Goal: Task Accomplishment & Management: Use online tool/utility

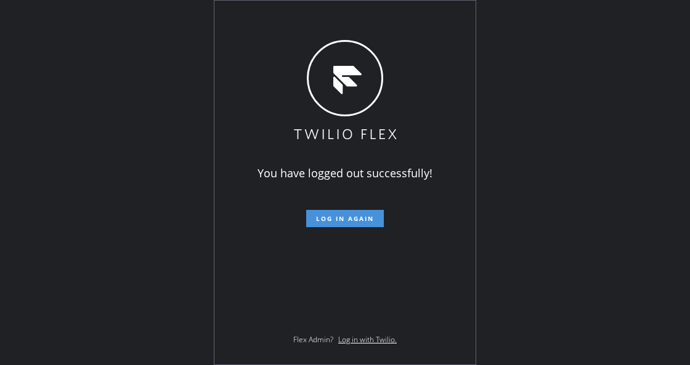
click at [368, 220] on span "Log in again" at bounding box center [345, 218] width 58 height 9
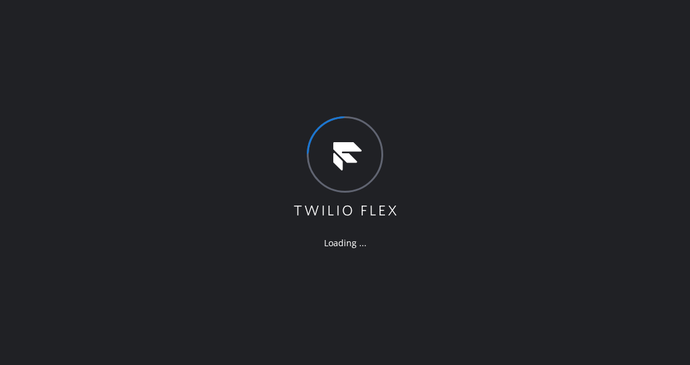
drag, startPoint x: 228, startPoint y: 222, endPoint x: 438, endPoint y: 325, distance: 234.0
click at [245, 235] on div "Loading ..." at bounding box center [345, 182] width 690 height 365
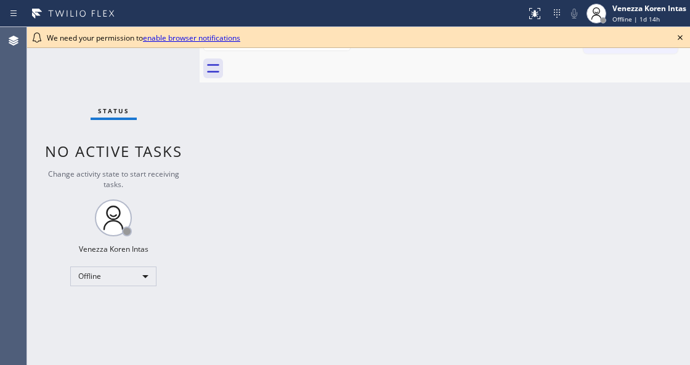
click at [678, 36] on icon at bounding box center [680, 37] width 5 height 5
click at [626, 21] on span "Offline | 1d 14h" at bounding box center [636, 19] width 47 height 9
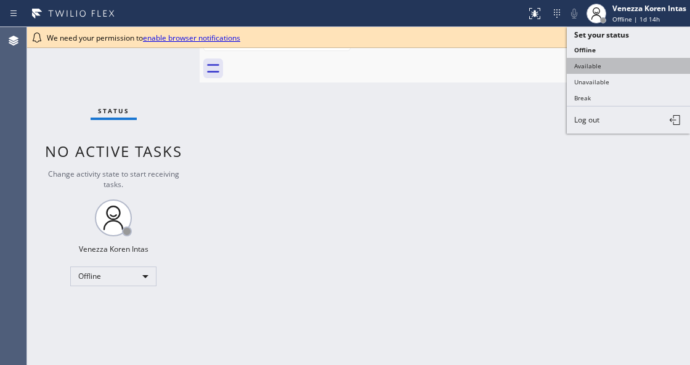
click at [604, 63] on button "Available" at bounding box center [628, 66] width 123 height 16
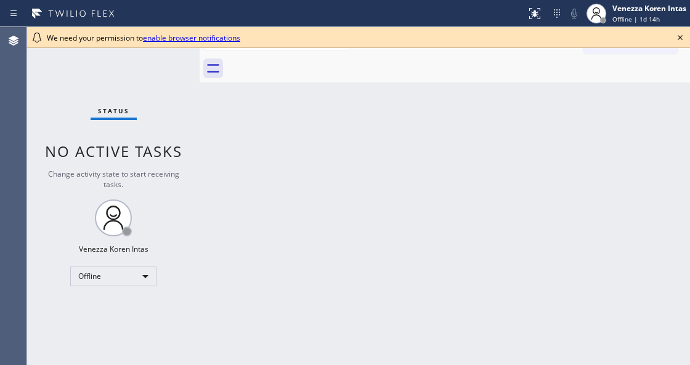
click at [678, 39] on icon at bounding box center [680, 37] width 15 height 15
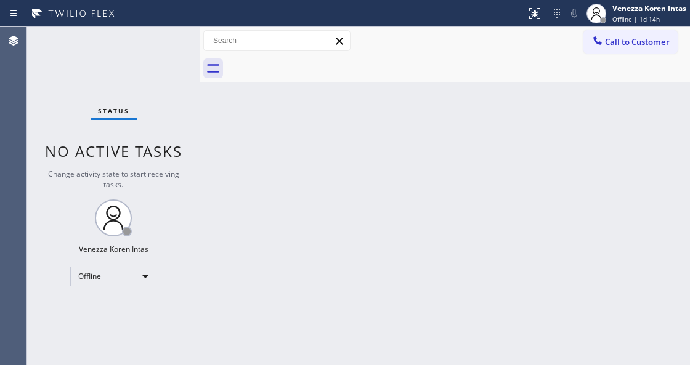
click at [584, 150] on div "Back to Dashboard Change Sender ID Customers Technicians Select a contact Outbo…" at bounding box center [445, 196] width 491 height 338
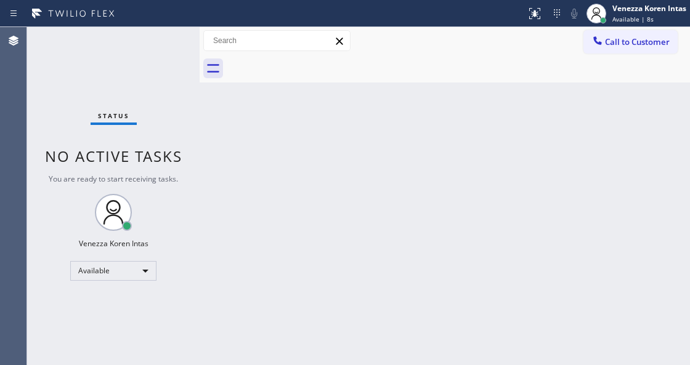
click at [168, 39] on div "Status No active tasks You are ready to start receiving tasks. Venezza Koren In…" at bounding box center [113, 196] width 173 height 338
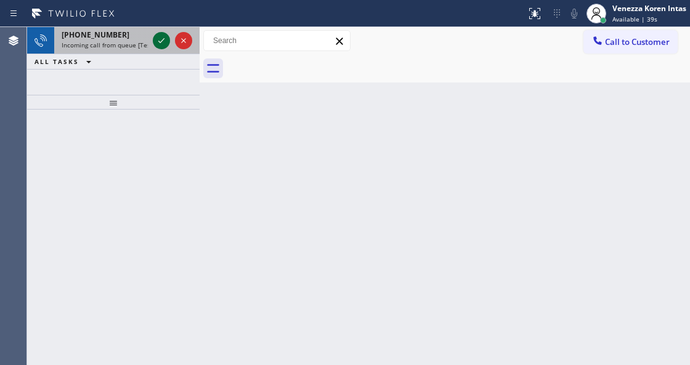
click at [165, 38] on icon at bounding box center [161, 40] width 15 height 15
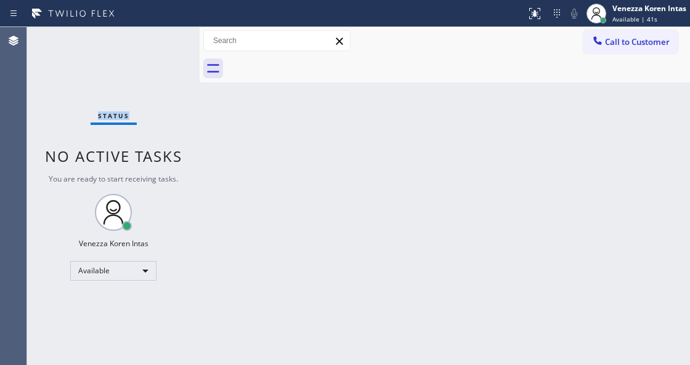
click at [165, 38] on div "Status No active tasks You are ready to start receiving tasks. Venezza Koren In…" at bounding box center [113, 196] width 173 height 338
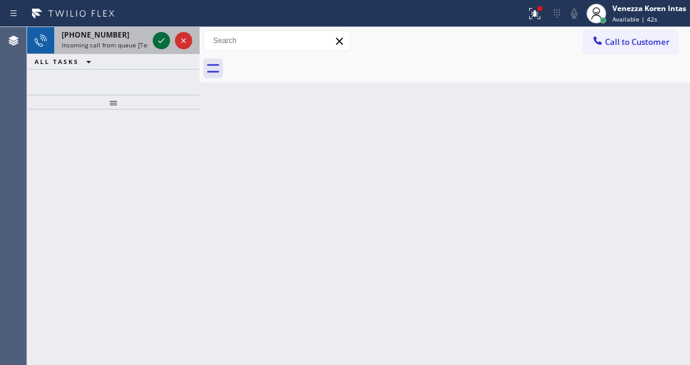
click at [164, 43] on icon at bounding box center [161, 40] width 15 height 15
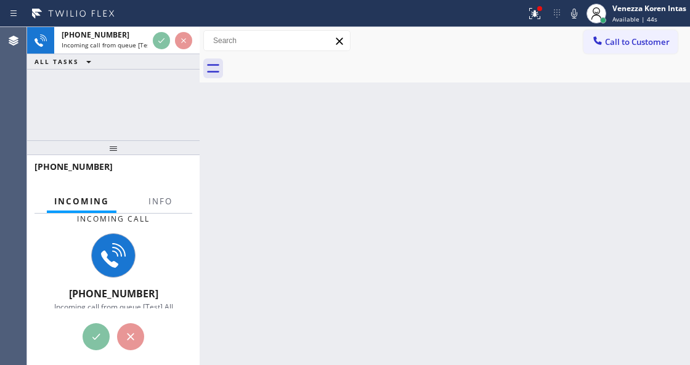
drag, startPoint x: 136, startPoint y: 98, endPoint x: 117, endPoint y: 163, distance: 67.9
click at [117, 155] on div at bounding box center [113, 148] width 173 height 15
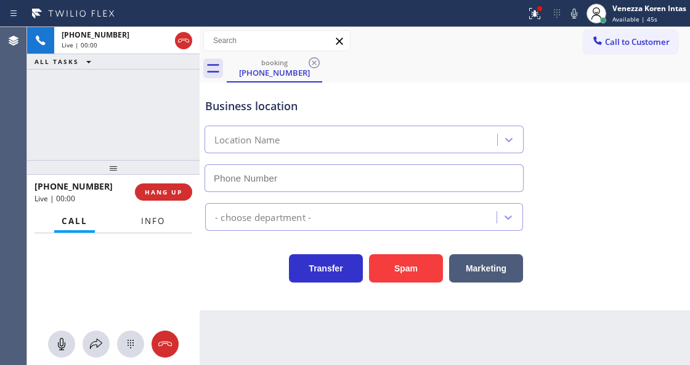
type input "(323) 405-9312"
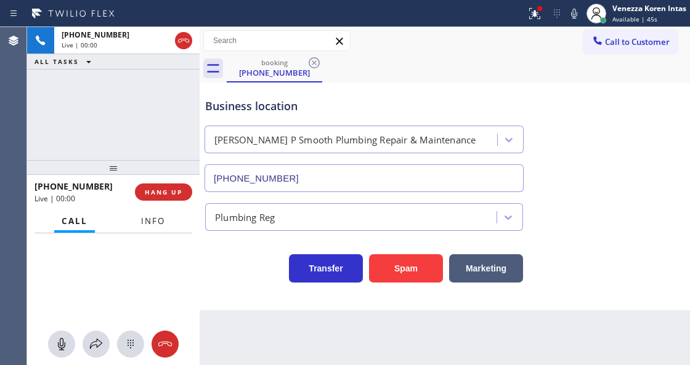
click at [164, 218] on span "Info" at bounding box center [153, 221] width 24 height 11
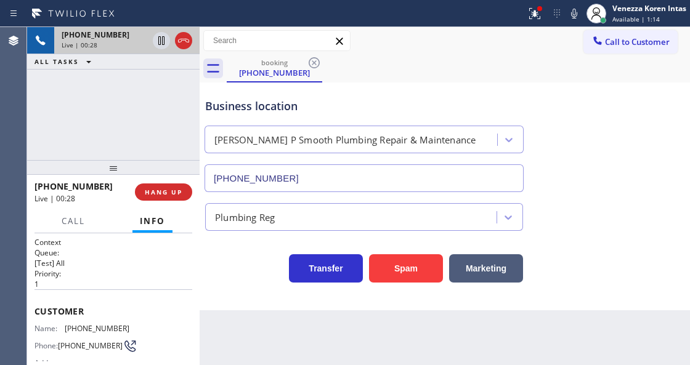
drag, startPoint x: 180, startPoint y: 43, endPoint x: 181, endPoint y: 53, distance: 9.9
click at [180, 43] on icon at bounding box center [183, 40] width 15 height 15
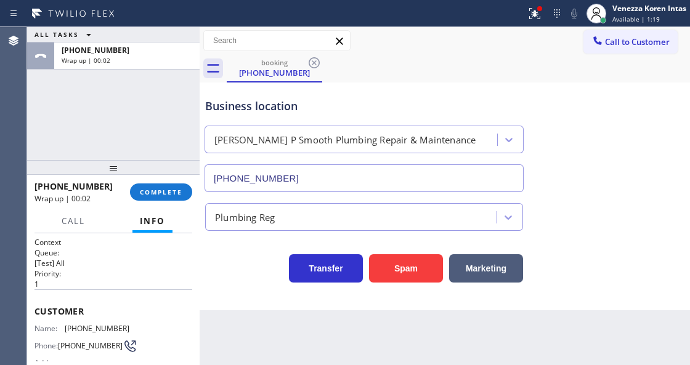
drag, startPoint x: 535, startPoint y: 1, endPoint x: 530, endPoint y: 36, distance: 34.9
click at [535, 1] on button at bounding box center [534, 13] width 27 height 27
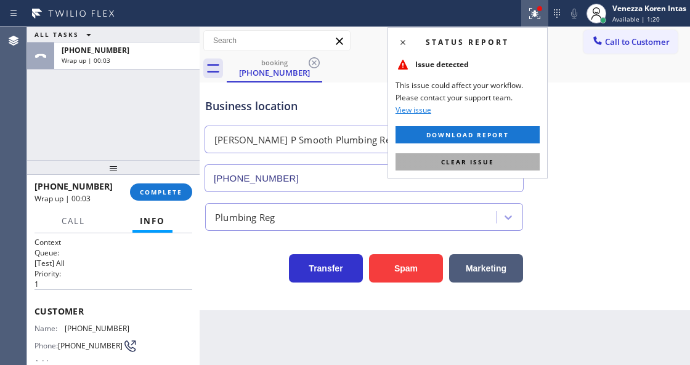
click at [505, 155] on button "Clear issue" at bounding box center [468, 161] width 144 height 17
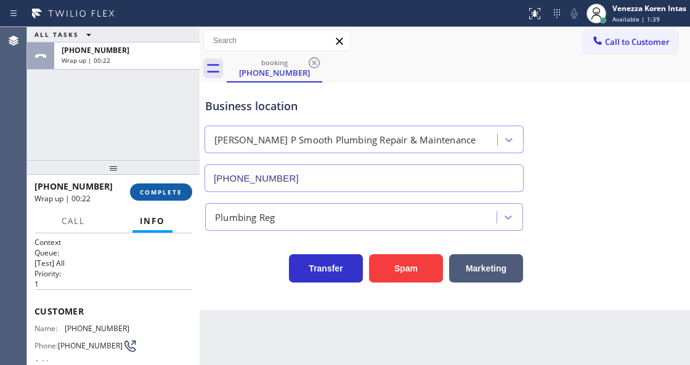
click at [177, 193] on span "COMPLETE" at bounding box center [161, 192] width 43 height 9
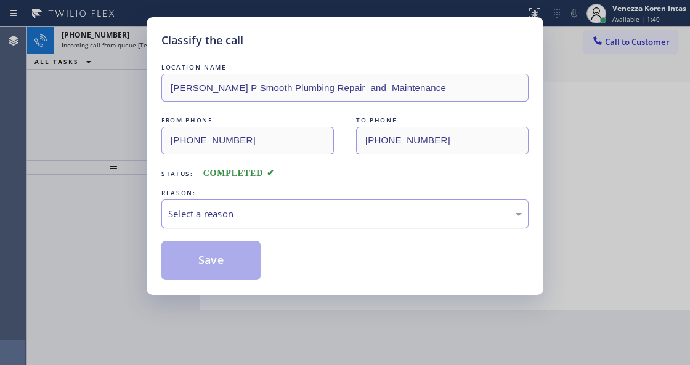
click at [276, 214] on div "Select a reason" at bounding box center [345, 214] width 354 height 14
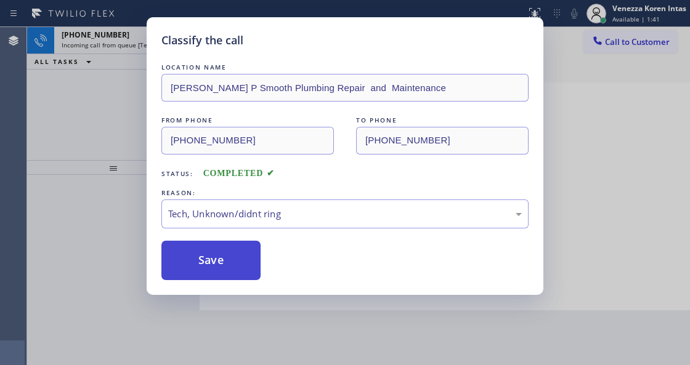
click at [208, 250] on button "Save" at bounding box center [210, 260] width 99 height 39
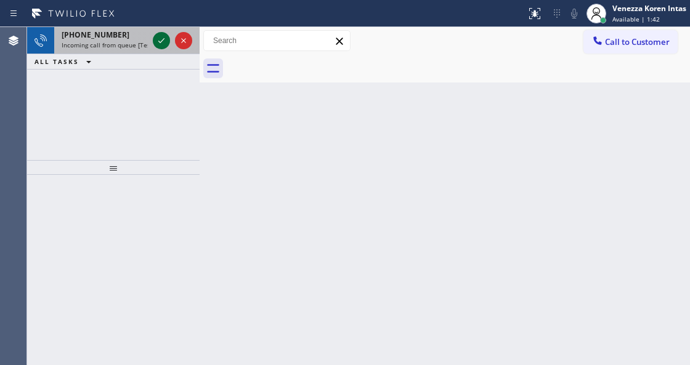
click at [159, 43] on icon at bounding box center [161, 40] width 15 height 15
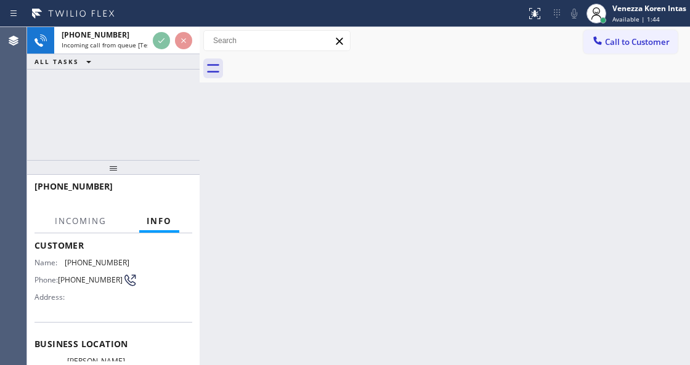
scroll to position [123, 0]
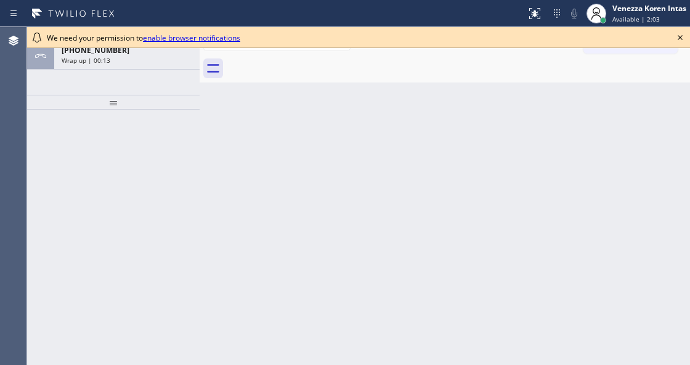
click at [241, 163] on div "Back to Dashboard Change Sender ID Customers Technicians Select a contact Outbo…" at bounding box center [445, 196] width 491 height 338
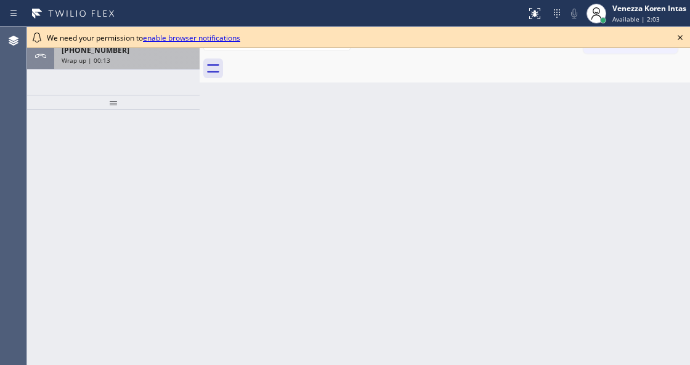
click at [171, 65] on div "[PHONE_NUMBER] Wrap up | 00:13" at bounding box center [124, 56] width 141 height 27
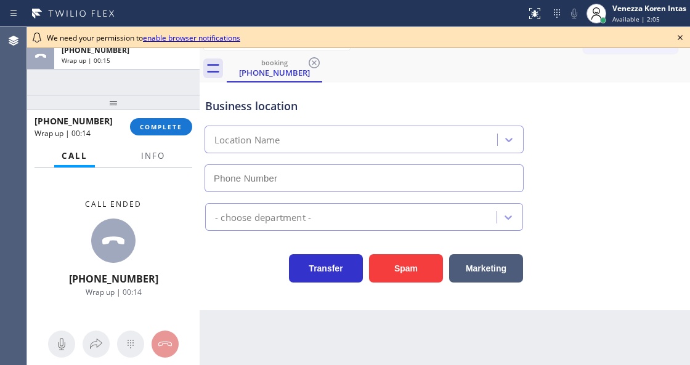
type input "[PHONE_NUMBER]"
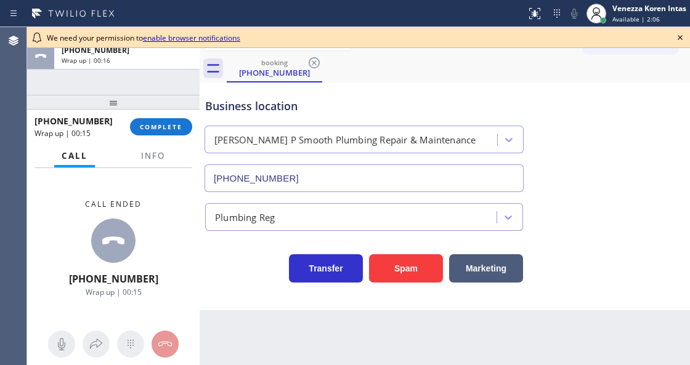
click at [677, 38] on icon at bounding box center [680, 37] width 15 height 15
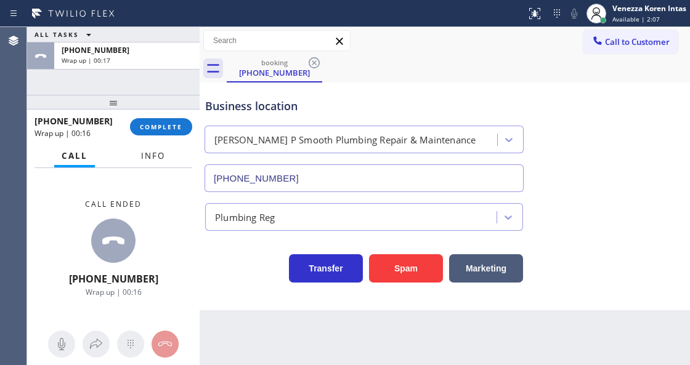
click at [159, 152] on span "Info" at bounding box center [153, 155] width 24 height 11
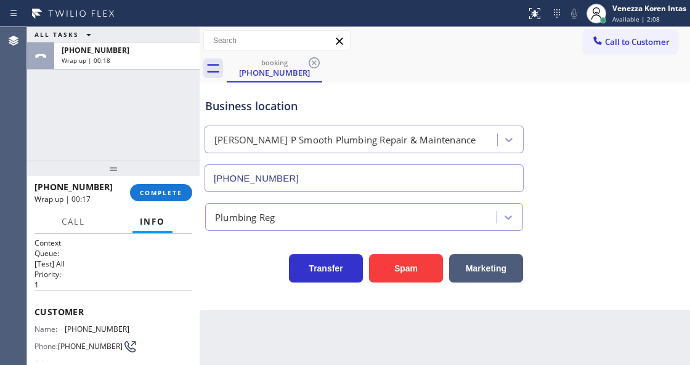
drag, startPoint x: 121, startPoint y: 101, endPoint x: 110, endPoint y: 167, distance: 66.8
click at [110, 167] on div at bounding box center [113, 168] width 173 height 15
click at [168, 189] on span "COMPLETE" at bounding box center [161, 193] width 43 height 9
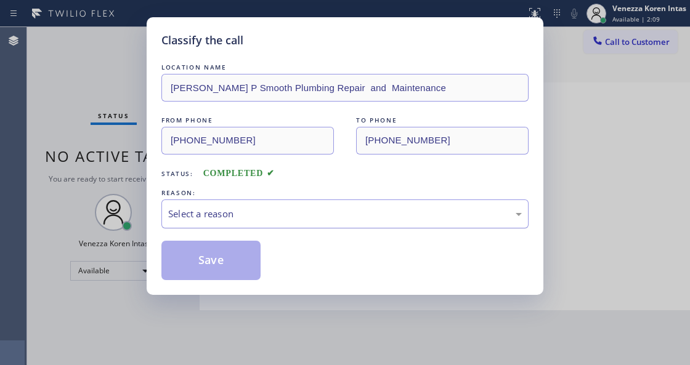
click at [265, 216] on div "Select a reason" at bounding box center [345, 214] width 354 height 14
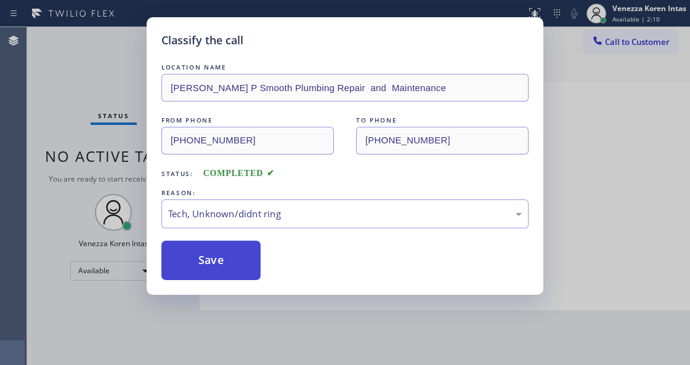
click at [226, 272] on button "Save" at bounding box center [210, 260] width 99 height 39
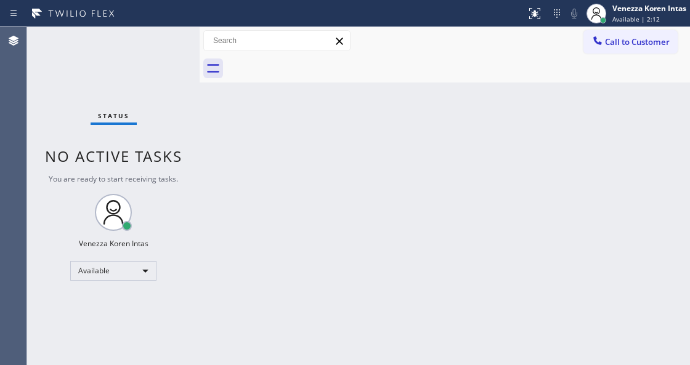
click at [86, 121] on div "Status No active tasks You are ready to start receiving tasks. Venezza Koren In…" at bounding box center [113, 196] width 173 height 338
click at [375, 175] on div "Back to Dashboard Change Sender ID Customers Technicians Select a contact Outbo…" at bounding box center [445, 196] width 491 height 338
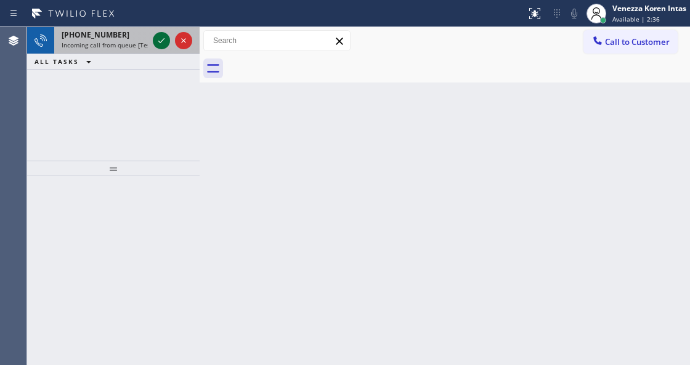
click at [158, 41] on icon at bounding box center [161, 40] width 6 height 5
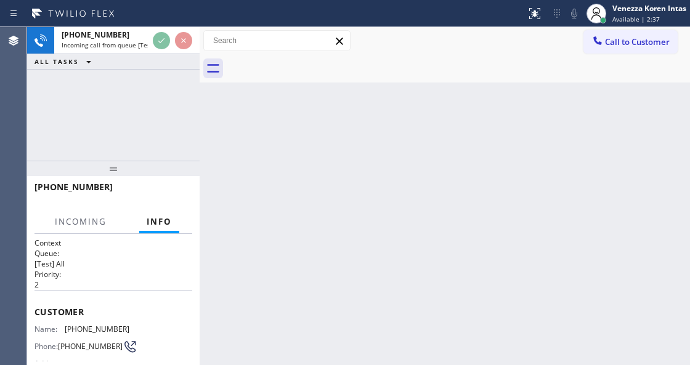
scroll to position [82, 0]
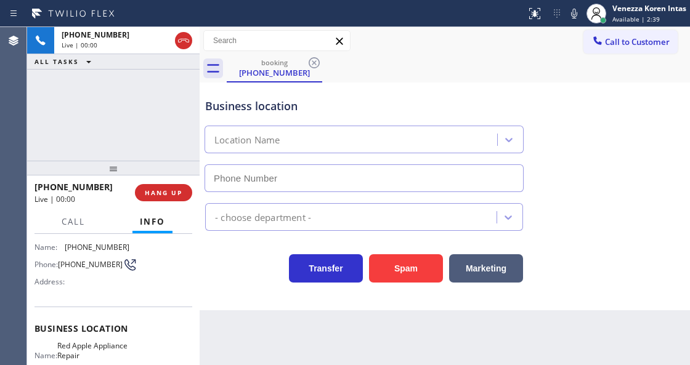
type input "(631) 402-9345"
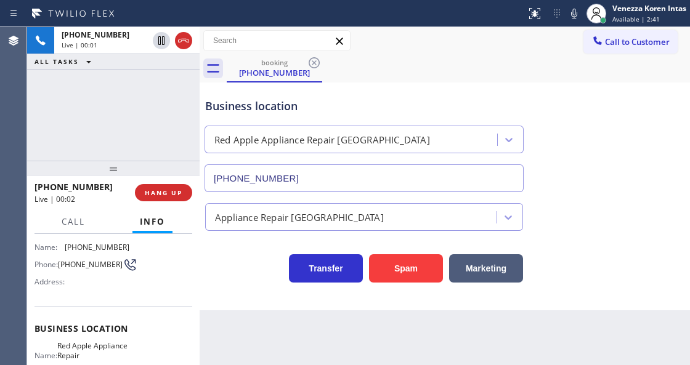
click at [129, 108] on div "+15168004823 Live | 00:01 ALL TASKS ALL TASKS ACTIVE TASKS TASKS IN WRAP UP" at bounding box center [113, 94] width 173 height 134
click at [577, 18] on icon at bounding box center [574, 13] width 15 height 15
click at [572, 21] on button at bounding box center [574, 13] width 17 height 17
click at [428, 343] on div "Back to Dashboard Change Sender ID Customers Technicians Select a contact Outbo…" at bounding box center [445, 196] width 491 height 338
click at [264, 295] on div "Business location Red Apple Appliance Repair Long Island (631) 402-9345 Applian…" at bounding box center [445, 197] width 491 height 228
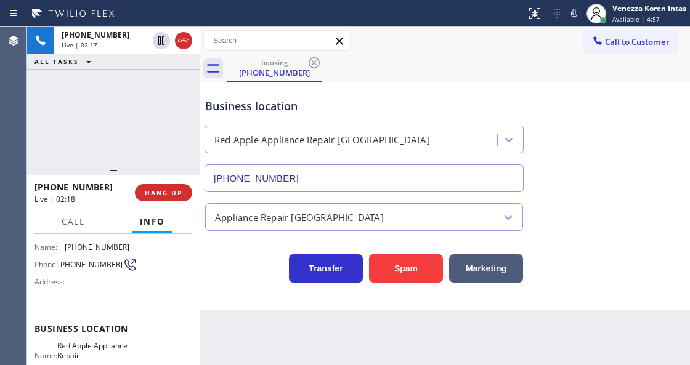
click at [147, 112] on div "+15168004823 Live | 02:17 ALL TASKS ALL TASKS ACTIVE TASKS TASKS IN WRAP UP" at bounding box center [113, 94] width 173 height 134
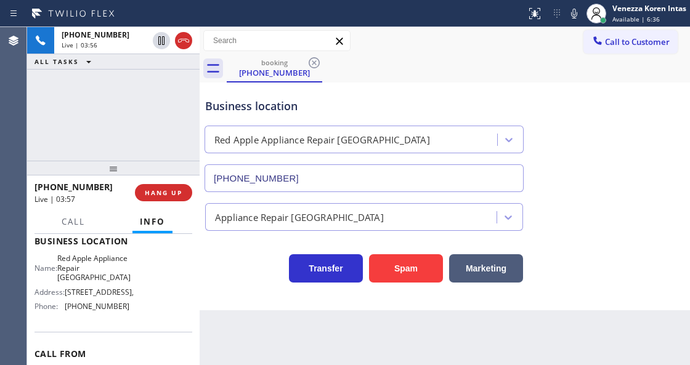
scroll to position [119, 0]
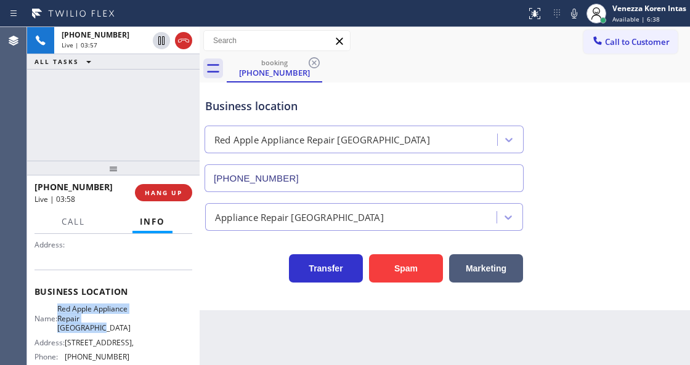
drag, startPoint x: 65, startPoint y: 308, endPoint x: 115, endPoint y: 326, distance: 52.7
click at [115, 326] on div "Name: Red Apple Appliance Repair Long Island" at bounding box center [82, 318] width 95 height 28
copy span "Red Apple Appliance Repair Long Island"
click at [457, 67] on div "booking (516) 800-4823" at bounding box center [458, 69] width 463 height 28
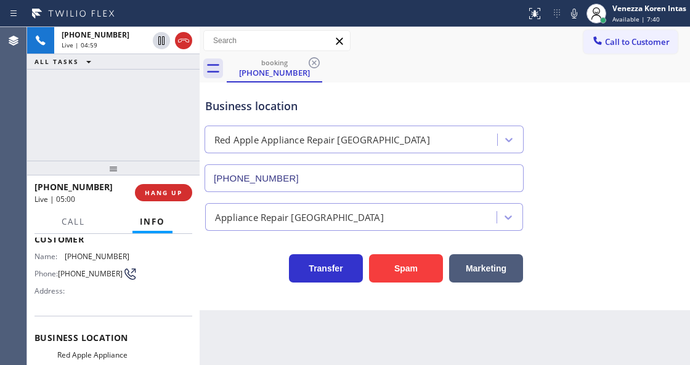
scroll to position [0, 0]
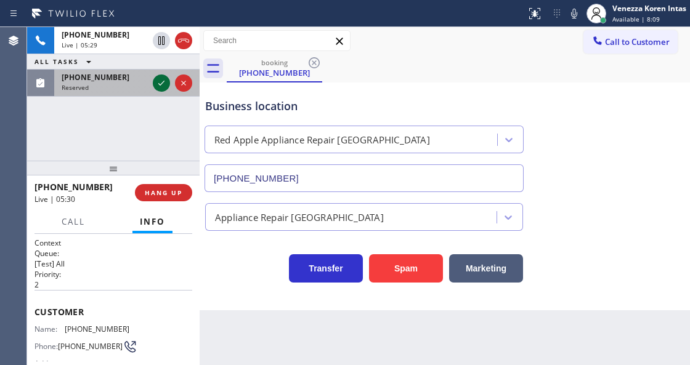
click at [164, 83] on icon at bounding box center [161, 83] width 15 height 15
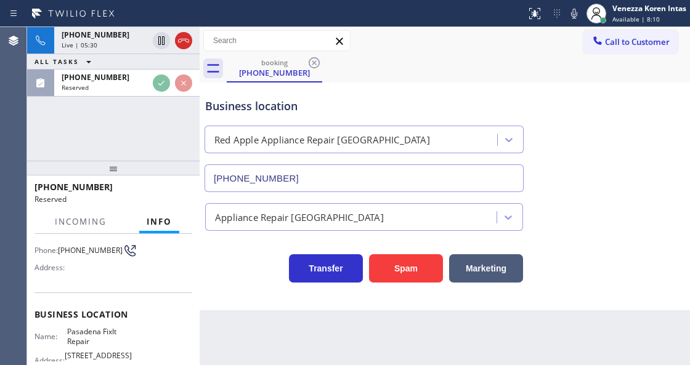
scroll to position [154, 0]
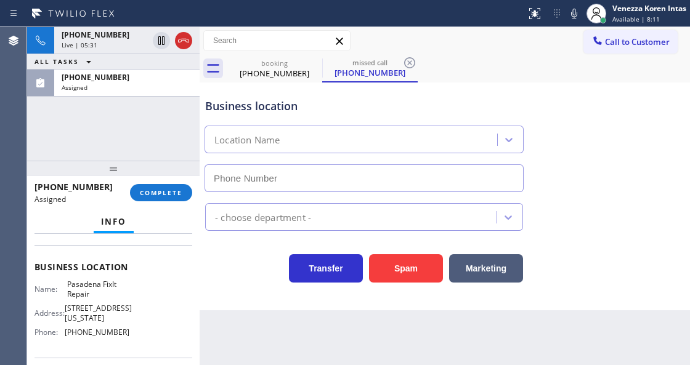
type input "(626) 261-7445"
click at [173, 179] on div "(626) 399-9507 Assigned COMPLETE" at bounding box center [114, 193] width 158 height 32
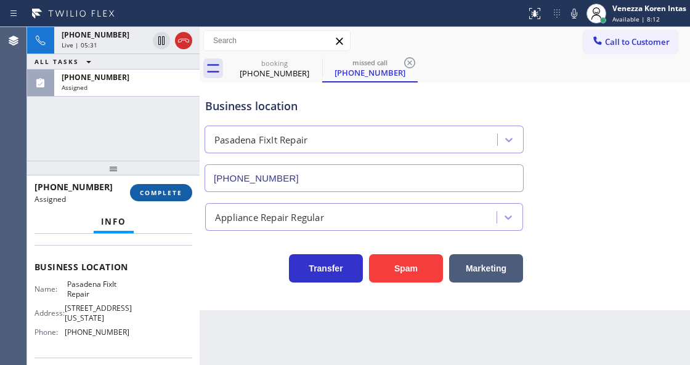
click at [175, 190] on span "COMPLETE" at bounding box center [161, 193] width 43 height 9
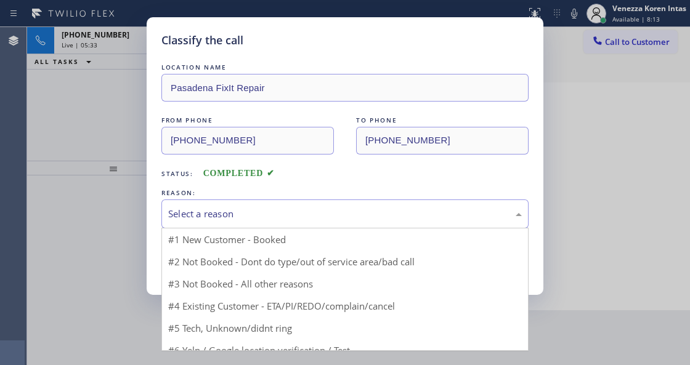
click at [285, 211] on div "Select a reason" at bounding box center [345, 214] width 354 height 14
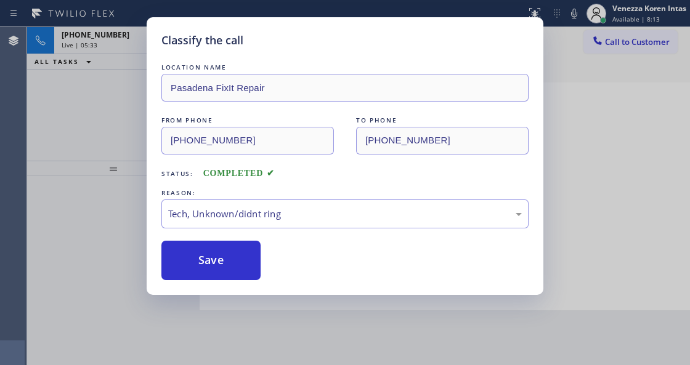
drag, startPoint x: 279, startPoint y: 306, endPoint x: 250, endPoint y: 281, distance: 38.0
click at [250, 281] on div "Classify the call LOCATION NAME Pasadena FixIt Repair FROM PHONE (626) 399-9507…" at bounding box center [345, 156] width 397 height 278
click at [248, 274] on button "Save" at bounding box center [210, 260] width 99 height 39
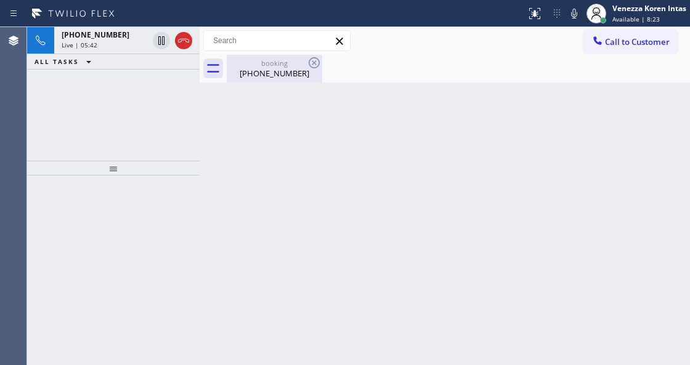
click at [264, 67] on div "booking" at bounding box center [274, 63] width 93 height 9
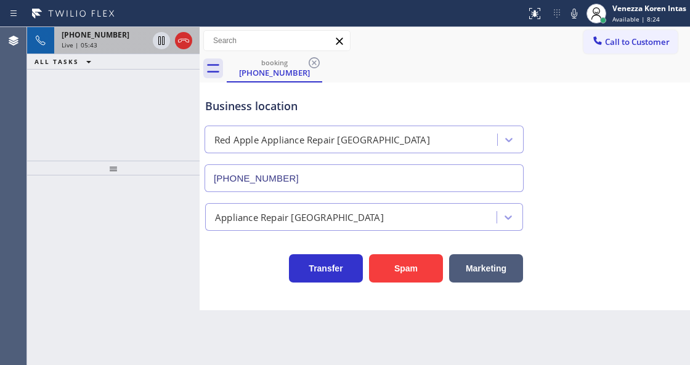
click at [94, 35] on span "+15168004823" at bounding box center [96, 35] width 68 height 10
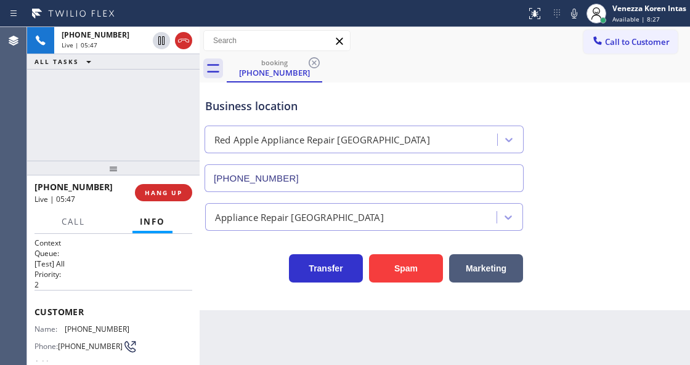
click at [569, 16] on icon at bounding box center [574, 13] width 15 height 15
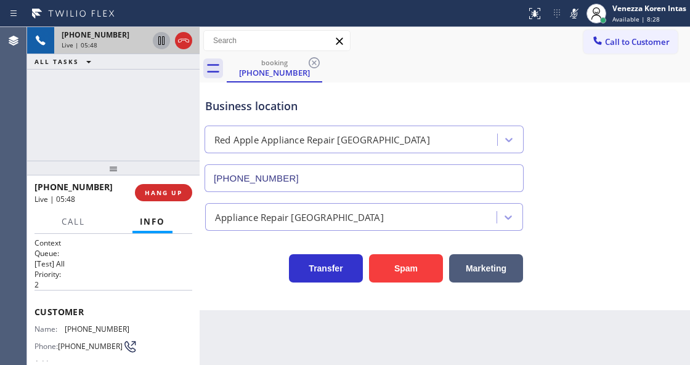
click at [158, 44] on icon at bounding box center [161, 40] width 15 height 15
drag, startPoint x: 134, startPoint y: 328, endPoint x: 64, endPoint y: 329, distance: 69.6
click at [64, 329] on div "Name: (516) 800-4823 Phone: (516) 800-4823 Address:" at bounding box center [114, 349] width 158 height 49
copy div "(516) 800-4823"
click at [573, 12] on icon at bounding box center [574, 13] width 15 height 15
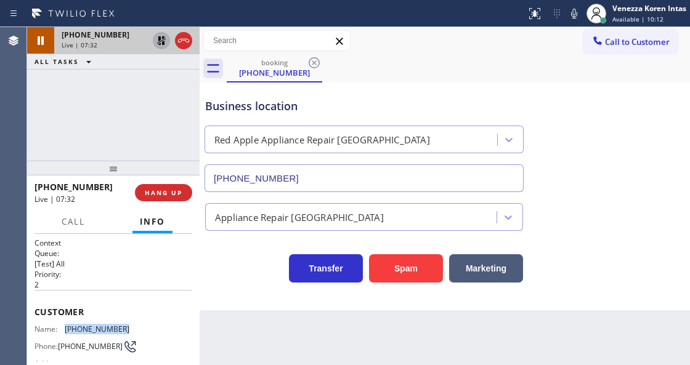
click at [160, 41] on icon at bounding box center [161, 40] width 15 height 15
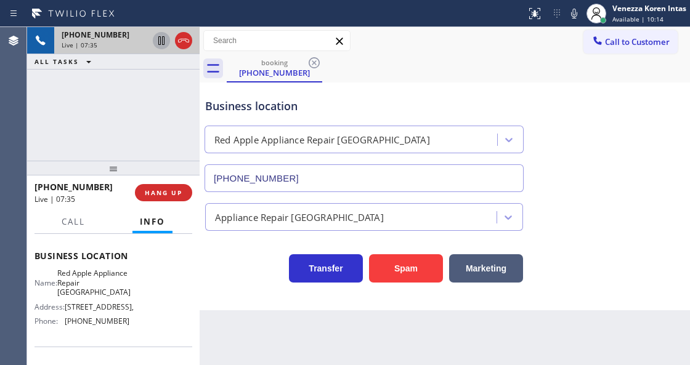
scroll to position [164, 0]
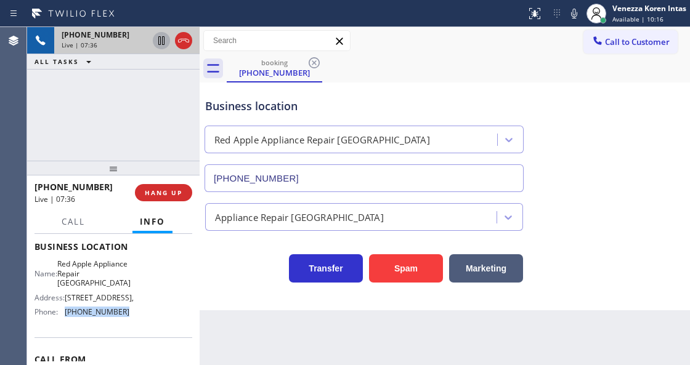
drag, startPoint x: 124, startPoint y: 327, endPoint x: 67, endPoint y: 325, distance: 57.9
click at [67, 322] on div "Name: Red Apple Appliance Repair Long Island Address: 164 Sunflower Ln, Phone: …" at bounding box center [82, 290] width 95 height 62
copy span "(631) 402-9345"
click at [452, 81] on div "Business location Red Apple Appliance Repair Long Island (631) 402-9345" at bounding box center [445, 137] width 484 height 112
click at [386, 28] on div "Call to Customer Outbound call Location Search location Your caller id phone nu…" at bounding box center [445, 41] width 491 height 28
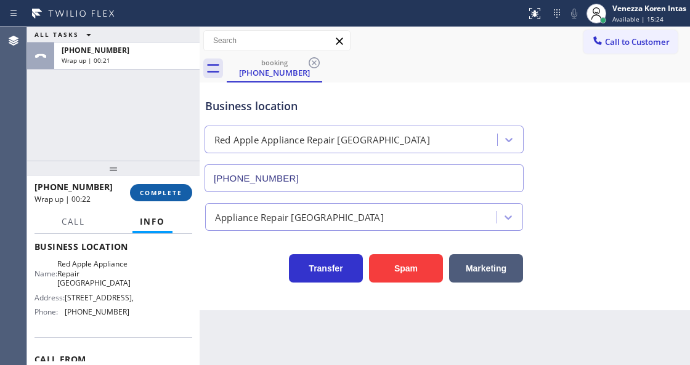
click at [170, 193] on span "COMPLETE" at bounding box center [161, 193] width 43 height 9
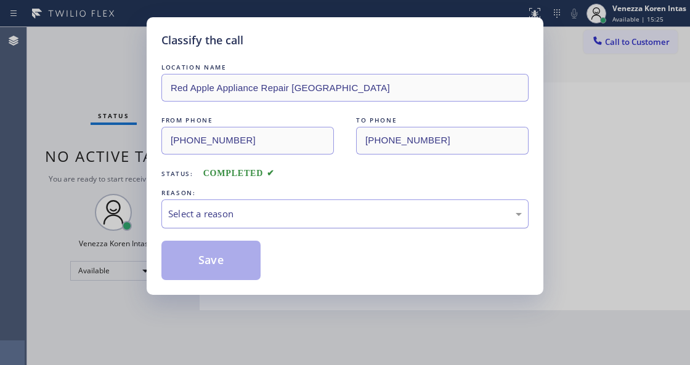
click at [249, 201] on div "Select a reason" at bounding box center [344, 214] width 367 height 29
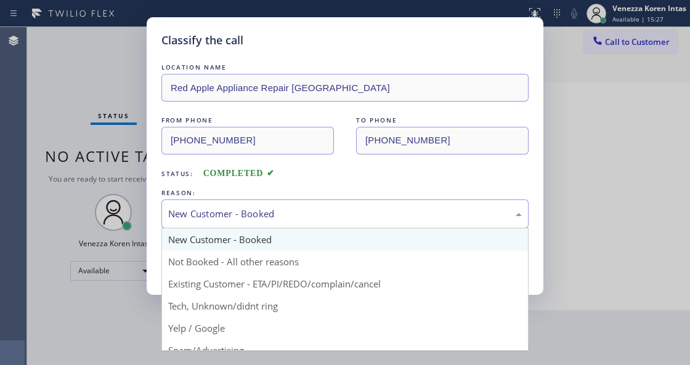
click at [246, 221] on div "New Customer - Booked" at bounding box center [345, 214] width 354 height 14
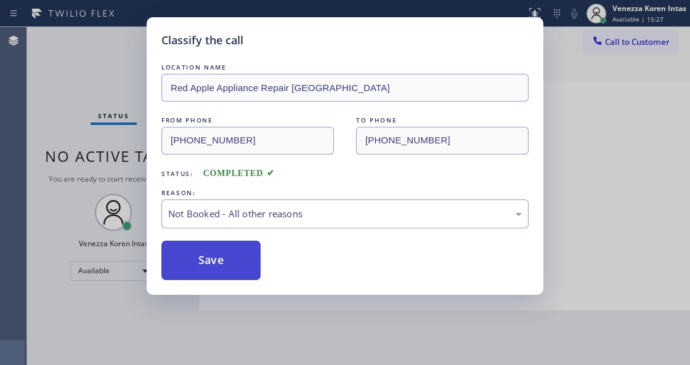
click at [237, 261] on button "Save" at bounding box center [210, 260] width 99 height 39
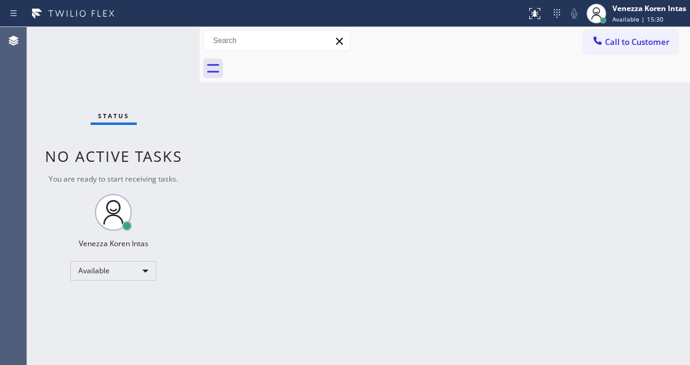
click at [336, 196] on div "Back to Dashboard Change Sender ID Customers Technicians Select a contact Outbo…" at bounding box center [445, 196] width 491 height 338
click at [134, 91] on div "Status No active tasks You are ready to start receiving tasks. Venezza Koren In…" at bounding box center [113, 196] width 173 height 338
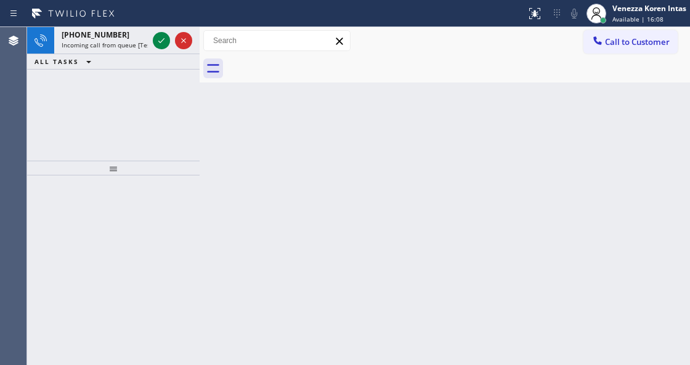
click at [158, 39] on icon at bounding box center [161, 40] width 15 height 15
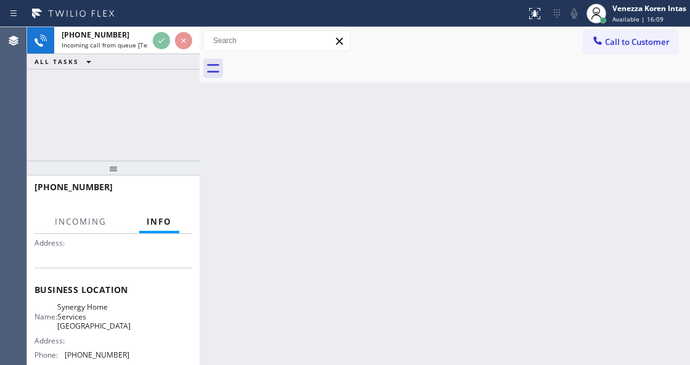
scroll to position [123, 0]
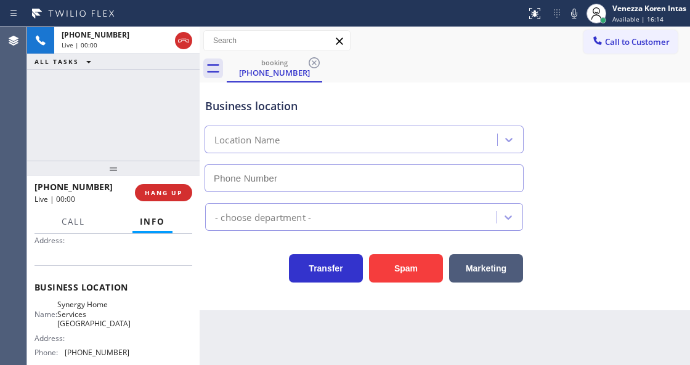
type input "(510) 737-6976"
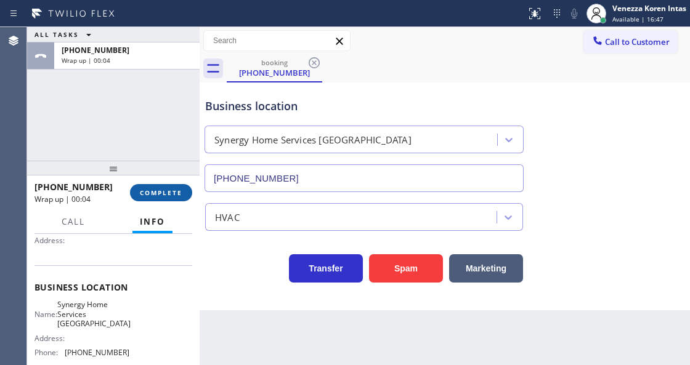
click at [169, 198] on button "COMPLETE" at bounding box center [161, 192] width 62 height 17
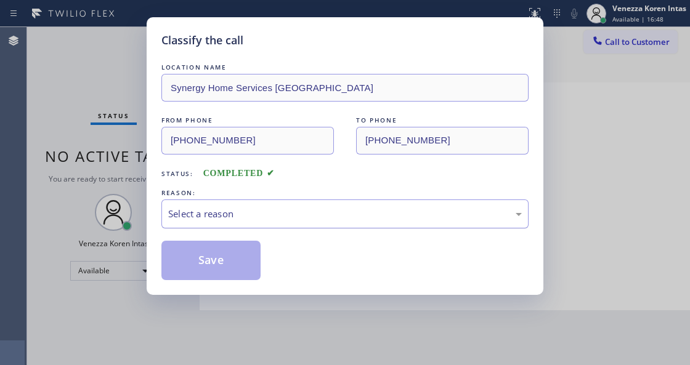
drag, startPoint x: 277, startPoint y: 210, endPoint x: 279, endPoint y: 217, distance: 6.9
click at [278, 211] on div "Select a reason" at bounding box center [345, 214] width 354 height 14
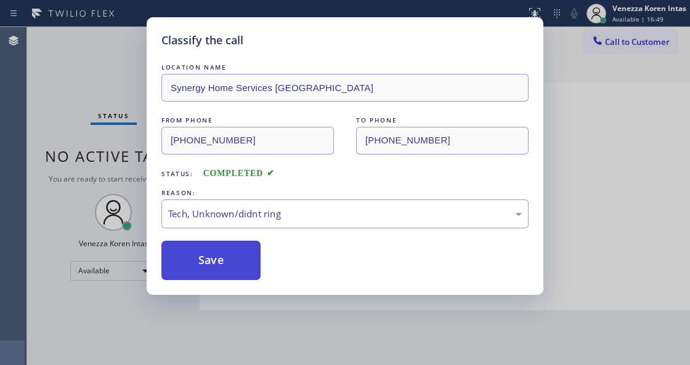
click at [235, 271] on button "Save" at bounding box center [210, 260] width 99 height 39
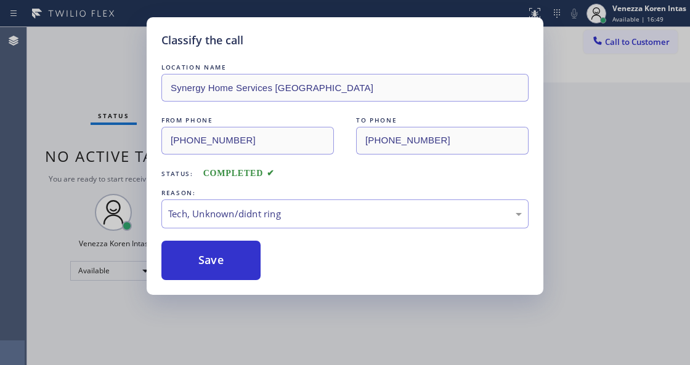
click at [245, 362] on div "Classify the call LOCATION NAME Synergy Home Services Fremont FROM PHONE (510) …" at bounding box center [345, 182] width 690 height 365
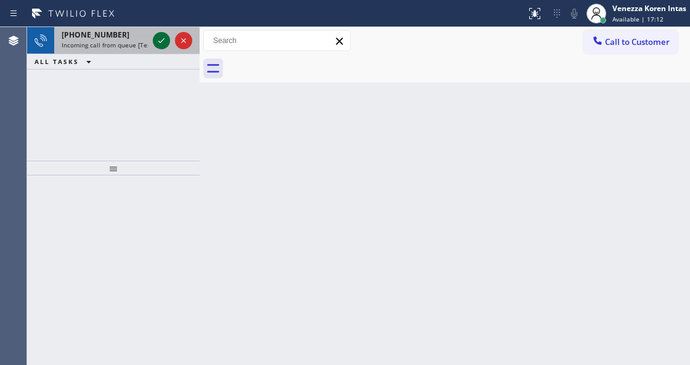
click at [165, 39] on icon at bounding box center [161, 40] width 15 height 15
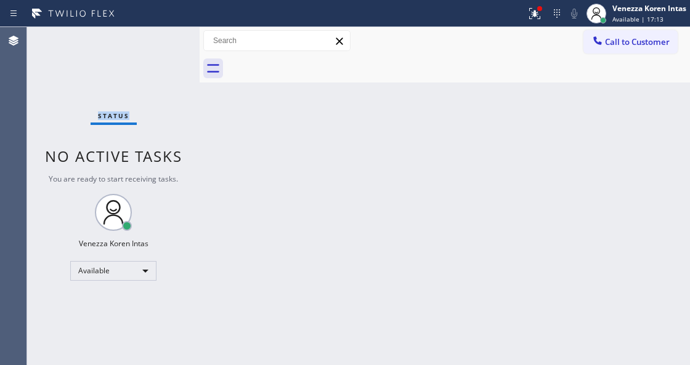
click at [165, 39] on div "Status No active tasks You are ready to start receiving tasks. Venezza Koren In…" at bounding box center [113, 196] width 173 height 338
click at [524, 16] on div at bounding box center [534, 13] width 27 height 15
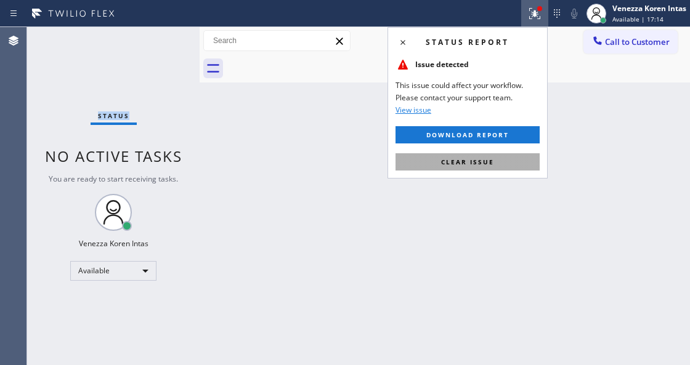
click at [502, 169] on button "Clear issue" at bounding box center [468, 161] width 144 height 17
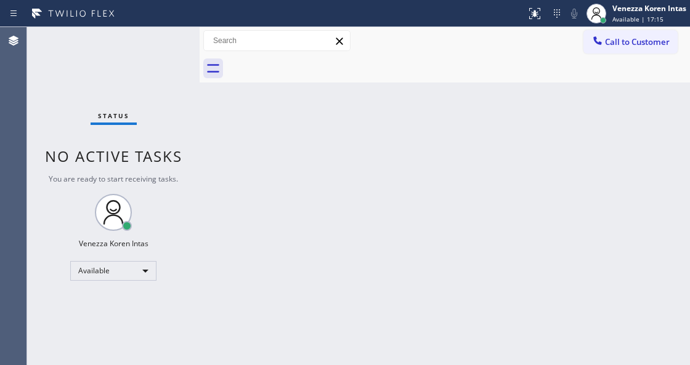
drag, startPoint x: 647, startPoint y: 224, endPoint x: 200, endPoint y: 163, distance: 451.5
click at [646, 224] on div "Back to Dashboard Change Sender ID Customers Technicians Select a contact Outbo…" at bounding box center [445, 196] width 491 height 338
click at [167, 58] on div "Status No active tasks You are ready to start receiving tasks. Venezza Koren In…" at bounding box center [113, 196] width 173 height 338
click at [177, 49] on div "Status No active tasks You are ready to start receiving tasks. Venezza Koren In…" at bounding box center [113, 196] width 173 height 338
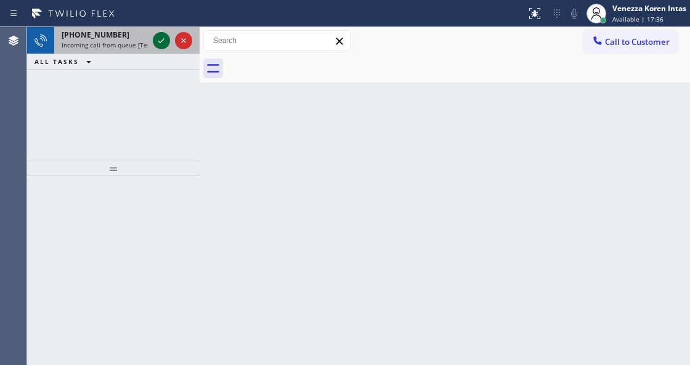
click at [161, 47] on icon at bounding box center [161, 40] width 15 height 15
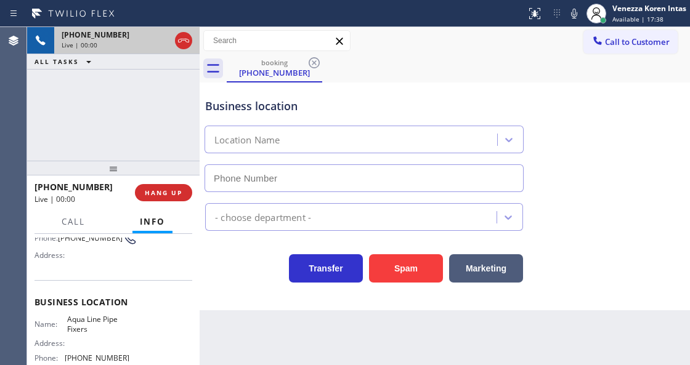
scroll to position [123, 0]
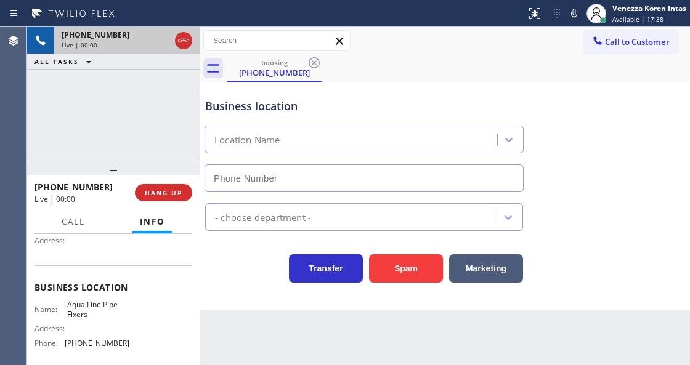
type input "(747) 281-2638"
click at [169, 189] on span "HANG UP" at bounding box center [164, 193] width 38 height 9
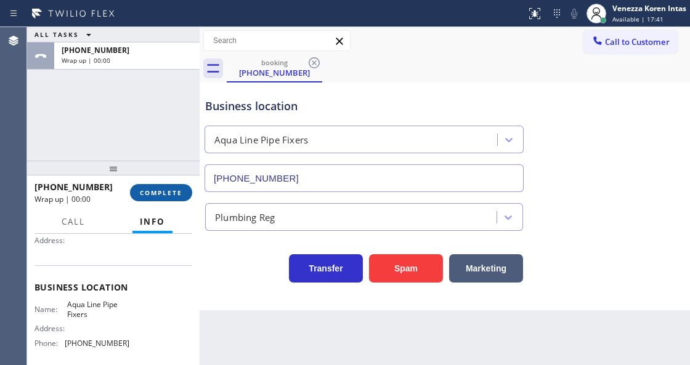
drag, startPoint x: 150, startPoint y: 180, endPoint x: 158, endPoint y: 189, distance: 11.4
click at [150, 180] on div "+17472152346 Wrap up | 00:00 COMPLETE" at bounding box center [114, 193] width 158 height 32
click at [163, 192] on span "COMPLETE" at bounding box center [161, 193] width 43 height 9
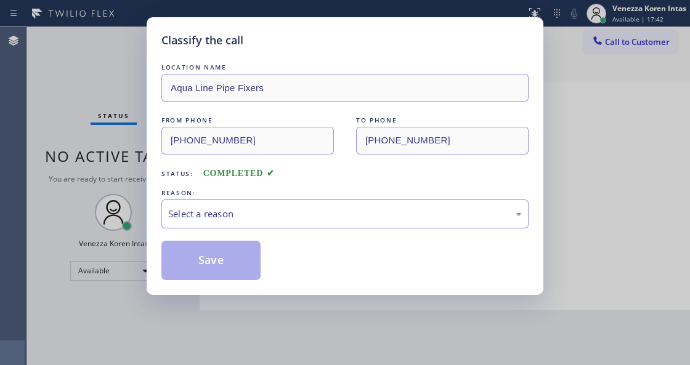
click at [287, 215] on div "Select a reason" at bounding box center [345, 214] width 354 height 14
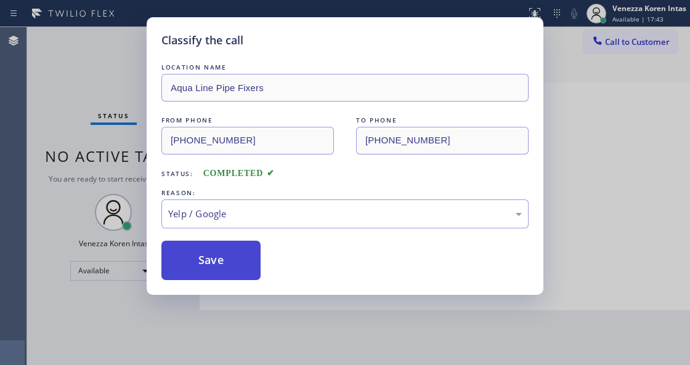
click at [229, 274] on button "Save" at bounding box center [210, 260] width 99 height 39
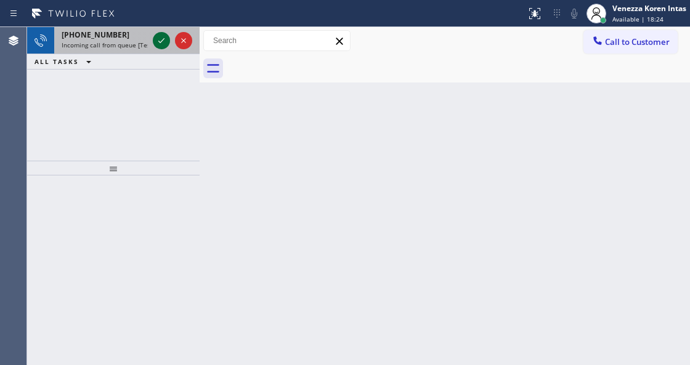
click at [163, 37] on icon at bounding box center [161, 40] width 15 height 15
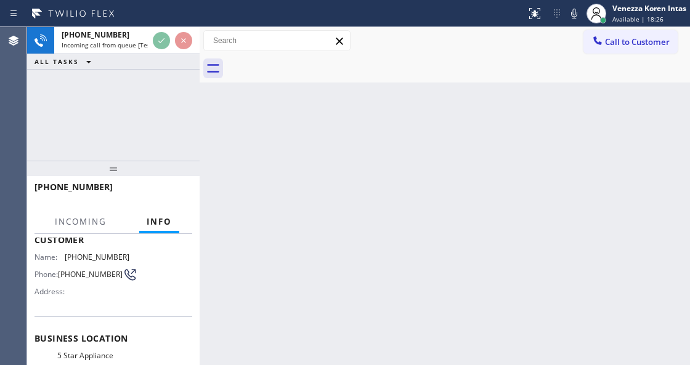
scroll to position [123, 0]
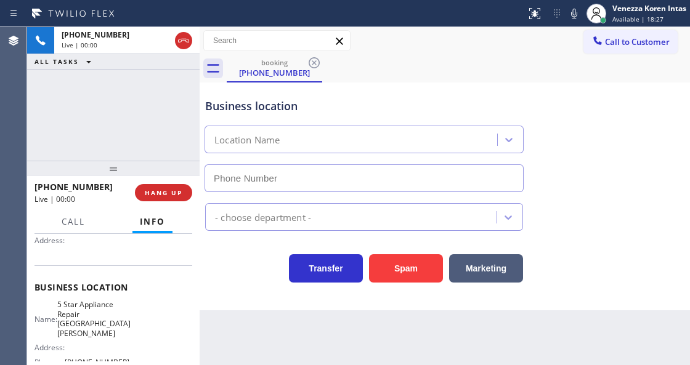
type input "(805) 360-6522"
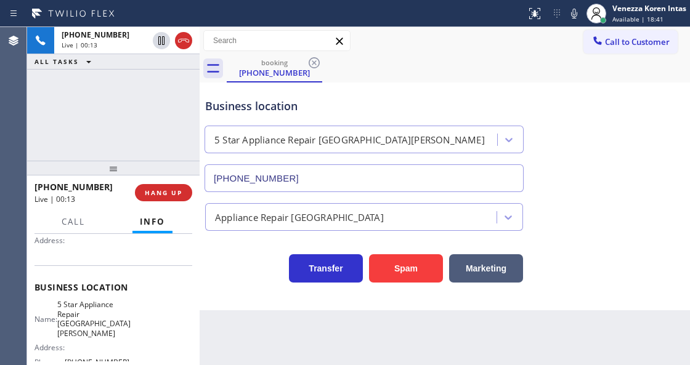
click at [176, 136] on div "+18052166251 Live | 00:13 ALL TASKS ALL TASKS ACTIVE TASKS TASKS IN WRAP UP" at bounding box center [113, 94] width 173 height 134
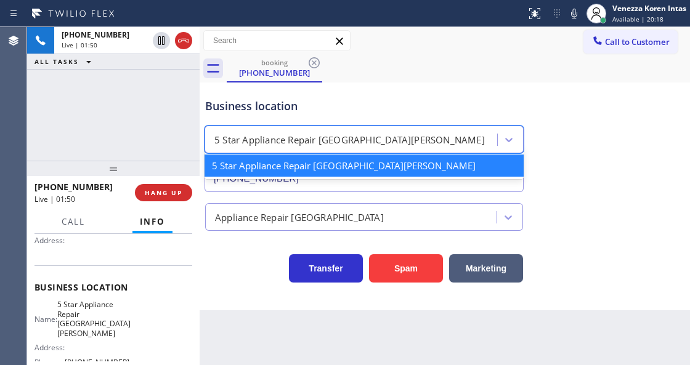
click at [385, 135] on div "5 Star Appliance Repair Santa Barbara" at bounding box center [352, 140] width 289 height 22
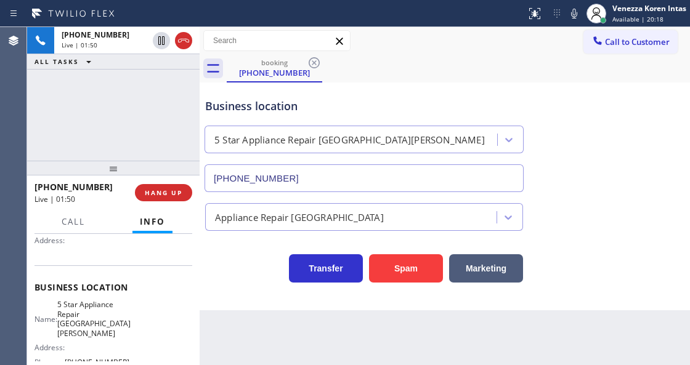
click at [400, 95] on div "Business location 5 Star Appliance Repair Santa Barbara (805) 360-6522" at bounding box center [364, 139] width 323 height 107
drag, startPoint x: 65, startPoint y: 298, endPoint x: 100, endPoint y: 325, distance: 45.2
click at [100, 325] on div "Business location Name: 5 Star Appliance Repair Santa Barbara Address: Phone: (…" at bounding box center [114, 327] width 158 height 122
copy span "5 Star Appliance Repair Santa Barbara"
drag, startPoint x: 333, startPoint y: 102, endPoint x: 519, endPoint y: 57, distance: 191.6
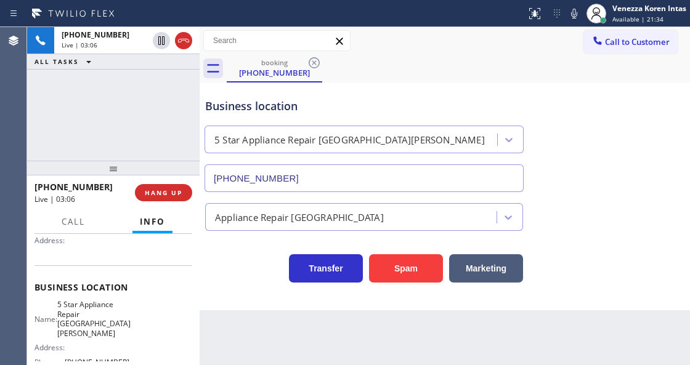
click at [333, 102] on div "Business location" at bounding box center [364, 106] width 318 height 17
click at [576, 15] on icon at bounding box center [574, 13] width 15 height 15
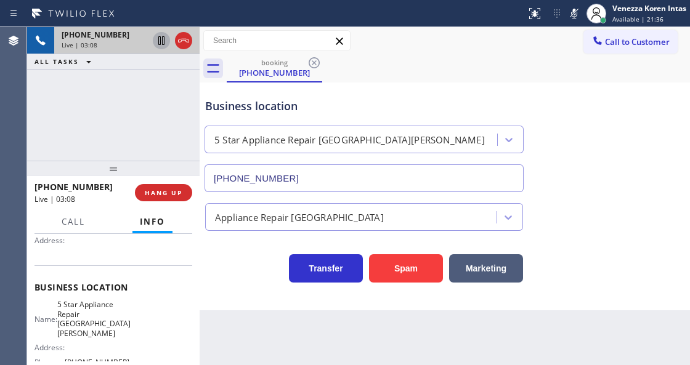
click at [159, 43] on icon at bounding box center [161, 40] width 15 height 15
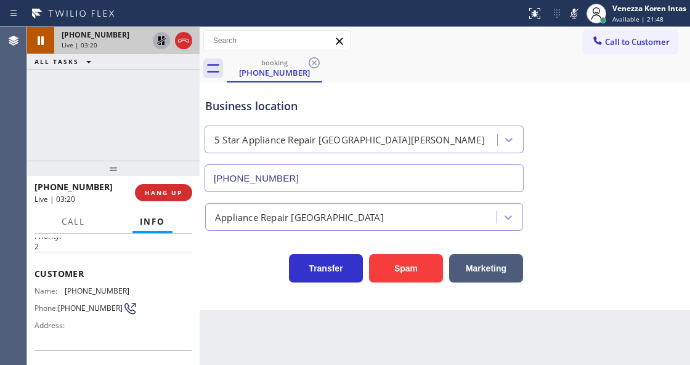
scroll to position [0, 0]
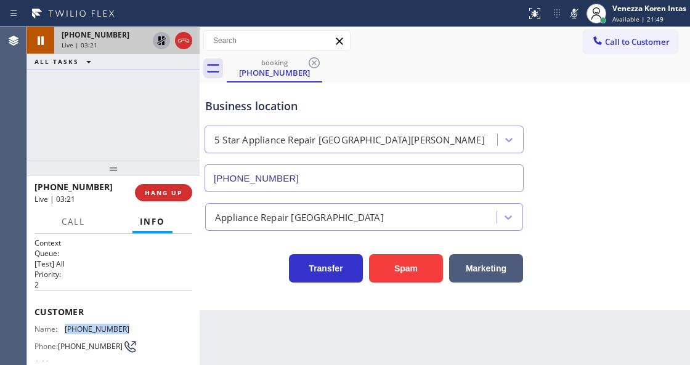
drag, startPoint x: 134, startPoint y: 323, endPoint x: 67, endPoint y: 327, distance: 67.3
click at [67, 327] on div "Name: (805) 216-6251 Phone: (805) 216-6251 Address:" at bounding box center [114, 349] width 158 height 49
copy span "(805) 216-6251"
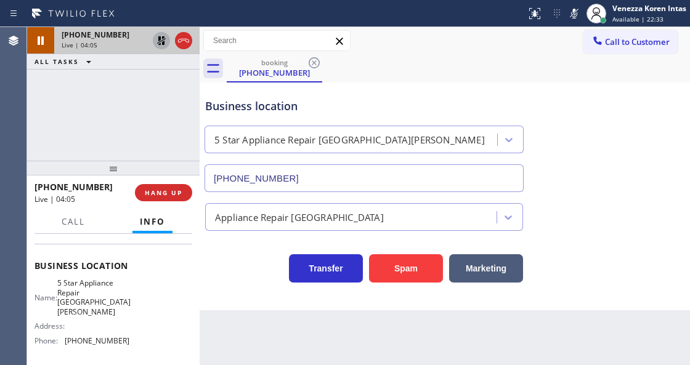
scroll to position [164, 0]
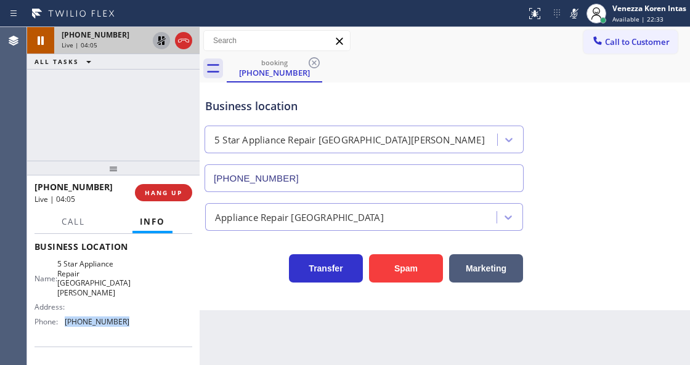
drag, startPoint x: 133, startPoint y: 316, endPoint x: 65, endPoint y: 314, distance: 67.8
click at [65, 314] on div "Name: 5 Star Appliance Repair Santa Barbara Address: Phone: (805) 360-6522" at bounding box center [114, 295] width 158 height 72
copy div "(805) 360-6522"
drag, startPoint x: 575, startPoint y: 17, endPoint x: 307, endPoint y: 118, distance: 286.3
click at [575, 17] on icon at bounding box center [574, 13] width 15 height 15
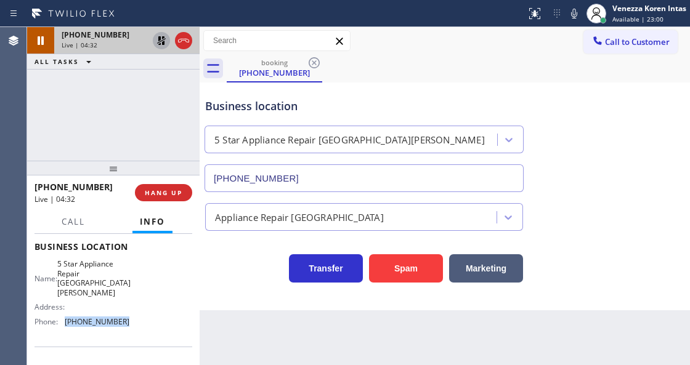
click at [165, 42] on icon at bounding box center [161, 40] width 15 height 15
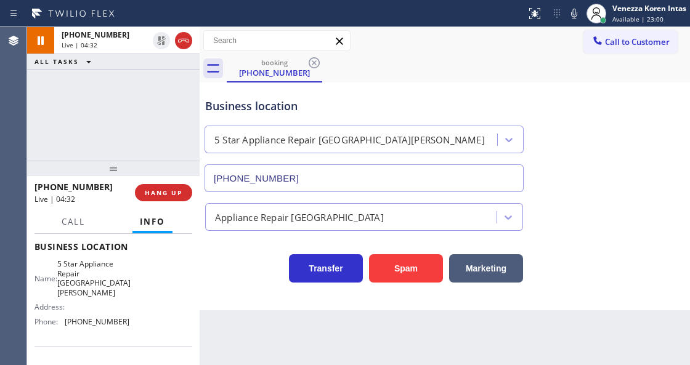
click at [392, 75] on div "booking (805) 216-6251" at bounding box center [458, 69] width 463 height 28
click at [435, 100] on div "Business location" at bounding box center [364, 106] width 318 height 17
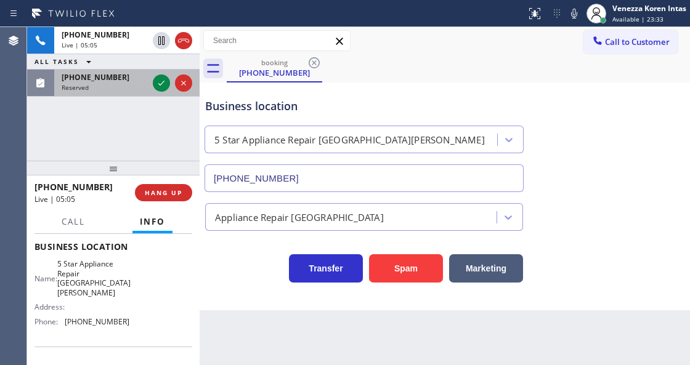
click at [173, 91] on div at bounding box center [172, 83] width 44 height 27
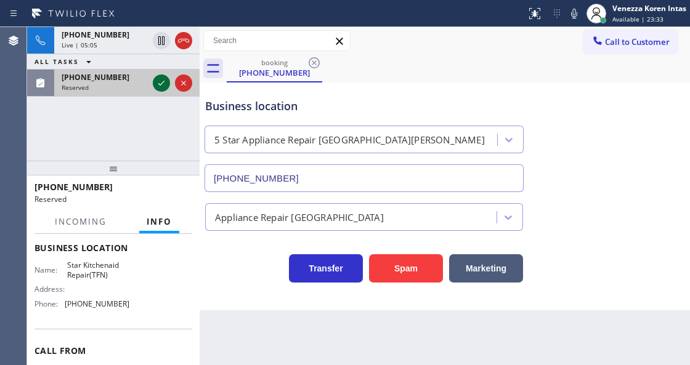
click at [168, 80] on icon at bounding box center [161, 83] width 15 height 15
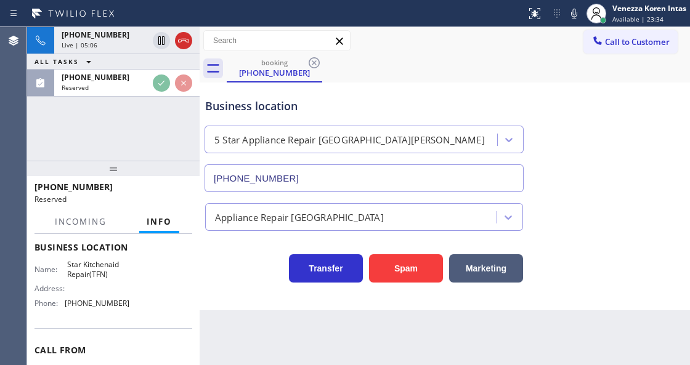
scroll to position [233, 0]
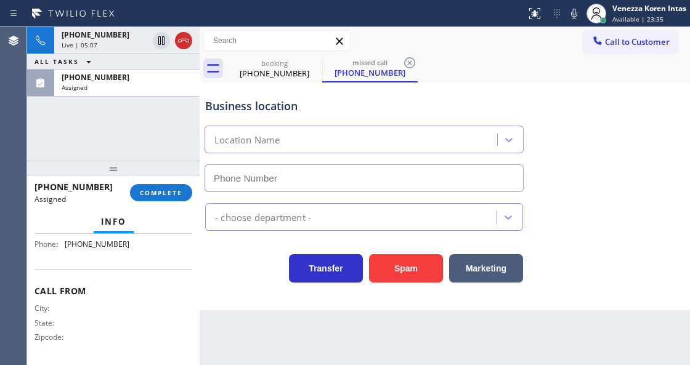
type input "(888) 431-7814"
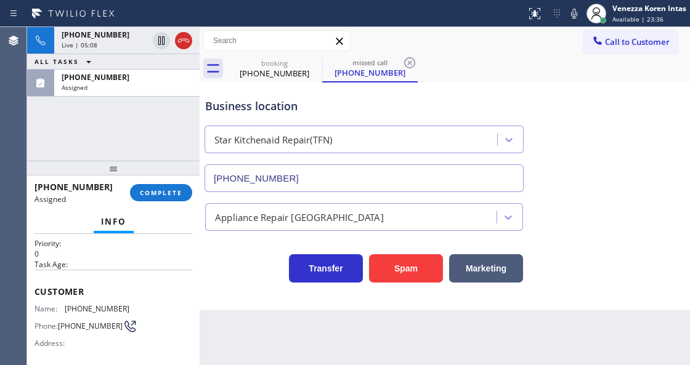
scroll to position [28, 0]
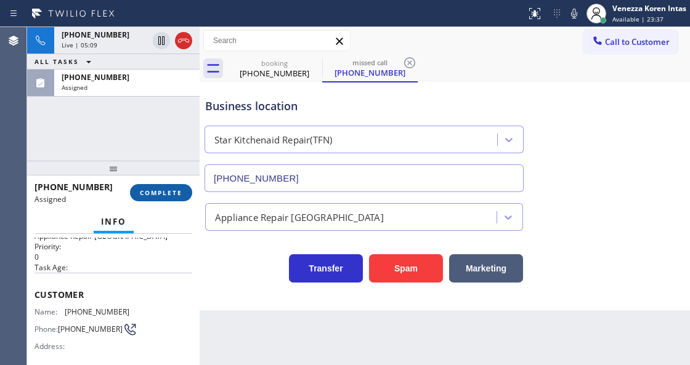
click at [175, 186] on button "COMPLETE" at bounding box center [161, 192] width 62 height 17
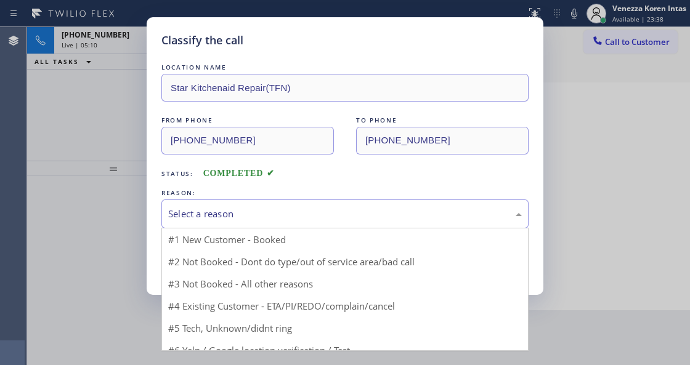
click at [280, 217] on div "Select a reason" at bounding box center [345, 214] width 354 height 14
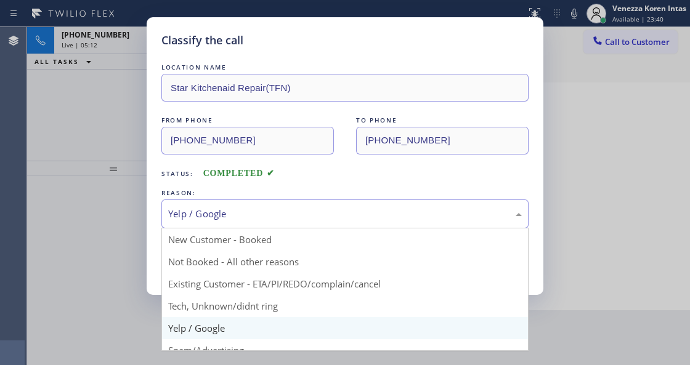
click at [250, 229] on div "Yelp / Google New Customer - Booked Not Booked - All other reasons Existing Cus…" at bounding box center [344, 214] width 367 height 29
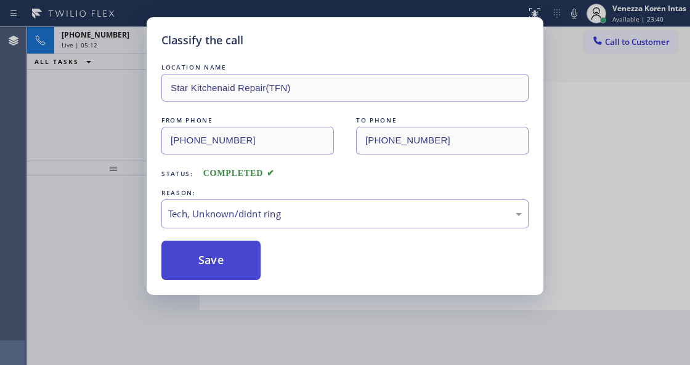
click at [235, 264] on button "Save" at bounding box center [210, 260] width 99 height 39
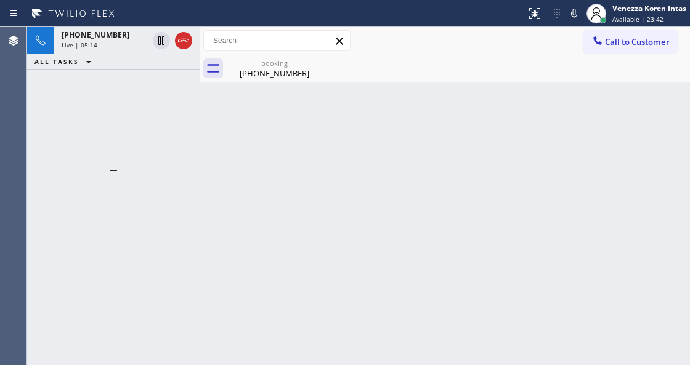
click at [117, 176] on div at bounding box center [113, 168] width 173 height 15
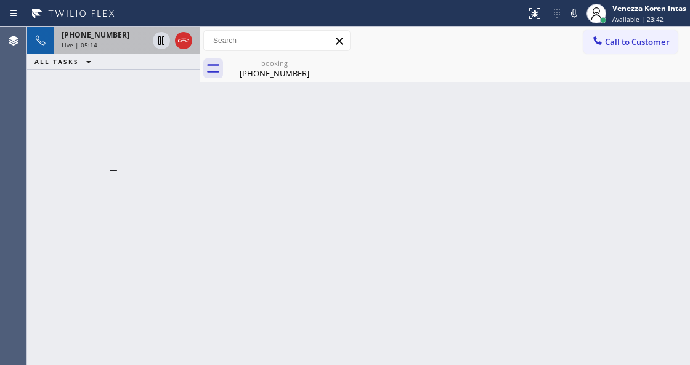
click at [123, 38] on div "+18052166251" at bounding box center [105, 35] width 86 height 10
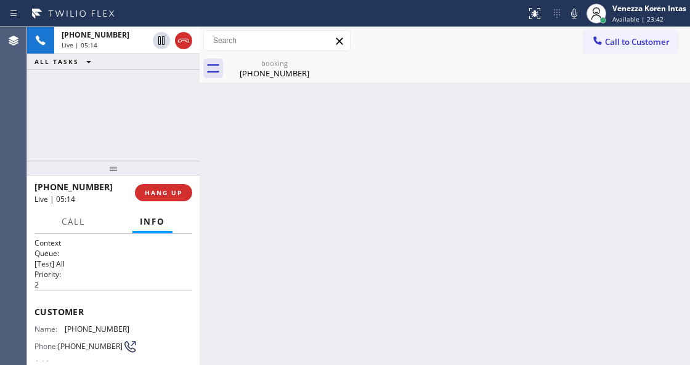
drag, startPoint x: 303, startPoint y: 94, endPoint x: 287, endPoint y: 88, distance: 17.4
click at [299, 94] on div "Back to Dashboard Change Sender ID Customers Technicians Select a contact Outbo…" at bounding box center [445, 196] width 491 height 338
click at [245, 63] on div "booking" at bounding box center [274, 63] width 93 height 9
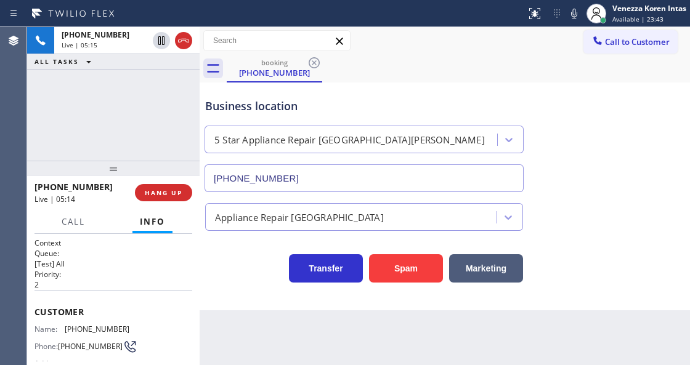
click at [500, 65] on div "booking (805) 216-6251" at bounding box center [458, 69] width 463 height 28
drag, startPoint x: 480, startPoint y: 42, endPoint x: 511, endPoint y: 43, distance: 31.5
click at [480, 42] on div "Call to Customer Outbound call Location Search location Your caller id phone nu…" at bounding box center [445, 41] width 491 height 22
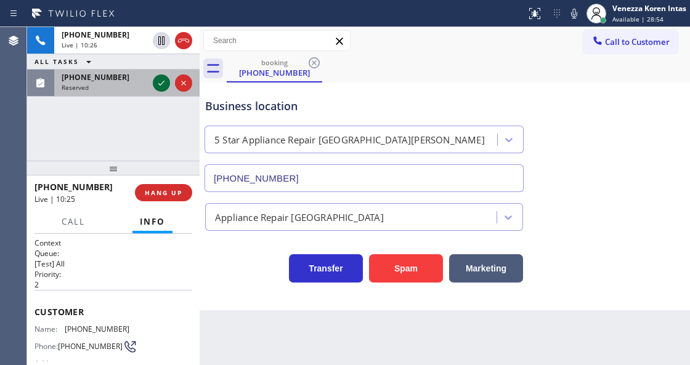
click at [164, 85] on icon at bounding box center [161, 83] width 15 height 15
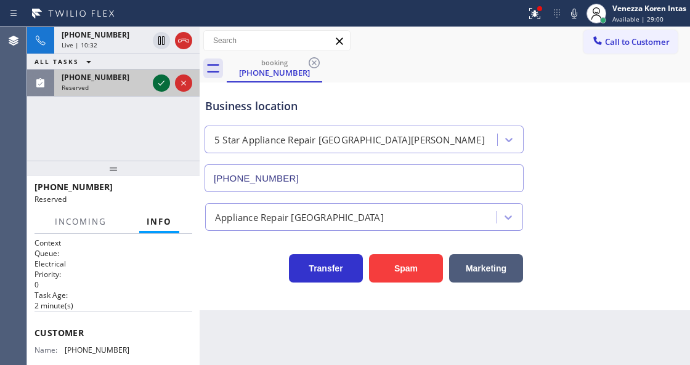
click at [164, 85] on icon at bounding box center [161, 83] width 15 height 15
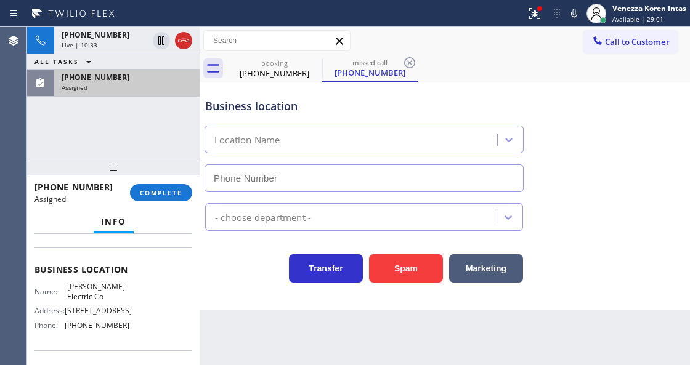
scroll to position [164, 0]
type input "(323) 736-5809"
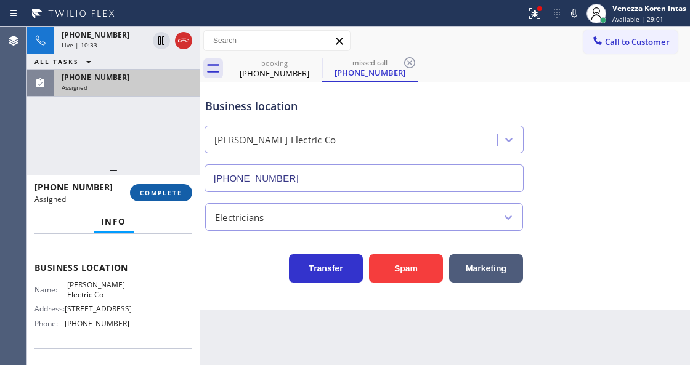
click at [176, 187] on button "COMPLETE" at bounding box center [161, 192] width 62 height 17
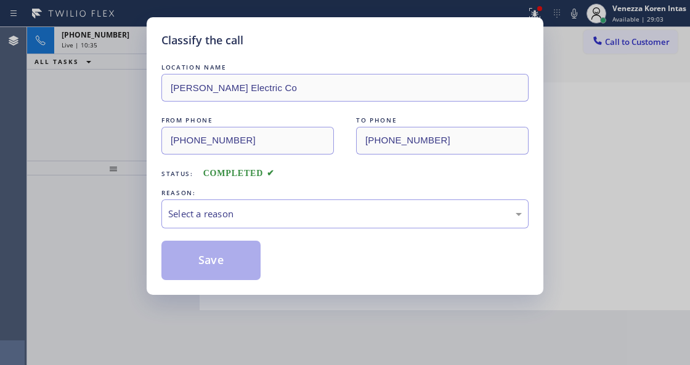
click at [275, 212] on div "Select a reason" at bounding box center [345, 214] width 354 height 14
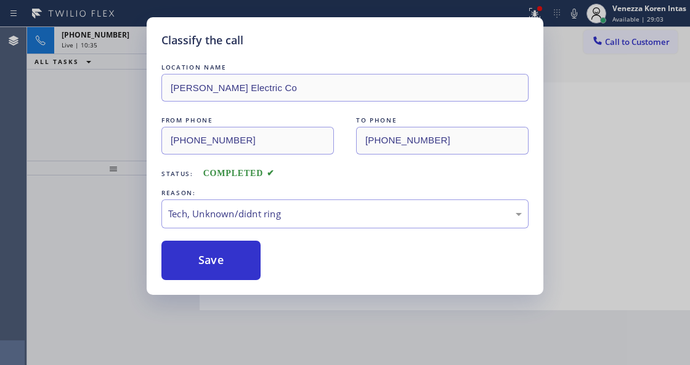
click at [237, 283] on div "Classify the call LOCATION NAME Romero Electric Co FROM PHONE (928) 864-8621 TO…" at bounding box center [345, 156] width 397 height 278
click at [243, 267] on button "Save" at bounding box center [210, 260] width 99 height 39
click at [322, 323] on div "Classify the call LOCATION NAME Romero Electric Co FROM PHONE (928) 864-8621 TO…" at bounding box center [345, 182] width 690 height 365
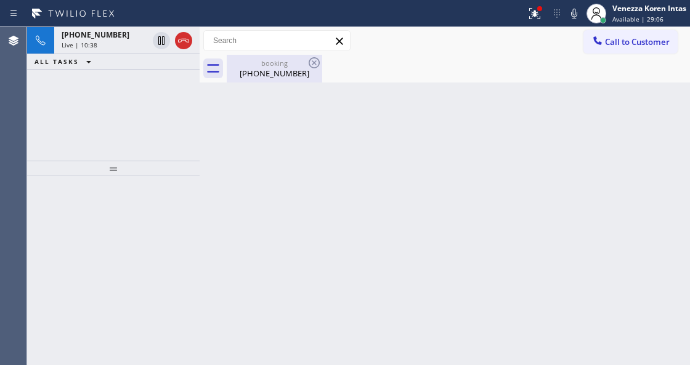
click at [311, 77] on div "(805) 216-6251" at bounding box center [274, 73] width 93 height 11
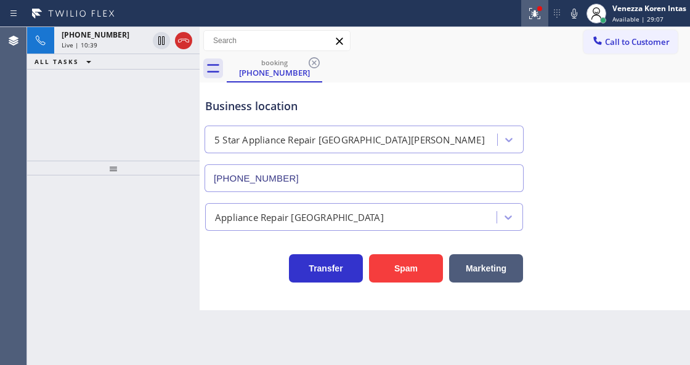
click at [541, 16] on icon at bounding box center [534, 13] width 15 height 15
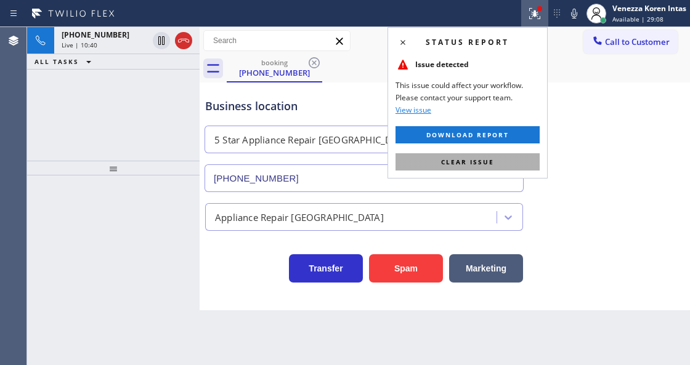
click at [494, 159] on button "Clear issue" at bounding box center [468, 161] width 144 height 17
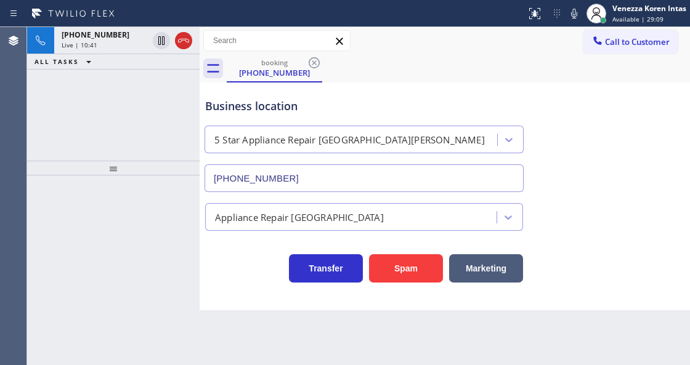
click at [575, 11] on icon at bounding box center [574, 14] width 6 height 10
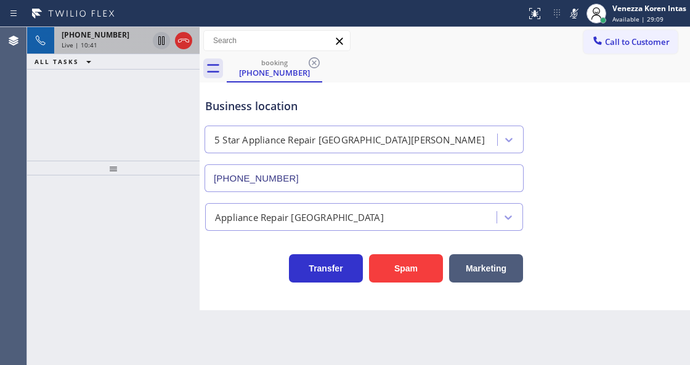
click at [165, 39] on icon at bounding box center [161, 40] width 15 height 15
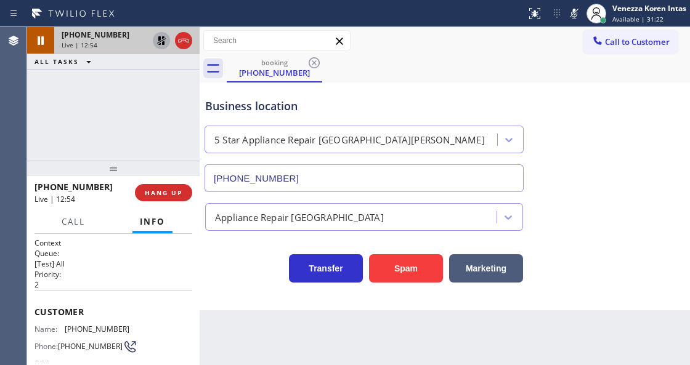
click at [569, 20] on icon at bounding box center [574, 13] width 15 height 15
click at [159, 38] on icon at bounding box center [161, 40] width 9 height 9
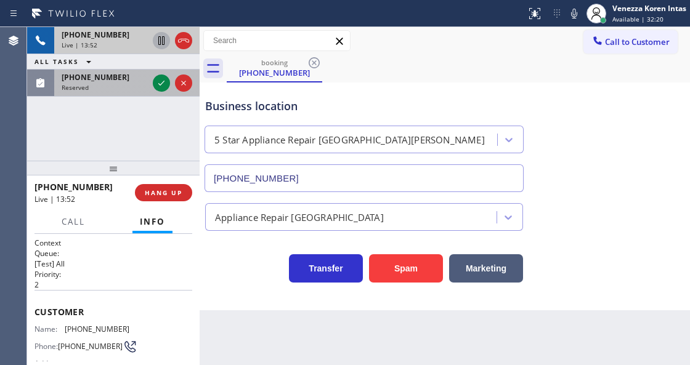
click at [153, 91] on div at bounding box center [172, 83] width 44 height 27
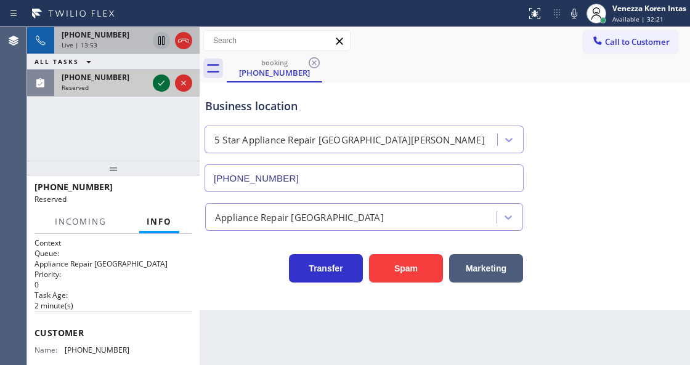
click at [159, 85] on icon at bounding box center [161, 83] width 15 height 15
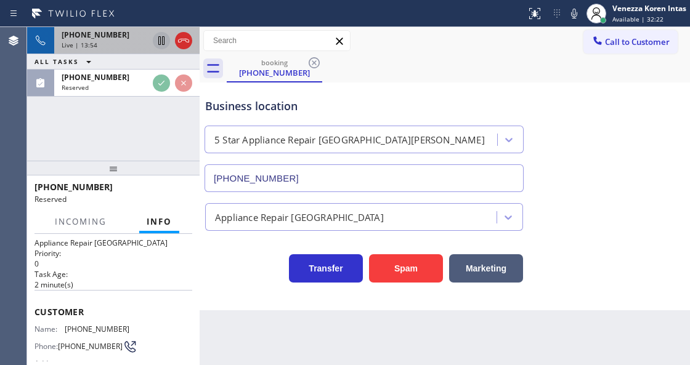
scroll to position [41, 0]
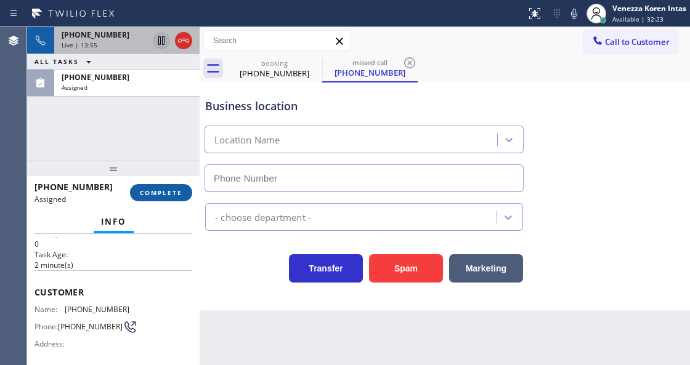
click at [172, 198] on button "COMPLETE" at bounding box center [161, 192] width 62 height 17
type input "(619) 566-1292"
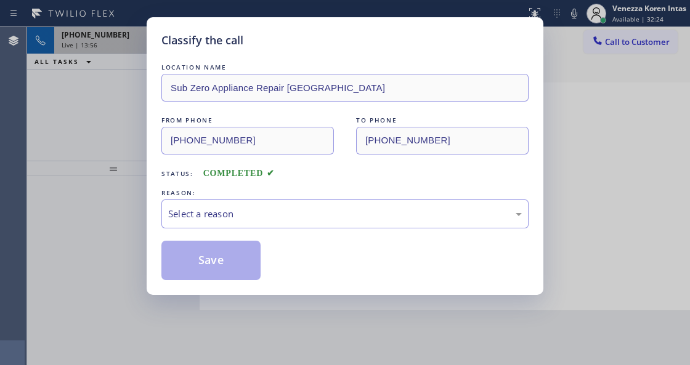
click at [265, 214] on div "Select a reason" at bounding box center [345, 214] width 354 height 14
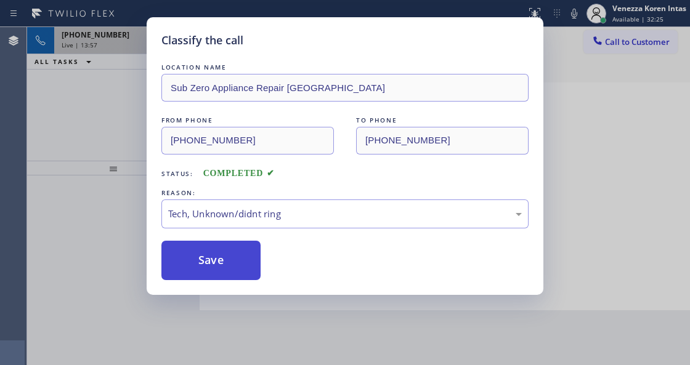
click at [238, 270] on button "Save" at bounding box center [210, 260] width 99 height 39
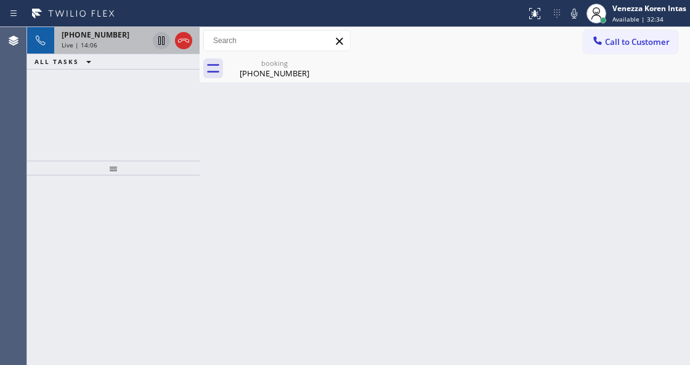
click at [254, 145] on div "Back to Dashboard Change Sender ID Customers Technicians Select a contact Outbo…" at bounding box center [445, 196] width 491 height 338
click at [258, 73] on div "(805) 216-6251" at bounding box center [274, 73] width 93 height 11
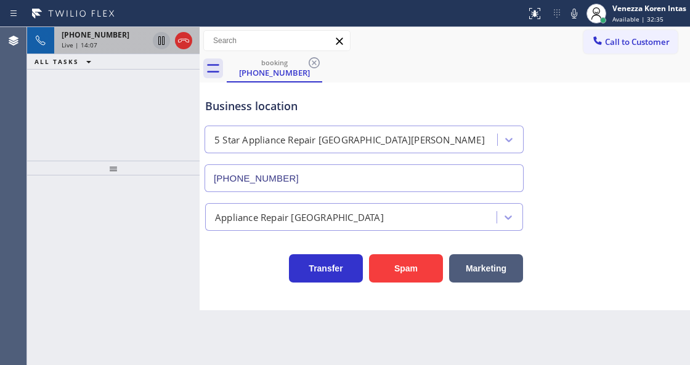
click at [144, 43] on div "Live | 14:07" at bounding box center [105, 45] width 86 height 9
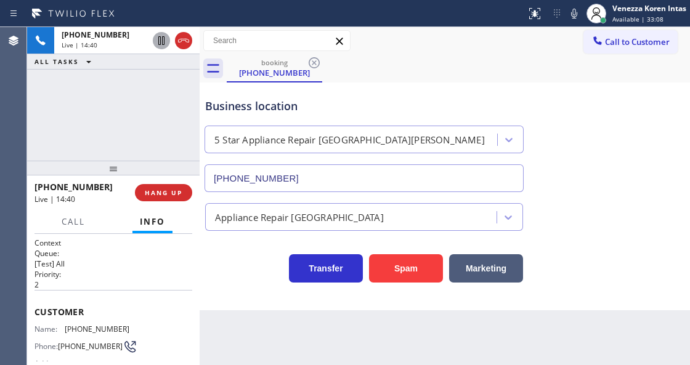
click at [407, 32] on div "Call to Customer Outbound call Location Search location Your caller id phone nu…" at bounding box center [445, 41] width 491 height 22
drag, startPoint x: 131, startPoint y: 322, endPoint x: 64, endPoint y: 323, distance: 67.2
click at [64, 325] on div "Name: (805) 216-6251 Phone: (805) 216-6251 Address:" at bounding box center [114, 349] width 158 height 49
copy div "(805) 216-6251"
click at [436, 86] on div "Business location 5 Star Appliance Repair Santa Barbara (805) 360-6522" at bounding box center [364, 139] width 323 height 107
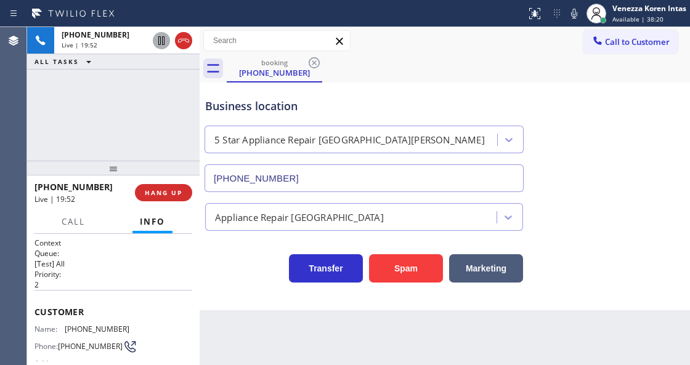
click at [400, 51] on div "Call to Customer Outbound call Location Search location Your caller id phone nu…" at bounding box center [445, 41] width 491 height 22
click at [571, 20] on icon at bounding box center [574, 13] width 15 height 15
click at [160, 39] on icon at bounding box center [161, 40] width 6 height 9
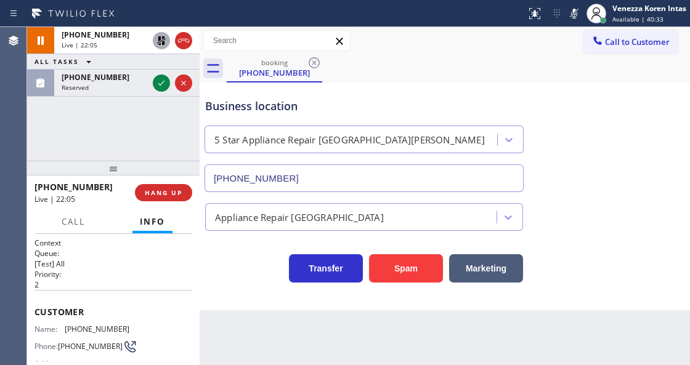
drag, startPoint x: 158, startPoint y: 87, endPoint x: 176, endPoint y: 159, distance: 74.3
click at [158, 87] on icon at bounding box center [161, 83] width 15 height 15
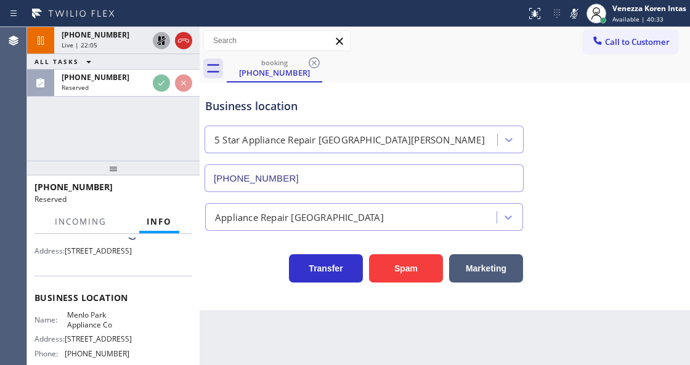
scroll to position [113, 0]
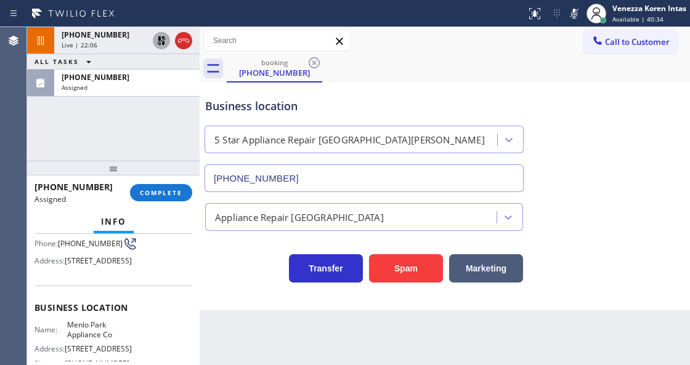
drag, startPoint x: 171, startPoint y: 181, endPoint x: 169, endPoint y: 188, distance: 7.2
click at [171, 181] on div "(650) 619-0511 Assigned COMPLETE" at bounding box center [114, 193] width 158 height 32
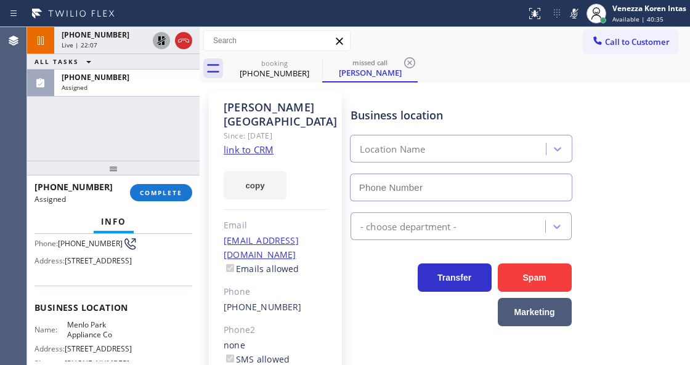
drag, startPoint x: 173, startPoint y: 196, endPoint x: 261, endPoint y: 213, distance: 90.4
click at [173, 196] on span "COMPLETE" at bounding box center [161, 193] width 43 height 9
type input "(650) 229-6946"
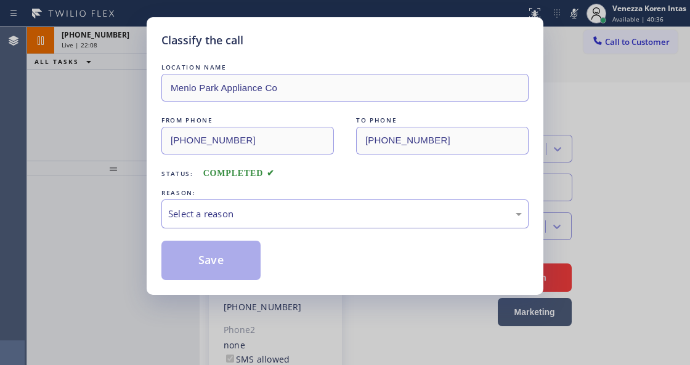
click at [285, 228] on div "Select a reason" at bounding box center [344, 214] width 367 height 29
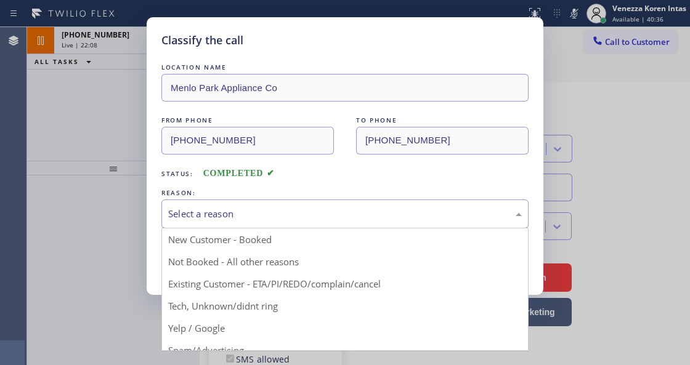
drag, startPoint x: 294, startPoint y: 307, endPoint x: 288, endPoint y: 308, distance: 6.2
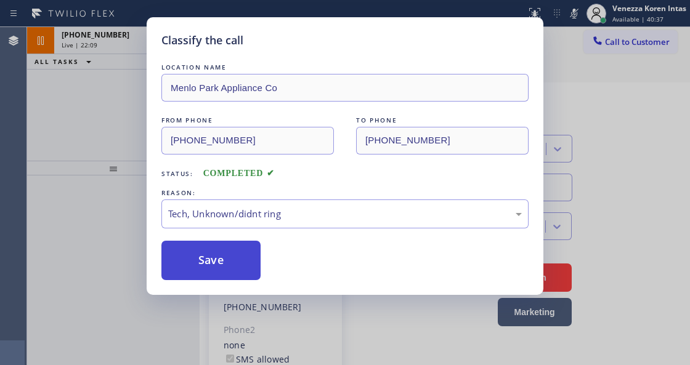
click at [227, 263] on button "Save" at bounding box center [210, 260] width 99 height 39
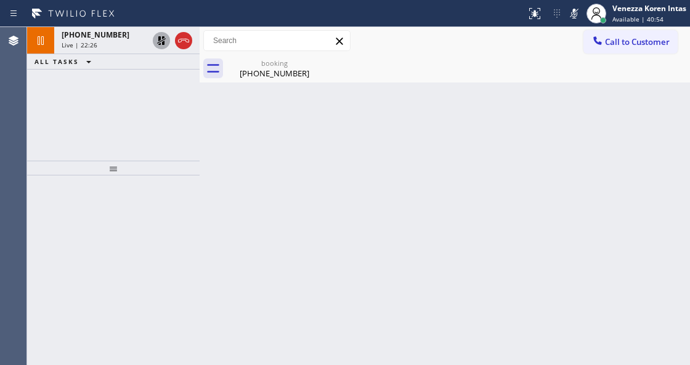
drag, startPoint x: 195, startPoint y: 216, endPoint x: 229, endPoint y: 142, distance: 81.3
click at [195, 216] on div at bounding box center [113, 271] width 173 height 190
click at [274, 79] on div "booking (805) 216-6251" at bounding box center [274, 69] width 93 height 28
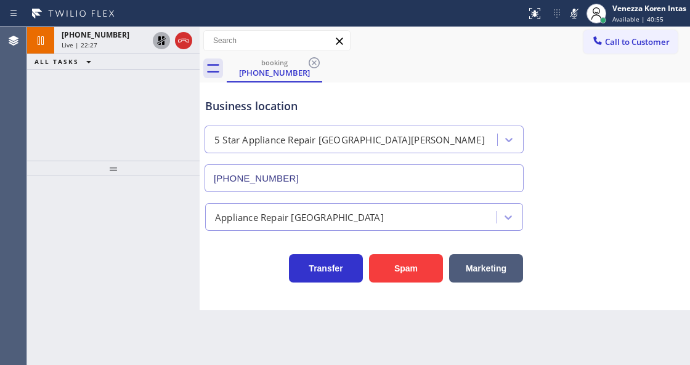
click at [126, 55] on div "ALL TASKS ALL TASKS ACTIVE TASKS TASKS IN WRAP UP" at bounding box center [113, 61] width 173 height 15
click at [114, 51] on div "+18052166251 Live | 22:27" at bounding box center [102, 40] width 96 height 27
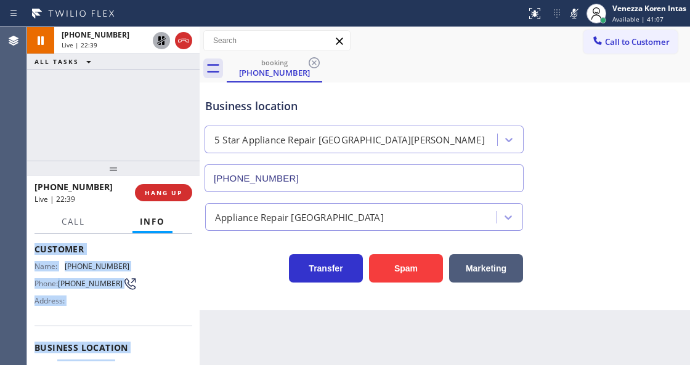
scroll to position [233, 0]
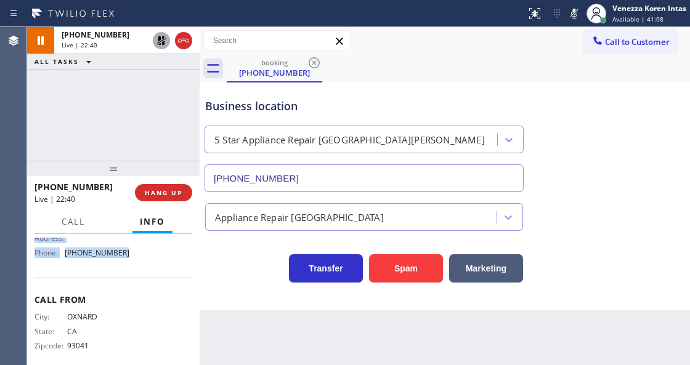
drag, startPoint x: 34, startPoint y: 307, endPoint x: 150, endPoint y: 260, distance: 125.5
click at [150, 260] on div "Context Queue: [Test] All Priority: 2 Customer Name: (805) 216-6251 Phone: (805…" at bounding box center [113, 299] width 173 height 131
copy div "Customer Name: (805) 216-6251 Phone: (805) 216-6251 Address: Business location …"
click at [165, 45] on icon at bounding box center [161, 40] width 15 height 15
click at [572, 14] on rect at bounding box center [574, 12] width 9 height 9
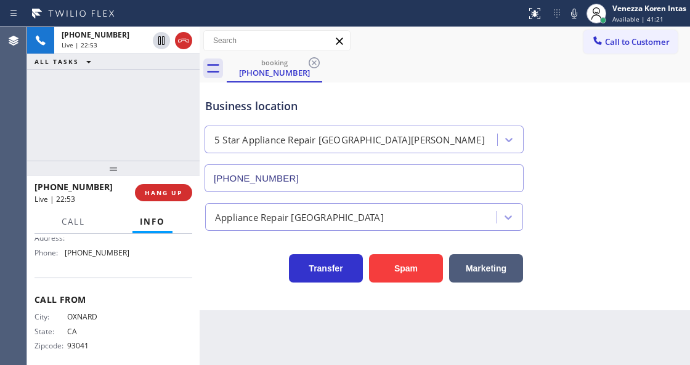
click at [371, 112] on div "Business location" at bounding box center [364, 106] width 318 height 17
click at [258, 107] on div "Business location" at bounding box center [364, 106] width 318 height 17
click at [299, 104] on div "Business location" at bounding box center [364, 106] width 318 height 17
click at [300, 104] on div "Business location" at bounding box center [364, 106] width 318 height 17
click at [155, 117] on div "+18052166251 Live | 23:00 ALL TASKS ALL TASKS ACTIVE TASKS TASKS IN WRAP UP" at bounding box center [113, 94] width 173 height 134
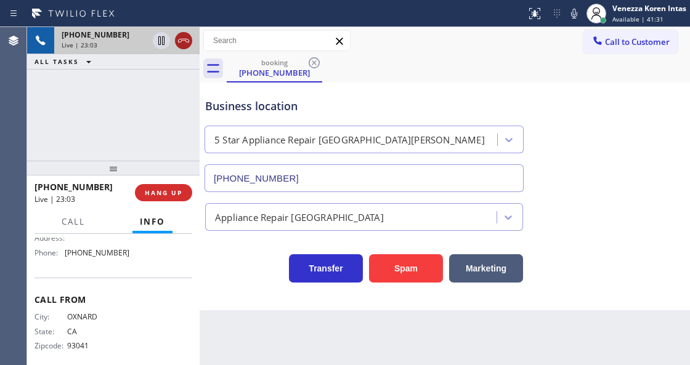
click at [186, 42] on icon at bounding box center [183, 41] width 11 height 4
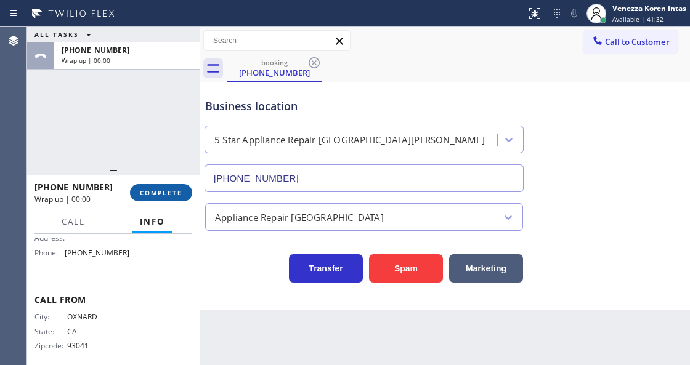
click at [168, 187] on button "COMPLETE" at bounding box center [161, 192] width 62 height 17
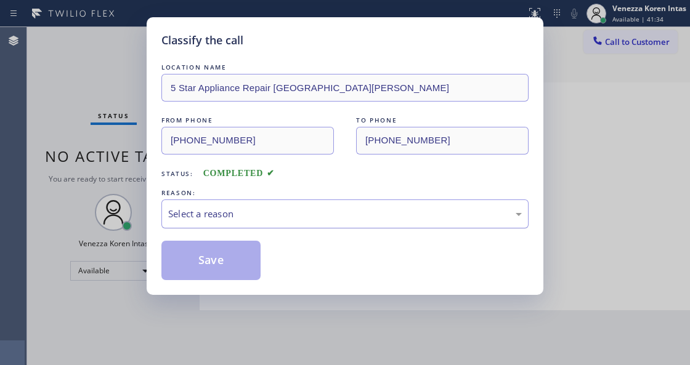
click at [286, 214] on div "Select a reason" at bounding box center [345, 214] width 354 height 14
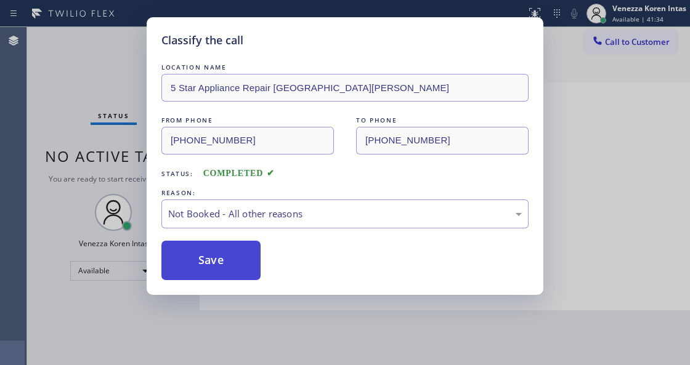
click at [243, 264] on button "Save" at bounding box center [210, 260] width 99 height 39
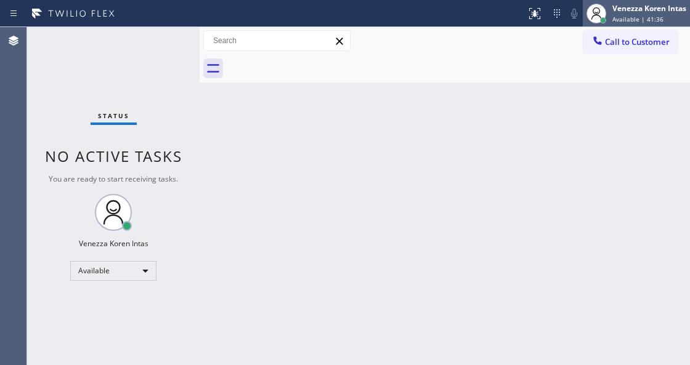
click at [621, 18] on span "Available | 41:36" at bounding box center [638, 19] width 51 height 9
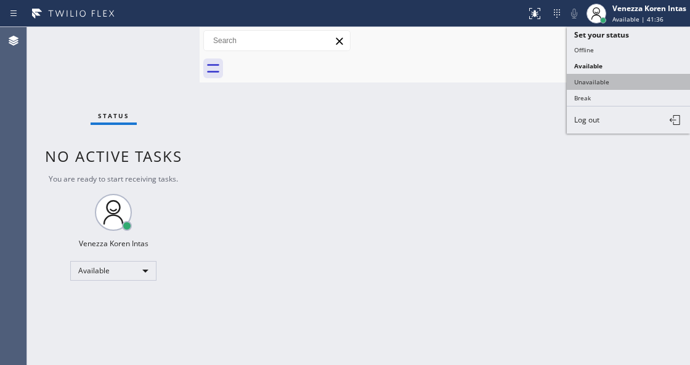
click at [607, 75] on button "Unavailable" at bounding box center [628, 82] width 123 height 16
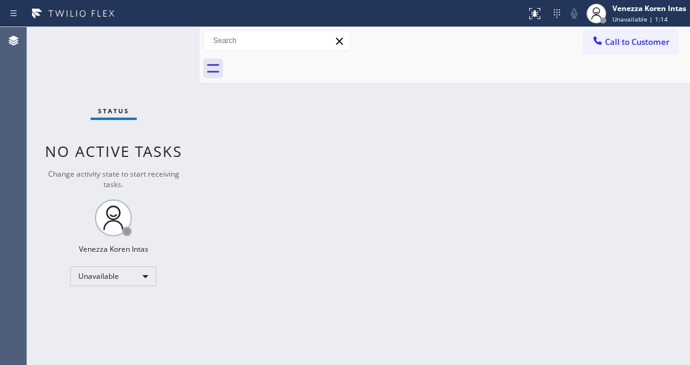
click at [235, 173] on div "Back to Dashboard Change Sender ID Customers Technicians Select a contact Outbo…" at bounding box center [445, 196] width 491 height 338
click at [160, 159] on span "No active tasks" at bounding box center [113, 151] width 137 height 20
click at [225, 139] on div "Back to Dashboard Change Sender ID Customers Technicians Select a contact Outbo…" at bounding box center [445, 196] width 491 height 338
click at [627, 55] on div at bounding box center [458, 69] width 463 height 28
click at [630, 42] on span "Call to Customer" at bounding box center [637, 41] width 65 height 11
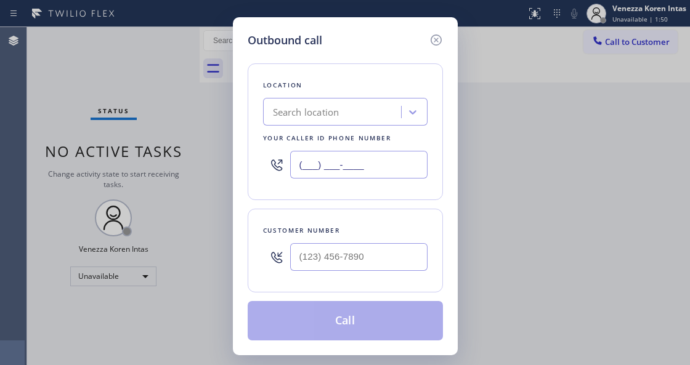
click at [364, 164] on input "(___) ___-____" at bounding box center [358, 165] width 137 height 28
paste input "805) 360-6522"
type input "(805) 360-6522"
click at [316, 261] on input "text" at bounding box center [358, 257] width 137 height 28
paste input "805) 216-6251"
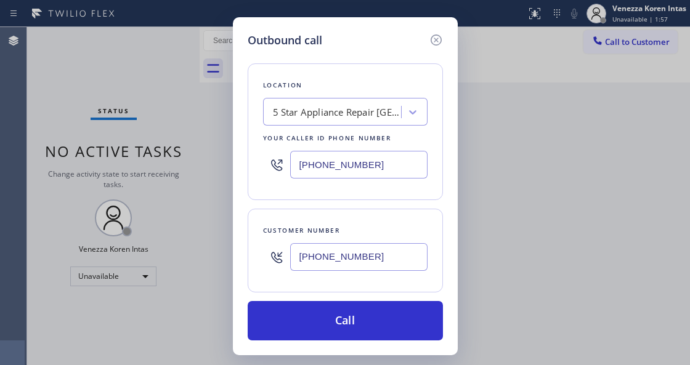
type input "(805) 216-6251"
drag, startPoint x: 254, startPoint y: 223, endPoint x: 306, endPoint y: 294, distance: 87.8
click at [254, 223] on div "Customer number (805) 216-6251" at bounding box center [345, 251] width 195 height 84
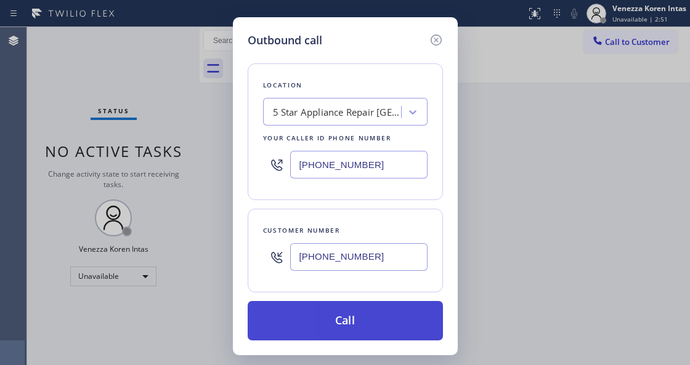
click at [312, 306] on button "Call" at bounding box center [345, 320] width 195 height 39
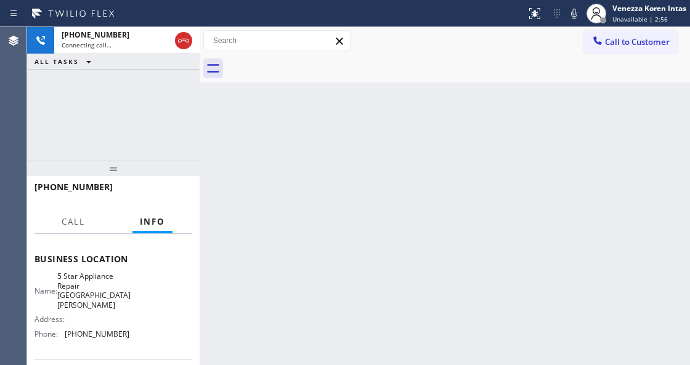
scroll to position [164, 0]
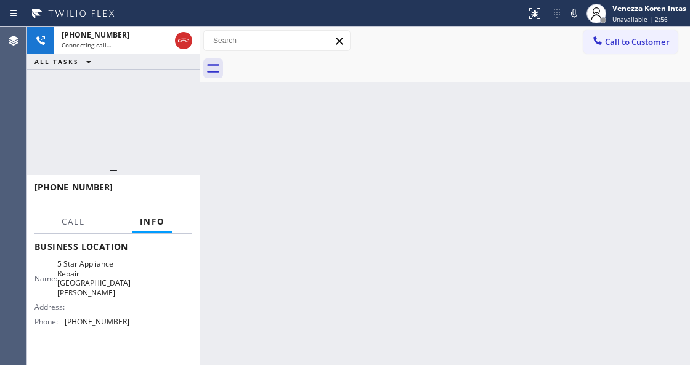
drag, startPoint x: 203, startPoint y: 304, endPoint x: 222, endPoint y: 293, distance: 21.8
click at [203, 304] on div "Back to Dashboard Change Sender ID Customers Technicians Select a contact Outbo…" at bounding box center [445, 196] width 491 height 338
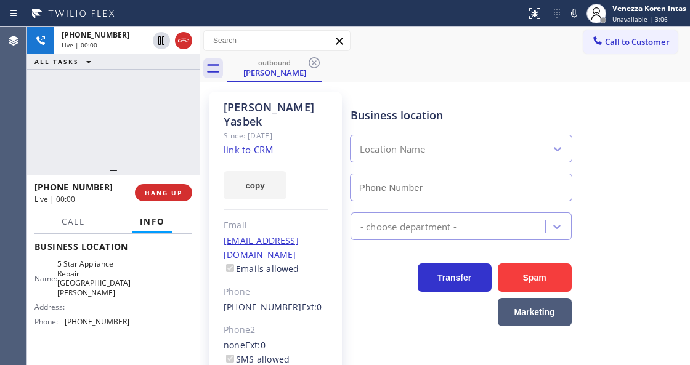
type input "(805) 360-6522"
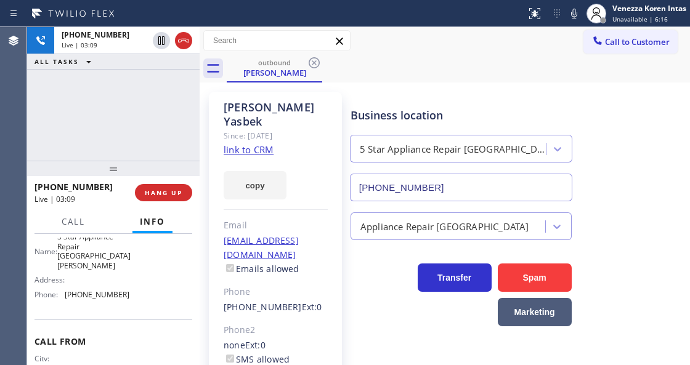
scroll to position [205, 0]
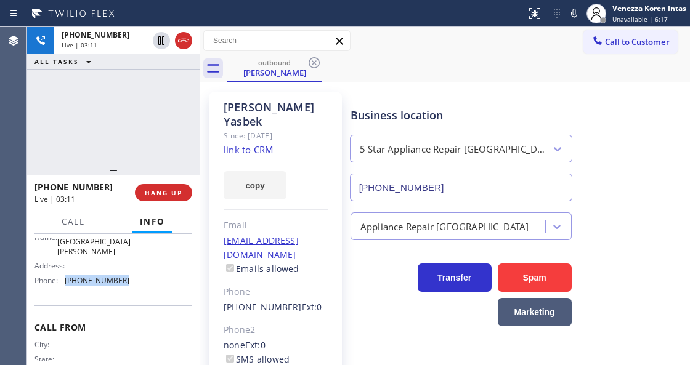
drag, startPoint x: 129, startPoint y: 273, endPoint x: 64, endPoint y: 272, distance: 65.3
click at [64, 272] on div "Name: 5 Star Appliance Repair Santa Barbara Address: Phone: (805) 360-6522" at bounding box center [114, 254] width 158 height 72
copy div "(805) 360-6522"
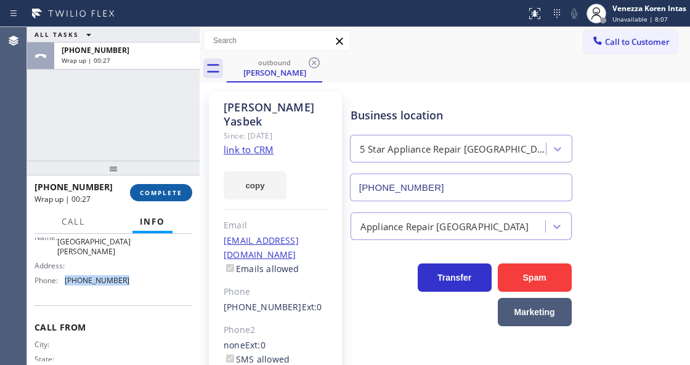
click at [170, 185] on button "COMPLETE" at bounding box center [161, 192] width 62 height 17
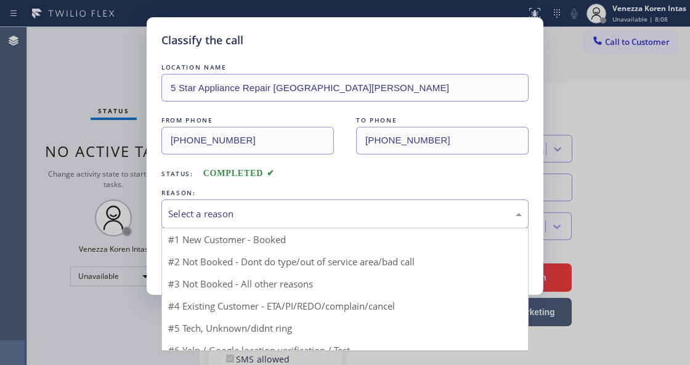
click at [267, 214] on div "Select a reason" at bounding box center [345, 214] width 354 height 14
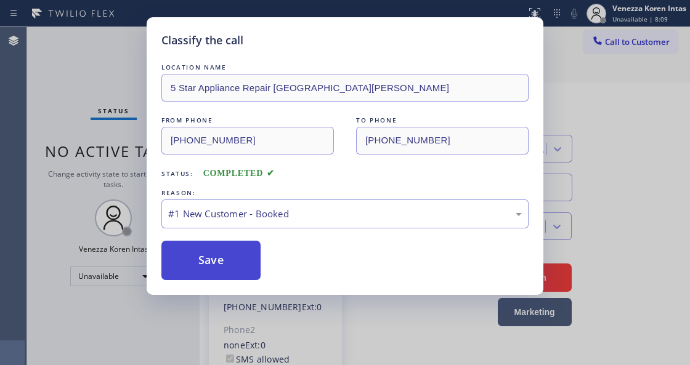
click at [229, 243] on button "Save" at bounding box center [210, 260] width 99 height 39
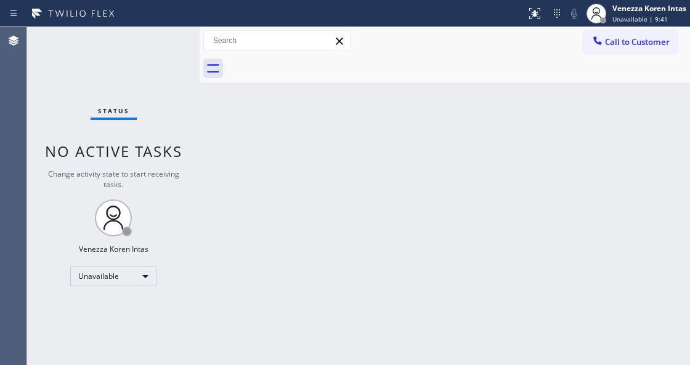
click at [404, 64] on div at bounding box center [458, 69] width 463 height 28
click at [463, 40] on div "Call to Customer Outbound call Location 5 Star Appliance Repair Santa Barbara Y…" at bounding box center [445, 41] width 491 height 22
click at [597, 15] on icon at bounding box center [596, 13] width 15 height 15
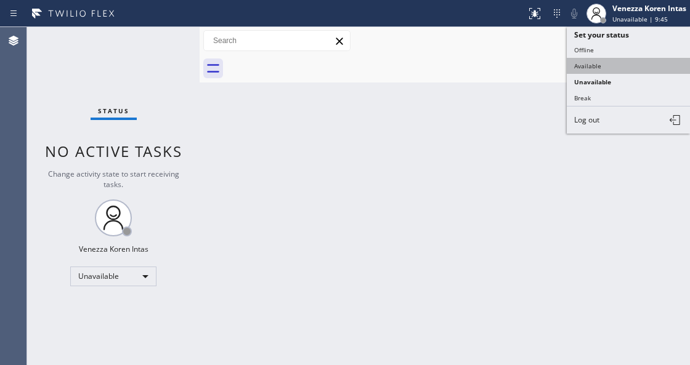
click at [589, 68] on button "Available" at bounding box center [628, 66] width 123 height 16
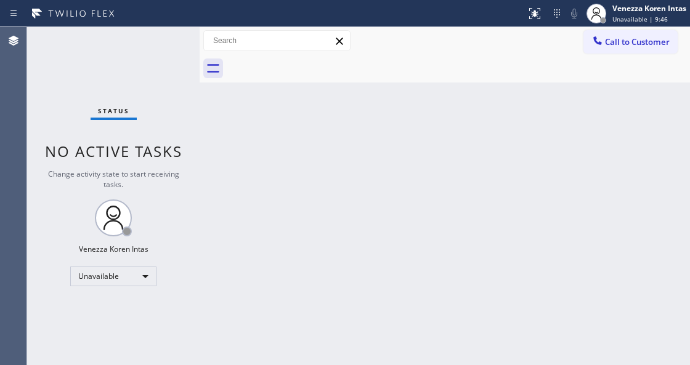
drag, startPoint x: 539, startPoint y: 116, endPoint x: 341, endPoint y: 122, distance: 197.9
click at [537, 117] on div "Back to Dashboard Change Sender ID Customers Technicians Select a contact Outbo…" at bounding box center [445, 196] width 491 height 338
drag, startPoint x: 152, startPoint y: 96, endPoint x: 200, endPoint y: 104, distance: 48.6
click at [152, 96] on div "Status No active tasks Change activity state to start receiving tasks. Venezza …" at bounding box center [113, 196] width 173 height 338
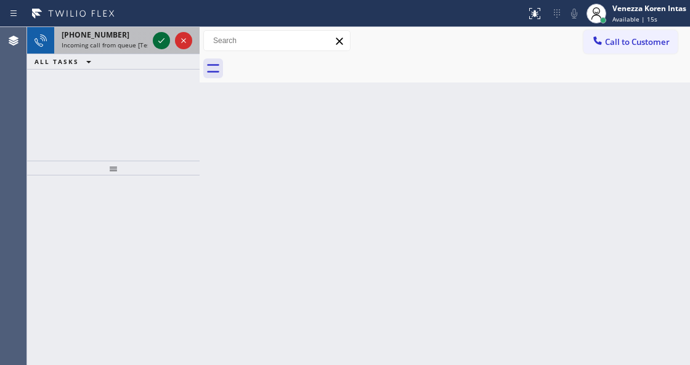
click at [159, 39] on icon at bounding box center [161, 40] width 15 height 15
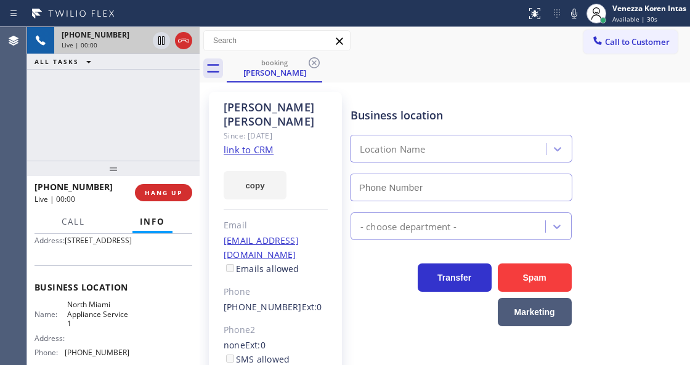
scroll to position [205, 0]
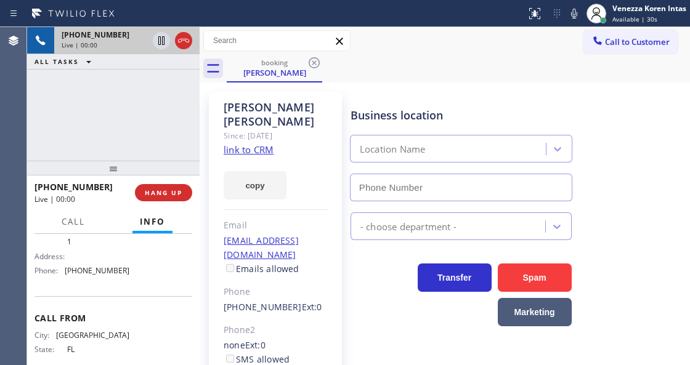
type input "(786) 481-0168"
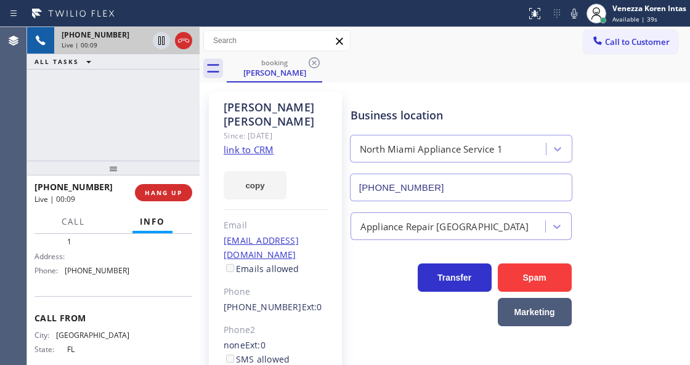
click at [248, 144] on link "link to CRM" at bounding box center [249, 150] width 50 height 12
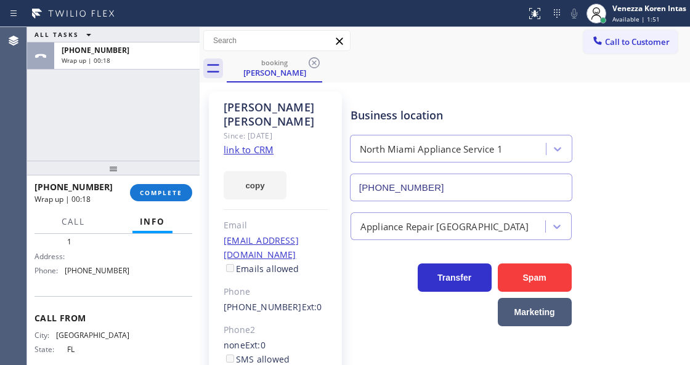
click at [470, 59] on div "booking Derek Mills" at bounding box center [458, 69] width 463 height 28
click at [158, 200] on button "COMPLETE" at bounding box center [161, 192] width 62 height 17
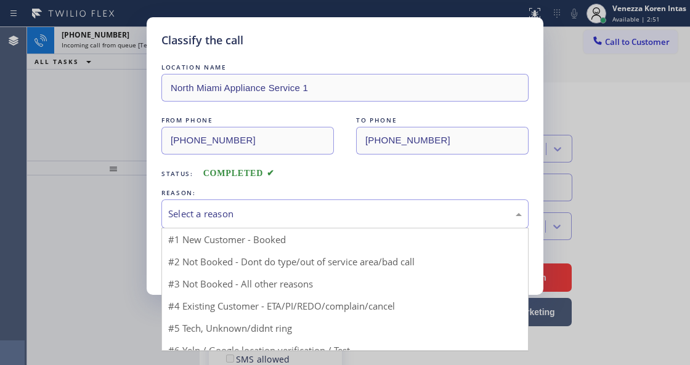
click at [240, 221] on div "Select a reason" at bounding box center [345, 214] width 354 height 14
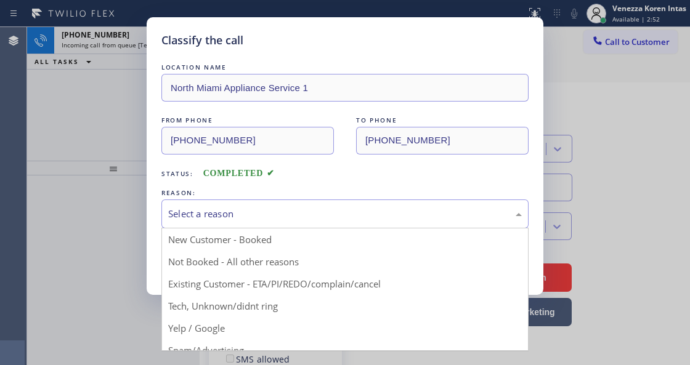
drag, startPoint x: 297, startPoint y: 290, endPoint x: 249, endPoint y: 274, distance: 50.7
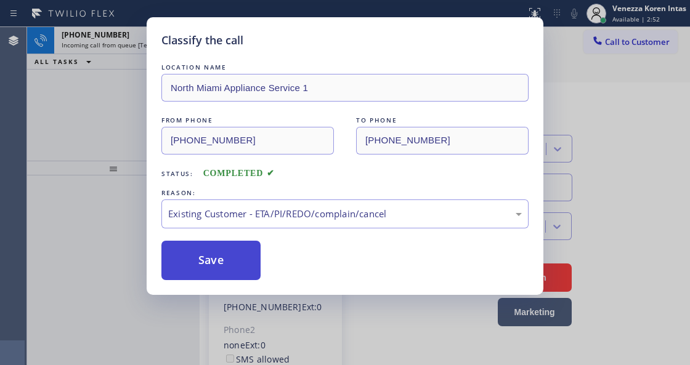
click at [232, 266] on button "Save" at bounding box center [210, 260] width 99 height 39
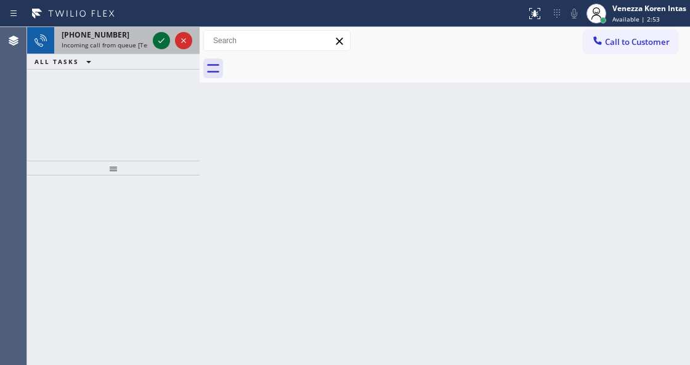
click at [161, 41] on icon at bounding box center [161, 40] width 6 height 5
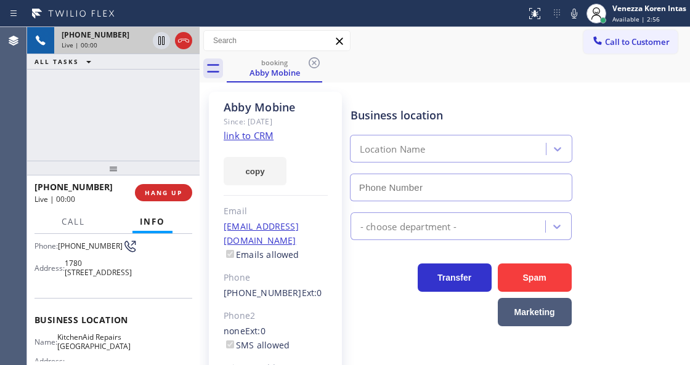
scroll to position [123, 0]
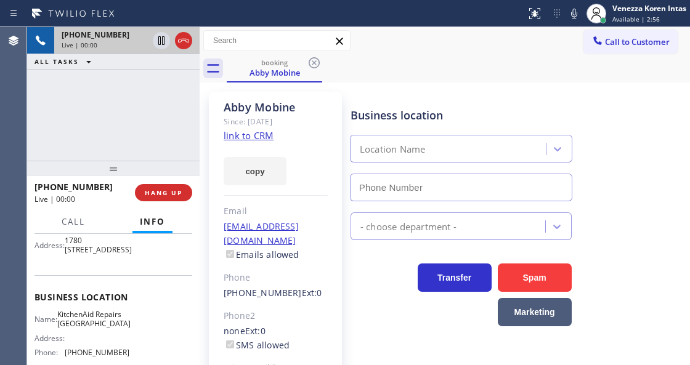
type input "(361) 203-3251"
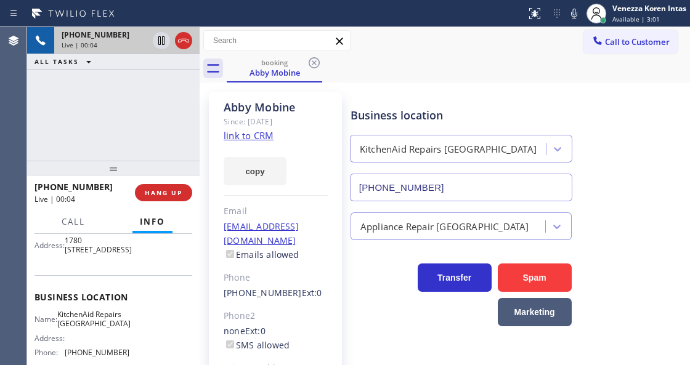
click at [397, 86] on div "Abby Mobine Since: 20 may 2020 link to CRM copy Email amobine@hotmail.com Email…" at bounding box center [445, 275] width 484 height 379
click at [261, 132] on link "link to CRM" at bounding box center [249, 135] width 50 height 12
click at [577, 11] on icon at bounding box center [574, 13] width 15 height 15
click at [569, 10] on icon at bounding box center [574, 13] width 15 height 15
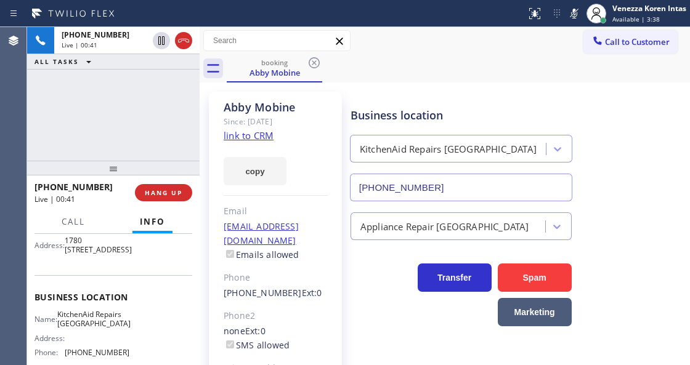
drag, startPoint x: 159, startPoint y: 42, endPoint x: 192, endPoint y: 128, distance: 92.5
click at [159, 42] on icon at bounding box center [161, 40] width 15 height 15
click at [379, 76] on div "booking Abby Mobine" at bounding box center [458, 69] width 463 height 28
click at [568, 15] on icon at bounding box center [574, 13] width 15 height 15
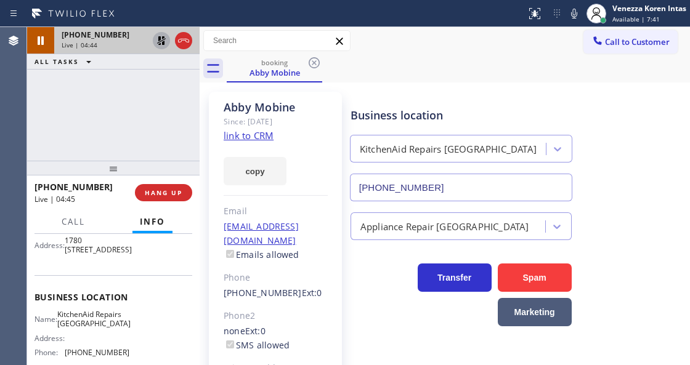
click at [161, 34] on icon at bounding box center [161, 40] width 15 height 15
click at [170, 102] on div "+16197013201 Live | 04:50 ALL TASKS ALL TASKS ACTIVE TASKS TASKS IN WRAP UP" at bounding box center [113, 94] width 173 height 134
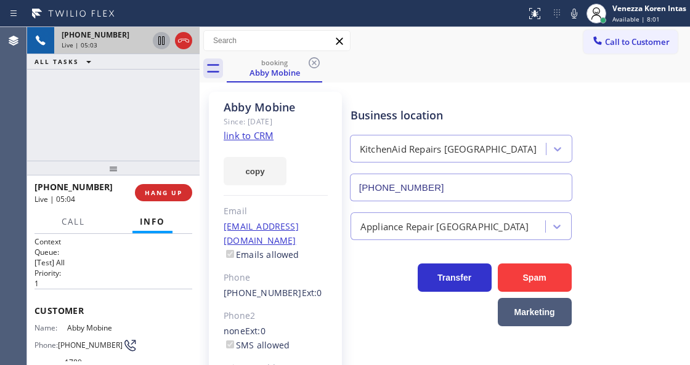
scroll to position [0, 0]
click at [185, 38] on icon at bounding box center [183, 40] width 15 height 15
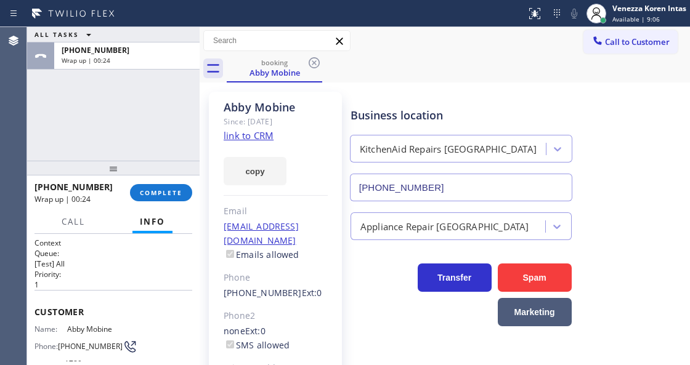
click at [185, 140] on div "ALL TASKS ALL TASKS ACTIVE TASKS TASKS IN WRAP UP +16197013201 Wrap up | 00:24" at bounding box center [113, 94] width 173 height 134
click at [176, 195] on span "COMPLETE" at bounding box center [161, 193] width 43 height 9
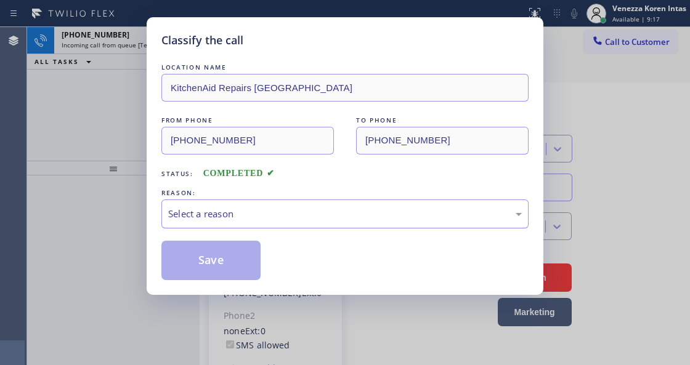
click at [308, 214] on div "Select a reason" at bounding box center [345, 214] width 354 height 14
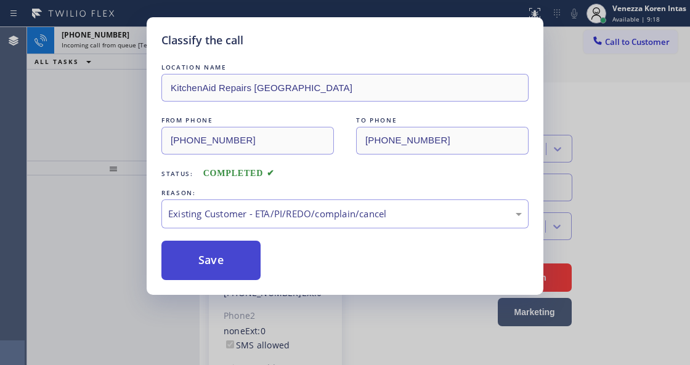
click at [212, 266] on button "Save" at bounding box center [210, 260] width 99 height 39
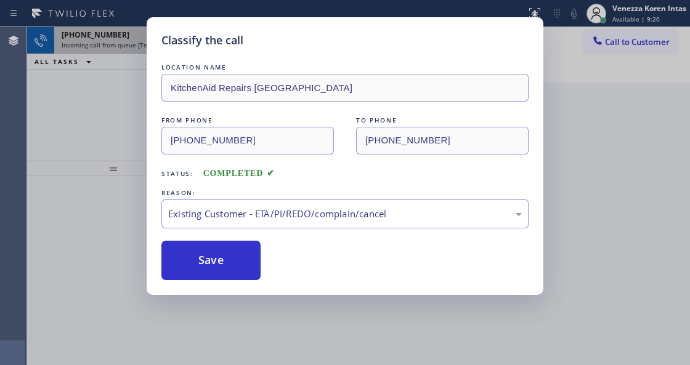
click at [163, 43] on icon at bounding box center [161, 40] width 15 height 15
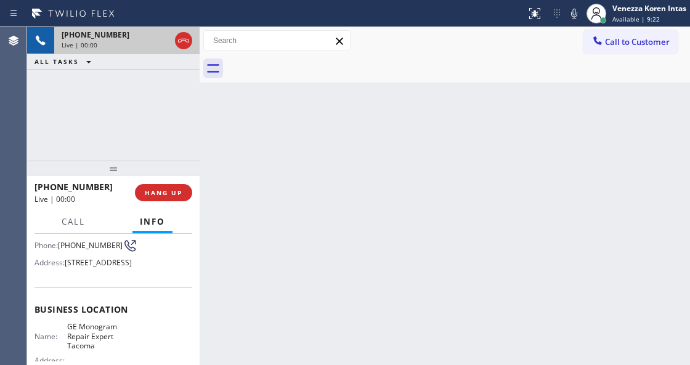
scroll to position [123, 0]
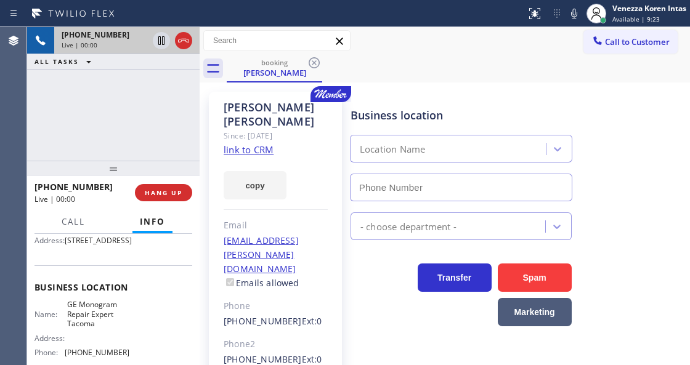
type input "(253) 242-9985"
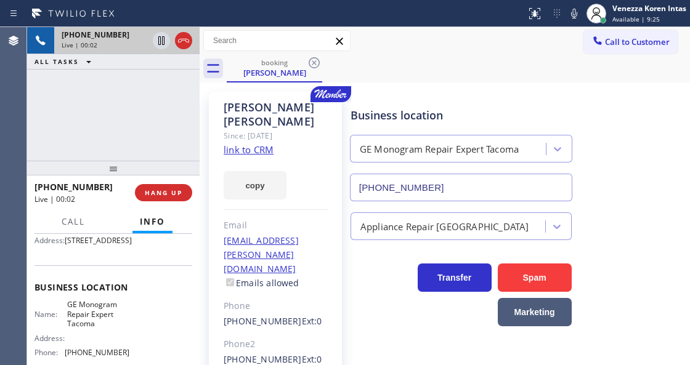
click at [268, 144] on link "link to CRM" at bounding box center [249, 150] width 50 height 12
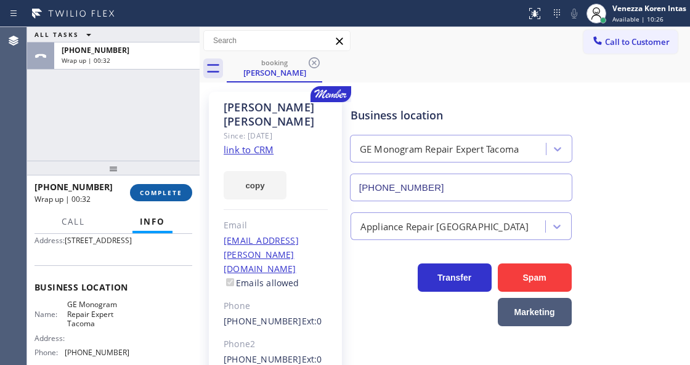
click at [173, 194] on span "COMPLETE" at bounding box center [161, 193] width 43 height 9
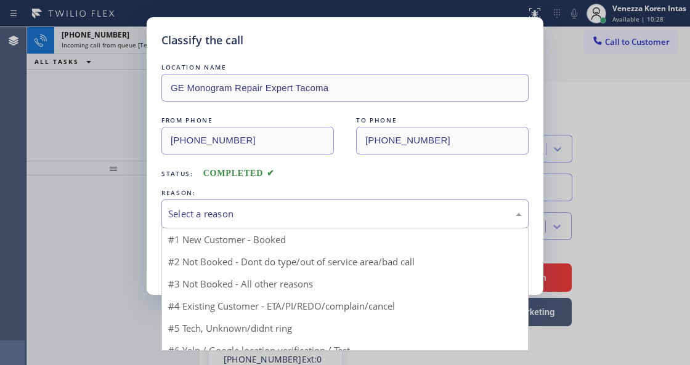
click at [306, 217] on div "Select a reason" at bounding box center [345, 214] width 354 height 14
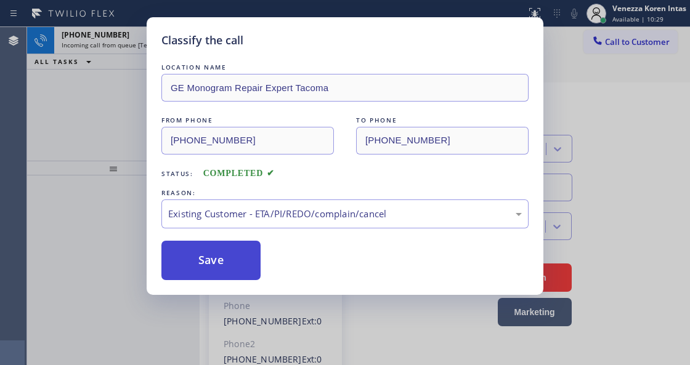
click at [213, 266] on button "Save" at bounding box center [210, 260] width 99 height 39
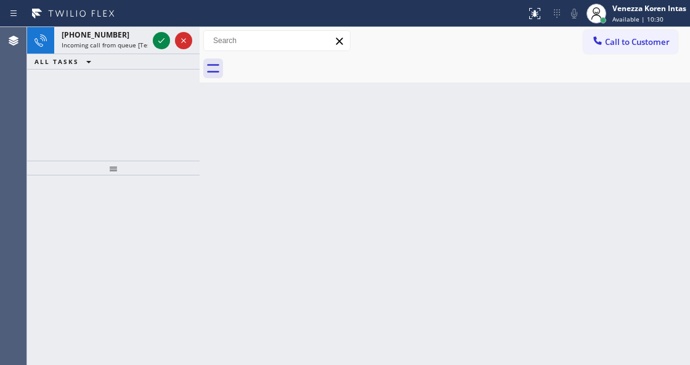
click at [163, 36] on icon at bounding box center [161, 40] width 15 height 15
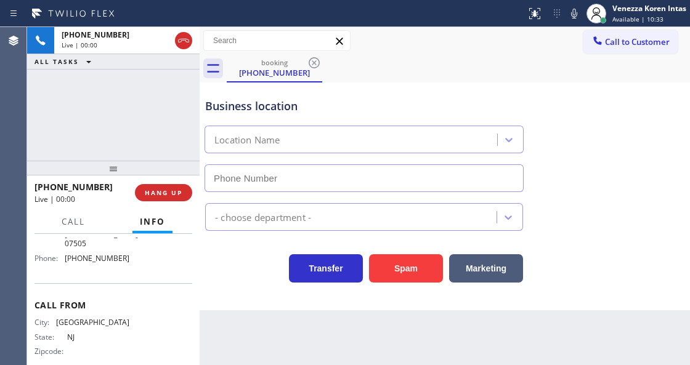
scroll to position [123, 0]
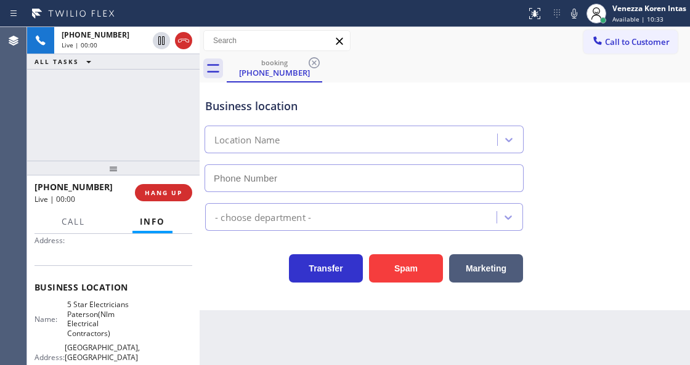
type input "(973) 791-5890"
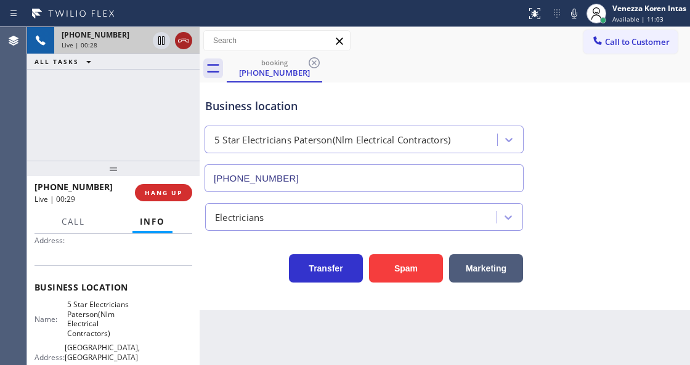
click at [184, 41] on icon at bounding box center [183, 40] width 15 height 15
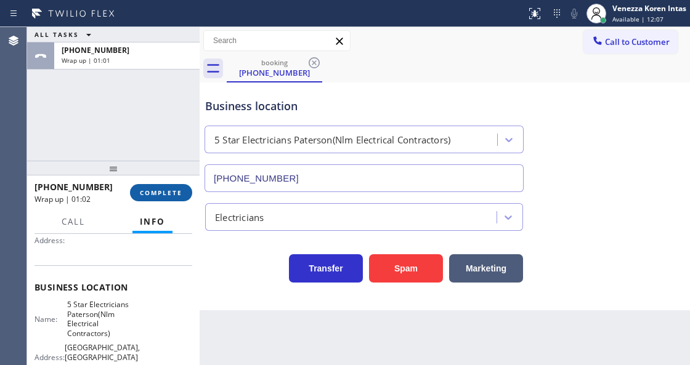
click at [159, 184] on button "COMPLETE" at bounding box center [161, 192] width 62 height 17
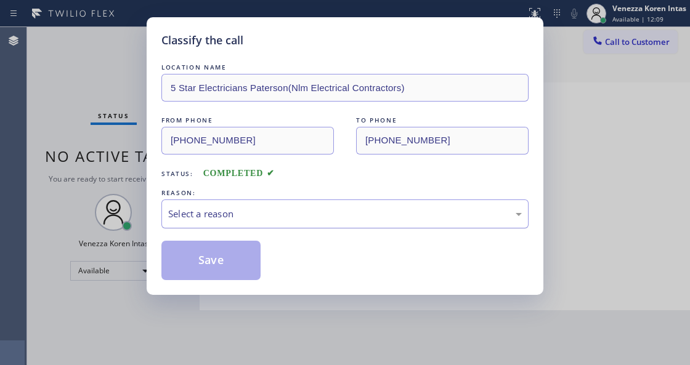
click at [281, 211] on div "Select a reason" at bounding box center [345, 214] width 354 height 14
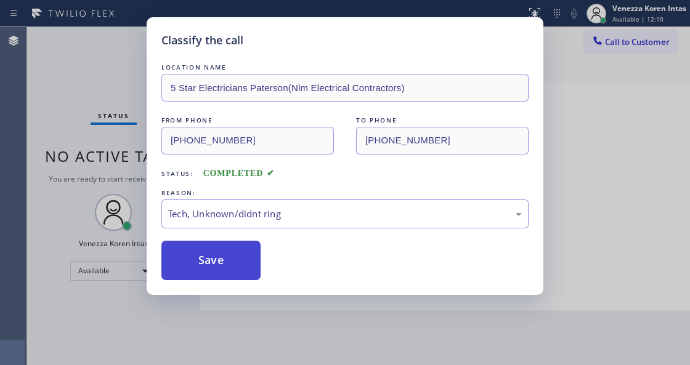
click at [242, 269] on button "Save" at bounding box center [210, 260] width 99 height 39
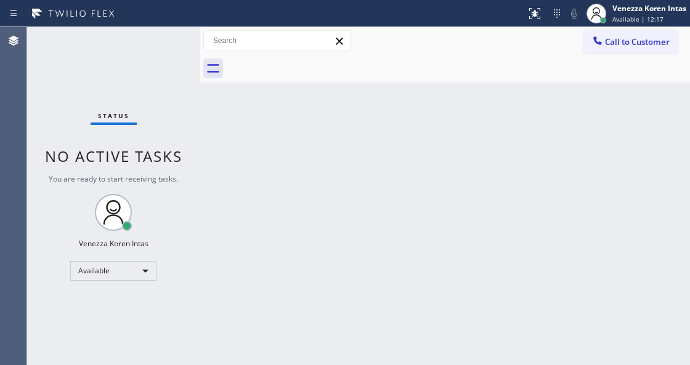
click at [158, 38] on div "Status No active tasks You are ready to start receiving tasks. Venezza Koren In…" at bounding box center [113, 196] width 173 height 338
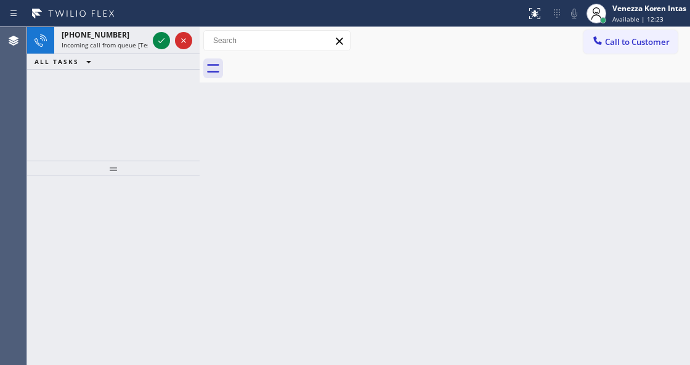
click at [158, 38] on icon at bounding box center [161, 40] width 15 height 15
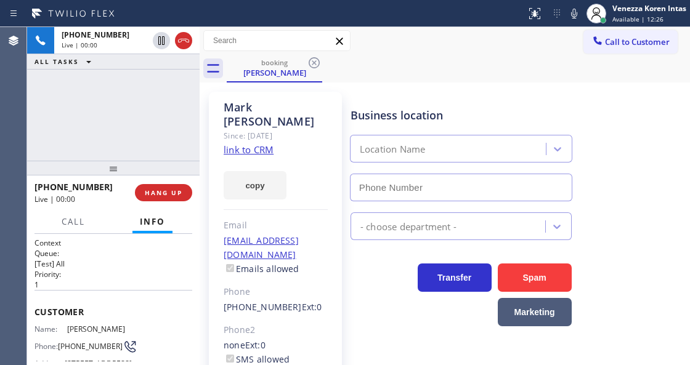
type input "(310) 907-5490"
click at [330, 160] on div "Mark Mottola Since: 20 may 2020 link to CRM copy Email mmottola@verizon.net Ema…" at bounding box center [275, 282] width 133 height 381
click at [251, 144] on link "link to CRM" at bounding box center [249, 150] width 50 height 12
click at [380, 76] on div "booking Mark Mottola" at bounding box center [458, 69] width 463 height 28
click at [260, 144] on link "link to CRM" at bounding box center [249, 150] width 50 height 12
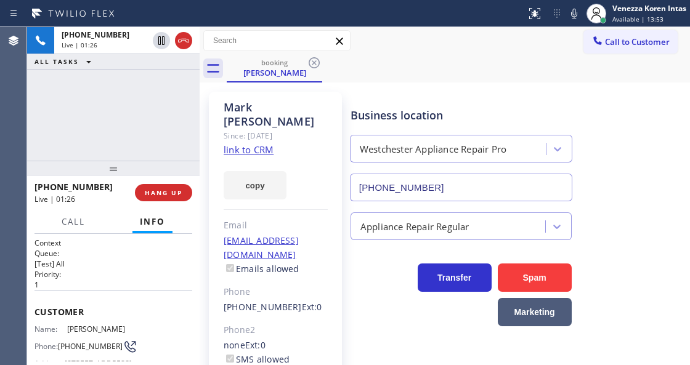
click at [575, 9] on icon at bounding box center [574, 13] width 15 height 15
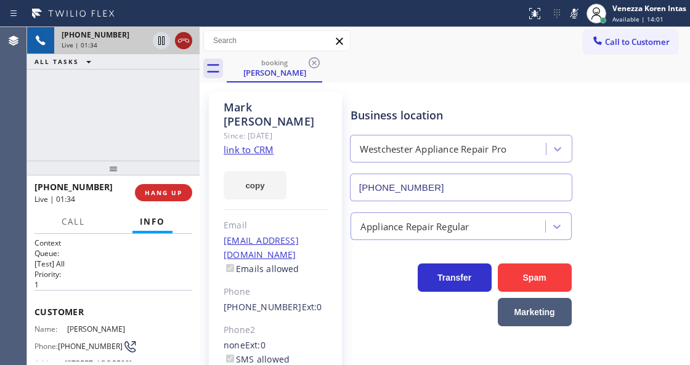
click at [181, 43] on icon at bounding box center [183, 40] width 15 height 15
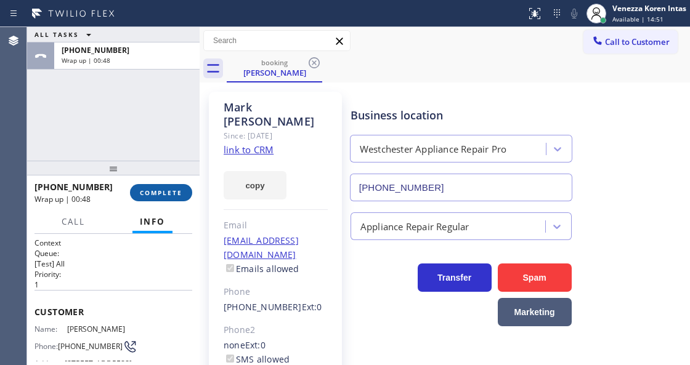
click at [182, 197] on button "COMPLETE" at bounding box center [161, 192] width 62 height 17
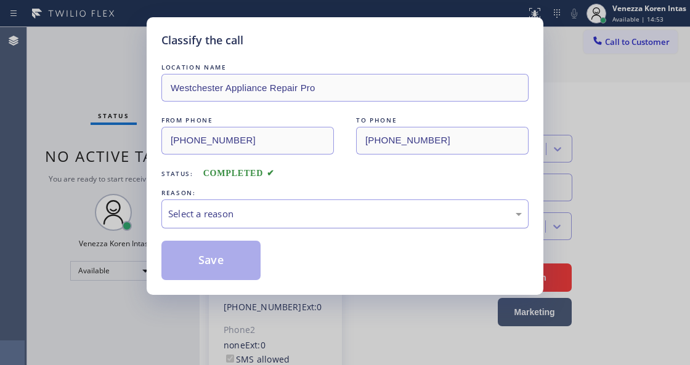
click at [296, 213] on div "Select a reason" at bounding box center [345, 214] width 354 height 14
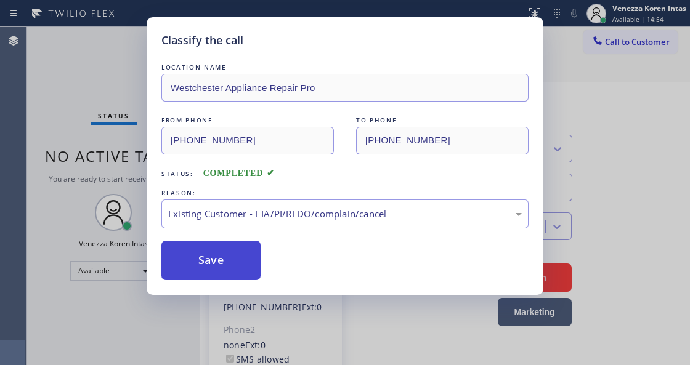
click at [250, 258] on button "Save" at bounding box center [210, 260] width 99 height 39
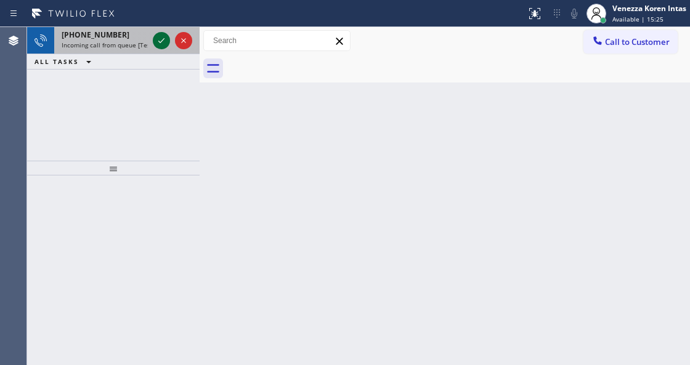
click at [160, 42] on icon at bounding box center [161, 40] width 6 height 5
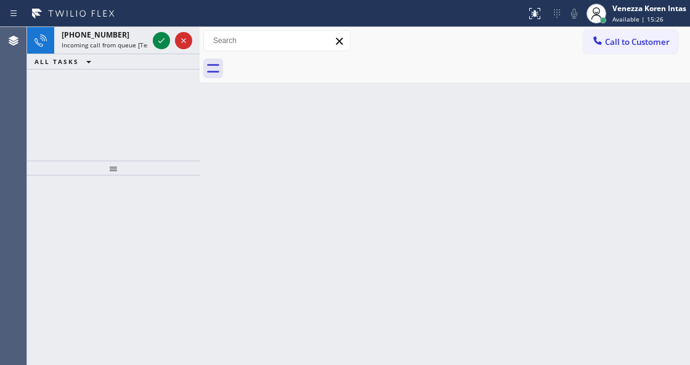
click at [161, 41] on icon at bounding box center [161, 40] width 6 height 5
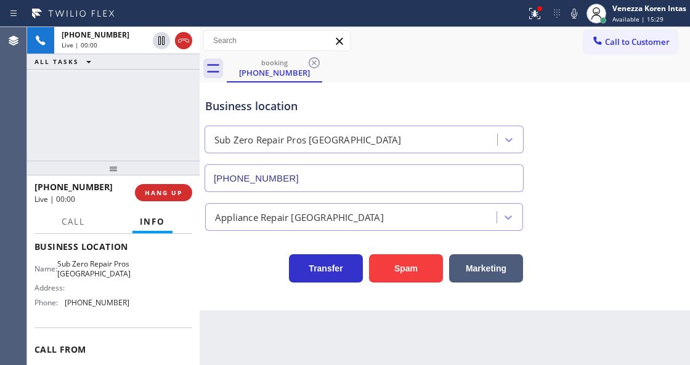
type input "(720) 741-7805"
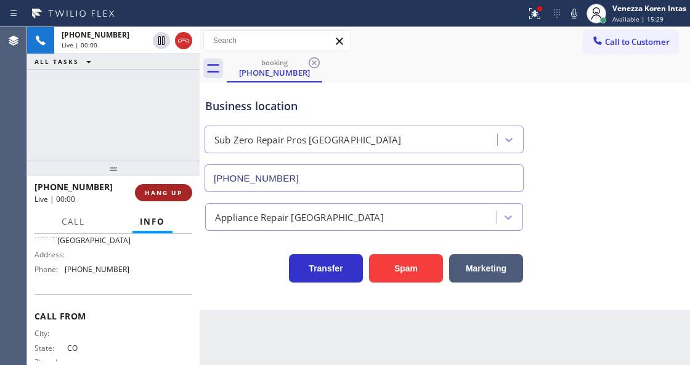
scroll to position [205, 0]
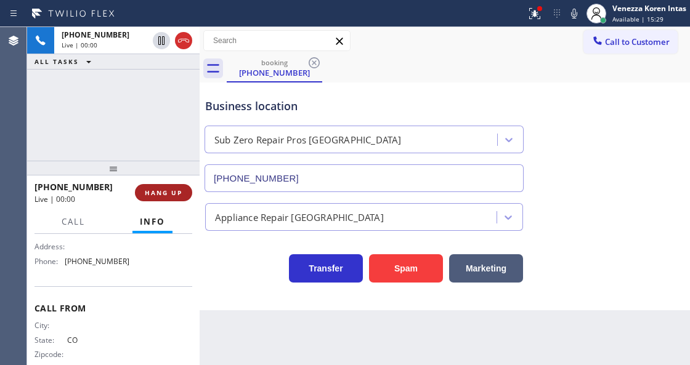
click at [173, 193] on span "HANG UP" at bounding box center [164, 193] width 38 height 9
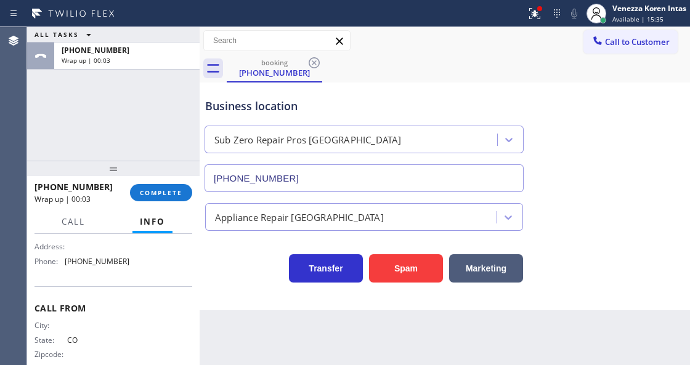
click at [239, 259] on div "Transfer Spam Marketing" at bounding box center [364, 265] width 323 height 35
click at [150, 120] on div "ALL TASKS ALL TASKS ACTIVE TASKS TASKS IN WRAP UP +17205726568 Wrap up | 00:03" at bounding box center [113, 94] width 173 height 134
drag, startPoint x: 102, startPoint y: 115, endPoint x: 139, endPoint y: 192, distance: 84.9
click at [102, 115] on div "ALL TASKS ALL TASKS ACTIVE TASKS TASKS IN WRAP UP +17205726568 Wrap up | 00:04" at bounding box center [113, 94] width 173 height 134
click at [165, 189] on span "COMPLETE" at bounding box center [161, 193] width 43 height 9
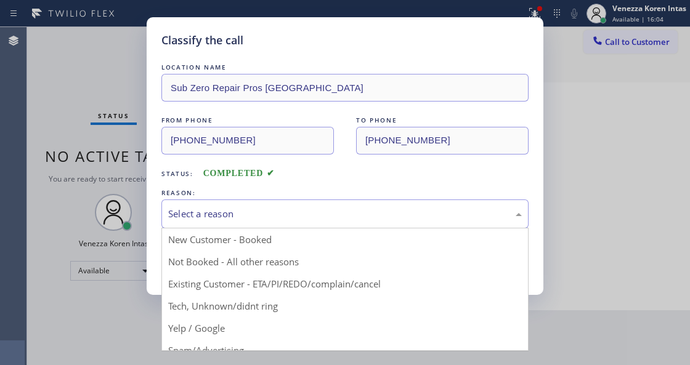
click at [256, 216] on div "Select a reason" at bounding box center [345, 214] width 354 height 14
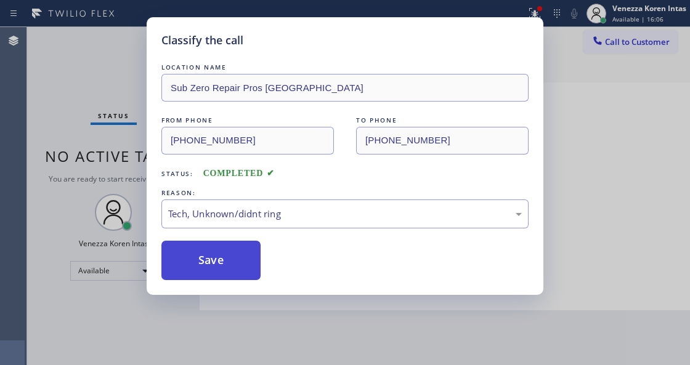
click at [229, 267] on button "Save" at bounding box center [210, 260] width 99 height 39
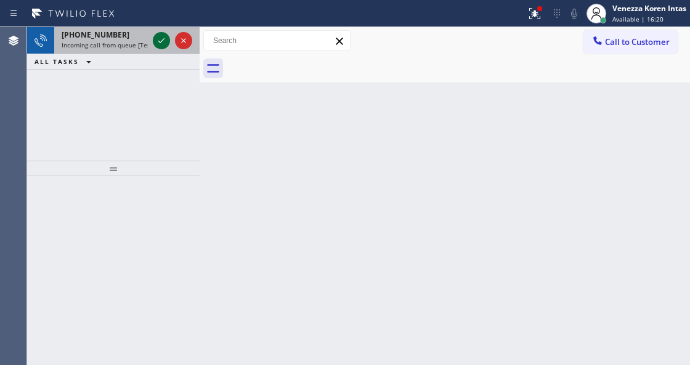
click at [161, 37] on icon at bounding box center [161, 40] width 15 height 15
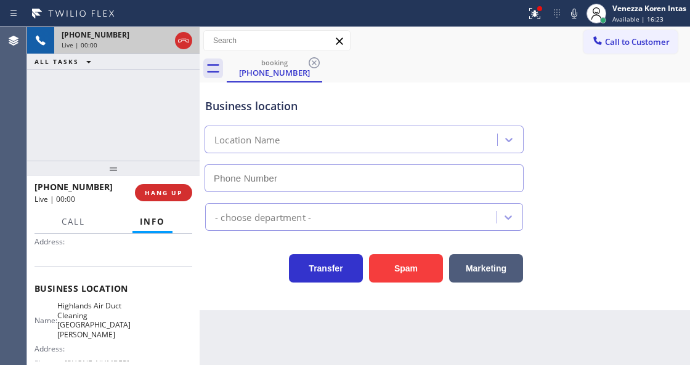
scroll to position [123, 0]
type input "(805) 519-8899"
click at [185, 192] on button "HANG UP" at bounding box center [163, 192] width 57 height 17
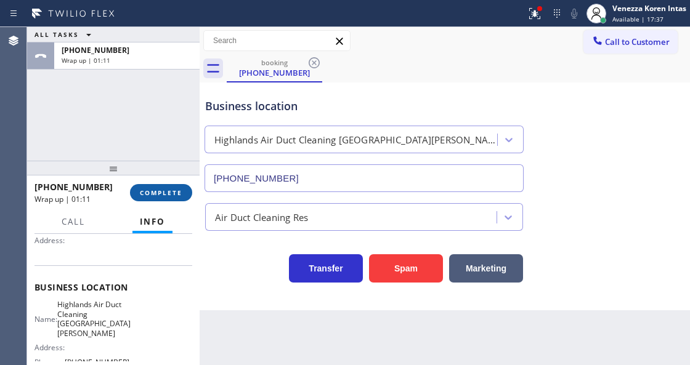
click at [153, 191] on span "COMPLETE" at bounding box center [161, 193] width 43 height 9
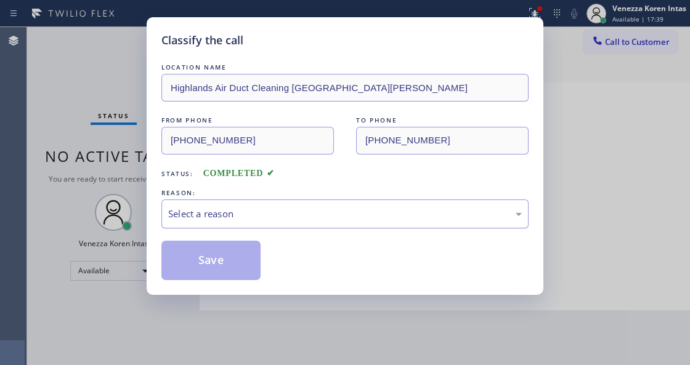
click at [283, 220] on div "Select a reason" at bounding box center [345, 214] width 354 height 14
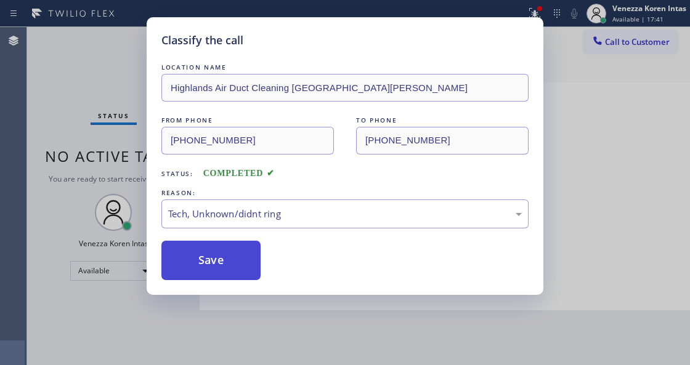
click at [242, 278] on button "Save" at bounding box center [210, 260] width 99 height 39
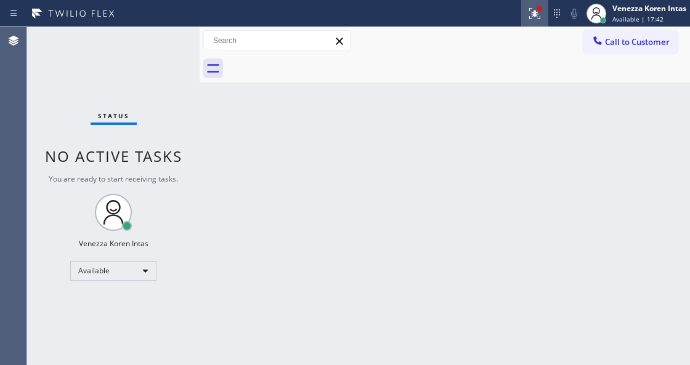
click at [523, 17] on div at bounding box center [534, 13] width 27 height 15
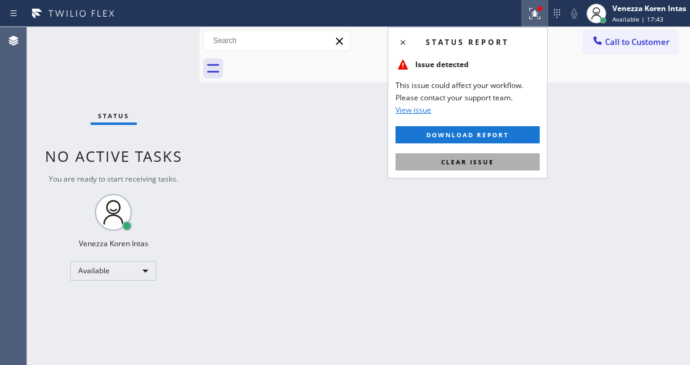
click at [495, 166] on button "Clear issue" at bounding box center [468, 161] width 144 height 17
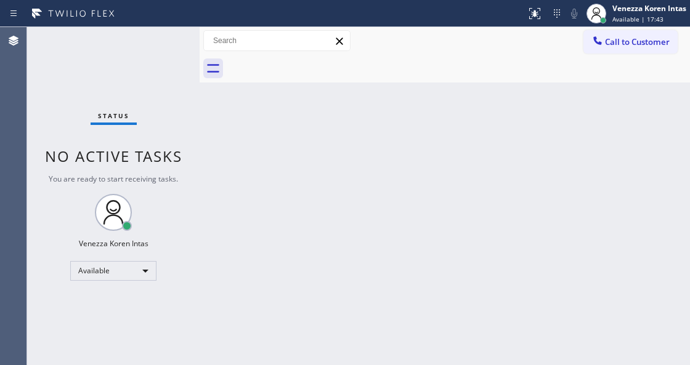
drag, startPoint x: 505, startPoint y: 202, endPoint x: 406, endPoint y: 8, distance: 218.0
click at [505, 202] on div "Back to Dashboard Change Sender ID Customers Technicians Select a contact Outbo…" at bounding box center [445, 196] width 491 height 338
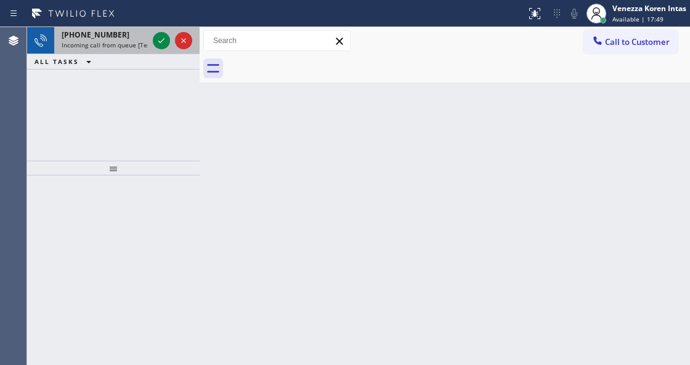
click at [164, 28] on div at bounding box center [172, 40] width 44 height 27
click at [165, 41] on icon at bounding box center [161, 40] width 15 height 15
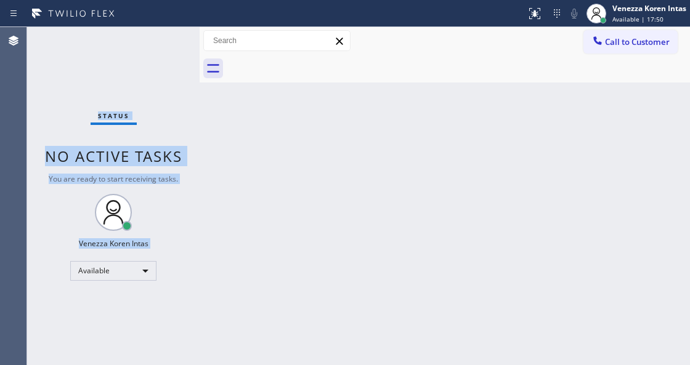
click at [163, 42] on div "Status No active tasks You are ready to start receiving tasks. Venezza Koren In…" at bounding box center [113, 196] width 173 height 338
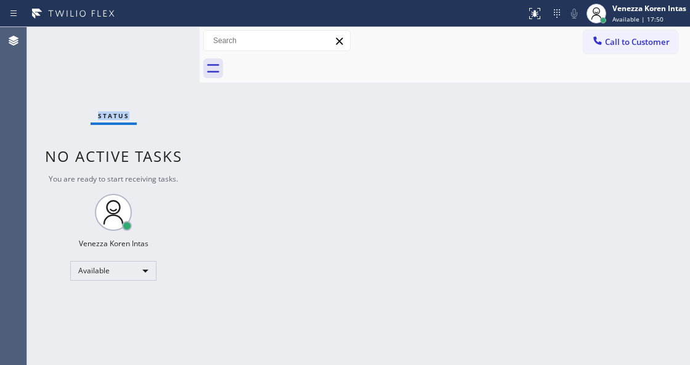
click at [163, 42] on div "Status No active tasks You are ready to start receiving tasks. Venezza Koren In…" at bounding box center [113, 196] width 173 height 338
click at [314, 112] on div "Back to Dashboard Change Sender ID Customers Technicians Select a contact Outbo…" at bounding box center [445, 196] width 491 height 338
click at [538, 14] on icon at bounding box center [534, 13] width 15 height 15
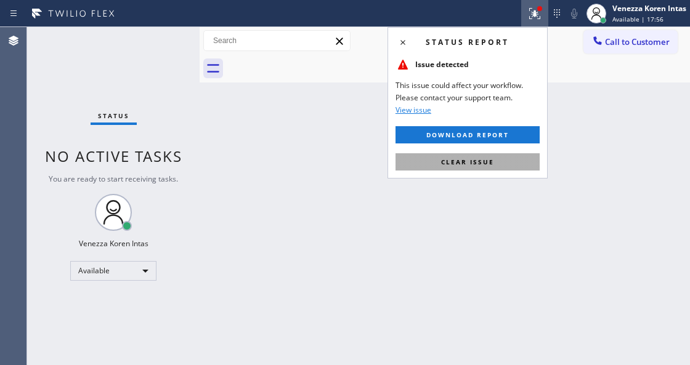
click at [481, 168] on button "Clear issue" at bounding box center [468, 161] width 144 height 17
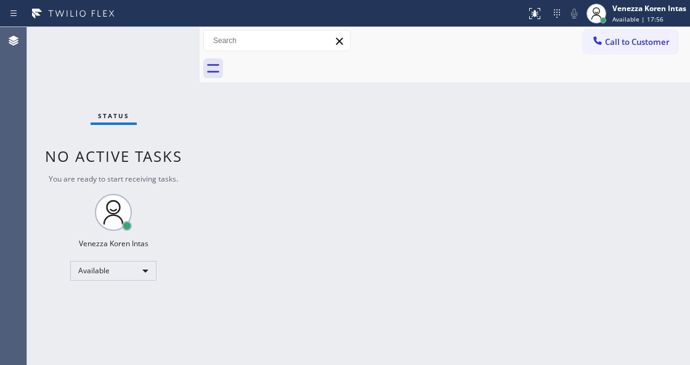
drag, startPoint x: 489, startPoint y: 169, endPoint x: 436, endPoint y: 19, distance: 158.8
click at [489, 168] on div "Back to Dashboard Change Sender ID Customers Technicians Select a contact Outbo…" at bounding box center [445, 196] width 491 height 338
click at [161, 43] on div "Status No active tasks You are ready to start receiving tasks. Venezza Koren In…" at bounding box center [113, 196] width 173 height 338
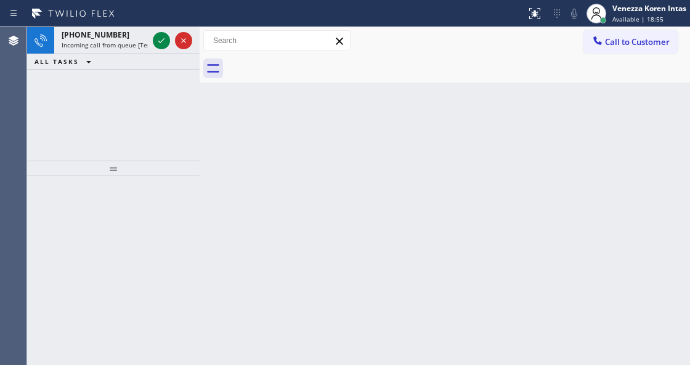
click at [161, 43] on icon at bounding box center [161, 40] width 15 height 15
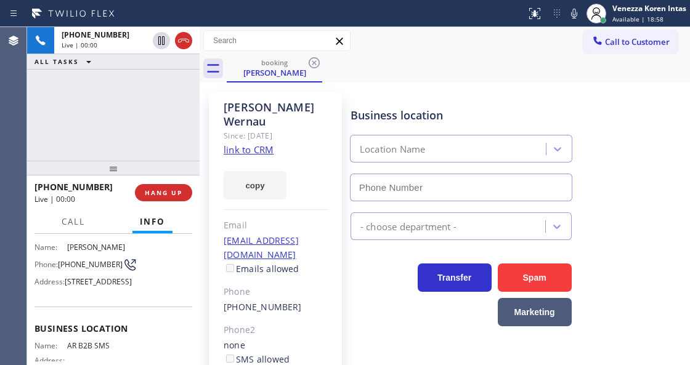
scroll to position [123, 0]
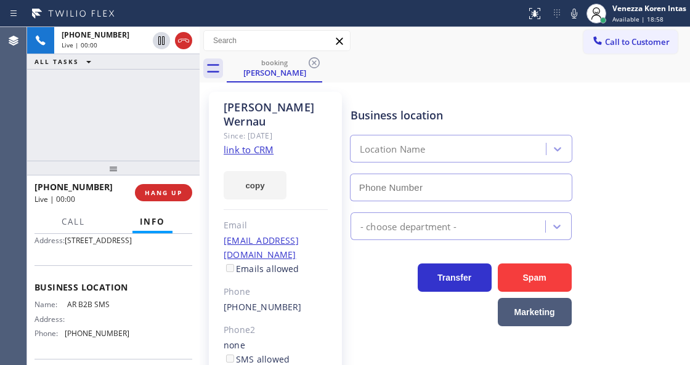
type input "[PHONE_NUMBER]"
click at [269, 144] on link "link to CRM" at bounding box center [249, 150] width 50 height 12
click at [576, 14] on icon at bounding box center [574, 13] width 15 height 15
click at [575, 11] on rect at bounding box center [574, 12] width 9 height 9
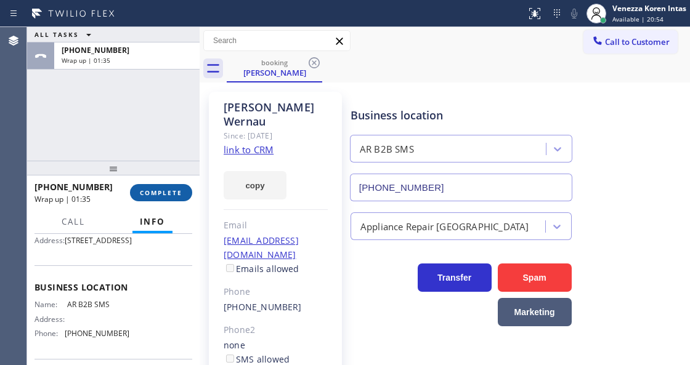
click at [160, 190] on span "COMPLETE" at bounding box center [161, 193] width 43 height 9
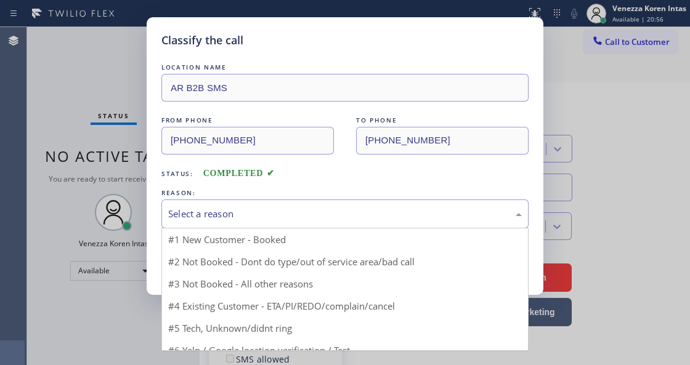
click at [274, 219] on div "Select a reason" at bounding box center [345, 214] width 354 height 14
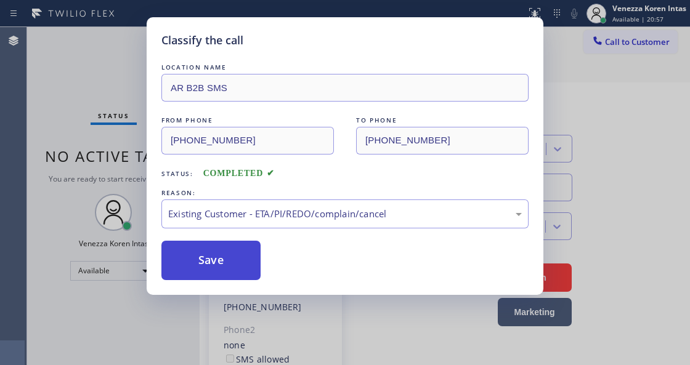
drag, startPoint x: 280, startPoint y: 287, endPoint x: 251, endPoint y: 271, distance: 32.6
click at [242, 255] on button "Save" at bounding box center [210, 260] width 99 height 39
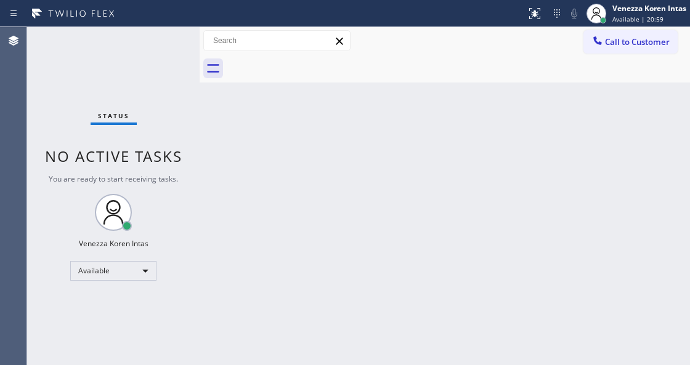
click at [227, 309] on div "Back to Dashboard Change Sender ID Customers Technicians Select a contact Outbo…" at bounding box center [445, 196] width 491 height 338
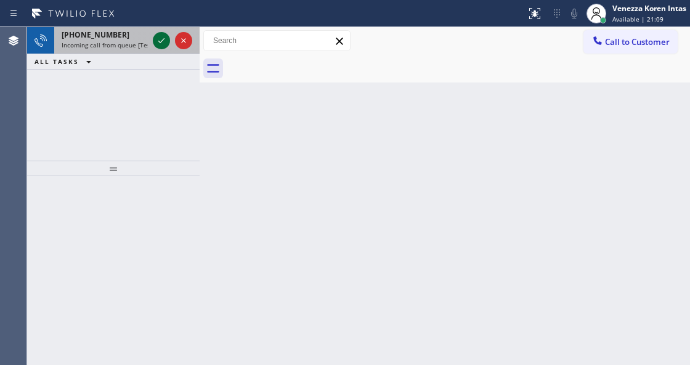
click at [158, 39] on icon at bounding box center [161, 40] width 15 height 15
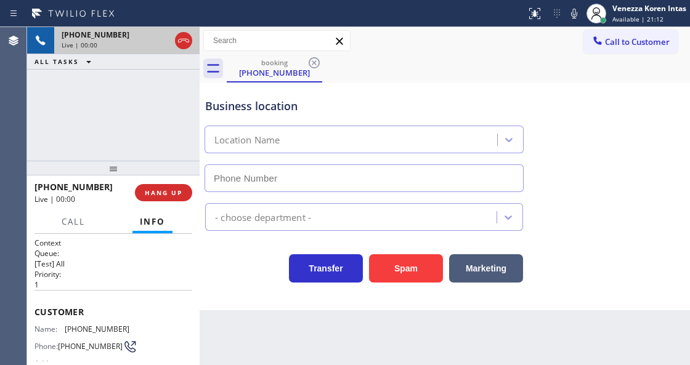
type input "(855) 904-2231"
click at [179, 38] on icon at bounding box center [183, 40] width 15 height 15
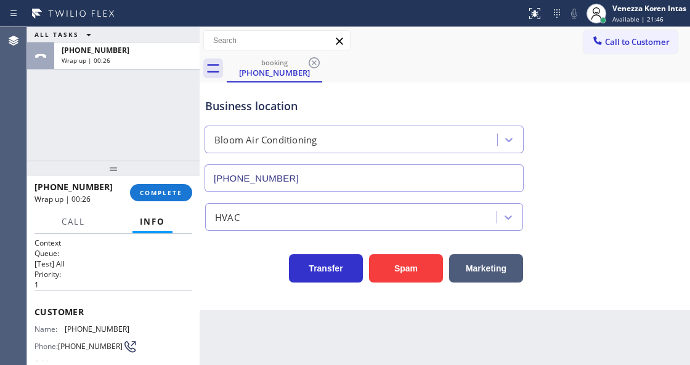
click at [356, 92] on div "Business location Bloom Air Conditioning (855) 904-2231" at bounding box center [364, 139] width 323 height 107
click at [173, 197] on span "COMPLETE" at bounding box center [161, 193] width 43 height 9
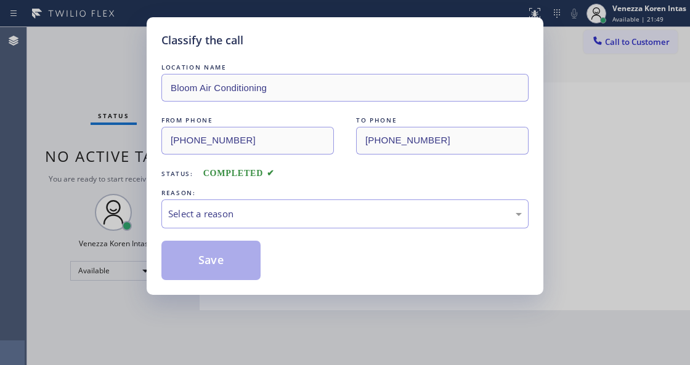
click at [255, 223] on div "Select a reason" at bounding box center [344, 214] width 367 height 29
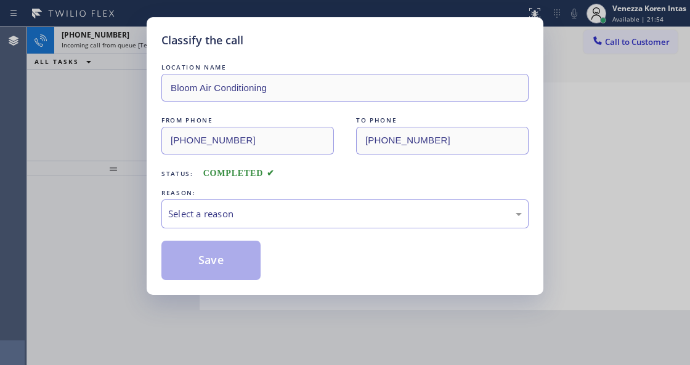
click at [255, 223] on div "Select a reason" at bounding box center [344, 214] width 367 height 29
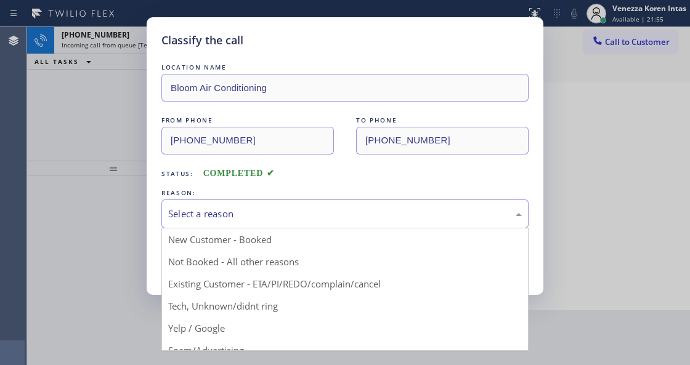
click at [264, 222] on div "Select a reason" at bounding box center [344, 214] width 367 height 29
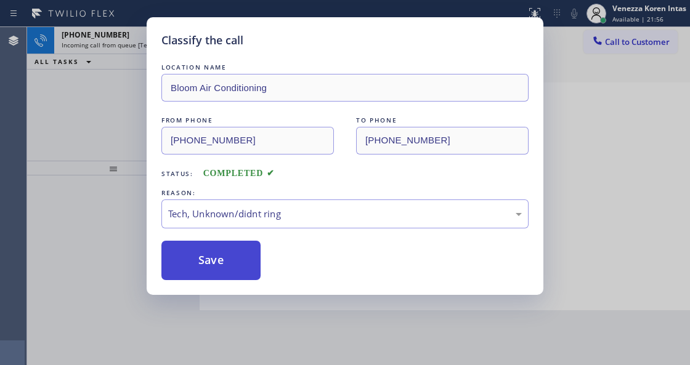
click at [234, 276] on button "Save" at bounding box center [210, 260] width 99 height 39
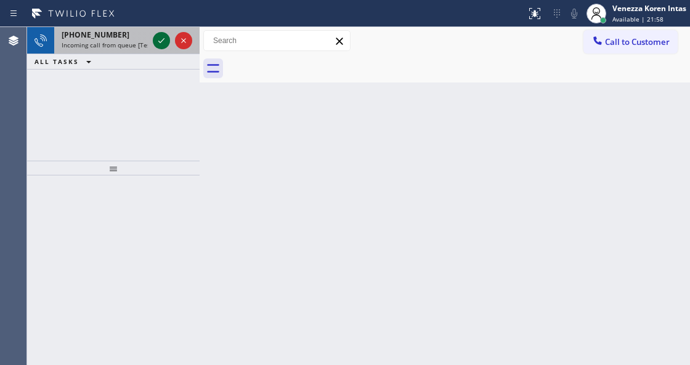
click at [165, 41] on icon at bounding box center [161, 40] width 15 height 15
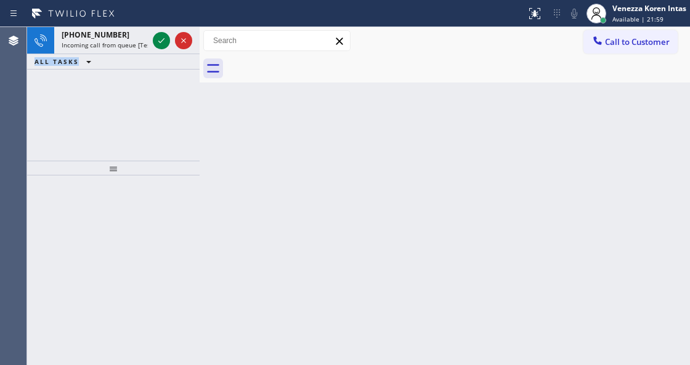
click at [165, 41] on icon at bounding box center [161, 40] width 15 height 15
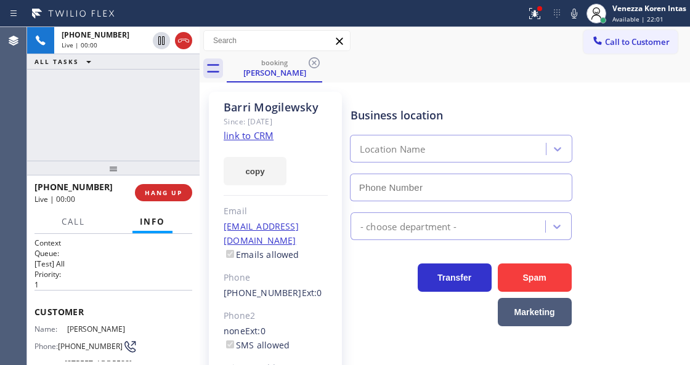
type input "[PHONE_NUMBER]"
click at [572, 9] on icon at bounding box center [574, 13] width 15 height 15
click at [576, 12] on icon at bounding box center [574, 13] width 15 height 15
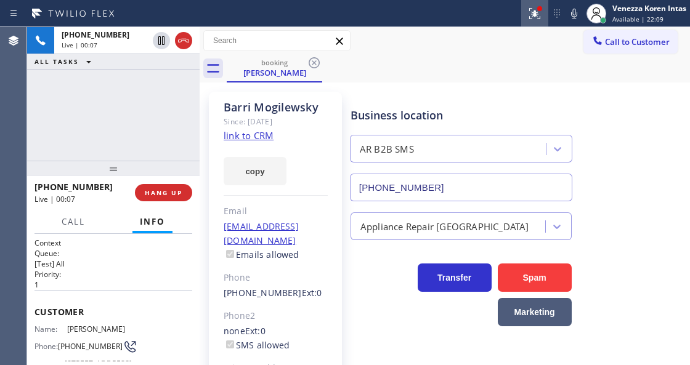
click at [531, 20] on button at bounding box center [534, 13] width 27 height 27
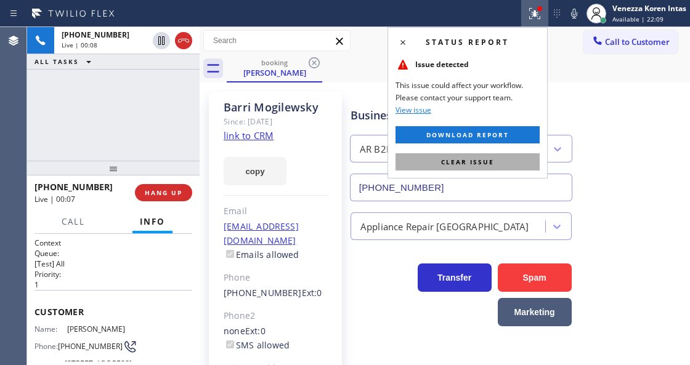
click at [491, 155] on button "Clear issue" at bounding box center [468, 161] width 144 height 17
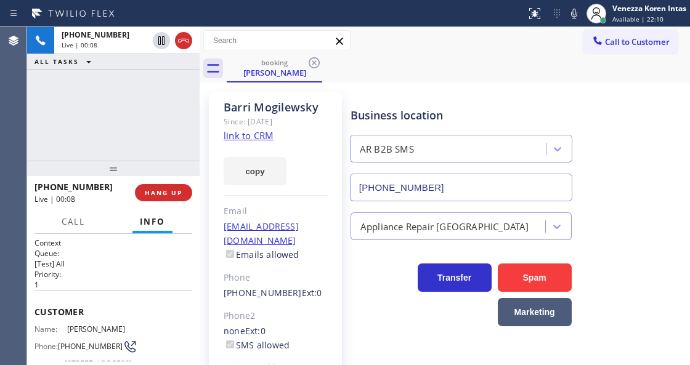
click at [258, 136] on link "link to CRM" at bounding box center [249, 135] width 50 height 12
click at [372, 73] on div "booking Barri Mogilewsky" at bounding box center [458, 69] width 463 height 28
click at [389, 21] on div at bounding box center [263, 14] width 516 height 20
click at [579, 11] on icon at bounding box center [574, 13] width 15 height 15
click at [576, 17] on icon at bounding box center [574, 13] width 15 height 15
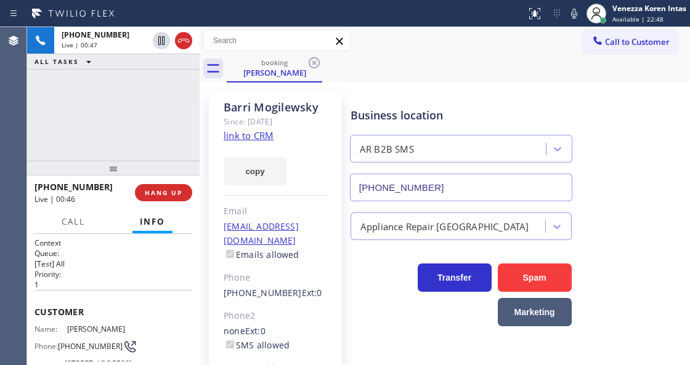
click at [527, 126] on div "Business location AR B2B SMS (833) 692-2271" at bounding box center [461, 148] width 226 height 107
click at [432, 59] on div "booking Barri Mogilewsky" at bounding box center [458, 69] width 463 height 28
click at [571, 15] on icon at bounding box center [574, 13] width 15 height 15
click at [578, 68] on div "booking Barri Mogilewsky" at bounding box center [458, 69] width 463 height 28
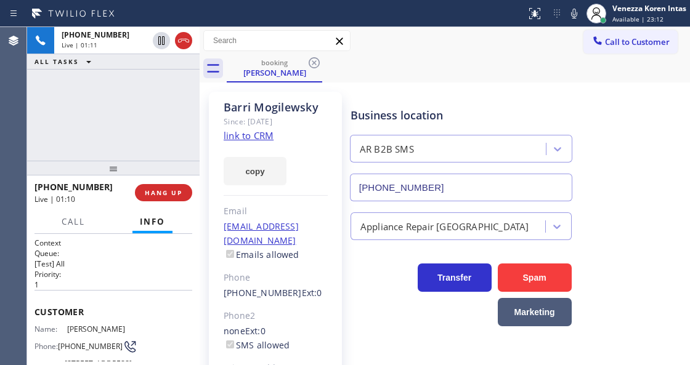
click at [329, 104] on div "Barri Mogilewsky Since: 20 may 2020 link to CRM copy Email no@gmail.com Emails …" at bounding box center [275, 282] width 133 height 381
click at [455, 39] on div "Call to Customer Outbound call Location 5 Star Appliance Repair Santa Barbara Y…" at bounding box center [445, 41] width 491 height 22
click at [577, 15] on icon at bounding box center [574, 13] width 15 height 15
drag, startPoint x: 73, startPoint y: 228, endPoint x: 79, endPoint y: 246, distance: 18.9
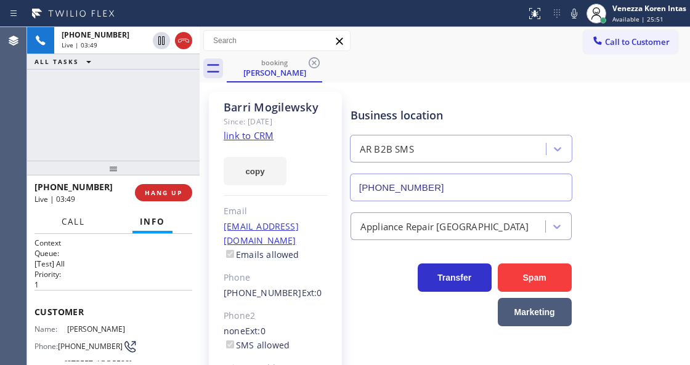
click at [73, 228] on button "Call" at bounding box center [73, 222] width 38 height 24
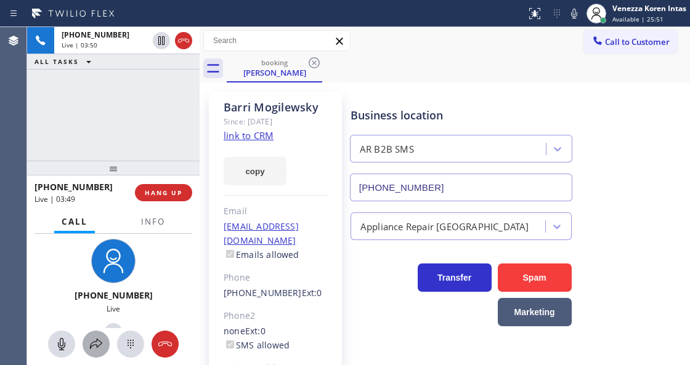
click at [98, 340] on icon at bounding box center [96, 344] width 12 height 10
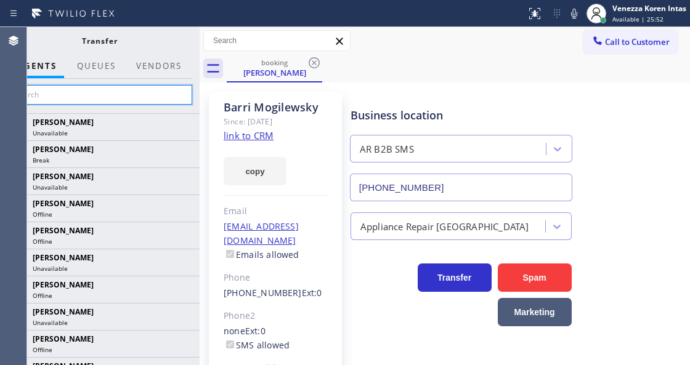
click at [150, 95] on input "text" at bounding box center [99, 95] width 185 height 20
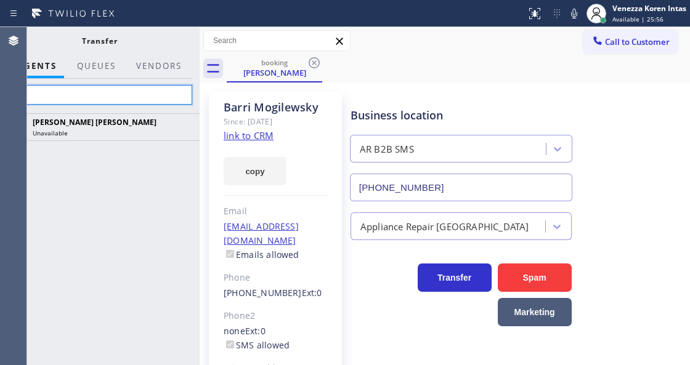
type input "s"
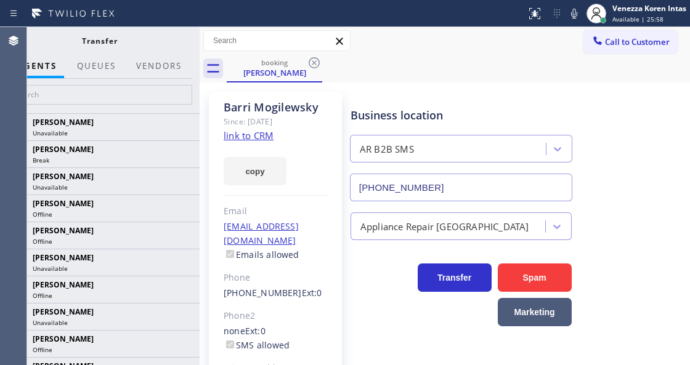
click at [142, 84] on div at bounding box center [99, 96] width 200 height 35
click at [144, 97] on input "text" at bounding box center [99, 95] width 185 height 20
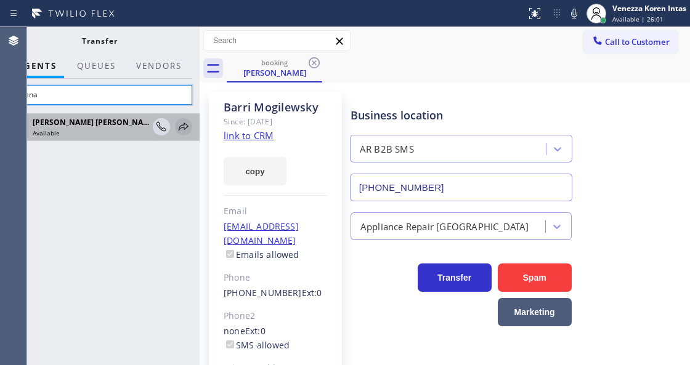
type input "shiena"
click at [185, 124] on icon at bounding box center [184, 127] width 10 height 8
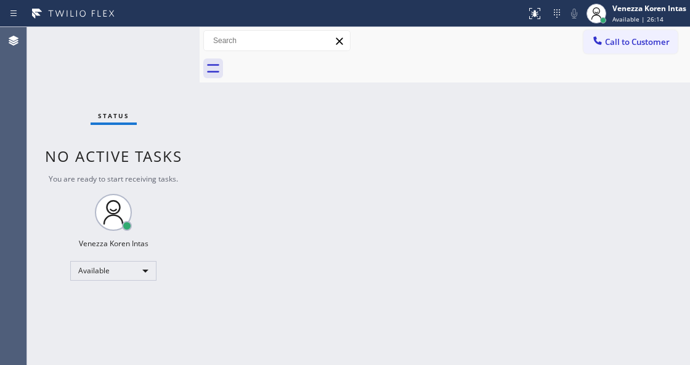
click at [156, 43] on div "Status No active tasks You are ready to start receiving tasks. Venezza Koren In…" at bounding box center [113, 196] width 173 height 338
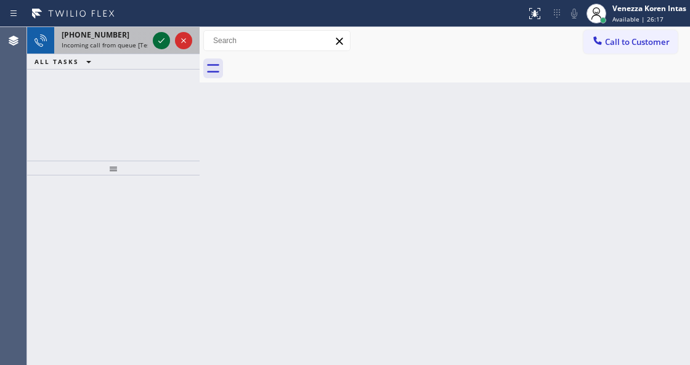
click at [165, 42] on icon at bounding box center [161, 40] width 15 height 15
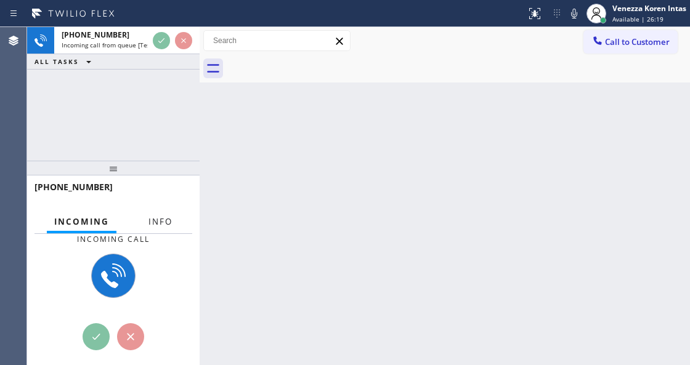
click at [171, 221] on span "Info" at bounding box center [161, 221] width 24 height 11
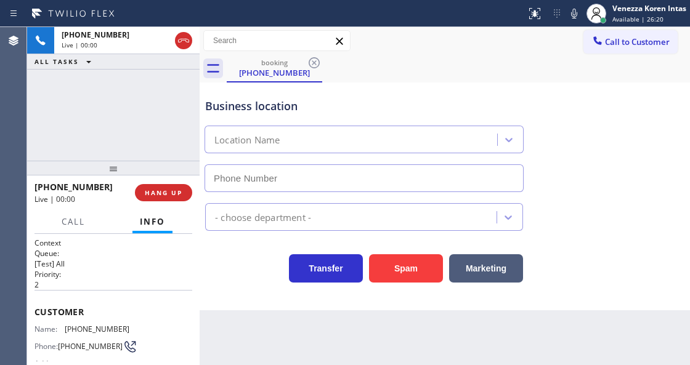
scroll to position [123, 0]
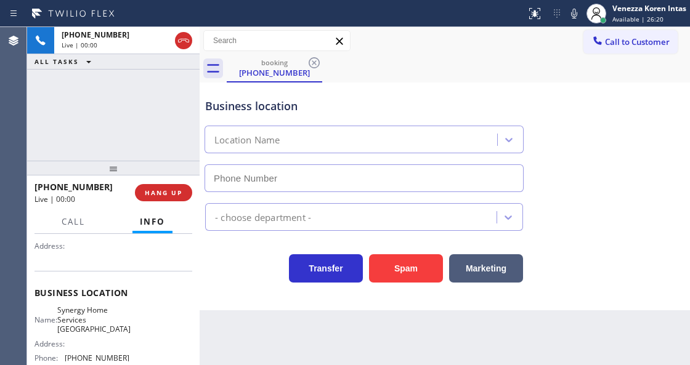
type input "(408) 692-9389"
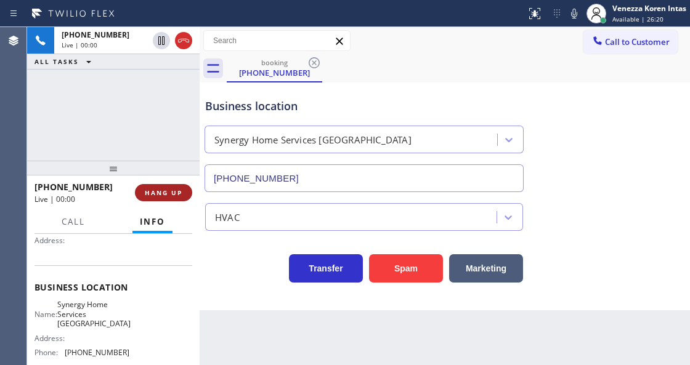
click at [175, 185] on button "HANG UP" at bounding box center [163, 192] width 57 height 17
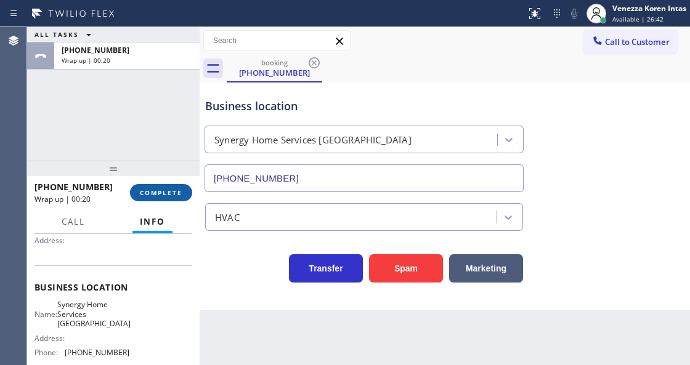
click at [187, 192] on button "COMPLETE" at bounding box center [161, 192] width 62 height 17
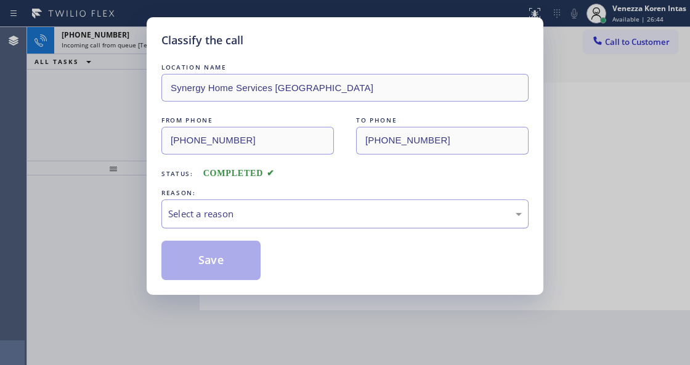
drag, startPoint x: 240, startPoint y: 214, endPoint x: 239, endPoint y: 221, distance: 6.3
click at [239, 216] on div "Select a reason" at bounding box center [345, 214] width 354 height 14
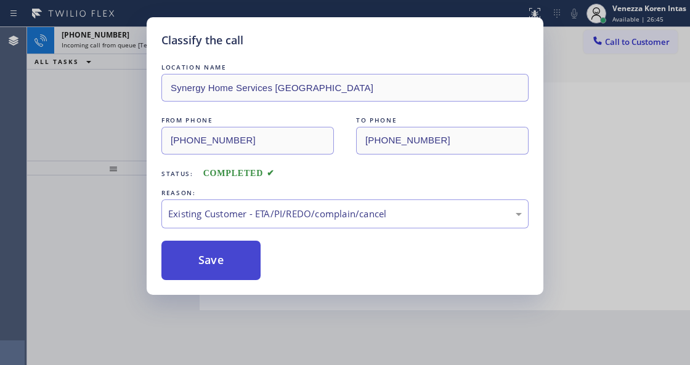
click at [206, 269] on button "Save" at bounding box center [210, 260] width 99 height 39
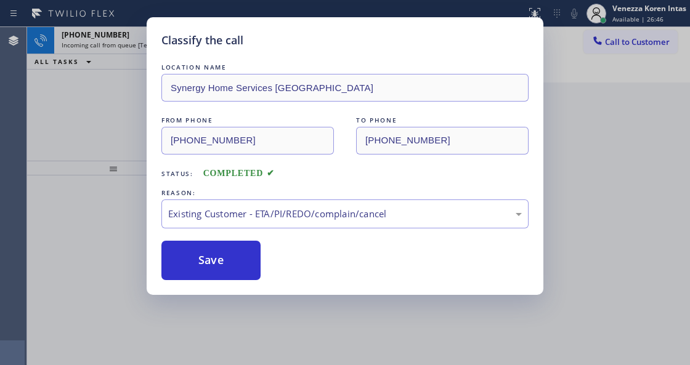
click at [174, 44] on div at bounding box center [172, 40] width 44 height 27
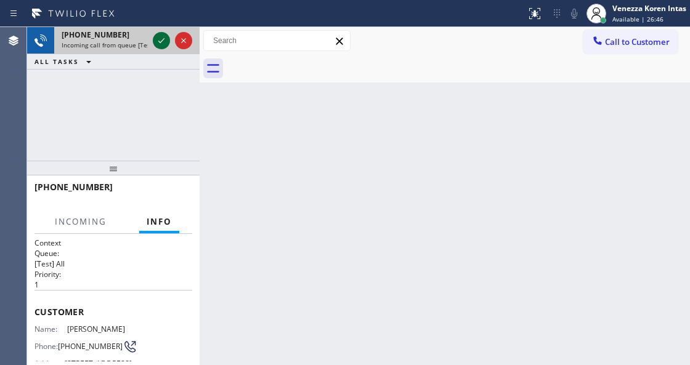
click at [161, 43] on icon at bounding box center [161, 40] width 15 height 15
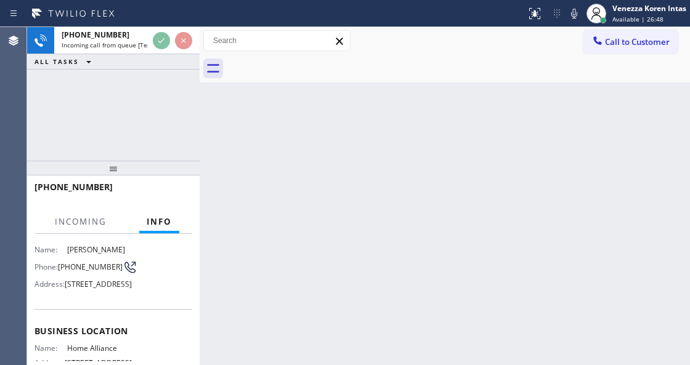
scroll to position [123, 0]
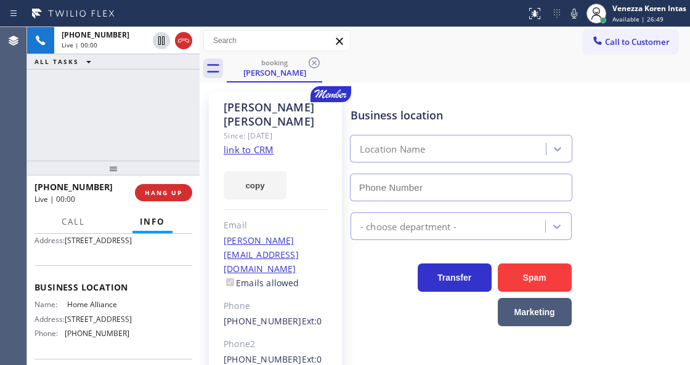
click at [392, 56] on div "booking Zach Aulick" at bounding box center [458, 69] width 463 height 28
type input "(877) 777-0796"
click at [251, 144] on link "link to CRM" at bounding box center [249, 150] width 50 height 12
drag, startPoint x: 566, startPoint y: 10, endPoint x: 558, endPoint y: 43, distance: 34.2
click at [567, 9] on icon at bounding box center [574, 13] width 15 height 15
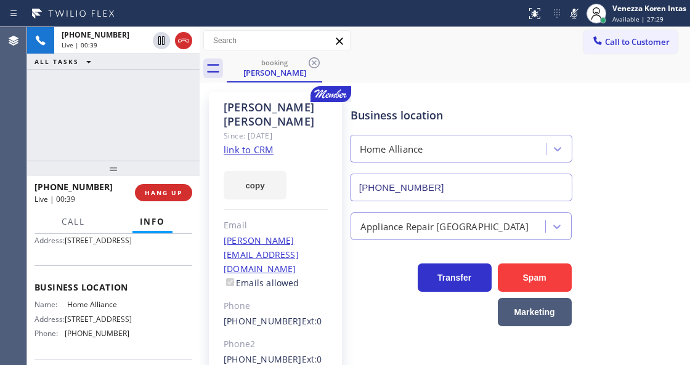
click at [110, 110] on div "+16023735639 Live | 00:39 ALL TASKS ALL TASKS ACTIVE TASKS TASKS IN WRAP UP" at bounding box center [113, 94] width 173 height 134
click at [571, 12] on icon at bounding box center [574, 13] width 15 height 15
click at [245, 112] on div "Zach Aulick" at bounding box center [276, 114] width 104 height 28
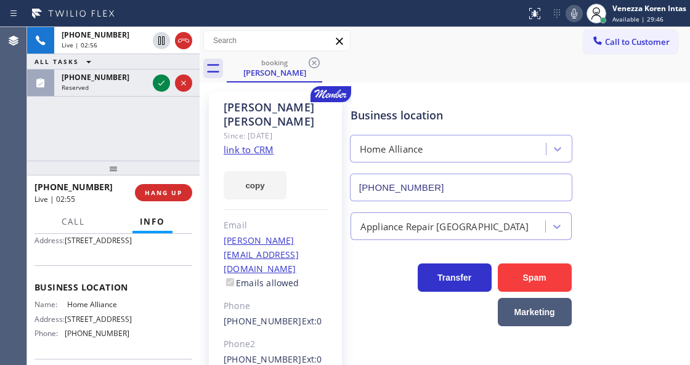
click at [410, 32] on div "Call to Customer Outbound call Location 5 Star Appliance Repair Santa Barbara Y…" at bounding box center [445, 41] width 491 height 22
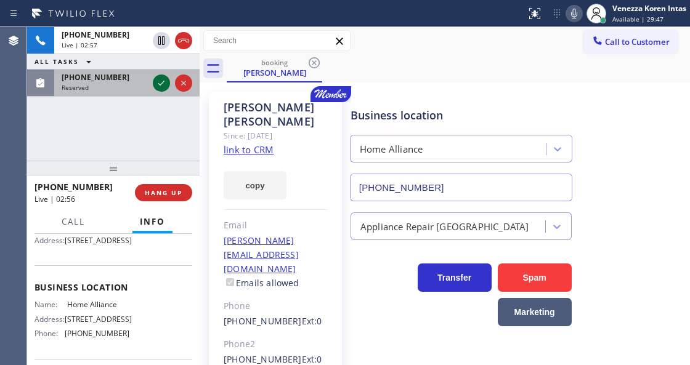
drag, startPoint x: 164, startPoint y: 84, endPoint x: 159, endPoint y: 183, distance: 99.3
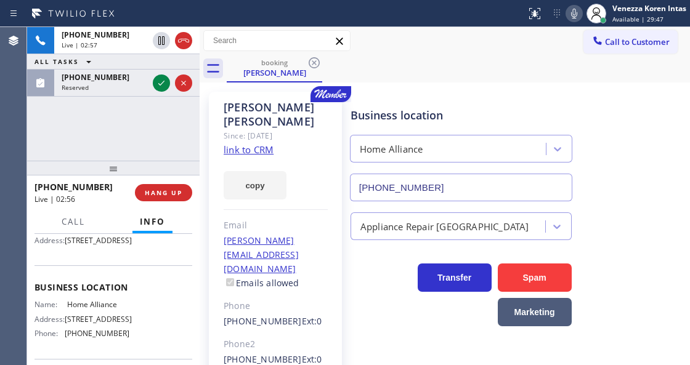
click at [164, 84] on icon at bounding box center [161, 83] width 15 height 15
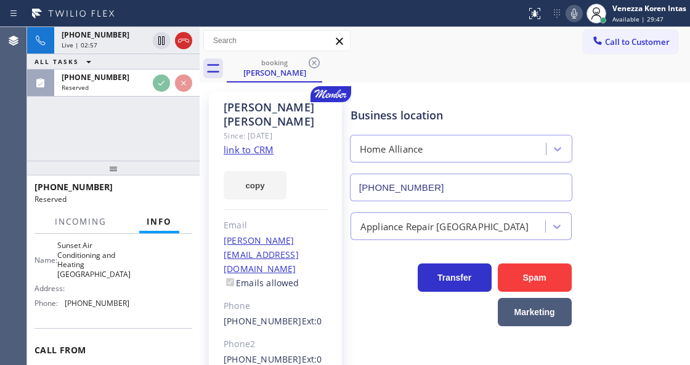
scroll to position [262, 0]
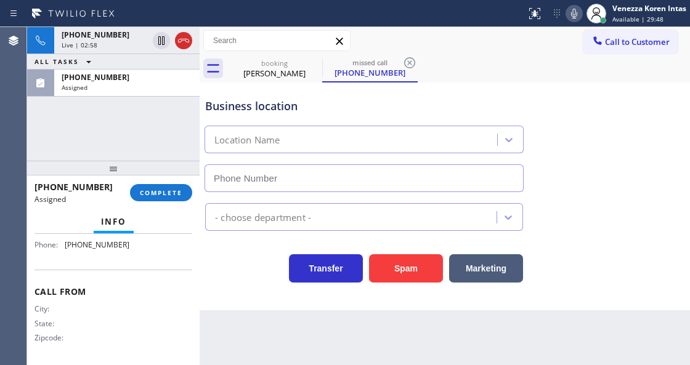
click at [174, 176] on div at bounding box center [113, 168] width 173 height 15
type input "(714) 844-0914"
click at [160, 198] on button "COMPLETE" at bounding box center [161, 192] width 62 height 17
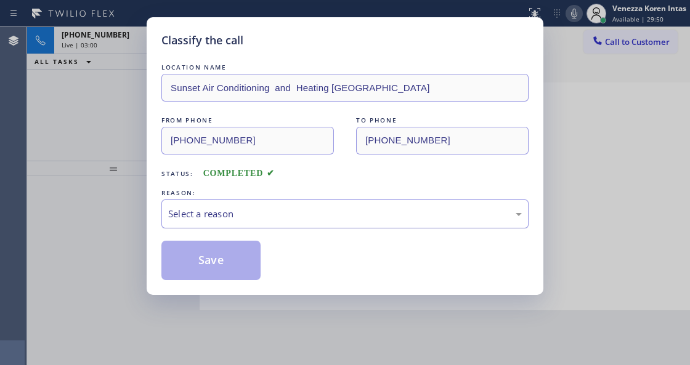
click at [253, 219] on div "Select a reason" at bounding box center [345, 214] width 354 height 14
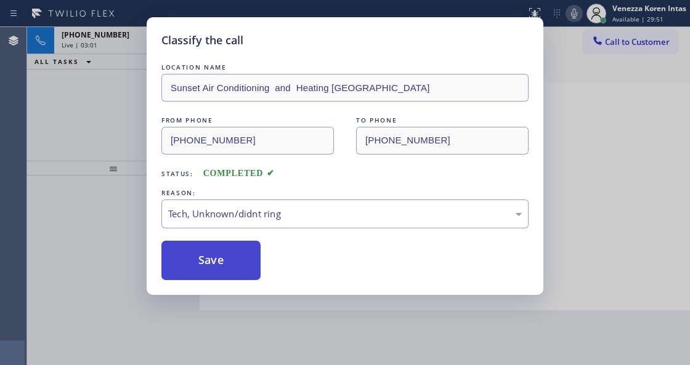
click at [217, 269] on button "Save" at bounding box center [210, 260] width 99 height 39
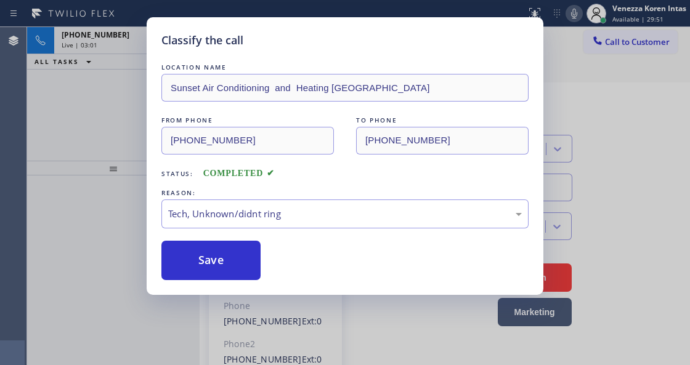
click at [282, 314] on div "Classify the call LOCATION NAME Sunset Air Conditioning and Heating Anaheim FRO…" at bounding box center [345, 182] width 690 height 365
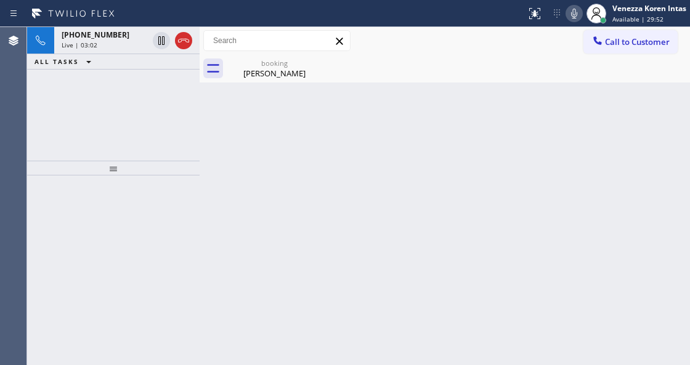
click at [329, 313] on div "Back to Dashboard Change Sender ID Customers Technicians Select a contact Outbo…" at bounding box center [445, 196] width 491 height 338
drag, startPoint x: 266, startPoint y: 63, endPoint x: 258, endPoint y: 65, distance: 8.8
click at [264, 64] on div "booking" at bounding box center [274, 63] width 93 height 9
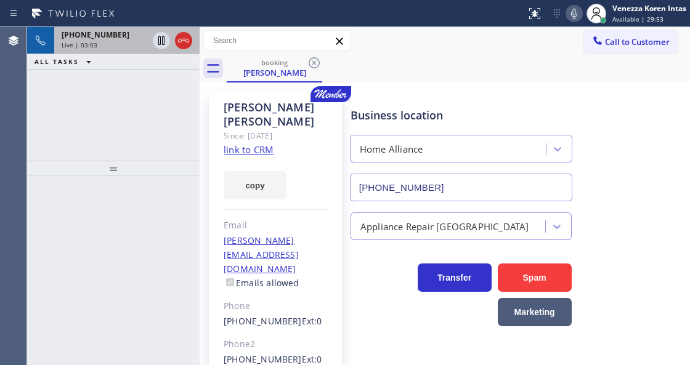
click at [132, 53] on div "+16023735639 Live | 03:03" at bounding box center [102, 40] width 96 height 27
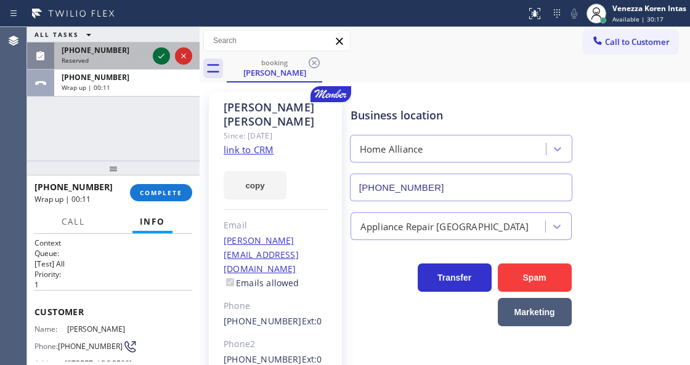
click at [156, 52] on icon at bounding box center [161, 56] width 15 height 15
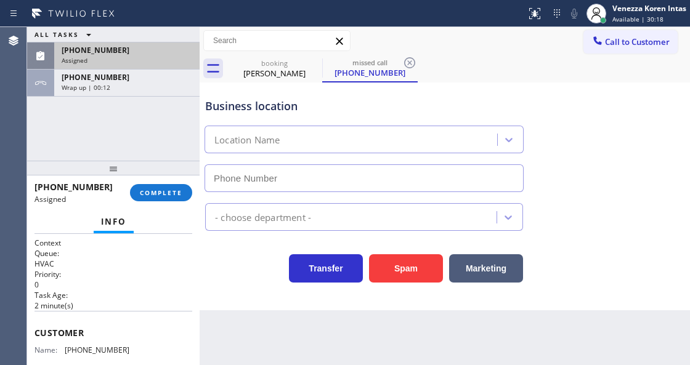
click at [163, 198] on button "COMPLETE" at bounding box center [161, 192] width 62 height 17
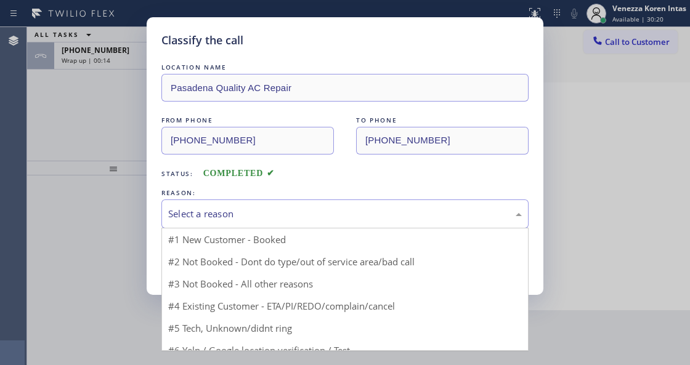
click at [269, 219] on div "Select a reason" at bounding box center [345, 214] width 354 height 14
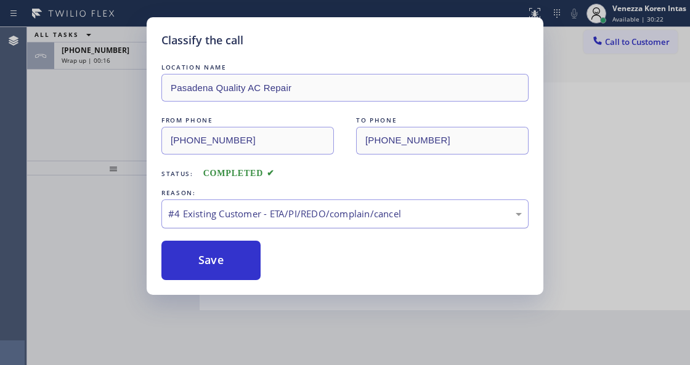
click at [267, 218] on div "#4 Existing Customer - ETA/PI/REDO/complain/cancel" at bounding box center [345, 214] width 354 height 14
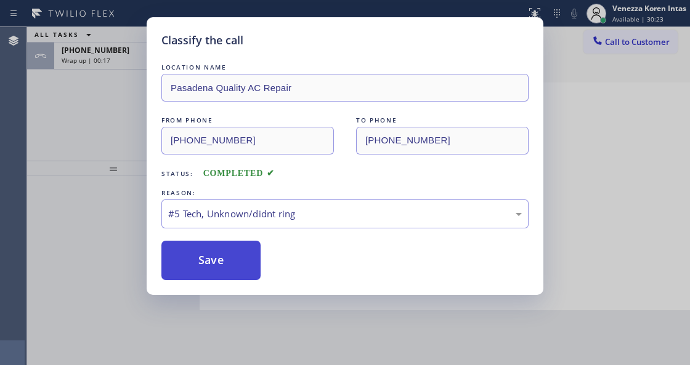
click at [240, 275] on button "Save" at bounding box center [210, 260] width 99 height 39
type input "(877) 777-0796"
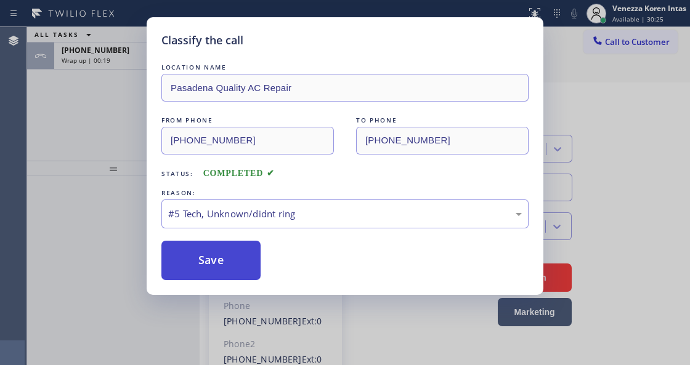
click at [206, 270] on button "Save" at bounding box center [210, 260] width 99 height 39
click at [208, 269] on button "Save" at bounding box center [210, 260] width 99 height 39
click at [147, 224] on div "Classify the call LOCATION NAME Pasadena Quality AC Repair FROM PHONE (310) 717…" at bounding box center [345, 156] width 397 height 278
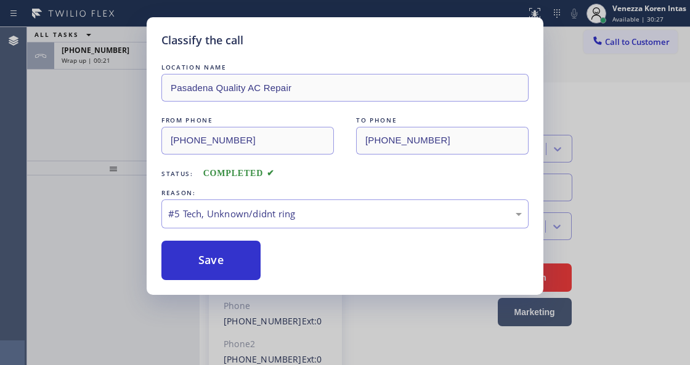
click at [206, 240] on div "LOCATION NAME Pasadena Quality AC Repair FROM PHONE (310) 717-2221 TO PHONE (62…" at bounding box center [344, 170] width 367 height 219
click at [222, 266] on button "Save" at bounding box center [210, 260] width 99 height 39
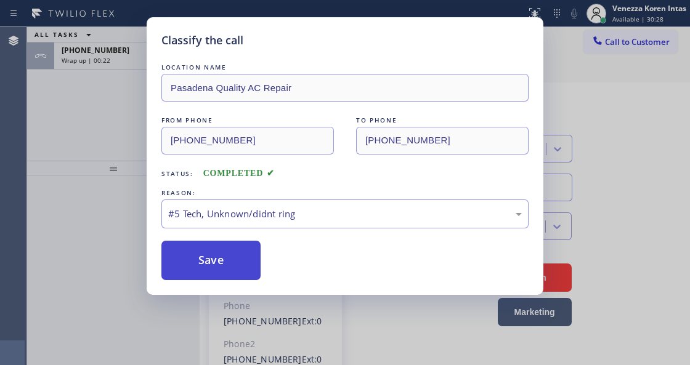
click at [222, 266] on button "Save" at bounding box center [210, 260] width 99 height 39
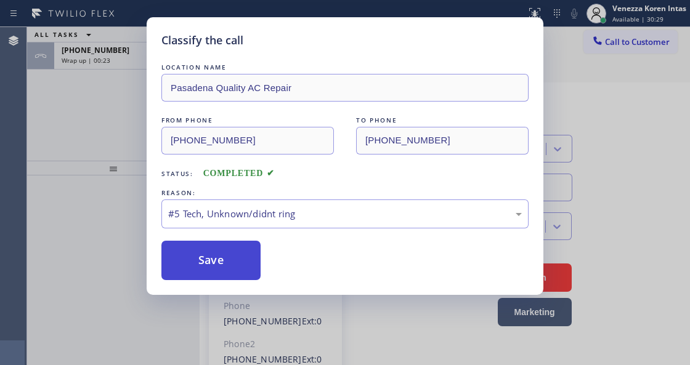
click at [222, 266] on button "Save" at bounding box center [210, 260] width 99 height 39
click at [421, 298] on div "Classify the call LOCATION NAME Pasadena Quality AC Repair FROM PHONE (310) 717…" at bounding box center [345, 182] width 690 height 365
click at [260, 279] on div "Save" at bounding box center [344, 260] width 367 height 39
click at [238, 271] on button "Save" at bounding box center [210, 260] width 99 height 39
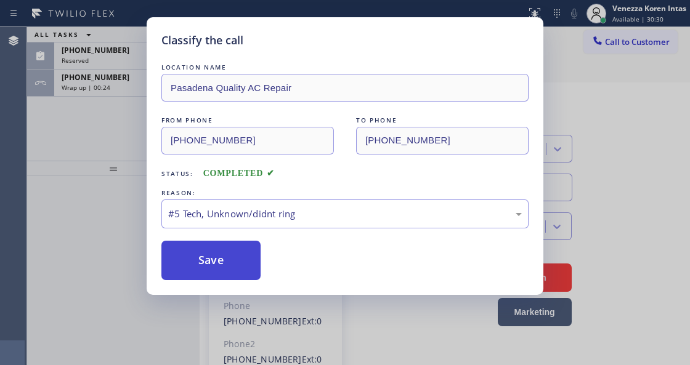
click at [238, 270] on button "Save" at bounding box center [210, 260] width 99 height 39
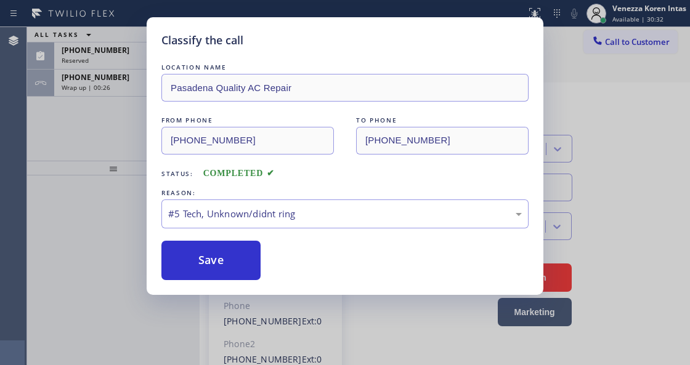
click at [62, 202] on div "Classify the call LOCATION NAME Pasadena Quality AC Repair FROM PHONE (310) 717…" at bounding box center [345, 182] width 690 height 365
drag, startPoint x: 89, startPoint y: 210, endPoint x: 203, endPoint y: 266, distance: 126.8
click at [174, 248] on div "Classify the call LOCATION NAME Pasadena Quality AC Repair FROM PHONE (310) 717…" at bounding box center [345, 182] width 690 height 365
click at [235, 284] on div "Classify the call LOCATION NAME Pasadena Quality AC Repair FROM PHONE (310) 717…" at bounding box center [345, 156] width 397 height 278
click at [232, 270] on button "Save" at bounding box center [210, 260] width 99 height 39
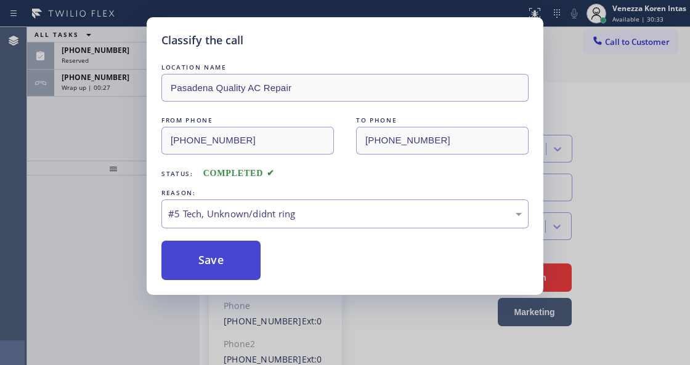
click at [232, 269] on button "Save" at bounding box center [210, 260] width 99 height 39
click at [246, 229] on div "#5 Tech, Unknown/didnt ring" at bounding box center [344, 214] width 367 height 29
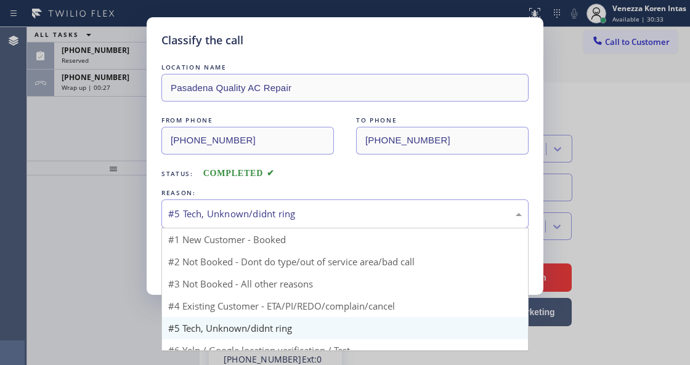
click at [251, 218] on div "#5 Tech, Unknown/didnt ring" at bounding box center [345, 214] width 354 height 14
drag, startPoint x: 260, startPoint y: 211, endPoint x: 262, endPoint y: 280, distance: 69.0
click at [261, 211] on div "#5 Tech, Unknown/didnt ring" at bounding box center [345, 214] width 354 height 14
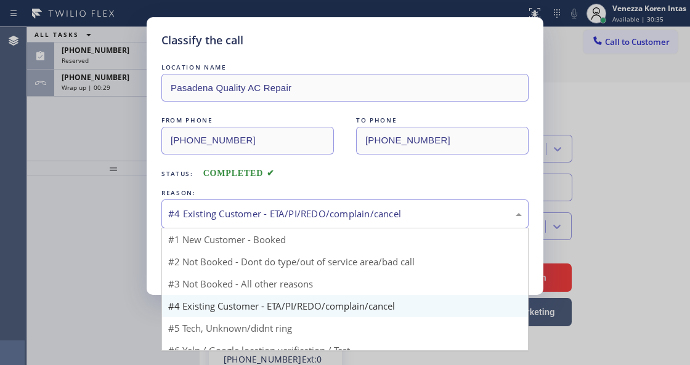
click at [267, 216] on div "#4 Existing Customer - ETA/PI/REDO/complain/cancel" at bounding box center [345, 214] width 354 height 14
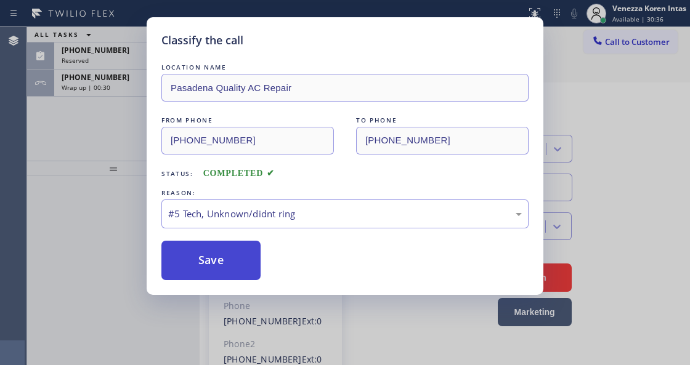
click at [213, 265] on button "Save" at bounding box center [210, 260] width 99 height 39
click at [242, 272] on button "Save" at bounding box center [210, 260] width 99 height 39
click at [263, 272] on div "Save" at bounding box center [344, 260] width 367 height 39
click at [254, 274] on button "Save" at bounding box center [210, 260] width 99 height 39
click at [241, 273] on div "Back to Dashboard Change Sender ID Customers Technicians Select a contact Outbo…" at bounding box center [445, 196] width 491 height 338
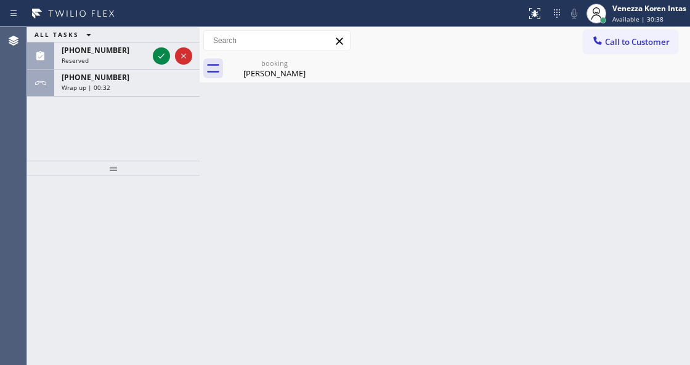
click at [234, 269] on div "Back to Dashboard Change Sender ID Customers Technicians Select a contact Outbo…" at bounding box center [445, 196] width 491 height 338
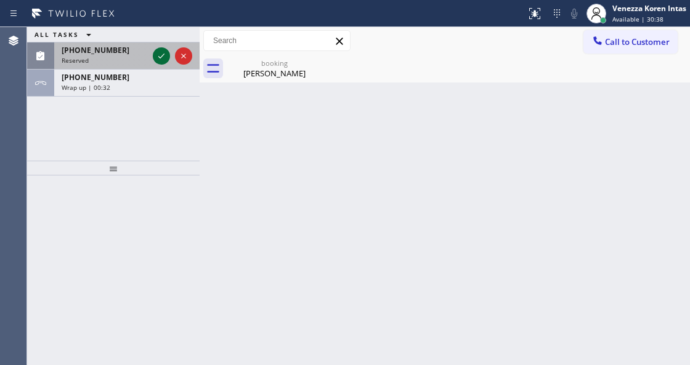
click at [161, 54] on icon at bounding box center [161, 56] width 15 height 15
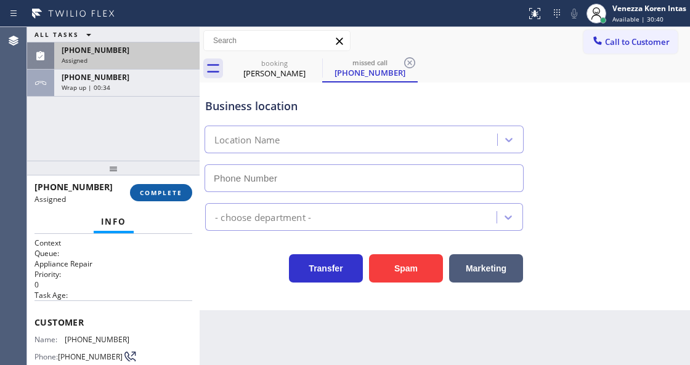
type input "(310) 740-9737"
click at [181, 194] on span "COMPLETE" at bounding box center [161, 193] width 43 height 9
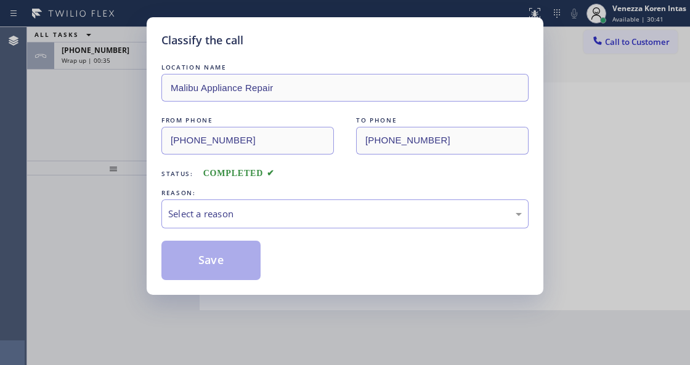
click at [256, 229] on div "LOCATION NAME Malibu Appliance Repair FROM PHONE (818) 408-7648 TO PHONE (310) …" at bounding box center [344, 170] width 367 height 219
click at [261, 218] on div "Select a reason" at bounding box center [345, 214] width 354 height 14
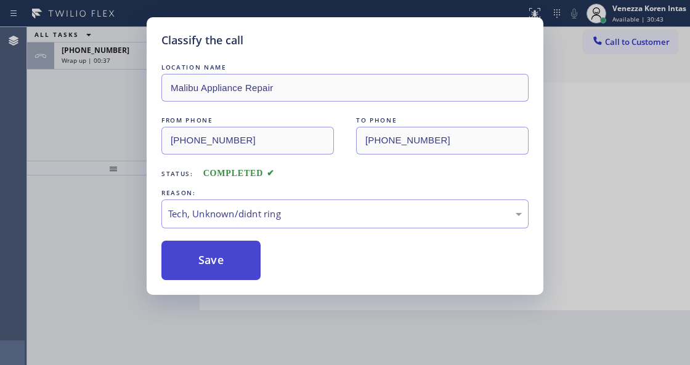
click at [235, 276] on button "Save" at bounding box center [210, 260] width 99 height 39
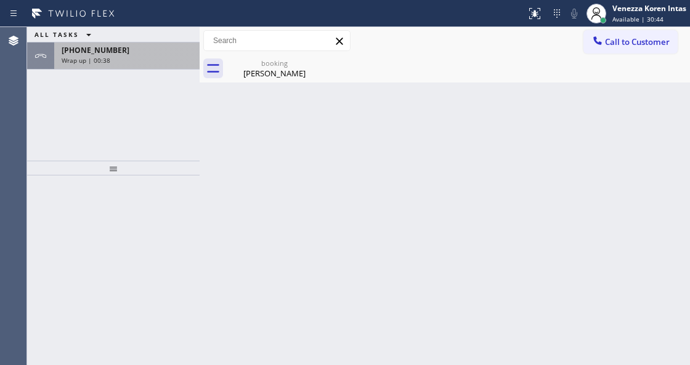
click at [153, 58] on div "Wrap up | 00:38" at bounding box center [127, 60] width 131 height 9
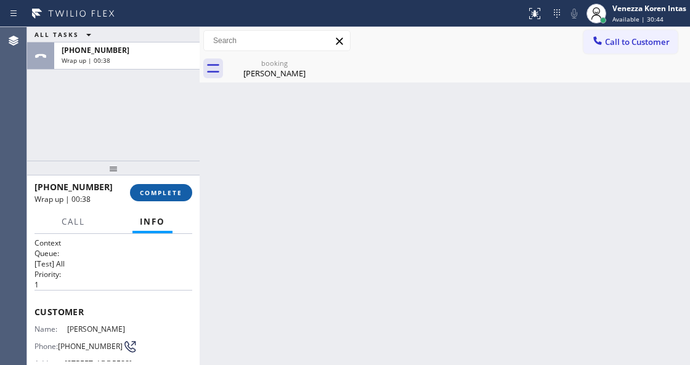
click at [160, 196] on span "COMPLETE" at bounding box center [161, 193] width 43 height 9
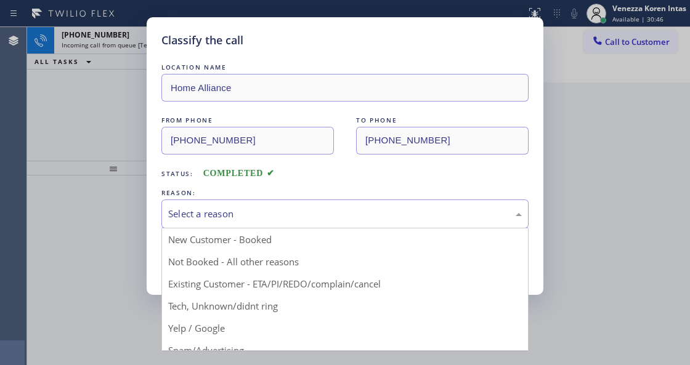
click at [248, 216] on div "Select a reason" at bounding box center [345, 214] width 354 height 14
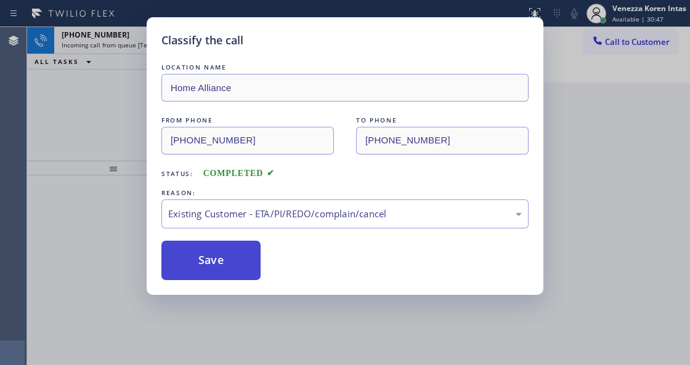
drag, startPoint x: 296, startPoint y: 291, endPoint x: 251, endPoint y: 273, distance: 47.8
click at [250, 273] on button "Save" at bounding box center [210, 260] width 99 height 39
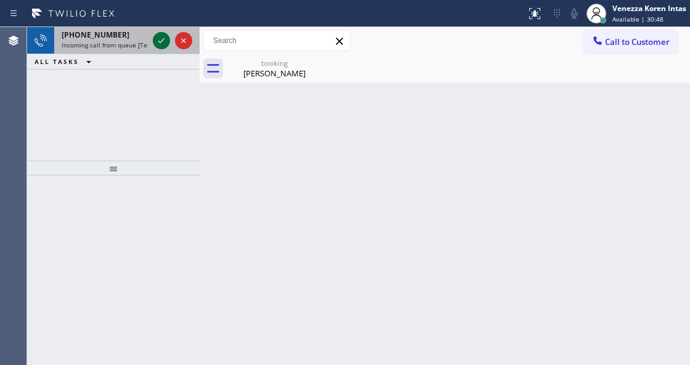
click at [158, 43] on icon at bounding box center [161, 40] width 15 height 15
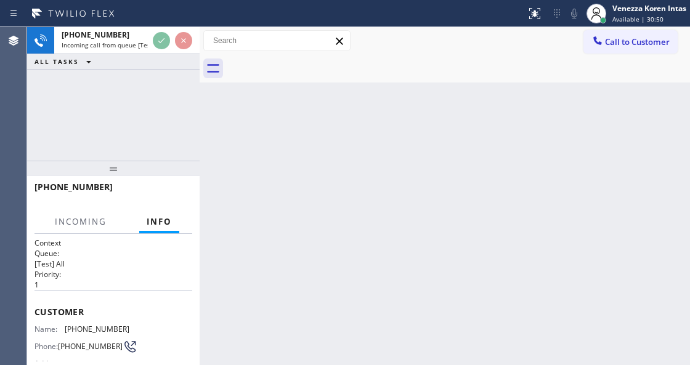
scroll to position [123, 0]
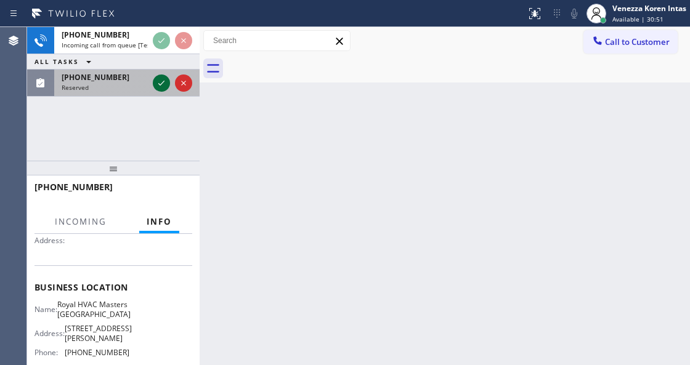
click at [159, 83] on icon at bounding box center [161, 83] width 15 height 15
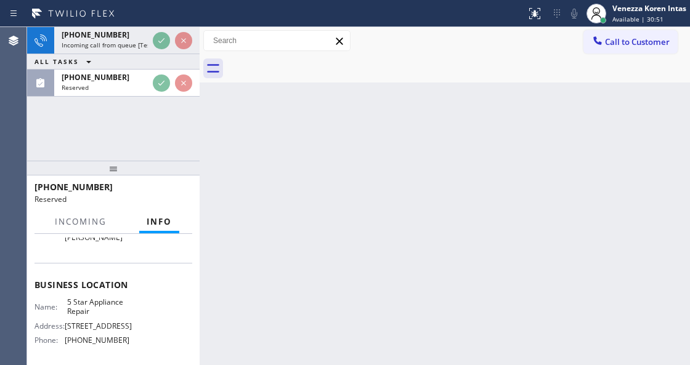
scroll to position [147, 0]
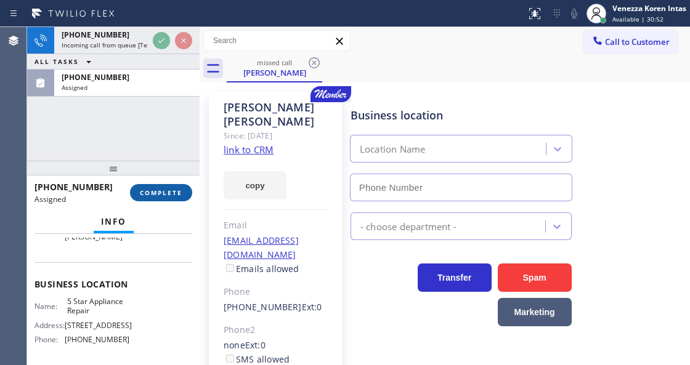
click at [179, 189] on span "COMPLETE" at bounding box center [161, 193] width 43 height 9
type input "[PHONE_NUMBER]"
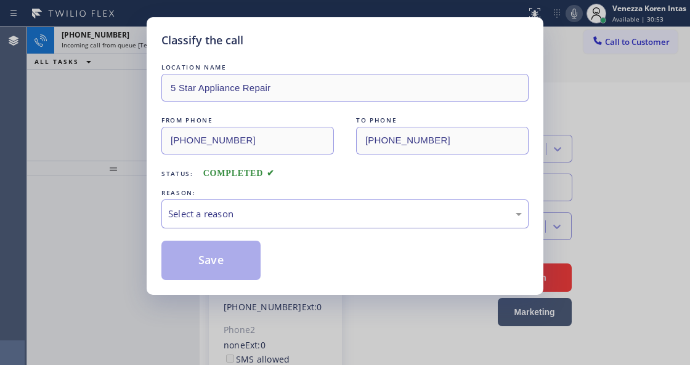
click at [292, 221] on div "Select a reason" at bounding box center [345, 214] width 354 height 14
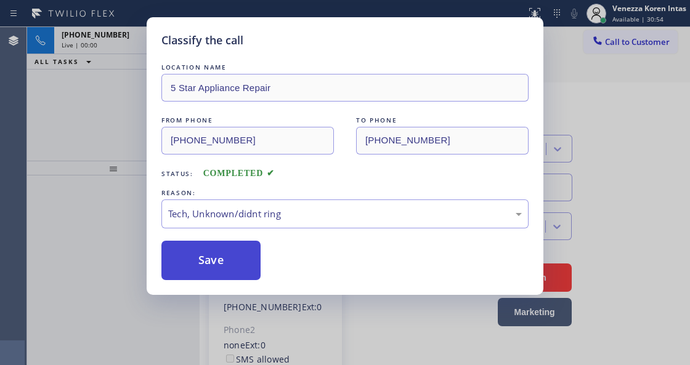
click at [250, 261] on button "Save" at bounding box center [210, 260] width 99 height 39
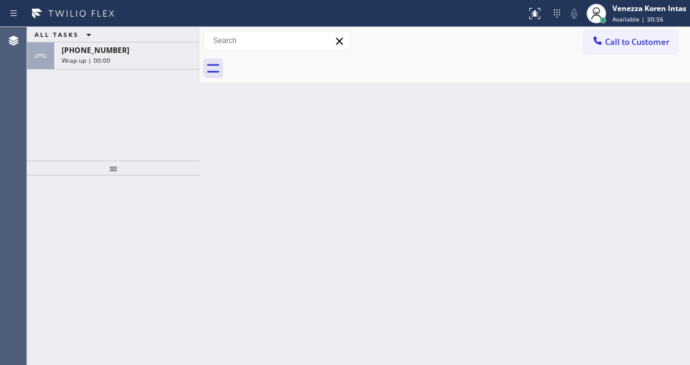
drag, startPoint x: 152, startPoint y: 35, endPoint x: 165, endPoint y: 68, distance: 36.5
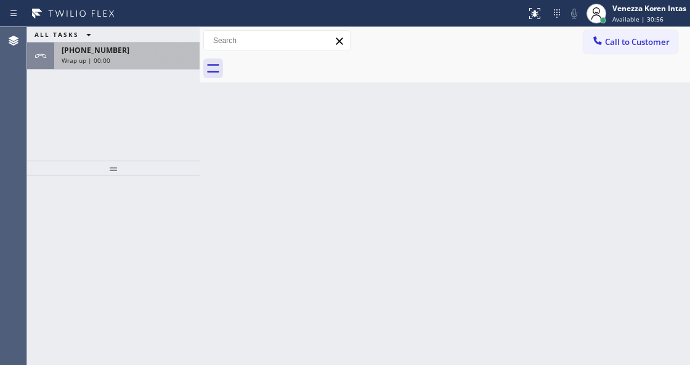
click at [152, 36] on div "ALL TASKS ALL TASKS ACTIVE TASKS TASKS IN WRAP UP" at bounding box center [113, 34] width 173 height 15
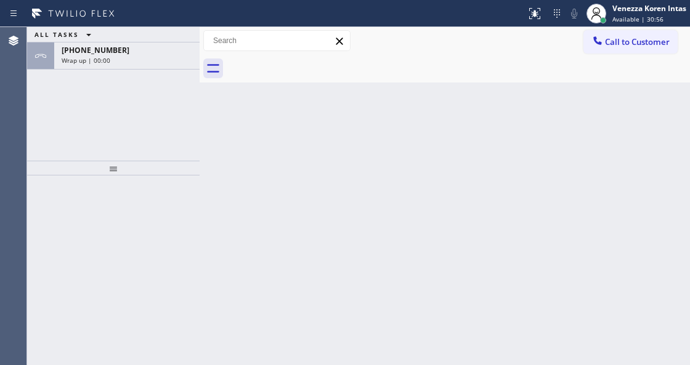
click at [167, 71] on div "ALL TASKS ALL TASKS ACTIVE TASKS TASKS IN WRAP UP +18143848333 Wrap up | 00:00" at bounding box center [113, 94] width 173 height 134
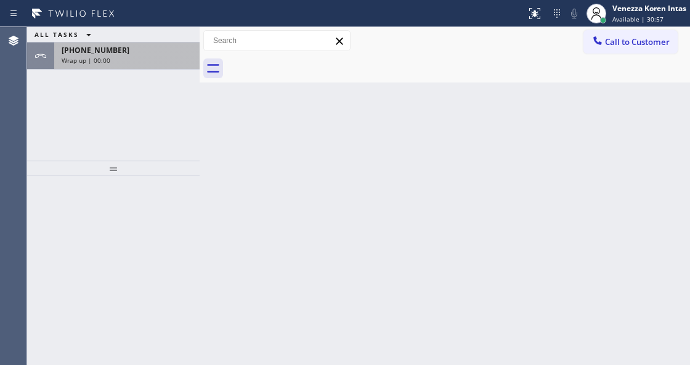
drag, startPoint x: 170, startPoint y: 55, endPoint x: 169, endPoint y: 65, distance: 9.9
click at [169, 65] on div "+18143848333 Wrap up | 00:00" at bounding box center [124, 56] width 141 height 27
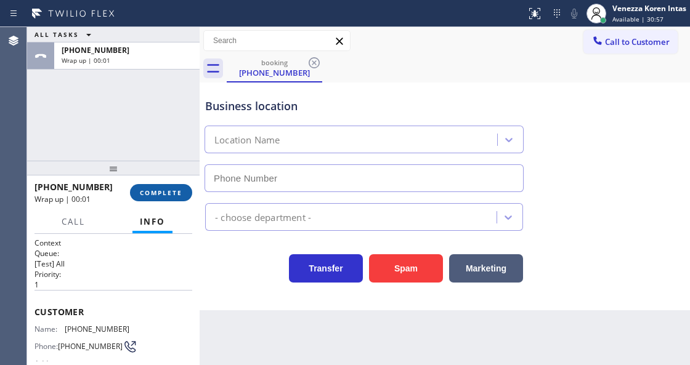
click at [167, 191] on span "COMPLETE" at bounding box center [161, 193] width 43 height 9
type input "(786) 375-5773"
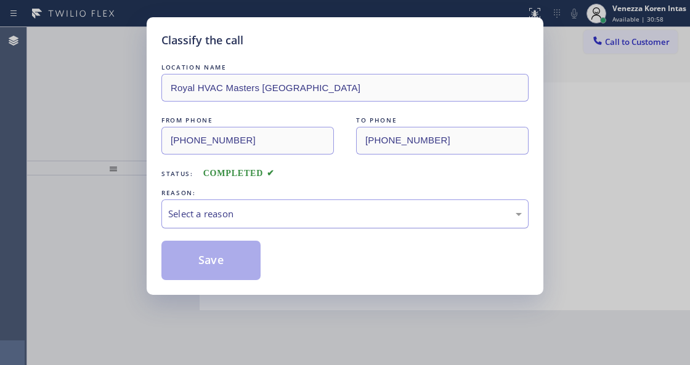
drag, startPoint x: 306, startPoint y: 193, endPoint x: 287, endPoint y: 222, distance: 34.4
click at [291, 214] on div "Select a reason" at bounding box center [344, 214] width 367 height 29
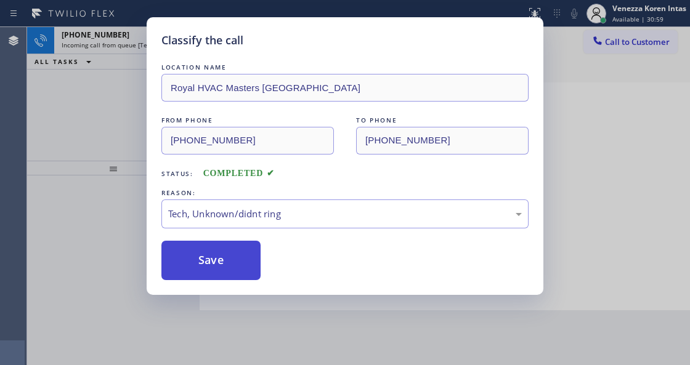
click at [223, 263] on button "Save" at bounding box center [210, 260] width 99 height 39
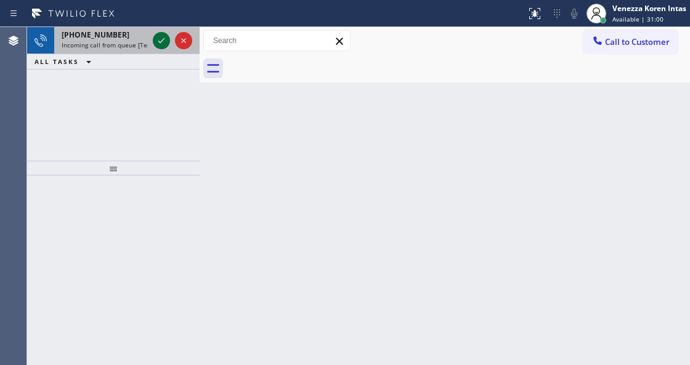
click at [155, 42] on icon at bounding box center [161, 40] width 15 height 15
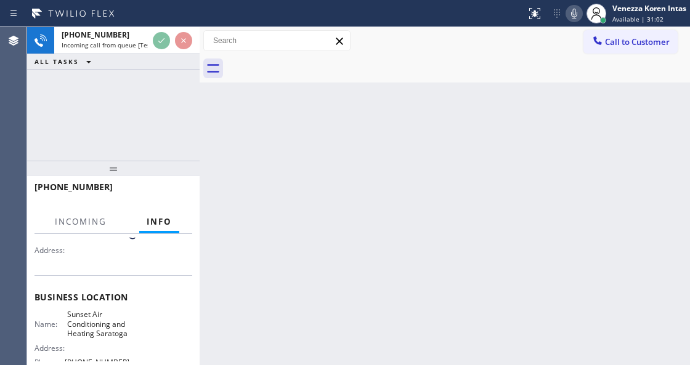
scroll to position [164, 0]
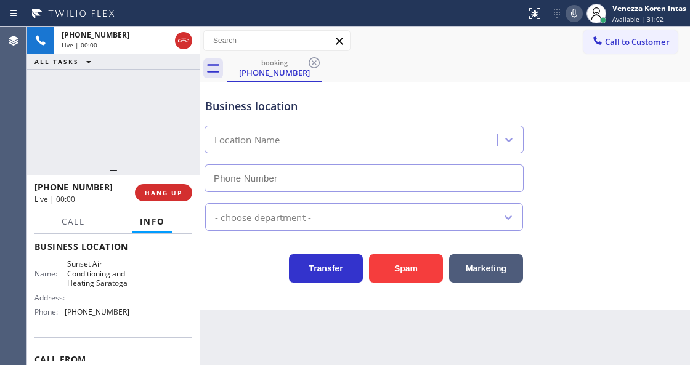
type input "(408) 676-2281"
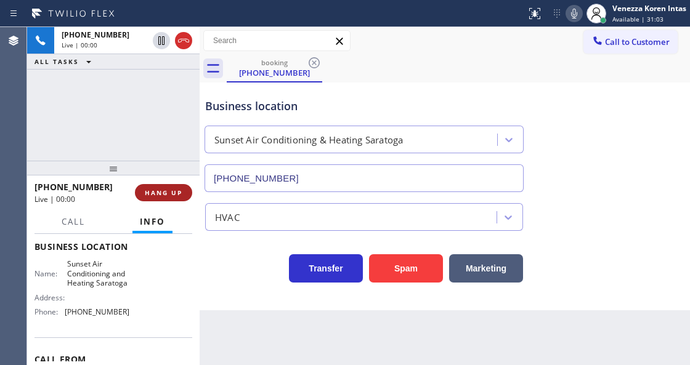
click at [183, 189] on button "HANG UP" at bounding box center [163, 192] width 57 height 17
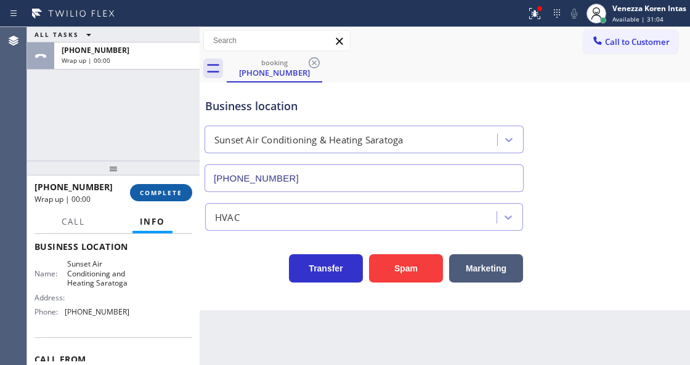
click at [155, 184] on button "COMPLETE" at bounding box center [161, 192] width 62 height 17
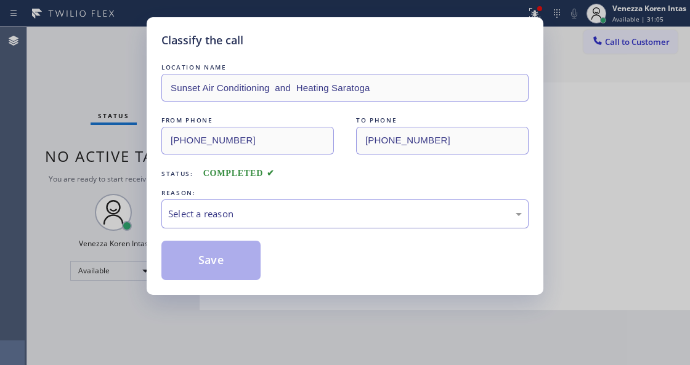
drag, startPoint x: 280, startPoint y: 206, endPoint x: 279, endPoint y: 224, distance: 18.6
click at [280, 218] on div "Select a reason" at bounding box center [345, 214] width 354 height 14
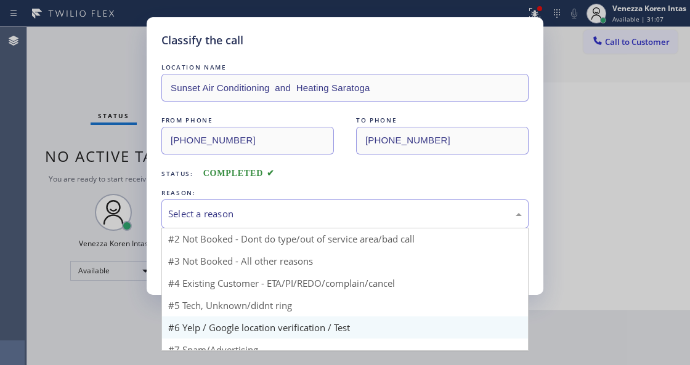
scroll to position [36, 0]
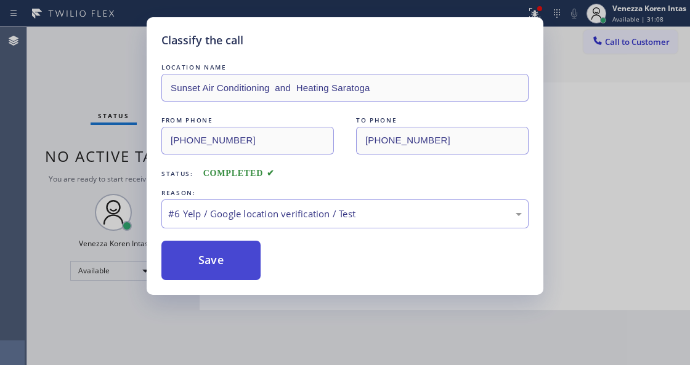
click at [239, 259] on button "Save" at bounding box center [210, 260] width 99 height 39
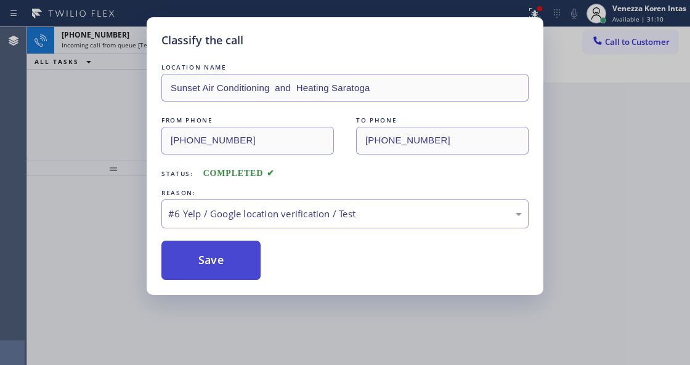
click at [216, 253] on button "Save" at bounding box center [210, 260] width 99 height 39
click at [241, 250] on button "Save" at bounding box center [210, 260] width 99 height 39
click at [238, 259] on button "Save" at bounding box center [210, 260] width 99 height 39
click at [233, 257] on button "Save" at bounding box center [210, 260] width 99 height 39
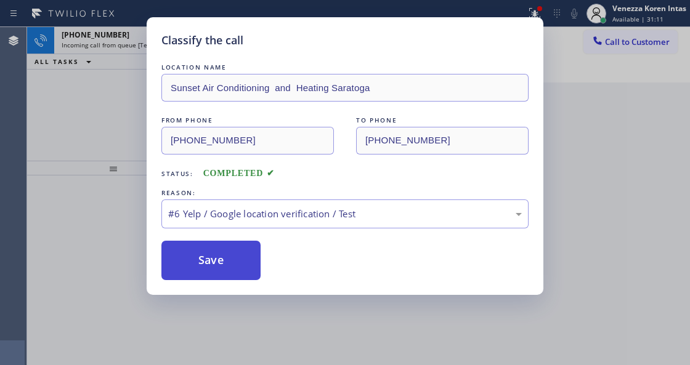
click at [233, 257] on button "Save" at bounding box center [210, 260] width 99 height 39
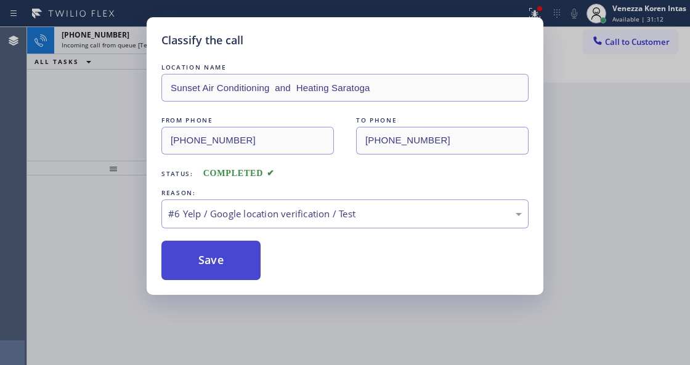
click at [233, 257] on button "Save" at bounding box center [210, 260] width 99 height 39
click at [235, 254] on button "Save" at bounding box center [210, 260] width 99 height 39
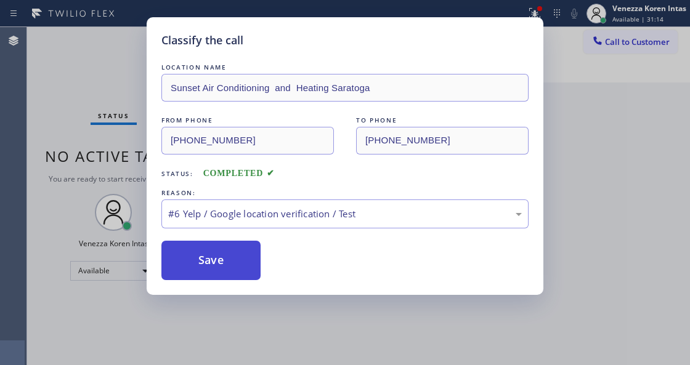
click at [235, 254] on button "Save" at bounding box center [210, 260] width 99 height 39
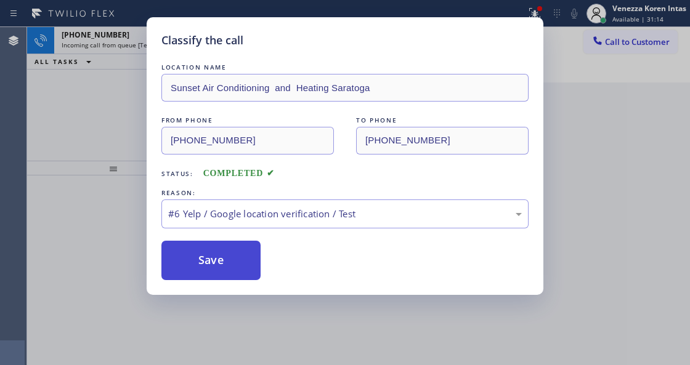
drag, startPoint x: 235, startPoint y: 254, endPoint x: 234, endPoint y: 276, distance: 22.2
click at [235, 270] on button "Save" at bounding box center [210, 260] width 99 height 39
click at [234, 276] on button "Save" at bounding box center [210, 260] width 99 height 39
click at [232, 264] on button "Save" at bounding box center [210, 260] width 99 height 39
click at [231, 265] on button "Save" at bounding box center [210, 260] width 99 height 39
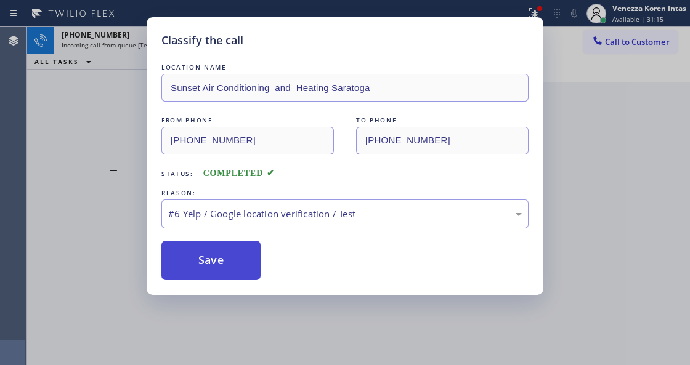
click at [231, 265] on button "Save" at bounding box center [210, 260] width 99 height 39
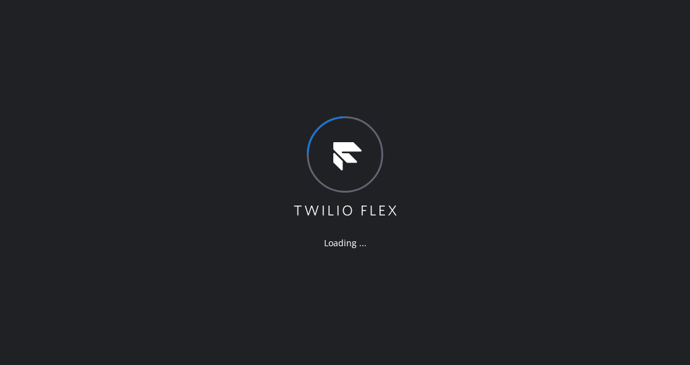
click at [218, 197] on div "Loading ..." at bounding box center [345, 182] width 690 height 365
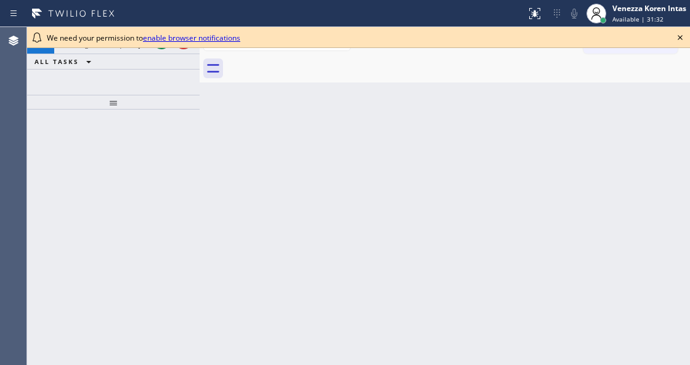
click at [166, 60] on div "ALL TASKS ALL TASKS ACTIVE TASKS TASKS IN WRAP UP" at bounding box center [113, 61] width 173 height 15
click at [680, 39] on icon at bounding box center [680, 37] width 15 height 15
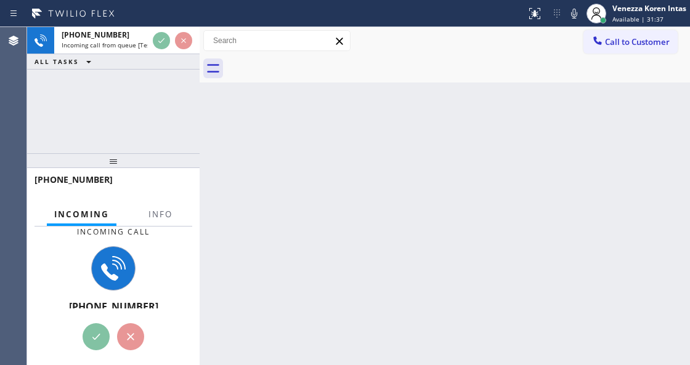
drag, startPoint x: 119, startPoint y: 100, endPoint x: 125, endPoint y: 181, distance: 81.6
click at [116, 159] on div at bounding box center [113, 160] width 173 height 15
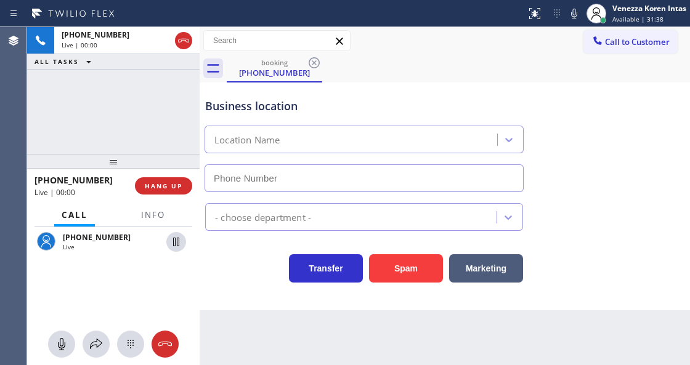
click at [176, 216] on div "Call Info" at bounding box center [114, 215] width 158 height 25
click at [144, 213] on span "Info" at bounding box center [153, 215] width 24 height 11
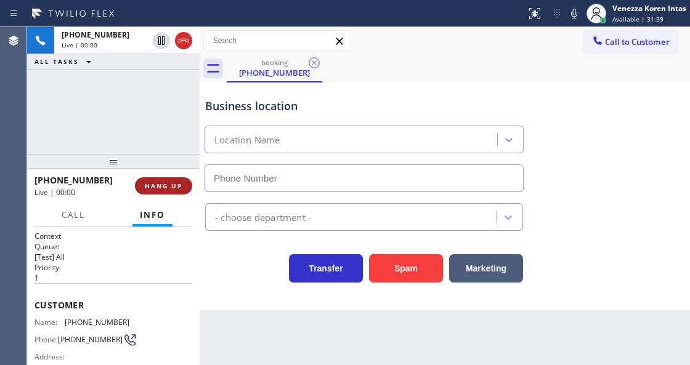
click at [155, 187] on span "HANG UP" at bounding box center [164, 186] width 38 height 9
click at [166, 185] on span "HANG UP" at bounding box center [164, 186] width 38 height 9
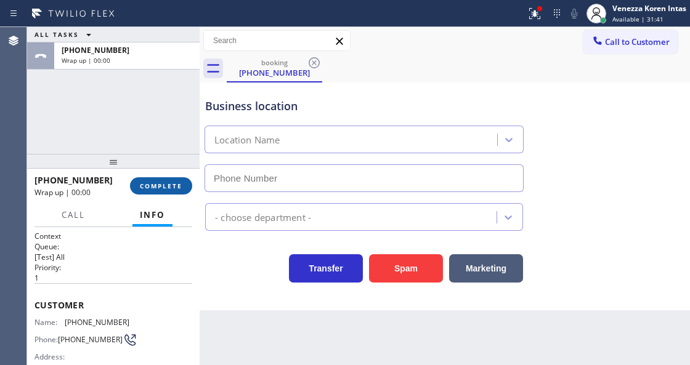
click at [175, 191] on button "COMPLETE" at bounding box center [161, 185] width 62 height 17
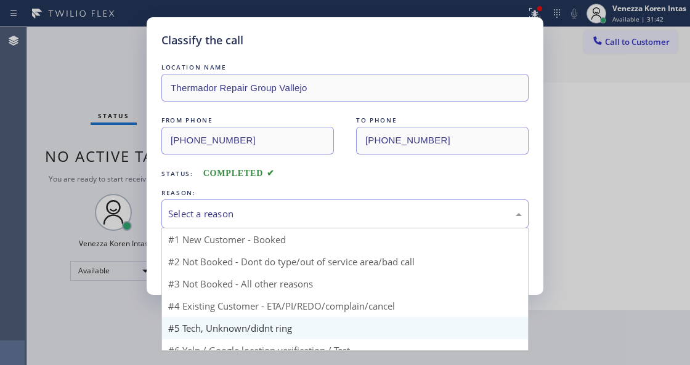
drag, startPoint x: 269, startPoint y: 206, endPoint x: 226, endPoint y: 333, distance: 134.1
click at [267, 214] on div "Select a reason" at bounding box center [344, 214] width 367 height 29
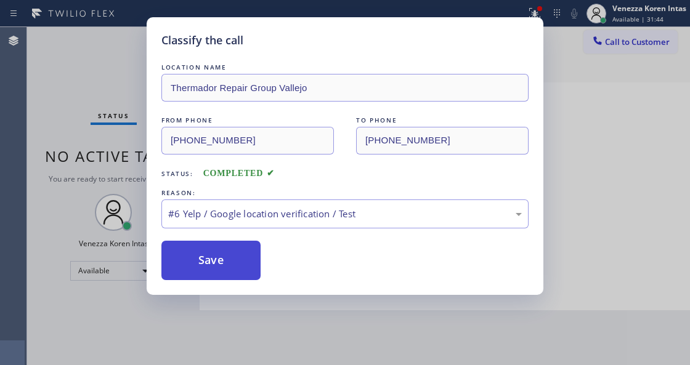
click at [232, 261] on button "Save" at bounding box center [210, 260] width 99 height 39
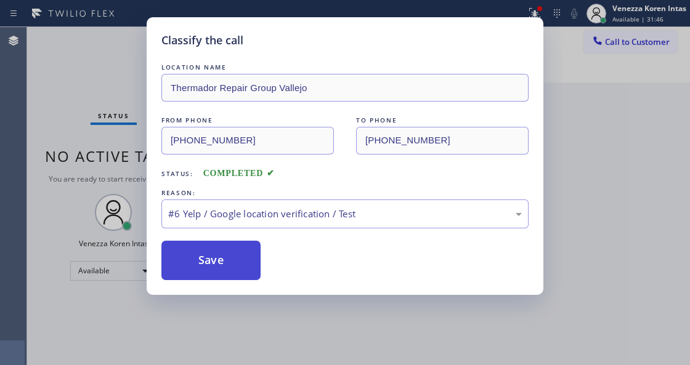
click at [225, 274] on button "Save" at bounding box center [210, 260] width 99 height 39
click at [224, 250] on button "Save" at bounding box center [210, 260] width 99 height 39
click at [230, 263] on button "Save" at bounding box center [210, 260] width 99 height 39
drag, startPoint x: 244, startPoint y: 341, endPoint x: 239, endPoint y: 364, distance: 23.3
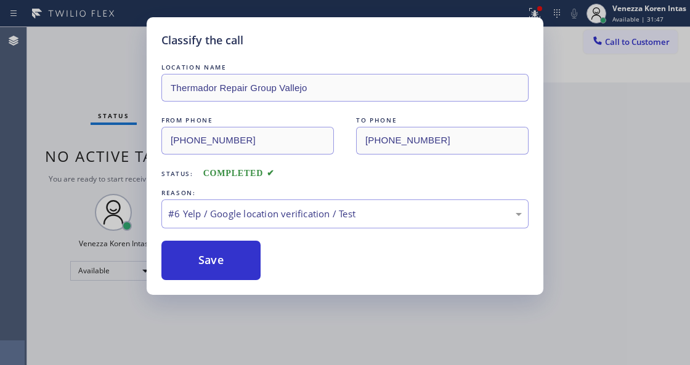
click at [242, 351] on div "Classify the call LOCATION NAME Thermador Repair Group Vallejo FROM PHONE (209)…" at bounding box center [345, 182] width 690 height 365
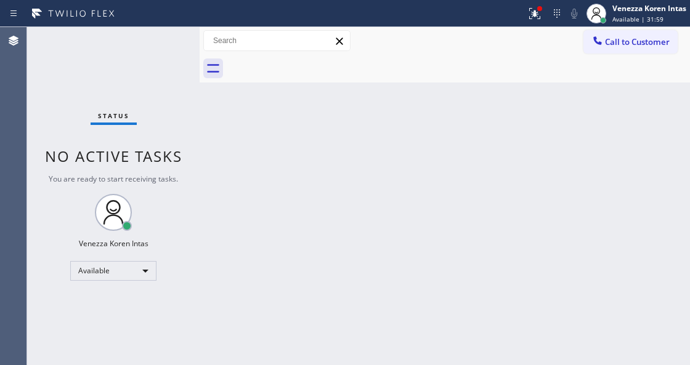
click at [232, 226] on div "Back to Dashboard Change Sender ID Customers Technicians Select a contact Outbo…" at bounding box center [445, 196] width 491 height 338
click at [43, 88] on div "Status No active tasks You are ready to start receiving tasks. Venezza Koren In…" at bounding box center [113, 196] width 173 height 338
drag, startPoint x: 172, startPoint y: 97, endPoint x: 184, endPoint y: 155, distance: 58.6
click at [172, 110] on div "Status No active tasks You are ready to start receiving tasks. Venezza Koren In…" at bounding box center [113, 196] width 173 height 338
drag, startPoint x: 318, startPoint y: 201, endPoint x: 338, endPoint y: 165, distance: 40.8
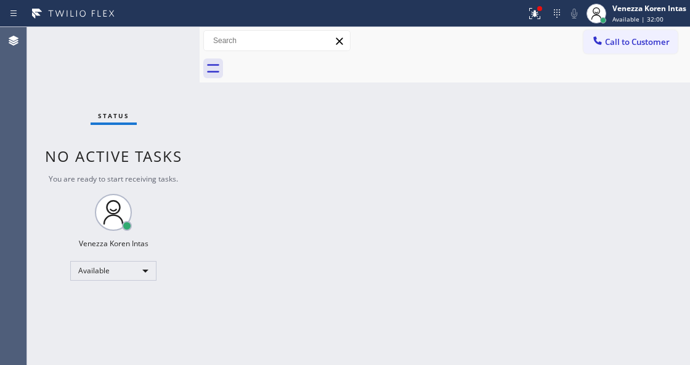
click at [322, 191] on div "Back to Dashboard Change Sender ID Customers Technicians Select a contact Outbo…" at bounding box center [445, 196] width 491 height 338
drag, startPoint x: 540, startPoint y: 10, endPoint x: 526, endPoint y: 39, distance: 32.5
click at [539, 17] on div at bounding box center [534, 13] width 27 height 27
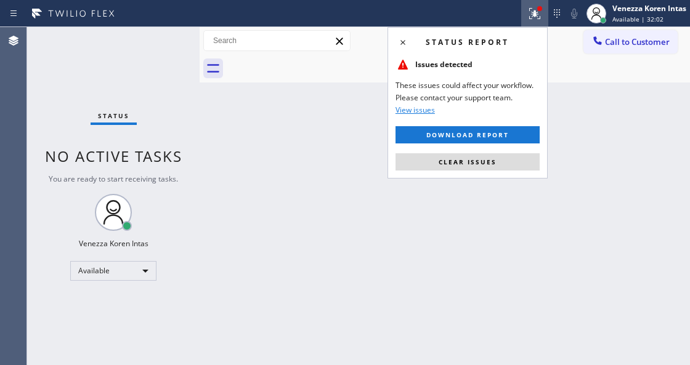
click at [475, 170] on div "Status report Issues detected These issues could affect your workflow. Please c…" at bounding box center [468, 103] width 160 height 152
click at [481, 161] on span "Clear issues" at bounding box center [468, 162] width 58 height 9
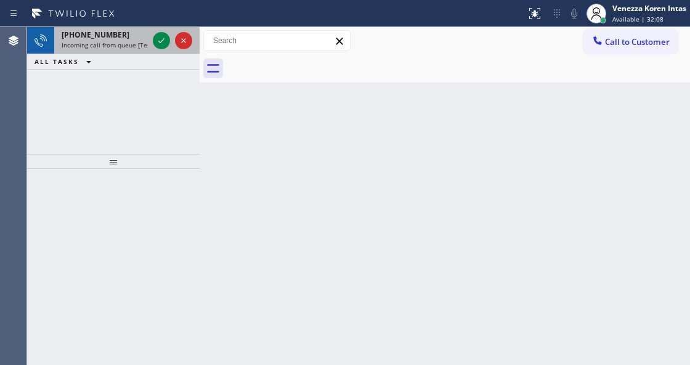
click at [172, 41] on div at bounding box center [172, 40] width 44 height 27
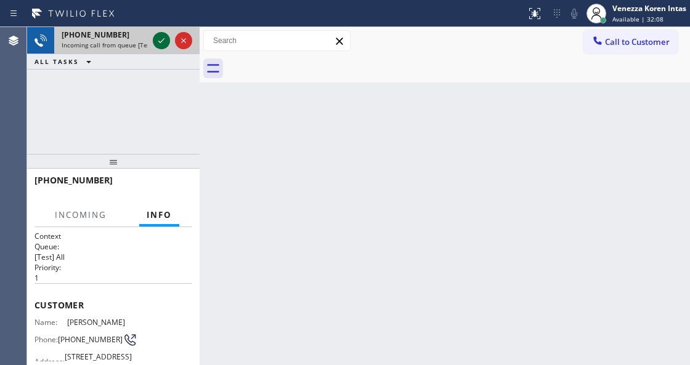
click at [159, 39] on icon at bounding box center [161, 40] width 15 height 15
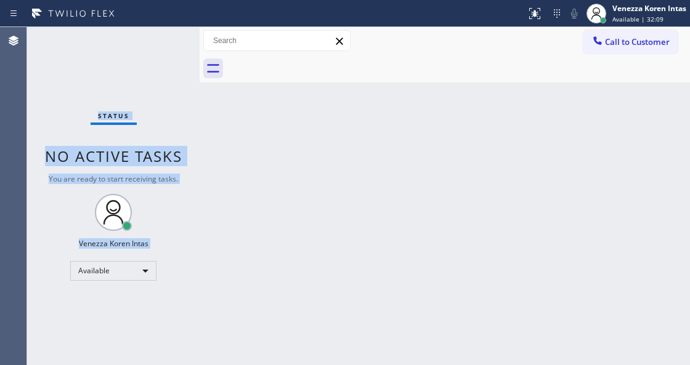
click at [159, 39] on div "Status No active tasks You are ready to start receiving tasks. Venezza Koren In…" at bounding box center [113, 196] width 173 height 338
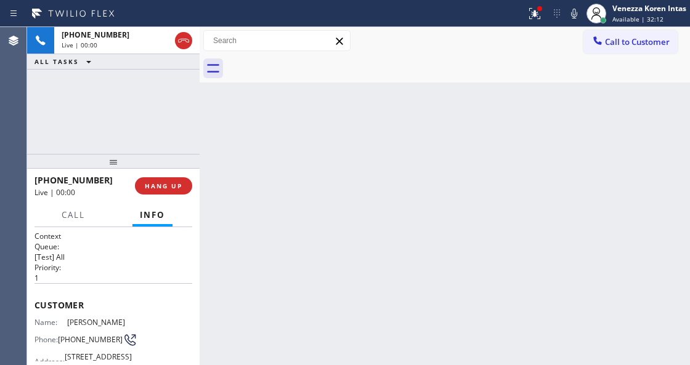
scroll to position [164, 0]
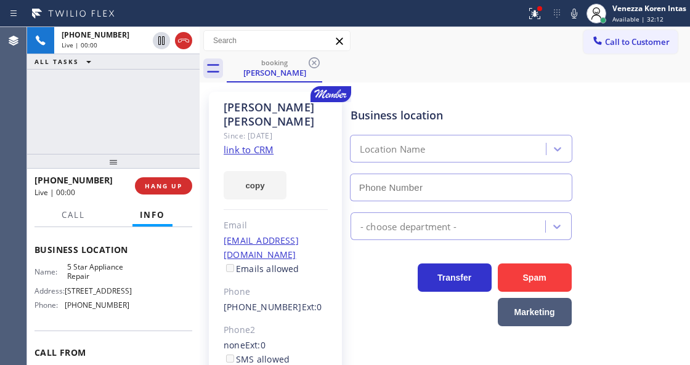
type input "(855) 731-4952"
click at [243, 144] on link "link to CRM" at bounding box center [249, 150] width 50 height 12
click at [540, 10] on div at bounding box center [539, 8] width 5 height 5
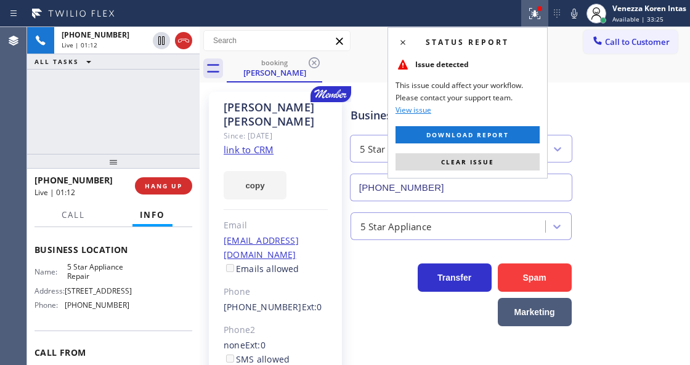
drag, startPoint x: 471, startPoint y: 155, endPoint x: 550, endPoint y: 123, distance: 85.4
click at [471, 155] on button "Clear issue" at bounding box center [468, 161] width 144 height 17
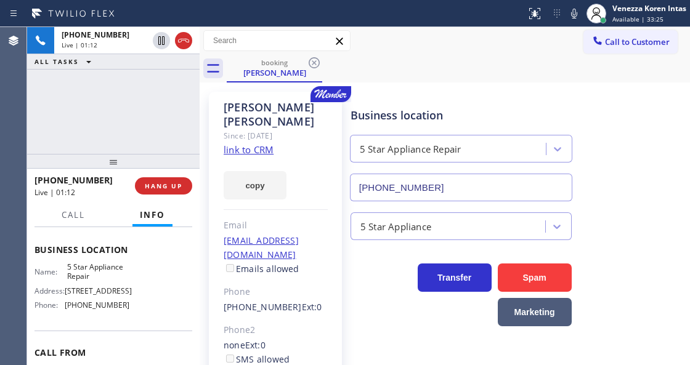
click at [588, 95] on div "Business location 5 Star Appliance Repair (855) 731-4952" at bounding box center [517, 146] width 339 height 112
click at [274, 133] on div "Robin Matlock Since: 20 may 2020 link to CRM copy Email rmatlock3@gmail.com Ema…" at bounding box center [275, 296] width 133 height 409
click at [574, 18] on icon at bounding box center [574, 13] width 15 height 15
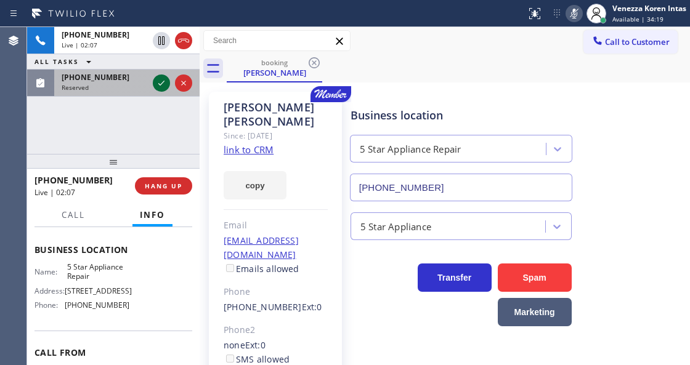
click at [158, 84] on icon at bounding box center [161, 83] width 6 height 5
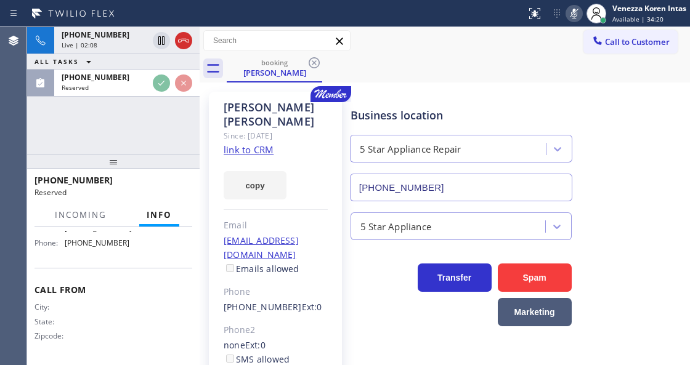
scroll to position [236, 0]
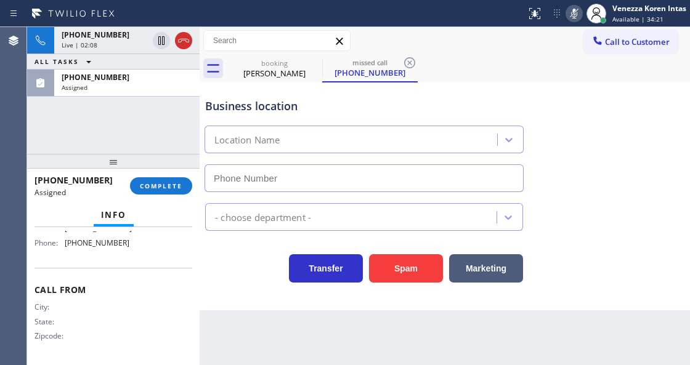
type input "(323) 612-1427"
click at [163, 175] on div "(323) 823-1517 Assigned COMPLETE" at bounding box center [114, 186] width 158 height 32
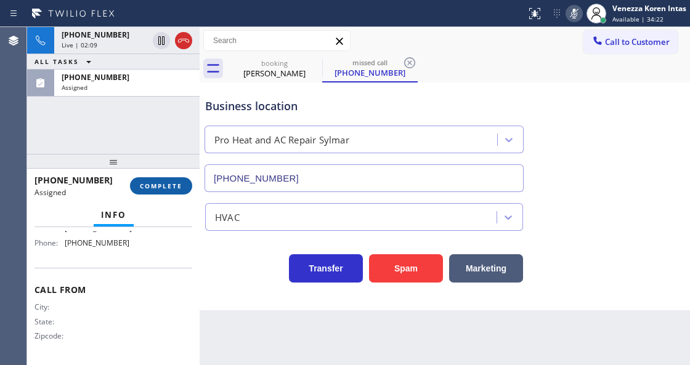
click at [165, 179] on button "COMPLETE" at bounding box center [161, 185] width 62 height 17
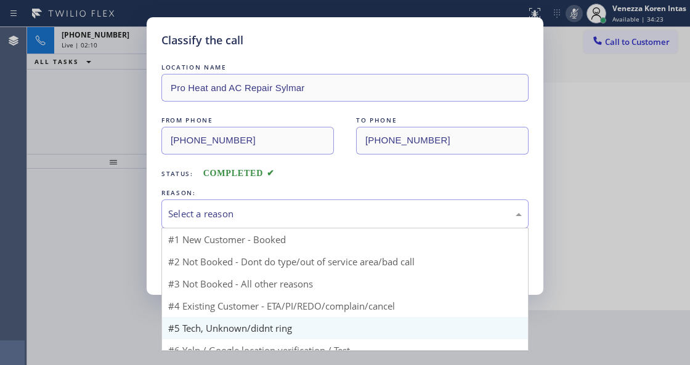
drag, startPoint x: 250, startPoint y: 221, endPoint x: 232, endPoint y: 303, distance: 84.0
click at [250, 229] on div "Select a reason #1 New Customer - Booked #2 Not Booked - Dont do type/out of se…" at bounding box center [344, 214] width 367 height 29
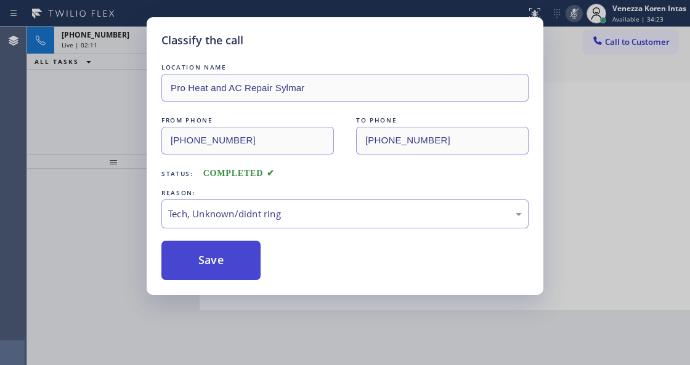
click at [226, 266] on button "Save" at bounding box center [210, 260] width 99 height 39
type input "[PHONE_NUMBER]"
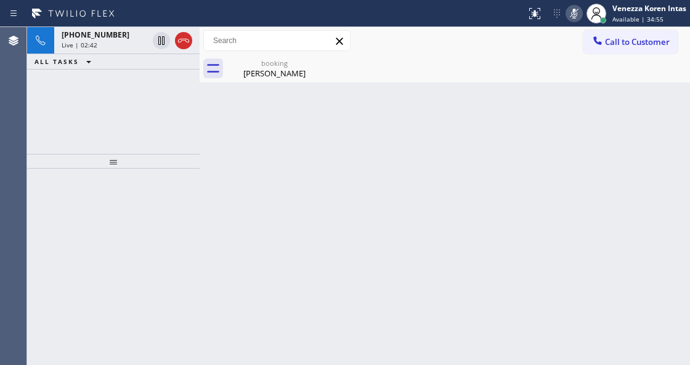
click at [582, 12] on div at bounding box center [574, 13] width 17 height 15
click at [277, 70] on div "Robin Matlock" at bounding box center [274, 73] width 93 height 11
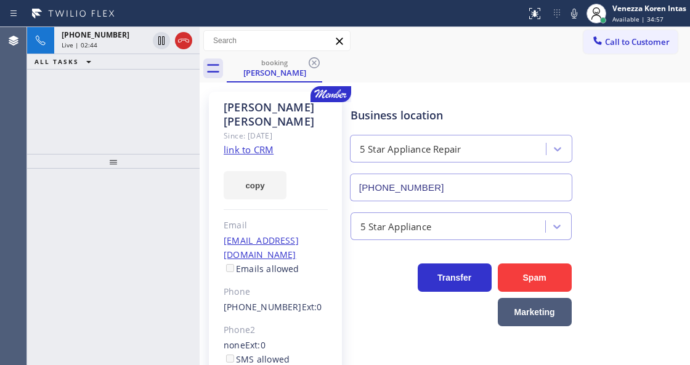
click at [115, 46] on div "Live | 02:44" at bounding box center [105, 45] width 86 height 9
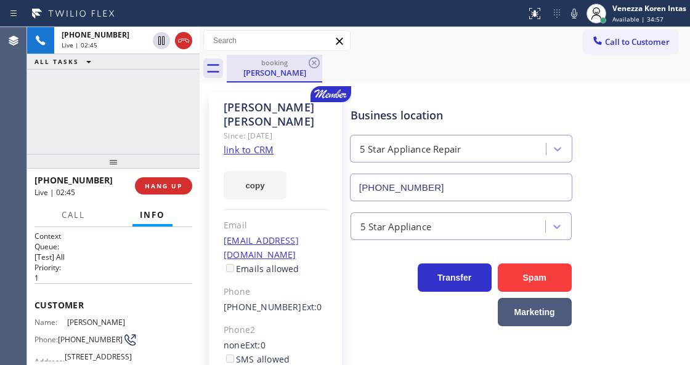
click at [269, 81] on div "booking Robin Matlock" at bounding box center [275, 69] width 96 height 28
click at [572, 18] on icon at bounding box center [574, 14] width 6 height 10
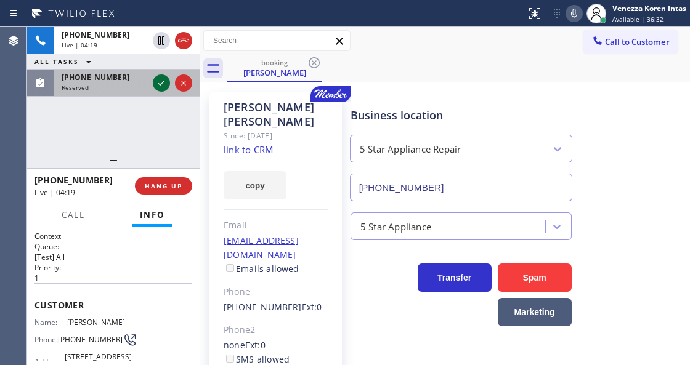
click at [158, 83] on icon at bounding box center [161, 83] width 15 height 15
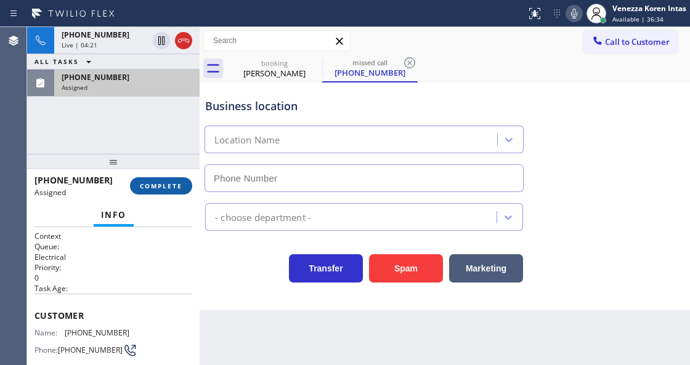
click at [152, 190] on button "COMPLETE" at bounding box center [161, 185] width 62 height 17
type input "(206) 785-7250"
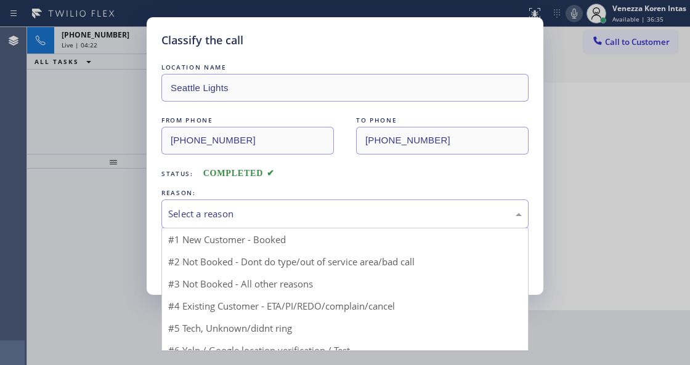
click at [251, 213] on div "Select a reason" at bounding box center [345, 214] width 354 height 14
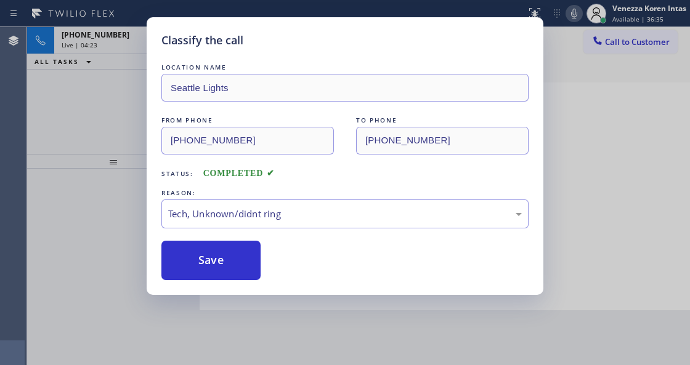
click at [234, 237] on div "LOCATION NAME Seattle Lights FROM PHONE (253) 457-6396 TO PHONE (206) 785-7250 …" at bounding box center [344, 170] width 367 height 219
click at [240, 275] on button "Save" at bounding box center [210, 260] width 99 height 39
type input "[PHONE_NUMBER]"
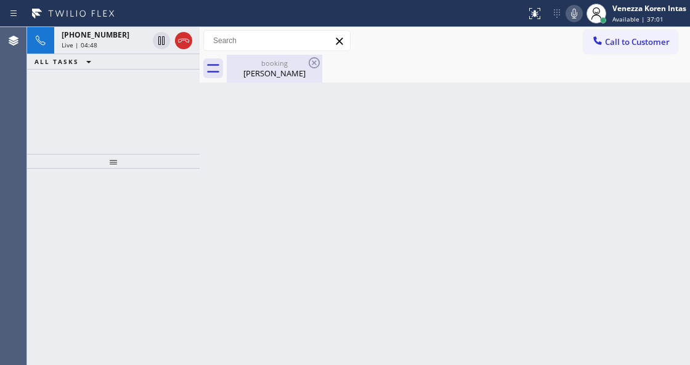
click at [241, 68] on div "Robin Matlock" at bounding box center [274, 73] width 93 height 11
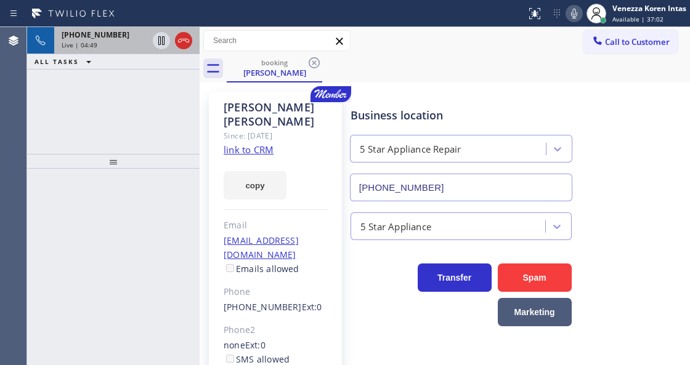
click at [88, 47] on span "Live | 04:49" at bounding box center [80, 45] width 36 height 9
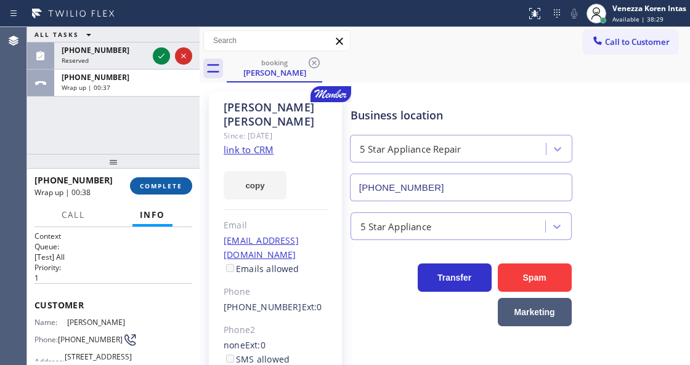
click at [181, 181] on button "COMPLETE" at bounding box center [161, 185] width 62 height 17
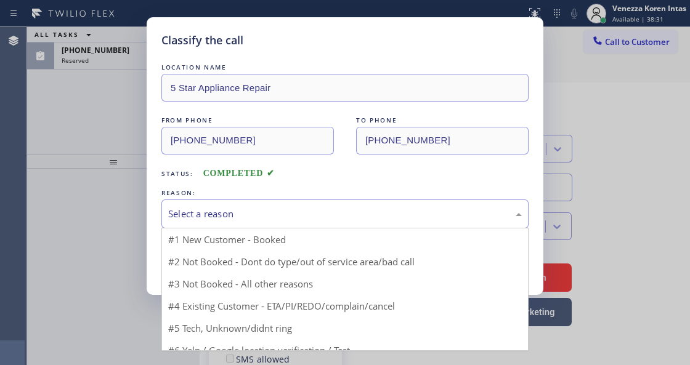
click at [314, 214] on div "Select a reason" at bounding box center [345, 214] width 354 height 14
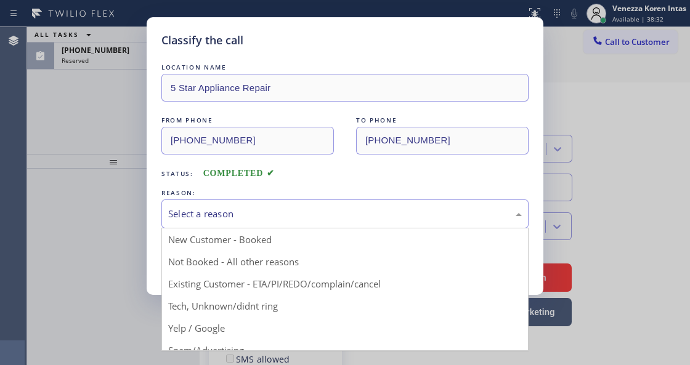
drag, startPoint x: 359, startPoint y: 291, endPoint x: 341, endPoint y: 292, distance: 17.9
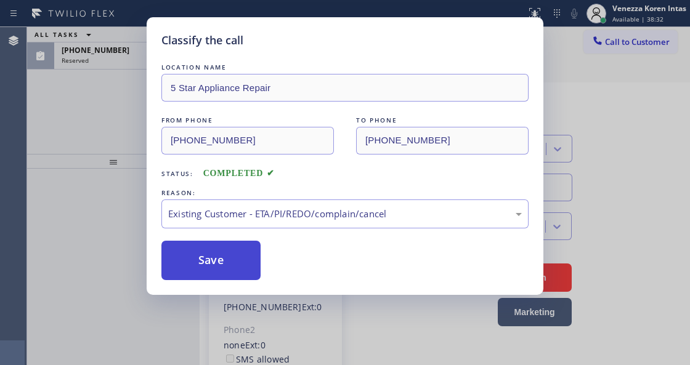
click at [191, 264] on button "Save" at bounding box center [210, 260] width 99 height 39
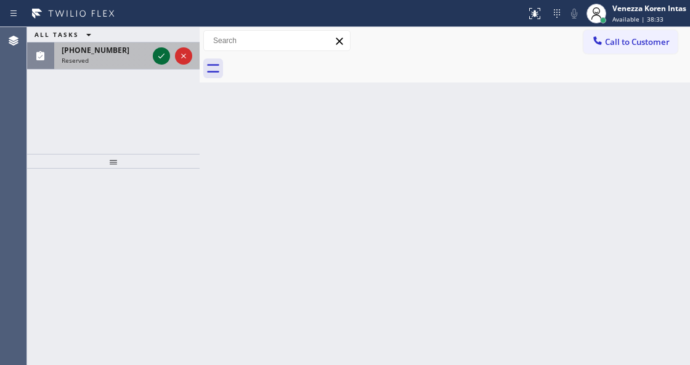
click at [165, 54] on icon at bounding box center [161, 56] width 15 height 15
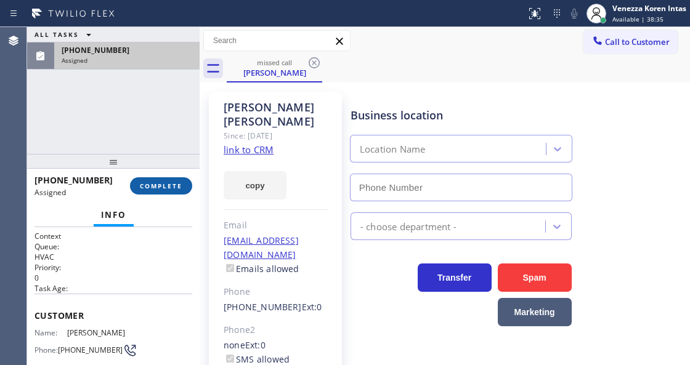
drag, startPoint x: 175, startPoint y: 191, endPoint x: 219, endPoint y: 212, distance: 49.1
click at [175, 194] on button "COMPLETE" at bounding box center [161, 185] width 62 height 17
type input "(424) 306-1062"
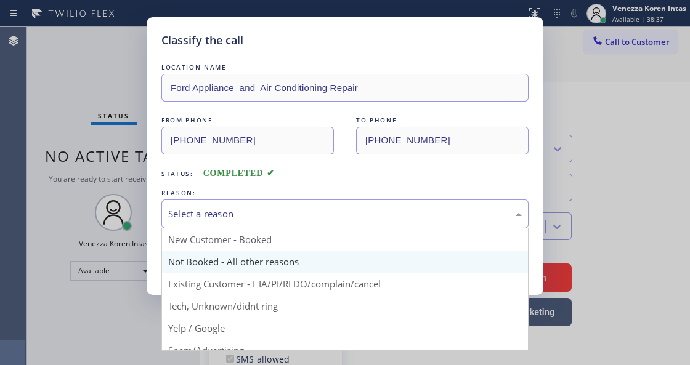
drag, startPoint x: 271, startPoint y: 221, endPoint x: 295, endPoint y: 264, distance: 49.4
click at [278, 229] on div "Select a reason New Customer - Booked Not Booked - All other reasons Existing C…" at bounding box center [344, 214] width 367 height 29
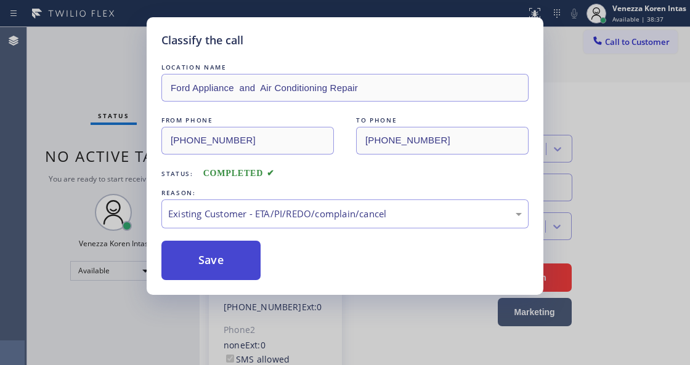
click at [235, 259] on button "Save" at bounding box center [210, 260] width 99 height 39
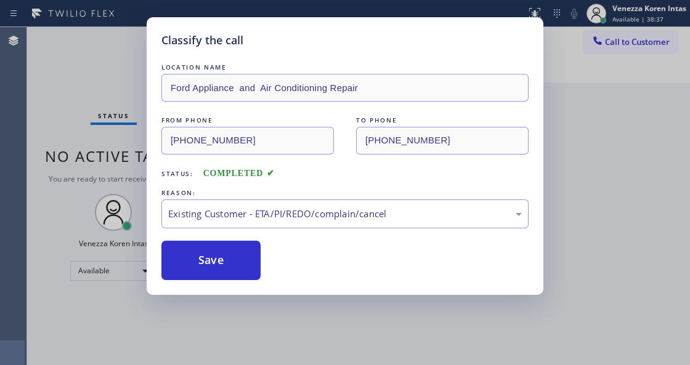
click at [272, 349] on div "Classify the call LOCATION NAME Ford Appliance and Air Conditioning Repair FROM…" at bounding box center [345, 182] width 690 height 365
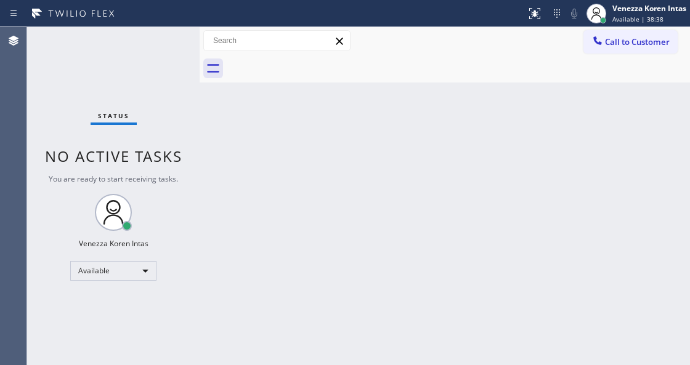
drag, startPoint x: 61, startPoint y: 110, endPoint x: 211, endPoint y: 132, distance: 152.0
click at [61, 110] on div "Status No active tasks You are ready to start receiving tasks. Venezza Koren In…" at bounding box center [113, 196] width 173 height 338
click at [189, 47] on div "Status No active tasks You are ready to start receiving tasks. Venezza Koren In…" at bounding box center [113, 196] width 173 height 338
drag, startPoint x: 331, startPoint y: 163, endPoint x: 328, endPoint y: 172, distance: 9.2
click at [331, 164] on div "Back to Dashboard Change Sender ID Customers Technicians Select a contact Outbo…" at bounding box center [445, 196] width 491 height 338
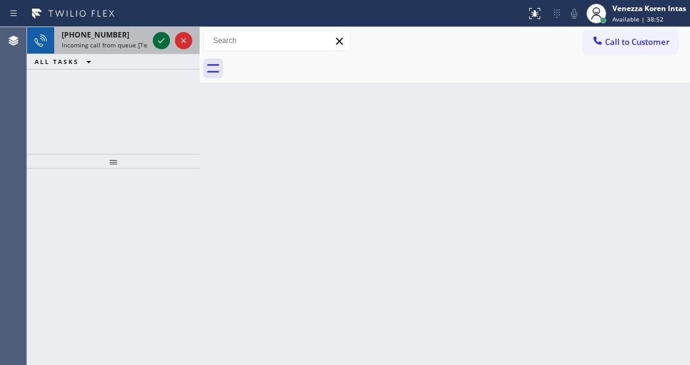
click at [163, 38] on icon at bounding box center [161, 40] width 15 height 15
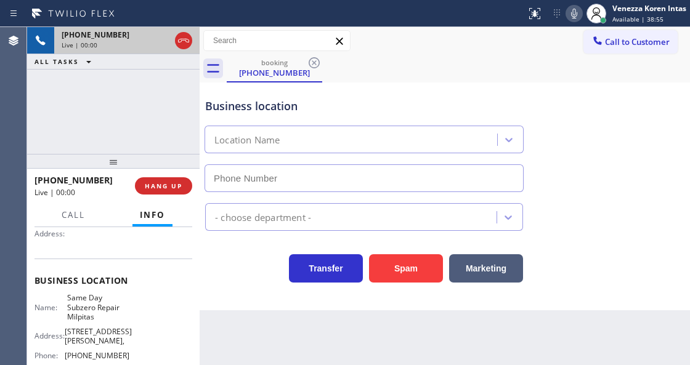
scroll to position [205, 0]
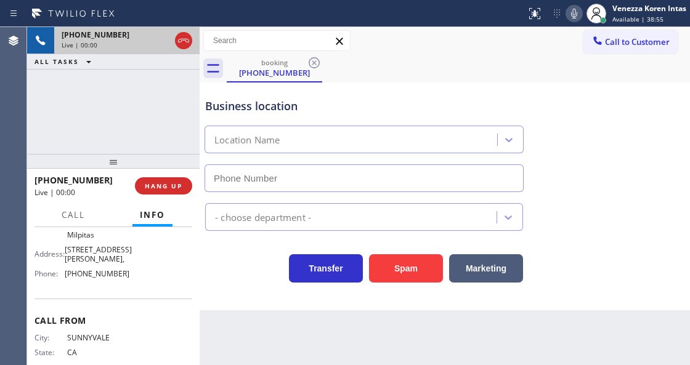
type input "(408) 722-3535"
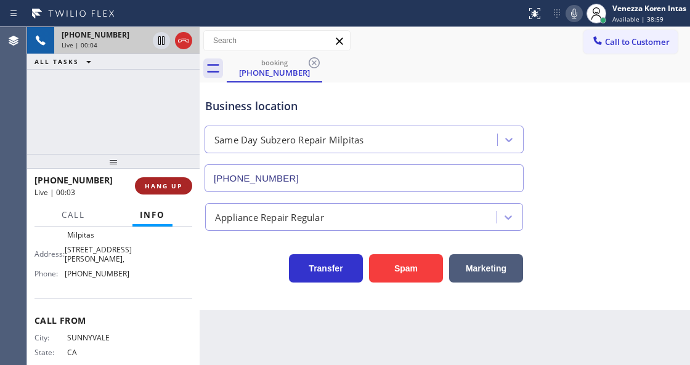
drag, startPoint x: 164, startPoint y: 116, endPoint x: 176, endPoint y: 191, distance: 76.2
click at [164, 116] on div "+14089929142 Live | 00:04 ALL TASKS ALL TASKS ACTIVE TASKS TASKS IN WRAP UP" at bounding box center [113, 90] width 173 height 127
click at [176, 192] on button "HANG UP" at bounding box center [163, 185] width 57 height 17
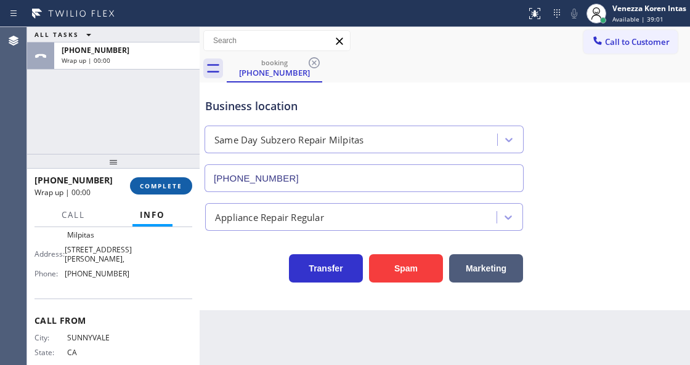
click at [177, 190] on button "COMPLETE" at bounding box center [161, 185] width 62 height 17
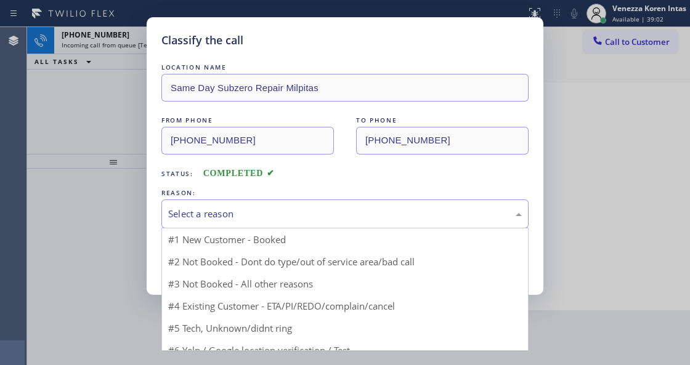
drag, startPoint x: 330, startPoint y: 218, endPoint x: 284, endPoint y: 340, distance: 130.3
click at [329, 218] on div "Select a reason" at bounding box center [345, 214] width 354 height 14
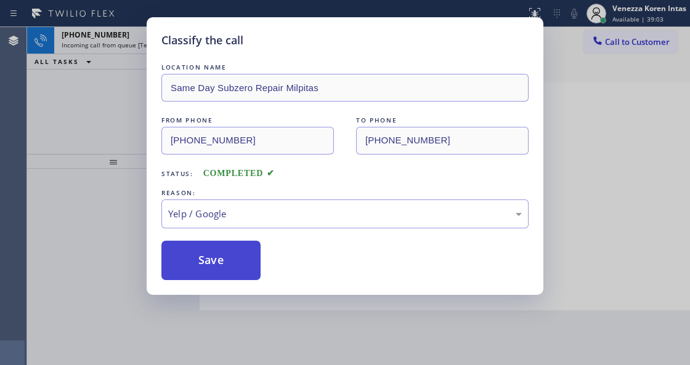
click at [235, 267] on button "Save" at bounding box center [210, 260] width 99 height 39
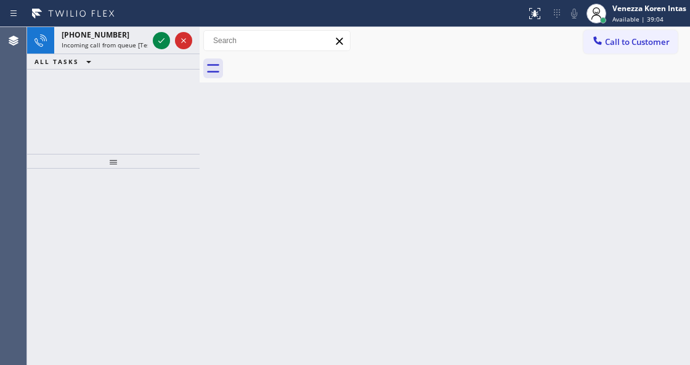
click at [646, 19] on span "Available | 39:04" at bounding box center [638, 19] width 51 height 9
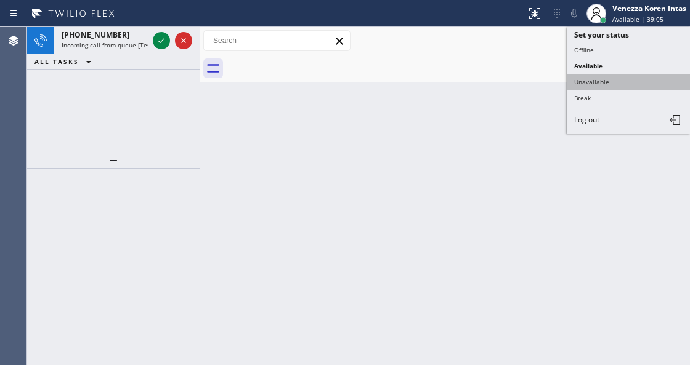
click at [603, 80] on button "Unavailable" at bounding box center [628, 82] width 123 height 16
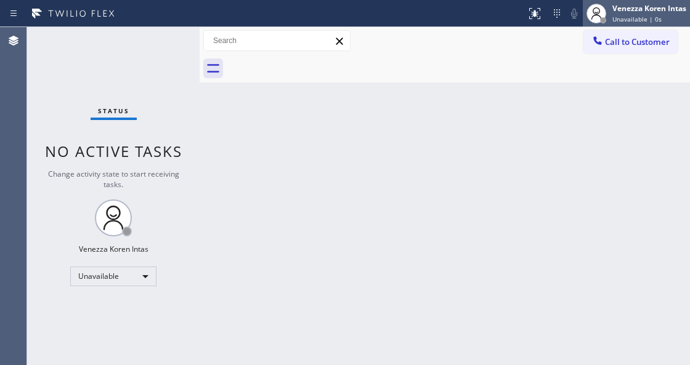
click at [625, 26] on div "Venezza Koren Intas Unavailable | 0s" at bounding box center [636, 13] width 107 height 27
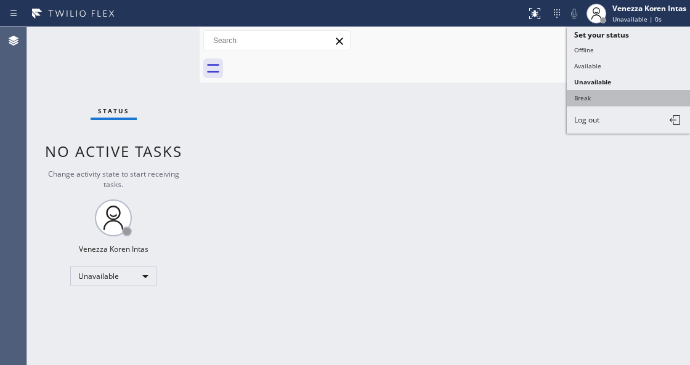
click at [611, 94] on button "Break" at bounding box center [628, 98] width 123 height 16
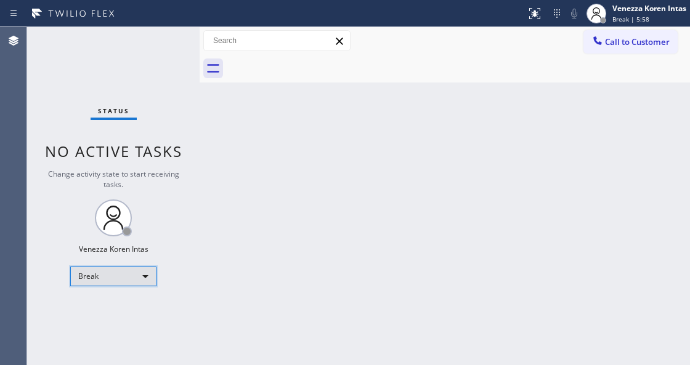
click at [137, 269] on div "Break" at bounding box center [113, 277] width 86 height 20
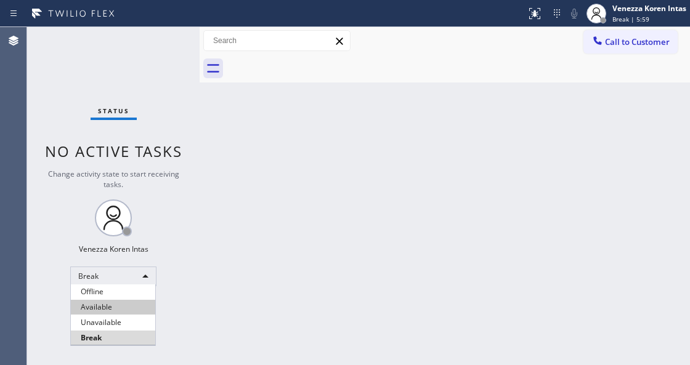
click at [132, 309] on li "Available" at bounding box center [113, 307] width 84 height 15
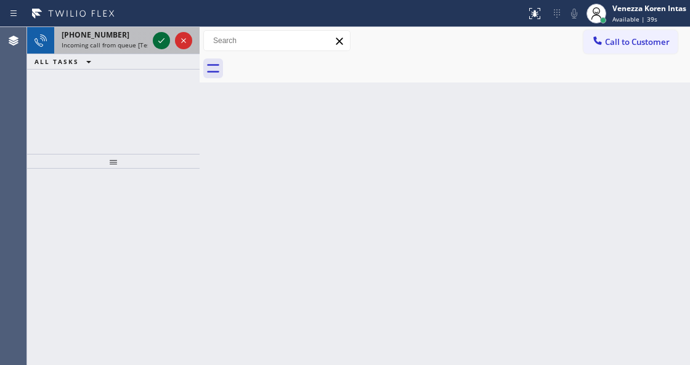
click at [161, 42] on icon at bounding box center [161, 40] width 15 height 15
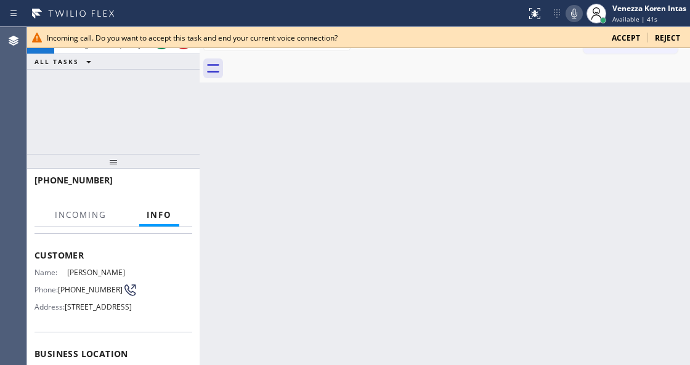
scroll to position [123, 0]
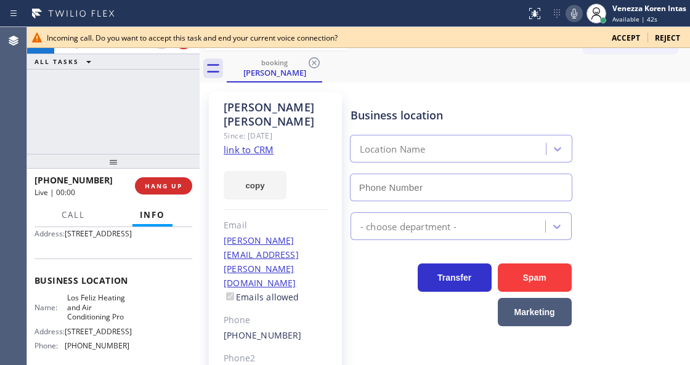
type input "(213) 205-0661"
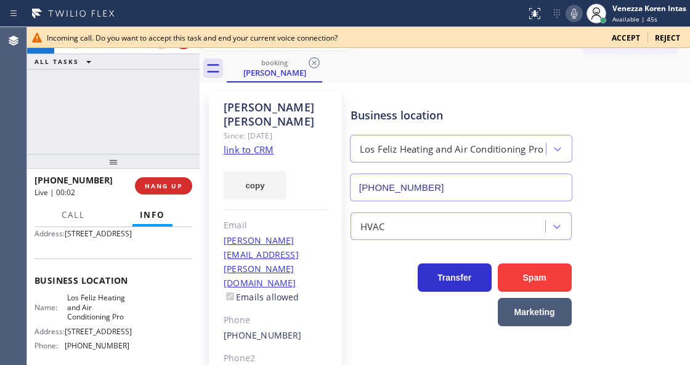
click at [631, 38] on span "Accept" at bounding box center [626, 38] width 28 height 10
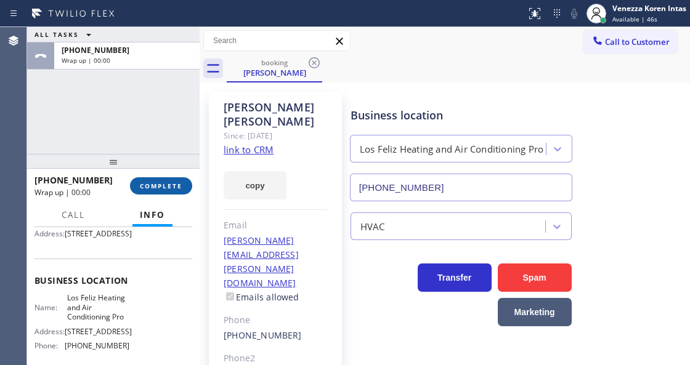
click at [182, 181] on button "COMPLETE" at bounding box center [161, 185] width 62 height 17
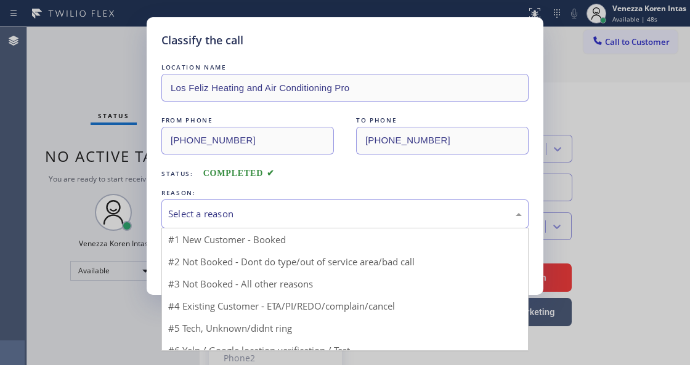
click at [283, 200] on div "Select a reason" at bounding box center [344, 214] width 367 height 29
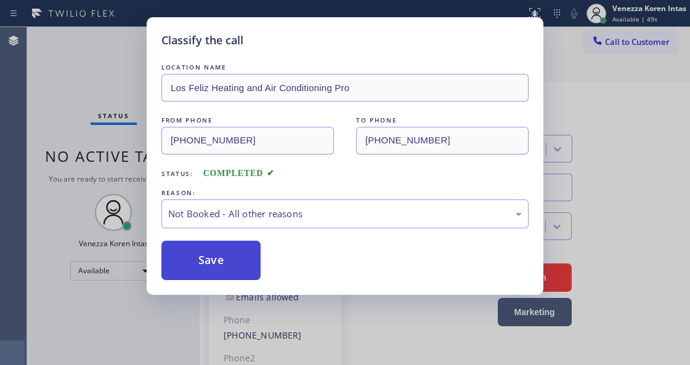
click at [230, 255] on button "Save" at bounding box center [210, 260] width 99 height 39
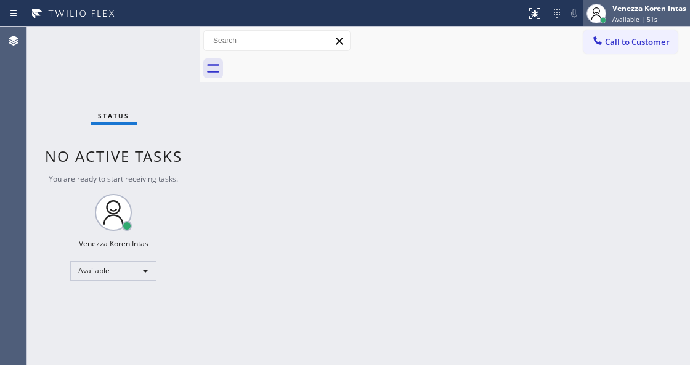
click at [627, 19] on span "Available | 51s" at bounding box center [635, 19] width 45 height 9
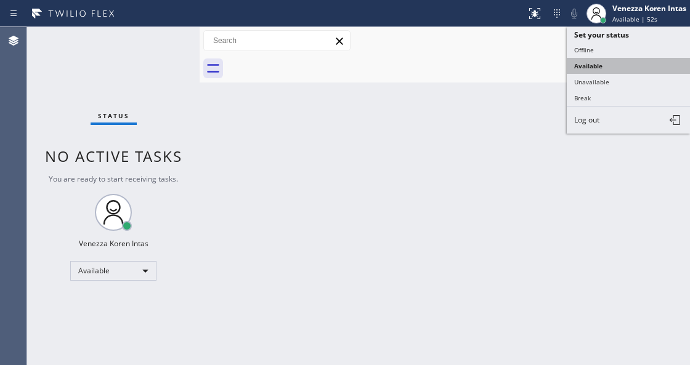
click at [601, 68] on button "Available" at bounding box center [628, 66] width 123 height 16
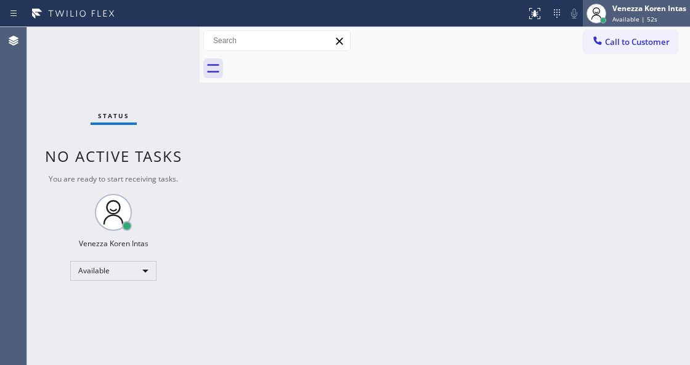
click at [637, 6] on div "Venezza Koren Intas" at bounding box center [650, 8] width 74 height 10
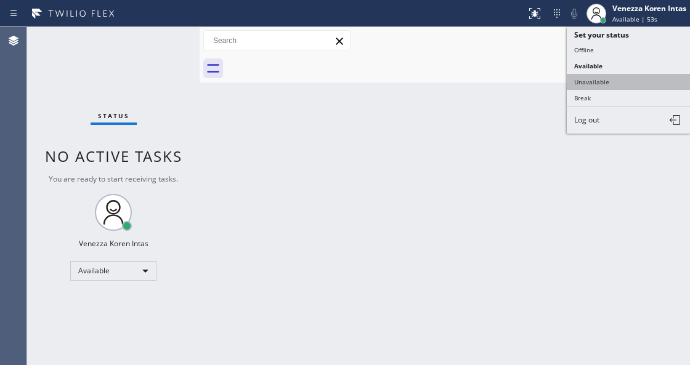
click at [621, 84] on button "Unavailable" at bounding box center [628, 82] width 123 height 16
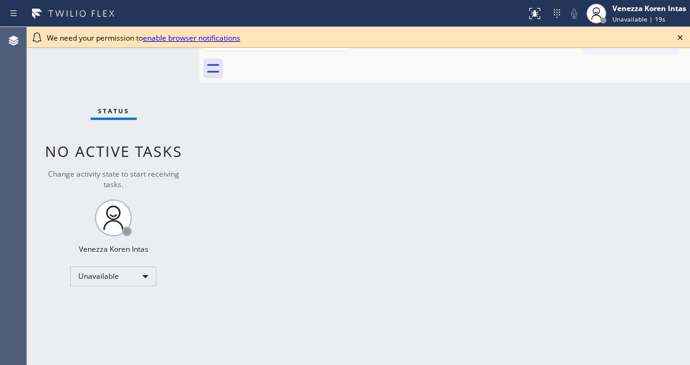
click at [683, 39] on icon at bounding box center [680, 37] width 15 height 15
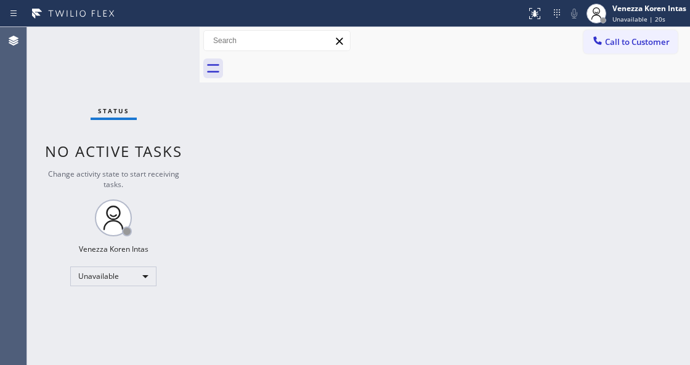
drag, startPoint x: 415, startPoint y: 180, endPoint x: 204, endPoint y: 235, distance: 218.4
click at [408, 182] on div "Back to Dashboard Change Sender ID Customers Technicians Select a contact Outbo…" at bounding box center [445, 196] width 491 height 338
click at [139, 279] on div "Unavailable" at bounding box center [113, 277] width 86 height 20
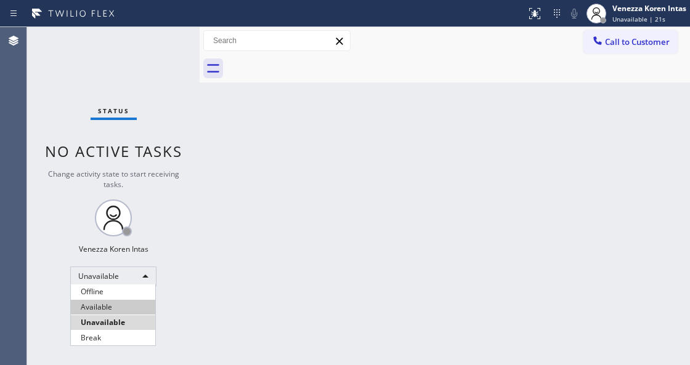
click at [131, 306] on li "Available" at bounding box center [113, 307] width 84 height 15
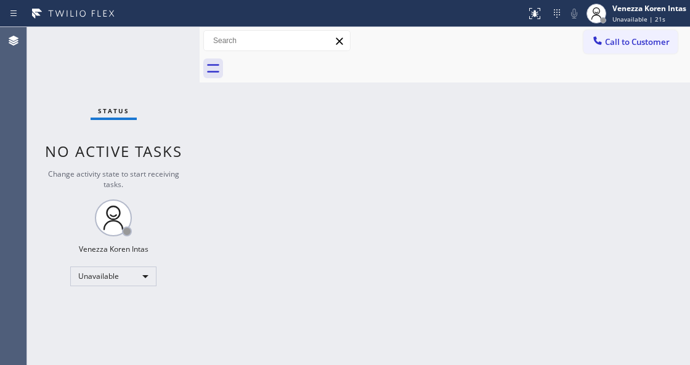
click at [281, 243] on div "Back to Dashboard Change Sender ID Customers Technicians Select a contact Outbo…" at bounding box center [445, 196] width 491 height 338
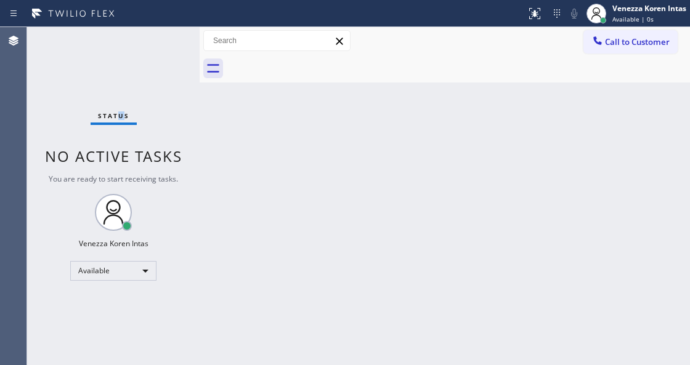
click at [123, 45] on div "Status No active tasks You are ready to start receiving tasks. Venezza Koren In…" at bounding box center [113, 196] width 173 height 338
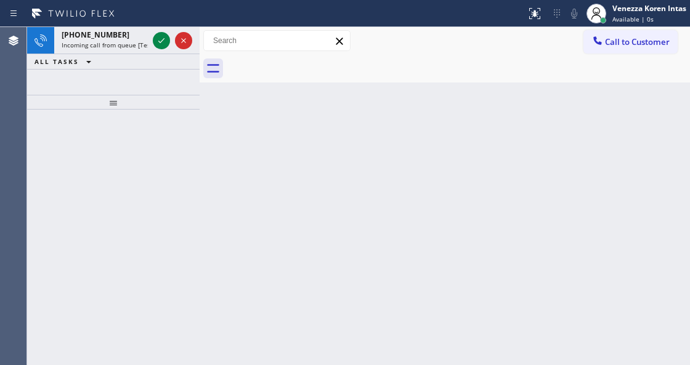
click at [123, 45] on span "Incoming call from queue [Test] All" at bounding box center [113, 45] width 102 height 9
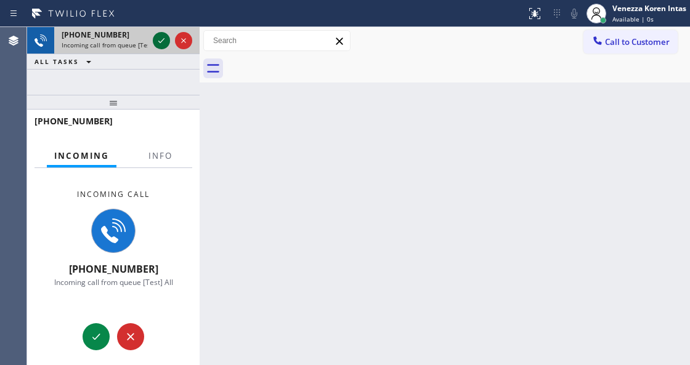
click at [157, 38] on icon at bounding box center [161, 40] width 15 height 15
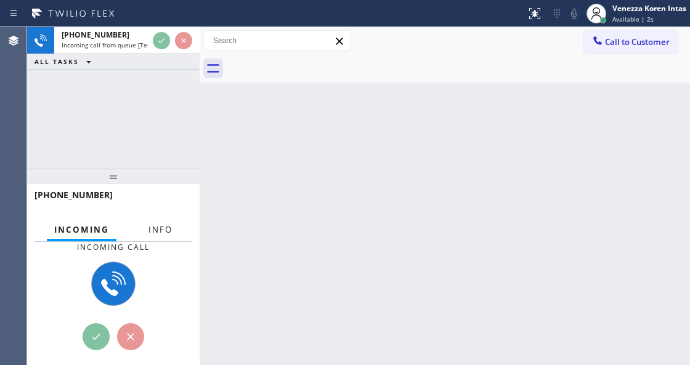
drag, startPoint x: 104, startPoint y: 105, endPoint x: 157, endPoint y: 223, distance: 129.6
click at [116, 182] on div at bounding box center [113, 176] width 173 height 15
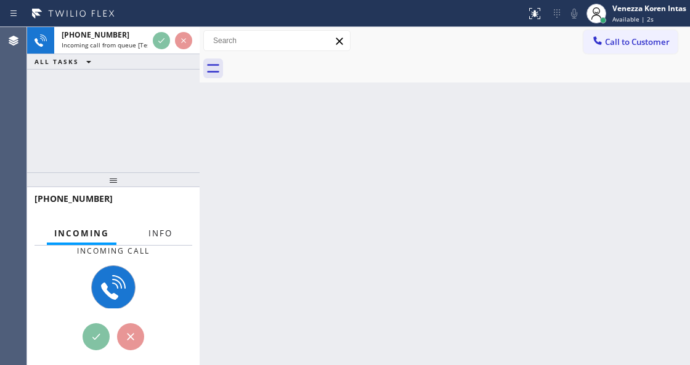
click at [162, 232] on span "Info" at bounding box center [161, 233] width 24 height 11
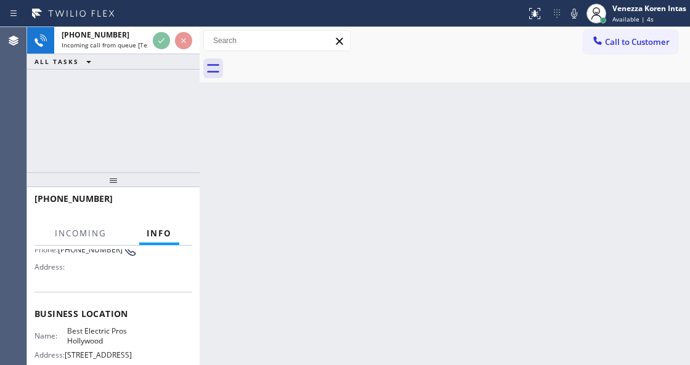
scroll to position [123, 0]
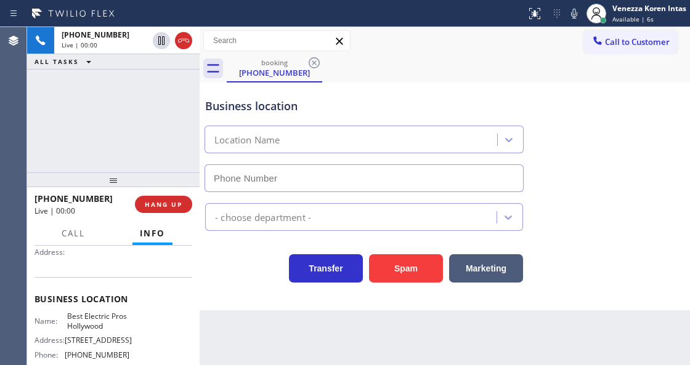
type input "[PHONE_NUMBER]"
click at [575, 15] on icon at bounding box center [574, 13] width 15 height 15
click at [572, 17] on icon at bounding box center [574, 14] width 6 height 10
click at [188, 130] on div "[PHONE_NUMBER] Live | 00:05 ALL TASKS ALL TASKS ACTIVE TASKS TASKS IN WRAP UP" at bounding box center [113, 99] width 173 height 145
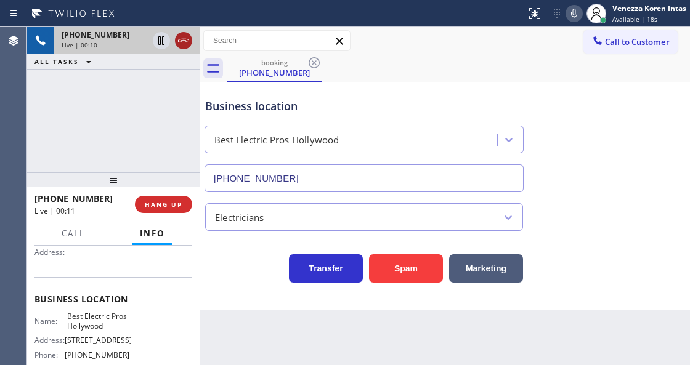
click at [180, 43] on icon at bounding box center [183, 40] width 15 height 15
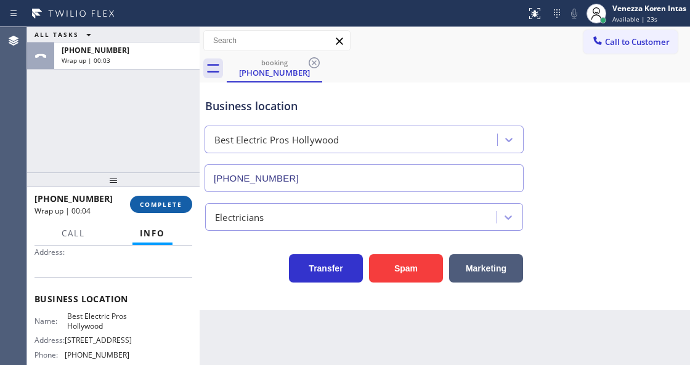
click at [168, 210] on button "COMPLETE" at bounding box center [161, 204] width 62 height 17
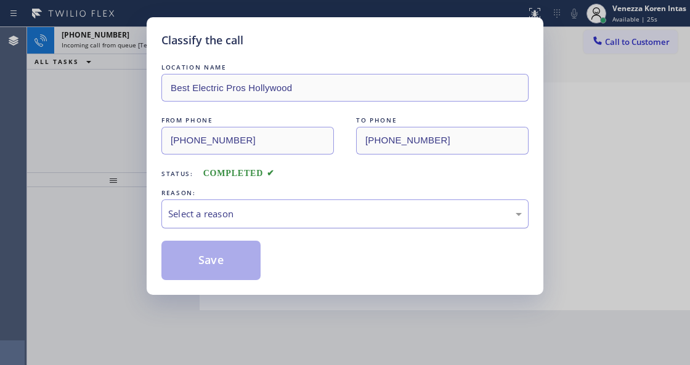
click at [262, 221] on div "Select a reason" at bounding box center [345, 214] width 354 height 14
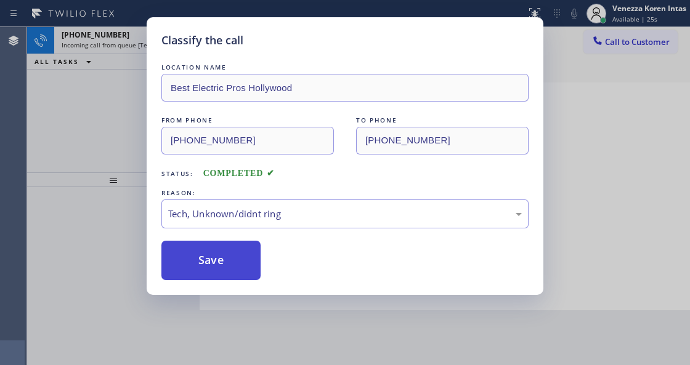
click at [218, 274] on button "Save" at bounding box center [210, 260] width 99 height 39
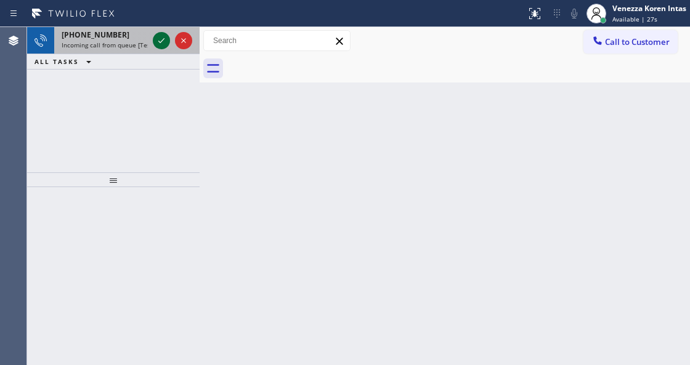
click at [160, 38] on icon at bounding box center [161, 40] width 15 height 15
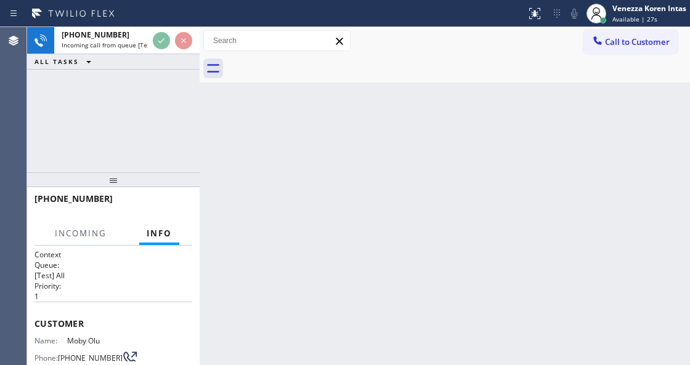
scroll to position [123, 0]
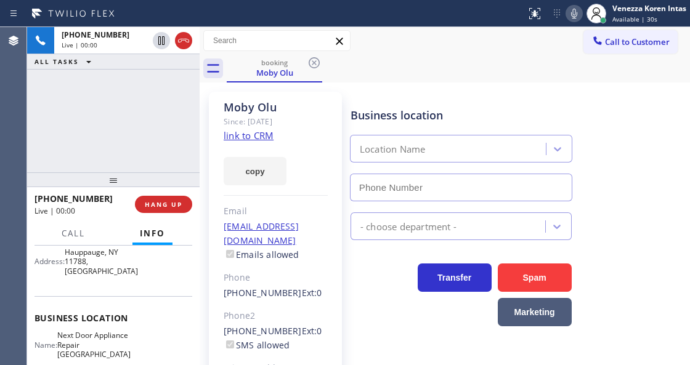
type input "[PHONE_NUMBER]"
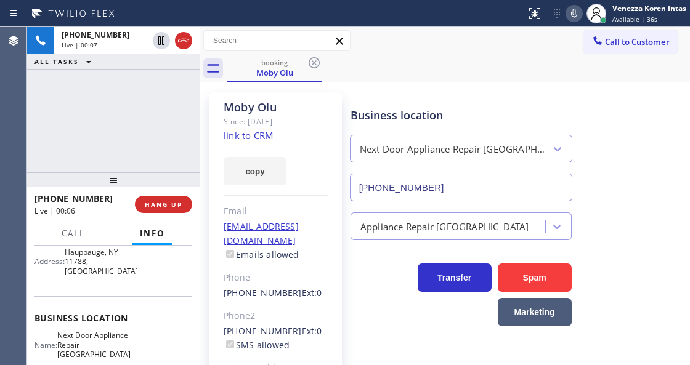
click at [153, 123] on div "[PHONE_NUMBER] Live | 00:07 ALL TASKS ALL TASKS ACTIVE TASKS TASKS IN WRAP UP" at bounding box center [113, 99] width 173 height 145
click at [416, 75] on div "booking [PERSON_NAME]" at bounding box center [458, 69] width 463 height 28
click at [255, 133] on link "link to CRM" at bounding box center [249, 135] width 50 height 12
drag, startPoint x: 582, startPoint y: 12, endPoint x: 579, endPoint y: 18, distance: 6.9
click at [580, 16] on div "Status report No issues detected If you experience an issue, please download th…" at bounding box center [605, 13] width 169 height 27
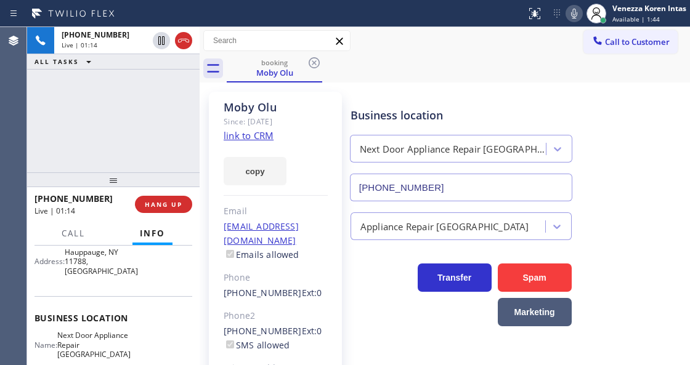
click at [577, 14] on icon at bounding box center [574, 13] width 15 height 15
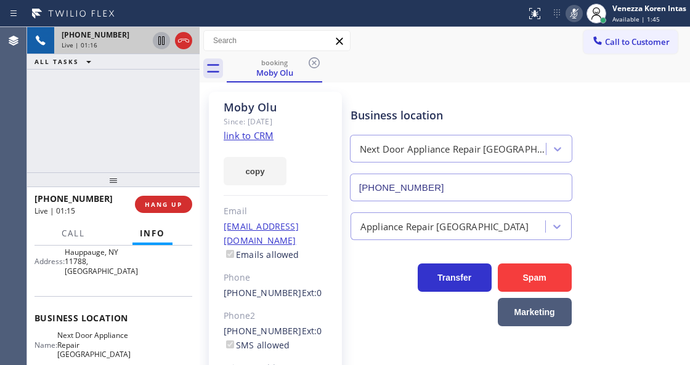
click at [169, 39] on div at bounding box center [161, 40] width 17 height 15
click at [163, 39] on icon at bounding box center [161, 40] width 15 height 15
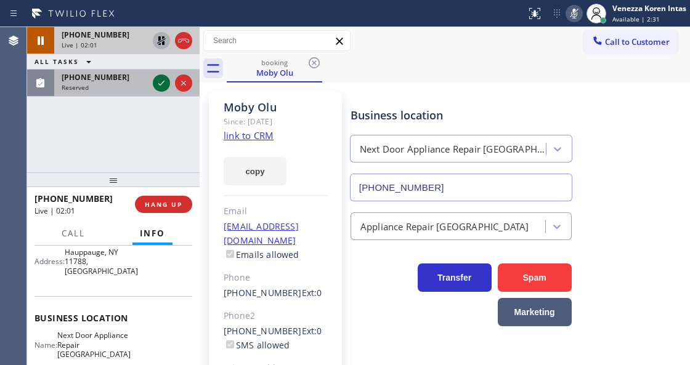
click at [160, 81] on icon at bounding box center [161, 83] width 15 height 15
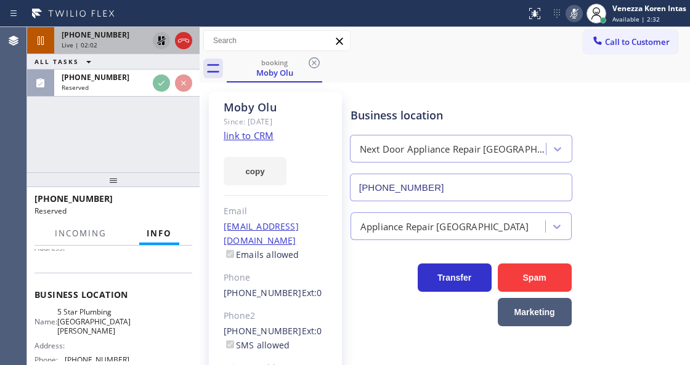
scroll to position [128, 0]
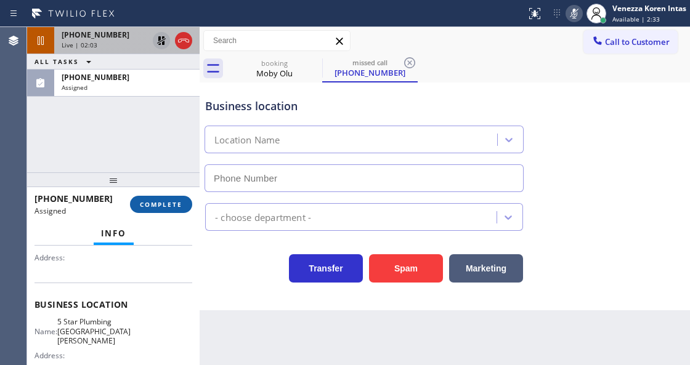
click at [169, 197] on button "COMPLETE" at bounding box center [161, 204] width 62 height 17
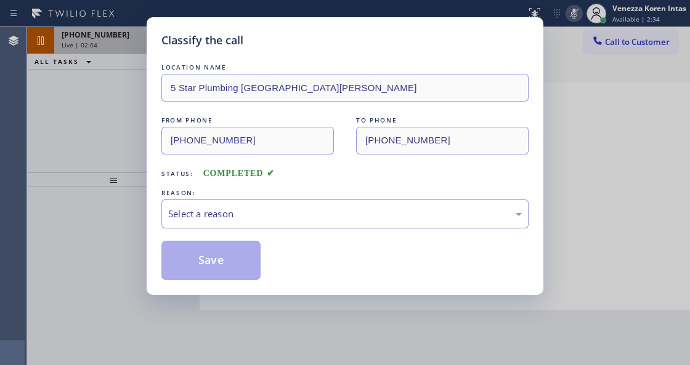
click at [290, 215] on div "Select a reason" at bounding box center [345, 214] width 354 height 14
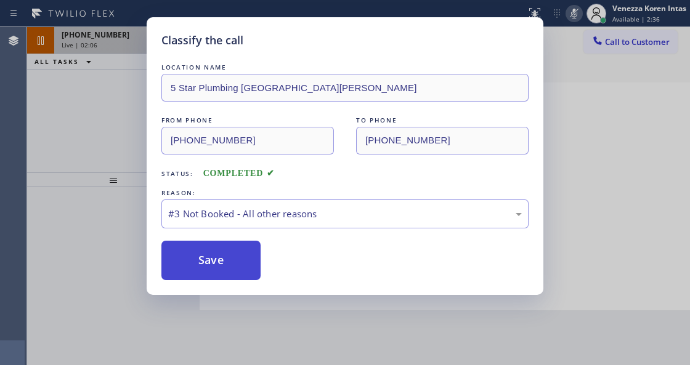
click at [237, 270] on button "Save" at bounding box center [210, 260] width 99 height 39
type input "(631) 203-1974"
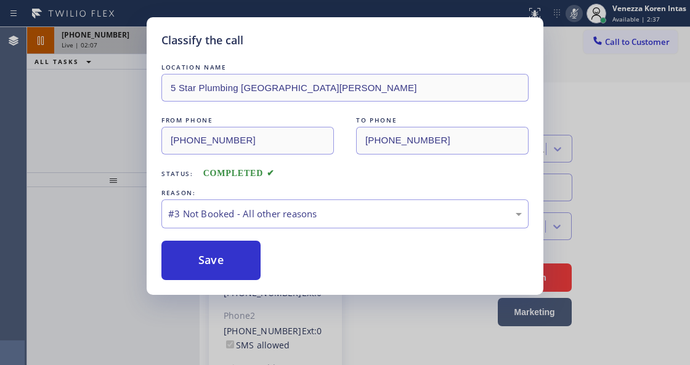
click at [82, 152] on div "Classify the call LOCATION NAME 5 Star Plumbing Santa Barbara FROM PHONE (805) …" at bounding box center [345, 182] width 690 height 365
click at [192, 267] on button "Save" at bounding box center [210, 260] width 99 height 39
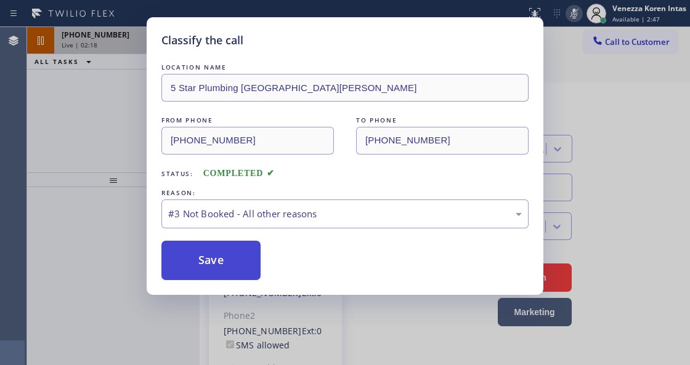
click at [192, 267] on button "Save" at bounding box center [210, 260] width 99 height 39
click at [226, 266] on button "Save" at bounding box center [210, 260] width 99 height 39
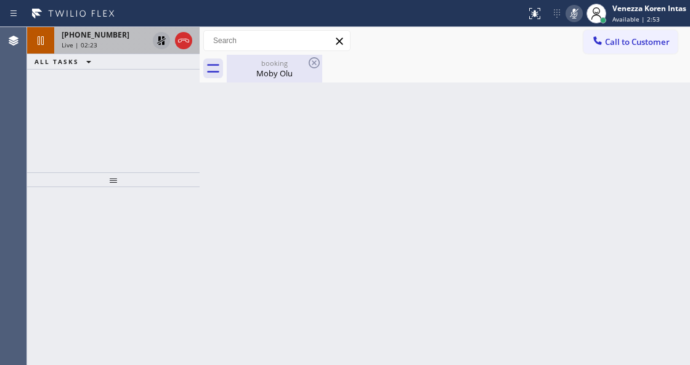
click at [235, 55] on div "booking Moby Olu" at bounding box center [274, 69] width 93 height 28
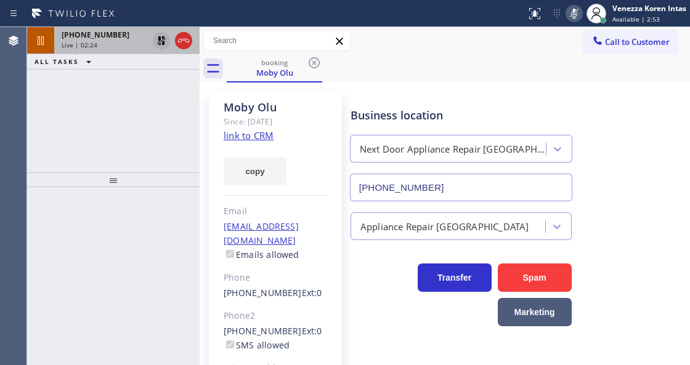
click at [86, 28] on div "+19725731265 Live | 02:24" at bounding box center [102, 40] width 96 height 27
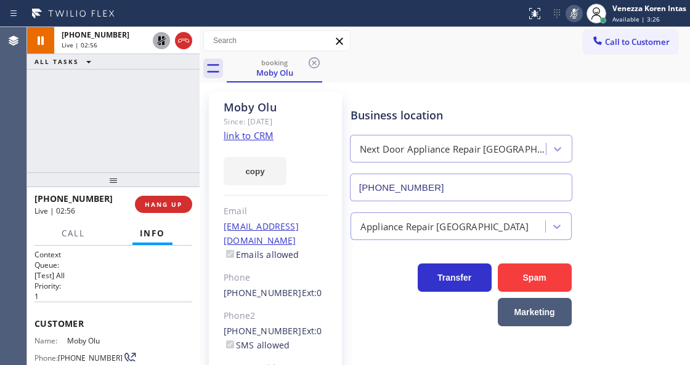
click at [163, 39] on icon at bounding box center [161, 40] width 15 height 15
click at [568, 16] on icon at bounding box center [574, 13] width 15 height 15
click at [568, 76] on div "booking Moby Olu" at bounding box center [458, 69] width 463 height 28
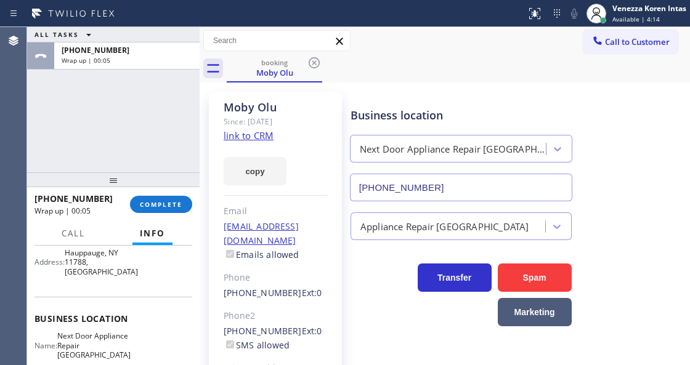
scroll to position [123, 0]
drag, startPoint x: 65, startPoint y: 325, endPoint x: 118, endPoint y: 344, distance: 56.9
click at [118, 344] on div "Name: Next Door Appliance Repair Long Island" at bounding box center [82, 345] width 95 height 28
copy span "Next Door Appliance Repair Long Island"
click at [175, 187] on div at bounding box center [113, 180] width 173 height 15
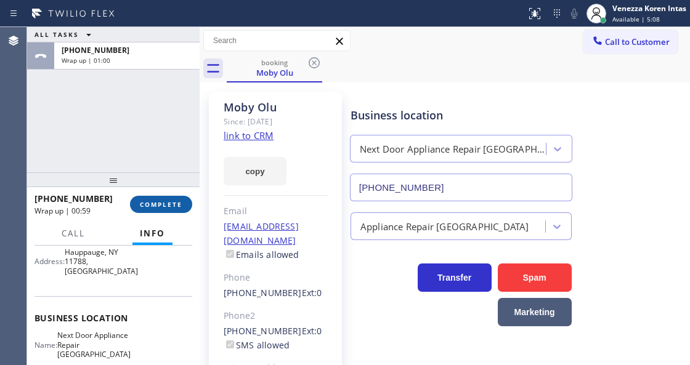
click at [171, 203] on span "COMPLETE" at bounding box center [161, 204] width 43 height 9
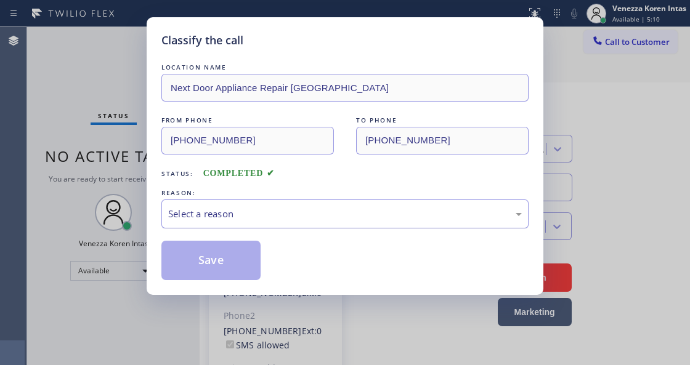
click at [280, 222] on div "Select a reason" at bounding box center [344, 214] width 367 height 29
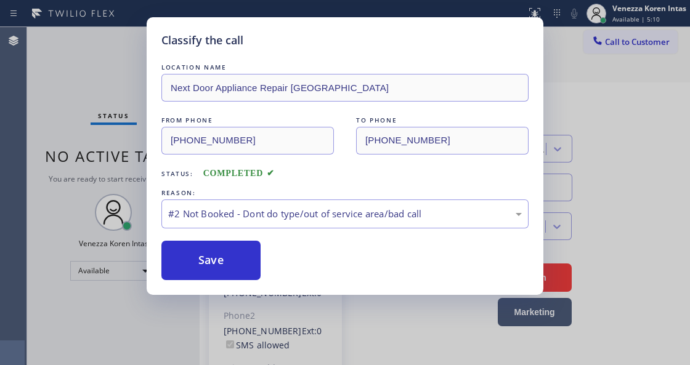
drag, startPoint x: 274, startPoint y: 259, endPoint x: 215, endPoint y: 263, distance: 58.7
click at [215, 263] on button "Save" at bounding box center [210, 260] width 99 height 39
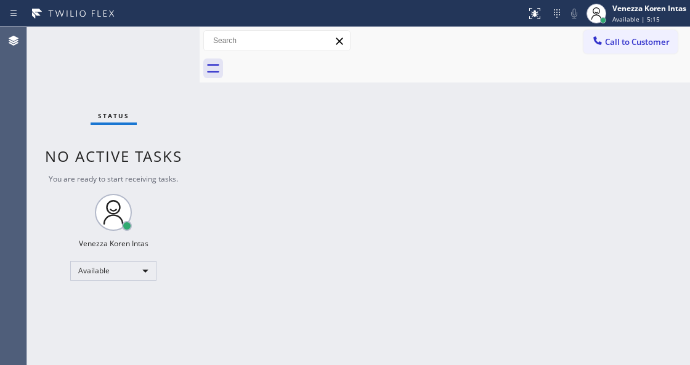
click at [352, 154] on div "Back to Dashboard Change Sender ID Customers Technicians Select a contact Outbo…" at bounding box center [445, 196] width 491 height 338
click at [145, 70] on div "Status No active tasks You are ready to start receiving tasks. Venezza Koren In…" at bounding box center [113, 196] width 173 height 338
click at [163, 55] on div "Status No active tasks You are ready to start receiving tasks. Venezza Koren In…" at bounding box center [113, 196] width 173 height 338
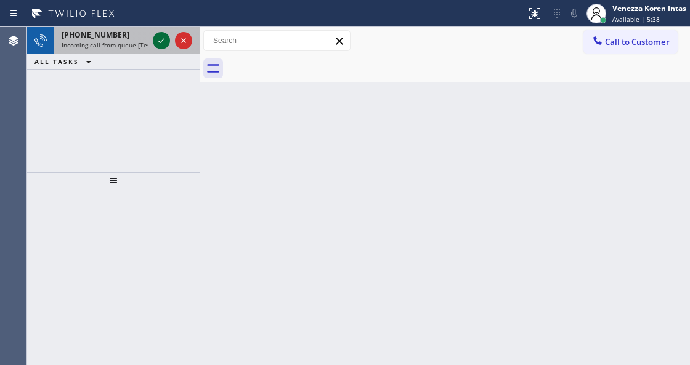
click at [160, 38] on icon at bounding box center [161, 40] width 15 height 15
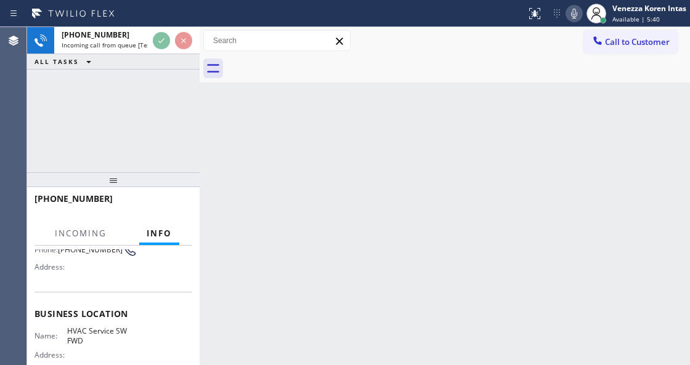
scroll to position [123, 0]
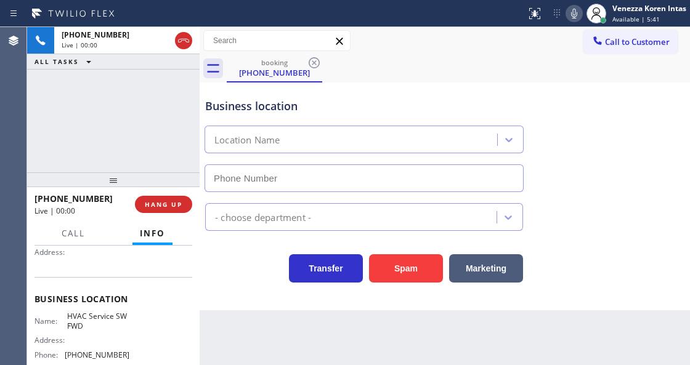
type input "(213) 855-2552"
click at [185, 43] on icon at bounding box center [183, 40] width 15 height 15
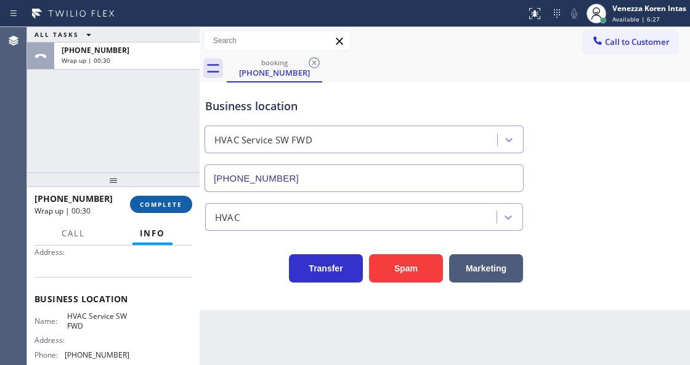
click at [160, 208] on button "COMPLETE" at bounding box center [161, 204] width 62 height 17
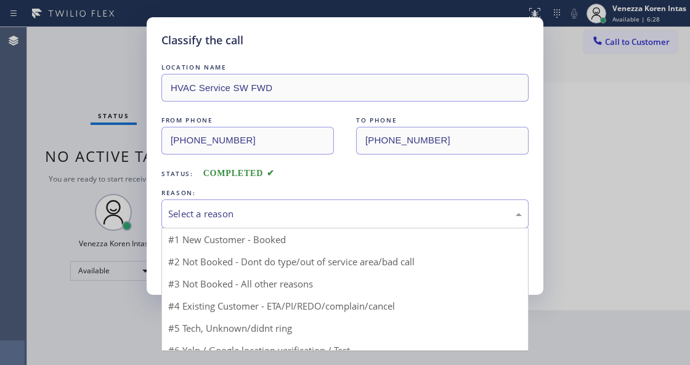
click at [269, 218] on div "Select a reason" at bounding box center [345, 214] width 354 height 14
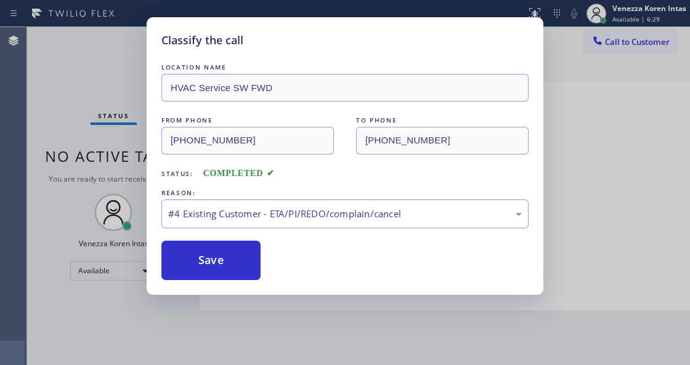
click at [249, 285] on div "Classify the call LOCATION NAME HVAC Service SW FWD FROM PHONE (650) 362-7957 T…" at bounding box center [345, 156] width 397 height 278
click at [266, 211] on div "#4 Existing Customer - ETA/PI/REDO/complain/cancel" at bounding box center [345, 214] width 354 height 14
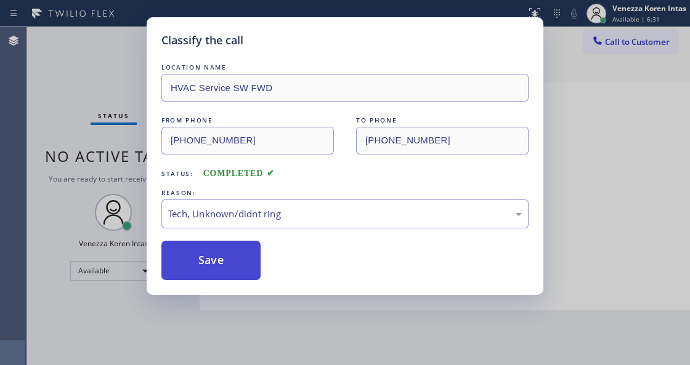
click at [251, 274] on button "Save" at bounding box center [210, 260] width 99 height 39
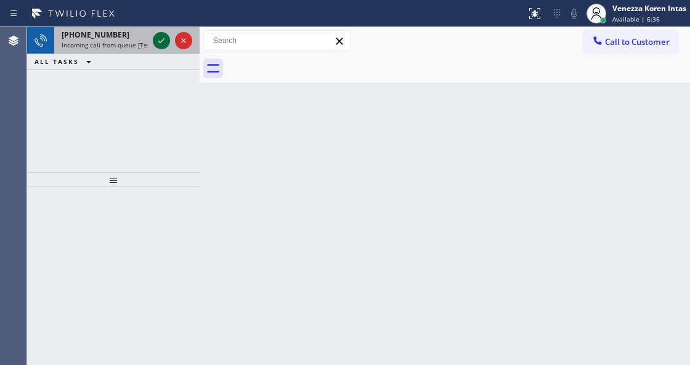
click at [160, 39] on icon at bounding box center [161, 40] width 15 height 15
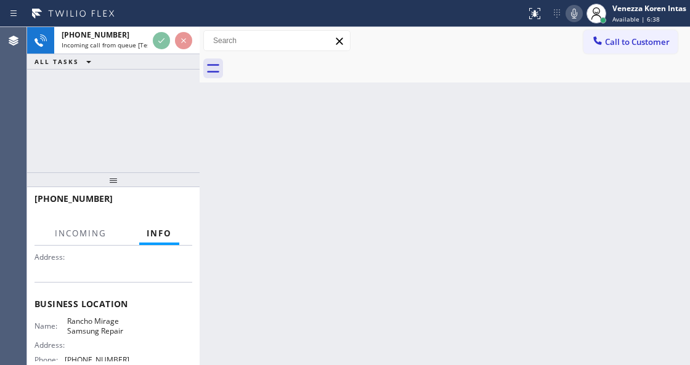
scroll to position [123, 0]
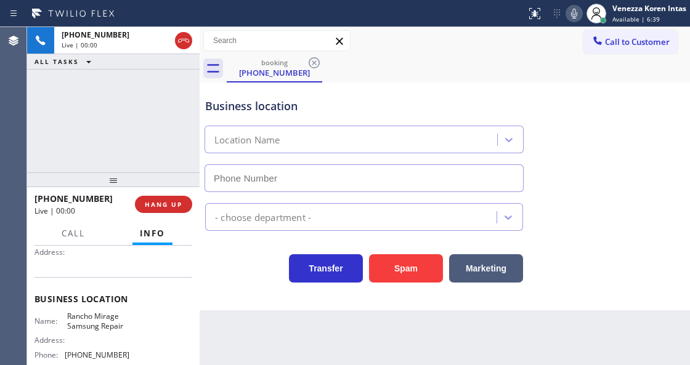
type input "(760) 313-7744"
click at [75, 130] on div "+16198249114 Live | 00:01 ALL TASKS ALL TASKS ACTIVE TASKS TASKS IN WRAP UP" at bounding box center [113, 99] width 173 height 145
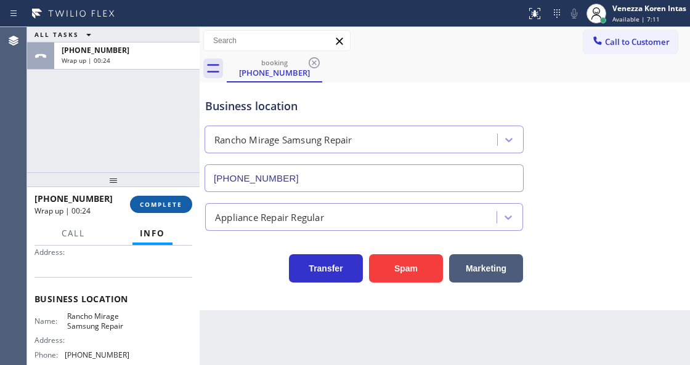
click at [185, 210] on button "COMPLETE" at bounding box center [161, 204] width 62 height 17
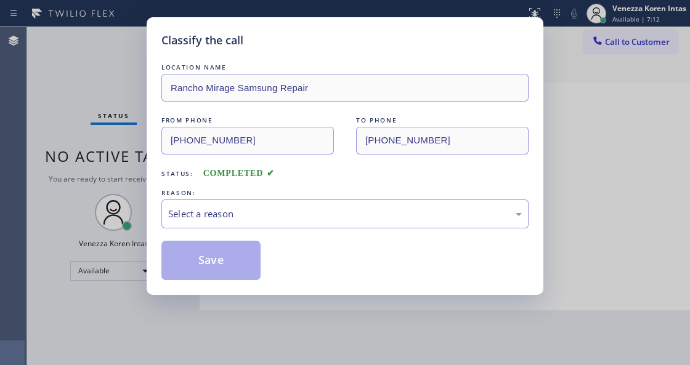
click at [295, 230] on div "LOCATION NAME Rancho Mirage Samsung Repair FROM PHONE (619) 824-9114 TO PHONE (…" at bounding box center [344, 170] width 367 height 219
click at [293, 215] on div "Select a reason" at bounding box center [345, 214] width 354 height 14
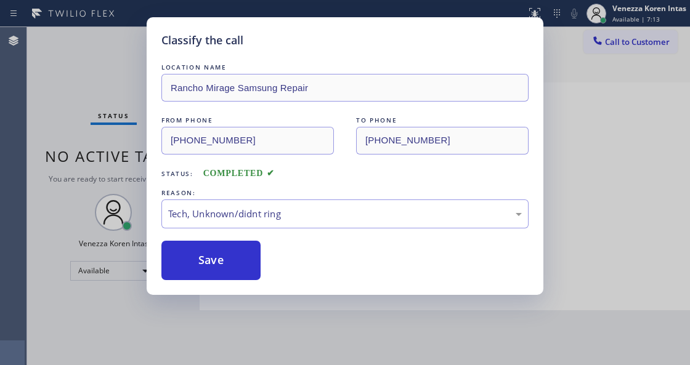
click at [245, 287] on div "Classify the call LOCATION NAME Rancho Mirage Samsung Repair FROM PHONE (619) 8…" at bounding box center [345, 156] width 397 height 278
click at [251, 260] on button "Save" at bounding box center [210, 260] width 99 height 39
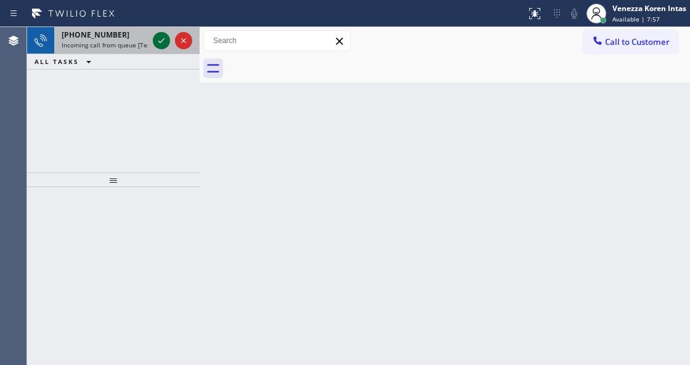
click at [167, 36] on icon at bounding box center [161, 40] width 15 height 15
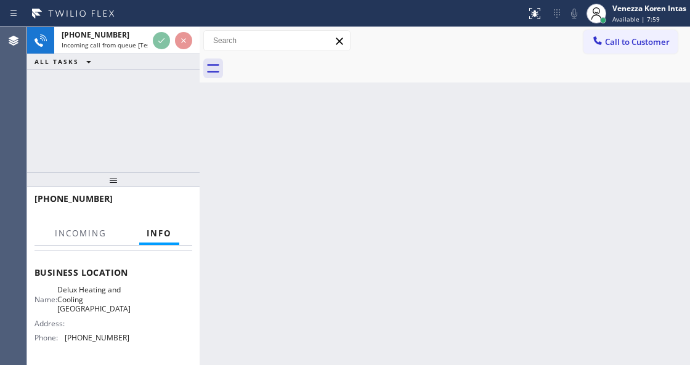
scroll to position [164, 0]
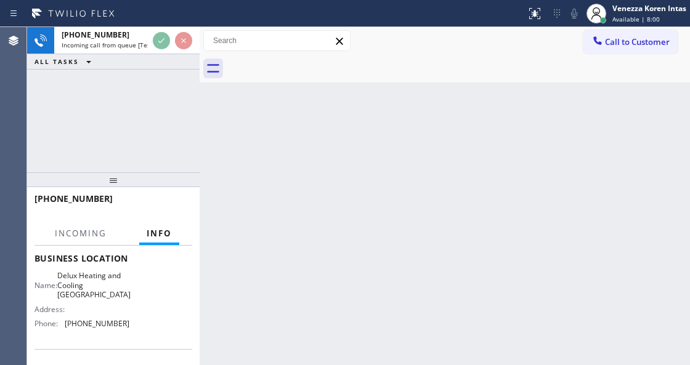
click at [92, 185] on div at bounding box center [113, 180] width 173 height 15
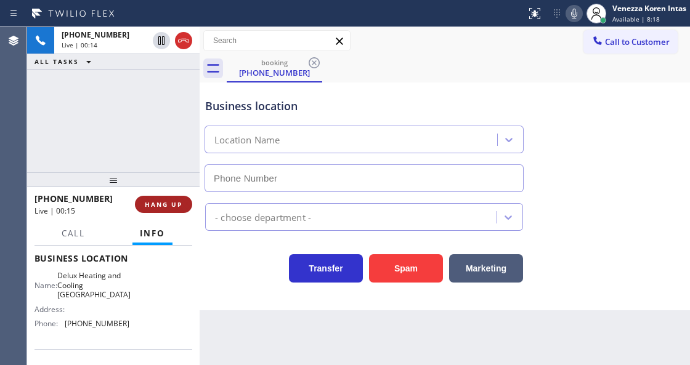
click at [181, 205] on span "HANG UP" at bounding box center [164, 204] width 38 height 9
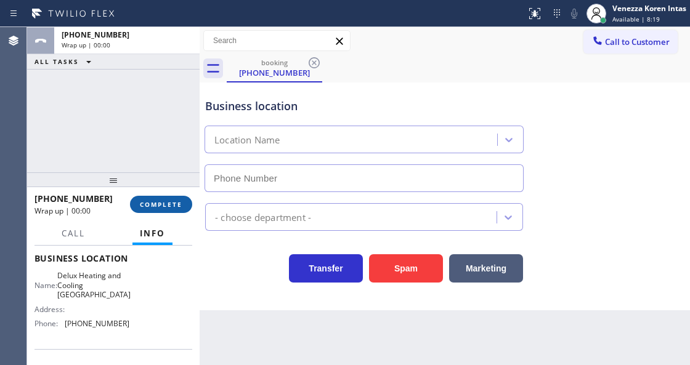
click at [181, 205] on span "COMPLETE" at bounding box center [161, 204] width 43 height 9
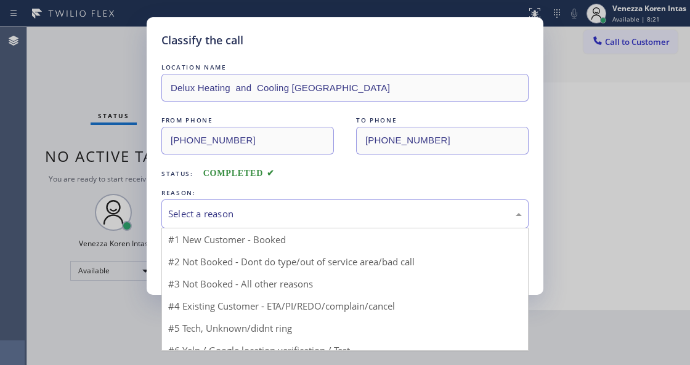
click at [180, 205] on div "Select a reason" at bounding box center [344, 214] width 367 height 29
click at [256, 214] on div "Select a reason" at bounding box center [345, 214] width 354 height 14
click at [275, 220] on div "Select a reason" at bounding box center [345, 214] width 354 height 14
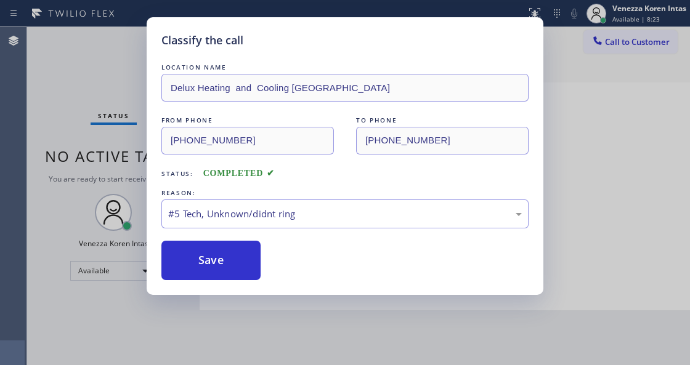
click at [248, 263] on button "Save" at bounding box center [210, 260] width 99 height 39
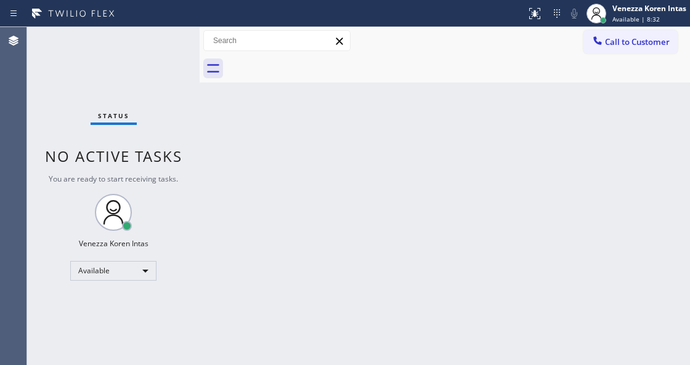
click at [230, 157] on div "Back to Dashboard Change Sender ID Customers Technicians Select a contact Outbo…" at bounding box center [445, 196] width 491 height 338
drag, startPoint x: 166, startPoint y: 40, endPoint x: 160, endPoint y: 45, distance: 7.9
click at [164, 41] on div "Status No active tasks You are ready to start receiving tasks. Venezza Koren In…" at bounding box center [113, 196] width 173 height 338
click at [157, 53] on div "Status No active tasks You are ready to start receiving tasks. Venezza Koren In…" at bounding box center [113, 196] width 173 height 338
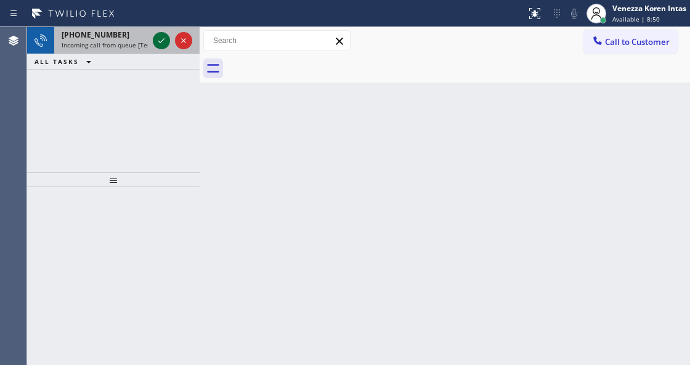
click at [158, 44] on icon at bounding box center [161, 40] width 15 height 15
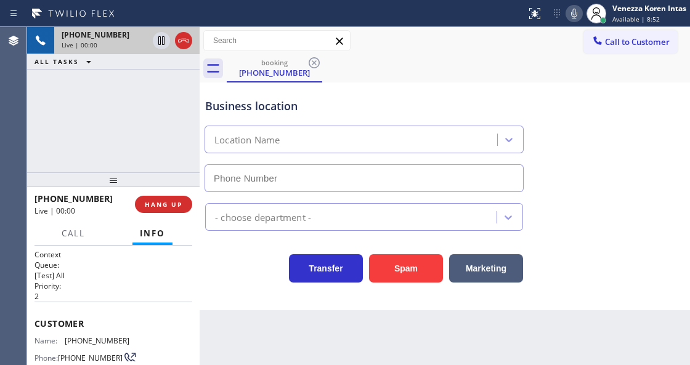
type input "(408) 676-2737"
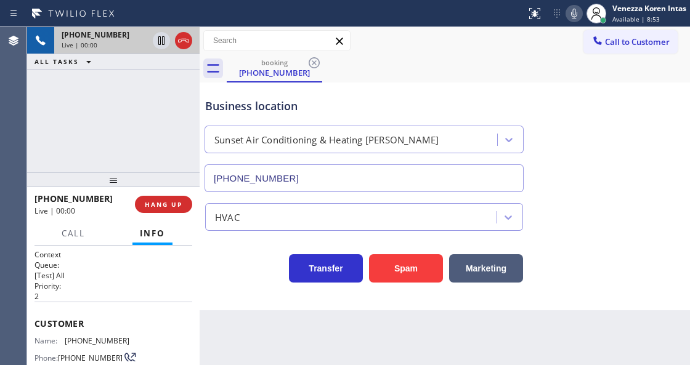
click at [169, 187] on div at bounding box center [113, 180] width 173 height 15
click at [174, 197] on button "HANG UP" at bounding box center [163, 204] width 57 height 17
click at [174, 206] on span "HANG UP" at bounding box center [164, 204] width 38 height 9
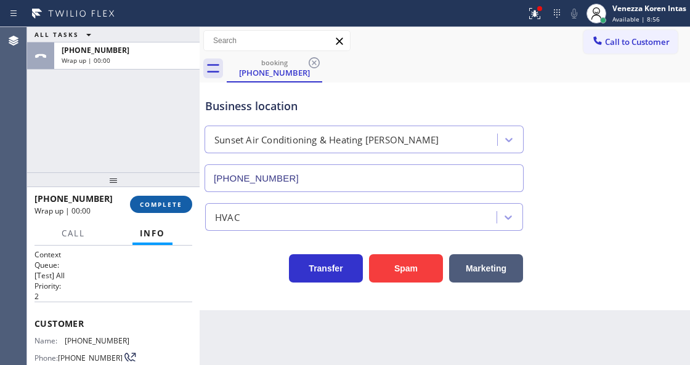
click at [174, 206] on span "COMPLETE" at bounding box center [161, 204] width 43 height 9
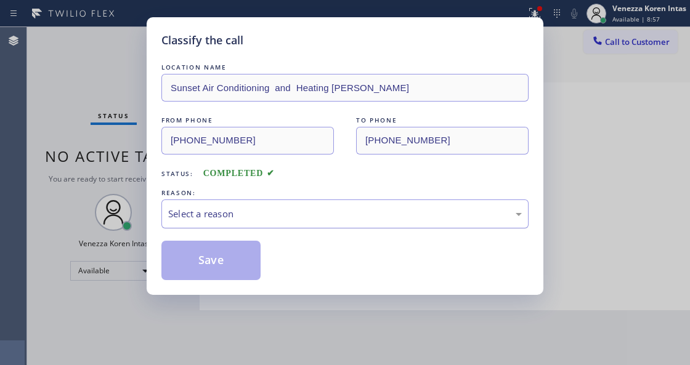
click at [191, 212] on div "Select a reason" at bounding box center [345, 214] width 354 height 14
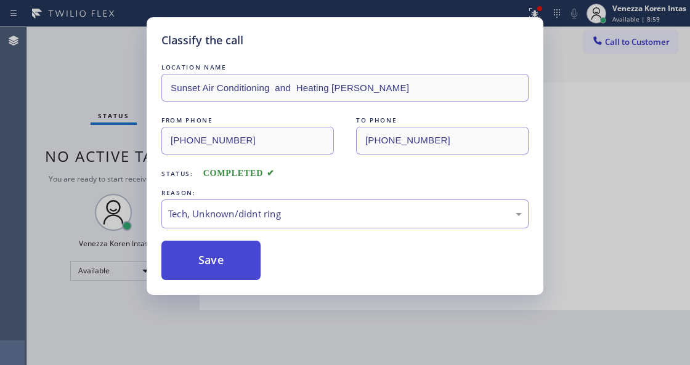
click at [189, 267] on button "Save" at bounding box center [210, 260] width 99 height 39
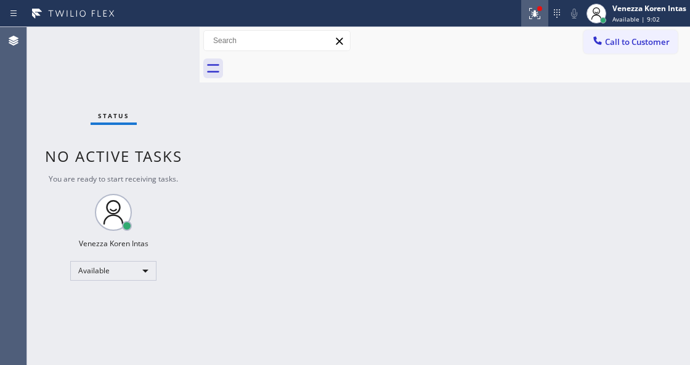
click at [531, 10] on icon at bounding box center [534, 13] width 15 height 15
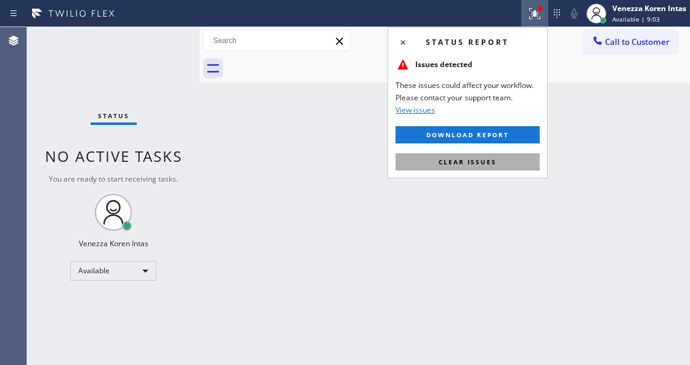
click at [510, 160] on button "Clear issues" at bounding box center [468, 161] width 144 height 17
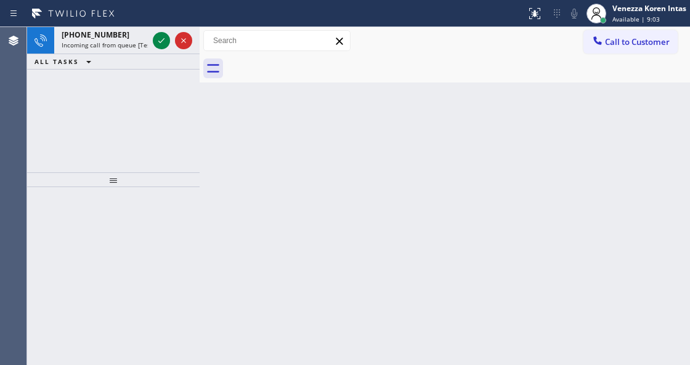
drag, startPoint x: 532, startPoint y: 178, endPoint x: 328, endPoint y: 145, distance: 206.0
click at [529, 180] on div "Back to Dashboard Change Sender ID Customers Technicians Select a contact Outbo…" at bounding box center [445, 196] width 491 height 338
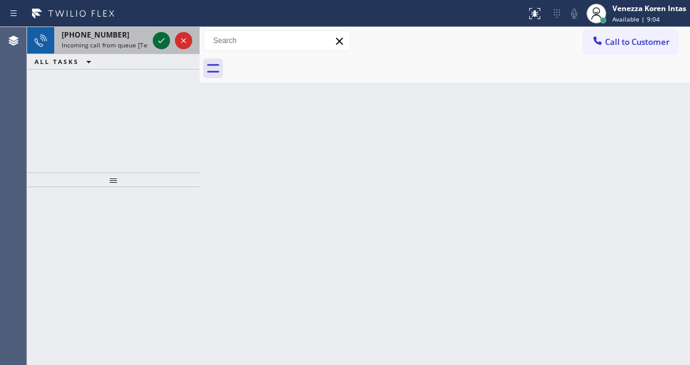
click at [163, 40] on icon at bounding box center [161, 40] width 6 height 5
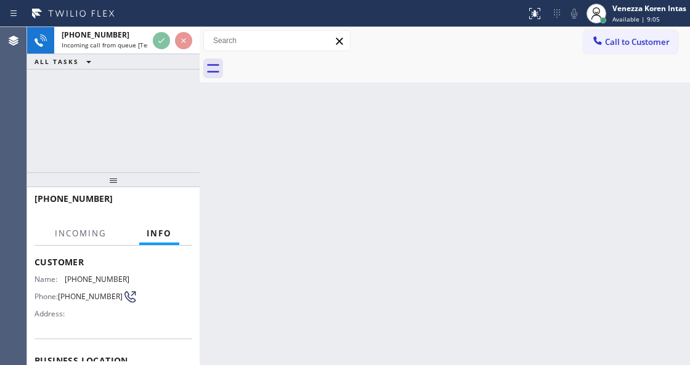
scroll to position [123, 0]
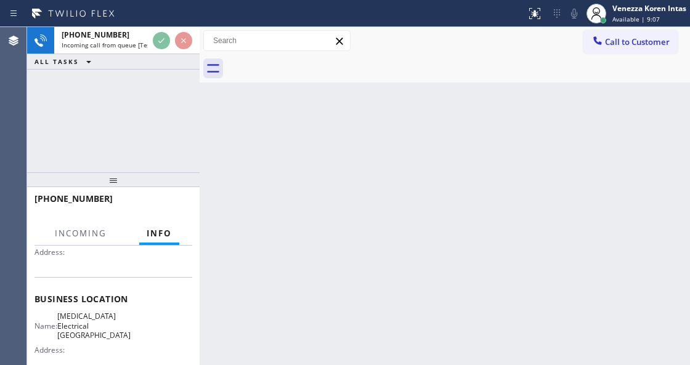
click at [341, 239] on div "Back to Dashboard Change Sender ID Customers Technicians Select a contact Outbo…" at bounding box center [445, 196] width 491 height 338
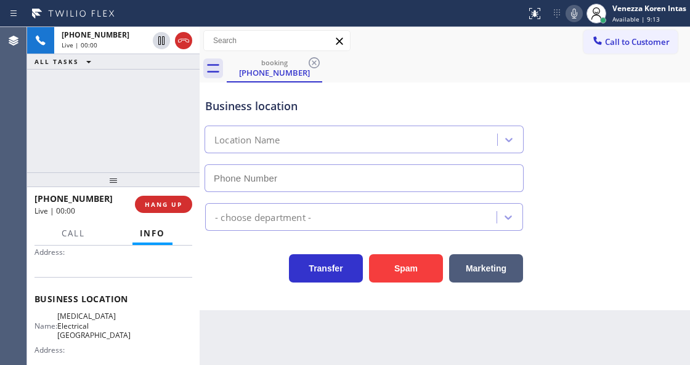
click at [186, 118] on div "+16263676727 Live | 00:00 ALL TASKS ALL TASKS ACTIVE TASKS TASKS IN WRAP UP" at bounding box center [113, 99] width 173 height 145
type input "(714) 613-0743"
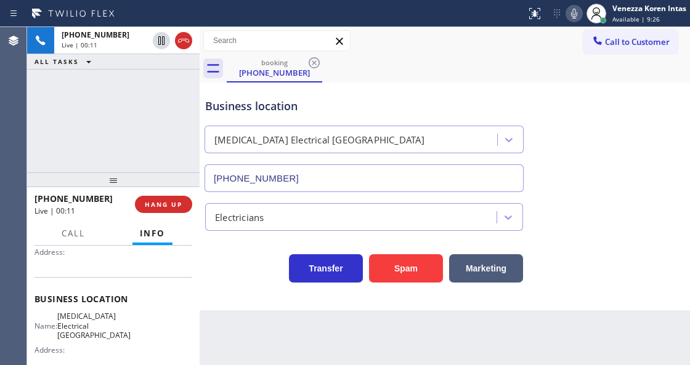
click at [633, 92] on div "Business location High Voltage Electrical Huntington Beach (714) 613-0743" at bounding box center [445, 137] width 484 height 112
click at [640, 88] on div "Business location High Voltage Electrical Huntington Beach (714) 613-0743" at bounding box center [445, 137] width 484 height 112
click at [398, 37] on div "Call to Customer Outbound call Location Search location Your caller id phone nu…" at bounding box center [445, 41] width 491 height 22
click at [147, 122] on div "+16263676727 Live | 02:08 ALL TASKS ALL TASKS ACTIVE TASKS TASKS IN WRAP UP" at bounding box center [113, 99] width 173 height 145
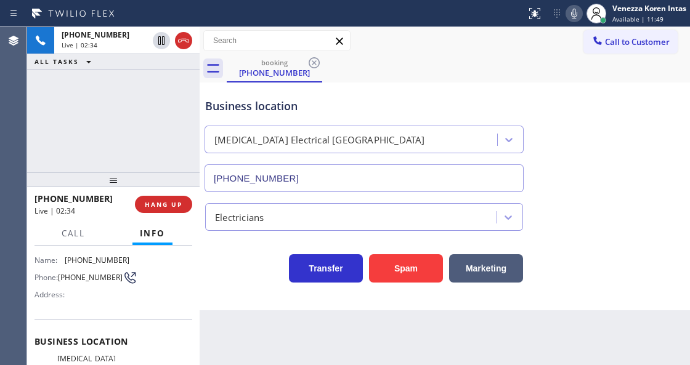
scroll to position [0, 0]
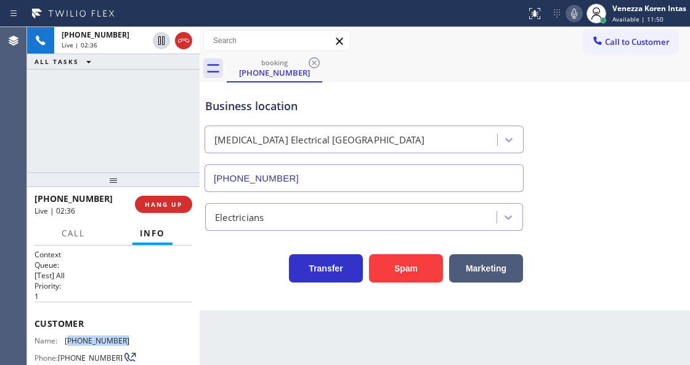
drag, startPoint x: 129, startPoint y: 332, endPoint x: 67, endPoint y: 335, distance: 62.3
click at [67, 335] on div "Customer Name: (626) 367-6727 Phone: (626) 367-6727 Address:" at bounding box center [114, 351] width 158 height 99
copy span "626) 367-6727"
click at [404, 92] on div "Business location High Voltage Electrical Huntington Beach (714) 613-0743" at bounding box center [364, 139] width 323 height 107
click at [575, 17] on icon at bounding box center [574, 14] width 6 height 10
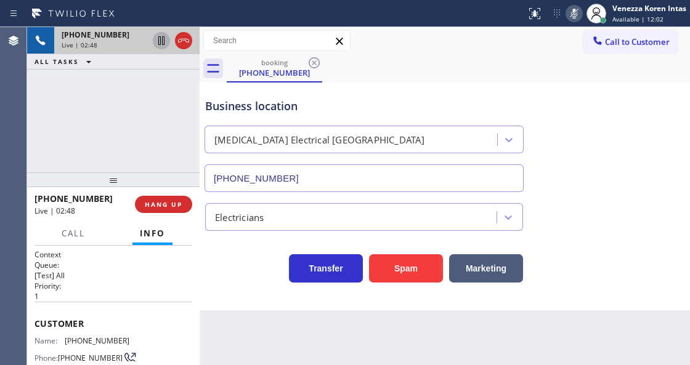
click at [161, 43] on icon at bounding box center [161, 40] width 15 height 15
click at [571, 17] on icon at bounding box center [574, 13] width 15 height 15
click at [160, 40] on icon at bounding box center [161, 40] width 9 height 9
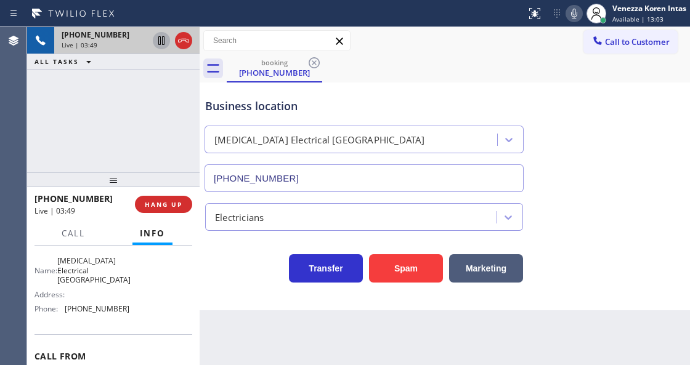
scroll to position [164, 0]
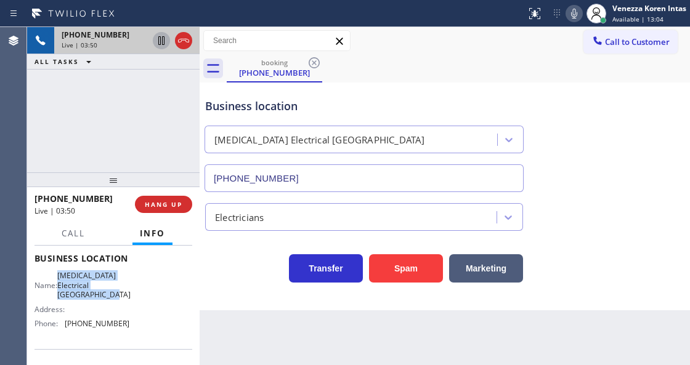
drag, startPoint x: 62, startPoint y: 272, endPoint x: 100, endPoint y: 304, distance: 49.4
click at [100, 299] on div "Name: High Voltage Electrical Huntington Beach" at bounding box center [82, 285] width 95 height 28
copy span "High Voltage Electrical Huntington Beach"
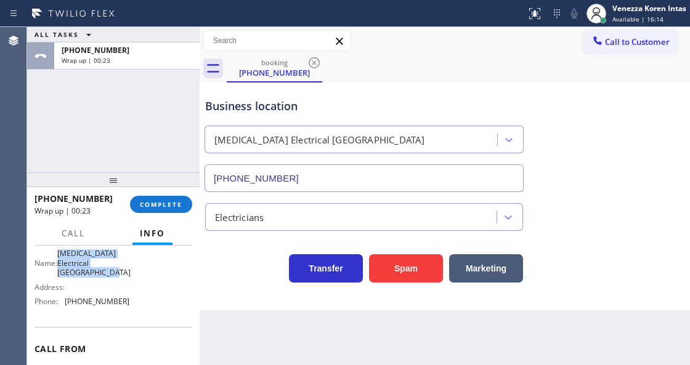
scroll to position [205, 0]
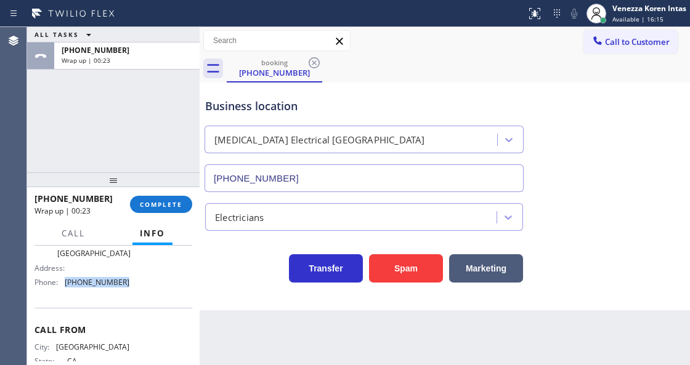
drag, startPoint x: 122, startPoint y: 295, endPoint x: 58, endPoint y: 293, distance: 64.1
click at [58, 287] on div "Phone: (714) 613-0743" at bounding box center [82, 282] width 95 height 9
copy div "(714) 613-0743"
click at [175, 193] on div "+16263676727 Wrap up | 01:17 COMPLETE" at bounding box center [114, 205] width 158 height 32
click at [177, 198] on button "COMPLETE" at bounding box center [161, 204] width 62 height 17
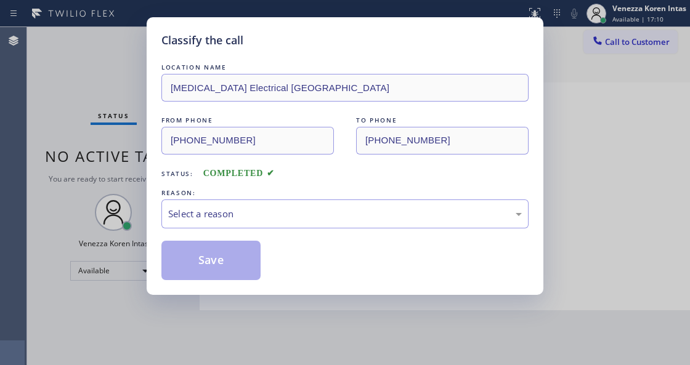
click at [261, 232] on div "LOCATION NAME High Voltage Electrical Huntington Beach FROM PHONE (626) 367-672…" at bounding box center [344, 170] width 367 height 219
click at [272, 216] on div "Select a reason" at bounding box center [345, 214] width 354 height 14
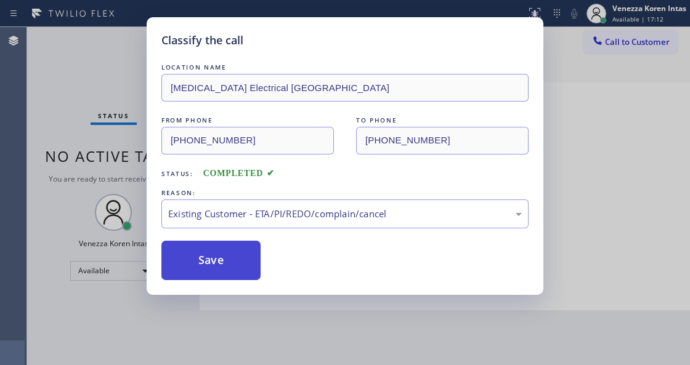
click at [217, 258] on button "Save" at bounding box center [210, 260] width 99 height 39
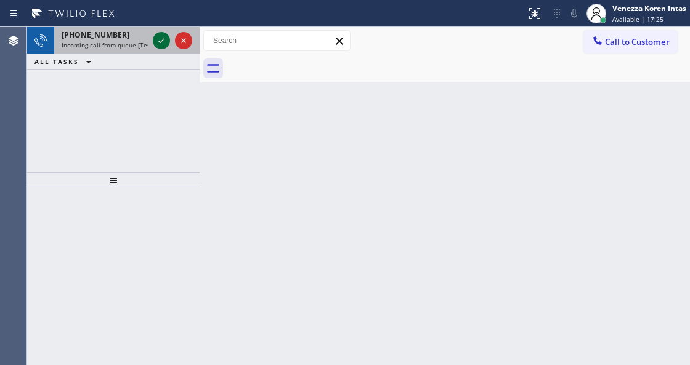
click at [161, 44] on icon at bounding box center [161, 40] width 15 height 15
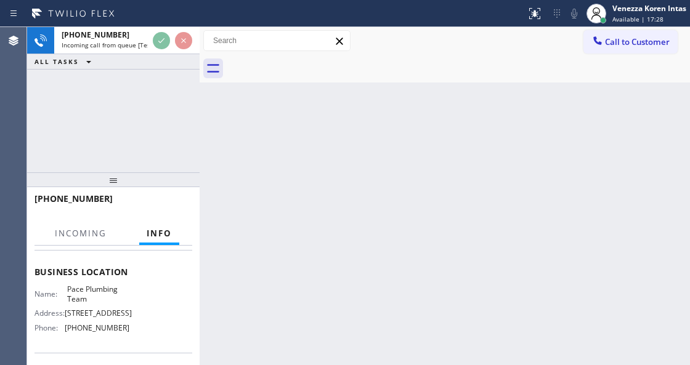
scroll to position [164, 0]
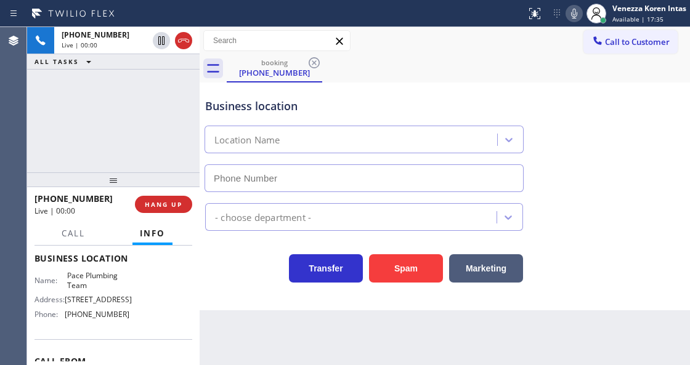
type input "(408) 418-9894"
click at [166, 153] on div "+14087630686 Live | 00:00 ALL TASKS ALL TASKS ACTIVE TASKS TASKS IN WRAP UP" at bounding box center [113, 99] width 173 height 145
click at [259, 282] on div "Transfer Spam Marketing" at bounding box center [364, 265] width 323 height 35
click at [275, 81] on div "Business location Pace Plumbing Team (408) 418-9894" at bounding box center [445, 137] width 484 height 112
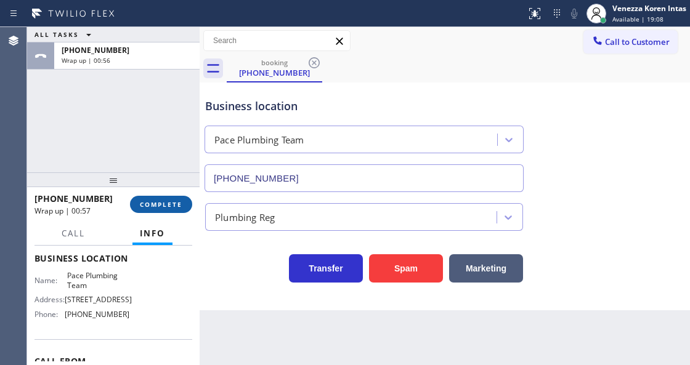
click at [170, 201] on span "COMPLETE" at bounding box center [161, 204] width 43 height 9
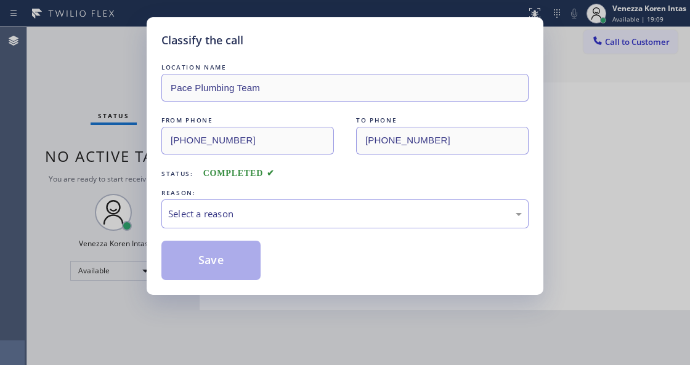
click at [263, 213] on div "Select a reason" at bounding box center [345, 214] width 354 height 14
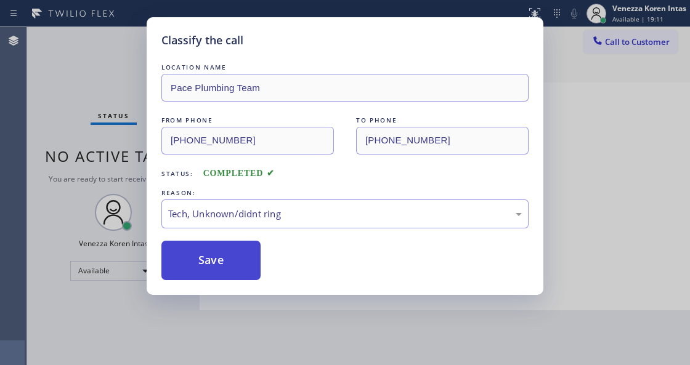
click at [250, 269] on button "Save" at bounding box center [210, 260] width 99 height 39
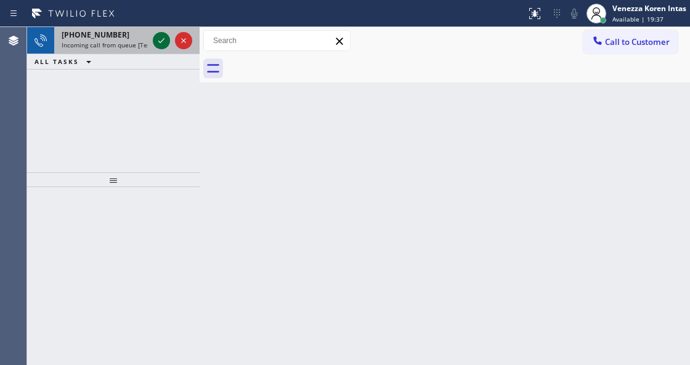
click at [159, 41] on icon at bounding box center [161, 40] width 15 height 15
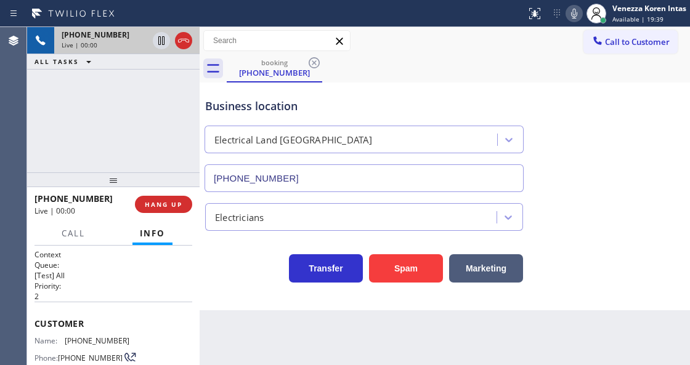
type input "(323) 900-0745"
drag, startPoint x: 126, startPoint y: 338, endPoint x: 59, endPoint y: 341, distance: 67.3
click at [59, 341] on div "Name: (323) 580-9711 Phone: (323) 580-9711 Address:" at bounding box center [114, 360] width 158 height 49
copy div "(323) 580-9711"
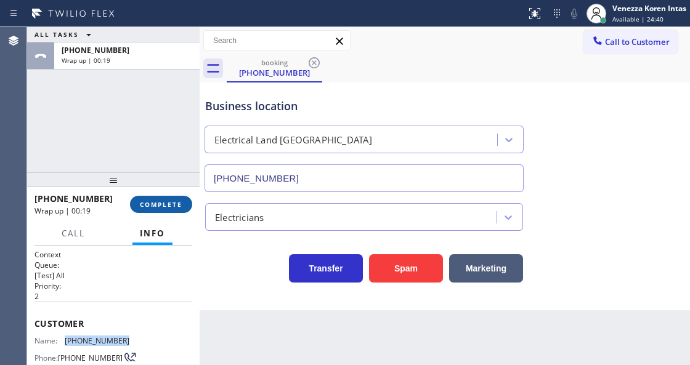
click at [174, 201] on span "COMPLETE" at bounding box center [161, 204] width 43 height 9
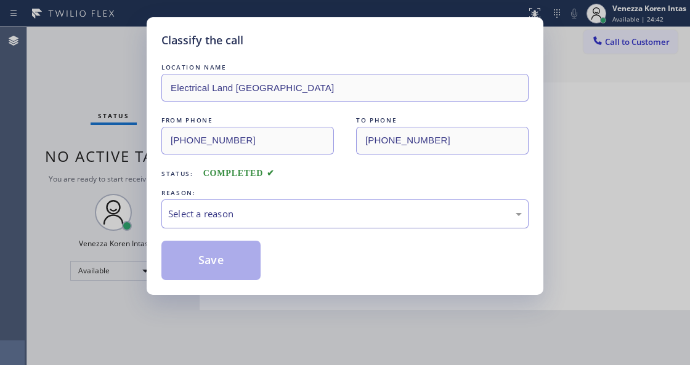
click at [283, 216] on div "Select a reason" at bounding box center [345, 214] width 354 height 14
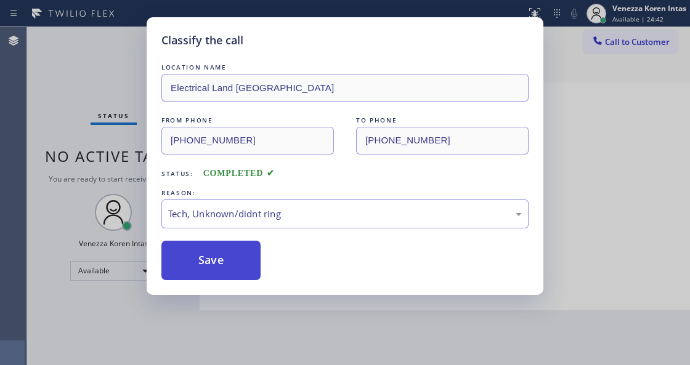
click at [253, 276] on button "Save" at bounding box center [210, 260] width 99 height 39
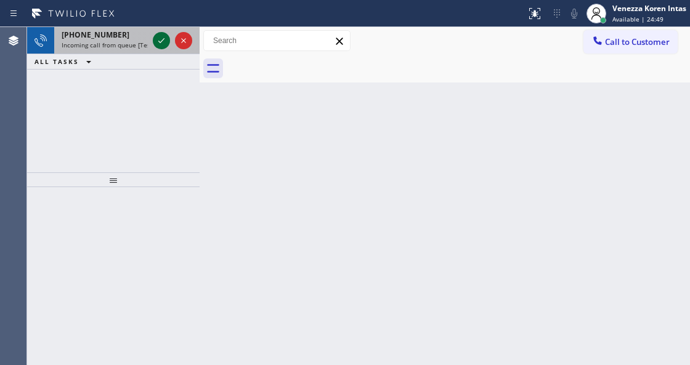
click at [164, 38] on icon at bounding box center [161, 40] width 15 height 15
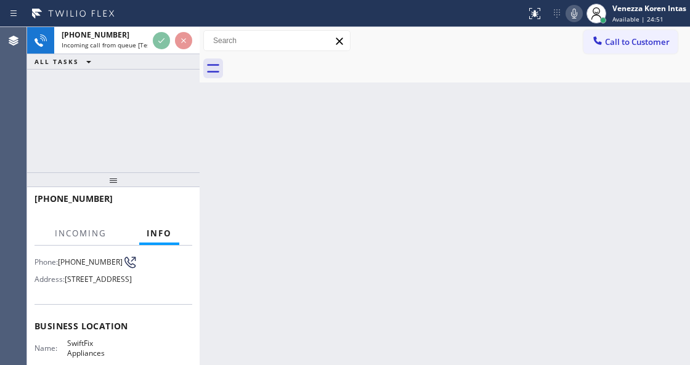
scroll to position [164, 0]
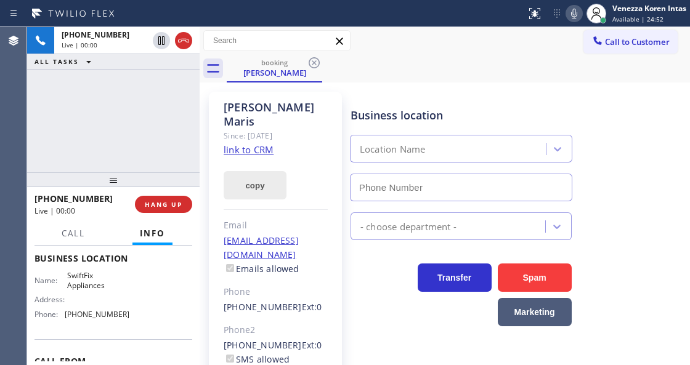
type input "[PHONE_NUMBER]"
click at [263, 144] on link "link to CRM" at bounding box center [249, 150] width 50 height 12
click at [274, 144] on link "link to CRM" at bounding box center [249, 150] width 50 height 12
click at [577, 10] on icon at bounding box center [574, 13] width 15 height 15
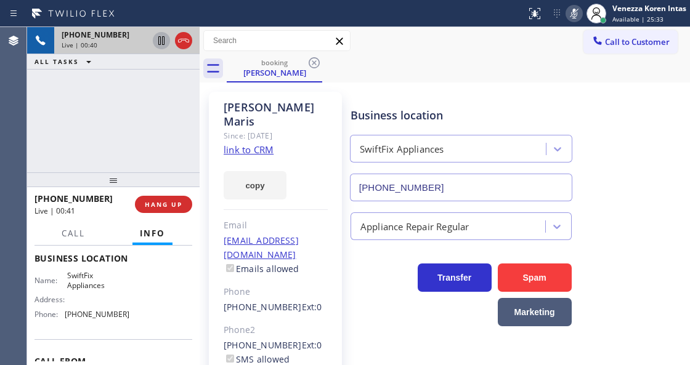
click at [163, 41] on icon at bounding box center [161, 40] width 15 height 15
click at [403, 76] on div "booking Kaye Maris" at bounding box center [458, 69] width 463 height 28
click at [574, 7] on icon at bounding box center [574, 13] width 15 height 15
click at [164, 38] on icon at bounding box center [161, 40] width 15 height 15
click at [101, 127] on div "+15166261474 Live | 02:47 ALL TASKS ALL TASKS ACTIVE TASKS TASKS IN WRAP UP" at bounding box center [113, 99] width 173 height 145
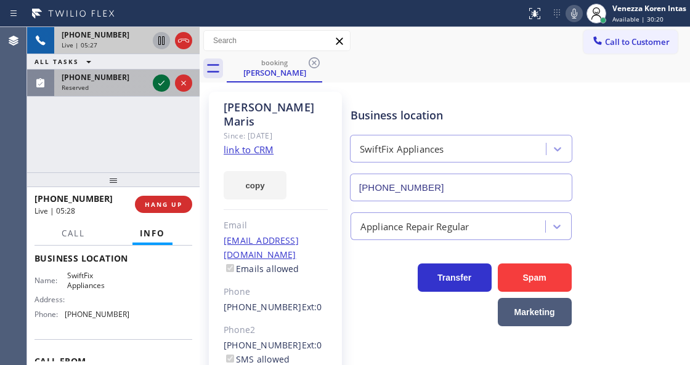
click at [158, 84] on icon at bounding box center [161, 83] width 15 height 15
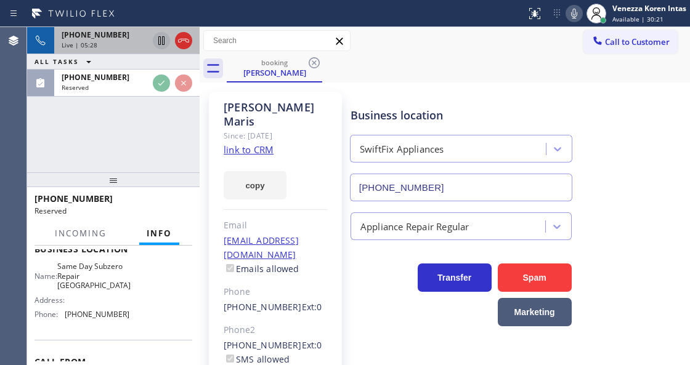
scroll to position [174, 0]
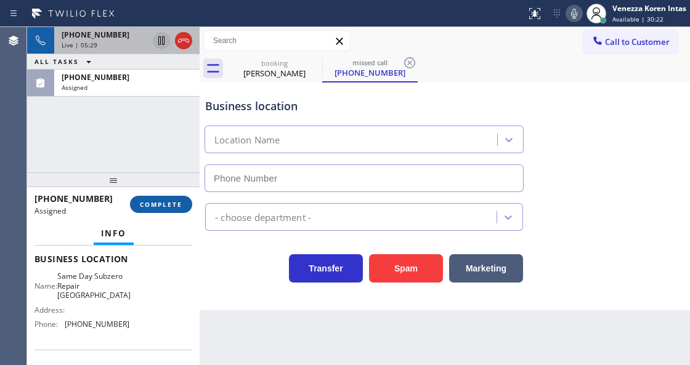
click at [179, 203] on span "COMPLETE" at bounding box center [161, 204] width 43 height 9
type input "(747) 285-7009"
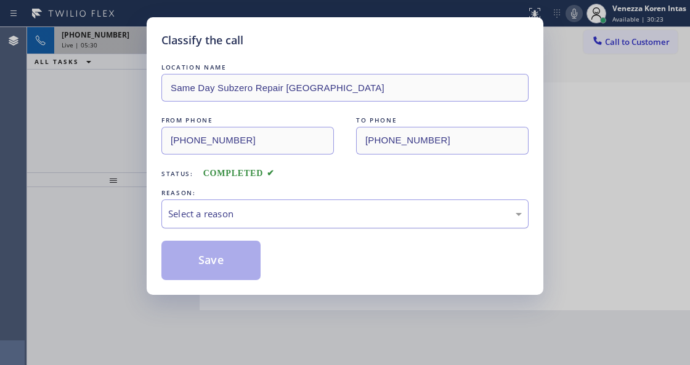
click at [258, 222] on div "Select a reason" at bounding box center [344, 214] width 367 height 29
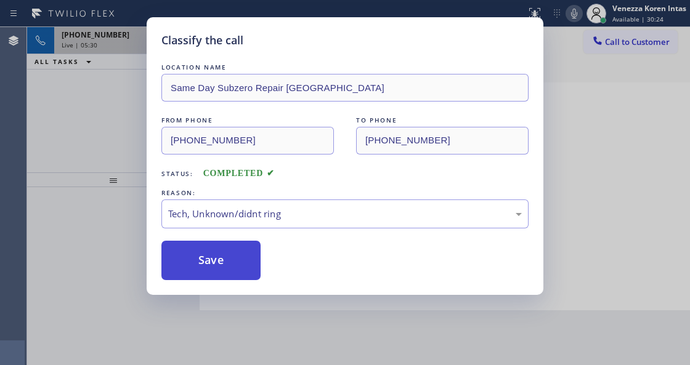
click at [232, 252] on button "Save" at bounding box center [210, 260] width 99 height 39
type input "[PHONE_NUMBER]"
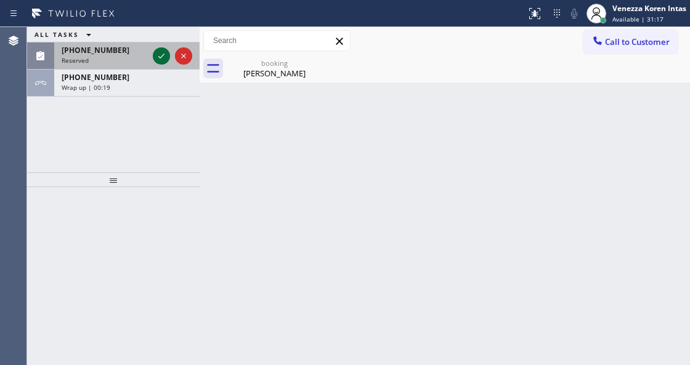
click at [158, 55] on icon at bounding box center [161, 56] width 15 height 15
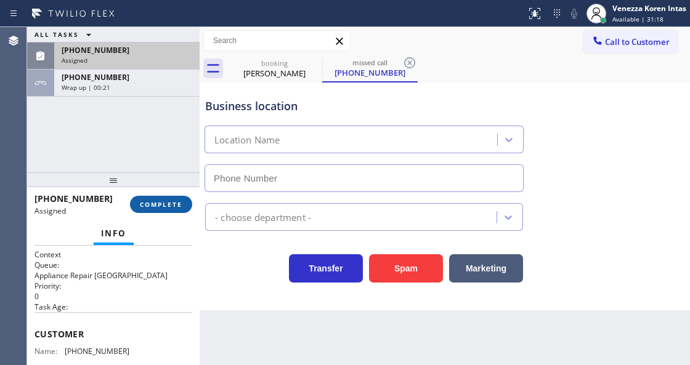
click at [170, 201] on span "COMPLETE" at bounding box center [161, 204] width 43 height 9
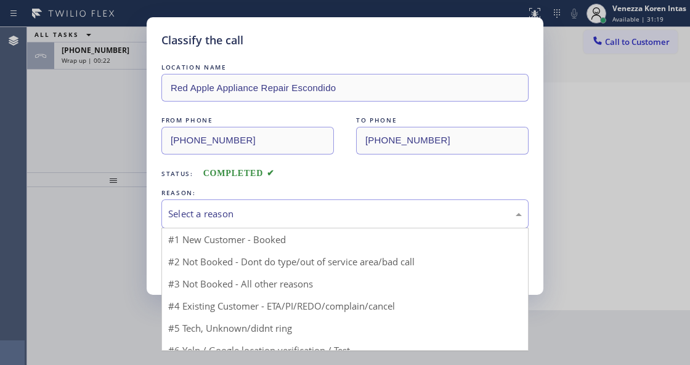
click at [287, 218] on div "Select a reason" at bounding box center [345, 214] width 354 height 14
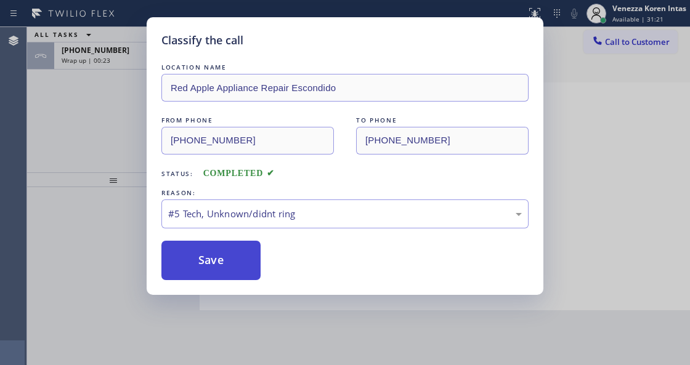
click at [246, 274] on button "Save" at bounding box center [210, 260] width 99 height 39
type input "[PHONE_NUMBER]"
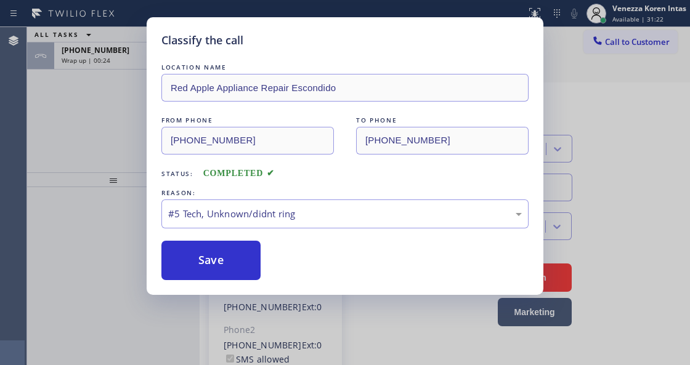
click at [125, 49] on div "Classify the call LOCATION NAME Red Apple Appliance Repair Escondido FROM PHONE…" at bounding box center [345, 182] width 690 height 365
click at [224, 260] on button "Save" at bounding box center [210, 260] width 99 height 39
click at [226, 260] on button "Save" at bounding box center [210, 260] width 99 height 39
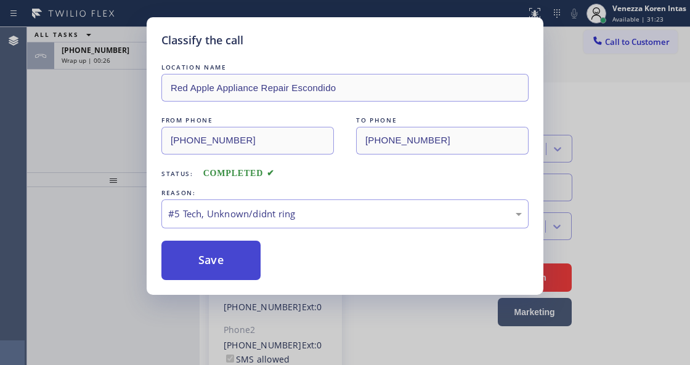
click at [228, 274] on button "Save" at bounding box center [210, 260] width 99 height 39
drag, startPoint x: 238, startPoint y: 271, endPoint x: 245, endPoint y: 274, distance: 8.0
click at [240, 271] on button "Save" at bounding box center [210, 260] width 99 height 39
click at [249, 277] on button "Save" at bounding box center [210, 260] width 99 height 39
click at [251, 279] on button "Save" at bounding box center [210, 260] width 99 height 39
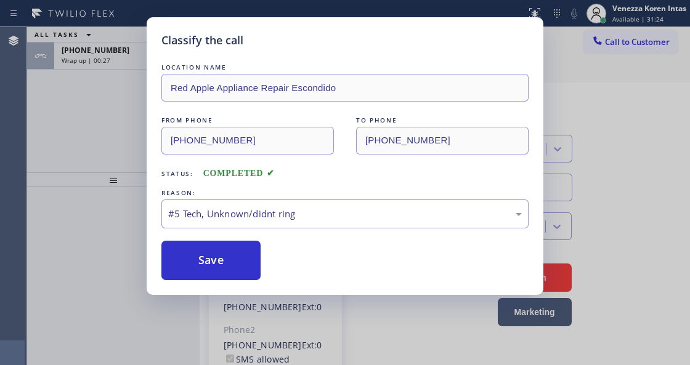
click at [252, 282] on div "Classify the call LOCATION NAME Red Apple Appliance Repair Escondido FROM PHONE…" at bounding box center [345, 156] width 397 height 278
click at [256, 279] on button "Save" at bounding box center [210, 260] width 99 height 39
drag, startPoint x: 253, startPoint y: 277, endPoint x: 206, endPoint y: 263, distance: 49.5
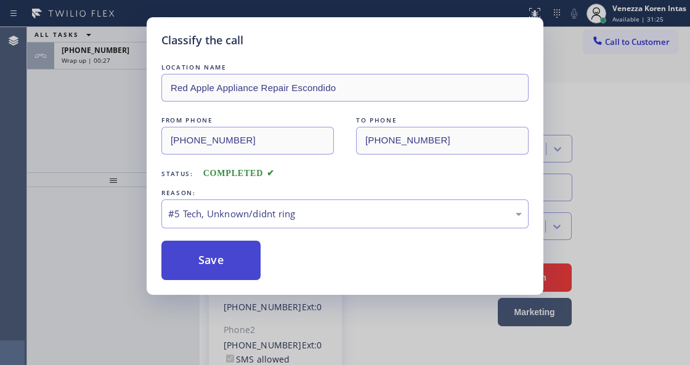
click at [206, 263] on button "Save" at bounding box center [210, 260] width 99 height 39
click at [205, 263] on button "Save" at bounding box center [210, 260] width 99 height 39
drag, startPoint x: 202, startPoint y: 261, endPoint x: 191, endPoint y: 261, distance: 11.1
click at [200, 261] on button "Save" at bounding box center [210, 260] width 99 height 39
click at [191, 261] on button "Save" at bounding box center [210, 260] width 99 height 39
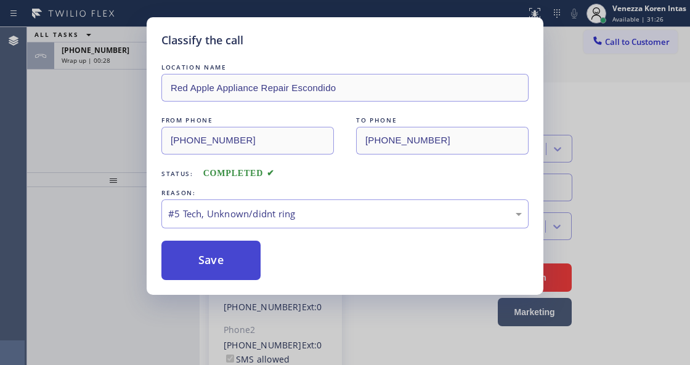
click at [191, 261] on button "Save" at bounding box center [210, 260] width 99 height 39
click at [187, 258] on button "Save" at bounding box center [210, 260] width 99 height 39
drag, startPoint x: 200, startPoint y: 263, endPoint x: 226, endPoint y: 273, distance: 27.1
click at [216, 271] on button "Save" at bounding box center [210, 260] width 99 height 39
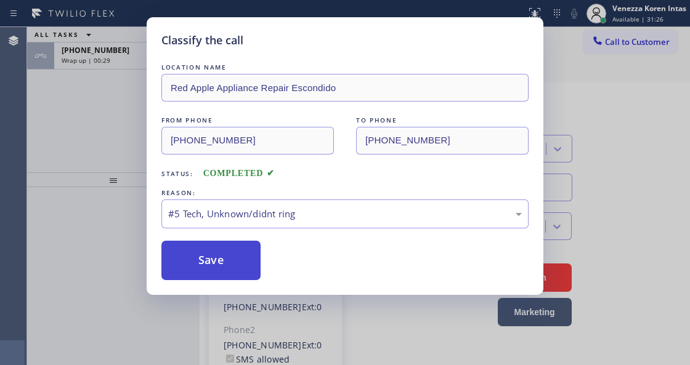
click at [227, 273] on button "Save" at bounding box center [210, 260] width 99 height 39
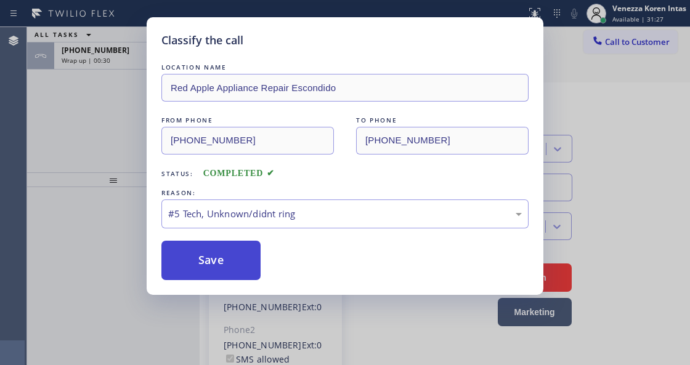
click at [227, 273] on button "Save" at bounding box center [210, 260] width 99 height 39
click at [190, 280] on button "Save" at bounding box center [210, 260] width 99 height 39
click at [232, 255] on button "Save" at bounding box center [210, 260] width 99 height 39
click at [233, 263] on button "Save" at bounding box center [210, 260] width 99 height 39
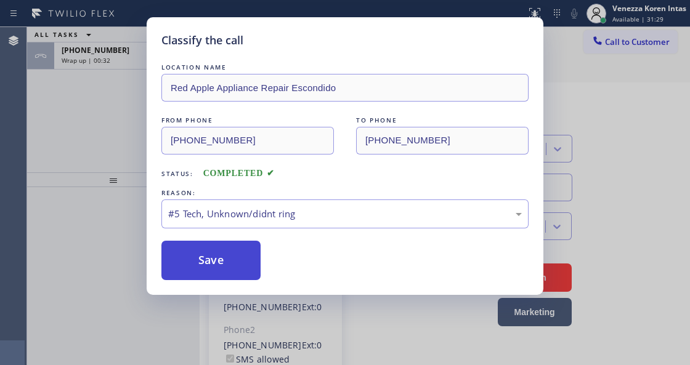
click at [208, 255] on button "Save" at bounding box center [210, 260] width 99 height 39
click at [206, 265] on button "Save" at bounding box center [210, 260] width 99 height 39
click at [230, 254] on button "Save" at bounding box center [210, 260] width 99 height 39
click at [230, 258] on button "Save" at bounding box center [210, 260] width 99 height 39
click at [230, 261] on button "Save" at bounding box center [210, 260] width 99 height 39
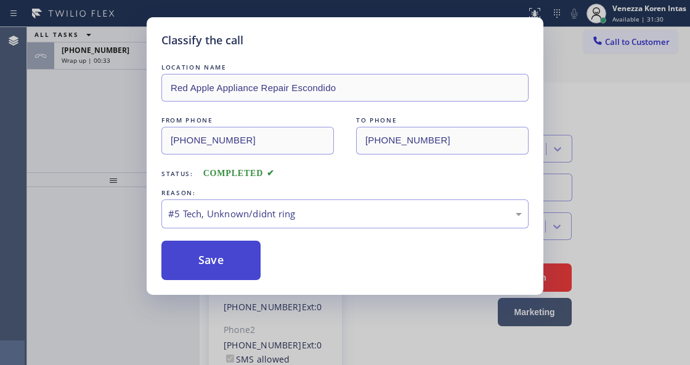
click at [230, 261] on button "Save" at bounding box center [210, 260] width 99 height 39
click at [232, 264] on button "Save" at bounding box center [210, 260] width 99 height 39
click at [240, 272] on button "Save" at bounding box center [210, 260] width 99 height 39
click at [240, 270] on button "Save" at bounding box center [210, 260] width 99 height 39
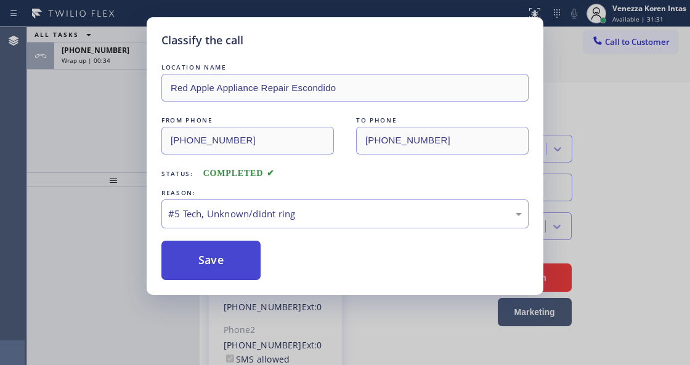
click at [239, 260] on button "Save" at bounding box center [210, 260] width 99 height 39
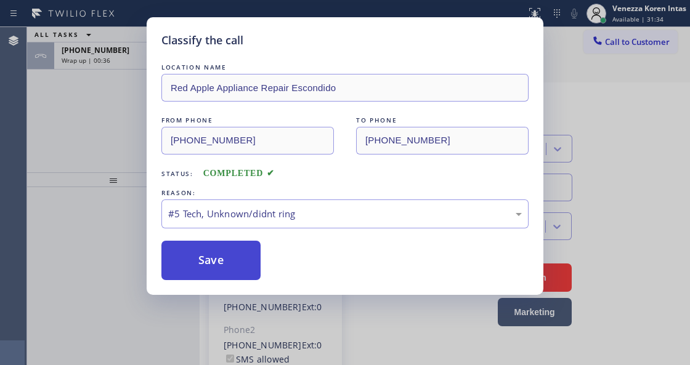
click at [239, 260] on button "Save" at bounding box center [210, 260] width 99 height 39
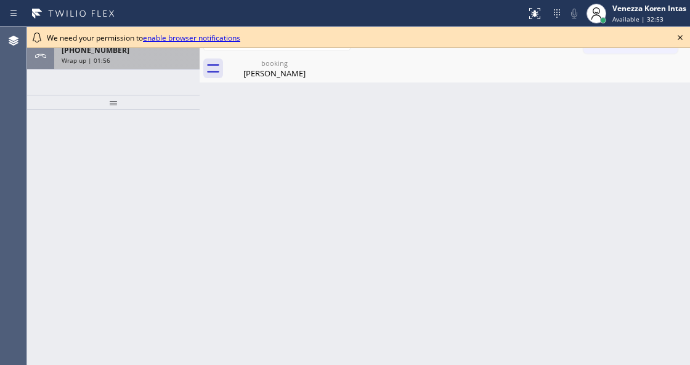
click at [128, 50] on div "[PHONE_NUMBER]" at bounding box center [127, 50] width 131 height 10
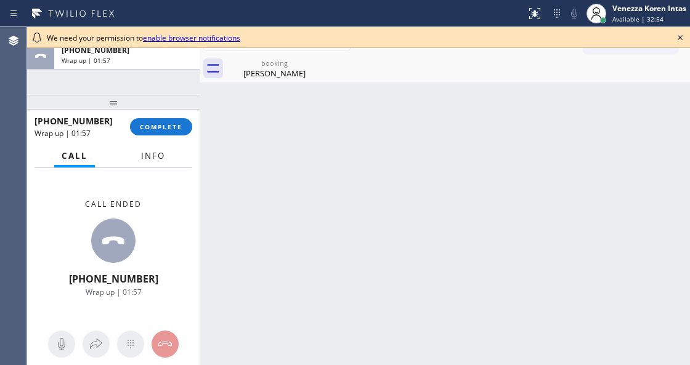
click at [157, 155] on span "Info" at bounding box center [153, 155] width 24 height 11
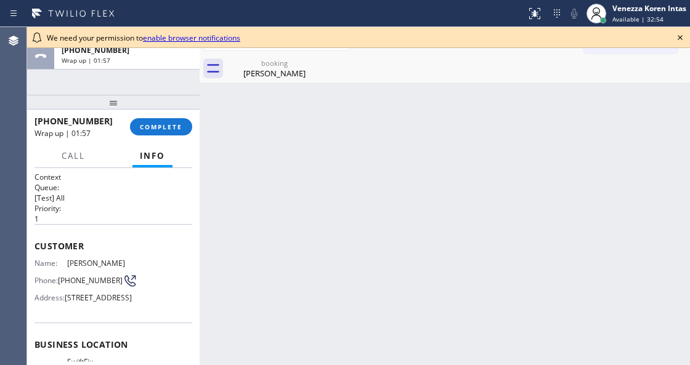
drag, startPoint x: 118, startPoint y: 91, endPoint x: 122, endPoint y: 171, distance: 80.2
click at [122, 110] on div at bounding box center [113, 102] width 173 height 15
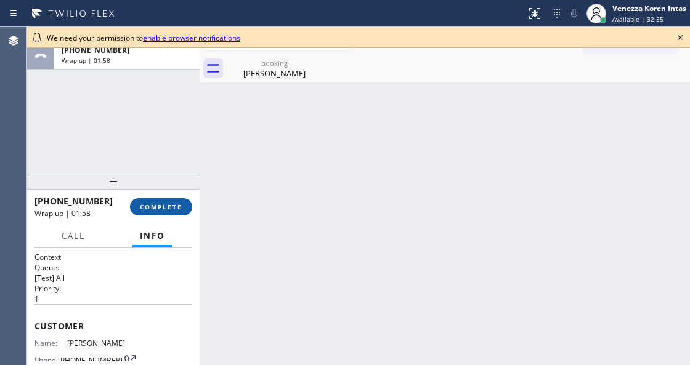
click at [184, 206] on button "COMPLETE" at bounding box center [161, 206] width 62 height 17
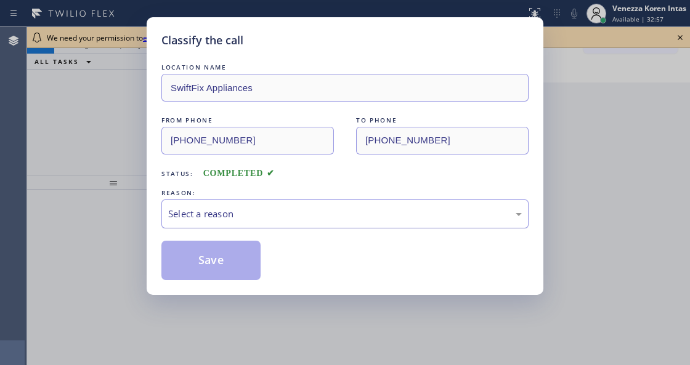
click at [299, 219] on div "Select a reason" at bounding box center [345, 214] width 354 height 14
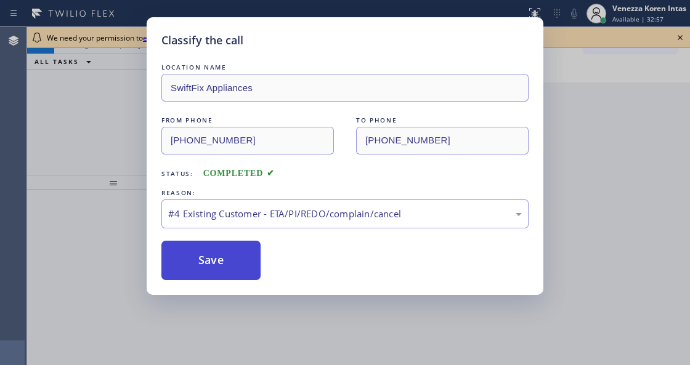
click at [238, 271] on button "Save" at bounding box center [210, 260] width 99 height 39
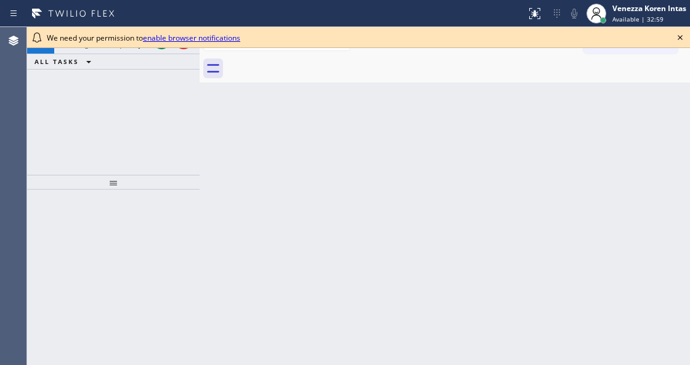
click at [680, 39] on icon at bounding box center [680, 37] width 15 height 15
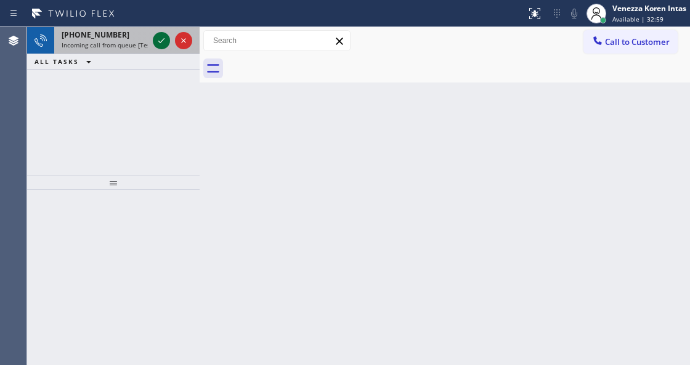
click at [161, 43] on icon at bounding box center [161, 40] width 15 height 15
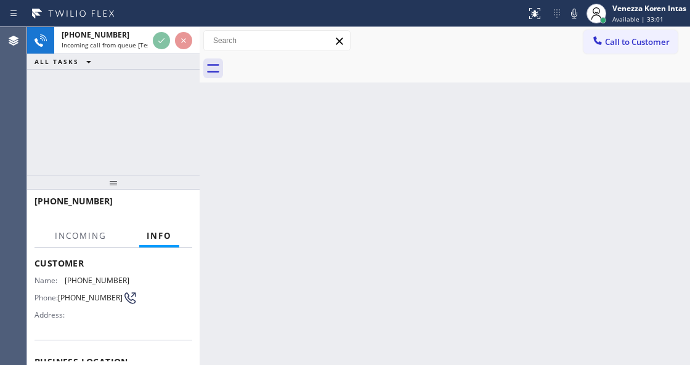
scroll to position [123, 0]
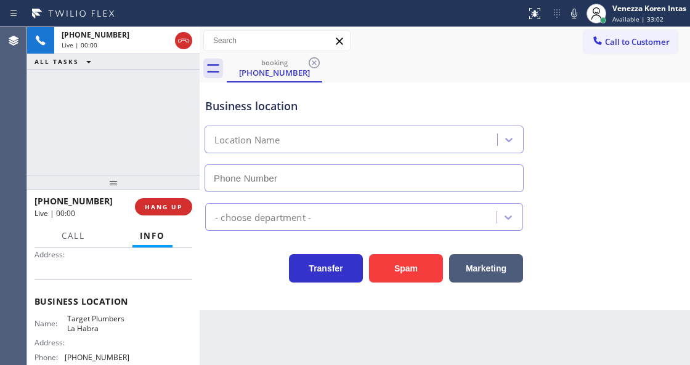
type input "[PHONE_NUMBER]"
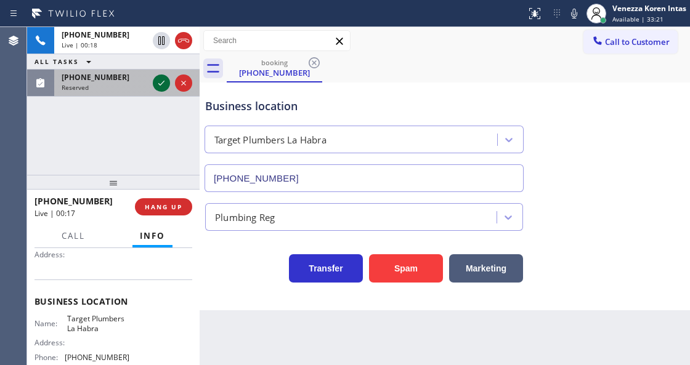
click at [160, 86] on icon at bounding box center [161, 83] width 15 height 15
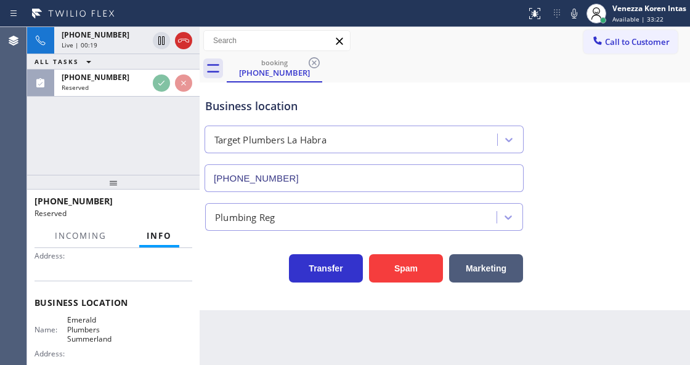
scroll to position [133, 0]
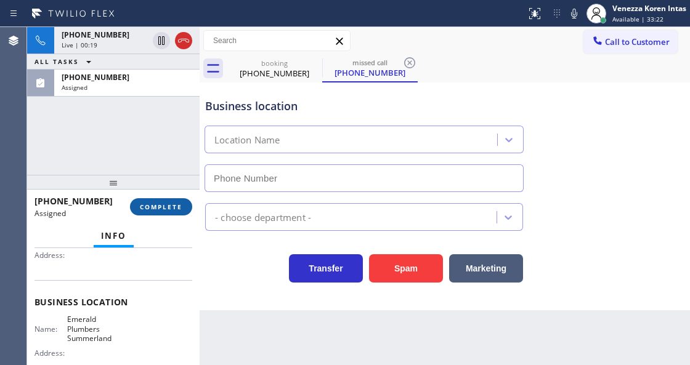
type input "[PHONE_NUMBER]"
click at [165, 214] on button "COMPLETE" at bounding box center [161, 206] width 62 height 17
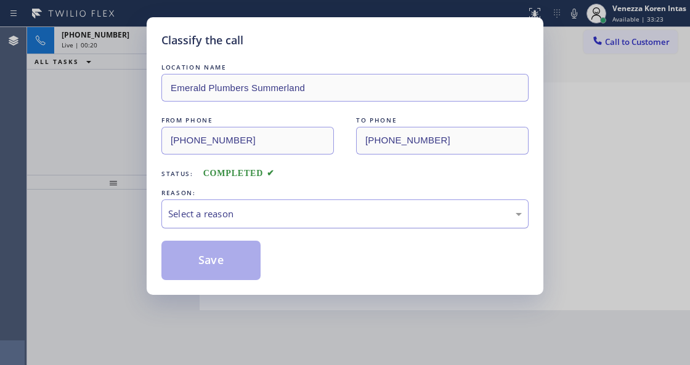
click at [257, 221] on div "Select a reason" at bounding box center [345, 214] width 354 height 14
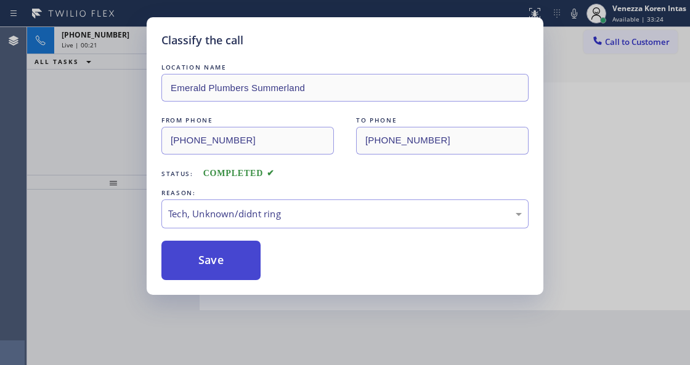
click at [232, 268] on button "Save" at bounding box center [210, 260] width 99 height 39
click at [96, 42] on div "Classify the call LOCATION NAME SwiftFix Appliances FROM PHONE [PHONE_NUMBER] T…" at bounding box center [358, 196] width 663 height 338
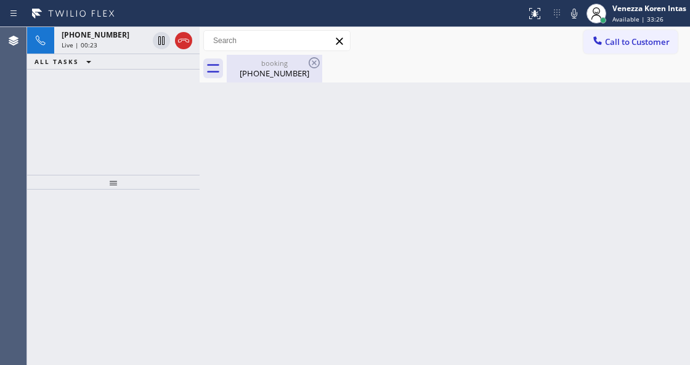
click at [270, 68] on div "[PHONE_NUMBER]" at bounding box center [274, 73] width 93 height 11
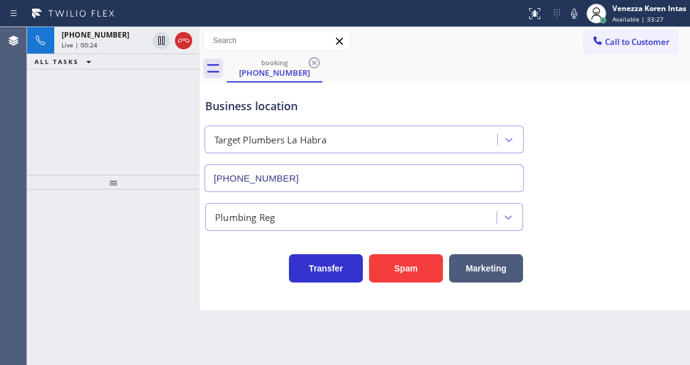
click at [99, 16] on icon at bounding box center [73, 14] width 82 height 10
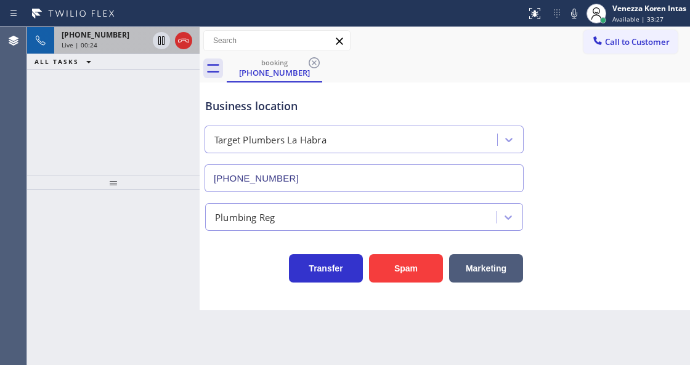
click at [94, 33] on span "[PHONE_NUMBER]" at bounding box center [96, 35] width 68 height 10
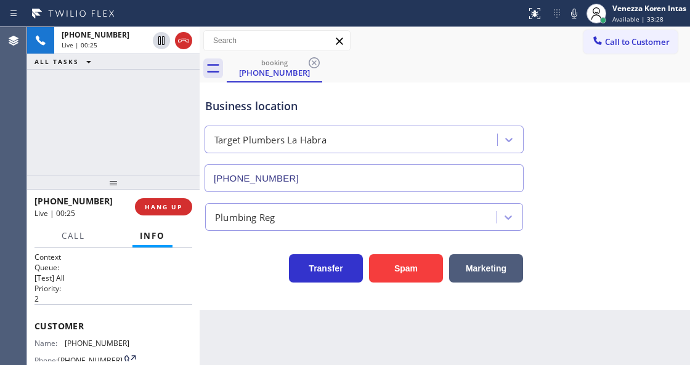
click at [553, 67] on div "booking [PHONE_NUMBER]" at bounding box center [458, 69] width 463 height 28
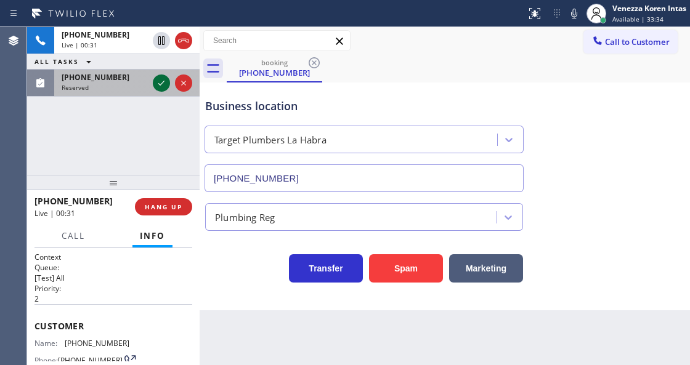
click at [165, 87] on icon at bounding box center [161, 83] width 15 height 15
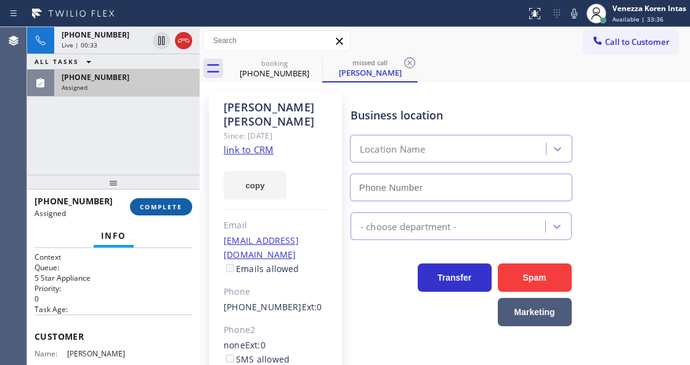
click at [169, 208] on span "COMPLETE" at bounding box center [161, 207] width 43 height 9
type input "[PHONE_NUMBER]"
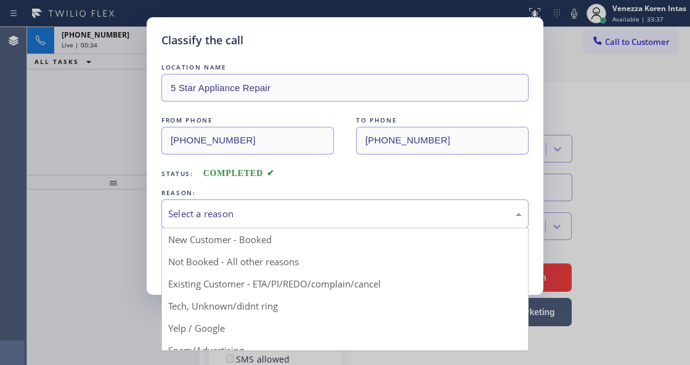
click at [216, 221] on div "Select a reason" at bounding box center [345, 214] width 354 height 14
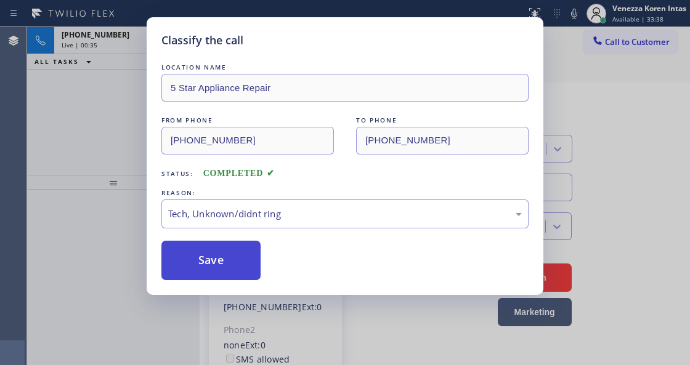
click at [221, 258] on button "Save" at bounding box center [210, 260] width 99 height 39
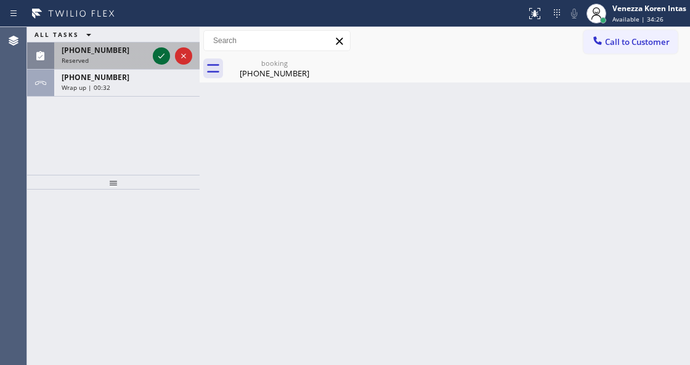
click at [158, 57] on icon at bounding box center [161, 56] width 15 height 15
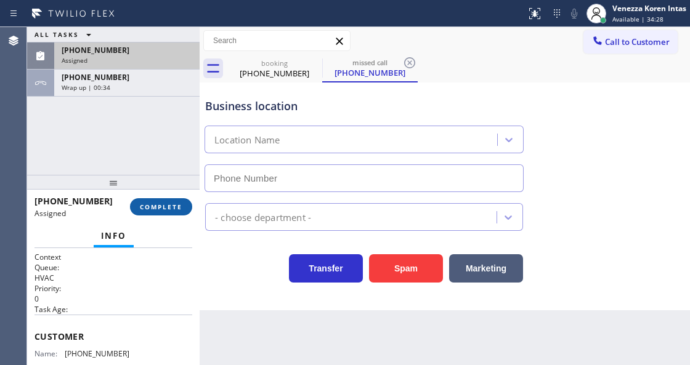
click at [185, 208] on button "COMPLETE" at bounding box center [161, 206] width 62 height 17
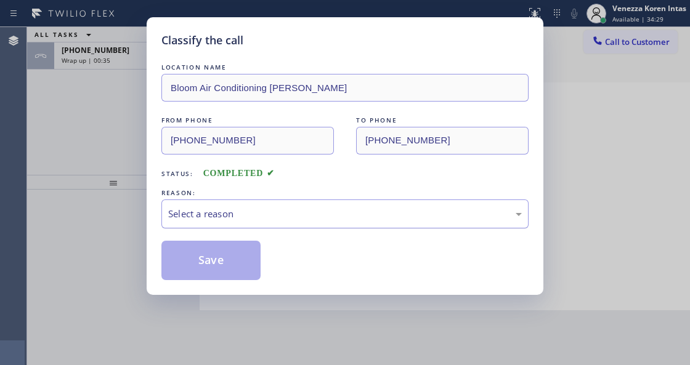
type input "[PHONE_NUMBER]"
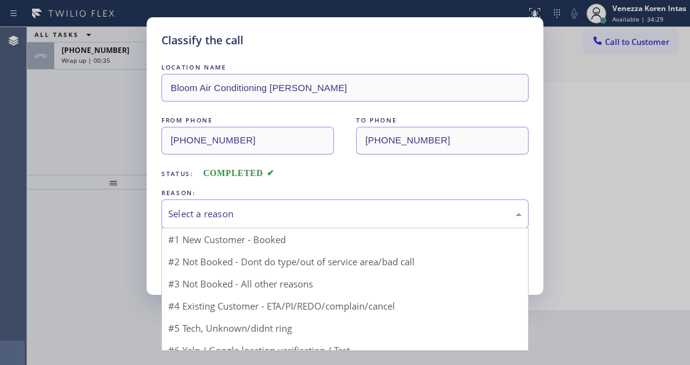
click at [272, 218] on div "Select a reason" at bounding box center [345, 214] width 354 height 14
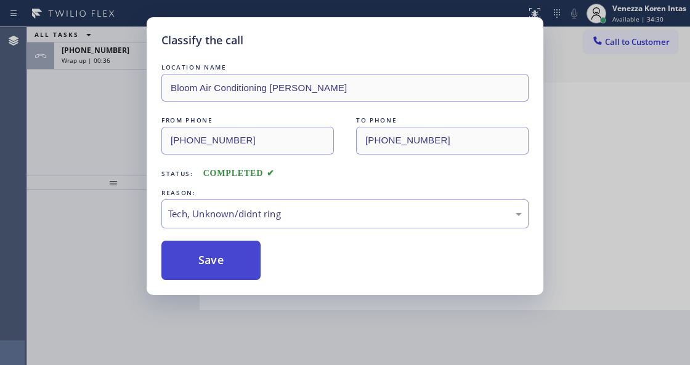
click at [224, 264] on button "Save" at bounding box center [210, 260] width 99 height 39
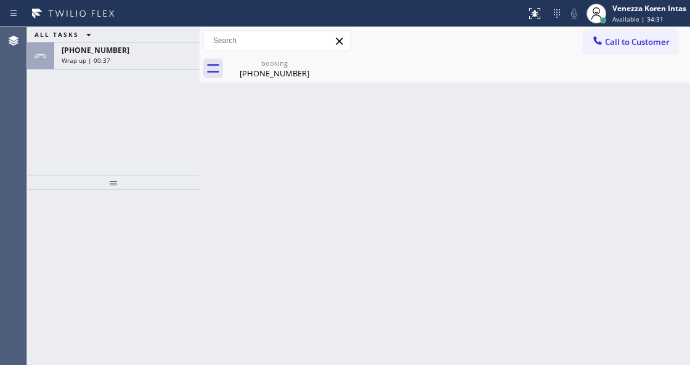
click at [127, 59] on div "Wrap up | 00:37" at bounding box center [127, 60] width 131 height 9
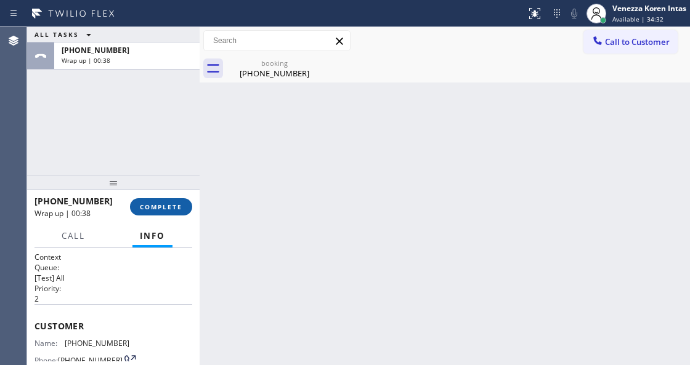
click at [158, 198] on button "COMPLETE" at bounding box center [161, 206] width 62 height 17
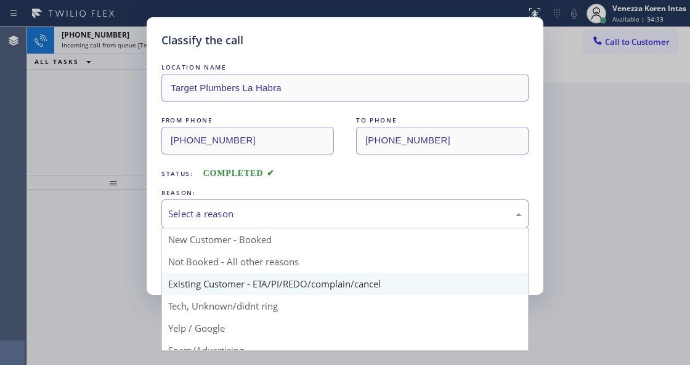
drag, startPoint x: 248, startPoint y: 216, endPoint x: 315, endPoint y: 290, distance: 99.9
click at [249, 216] on div "Select a reason" at bounding box center [345, 214] width 354 height 14
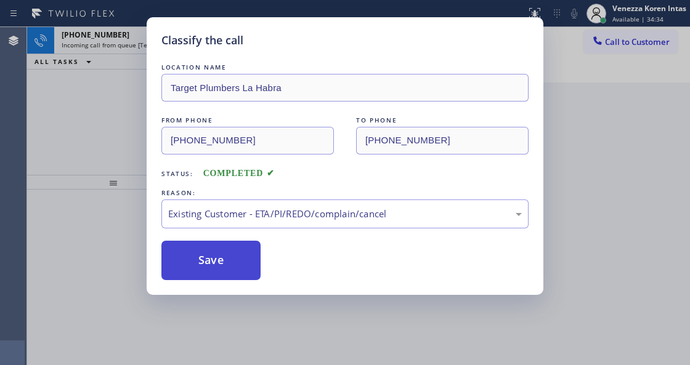
drag, startPoint x: 314, startPoint y: 281, endPoint x: 201, endPoint y: 256, distance: 116.2
click at [201, 256] on button "Save" at bounding box center [210, 260] width 99 height 39
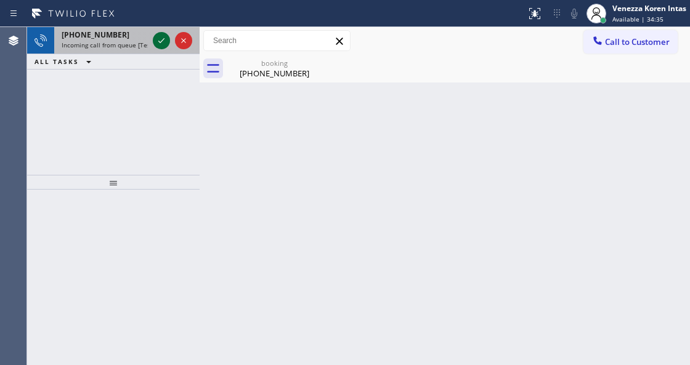
click at [161, 42] on icon at bounding box center [161, 40] width 6 height 5
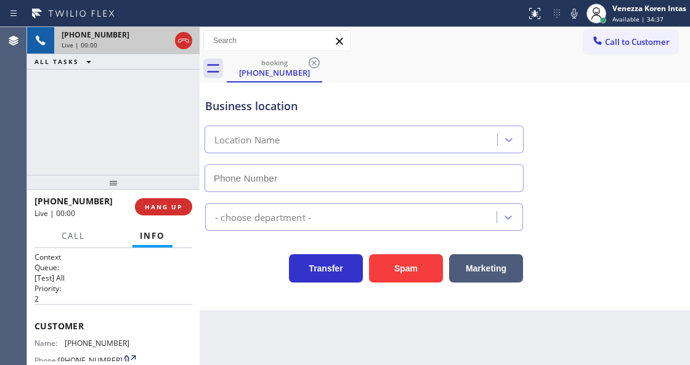
type input "[PHONE_NUMBER]"
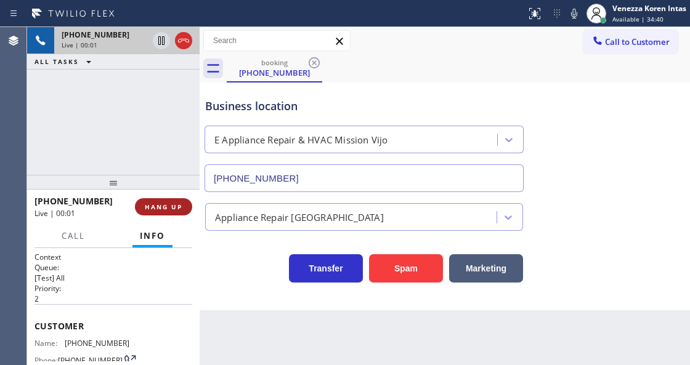
click at [157, 214] on button "HANG UP" at bounding box center [163, 206] width 57 height 17
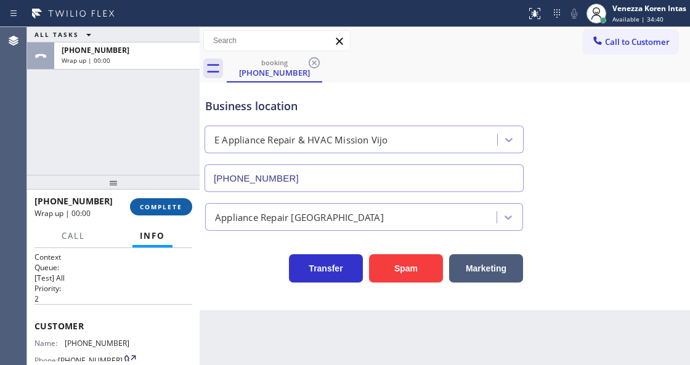
click at [158, 213] on button "COMPLETE" at bounding box center [161, 206] width 62 height 17
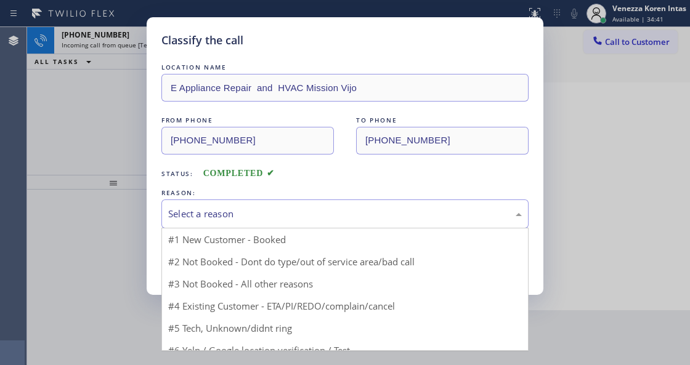
click at [270, 218] on div "Select a reason" at bounding box center [345, 214] width 354 height 14
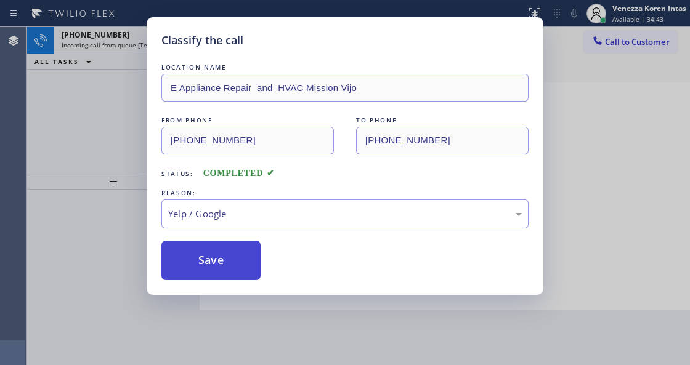
click at [232, 262] on button "Save" at bounding box center [210, 260] width 99 height 39
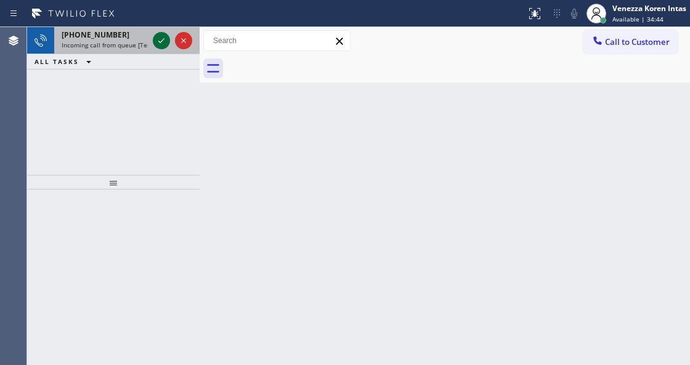
click at [157, 43] on icon at bounding box center [161, 40] width 15 height 15
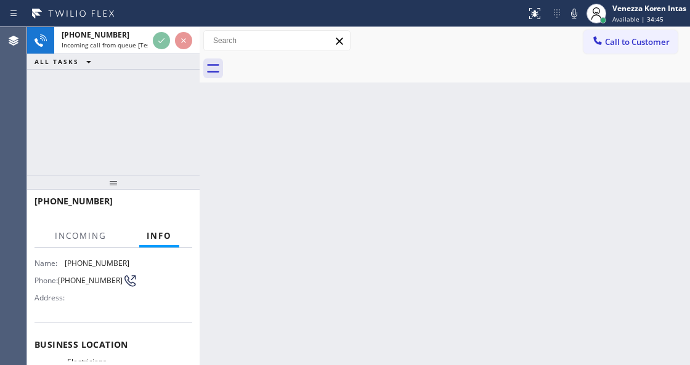
scroll to position [123, 0]
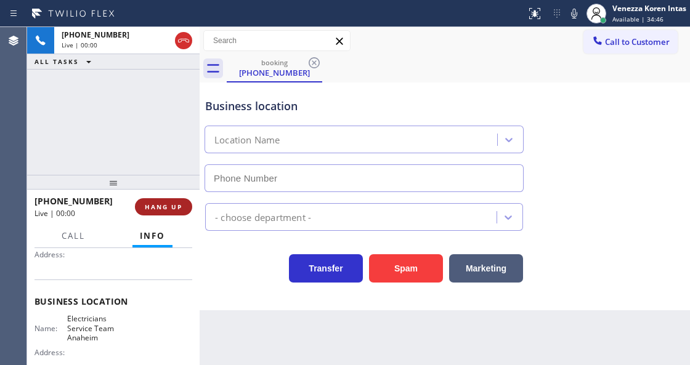
type input "[PHONE_NUMBER]"
click at [189, 207] on button "HANG UP" at bounding box center [163, 206] width 57 height 17
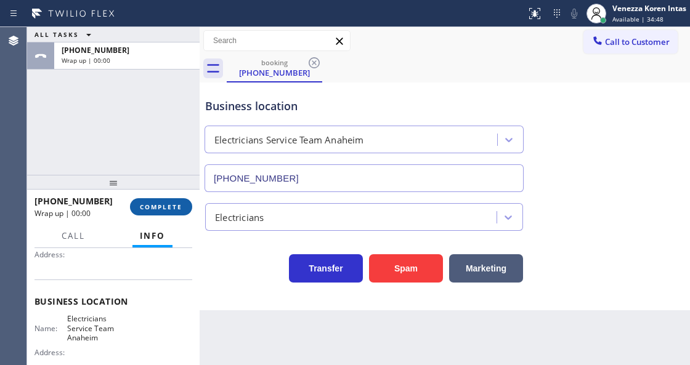
click at [145, 205] on span "COMPLETE" at bounding box center [161, 207] width 43 height 9
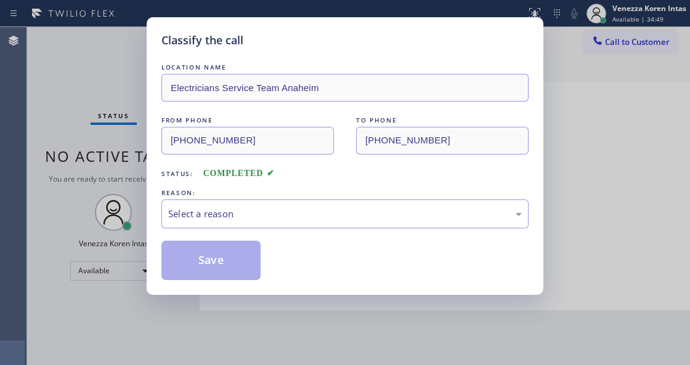
click at [299, 218] on div "Select a reason" at bounding box center [345, 214] width 354 height 14
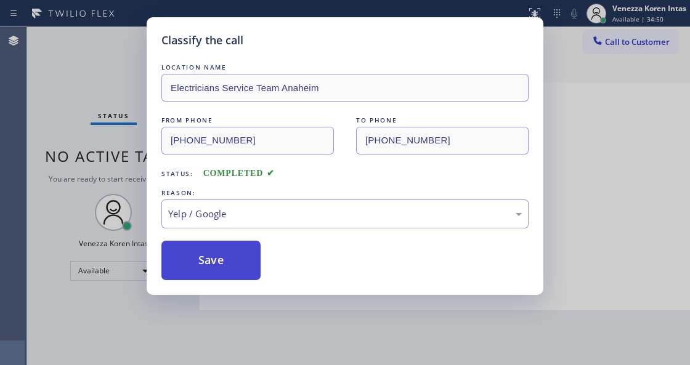
click at [224, 271] on button "Save" at bounding box center [210, 260] width 99 height 39
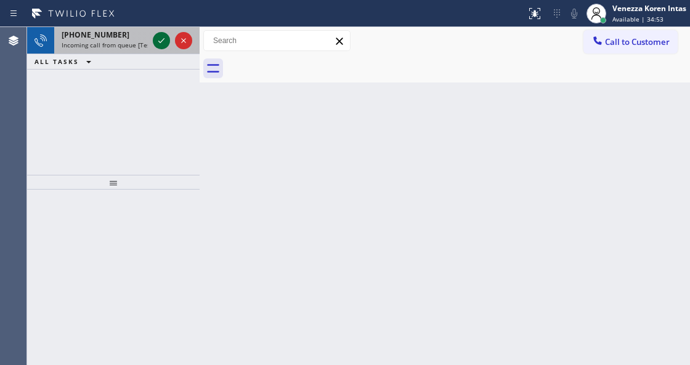
click at [165, 43] on icon at bounding box center [161, 40] width 15 height 15
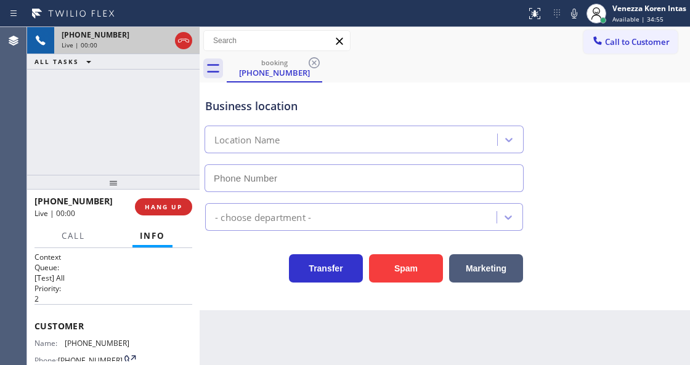
scroll to position [164, 0]
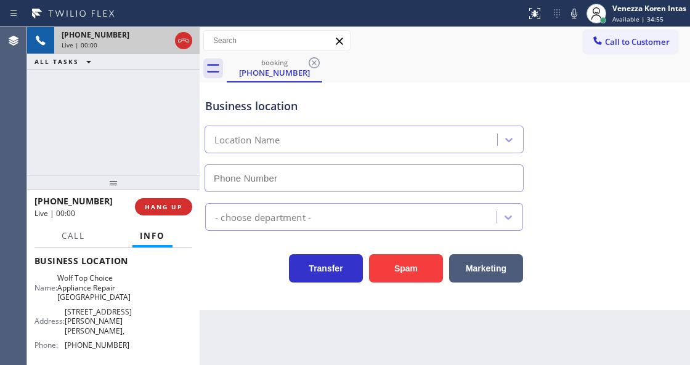
type input "[PHONE_NUMBER]"
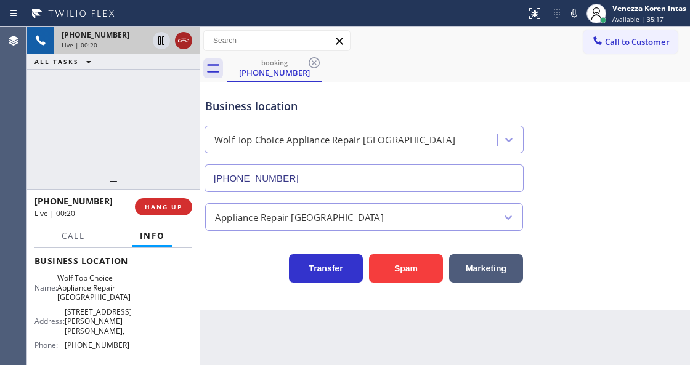
drag, startPoint x: 173, startPoint y: 39, endPoint x: 188, endPoint y: 46, distance: 16.8
click at [176, 39] on div at bounding box center [172, 40] width 44 height 27
click at [188, 46] on icon at bounding box center [183, 40] width 15 height 15
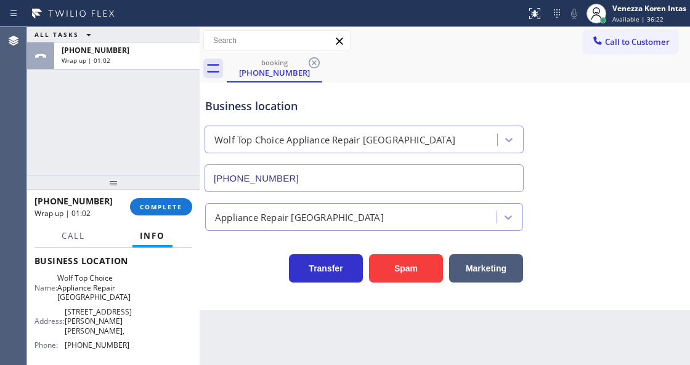
drag, startPoint x: 161, startPoint y: 205, endPoint x: 232, endPoint y: 228, distance: 74.6
click at [161, 208] on span "COMPLETE" at bounding box center [161, 207] width 43 height 9
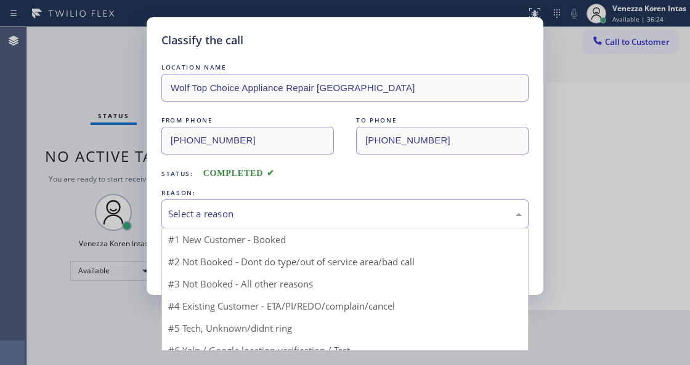
click at [288, 228] on div "Select a reason" at bounding box center [344, 214] width 367 height 29
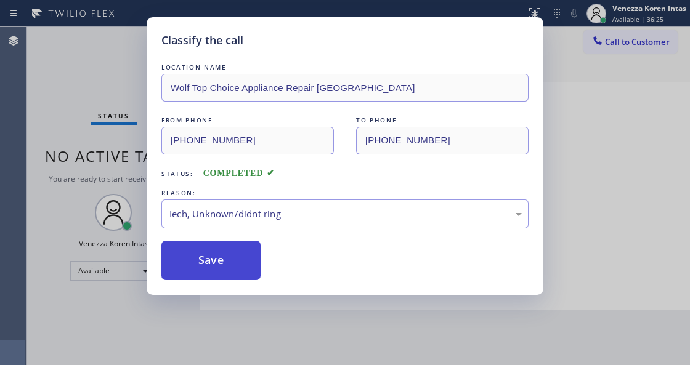
click at [240, 274] on button "Save" at bounding box center [210, 260] width 99 height 39
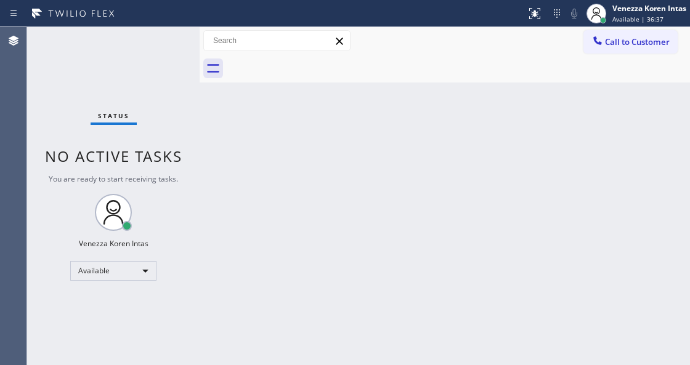
click at [178, 51] on div "Status No active tasks You are ready to start receiving tasks. Venezza Koren In…" at bounding box center [113, 196] width 173 height 338
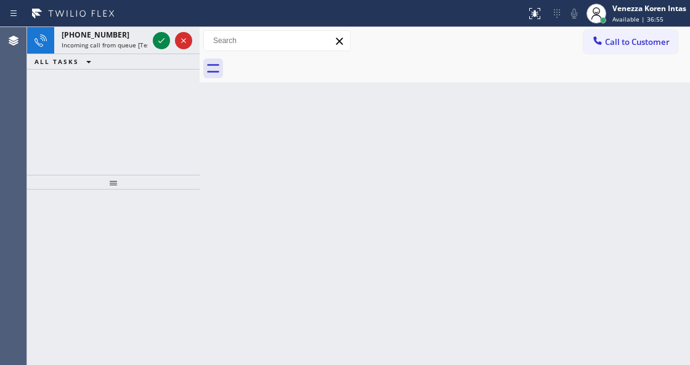
drag, startPoint x: 126, startPoint y: 37, endPoint x: 227, endPoint y: 131, distance: 138.7
click at [126, 37] on div "[PHONE_NUMBER]" at bounding box center [105, 35] width 86 height 10
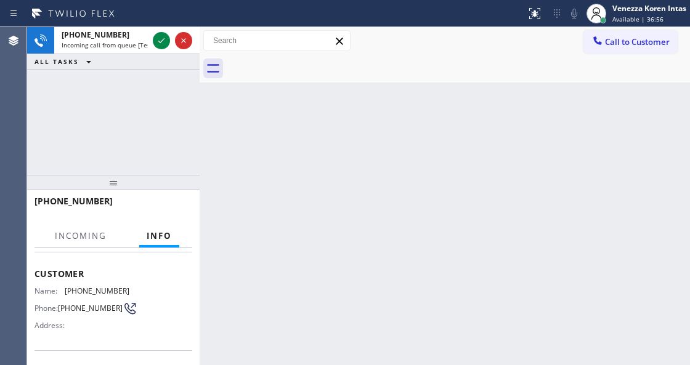
scroll to position [123, 0]
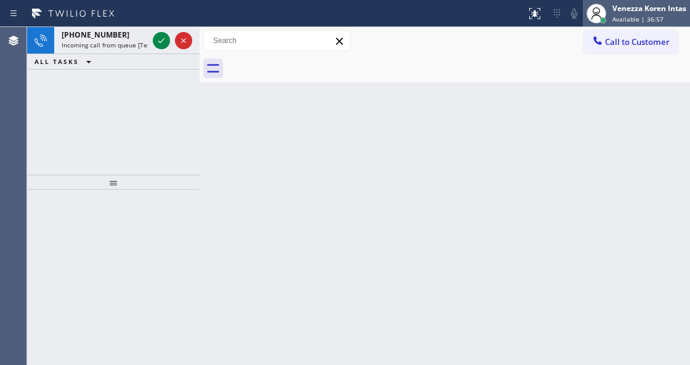
click at [624, 19] on span "Available | 36:57" at bounding box center [638, 19] width 51 height 9
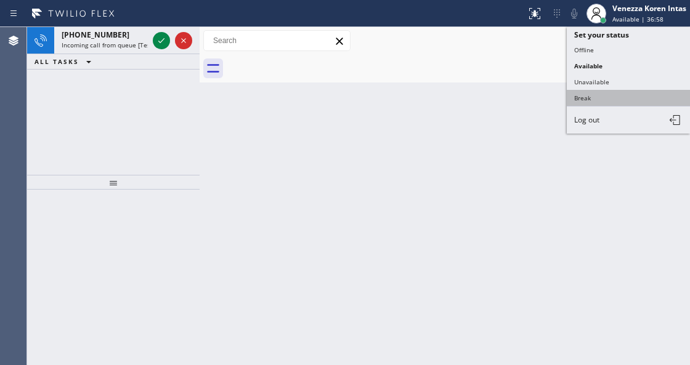
click at [605, 97] on button "Break" at bounding box center [628, 98] width 123 height 16
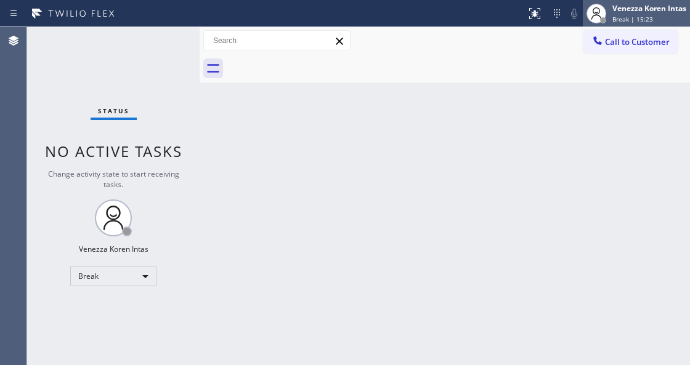
click at [648, 12] on div "Venezza Koren Intas" at bounding box center [650, 8] width 74 height 10
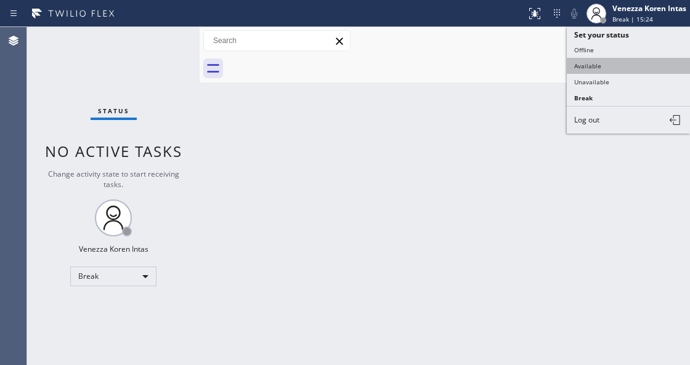
click at [638, 60] on button "Available" at bounding box center [628, 66] width 123 height 16
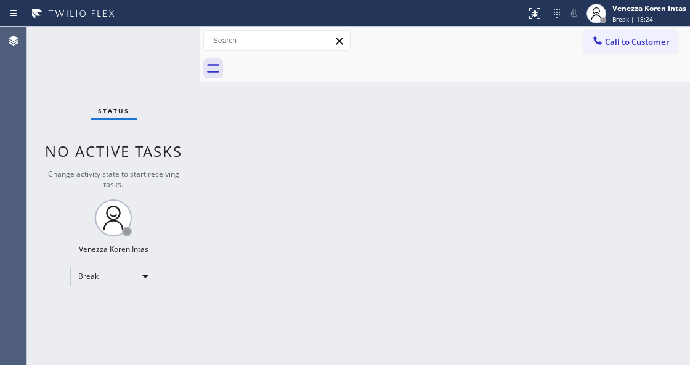
click at [532, 79] on div at bounding box center [458, 69] width 463 height 28
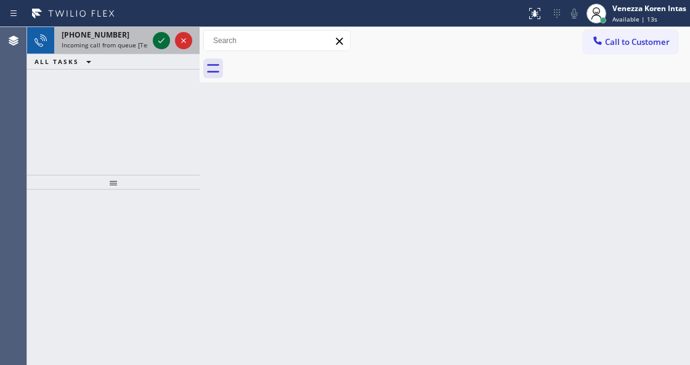
click at [165, 41] on icon at bounding box center [161, 40] width 15 height 15
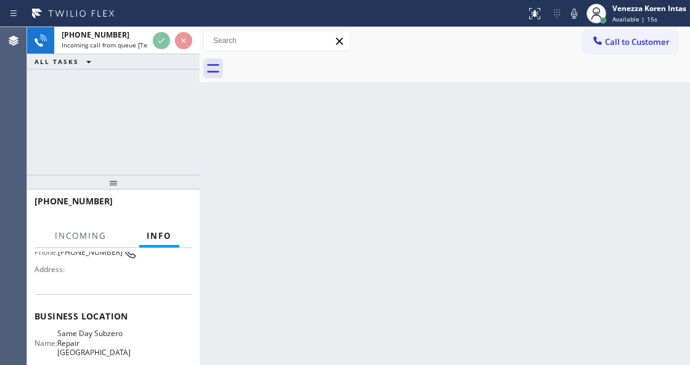
scroll to position [123, 0]
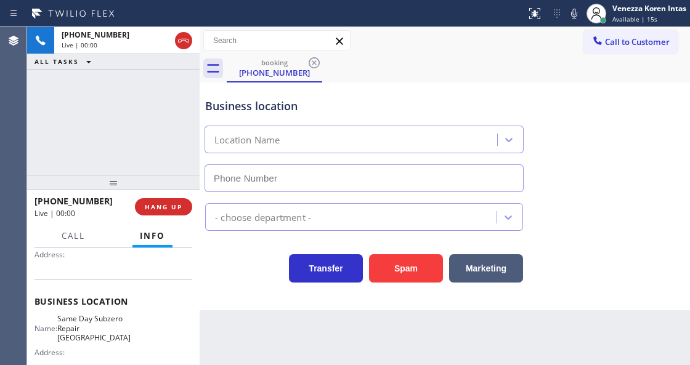
type input "[PHONE_NUMBER]"
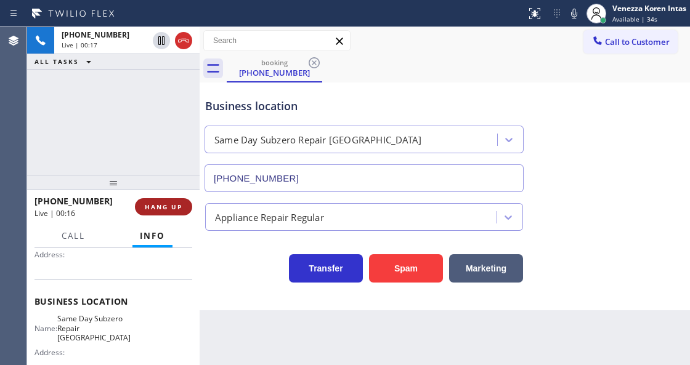
click at [166, 209] on span "HANG UP" at bounding box center [164, 207] width 38 height 9
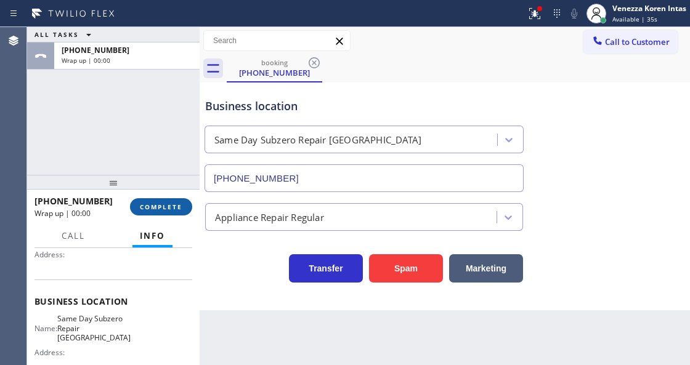
click at [166, 209] on span "COMPLETE" at bounding box center [161, 207] width 43 height 9
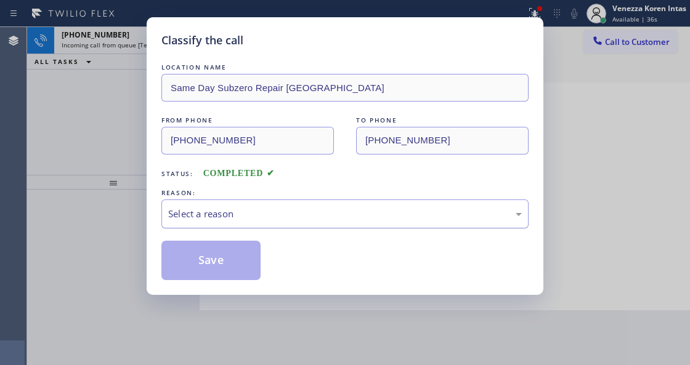
click at [289, 218] on div "Select a reason" at bounding box center [345, 214] width 354 height 14
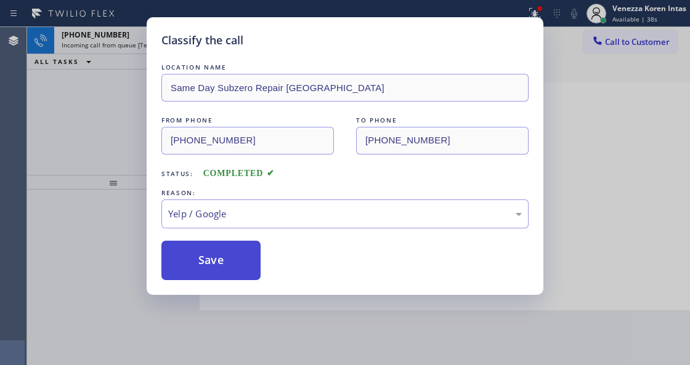
click at [228, 259] on button "Save" at bounding box center [210, 260] width 99 height 39
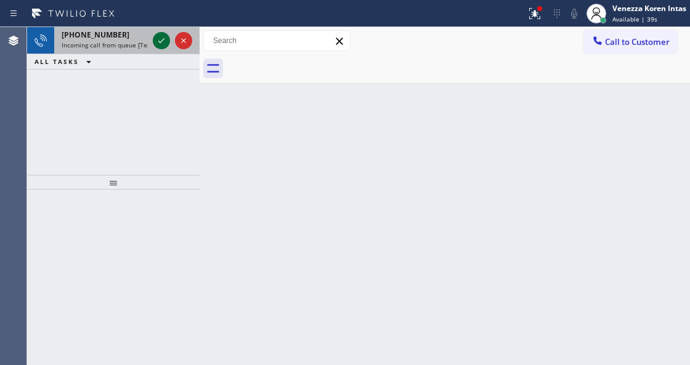
click at [166, 39] on icon at bounding box center [161, 40] width 15 height 15
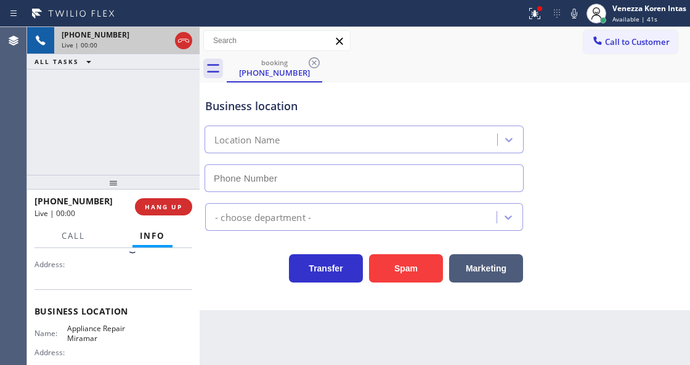
type input "[PHONE_NUMBER]"
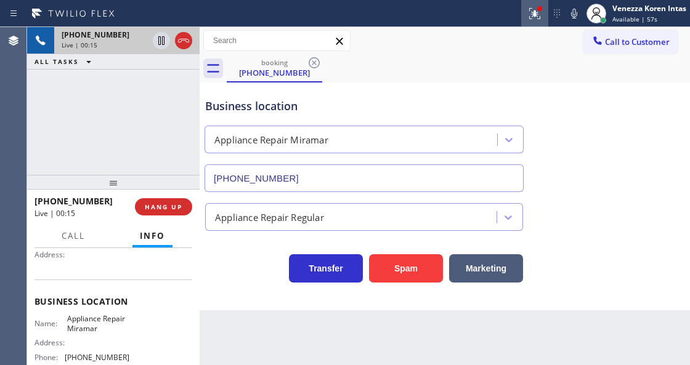
click at [533, 23] on button at bounding box center [534, 13] width 27 height 27
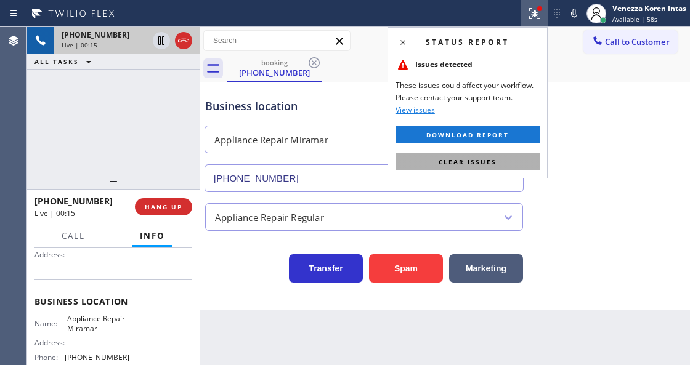
click at [516, 165] on button "Clear issues" at bounding box center [468, 161] width 144 height 17
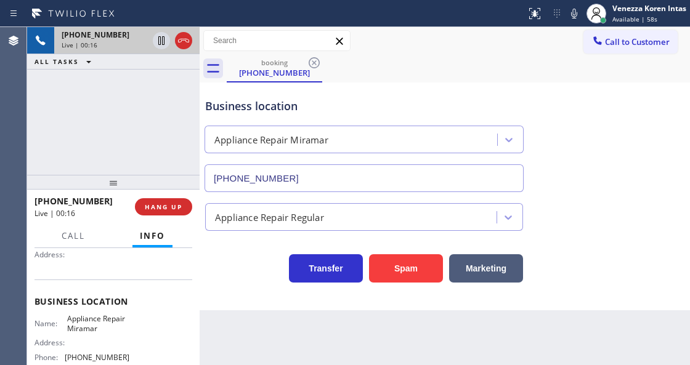
click at [548, 176] on div "Business location Appliance Repair [GEOGRAPHIC_DATA] [PHONE_NUMBER]" at bounding box center [445, 137] width 484 height 112
click at [395, 51] on div "Call to Customer Outbound call Location Search location Your caller id phone nu…" at bounding box center [445, 41] width 491 height 22
drag, startPoint x: 60, startPoint y: 317, endPoint x: 113, endPoint y: 333, distance: 55.5
click at [113, 333] on div "Name: Appliance Repair Miramar" at bounding box center [82, 323] width 95 height 19
copy div "Appliance Repair Miramar"
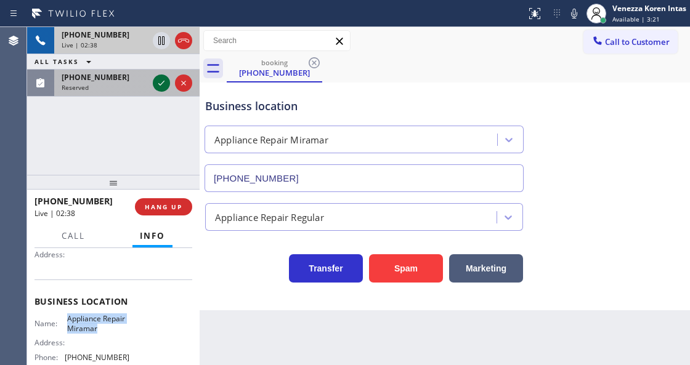
click at [158, 86] on icon at bounding box center [161, 83] width 15 height 15
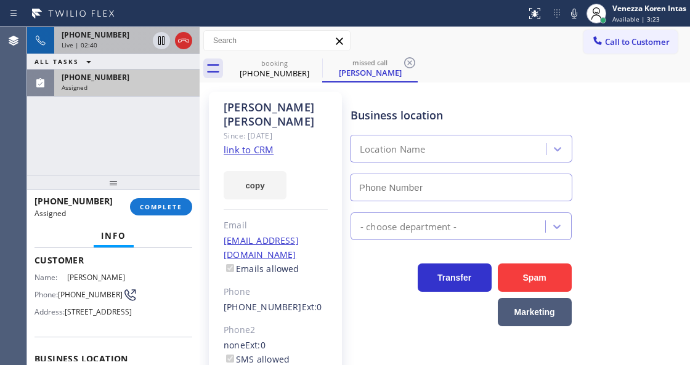
scroll to position [19, 0]
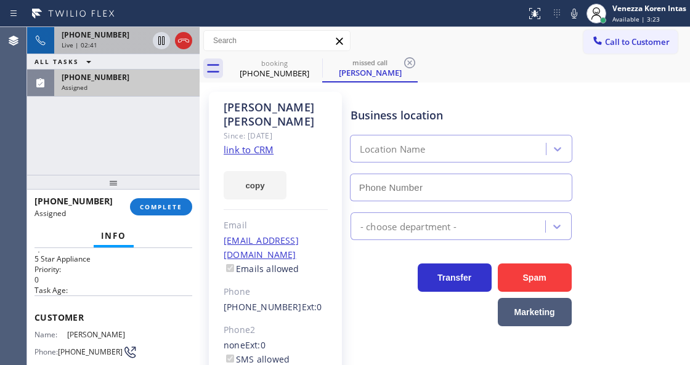
type input "[PHONE_NUMBER]"
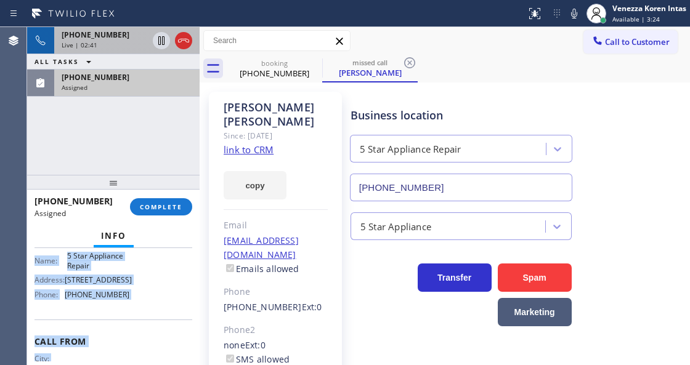
scroll to position [266, 0]
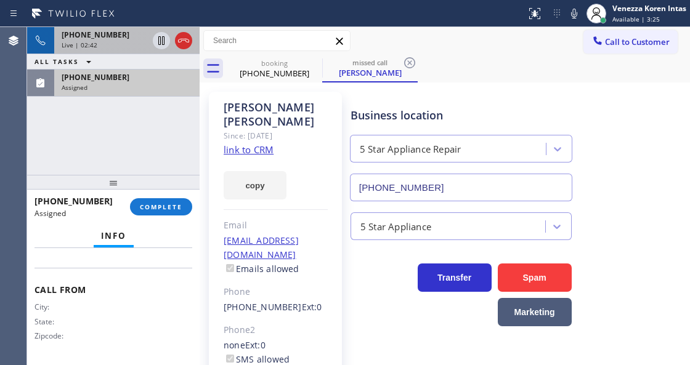
drag, startPoint x: 28, startPoint y: 312, endPoint x: 153, endPoint y: 267, distance: 132.2
click at [153, 267] on div "Context Queue: 5 Star Appliance Priority: 0 Task Age: Customer Name: [PERSON_NA…" at bounding box center [113, 306] width 173 height 116
copy div "Customer Name: [PERSON_NAME] Phone: [PHONE_NUMBER] Address: [STREET_ADDRESS] Bu…"
click at [144, 77] on div "[PHONE_NUMBER]" at bounding box center [127, 77] width 131 height 10
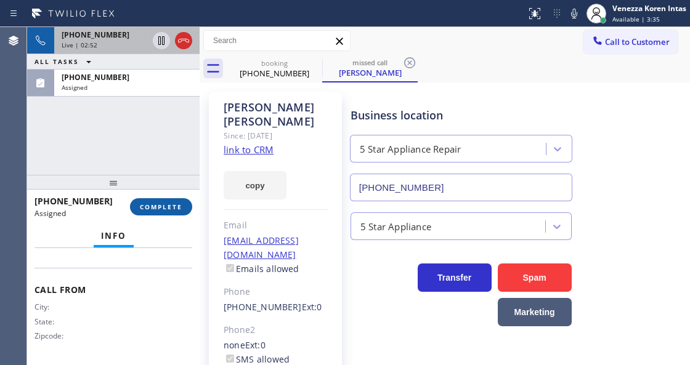
click at [166, 202] on button "COMPLETE" at bounding box center [161, 206] width 62 height 17
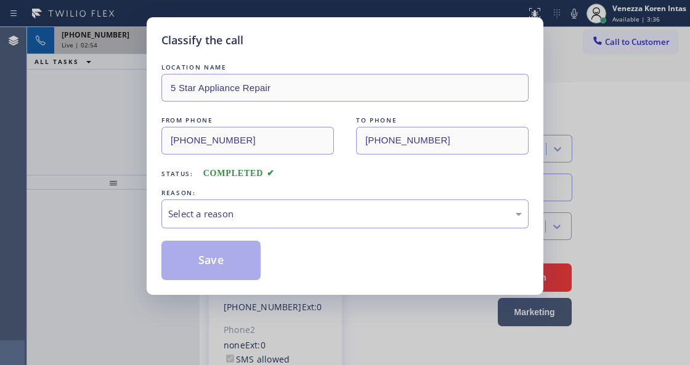
click at [270, 224] on div "Select a reason" at bounding box center [344, 214] width 367 height 29
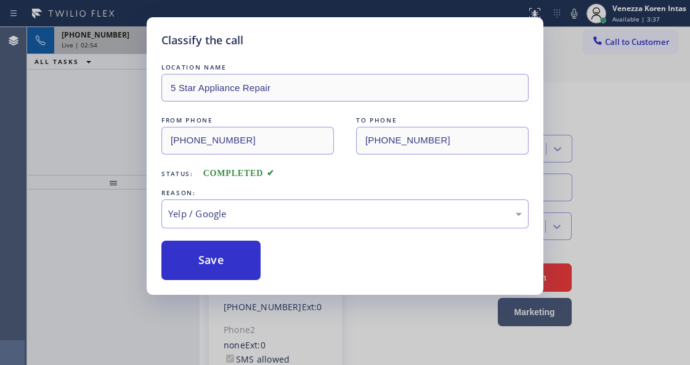
drag, startPoint x: 276, startPoint y: 328, endPoint x: 251, endPoint y: 286, distance: 48.9
click at [242, 270] on button "Save" at bounding box center [210, 260] width 99 height 39
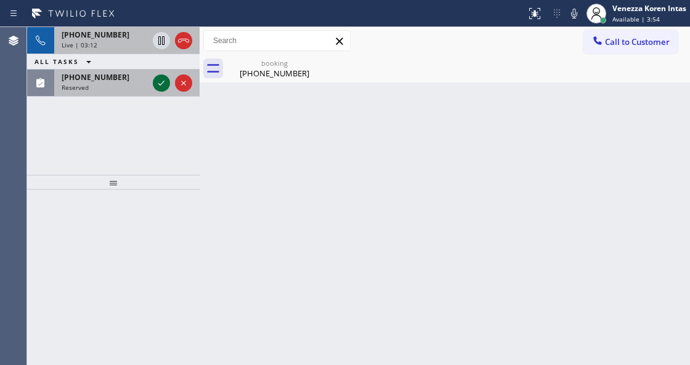
click at [163, 86] on icon at bounding box center [161, 83] width 15 height 15
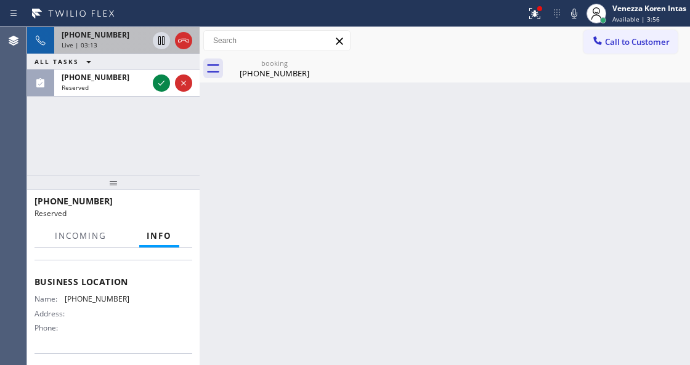
scroll to position [154, 0]
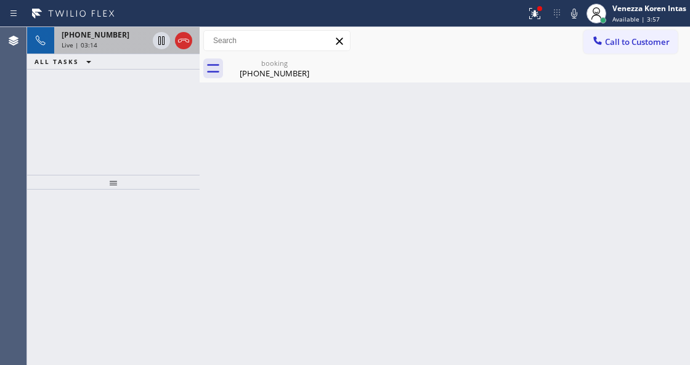
click at [120, 46] on div "Live | 03:14" at bounding box center [105, 45] width 86 height 9
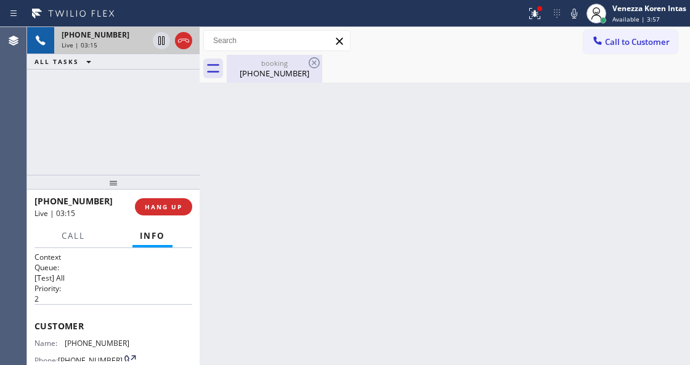
click at [285, 63] on div "booking" at bounding box center [274, 63] width 93 height 9
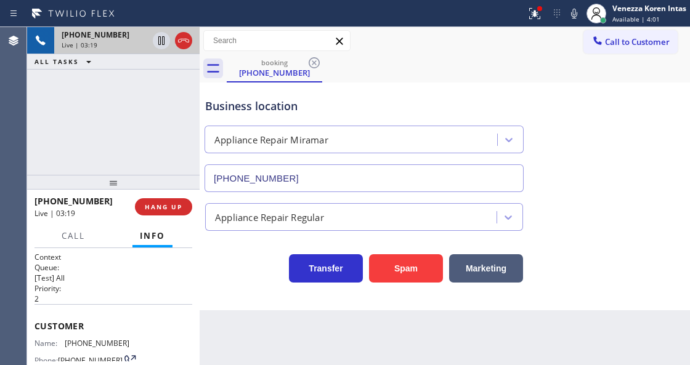
drag, startPoint x: 545, startPoint y: 14, endPoint x: 539, endPoint y: 59, distance: 46.0
click at [545, 14] on div at bounding box center [534, 13] width 27 height 15
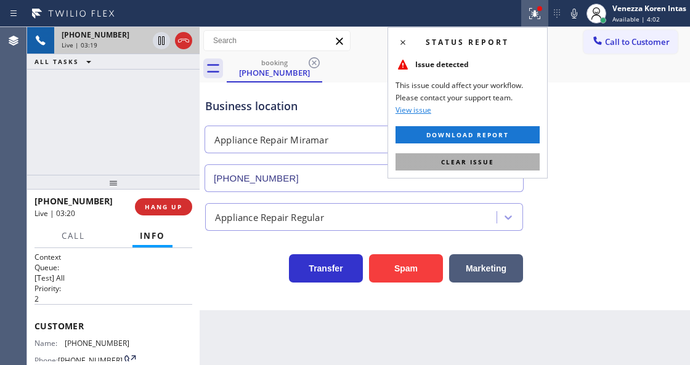
click at [499, 160] on button "Clear issue" at bounding box center [468, 161] width 144 height 17
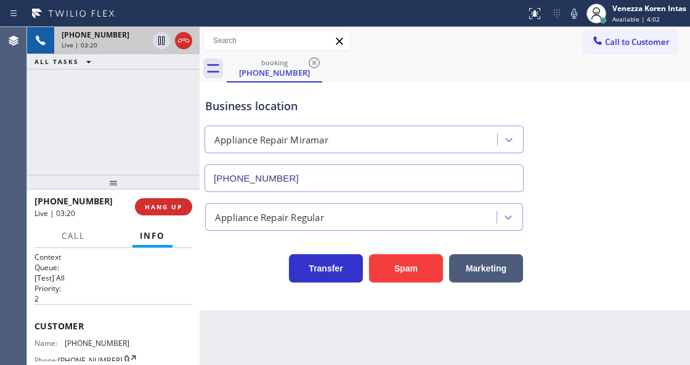
drag, startPoint x: 627, startPoint y: 169, endPoint x: 501, endPoint y: 26, distance: 190.8
click at [625, 168] on div "Business location Appliance Repair [GEOGRAPHIC_DATA] [PHONE_NUMBER]" at bounding box center [445, 137] width 484 height 112
drag, startPoint x: 133, startPoint y: 338, endPoint x: 65, endPoint y: 343, distance: 68.0
click at [65, 343] on div "Name: [PHONE_NUMBER] Phone: [PHONE_NUMBER] Address:" at bounding box center [114, 363] width 158 height 49
copy div "[PHONE_NUMBER]"
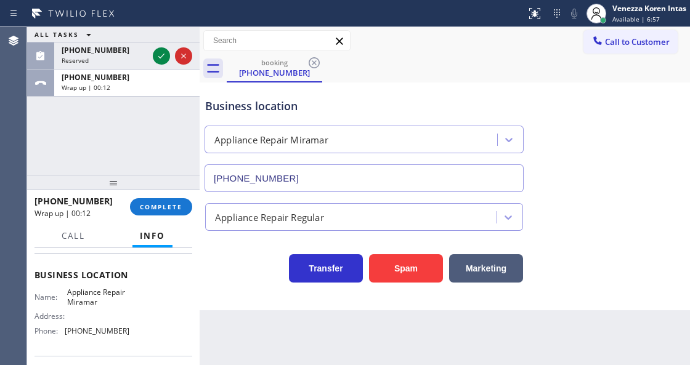
scroll to position [164, 0]
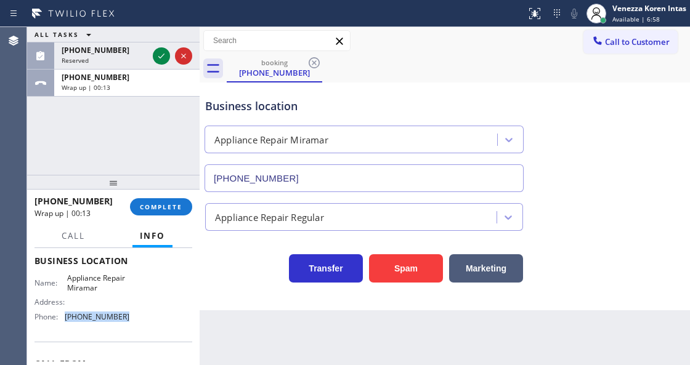
drag, startPoint x: 131, startPoint y: 317, endPoint x: 63, endPoint y: 324, distance: 67.6
click at [63, 324] on div "Name: Appliance Repair Miramar Address: Phone: [PHONE_NUMBER]" at bounding box center [114, 300] width 158 height 53
copy div "[PHONE_NUMBER]"
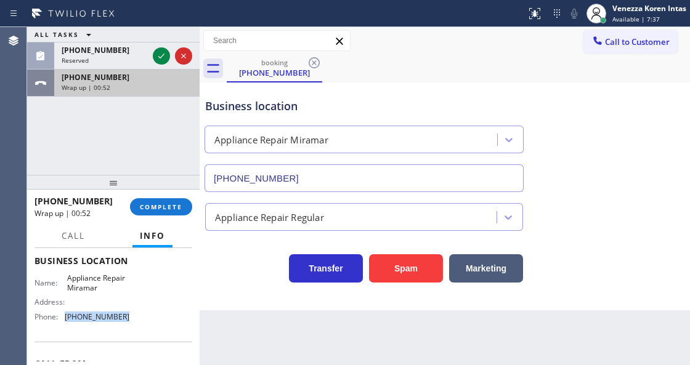
click at [175, 85] on div "Wrap up | 00:52" at bounding box center [127, 87] width 131 height 9
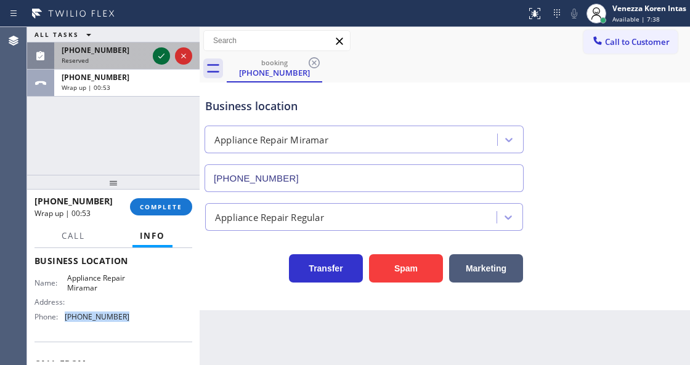
click at [164, 54] on icon at bounding box center [161, 56] width 15 height 15
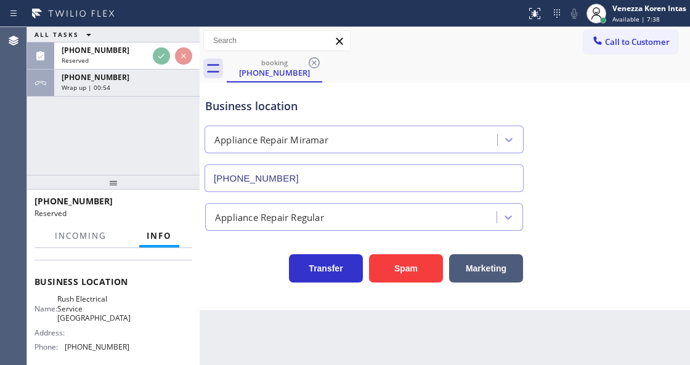
scroll to position [184, 0]
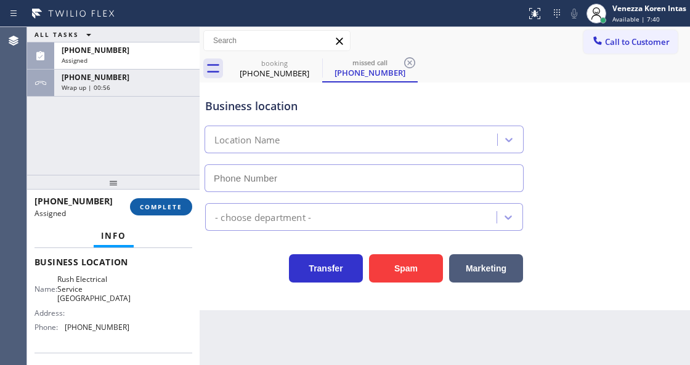
type input "[PHONE_NUMBER]"
click at [180, 206] on span "COMPLETE" at bounding box center [161, 207] width 43 height 9
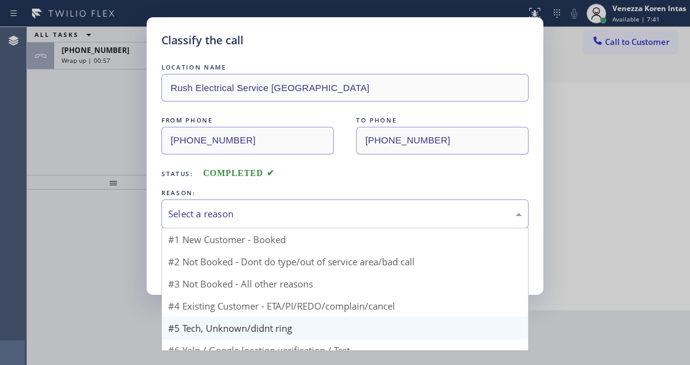
drag, startPoint x: 298, startPoint y: 214, endPoint x: 283, endPoint y: 316, distance: 102.1
click at [297, 216] on div "Select a reason" at bounding box center [345, 214] width 354 height 14
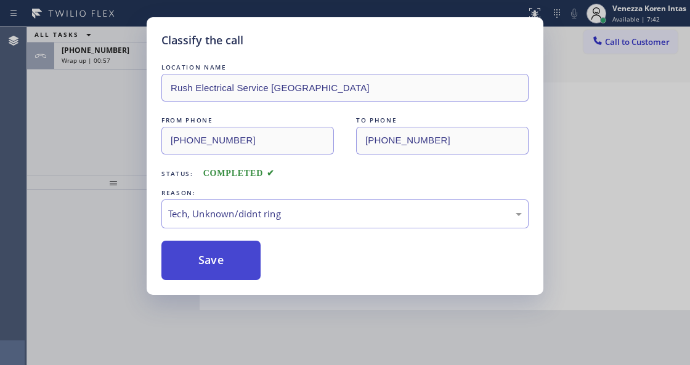
click at [245, 279] on button "Save" at bounding box center [210, 260] width 99 height 39
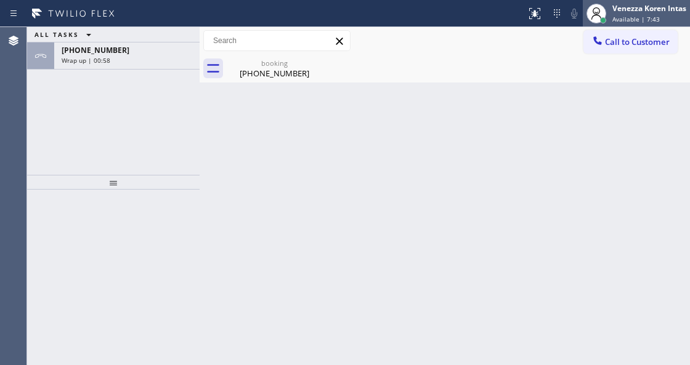
click at [635, 14] on div "Venezza Koren Intas Available | 7:43" at bounding box center [650, 13] width 80 height 22
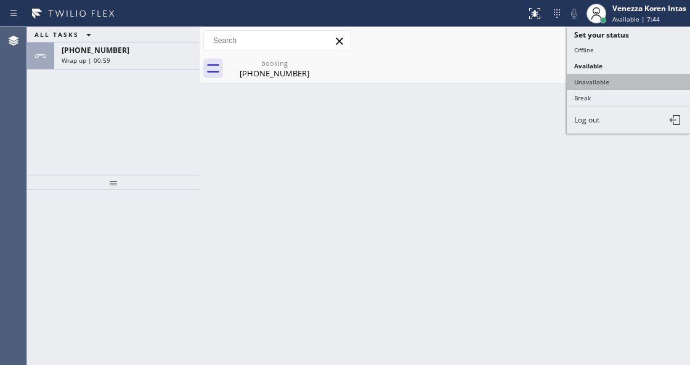
click at [614, 85] on button "Unavailable" at bounding box center [628, 82] width 123 height 16
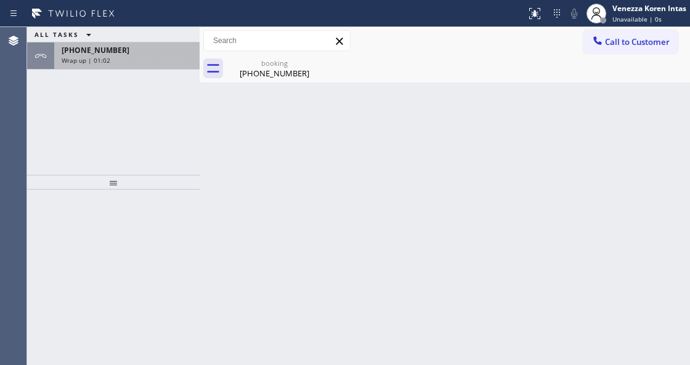
click at [122, 67] on div "[PHONE_NUMBER] Wrap up | 01:02" at bounding box center [124, 56] width 141 height 27
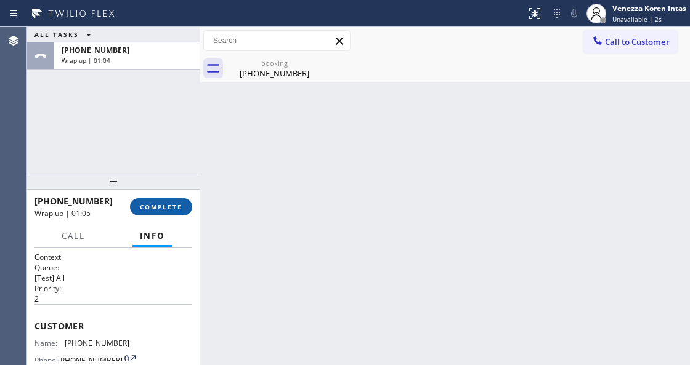
click at [164, 213] on button "COMPLETE" at bounding box center [161, 206] width 62 height 17
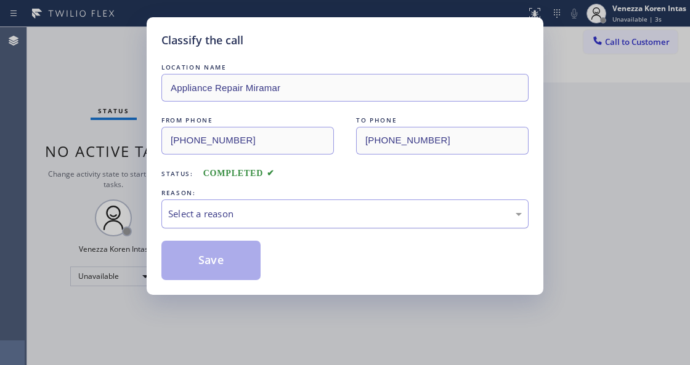
click at [270, 221] on div "Select a reason" at bounding box center [345, 214] width 354 height 14
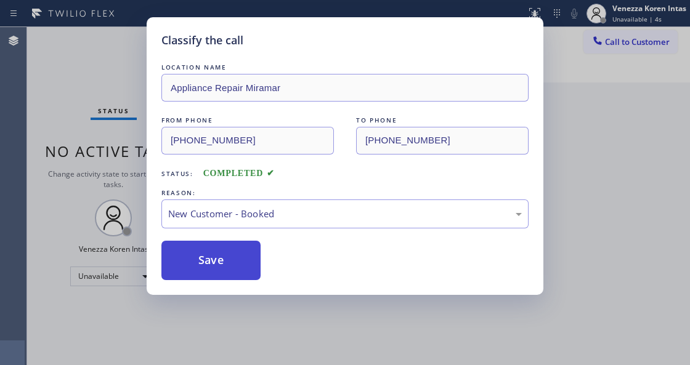
click at [248, 263] on button "Save" at bounding box center [210, 260] width 99 height 39
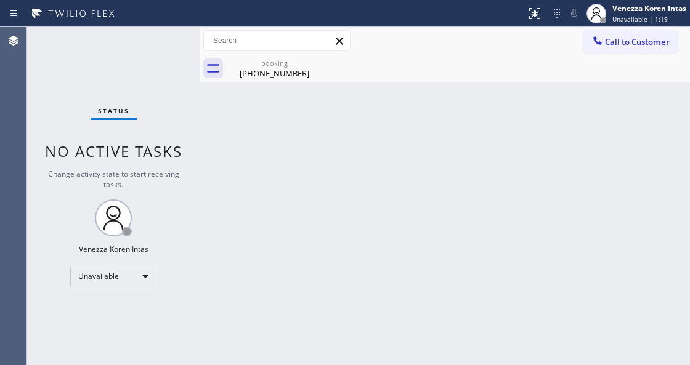
click at [146, 164] on div "Status No active tasks Change activity state to start receiving tasks. Venezza …" at bounding box center [113, 196] width 173 height 338
click at [266, 173] on div "Back to Dashboard Change Sender ID Customers Technicians Select a contact Outbo…" at bounding box center [445, 196] width 491 height 338
click at [248, 145] on div "Back to Dashboard Change Sender ID Customers Technicians Select a contact Outbo…" at bounding box center [445, 196] width 491 height 338
click at [313, 67] on icon at bounding box center [314, 62] width 15 height 15
click at [406, 120] on div "Back to Dashboard Change Sender ID Customers Technicians Select a contact Outbo…" at bounding box center [445, 196] width 491 height 338
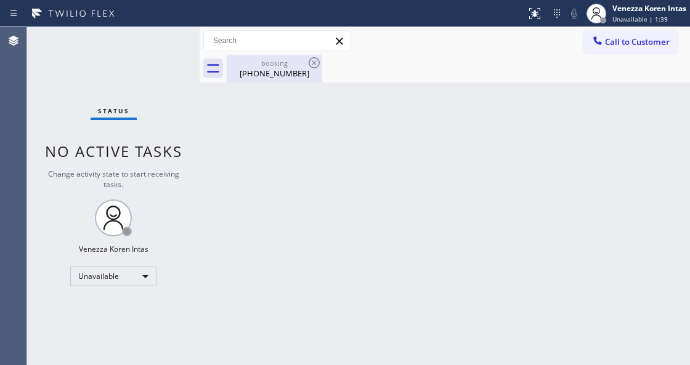
click at [258, 59] on div "booking" at bounding box center [274, 63] width 93 height 9
click at [629, 50] on button "Call to Customer" at bounding box center [631, 41] width 94 height 23
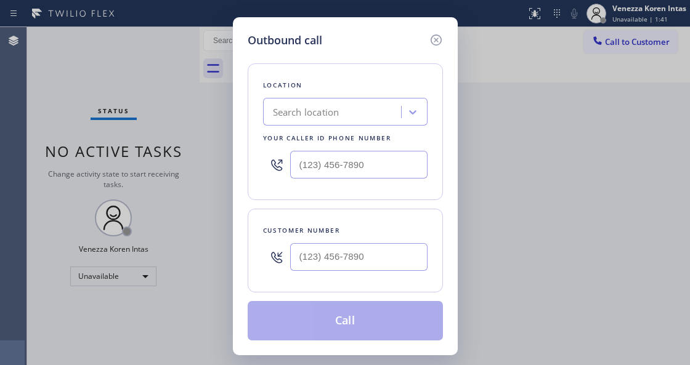
type input "(___) ___-____"
click at [368, 251] on input "(___) ___-____" at bounding box center [358, 257] width 137 height 28
type input "(___) ___-____"
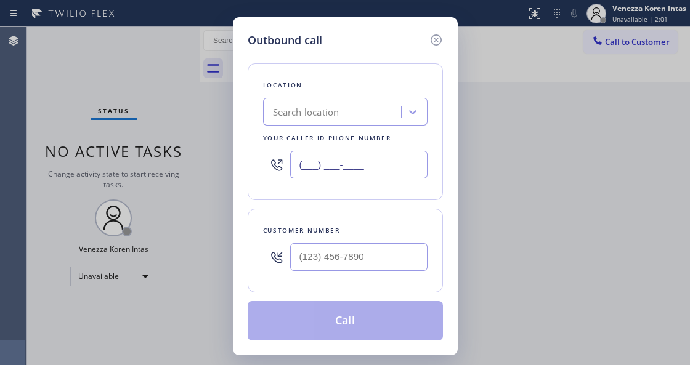
click at [388, 174] on input "(___) ___-____" at bounding box center [358, 165] width 137 height 28
paste input "text"
type input "(___) ___-____"
click at [288, 173] on div at bounding box center [276, 165] width 27 height 40
click at [298, 166] on input "(___) ___-____" at bounding box center [358, 165] width 137 height 28
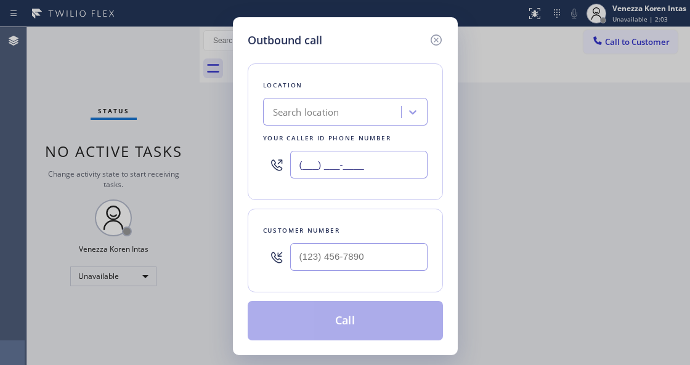
paste input "619) 304-2508"
type input "[PHONE_NUMBER]"
type input "(___) ___-____"
click at [352, 259] on input "(___) ___-____" at bounding box center [358, 257] width 137 height 28
paste input "619) 277-1297"
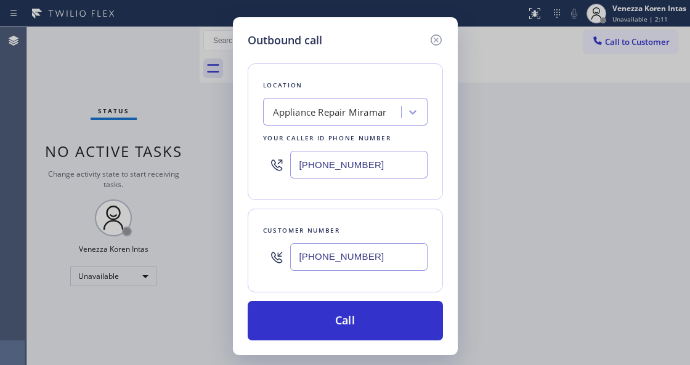
type input "[PHONE_NUMBER]"
drag, startPoint x: 351, startPoint y: 312, endPoint x: 437, endPoint y: 236, distance: 114.8
click at [351, 312] on button "Call" at bounding box center [345, 320] width 195 height 39
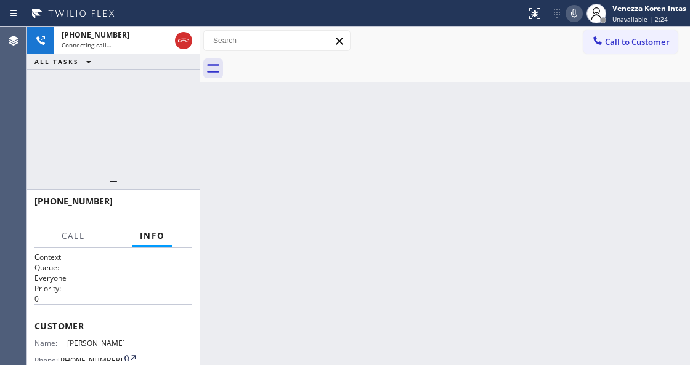
click at [574, 18] on icon at bounding box center [574, 14] width 6 height 10
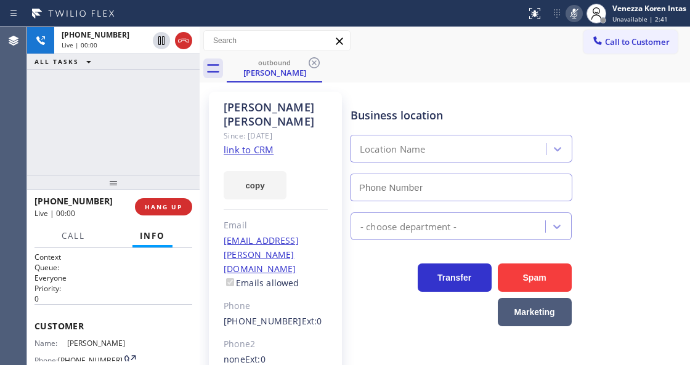
click at [568, 20] on icon at bounding box center [574, 13] width 15 height 15
type input "[PHONE_NUMBER]"
click at [370, 294] on div "Transfer Spam Marketing" at bounding box center [461, 292] width 226 height 69
click at [453, 79] on div "outbound [PERSON_NAME]" at bounding box center [458, 69] width 463 height 28
click at [393, 87] on div "[PERSON_NAME] Since: [DATE] link to CRM copy Email [EMAIL_ADDRESS][PERSON_NAME]…" at bounding box center [445, 289] width 484 height 407
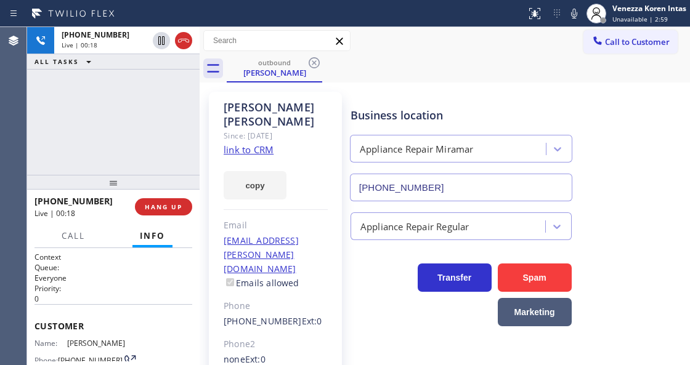
click at [355, 364] on div "Business location Appliance Repair [GEOGRAPHIC_DATA] [PHONE_NUMBER] Appliance R…" at bounding box center [517, 281] width 339 height 373
click at [367, 308] on div "Transfer Spam Marketing" at bounding box center [461, 292] width 226 height 69
click at [381, 338] on div "Business location Appliance Repair [GEOGRAPHIC_DATA] [PHONE_NUMBER] Appliance R…" at bounding box center [517, 281] width 339 height 373
drag, startPoint x: 438, startPoint y: 44, endPoint x: 302, endPoint y: 124, distance: 157.5
click at [438, 45] on div "Call to Customer Outbound call Location Appliance Repair [GEOGRAPHIC_DATA] Your…" at bounding box center [445, 41] width 491 height 22
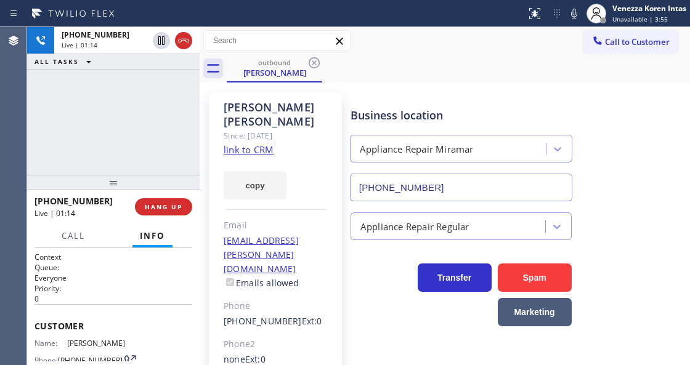
click at [182, 103] on div "[PHONE_NUMBER] Live | 01:14 ALL TASKS ALL TASKS ACTIVE TASKS TASKS IN WRAP UP" at bounding box center [113, 101] width 173 height 148
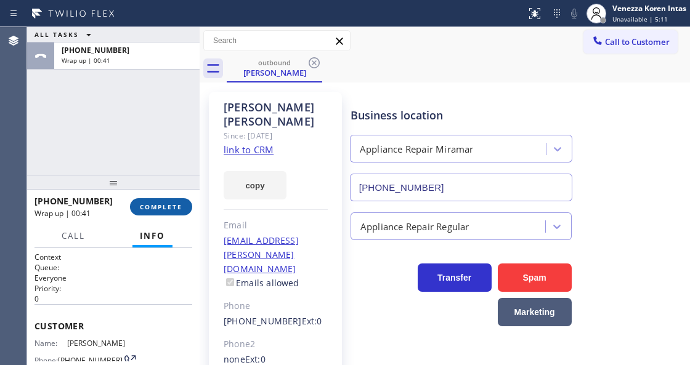
click at [160, 211] on button "COMPLETE" at bounding box center [161, 206] width 62 height 17
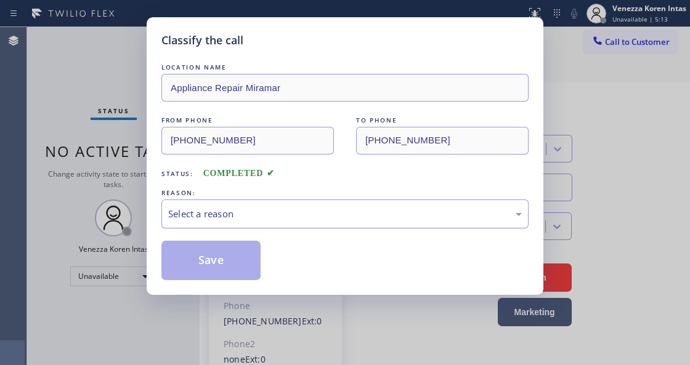
click at [301, 221] on div "Select a reason" at bounding box center [345, 214] width 354 height 14
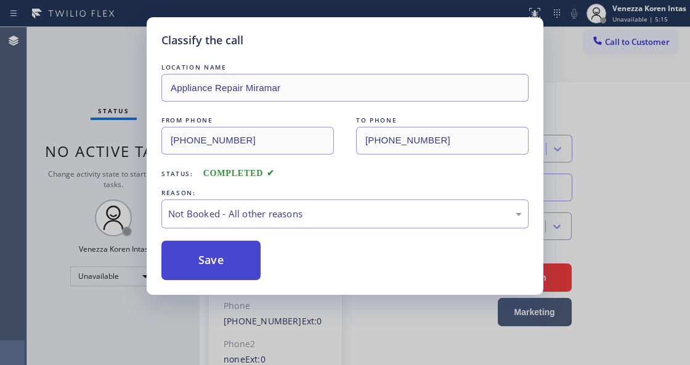
click at [230, 271] on button "Save" at bounding box center [210, 260] width 99 height 39
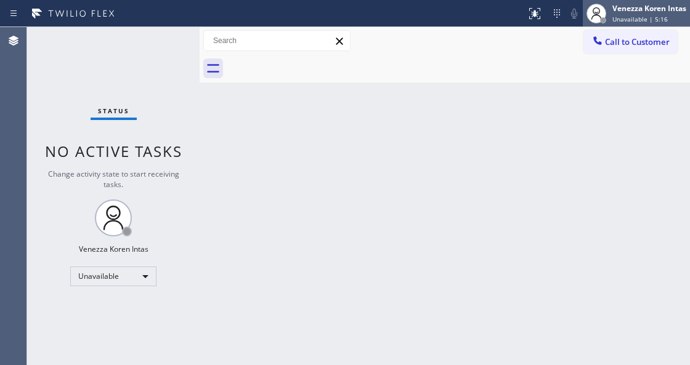
click at [643, 11] on div "Venezza Koren Intas" at bounding box center [650, 8] width 74 height 10
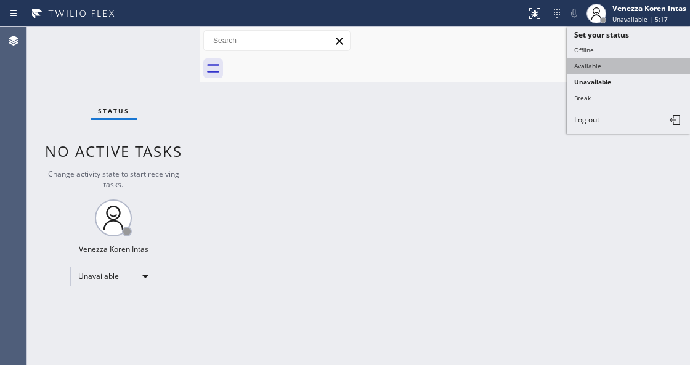
click at [614, 63] on button "Available" at bounding box center [628, 66] width 123 height 16
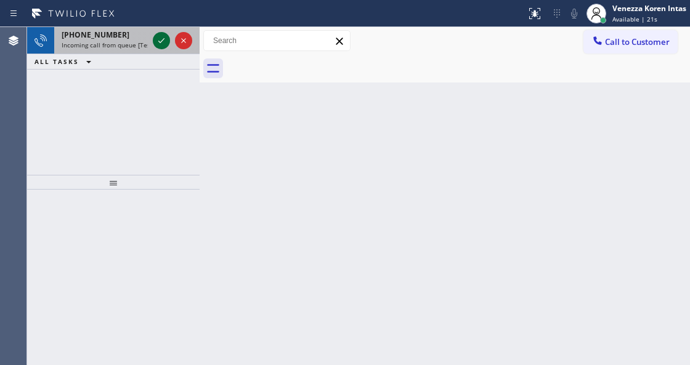
click at [164, 39] on icon at bounding box center [161, 40] width 15 height 15
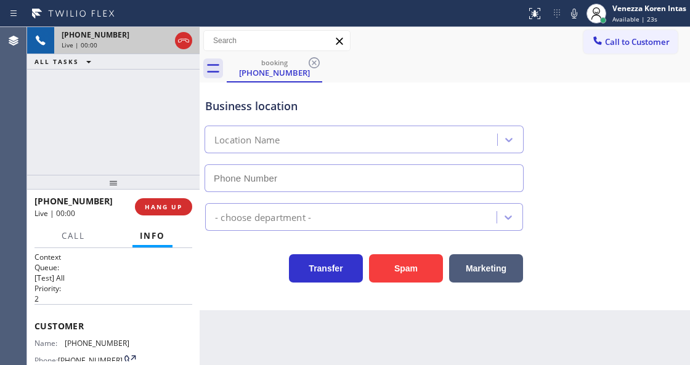
type input "[PHONE_NUMBER]"
click at [576, 18] on icon at bounding box center [574, 13] width 15 height 15
click at [173, 42] on div at bounding box center [172, 40] width 44 height 27
click at [184, 40] on icon at bounding box center [183, 41] width 11 height 4
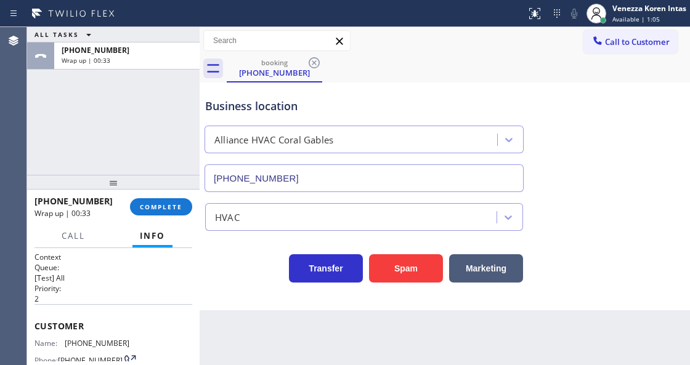
click at [361, 138] on div "Alliance HVAC Coral Gables" at bounding box center [352, 140] width 289 height 22
click at [177, 197] on div "[PHONE_NUMBER] Wrap up | 00:34 COMPLETE" at bounding box center [114, 207] width 158 height 32
click at [177, 206] on span "COMPLETE" at bounding box center [161, 207] width 43 height 9
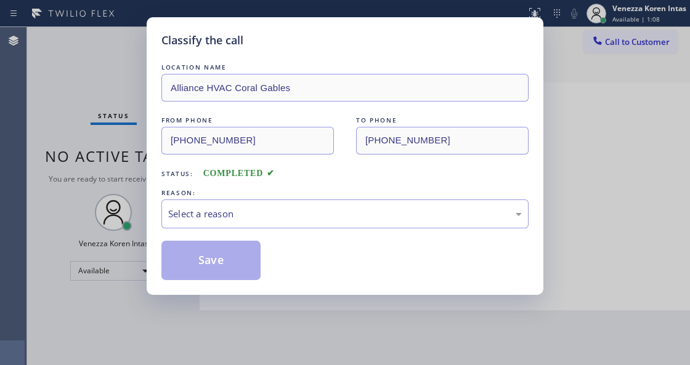
click at [284, 217] on div "Select a reason" at bounding box center [345, 214] width 354 height 14
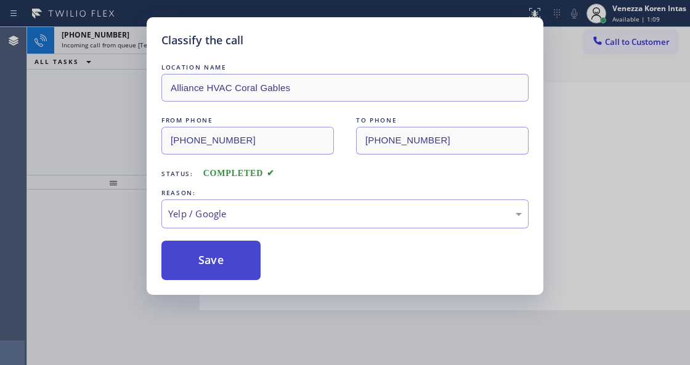
click at [212, 272] on button "Save" at bounding box center [210, 260] width 99 height 39
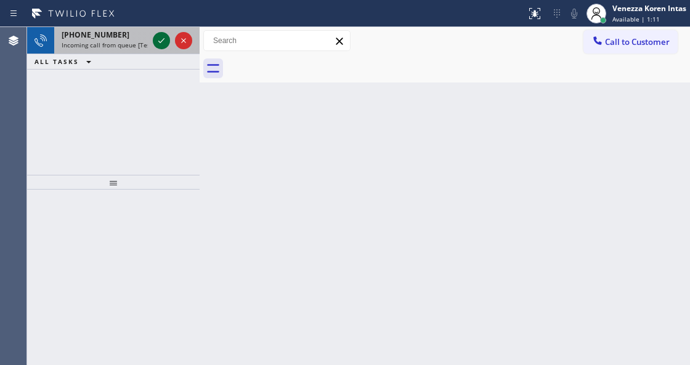
click at [161, 41] on icon at bounding box center [161, 40] width 6 height 5
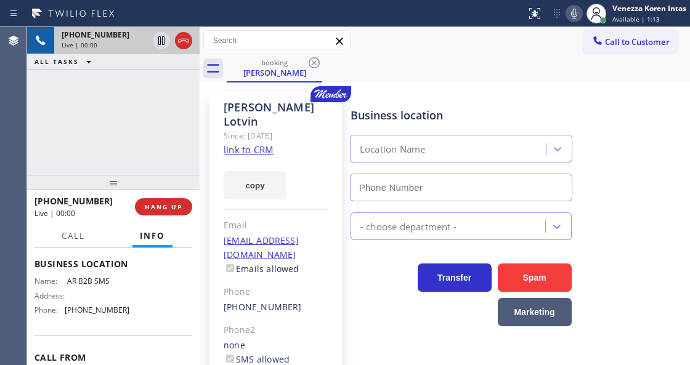
scroll to position [205, 0]
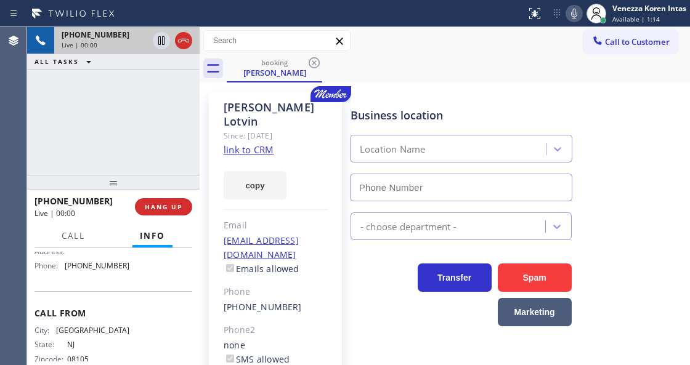
type input "[PHONE_NUMBER]"
click at [246, 144] on link "link to CRM" at bounding box center [249, 150] width 50 height 12
click at [572, 14] on icon at bounding box center [574, 13] width 15 height 15
click at [577, 15] on icon at bounding box center [574, 13] width 15 height 15
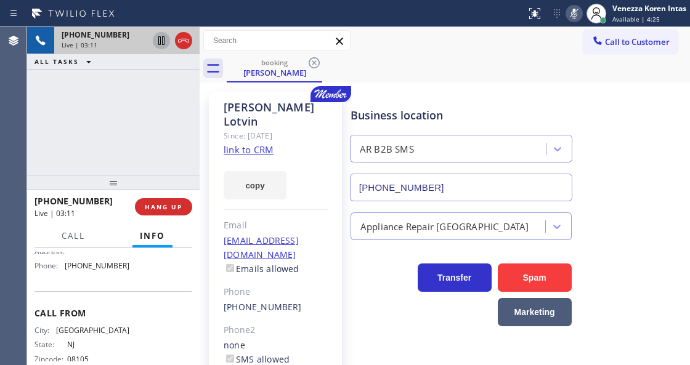
click at [164, 44] on icon at bounding box center [161, 40] width 6 height 9
click at [420, 70] on div "booking [PERSON_NAME]" at bounding box center [458, 69] width 463 height 28
click at [575, 7] on icon at bounding box center [574, 13] width 15 height 15
click at [161, 36] on icon at bounding box center [161, 40] width 15 height 15
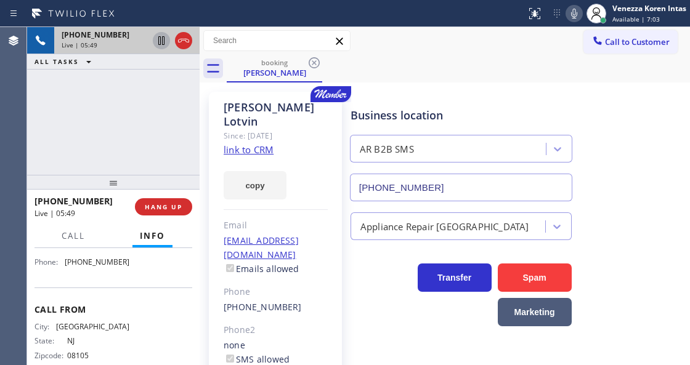
scroll to position [165, 0]
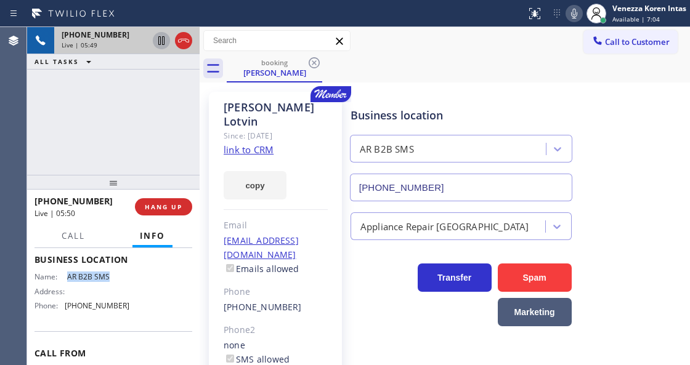
drag, startPoint x: 64, startPoint y: 295, endPoint x: 119, endPoint y: 303, distance: 55.5
click at [119, 303] on div "Name: AR B2B SMS Address: Phone: [PHONE_NUMBER]" at bounding box center [82, 293] width 95 height 43
copy div "AR B2B SMS"
drag, startPoint x: 132, startPoint y: 326, endPoint x: 67, endPoint y: 323, distance: 65.4
click at [67, 316] on div "Name: AR B2B SMS Address: Phone: [PHONE_NUMBER]" at bounding box center [114, 293] width 158 height 43
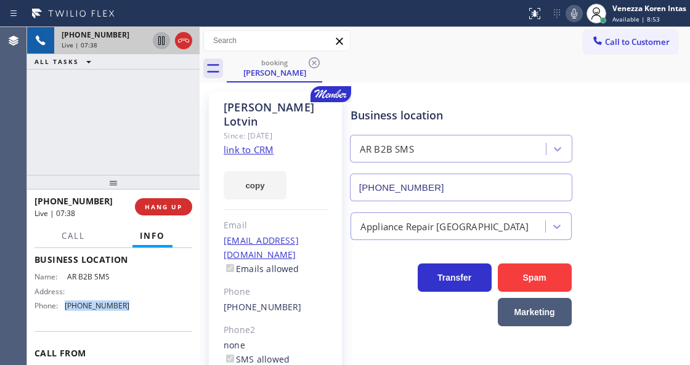
copy span "[PHONE_NUMBER]"
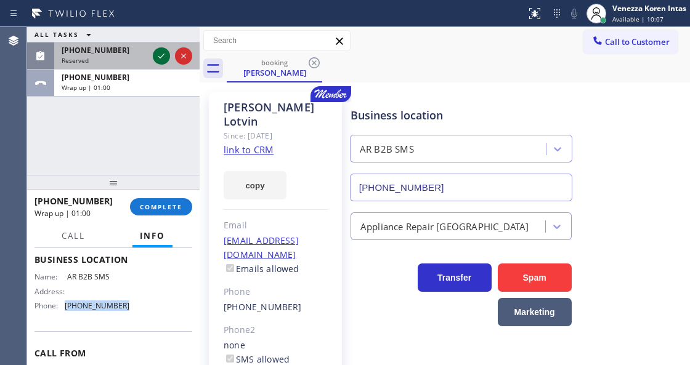
click at [166, 58] on icon at bounding box center [161, 56] width 15 height 15
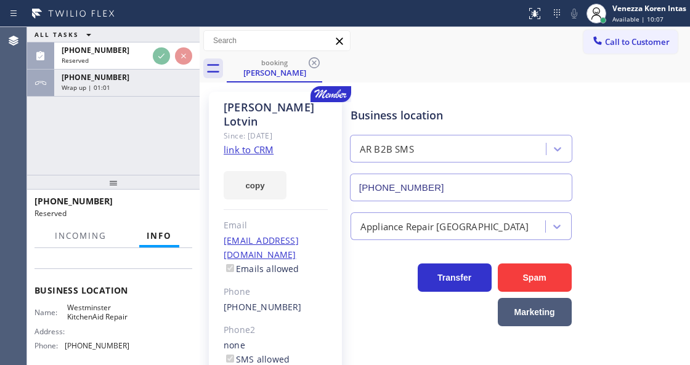
scroll to position [175, 0]
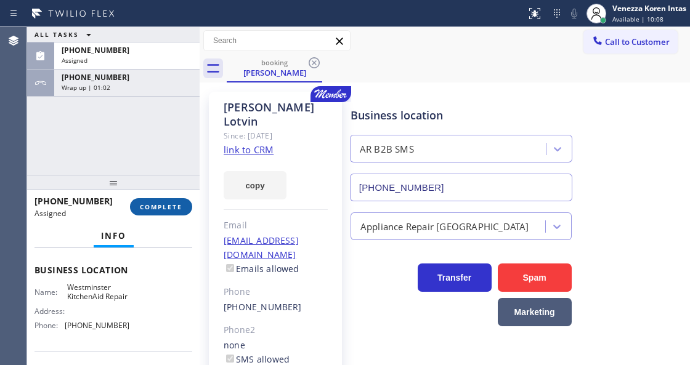
click at [173, 208] on span "COMPLETE" at bounding box center [161, 207] width 43 height 9
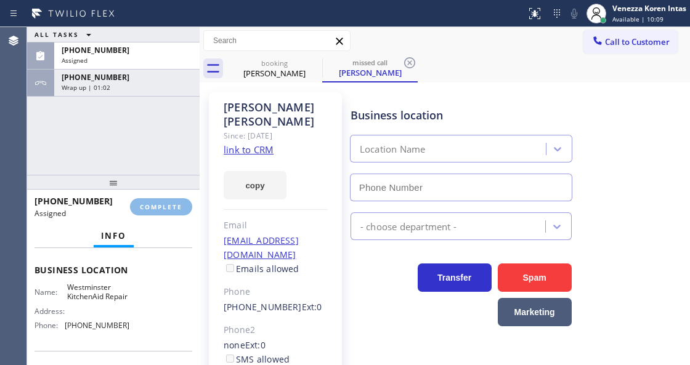
type input "[PHONE_NUMBER]"
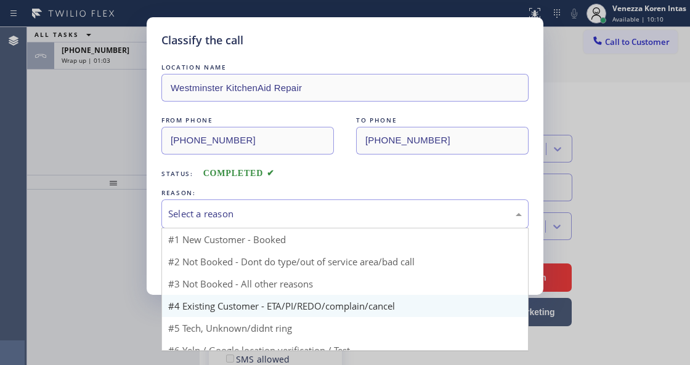
drag, startPoint x: 288, startPoint y: 227, endPoint x: 319, endPoint y: 292, distance: 72.0
click at [290, 229] on div "Select a reason #1 New Customer - Booked #2 Not Booked - Dont do type/out of se…" at bounding box center [344, 214] width 367 height 29
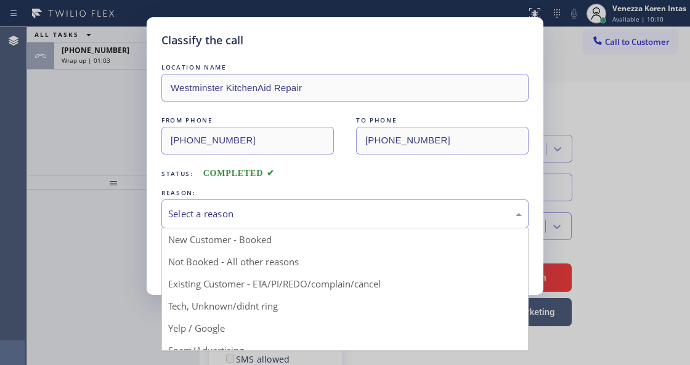
drag, startPoint x: 314, startPoint y: 285, endPoint x: 302, endPoint y: 285, distance: 11.7
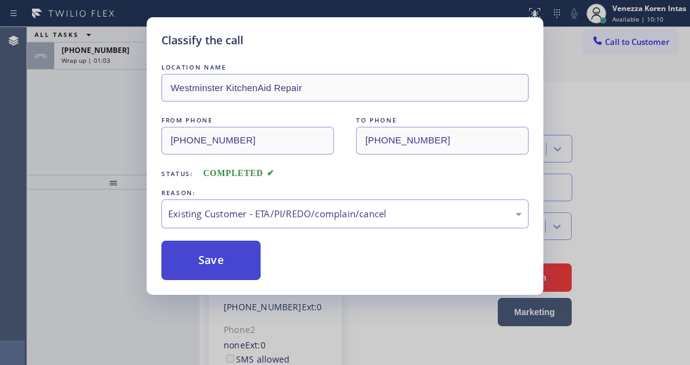
click at [249, 280] on button "Save" at bounding box center [210, 260] width 99 height 39
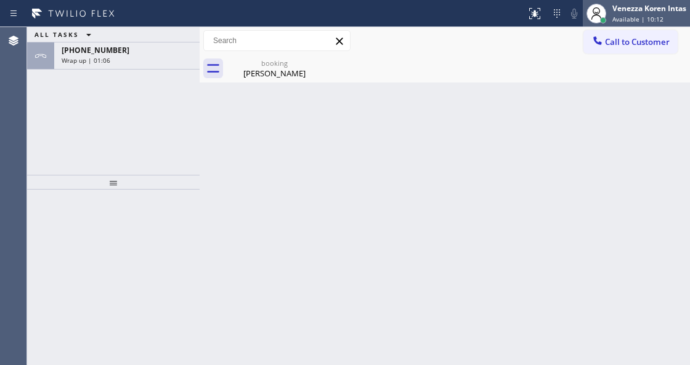
click at [626, 15] on span "Available | 10:12" at bounding box center [638, 19] width 51 height 9
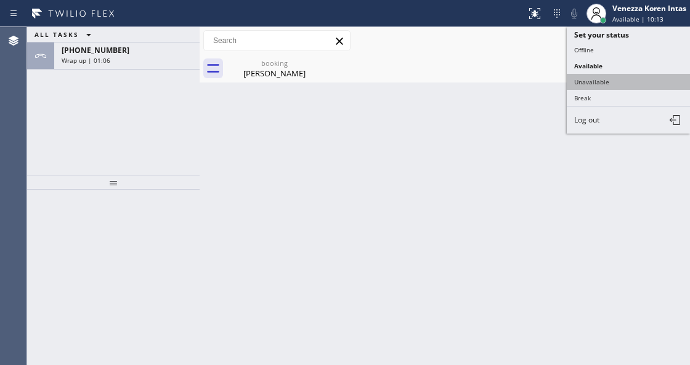
click at [616, 78] on button "Unavailable" at bounding box center [628, 82] width 123 height 16
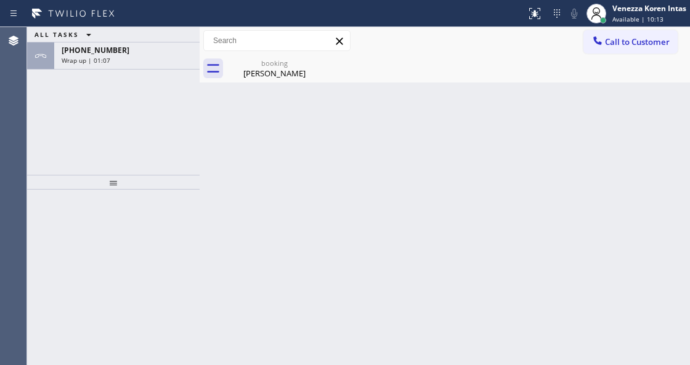
drag, startPoint x: 97, startPoint y: 62, endPoint x: 120, endPoint y: 107, distance: 50.7
click at [96, 62] on span "Wrap up | 01:07" at bounding box center [86, 60] width 49 height 9
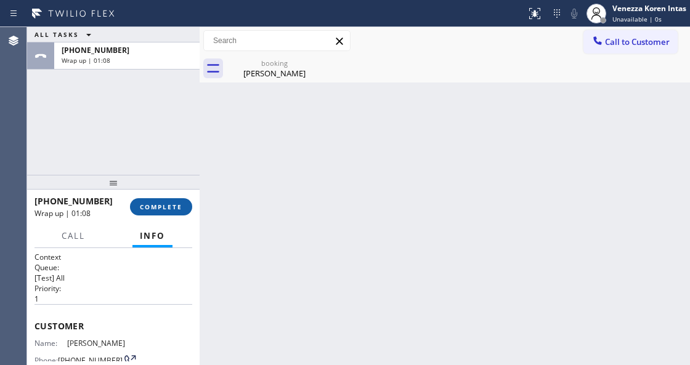
click at [141, 210] on span "COMPLETE" at bounding box center [161, 207] width 43 height 9
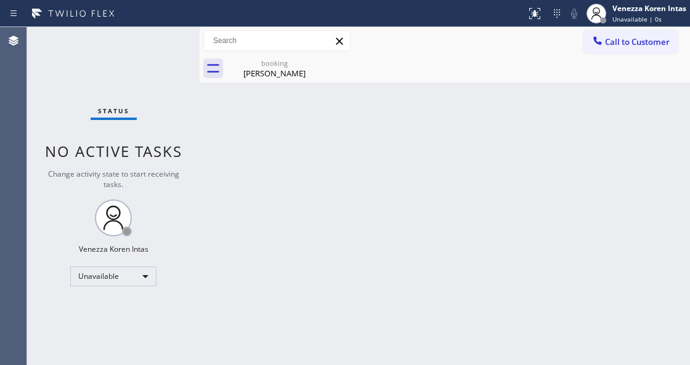
click at [277, 224] on div "Back to Dashboard Change Sender ID Customers Technicians Select a contact Outbo…" at bounding box center [445, 196] width 491 height 338
click at [265, 67] on div "booking" at bounding box center [274, 63] width 93 height 9
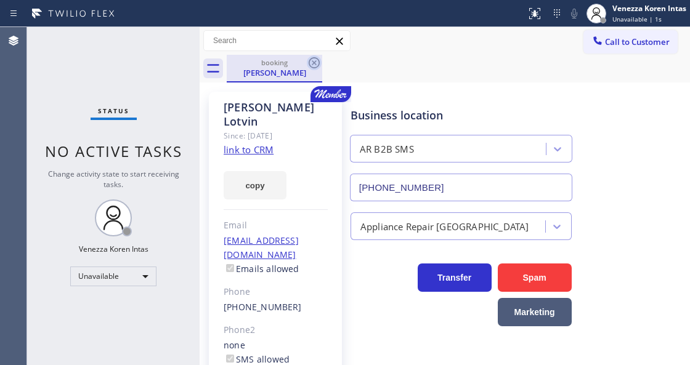
click at [309, 62] on icon at bounding box center [314, 62] width 11 height 11
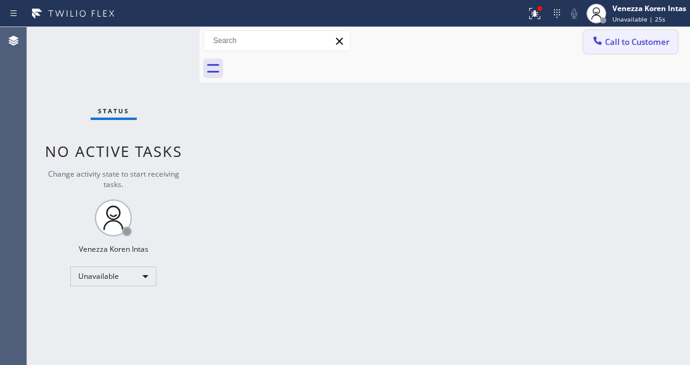
drag, startPoint x: 666, startPoint y: 45, endPoint x: 661, endPoint y: 51, distance: 7.4
click at [665, 45] on span "Call to Customer" at bounding box center [637, 41] width 65 height 11
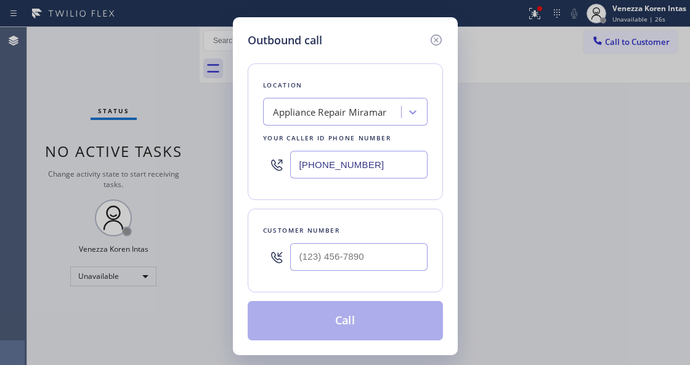
drag, startPoint x: 369, startPoint y: 173, endPoint x: 182, endPoint y: 163, distance: 187.0
click at [190, 163] on div "Outbound call Location Appliance Repair [GEOGRAPHIC_DATA] Your caller id phone …" at bounding box center [345, 182] width 690 height 365
paste input "text"
type input "[PHONE_NUMBER]"
click at [435, 40] on icon at bounding box center [435, 40] width 11 height 11
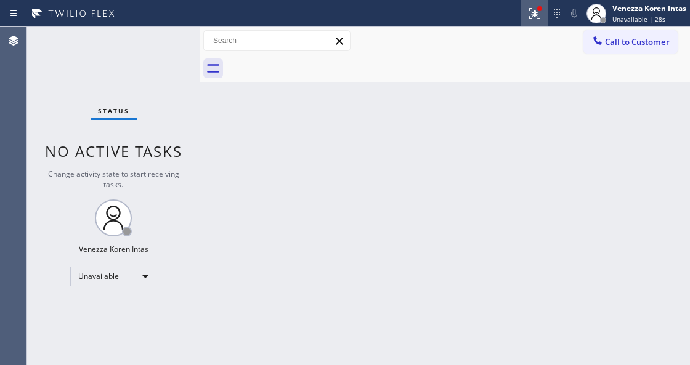
type input "[PHONE_NUMBER]"
click at [529, 12] on icon at bounding box center [534, 13] width 15 height 15
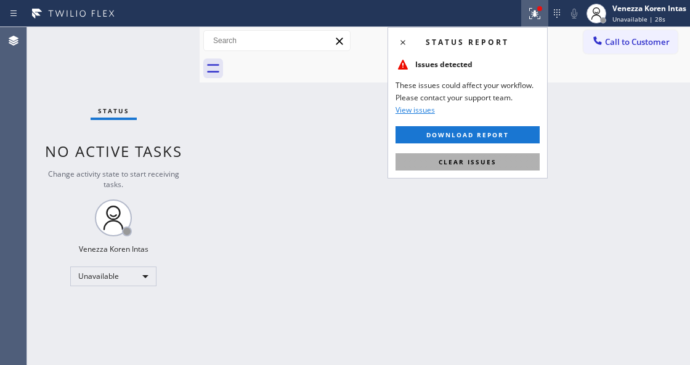
click at [516, 161] on button "Clear issues" at bounding box center [468, 161] width 144 height 17
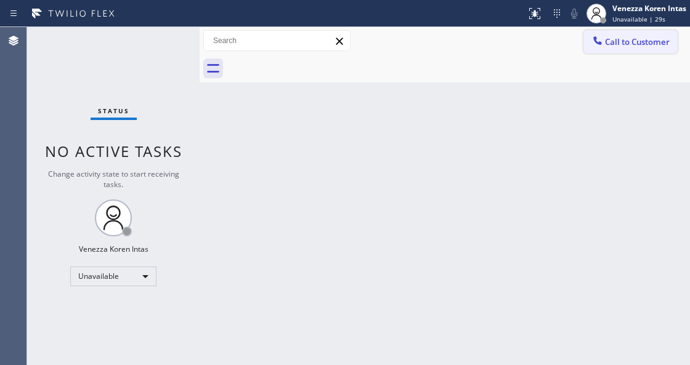
click at [648, 49] on button "Call to Customer" at bounding box center [631, 41] width 94 height 23
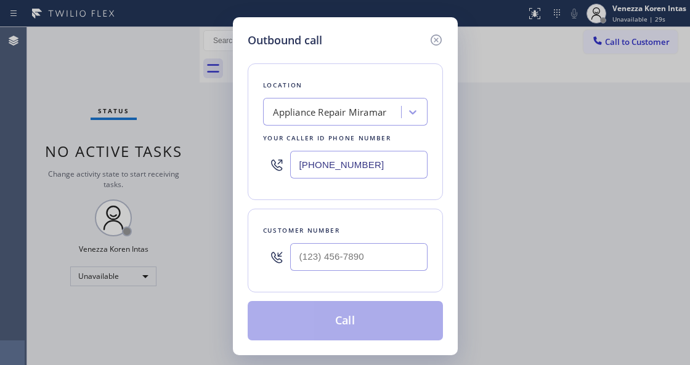
type input "(___) ___-____"
click at [366, 265] on input "(___) ___-____" at bounding box center [358, 257] width 137 height 28
paste input "619) 277-1297"
type input "[PHONE_NUMBER]"
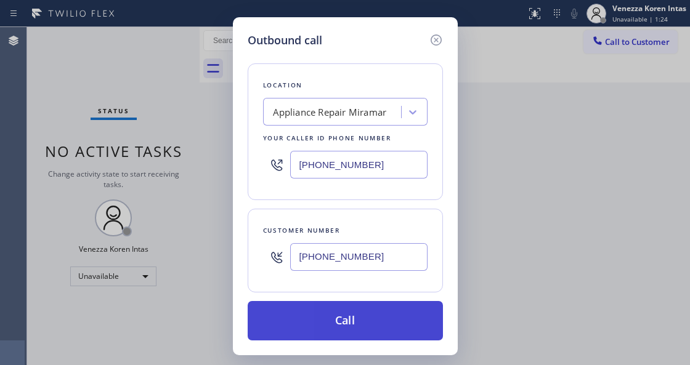
click at [356, 333] on button "Call" at bounding box center [345, 320] width 195 height 39
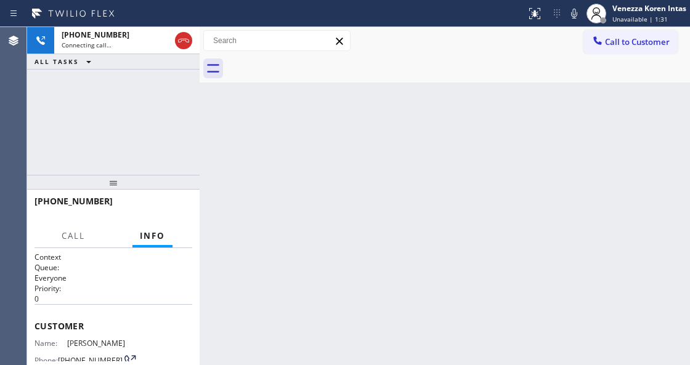
drag, startPoint x: 570, startPoint y: 14, endPoint x: 568, endPoint y: 61, distance: 47.5
click at [570, 13] on icon at bounding box center [574, 13] width 15 height 15
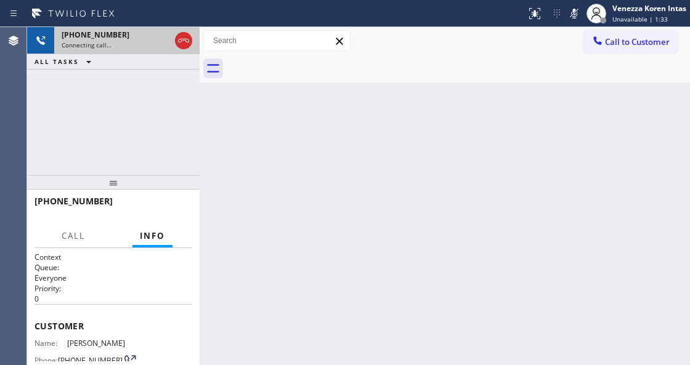
click at [86, 45] on span "Connecting call…" at bounding box center [87, 45] width 50 height 9
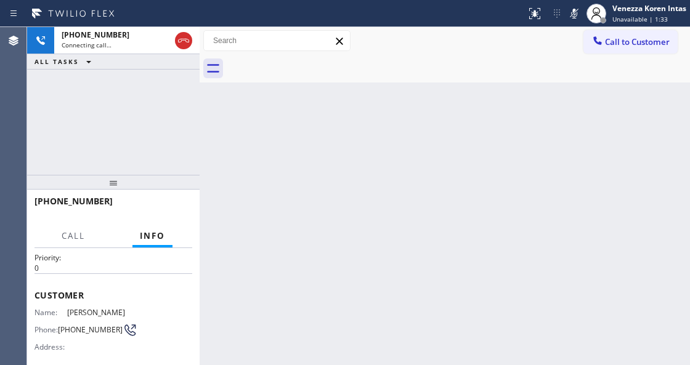
scroll to position [82, 0]
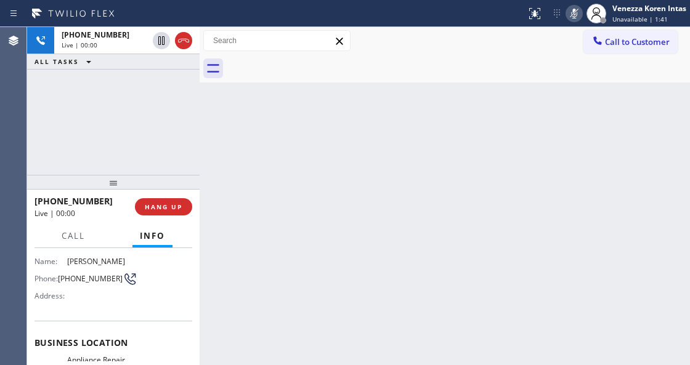
click at [573, 13] on rect at bounding box center [574, 12] width 9 height 9
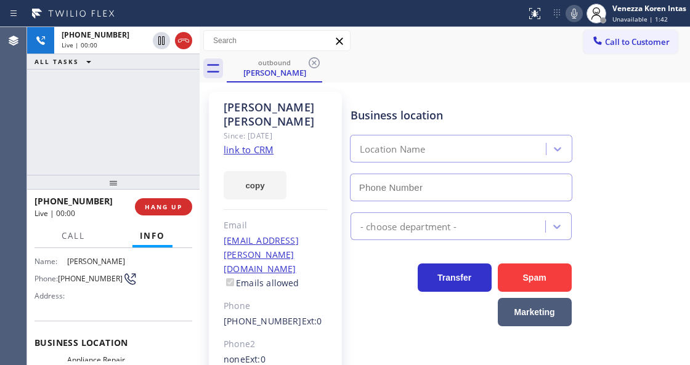
type input "[PHONE_NUMBER]"
click at [571, 17] on icon at bounding box center [574, 13] width 15 height 15
click at [569, 17] on icon at bounding box center [574, 13] width 15 height 15
click at [336, 116] on div "[PERSON_NAME] Since: [DATE] link to CRM copy Email [EMAIL_ADDRESS][PERSON_NAME]…" at bounding box center [275, 289] width 133 height 395
click at [266, 144] on link "link to CRM" at bounding box center [249, 150] width 50 height 12
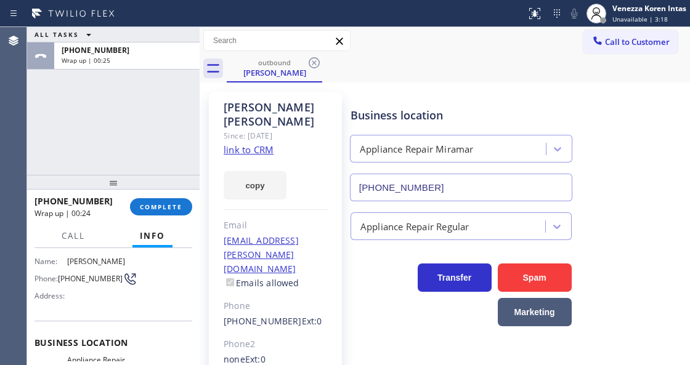
click at [377, 89] on div "[PERSON_NAME] Since: [DATE] link to CRM copy Email [EMAIL_ADDRESS][PERSON_NAME]…" at bounding box center [445, 289] width 484 height 407
click at [155, 194] on div "[PHONE_NUMBER] Wrap up | 00:25 COMPLETE" at bounding box center [114, 207] width 158 height 32
drag, startPoint x: 158, startPoint y: 206, endPoint x: 263, endPoint y: 270, distance: 123.0
click at [158, 207] on span "COMPLETE" at bounding box center [161, 207] width 43 height 9
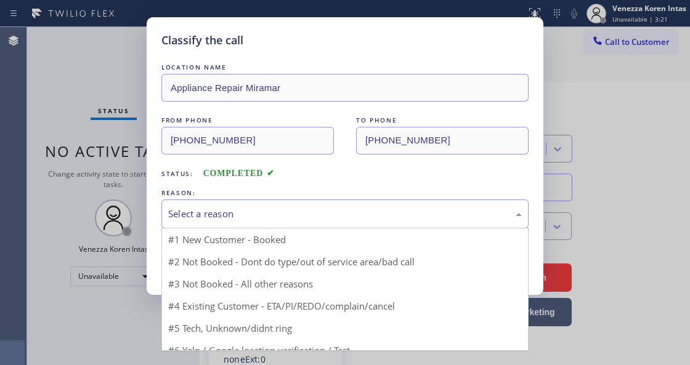
click at [257, 219] on div "Select a reason" at bounding box center [345, 214] width 354 height 14
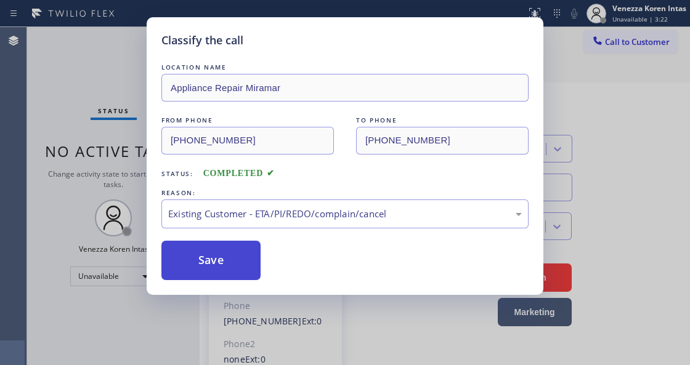
drag, startPoint x: 302, startPoint y: 292, endPoint x: 215, endPoint y: 263, distance: 91.8
click at [215, 263] on button "Save" at bounding box center [210, 260] width 99 height 39
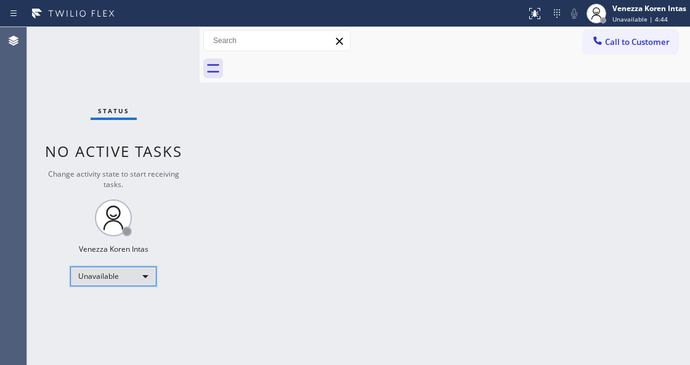
click at [142, 274] on div "Unavailable" at bounding box center [113, 277] width 86 height 20
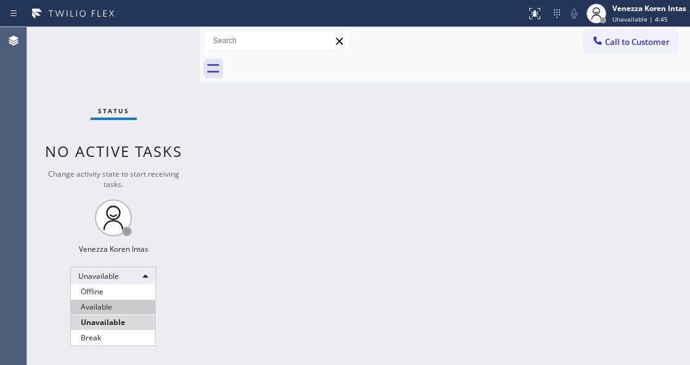
click at [139, 309] on li "Available" at bounding box center [113, 307] width 84 height 15
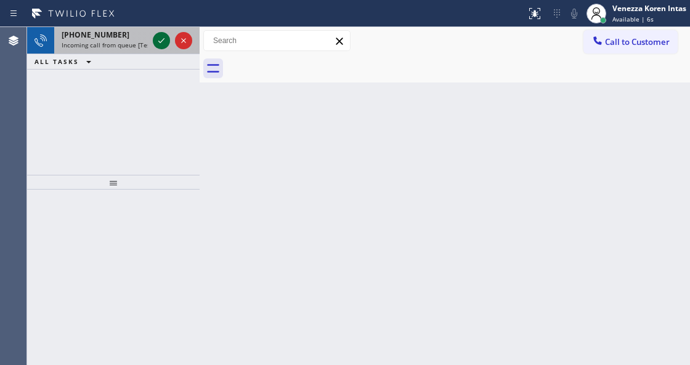
click at [155, 41] on icon at bounding box center [161, 40] width 15 height 15
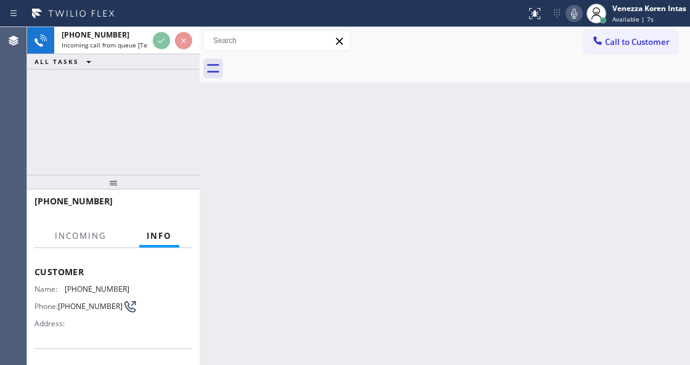
scroll to position [123, 0]
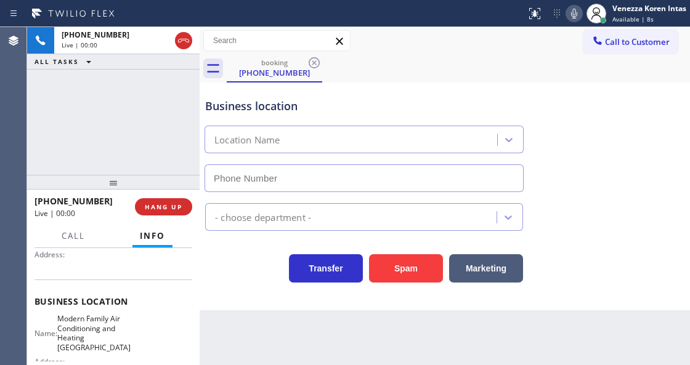
type input "[PHONE_NUMBER]"
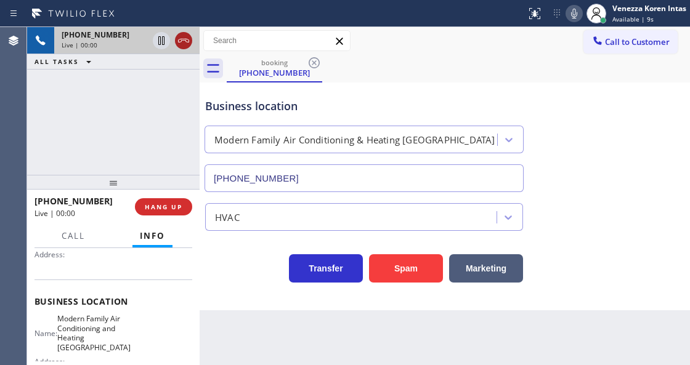
click at [181, 43] on icon at bounding box center [183, 40] width 15 height 15
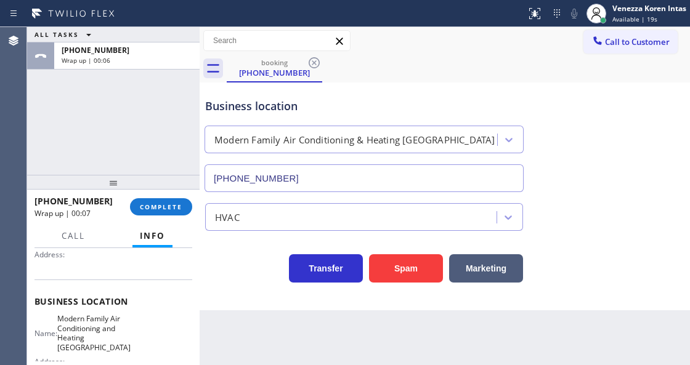
drag, startPoint x: 317, startPoint y: 331, endPoint x: 308, endPoint y: 337, distance: 11.1
click at [316, 333] on div "Back to Dashboard Change Sender ID Customers Technicians Select a contact Outbo…" at bounding box center [445, 196] width 491 height 338
click at [149, 205] on span "COMPLETE" at bounding box center [161, 207] width 43 height 9
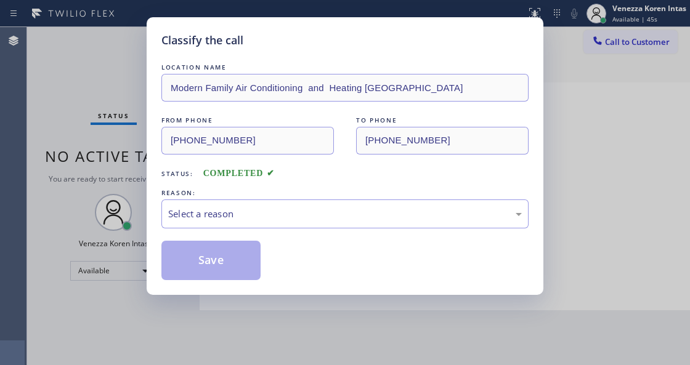
click at [263, 216] on div "Select a reason" at bounding box center [345, 214] width 354 height 14
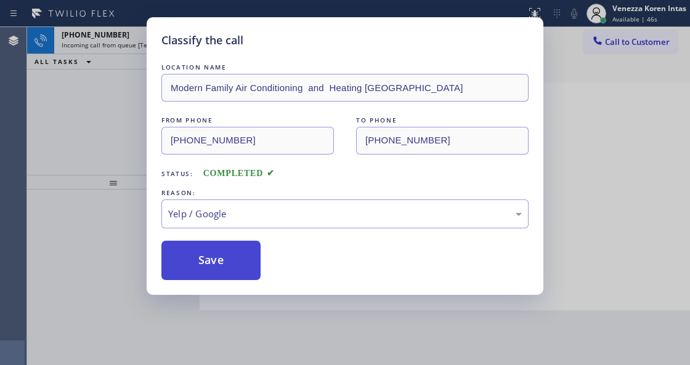
click at [224, 270] on button "Save" at bounding box center [210, 260] width 99 height 39
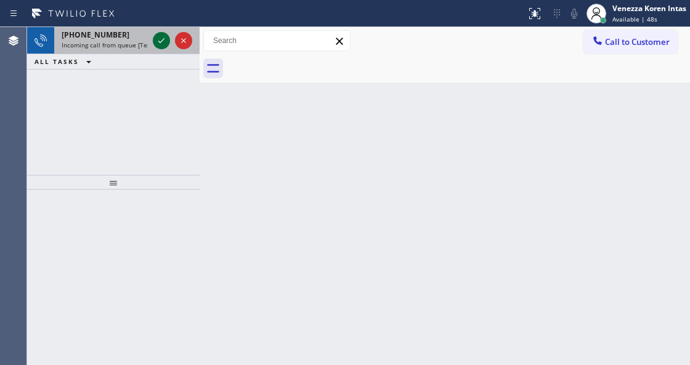
click at [155, 37] on icon at bounding box center [161, 40] width 15 height 15
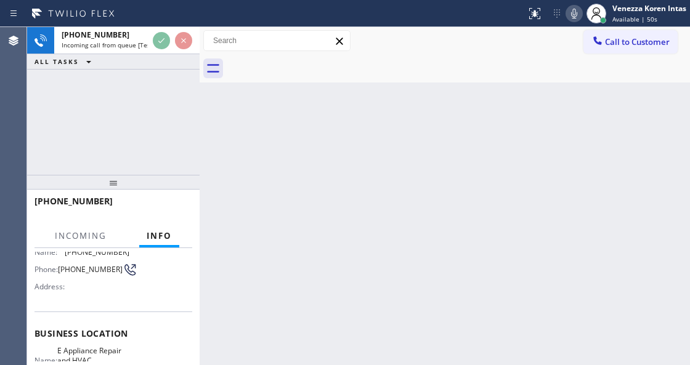
scroll to position [164, 0]
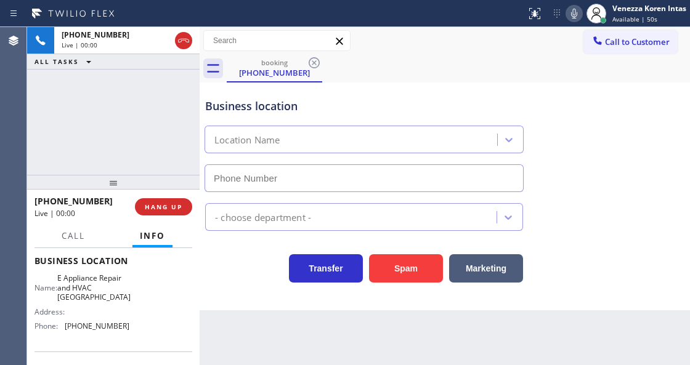
type input "[PHONE_NUMBER]"
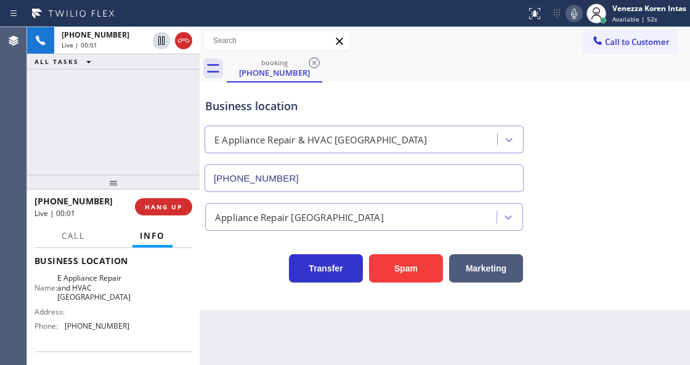
drag, startPoint x: 122, startPoint y: 146, endPoint x: 192, endPoint y: 320, distance: 187.8
click at [122, 146] on div "[PHONE_NUMBER] Live | 00:01 ALL TASKS ALL TASKS ACTIVE TASKS TASKS IN WRAP UP" at bounding box center [113, 101] width 173 height 148
click at [267, 357] on div "Back to Dashboard Change Sender ID Customers Technicians Select a contact Outbo…" at bounding box center [445, 196] width 491 height 338
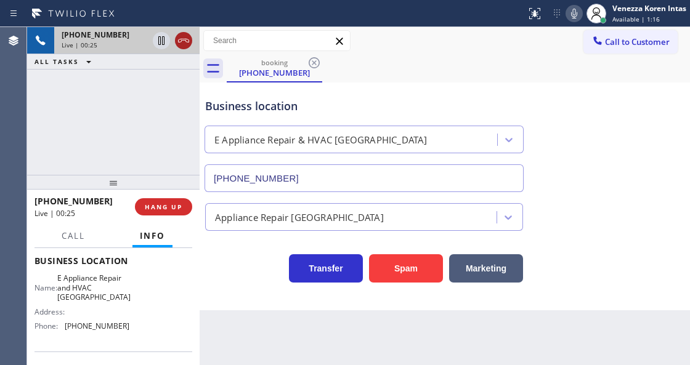
click at [182, 38] on icon at bounding box center [183, 40] width 15 height 15
click at [175, 190] on div at bounding box center [113, 182] width 173 height 15
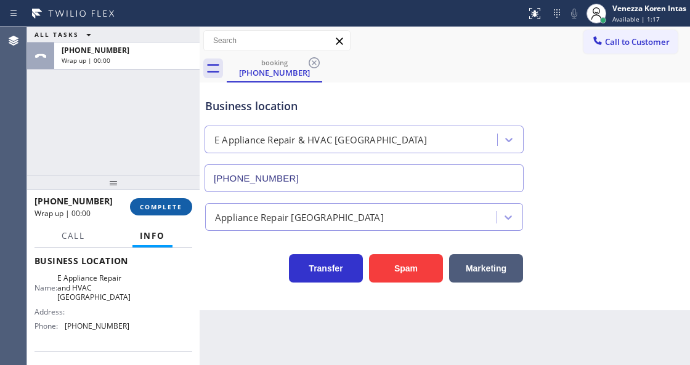
click at [180, 200] on button "COMPLETE" at bounding box center [161, 206] width 62 height 17
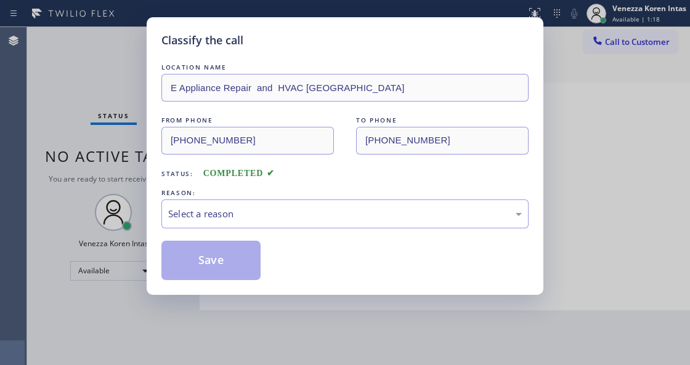
click at [236, 214] on div "Select a reason" at bounding box center [345, 214] width 354 height 14
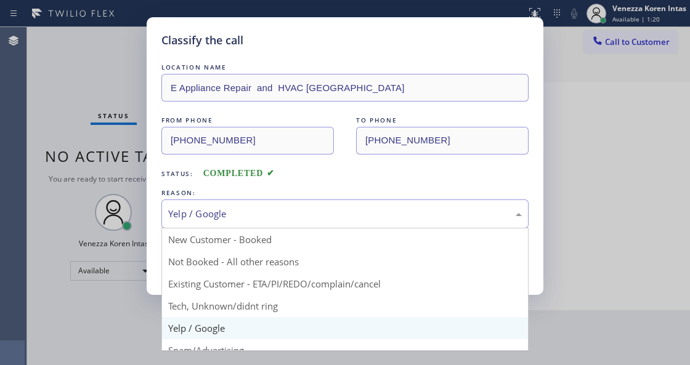
click at [248, 210] on div "Yelp / Google" at bounding box center [345, 214] width 354 height 14
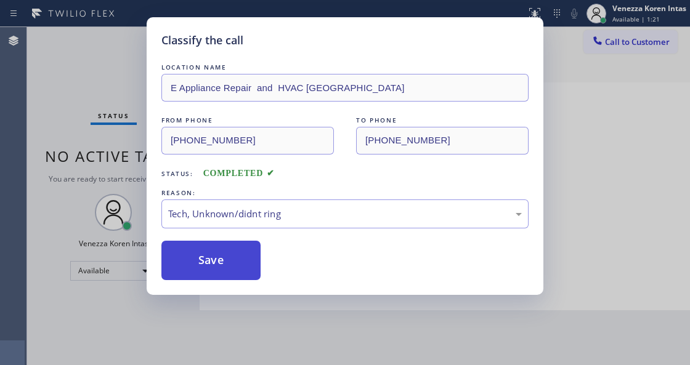
click at [237, 270] on button "Save" at bounding box center [210, 260] width 99 height 39
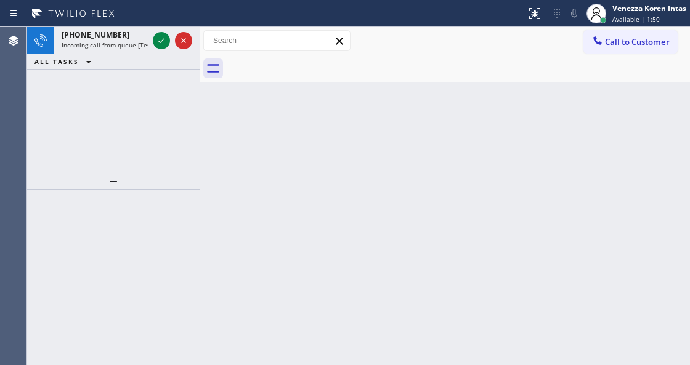
click at [344, 190] on div "Back to Dashboard Change Sender ID Customers Technicians Select a contact Outbo…" at bounding box center [445, 196] width 491 height 338
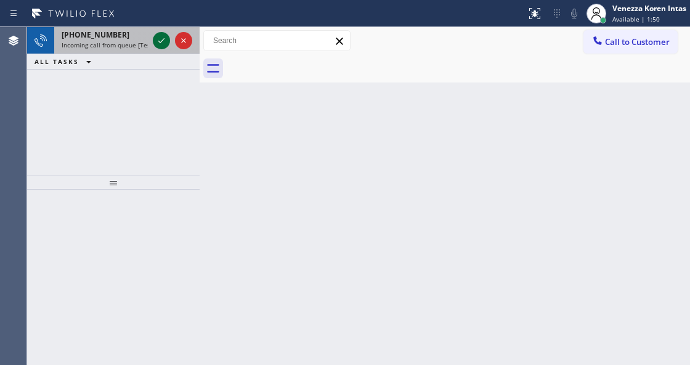
click at [164, 39] on icon at bounding box center [161, 40] width 15 height 15
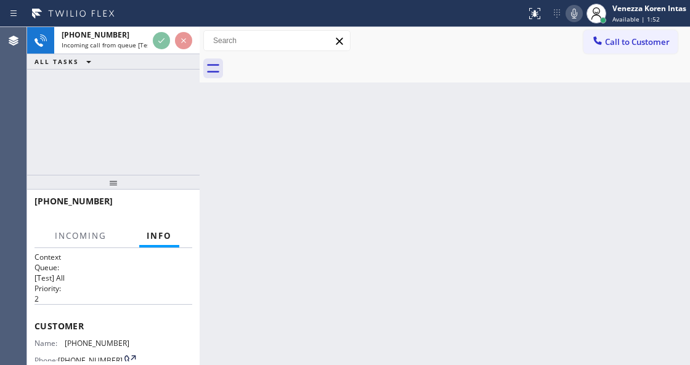
scroll to position [164, 0]
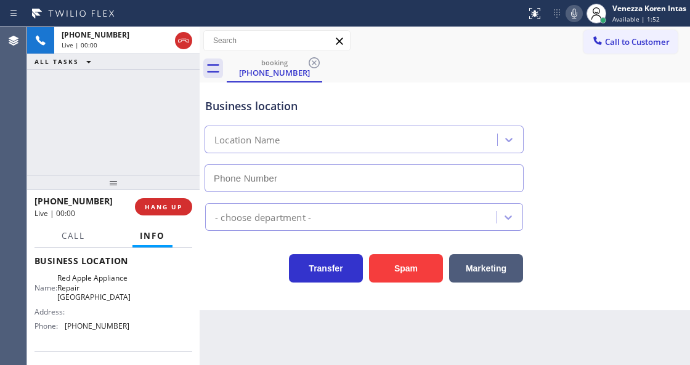
type input "[PHONE_NUMBER]"
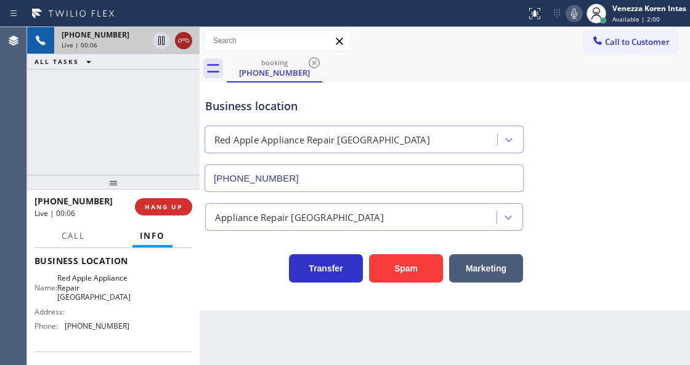
click at [184, 44] on icon at bounding box center [183, 40] width 15 height 15
click at [160, 208] on span "HANG UP" at bounding box center [164, 207] width 38 height 9
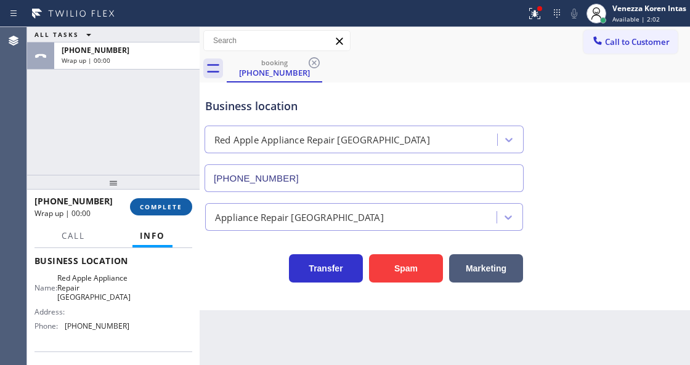
click at [183, 215] on button "COMPLETE" at bounding box center [161, 206] width 62 height 17
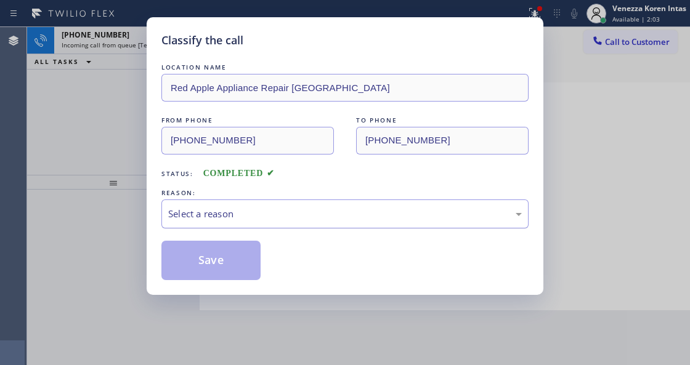
click at [259, 213] on div "Select a reason" at bounding box center [345, 214] width 354 height 14
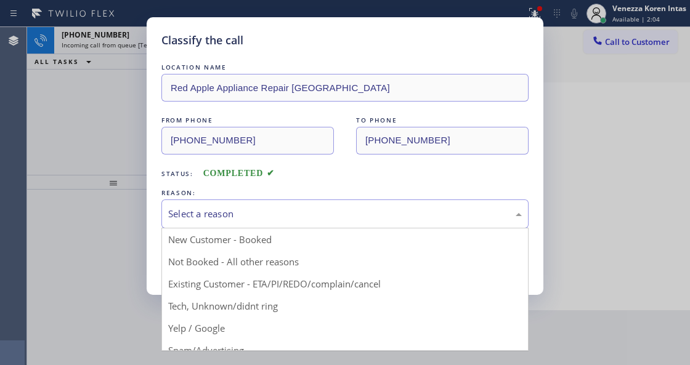
drag, startPoint x: 294, startPoint y: 308, endPoint x: 238, endPoint y: 270, distance: 67.5
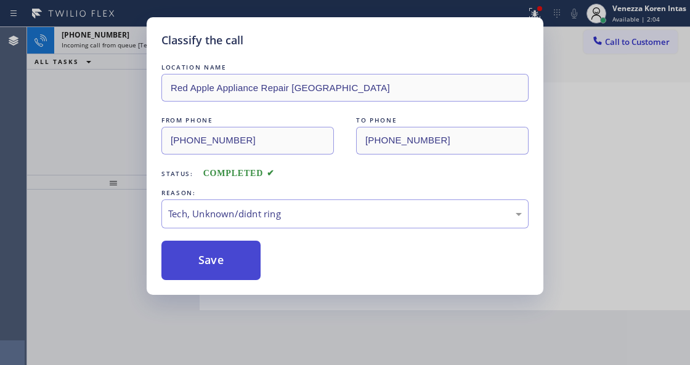
click at [238, 269] on button "Save" at bounding box center [210, 260] width 99 height 39
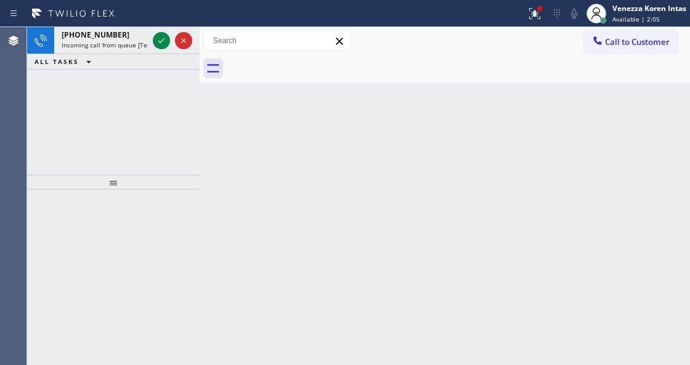
click at [161, 41] on icon at bounding box center [161, 40] width 15 height 15
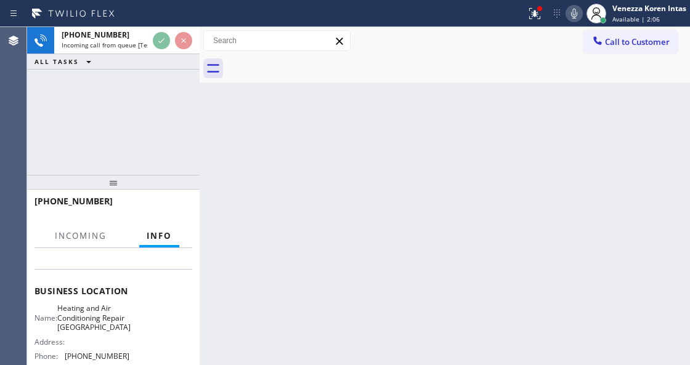
scroll to position [164, 0]
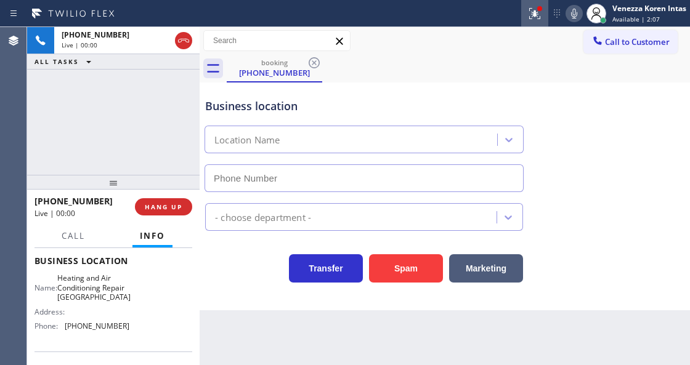
type input "[PHONE_NUMBER]"
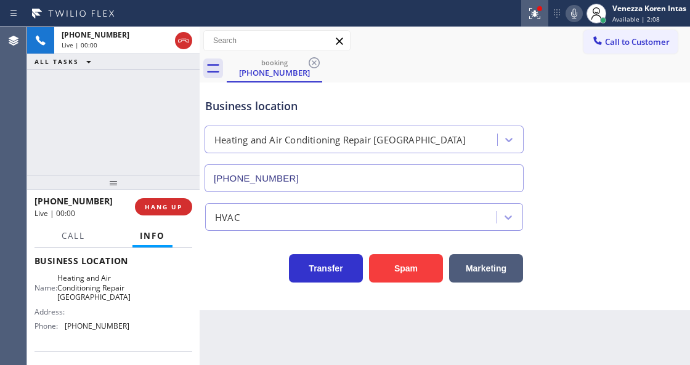
click at [544, 6] on div at bounding box center [534, 13] width 27 height 15
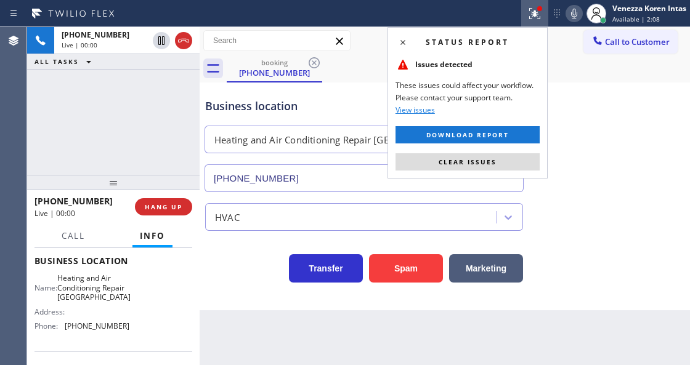
click at [520, 149] on div "Status report Issues detected These issues could affect your workflow. Please c…" at bounding box center [468, 103] width 160 height 152
click at [589, 161] on div "Business location Heating and Air Conditioning Repair [GEOGRAPHIC_DATA] [PHONE_…" at bounding box center [445, 137] width 484 height 112
click at [492, 157] on button "Clear issues" at bounding box center [468, 161] width 144 height 17
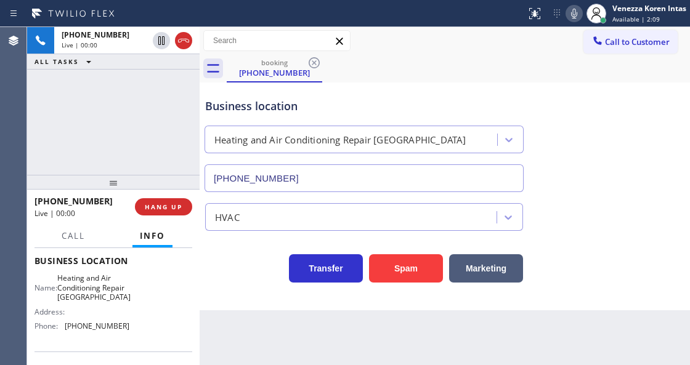
click at [605, 173] on div "Business location Heating and Air Conditioning Repair [GEOGRAPHIC_DATA] [PHONE_…" at bounding box center [445, 137] width 484 height 112
click at [182, 94] on div "[PHONE_NUMBER] Live | 00:00 ALL TASKS ALL TASKS ACTIVE TASKS TASKS IN WRAP UP" at bounding box center [113, 101] width 173 height 148
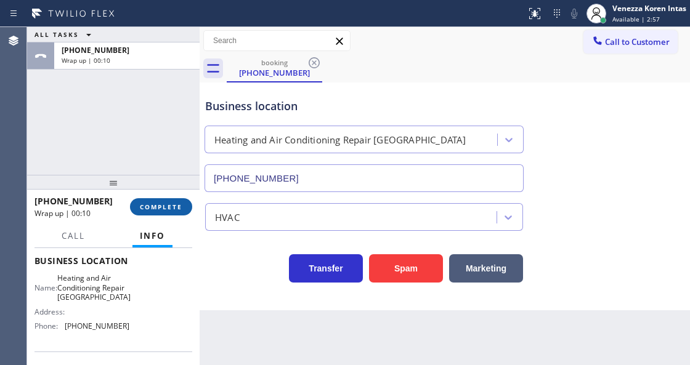
click at [176, 205] on span "COMPLETE" at bounding box center [161, 207] width 43 height 9
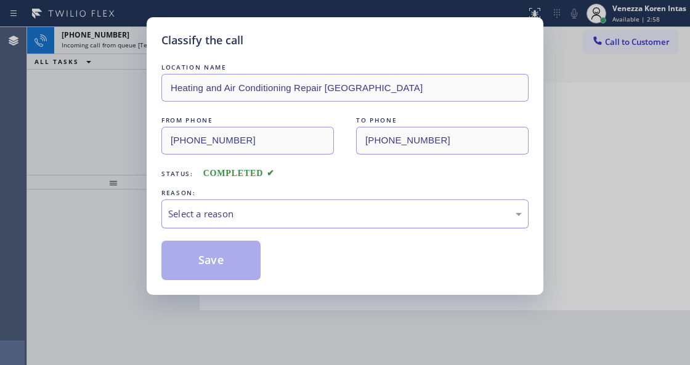
click at [277, 218] on div "Select a reason" at bounding box center [345, 214] width 354 height 14
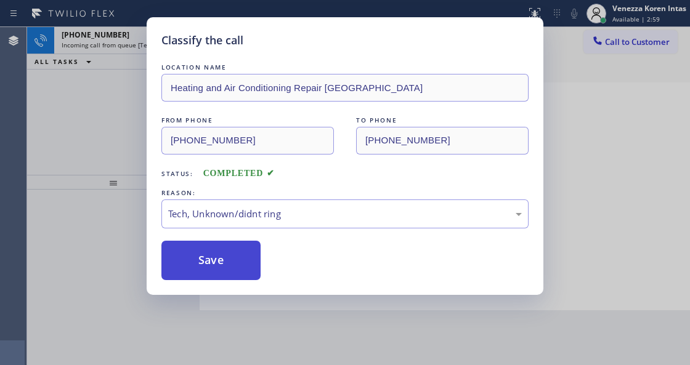
click at [257, 267] on button "Save" at bounding box center [210, 260] width 99 height 39
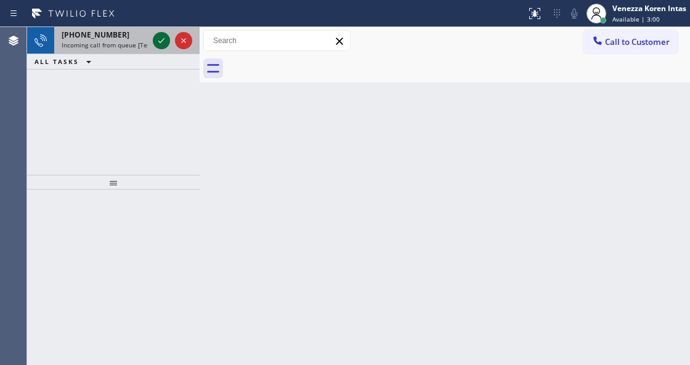
click at [159, 44] on icon at bounding box center [161, 40] width 15 height 15
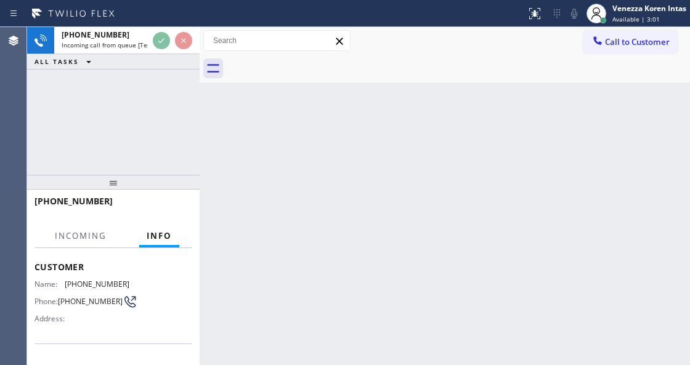
scroll to position [123, 0]
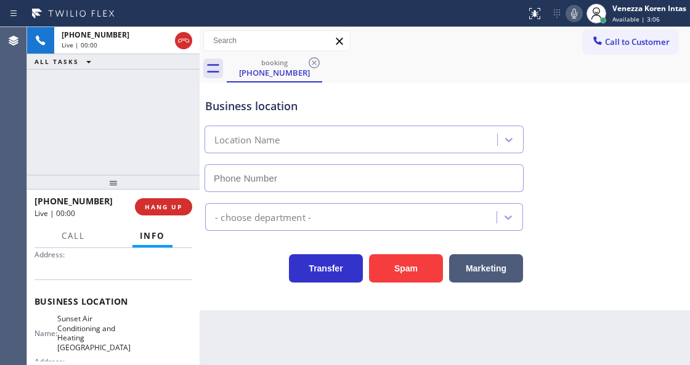
type input "[PHONE_NUMBER]"
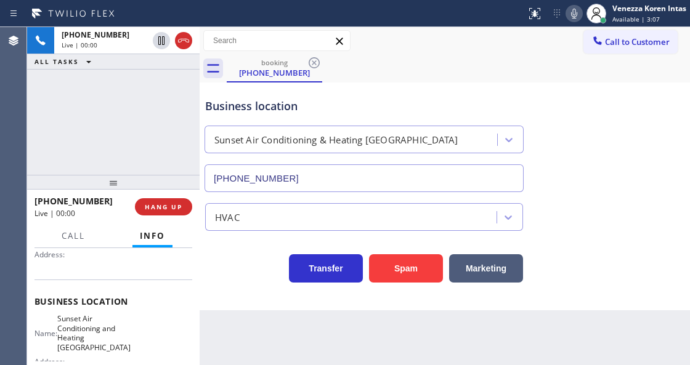
click at [169, 194] on div "[PHONE_NUMBER] Live | 00:00 HANG UP" at bounding box center [114, 207] width 158 height 32
click at [169, 209] on span "HANG UP" at bounding box center [164, 207] width 38 height 9
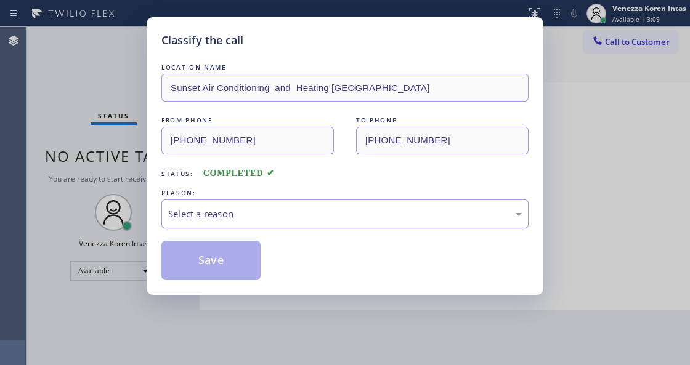
click at [246, 219] on div "Select a reason" at bounding box center [345, 214] width 354 height 14
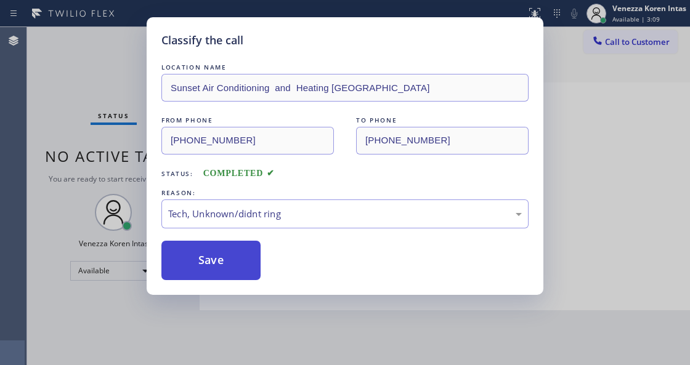
click at [206, 259] on button "Save" at bounding box center [210, 260] width 99 height 39
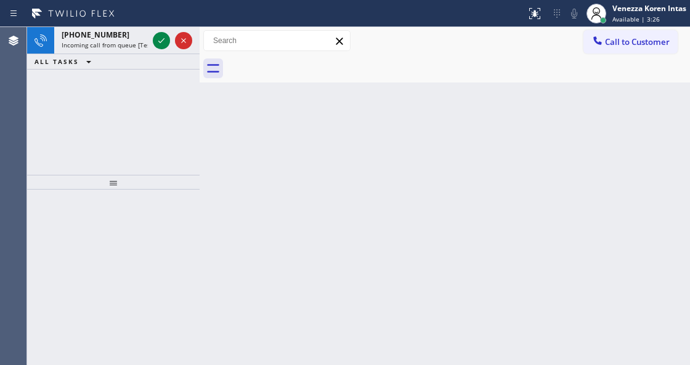
click at [160, 26] on div "Status report No issues detected If you experience an issue, please download th…" at bounding box center [345, 13] width 690 height 27
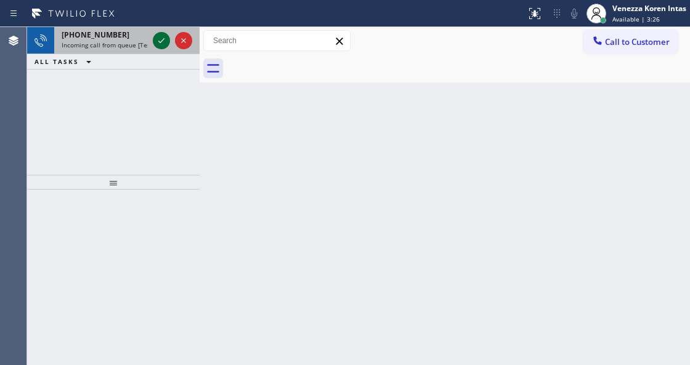
click at [159, 33] on button at bounding box center [161, 40] width 17 height 17
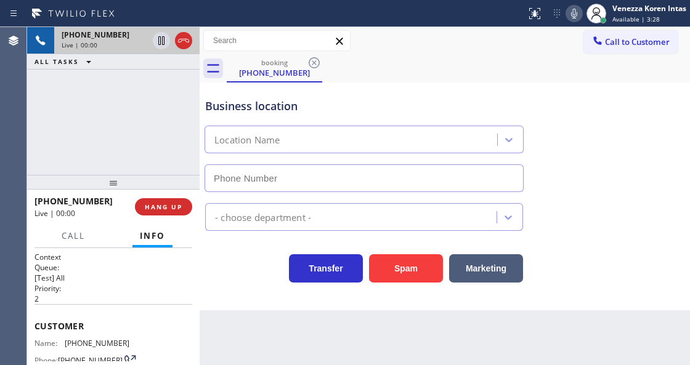
type input "[PHONE_NUMBER]"
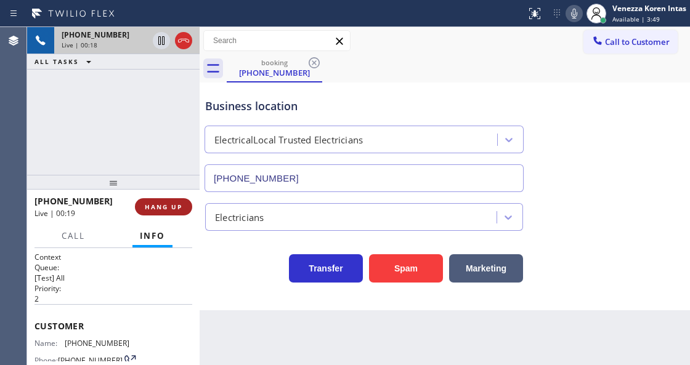
click at [150, 204] on span "HANG UP" at bounding box center [164, 207] width 38 height 9
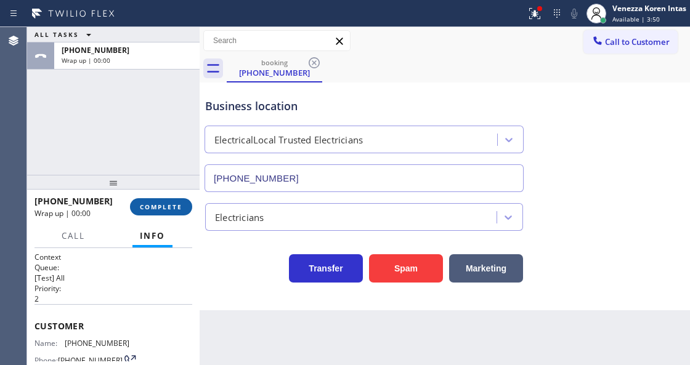
click at [157, 206] on span "COMPLETE" at bounding box center [161, 207] width 43 height 9
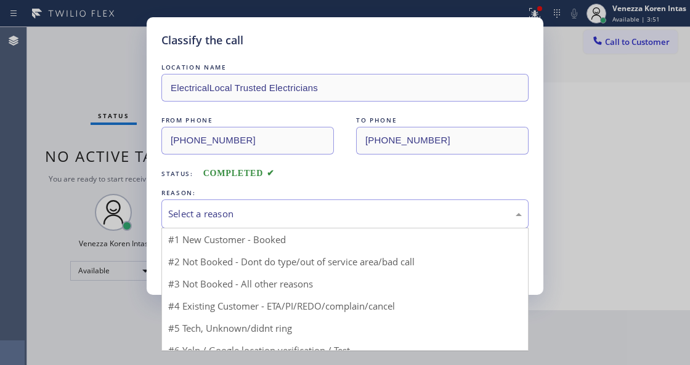
click at [261, 223] on div "Select a reason" at bounding box center [344, 214] width 367 height 29
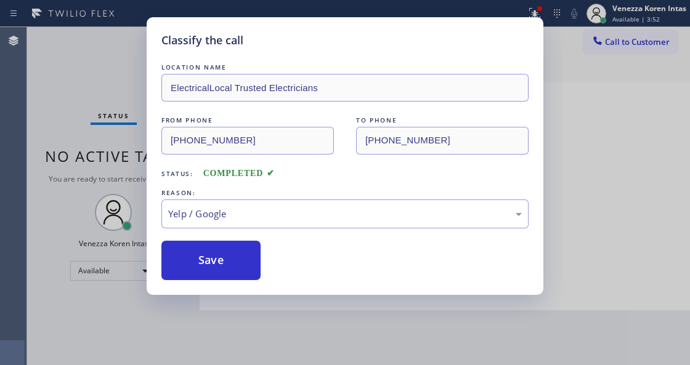
click at [243, 282] on div "Classify the call LOCATION NAME ElectricalLocal Trusted Electricians FROM PHONE…" at bounding box center [345, 156] width 397 height 278
click at [245, 279] on button "Save" at bounding box center [210, 260] width 99 height 39
click at [245, 275] on button "Save" at bounding box center [210, 260] width 99 height 39
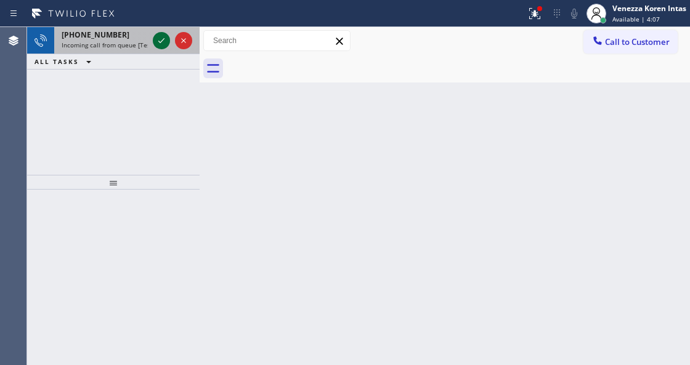
click at [159, 47] on icon at bounding box center [161, 40] width 15 height 15
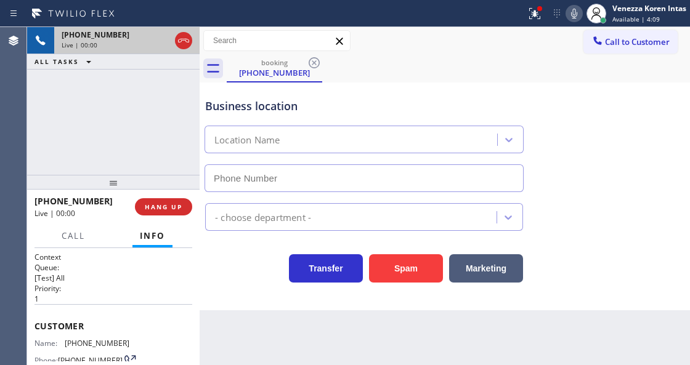
scroll to position [123, 0]
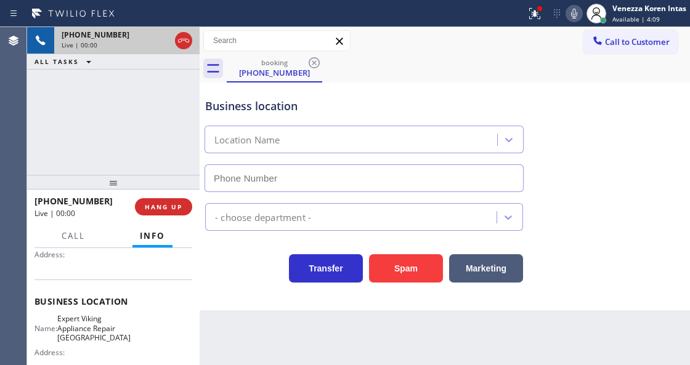
type input "[PHONE_NUMBER]"
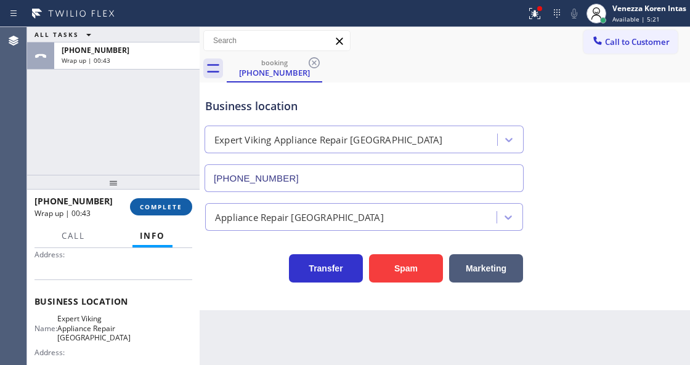
click at [171, 208] on span "COMPLETE" at bounding box center [161, 207] width 43 height 9
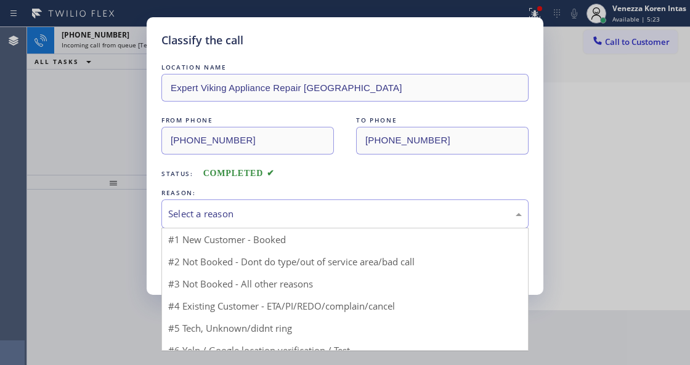
click at [291, 221] on div "Select a reason" at bounding box center [345, 214] width 354 height 14
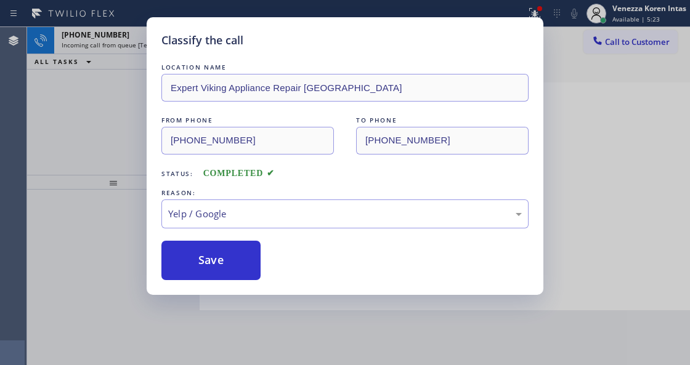
drag, startPoint x: 265, startPoint y: 325, endPoint x: 248, endPoint y: 290, distance: 39.4
click at [245, 260] on button "Save" at bounding box center [210, 260] width 99 height 39
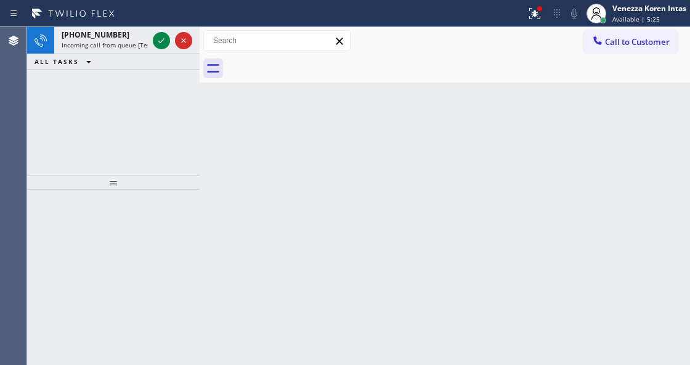
click at [155, 41] on icon at bounding box center [161, 40] width 15 height 15
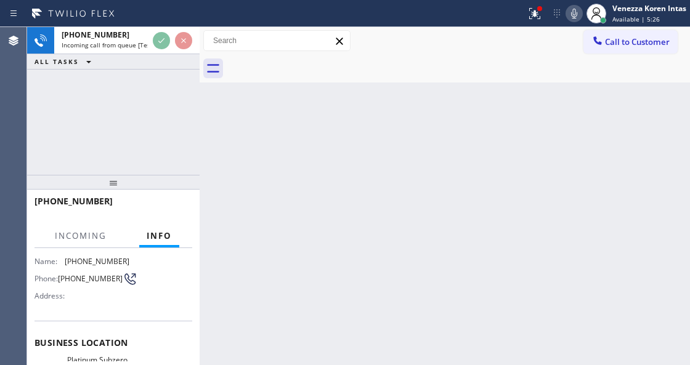
scroll to position [164, 0]
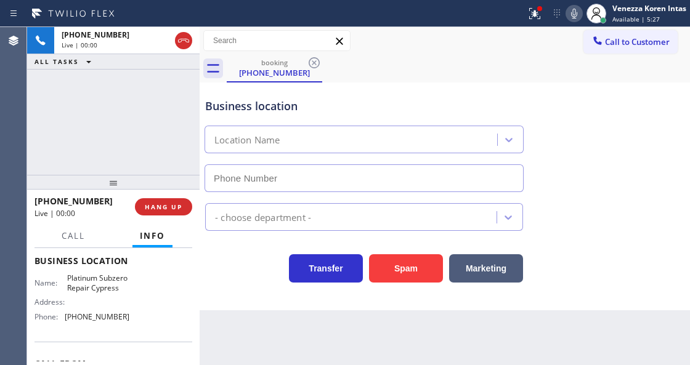
type input "[PHONE_NUMBER]"
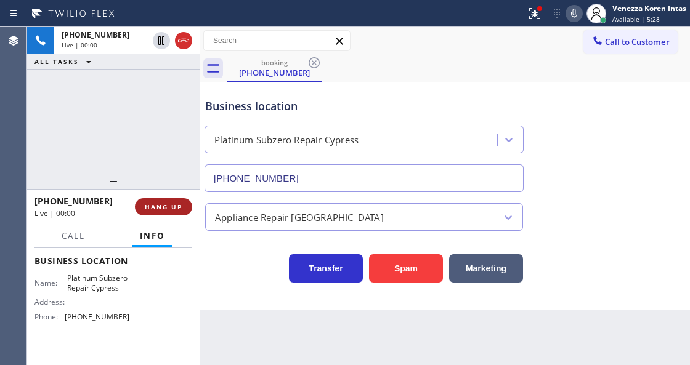
click at [174, 210] on span "HANG UP" at bounding box center [164, 207] width 38 height 9
click at [179, 208] on span "HANG UP" at bounding box center [164, 207] width 38 height 9
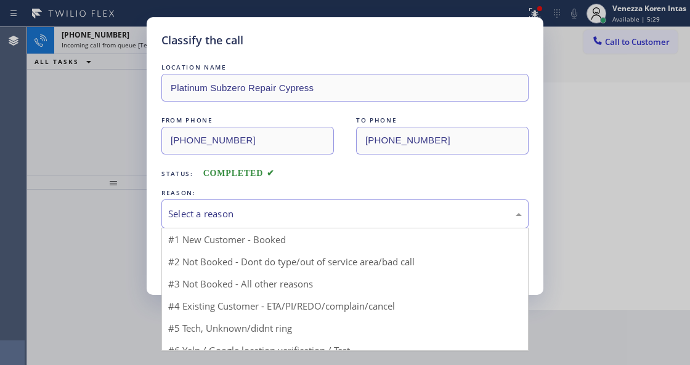
drag, startPoint x: 267, startPoint y: 216, endPoint x: 241, endPoint y: 356, distance: 143.0
click at [265, 229] on div "Select a reason #1 New Customer - Booked #2 Not Booked - Dont do type/out of se…" at bounding box center [344, 214] width 367 height 29
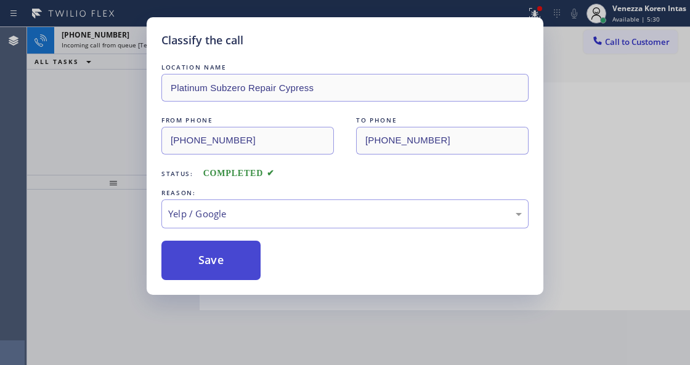
click at [223, 263] on button "Save" at bounding box center [210, 260] width 99 height 39
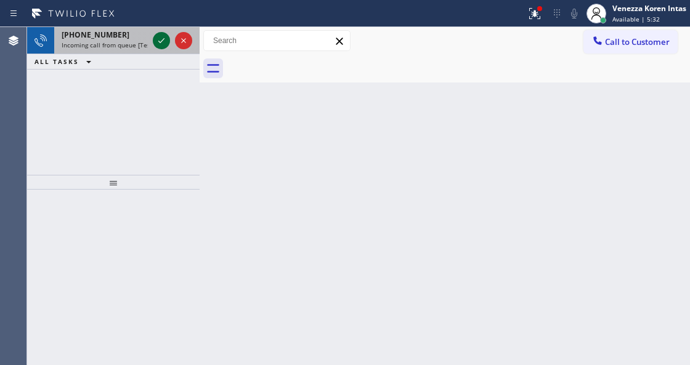
click at [164, 39] on icon at bounding box center [161, 40] width 15 height 15
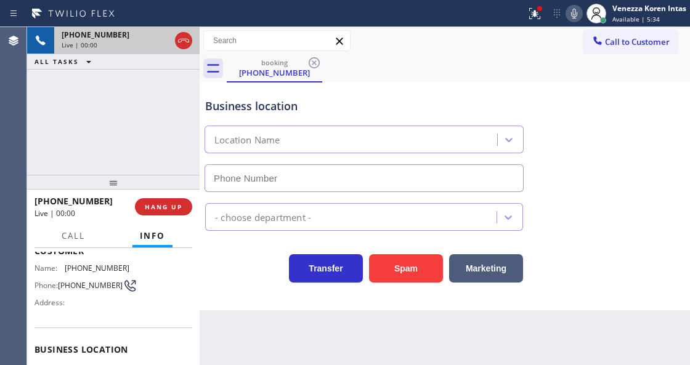
scroll to position [82, 0]
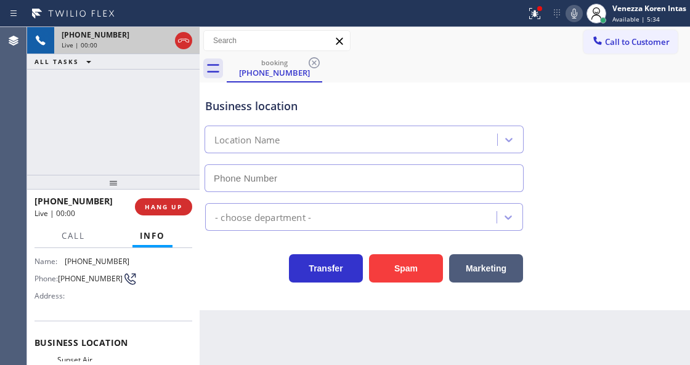
type input "[PHONE_NUMBER]"
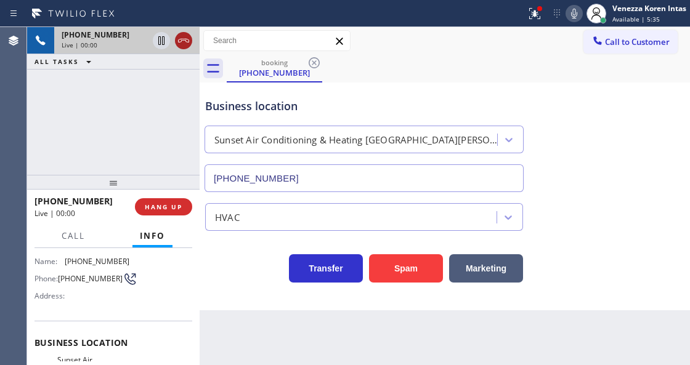
click at [185, 38] on icon at bounding box center [183, 40] width 15 height 15
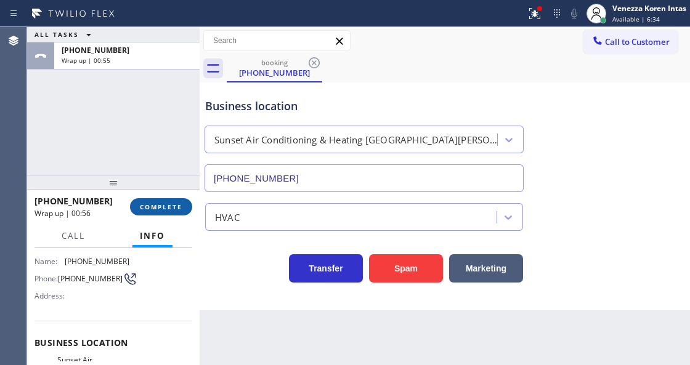
click at [176, 208] on span "COMPLETE" at bounding box center [161, 207] width 43 height 9
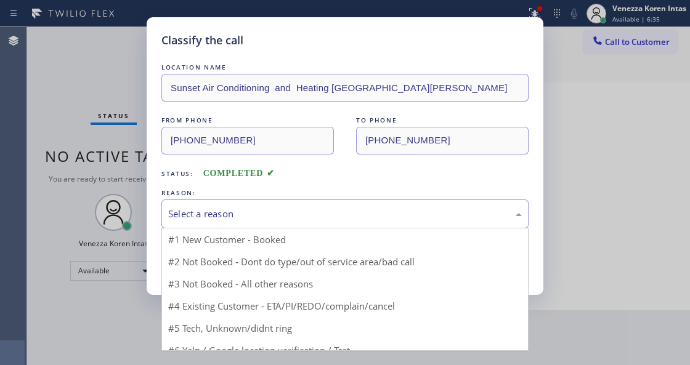
click at [257, 219] on div "Select a reason" at bounding box center [345, 214] width 354 height 14
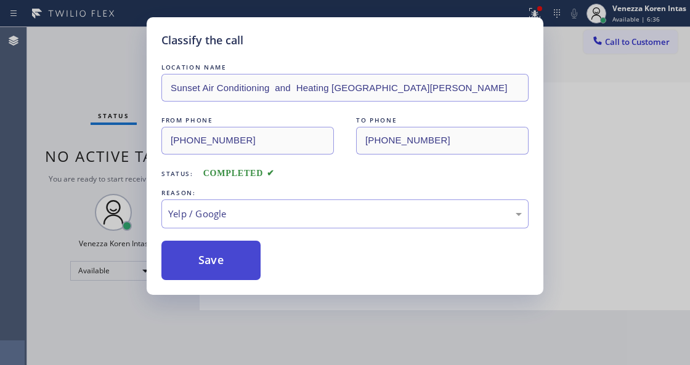
click at [230, 267] on button "Save" at bounding box center [210, 260] width 99 height 39
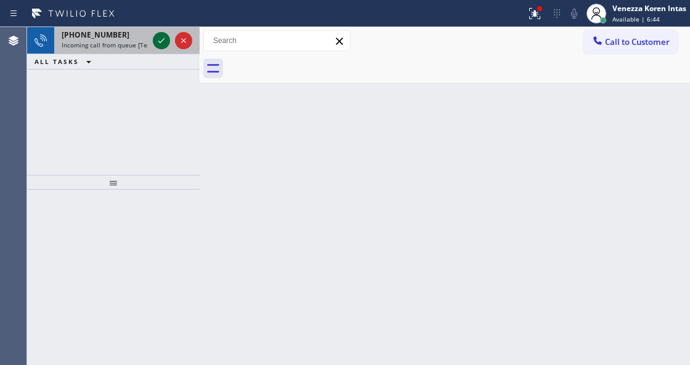
click at [160, 41] on icon at bounding box center [161, 40] width 15 height 15
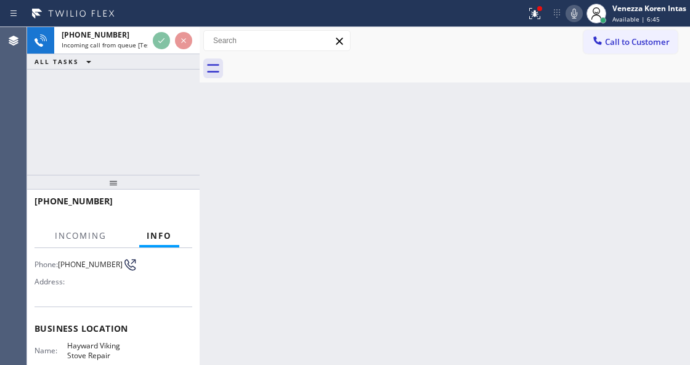
scroll to position [164, 0]
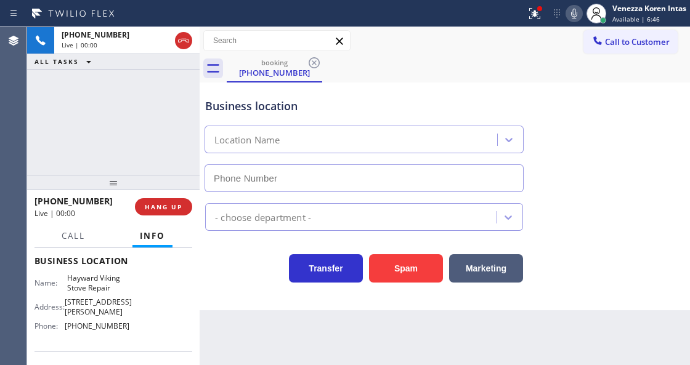
type input "[PHONE_NUMBER]"
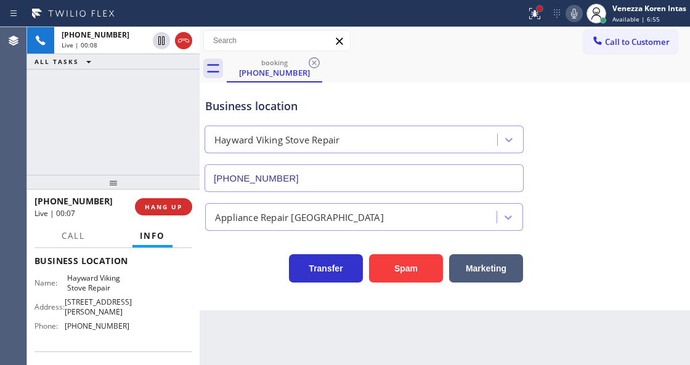
click at [537, 10] on div at bounding box center [539, 8] width 5 height 5
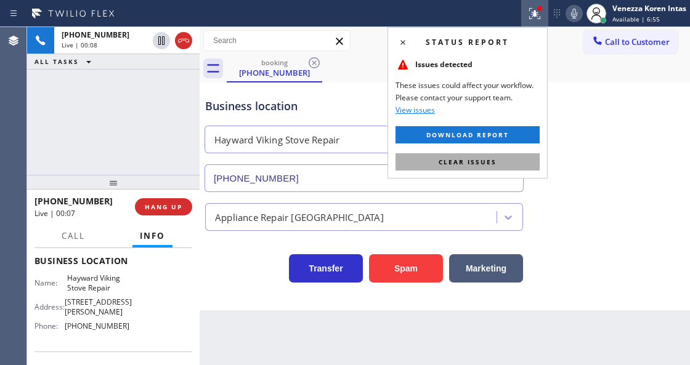
click at [490, 166] on button "Clear issues" at bounding box center [468, 161] width 144 height 17
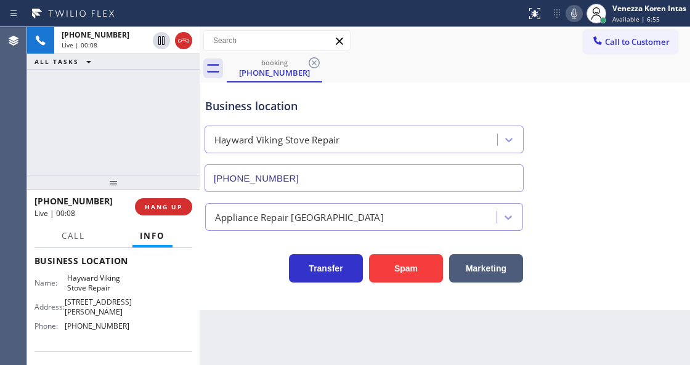
click at [592, 190] on div "Business location Hayward Viking Stove Repair [PHONE_NUMBER]" at bounding box center [445, 137] width 484 height 112
drag, startPoint x: 367, startPoint y: 55, endPoint x: 392, endPoint y: 0, distance: 60.9
click at [367, 55] on div "booking [PHONE_NUMBER]" at bounding box center [458, 69] width 463 height 28
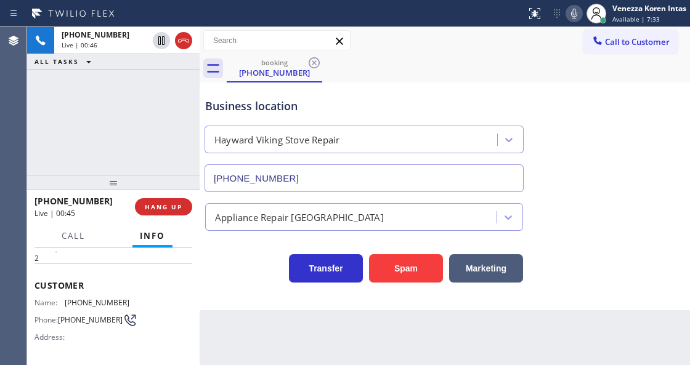
scroll to position [0, 0]
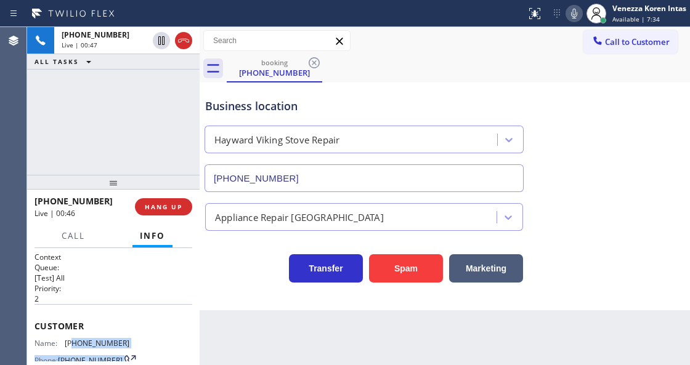
drag, startPoint x: 142, startPoint y: 350, endPoint x: 75, endPoint y: 343, distance: 67.5
click at [70, 343] on div "Name: [PHONE_NUMBER] Phone: [PHONE_NUMBER] Address:" at bounding box center [114, 363] width 158 height 49
click at [80, 341] on span "[PHONE_NUMBER]" at bounding box center [97, 343] width 65 height 9
drag, startPoint x: 124, startPoint y: 341, endPoint x: 67, endPoint y: 339, distance: 58.0
click at [67, 339] on span "[PHONE_NUMBER]" at bounding box center [97, 343] width 65 height 9
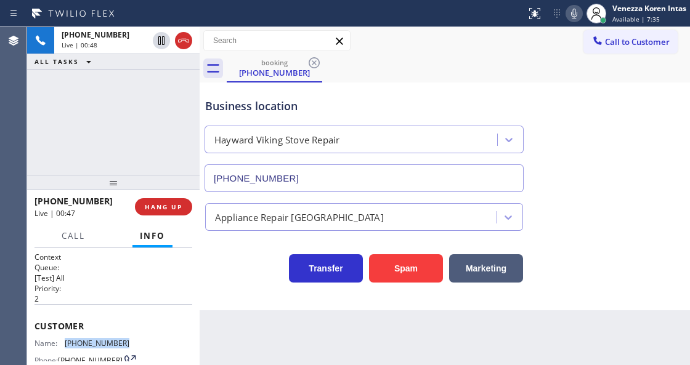
copy span "[PHONE_NUMBER]"
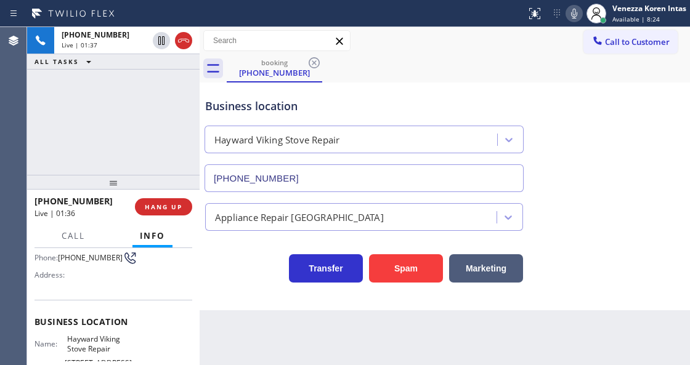
scroll to position [123, 0]
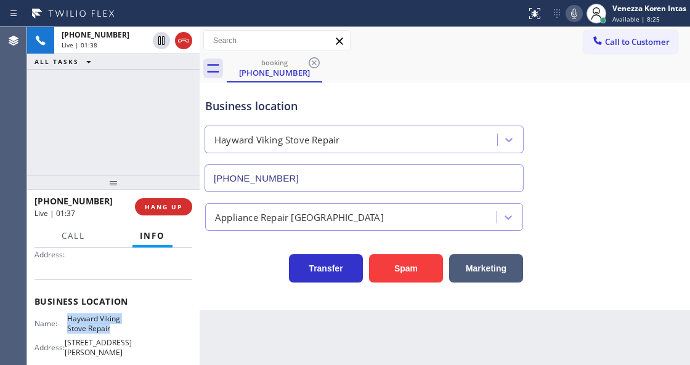
drag, startPoint x: 64, startPoint y: 314, endPoint x: 109, endPoint y: 329, distance: 47.5
click at [109, 329] on div "Business location Name: Hayward Viking Stove Repair Address: [STREET_ADDRESS][P…" at bounding box center [114, 336] width 158 height 112
copy span "Hayward Viking Stove Repair"
click at [407, 49] on div "Call to Customer Outbound call Location Appliance Repair [GEOGRAPHIC_DATA] Your…" at bounding box center [445, 41] width 491 height 22
drag, startPoint x: 577, startPoint y: 23, endPoint x: 576, endPoint y: 15, distance: 8.8
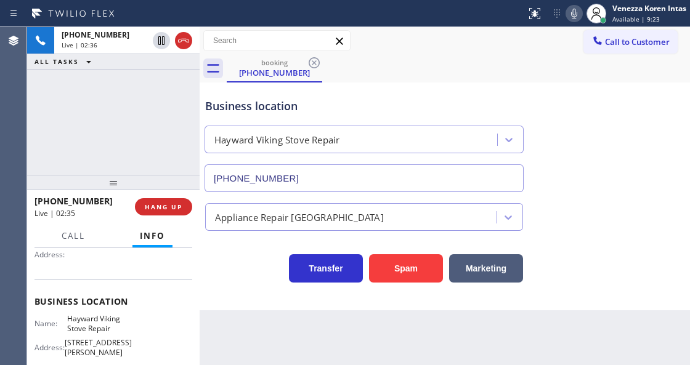
click at [576, 15] on div "Status report No issues detected If you experience an issue, please download th…" at bounding box center [605, 13] width 169 height 27
click at [573, 19] on icon at bounding box center [574, 13] width 15 height 15
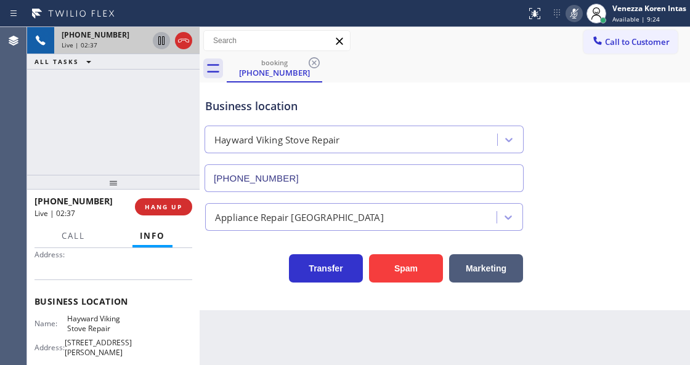
click at [160, 41] on icon at bounding box center [161, 40] width 6 height 9
click at [184, 140] on div "[PHONE_NUMBER] Live | 03:15 ALL TASKS ALL TASKS ACTIVE TASKS TASKS IN WRAP UP" at bounding box center [113, 101] width 173 height 148
click at [580, 23] on div "Status report No issues detected If you experience an issue, please download th…" at bounding box center [605, 13] width 169 height 27
drag, startPoint x: 573, startPoint y: 6, endPoint x: 571, endPoint y: 30, distance: 23.5
click at [573, 10] on icon at bounding box center [574, 13] width 15 height 15
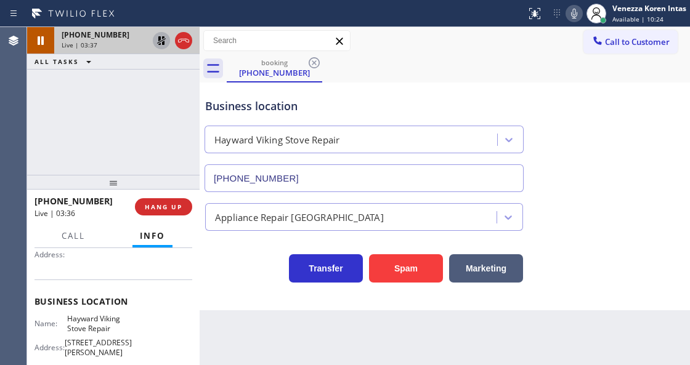
click at [165, 43] on icon at bounding box center [161, 40] width 15 height 15
drag, startPoint x: 404, startPoint y: 14, endPoint x: 404, endPoint y: 1, distance: 12.9
click at [404, 12] on div at bounding box center [263, 14] width 516 height 20
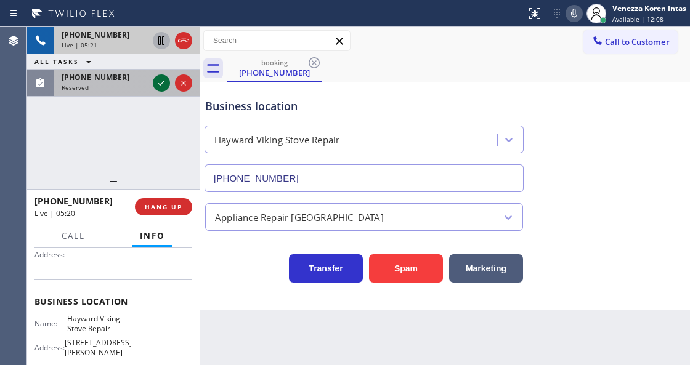
click at [161, 83] on icon at bounding box center [161, 83] width 15 height 15
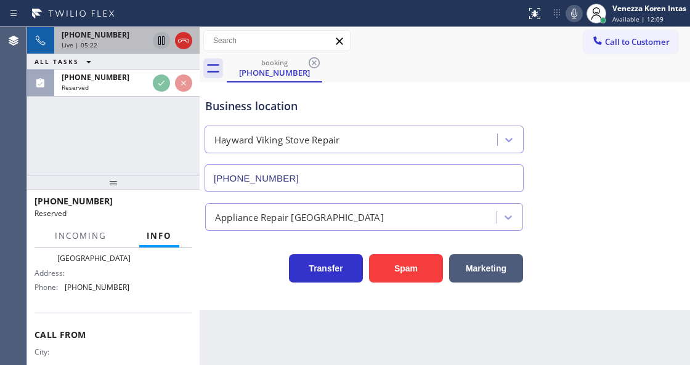
scroll to position [215, 0]
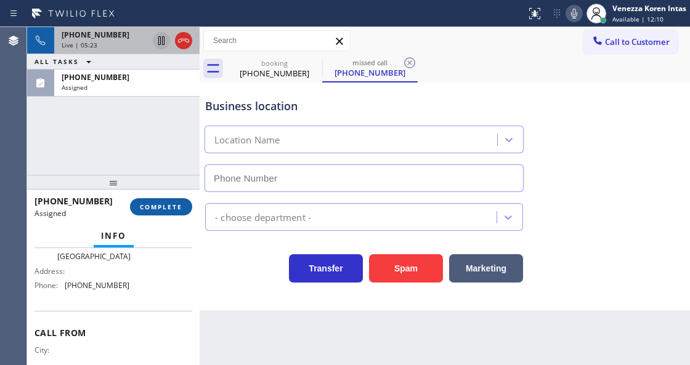
type input "[PHONE_NUMBER]"
click at [161, 200] on button "COMPLETE" at bounding box center [161, 206] width 62 height 17
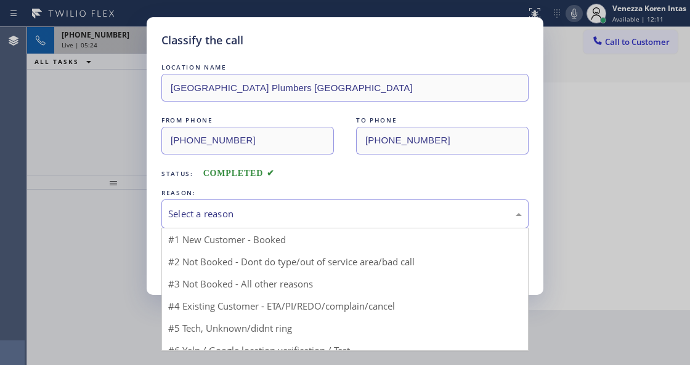
click at [270, 215] on div "Select a reason" at bounding box center [345, 214] width 354 height 14
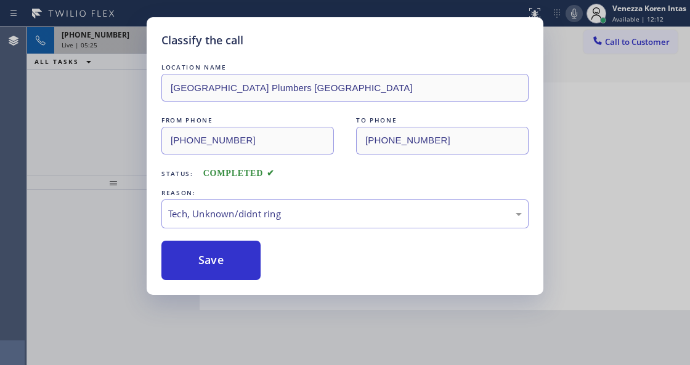
click at [237, 290] on div "Classify the call LOCATION NAME [GEOGRAPHIC_DATA] Plumbers [GEOGRAPHIC_DATA] FR…" at bounding box center [345, 156] width 397 height 278
click at [235, 266] on button "Save" at bounding box center [210, 260] width 99 height 39
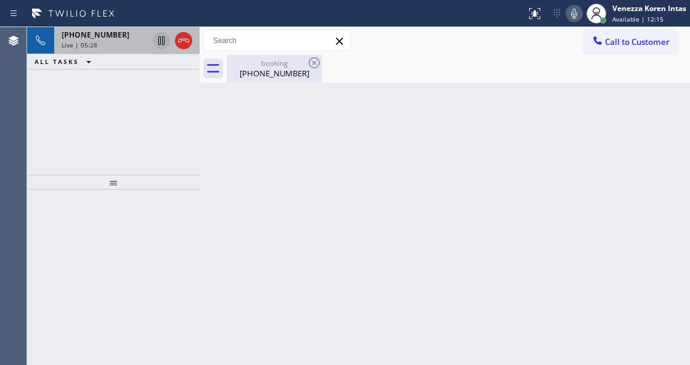
click at [282, 74] on div "[PHONE_NUMBER]" at bounding box center [274, 73] width 93 height 11
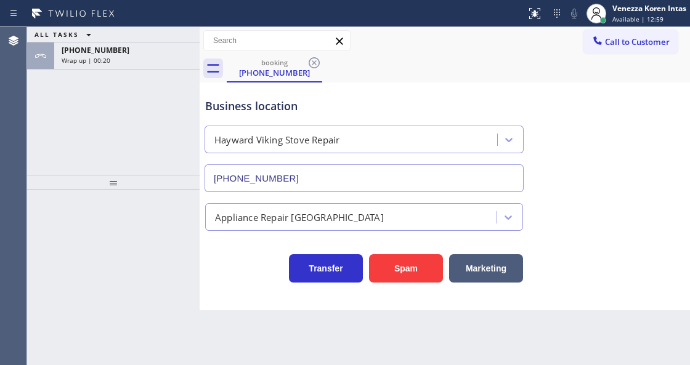
click at [120, 56] on div "Wrap up | 00:20" at bounding box center [127, 60] width 131 height 9
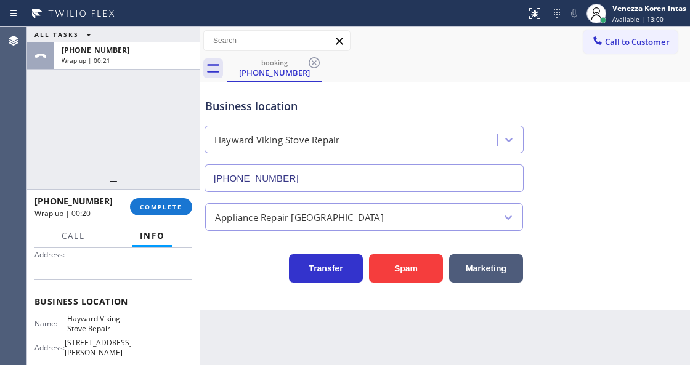
scroll to position [164, 0]
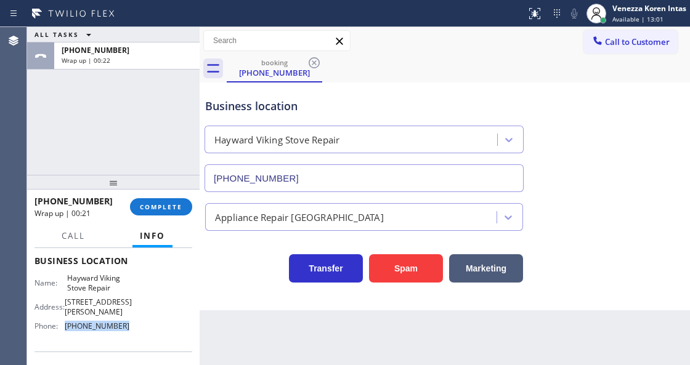
drag, startPoint x: 137, startPoint y: 320, endPoint x: 65, endPoint y: 320, distance: 71.5
click at [65, 320] on div "Name: [PERSON_NAME] Viking Stove Repair Address: [STREET_ADDRESS][PERSON_NAME] …" at bounding box center [114, 305] width 158 height 62
copy div "[PHONE_NUMBER]"
drag, startPoint x: 156, startPoint y: 198, endPoint x: 157, endPoint y: 211, distance: 13.0
click at [157, 198] on button "COMPLETE" at bounding box center [161, 206] width 62 height 17
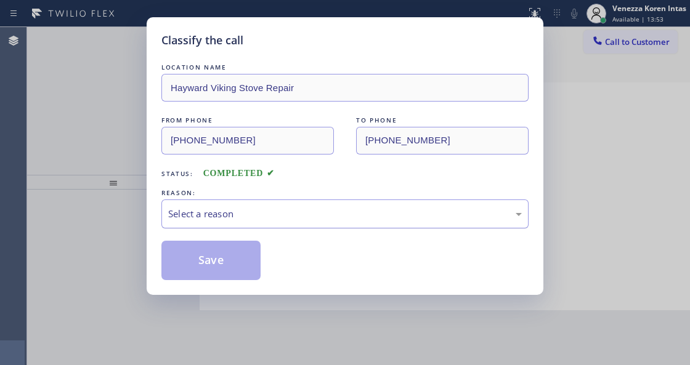
click at [279, 206] on div "Select a reason" at bounding box center [344, 214] width 367 height 29
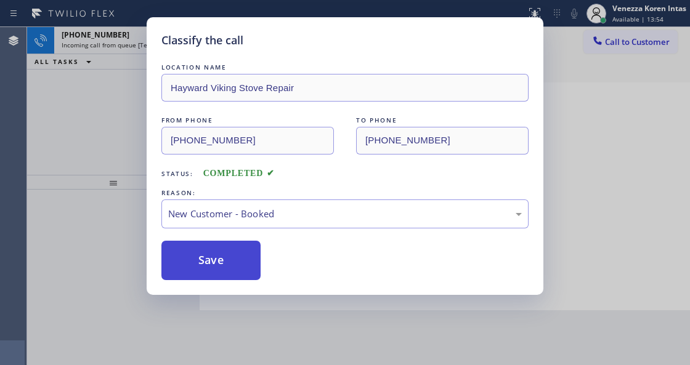
click at [242, 251] on button "Save" at bounding box center [210, 260] width 99 height 39
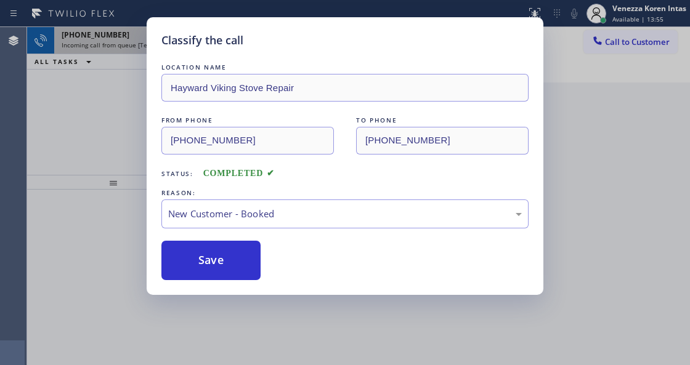
click at [156, 44] on icon at bounding box center [161, 40] width 15 height 15
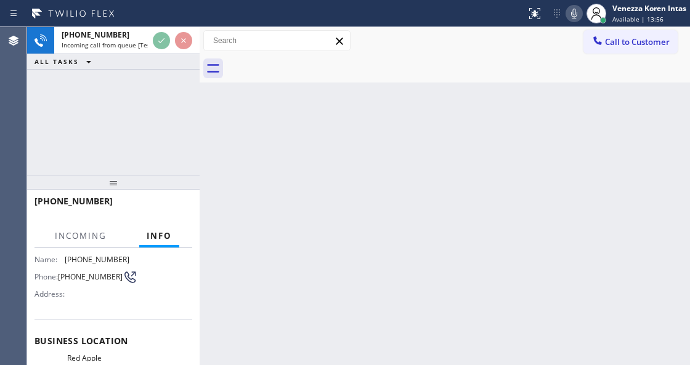
scroll to position [123, 0]
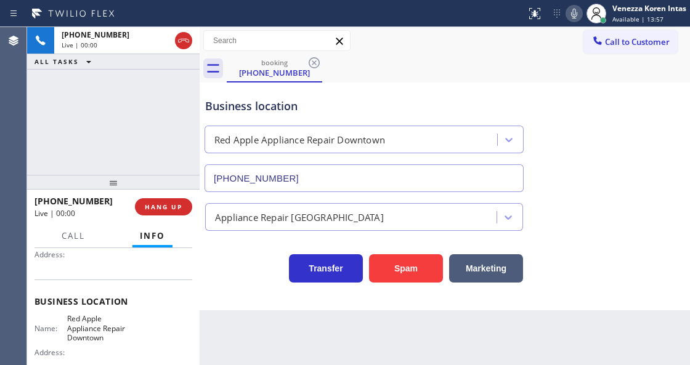
type input "[PHONE_NUMBER]"
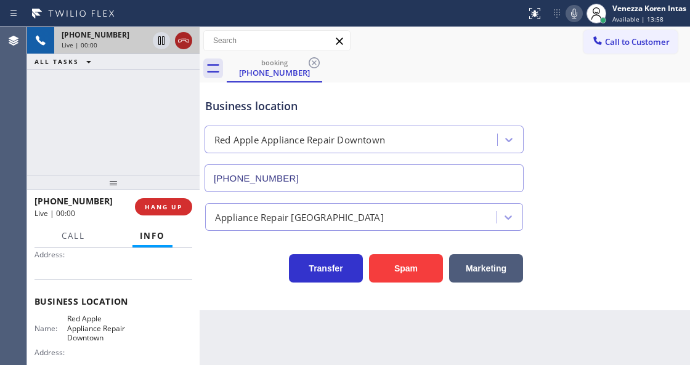
click at [179, 46] on icon at bounding box center [183, 40] width 15 height 15
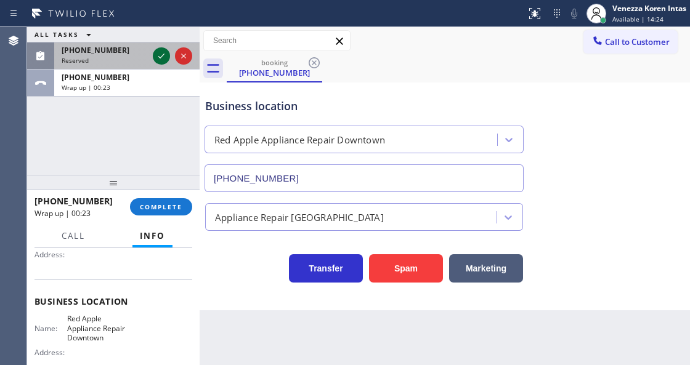
click at [159, 56] on icon at bounding box center [161, 56] width 15 height 15
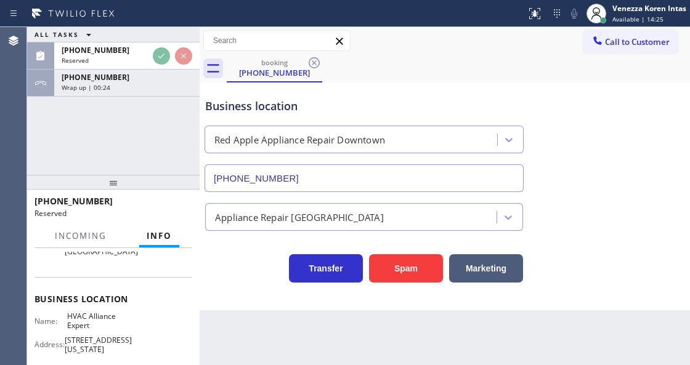
scroll to position [147, 0]
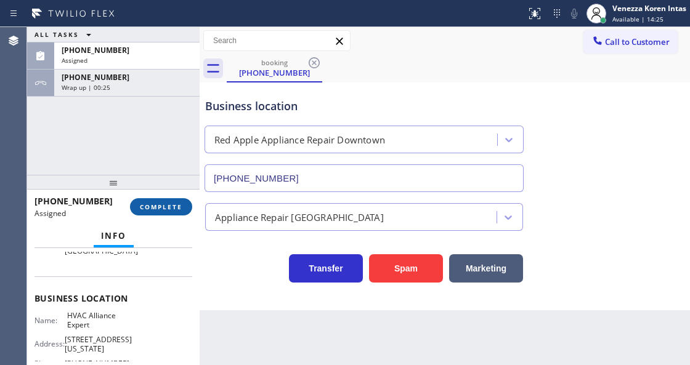
click at [166, 200] on button "COMPLETE" at bounding box center [161, 206] width 62 height 17
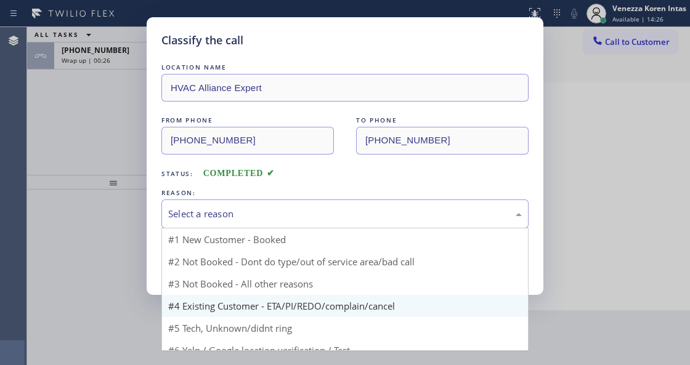
drag, startPoint x: 282, startPoint y: 222, endPoint x: 280, endPoint y: 313, distance: 91.2
click at [282, 229] on div "Select a reason #1 New Customer - Booked #2 Not Booked - Dont do type/out of se…" at bounding box center [344, 214] width 367 height 29
click at [267, 226] on div "#4 Existing Customer - ETA/PI/REDO/complain/cancel" at bounding box center [344, 214] width 367 height 29
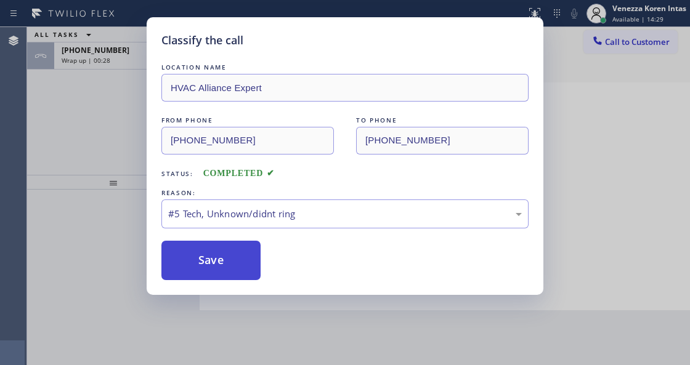
click at [235, 270] on button "Save" at bounding box center [210, 260] width 99 height 39
click at [130, 62] on div "Classify the call LOCATION NAME HVAC Alliance Expert FROM PHONE [PHONE_NUMBER] …" at bounding box center [345, 182] width 690 height 365
click at [196, 267] on button "Save" at bounding box center [210, 260] width 99 height 39
click at [198, 267] on button "Save" at bounding box center [210, 260] width 99 height 39
click at [198, 266] on button "Save" at bounding box center [210, 260] width 99 height 39
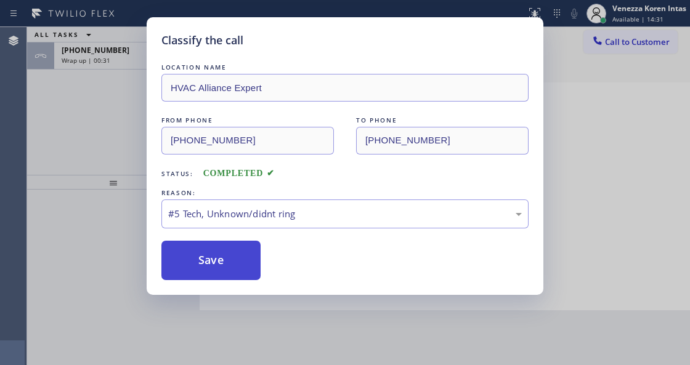
click at [198, 266] on button "Save" at bounding box center [210, 260] width 99 height 39
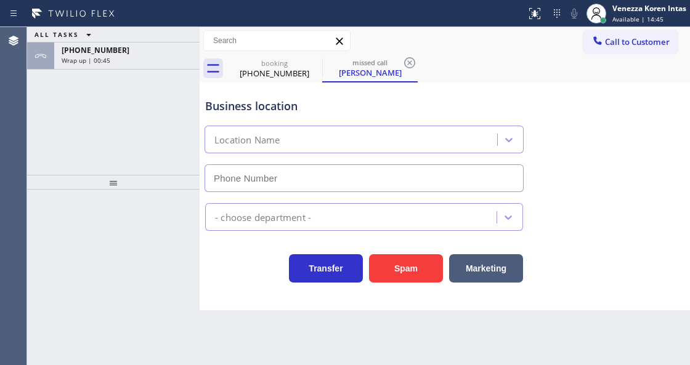
type input "[PHONE_NUMBER]"
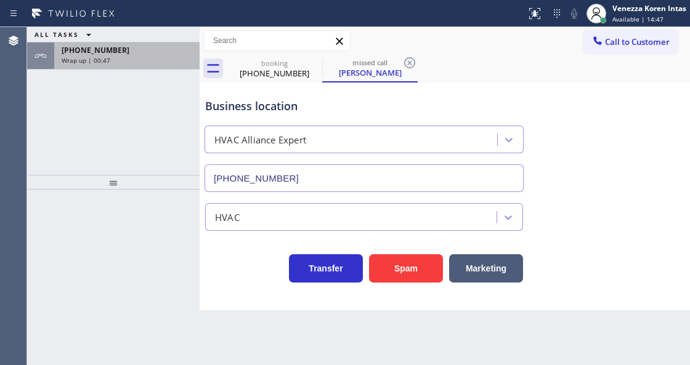
click at [165, 65] on div "[PHONE_NUMBER] Wrap up | 00:47" at bounding box center [124, 56] width 141 height 27
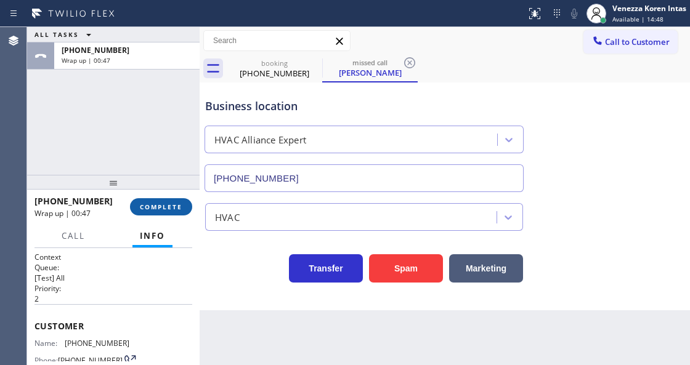
click at [192, 210] on div "[PHONE_NUMBER] Wrap up | 00:47 COMPLETE" at bounding box center [113, 207] width 173 height 35
click at [184, 203] on button "COMPLETE" at bounding box center [161, 206] width 62 height 17
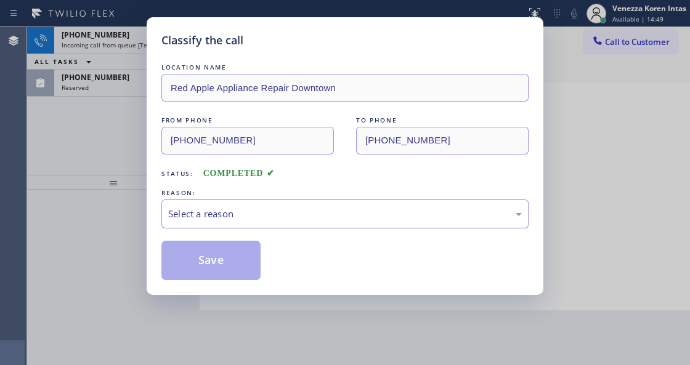
click at [249, 214] on div "Select a reason" at bounding box center [345, 214] width 354 height 14
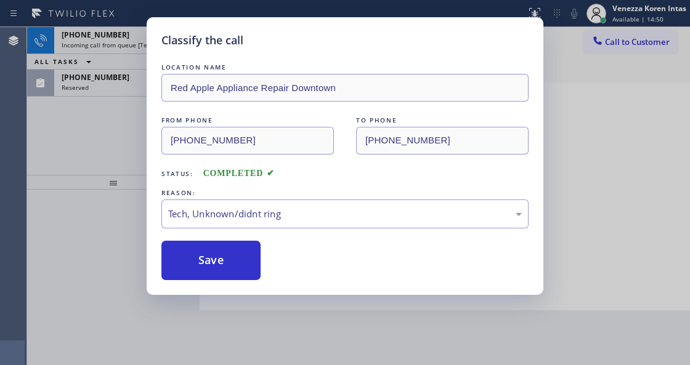
click at [227, 287] on div "Classify the call LOCATION NAME Red Apple Appliance Repair Downtown FROM PHONE …" at bounding box center [345, 156] width 397 height 278
click at [227, 263] on button "Save" at bounding box center [210, 260] width 99 height 39
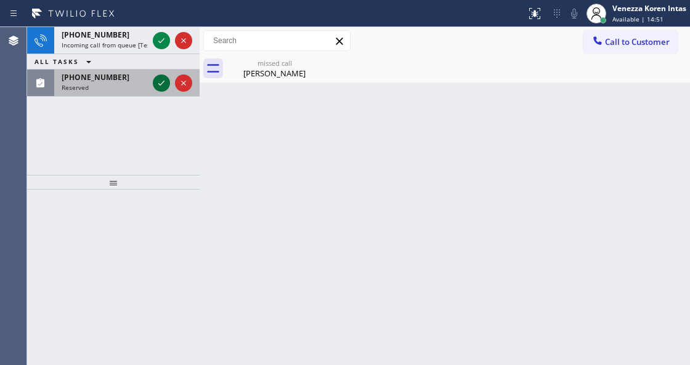
click at [161, 83] on icon at bounding box center [161, 83] width 15 height 15
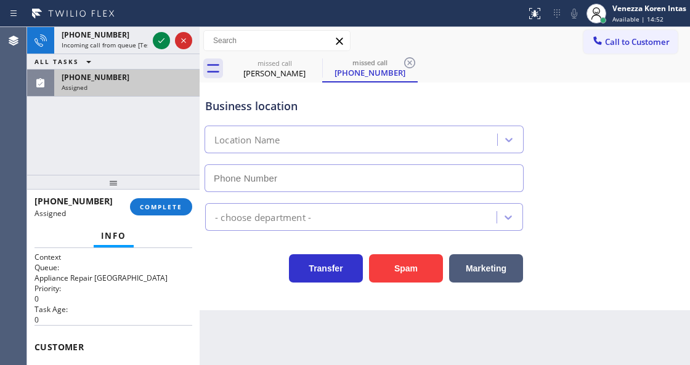
type input "[PHONE_NUMBER]"
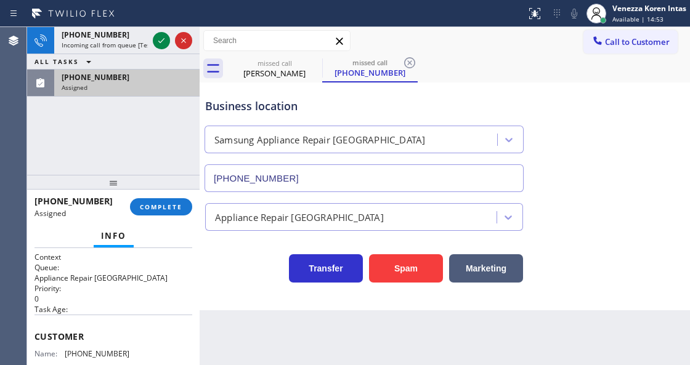
drag, startPoint x: 158, startPoint y: 224, endPoint x: 163, endPoint y: 218, distance: 7.5
click at [160, 222] on div "[PHONE_NUMBER] Assigned COMPLETE Info Context Queue: Appliance Repair High End …" at bounding box center [113, 278] width 173 height 176
click at [163, 218] on div "[PHONE_NUMBER] Assigned COMPLETE" at bounding box center [114, 207] width 158 height 32
drag, startPoint x: 150, startPoint y: 216, endPoint x: 165, endPoint y: 208, distance: 16.6
click at [153, 216] on div "[PHONE_NUMBER] Assigned COMPLETE" at bounding box center [114, 207] width 158 height 32
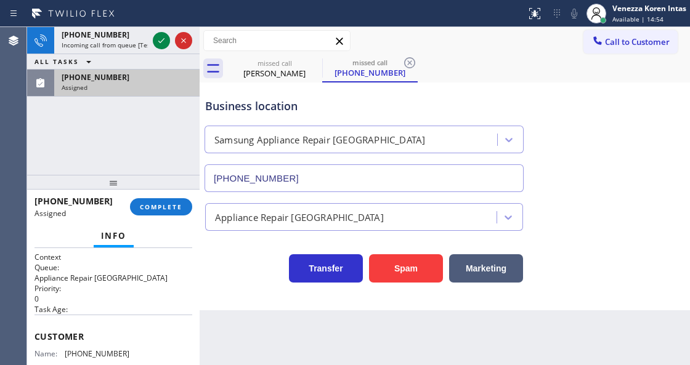
drag, startPoint x: 165, startPoint y: 208, endPoint x: 197, endPoint y: 214, distance: 33.4
click at [169, 209] on span "COMPLETE" at bounding box center [161, 207] width 43 height 9
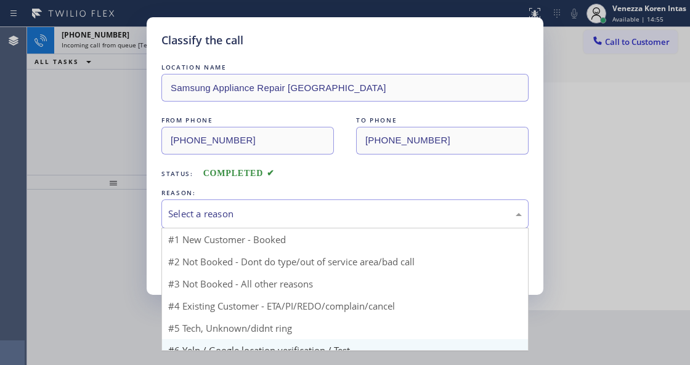
drag, startPoint x: 261, startPoint y: 218, endPoint x: 269, endPoint y: 319, distance: 101.9
click at [261, 221] on div "Select a reason" at bounding box center [345, 214] width 354 height 14
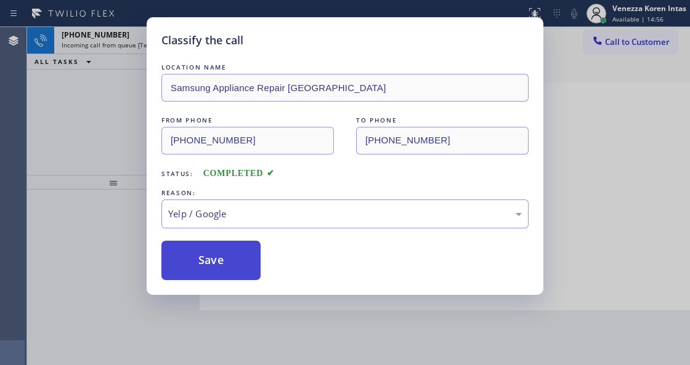
click at [243, 272] on button "Save" at bounding box center [210, 260] width 99 height 39
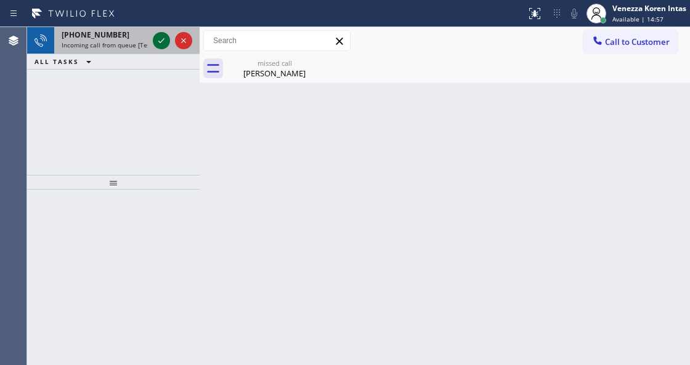
click at [160, 39] on icon at bounding box center [161, 40] width 15 height 15
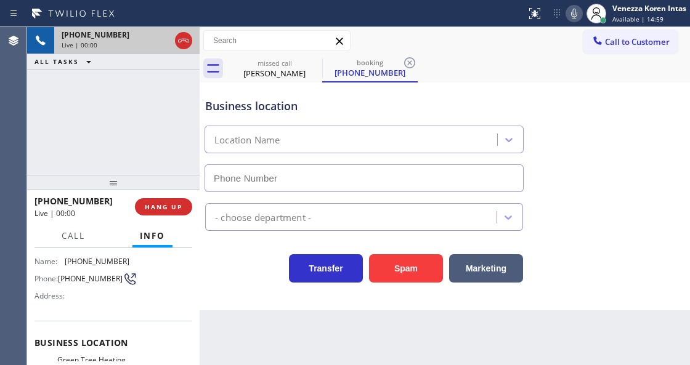
scroll to position [123, 0]
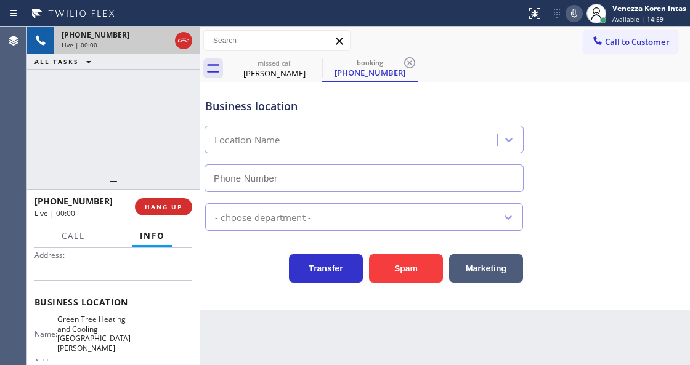
type input "[PHONE_NUMBER]"
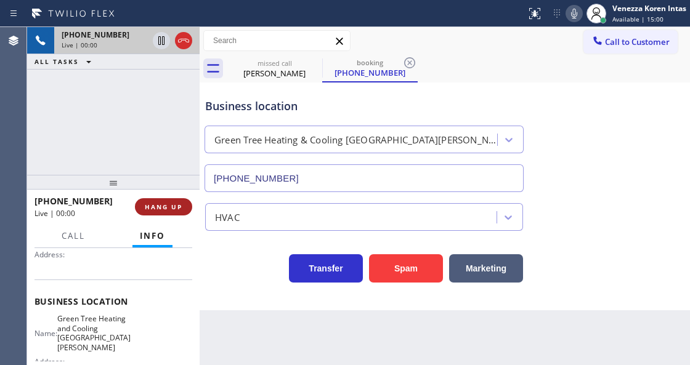
click at [171, 205] on span "HANG UP" at bounding box center [164, 207] width 38 height 9
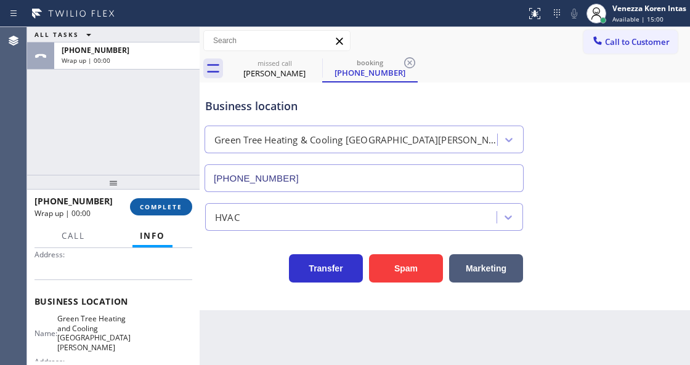
click at [171, 205] on span "COMPLETE" at bounding box center [161, 207] width 43 height 9
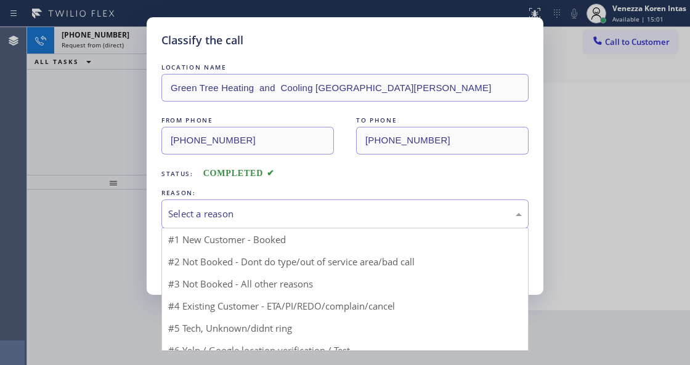
click at [264, 209] on div "Select a reason" at bounding box center [345, 214] width 354 height 14
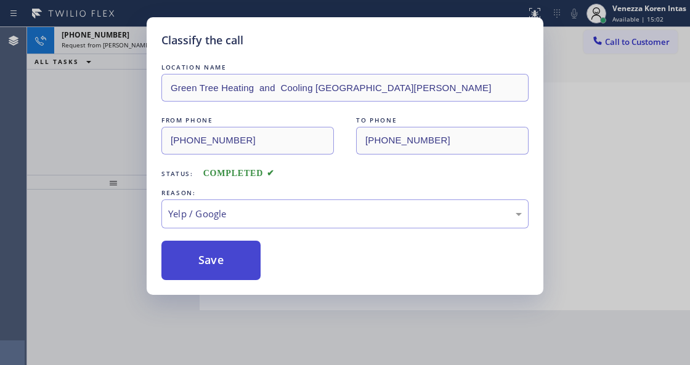
click at [226, 266] on button "Save" at bounding box center [210, 260] width 99 height 39
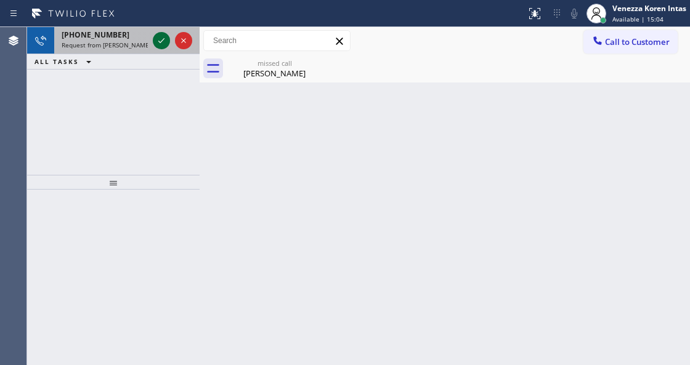
click at [158, 40] on icon at bounding box center [161, 40] width 15 height 15
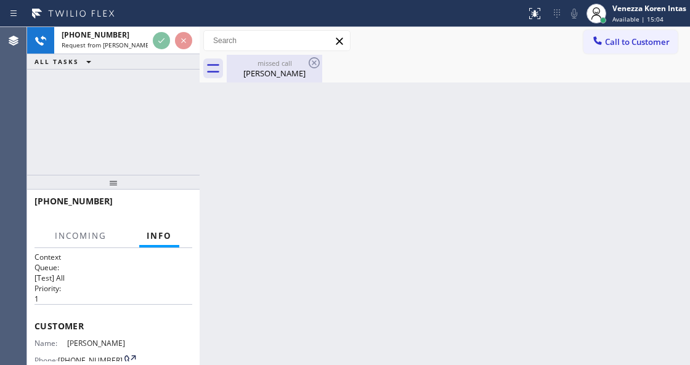
click at [286, 78] on div "[PERSON_NAME]" at bounding box center [274, 73] width 93 height 11
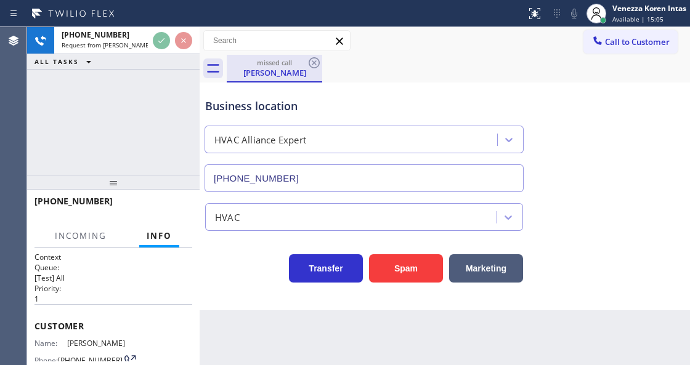
click at [301, 61] on div "missed call" at bounding box center [274, 62] width 93 height 9
click at [308, 60] on icon at bounding box center [314, 62] width 15 height 15
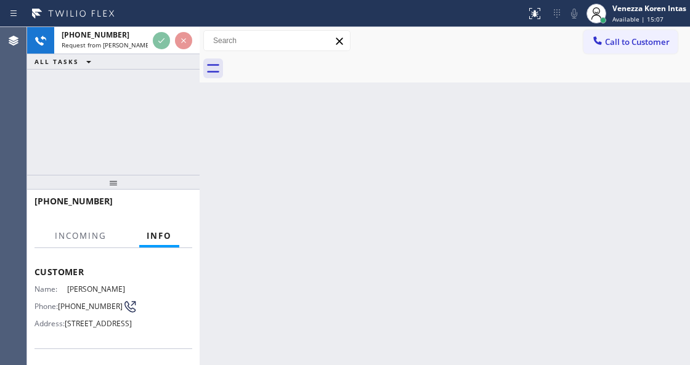
scroll to position [123, 0]
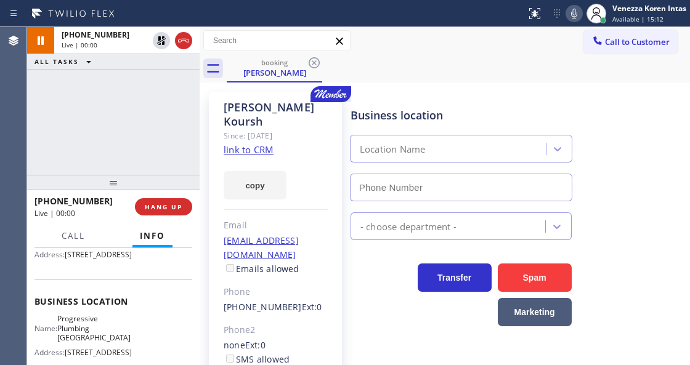
type input "[PHONE_NUMBER]"
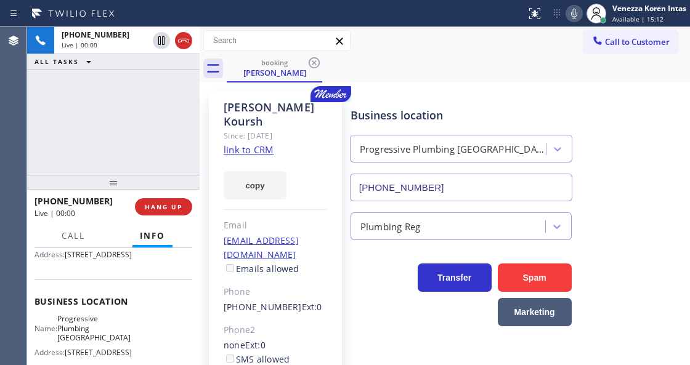
scroll to position [205, 0]
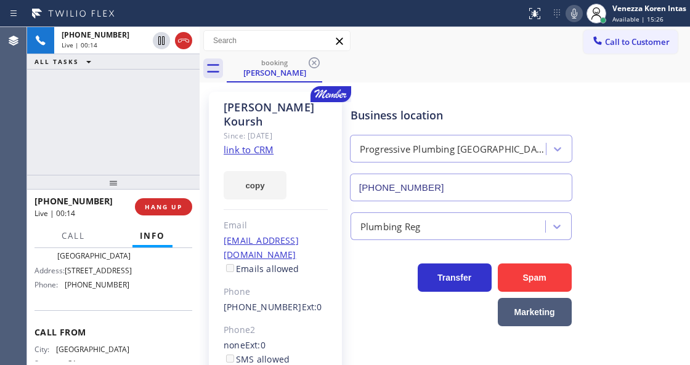
click at [253, 144] on link "link to CRM" at bounding box center [249, 150] width 50 height 12
click at [457, 69] on div "booking [PERSON_NAME]" at bounding box center [458, 69] width 463 height 28
click at [579, 10] on icon at bounding box center [574, 13] width 15 height 15
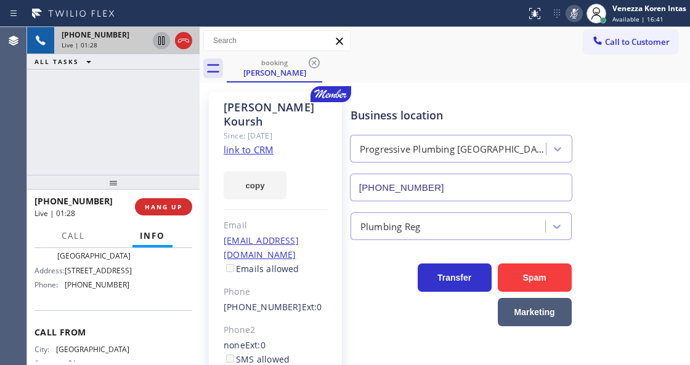
click at [157, 43] on icon at bounding box center [161, 40] width 15 height 15
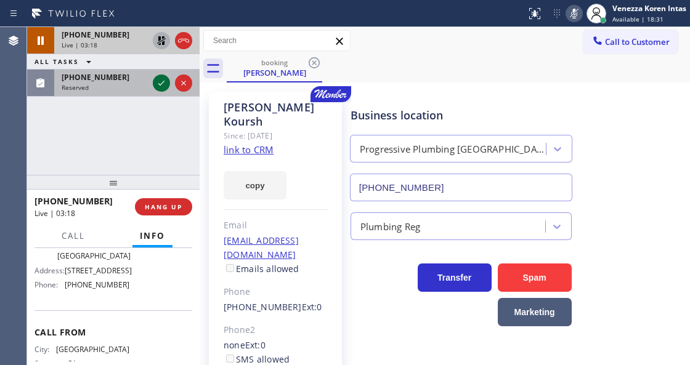
drag, startPoint x: 154, startPoint y: 78, endPoint x: 157, endPoint y: 83, distance: 6.3
click at [154, 78] on icon at bounding box center [161, 83] width 15 height 15
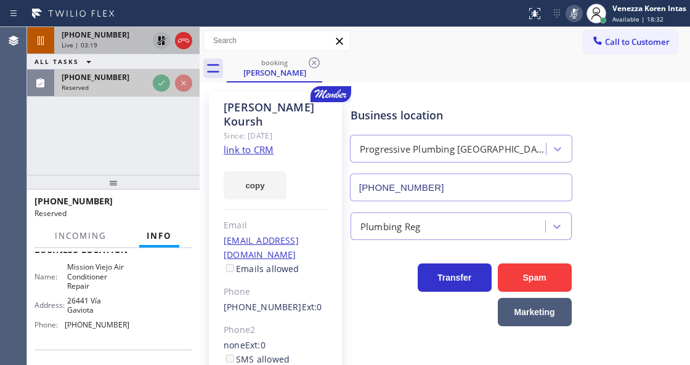
scroll to position [186, 0]
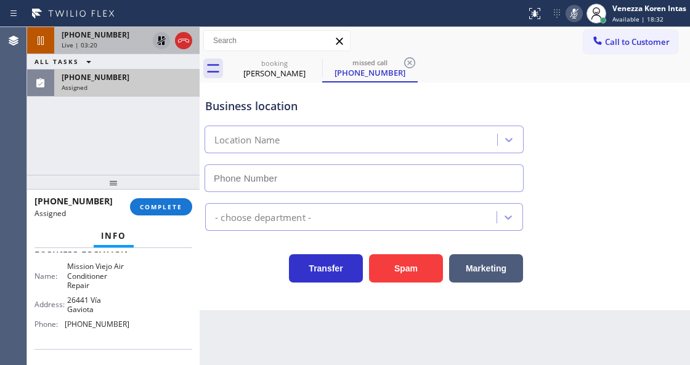
type input "[PHONE_NUMBER]"
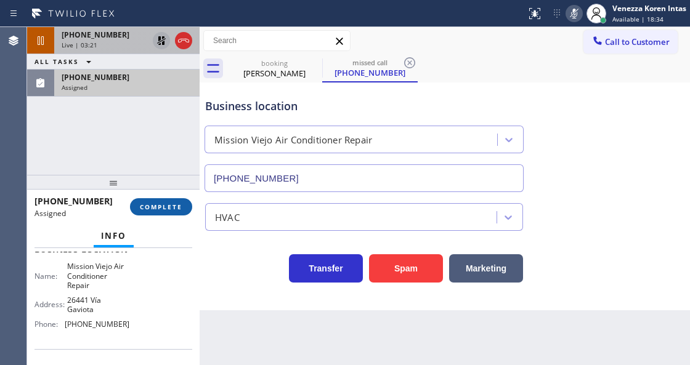
click at [172, 207] on span "COMPLETE" at bounding box center [161, 207] width 43 height 9
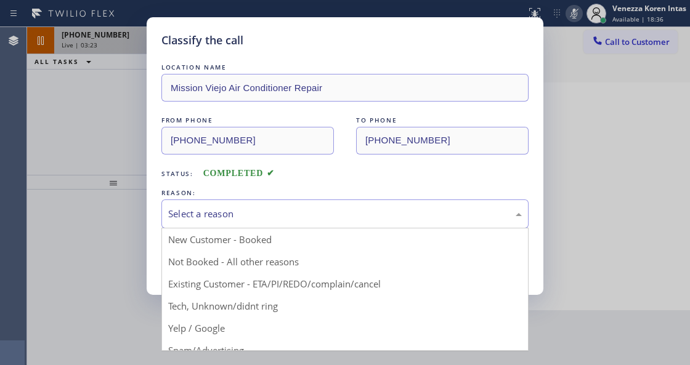
click at [267, 219] on div "Select a reason" at bounding box center [345, 214] width 354 height 14
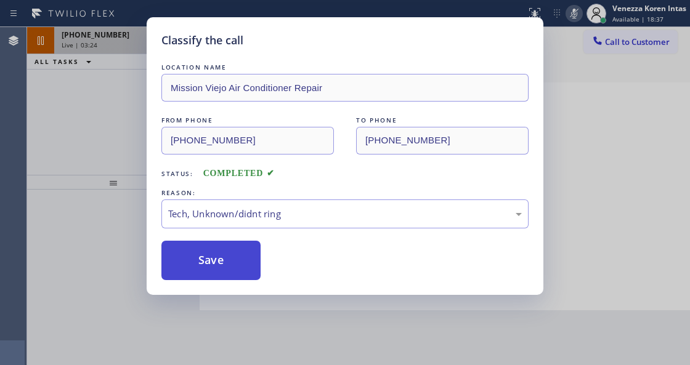
click at [234, 274] on button "Save" at bounding box center [210, 260] width 99 height 39
type input "[PHONE_NUMBER]"
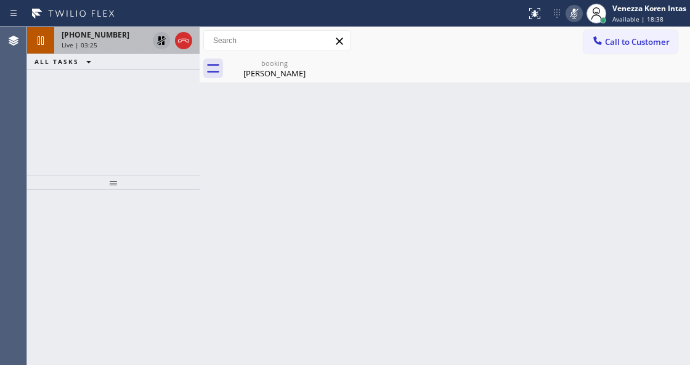
click at [80, 41] on span "Live | 03:25" at bounding box center [80, 45] width 36 height 9
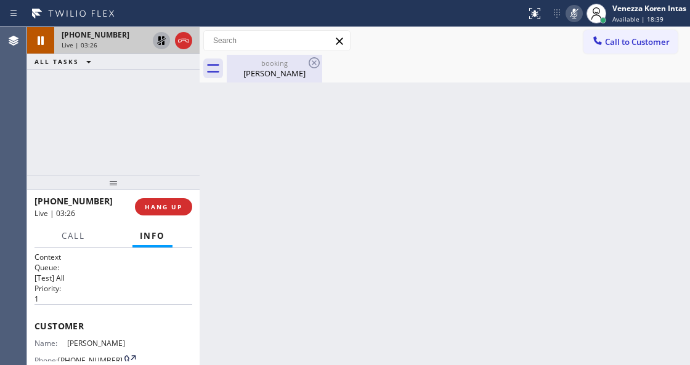
click at [255, 79] on div "booking [PERSON_NAME]" at bounding box center [274, 69] width 93 height 28
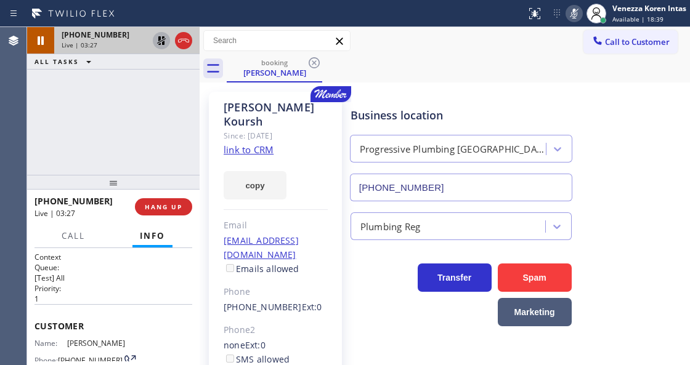
click at [122, 126] on div "[PHONE_NUMBER] Live | 03:27 ALL TASKS ALL TASKS ACTIVE TASKS TASKS IN WRAP UP" at bounding box center [113, 101] width 173 height 148
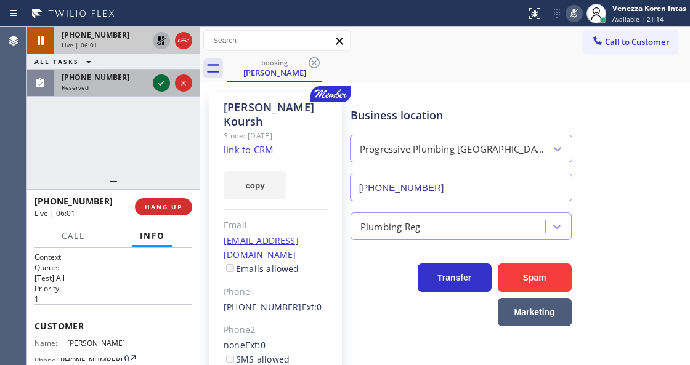
click at [158, 78] on icon at bounding box center [161, 83] width 15 height 15
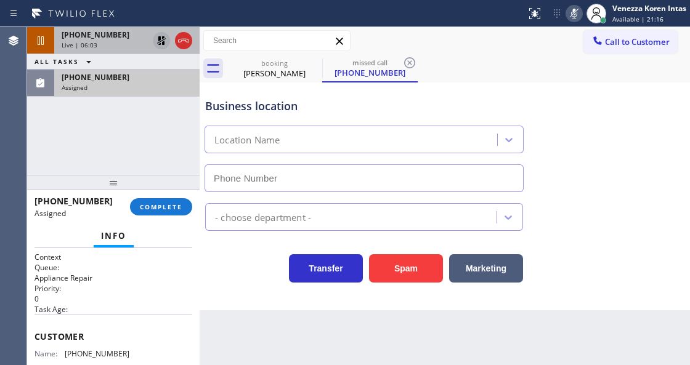
click at [173, 184] on div at bounding box center [113, 182] width 173 height 15
type input "[PHONE_NUMBER]"
click at [171, 193] on div "[PHONE_NUMBER] Assigned COMPLETE" at bounding box center [114, 207] width 158 height 32
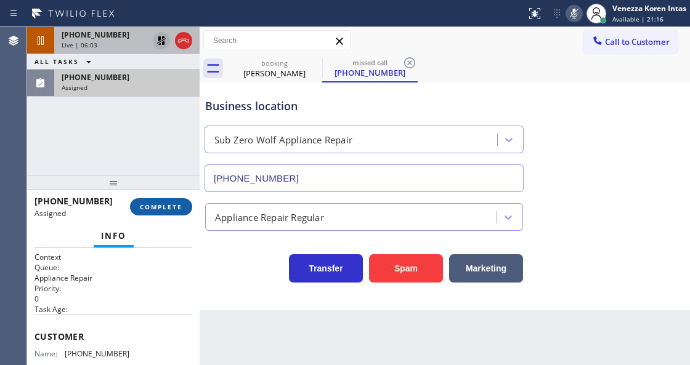
click at [173, 210] on span "COMPLETE" at bounding box center [161, 207] width 43 height 9
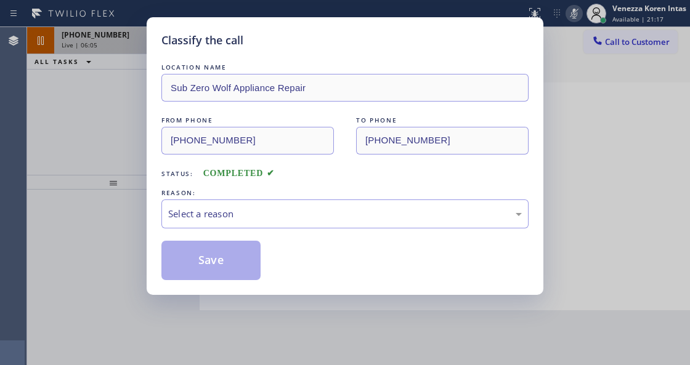
click at [290, 236] on div "LOCATION NAME Sub Zero Wolf Appliance Repair FROM PHONE [PHONE_NUMBER] TO PHONE…" at bounding box center [344, 170] width 367 height 219
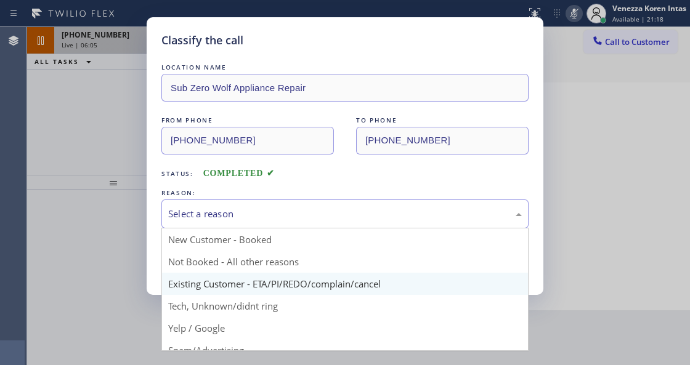
drag, startPoint x: 298, startPoint y: 213, endPoint x: 306, endPoint y: 293, distance: 80.5
click at [298, 218] on div "Select a reason" at bounding box center [345, 214] width 354 height 14
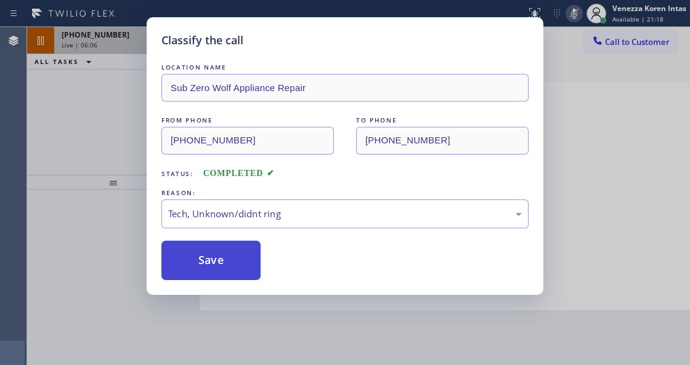
drag, startPoint x: 301, startPoint y: 306, endPoint x: 248, endPoint y: 270, distance: 63.9
click at [248, 270] on button "Save" at bounding box center [210, 260] width 99 height 39
type input "[PHONE_NUMBER]"
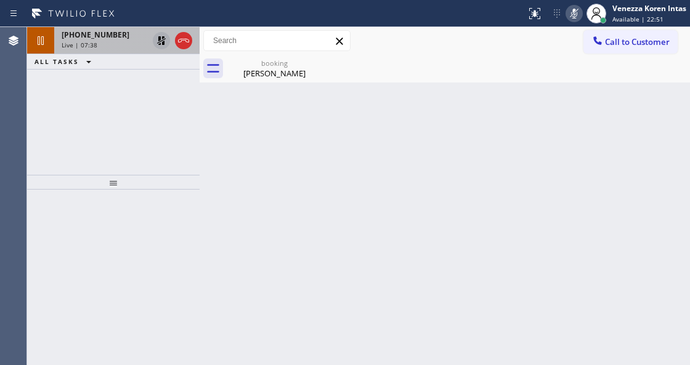
click at [163, 39] on icon at bounding box center [161, 40] width 15 height 15
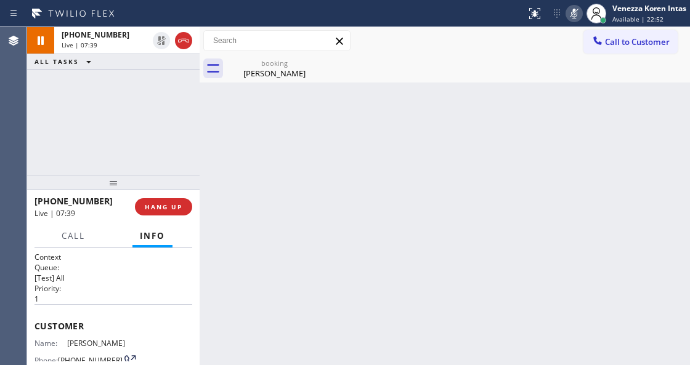
drag, startPoint x: 574, startPoint y: 11, endPoint x: 560, endPoint y: 34, distance: 26.5
click at [574, 12] on icon at bounding box center [574, 13] width 15 height 15
click at [274, 85] on div "Back to Dashboard Change Sender ID Customers Technicians Select a contact Outbo…" at bounding box center [445, 196] width 491 height 338
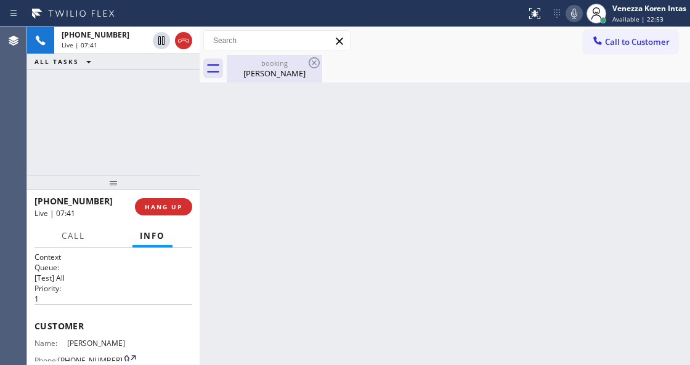
click at [274, 75] on div "[PERSON_NAME]" at bounding box center [274, 73] width 93 height 11
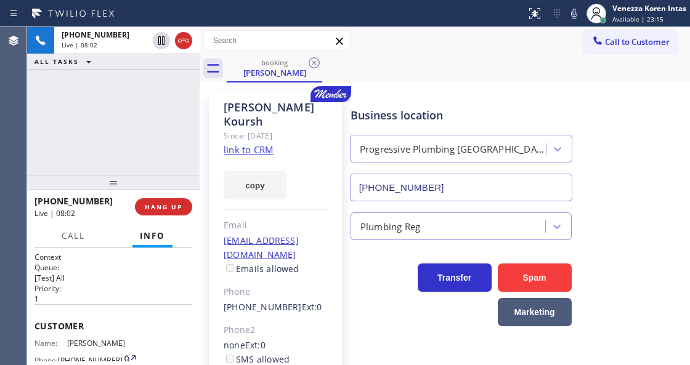
drag, startPoint x: 569, startPoint y: 8, endPoint x: 568, endPoint y: 31, distance: 23.4
click at [569, 8] on icon at bounding box center [574, 13] width 15 height 15
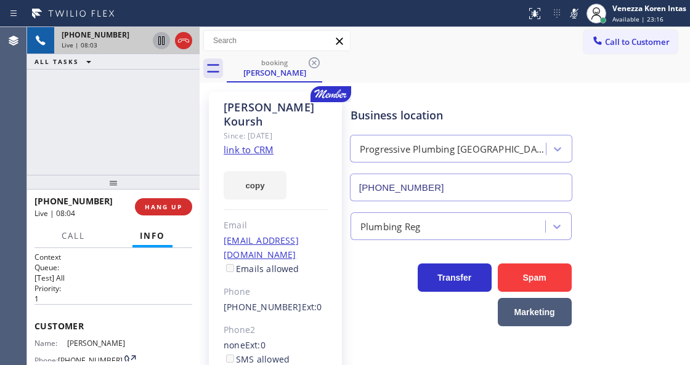
click at [161, 39] on icon at bounding box center [161, 40] width 15 height 15
click at [567, 14] on icon at bounding box center [574, 13] width 15 height 15
click at [160, 33] on icon at bounding box center [161, 40] width 15 height 15
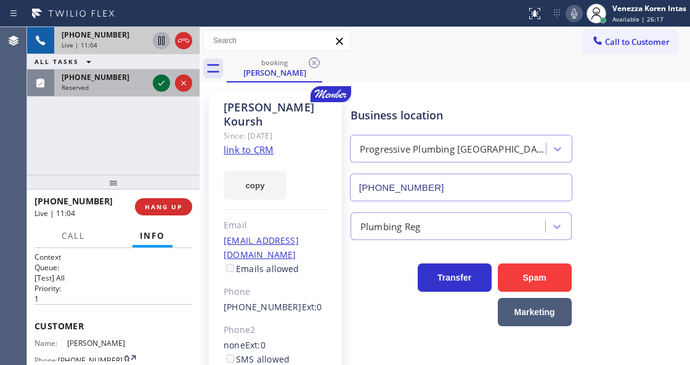
click at [164, 83] on icon at bounding box center [161, 83] width 15 height 15
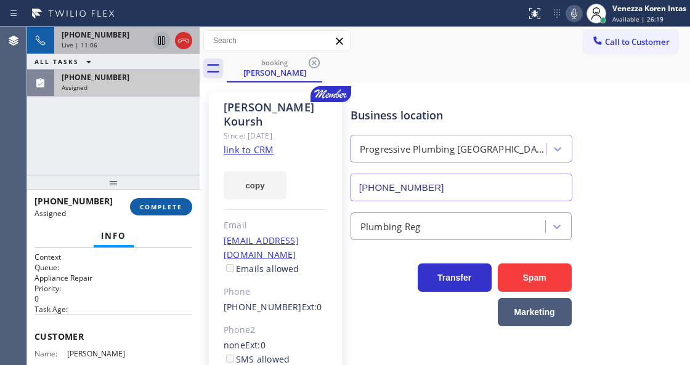
click at [158, 201] on button "COMPLETE" at bounding box center [161, 206] width 62 height 17
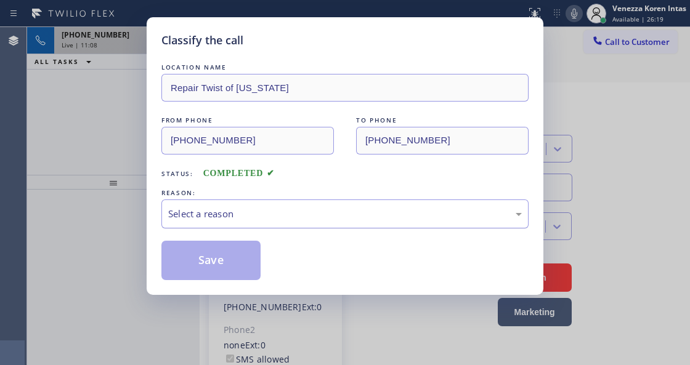
type input "[PHONE_NUMBER]"
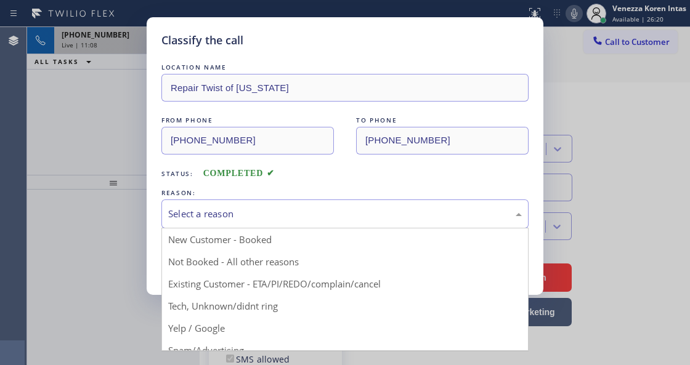
click at [270, 214] on div "Select a reason" at bounding box center [345, 214] width 354 height 14
drag, startPoint x: 272, startPoint y: 304, endPoint x: 261, endPoint y: 298, distance: 12.2
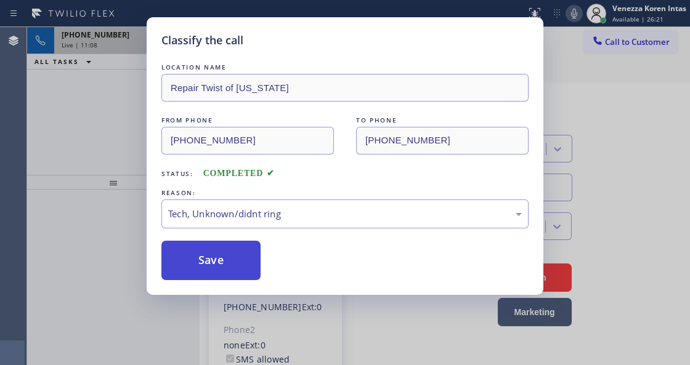
click at [230, 271] on button "Save" at bounding box center [210, 260] width 99 height 39
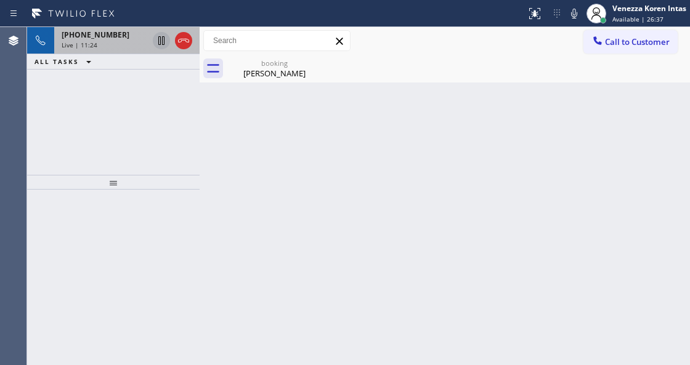
drag, startPoint x: 573, startPoint y: 14, endPoint x: 519, endPoint y: 64, distance: 74.1
click at [573, 14] on icon at bounding box center [574, 13] width 15 height 15
click at [164, 37] on icon at bounding box center [161, 40] width 6 height 9
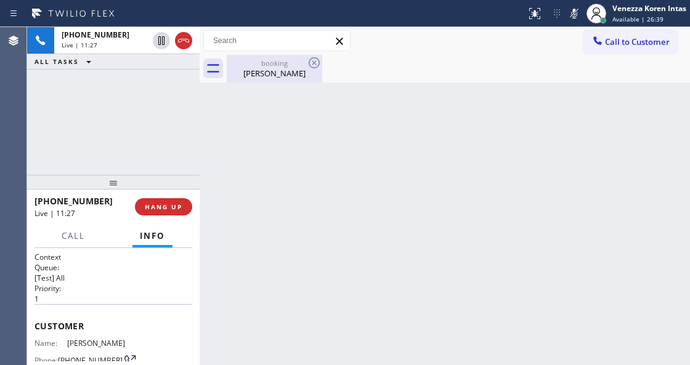
click at [288, 78] on div "[PERSON_NAME]" at bounding box center [274, 73] width 93 height 11
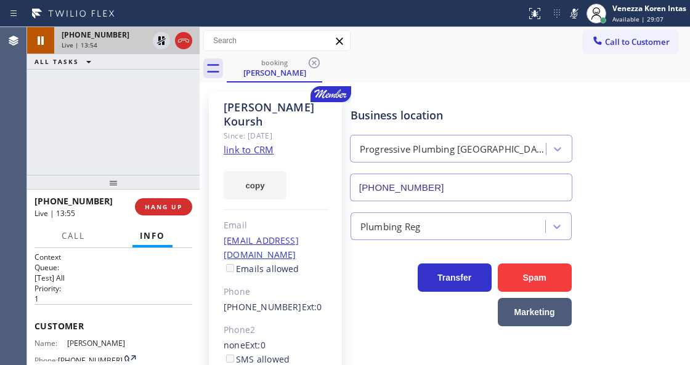
drag, startPoint x: 160, startPoint y: 41, endPoint x: 167, endPoint y: 49, distance: 10.9
click at [160, 41] on icon at bounding box center [161, 40] width 15 height 15
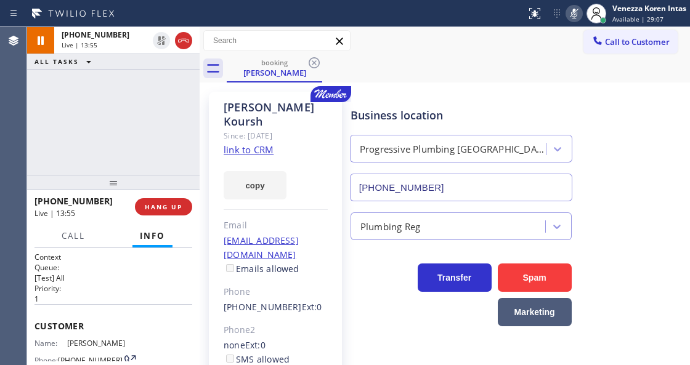
click at [567, 6] on icon at bounding box center [574, 13] width 15 height 15
click at [598, 60] on div "booking [PERSON_NAME]" at bounding box center [458, 69] width 463 height 28
click at [573, 20] on icon at bounding box center [574, 13] width 15 height 15
click at [83, 238] on span "Call" at bounding box center [73, 235] width 23 height 11
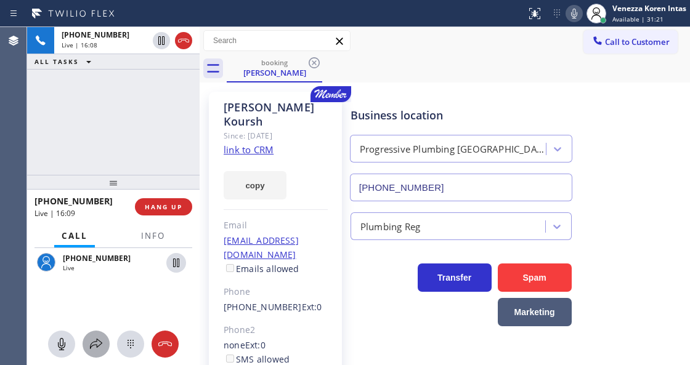
click at [86, 353] on button at bounding box center [96, 344] width 27 height 27
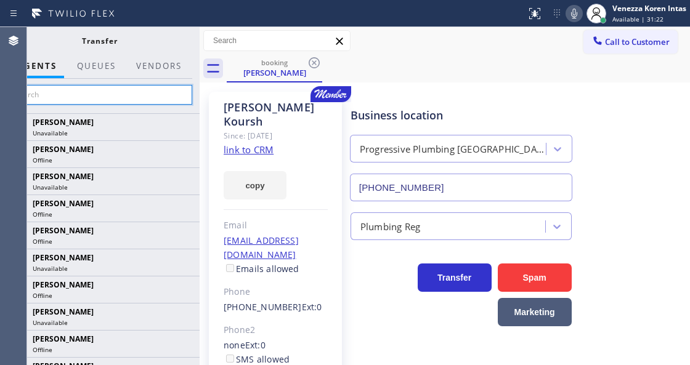
click at [149, 89] on input "text" at bounding box center [99, 95] width 185 height 20
click at [157, 95] on input "text" at bounding box center [99, 95] width 185 height 20
type input "r"
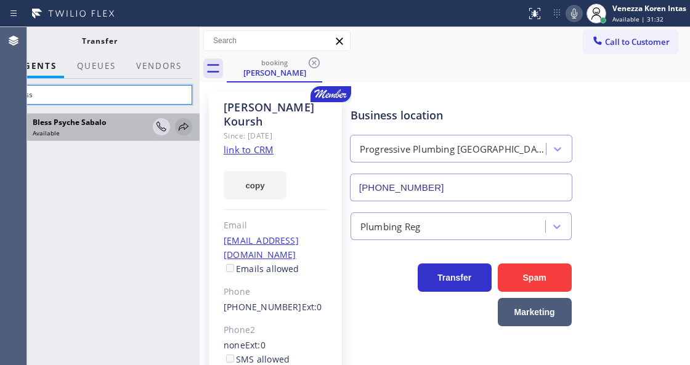
type input "bless"
click at [183, 129] on icon at bounding box center [183, 127] width 15 height 15
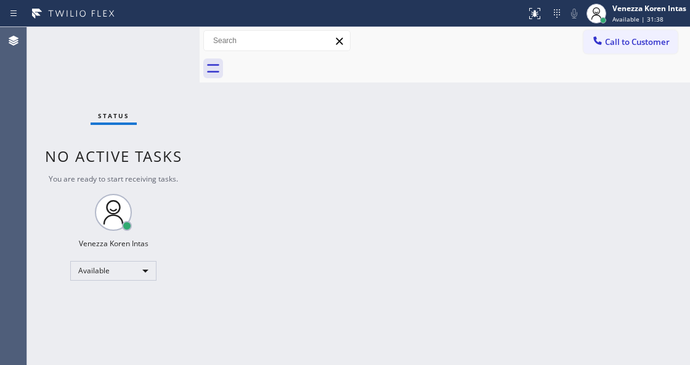
click at [203, 185] on div "Back to Dashboard Change Sender ID Customers Technicians Select a contact Outbo…" at bounding box center [445, 196] width 491 height 338
click at [145, 95] on div "Status No active tasks You are ready to start receiving tasks. Venezza Koren In…" at bounding box center [113, 196] width 173 height 338
click at [152, 63] on div "Status No active tasks You are ready to start receiving tasks. Venezza Koren In…" at bounding box center [113, 196] width 173 height 338
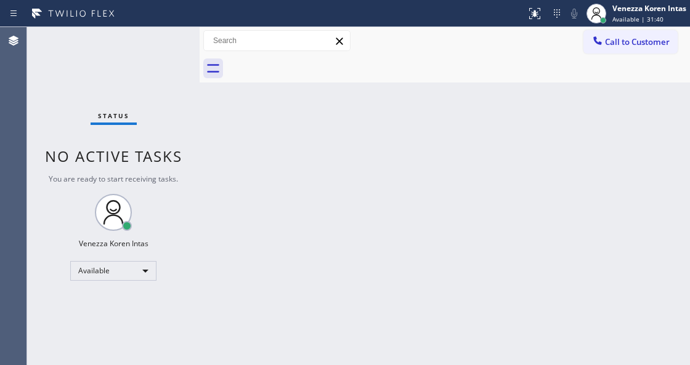
click at [152, 63] on div "Status No active tasks You are ready to start receiving tasks. Venezza Koren In…" at bounding box center [113, 196] width 173 height 338
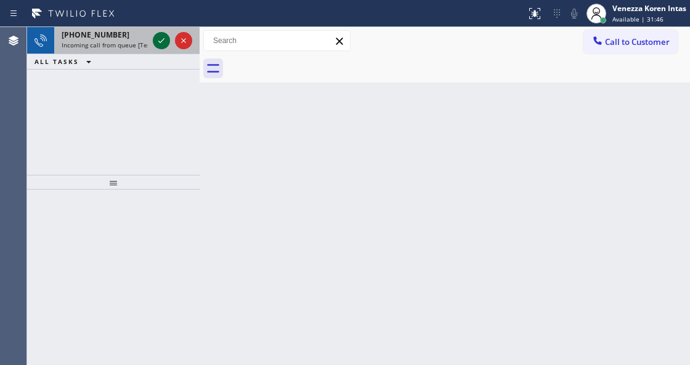
click at [165, 41] on icon at bounding box center [161, 40] width 15 height 15
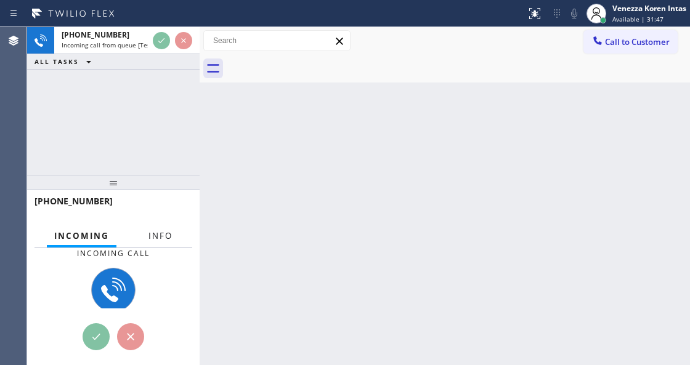
drag, startPoint x: 175, startPoint y: 224, endPoint x: 169, endPoint y: 233, distance: 10.8
click at [171, 232] on button "Info" at bounding box center [160, 236] width 39 height 24
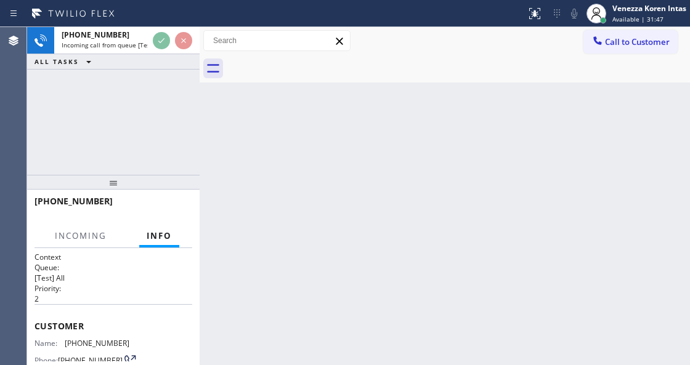
click at [169, 234] on span "Info" at bounding box center [159, 235] width 25 height 11
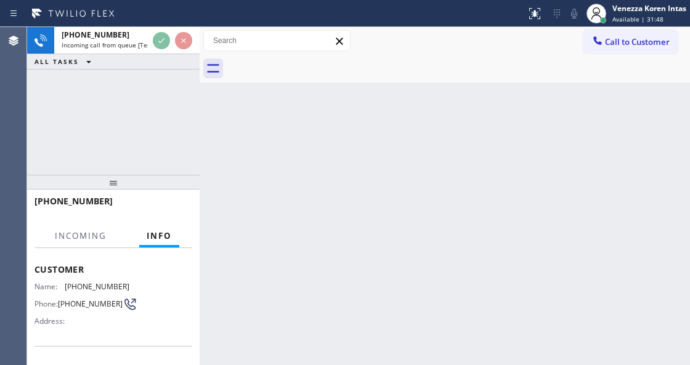
scroll to position [123, 0]
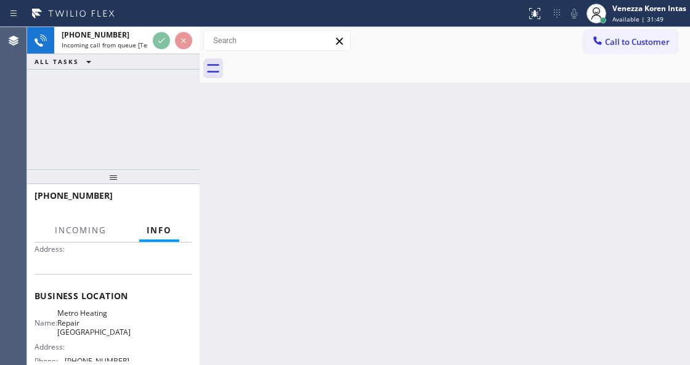
click at [112, 177] on div at bounding box center [113, 176] width 173 height 15
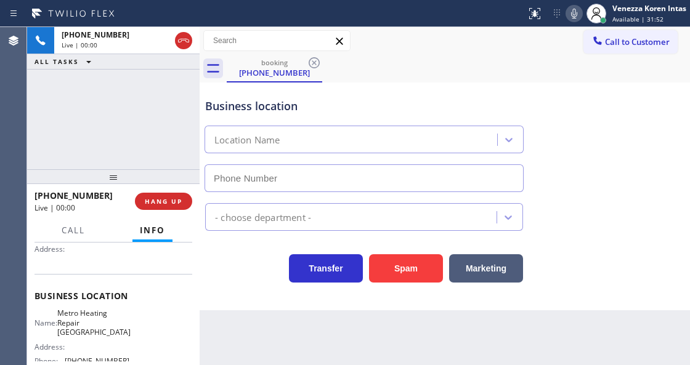
type input "[PHONE_NUMBER]"
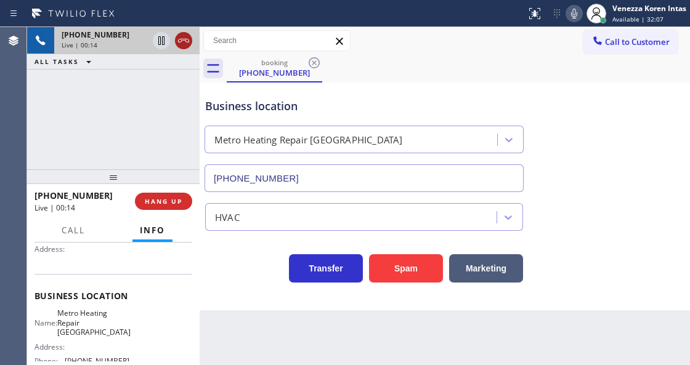
click at [181, 41] on icon at bounding box center [183, 41] width 11 height 4
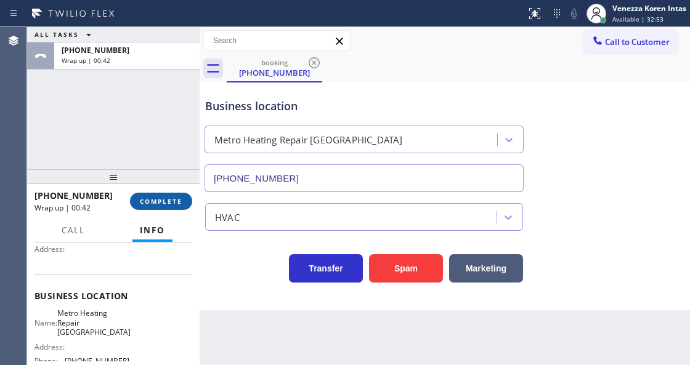
click at [168, 197] on button "COMPLETE" at bounding box center [161, 201] width 62 height 17
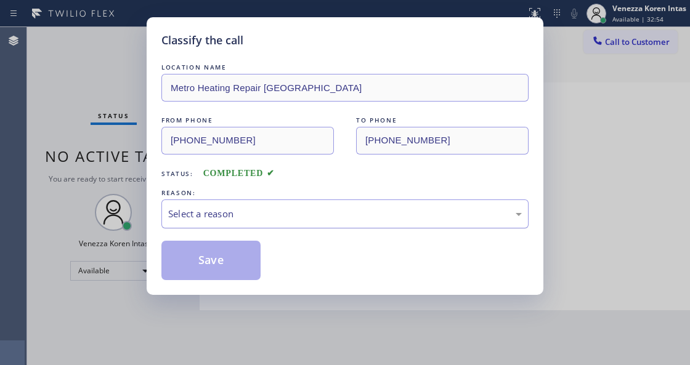
click at [311, 216] on div "Select a reason" at bounding box center [345, 214] width 354 height 14
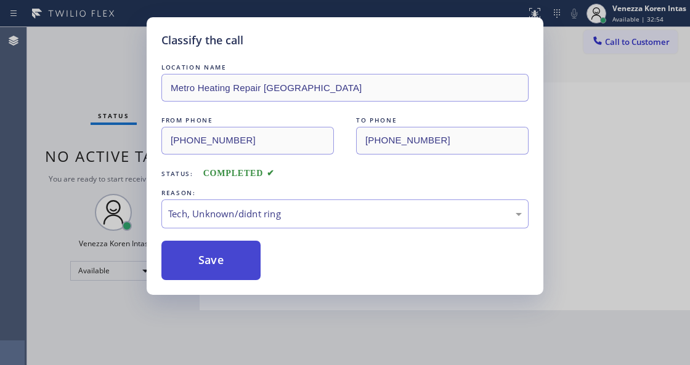
click at [207, 253] on button "Save" at bounding box center [210, 260] width 99 height 39
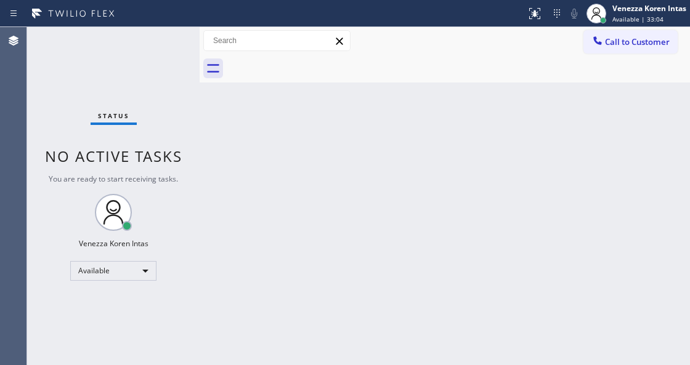
click at [200, 155] on div at bounding box center [200, 196] width 0 height 338
click at [141, 48] on div "Status No active tasks You are ready to start receiving tasks. Venezza Koren In…" at bounding box center [113, 196] width 173 height 338
click at [145, 43] on div "Status No active tasks You are ready to start receiving tasks. Venezza Koren In…" at bounding box center [113, 196] width 173 height 338
click at [168, 39] on div "Status No active tasks You are ready to start receiving tasks. Venezza Koren In…" at bounding box center [113, 196] width 173 height 338
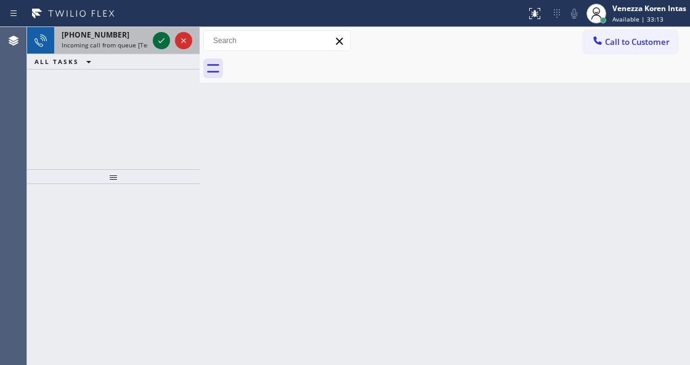
click at [157, 42] on icon at bounding box center [161, 40] width 15 height 15
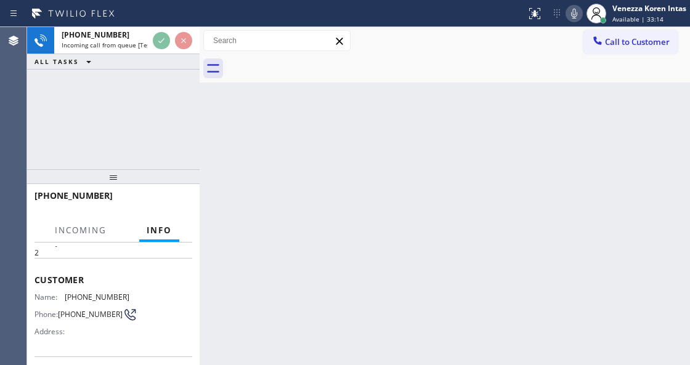
scroll to position [123, 0]
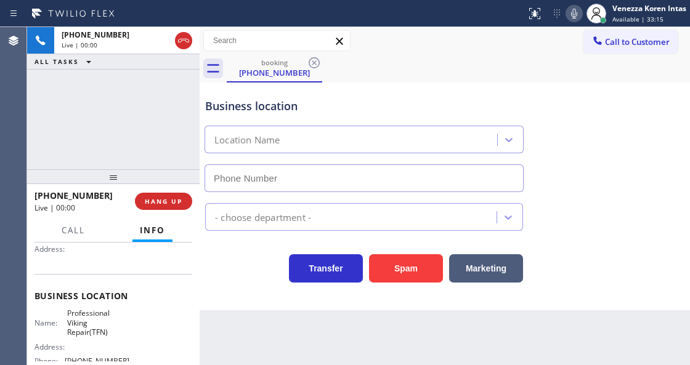
type input "[PHONE_NUMBER]"
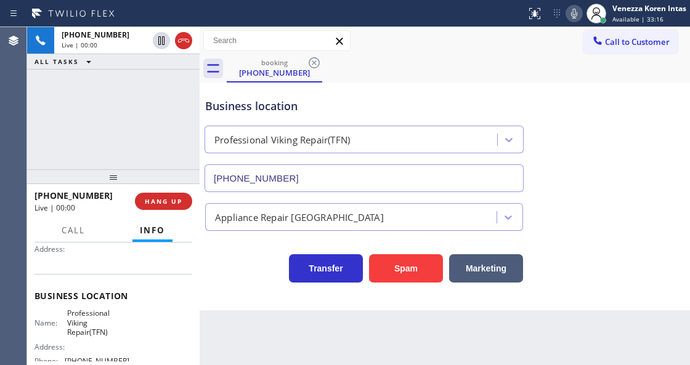
click at [150, 188] on div "[PHONE_NUMBER] Live | 00:00 HANG UP" at bounding box center [114, 201] width 158 height 32
click at [158, 206] on button "HANG UP" at bounding box center [163, 201] width 57 height 17
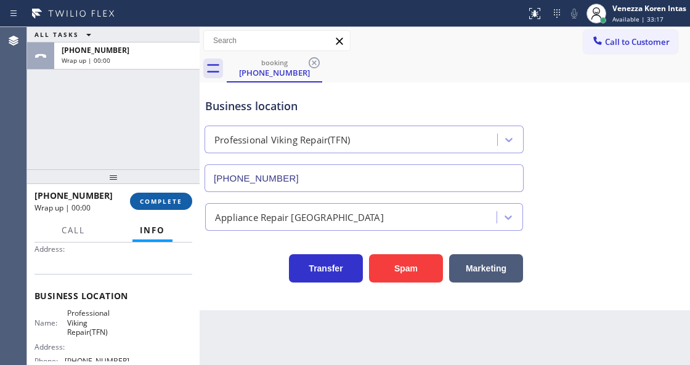
click at [158, 206] on button "COMPLETE" at bounding box center [161, 201] width 62 height 17
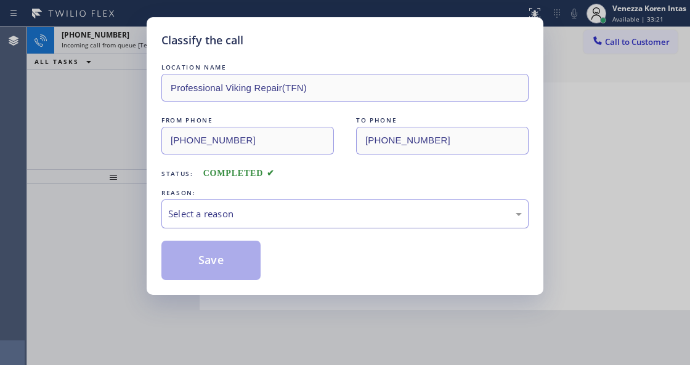
click at [228, 201] on div "Select a reason" at bounding box center [344, 214] width 367 height 29
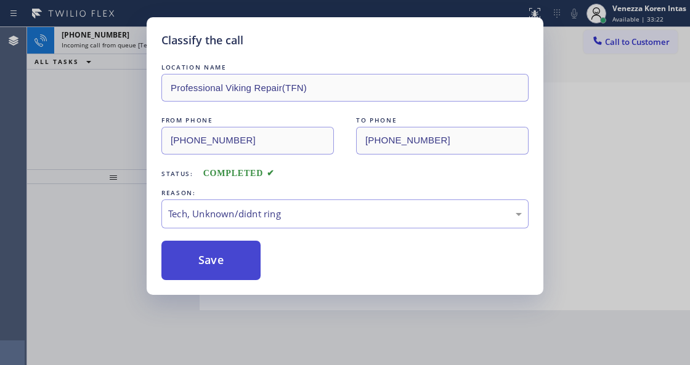
click at [242, 266] on button "Save" at bounding box center [210, 260] width 99 height 39
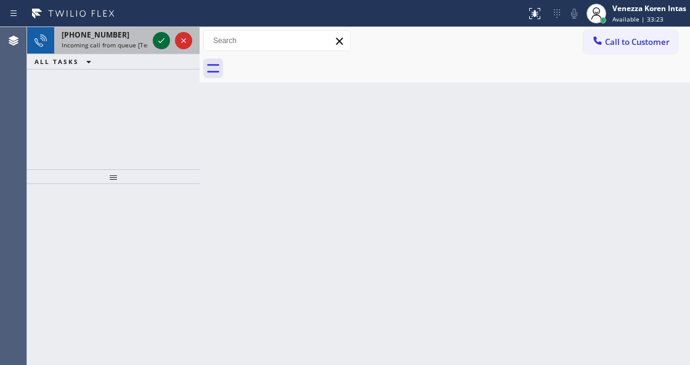
click at [157, 44] on icon at bounding box center [161, 40] width 15 height 15
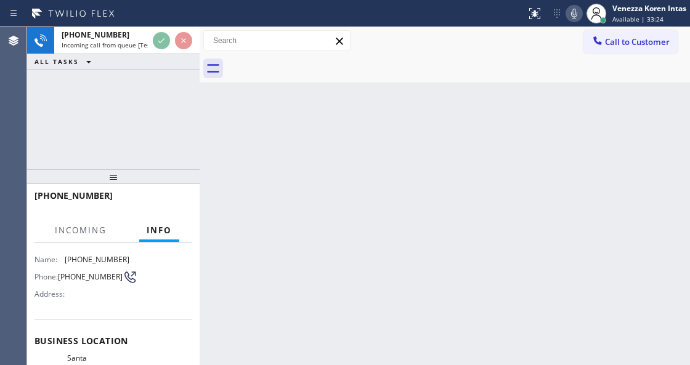
scroll to position [123, 0]
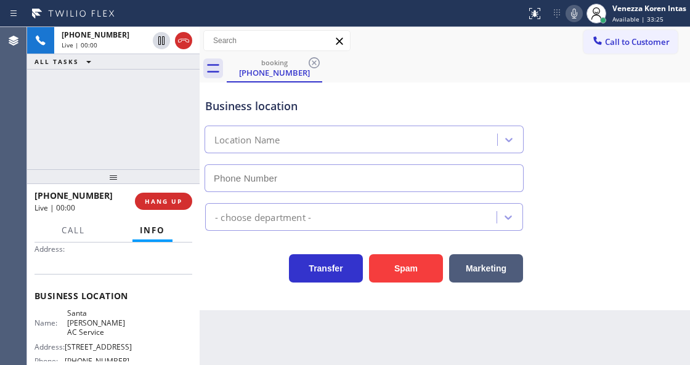
type input "[PHONE_NUMBER]"
drag, startPoint x: 63, startPoint y: 102, endPoint x: 159, endPoint y: 216, distance: 148.3
click at [63, 102] on div "[PHONE_NUMBER] Live | 00:00 ALL TASKS ALL TASKS ACTIVE TASKS TASKS IN WRAP UP" at bounding box center [113, 98] width 173 height 142
drag, startPoint x: 170, startPoint y: 123, endPoint x: 560, endPoint y: 16, distance: 403.8
click at [175, 121] on div "[PHONE_NUMBER] Live | 00:10 ALL TASKS ALL TASKS ACTIVE TASKS TASKS IN WRAP UP" at bounding box center [113, 98] width 173 height 142
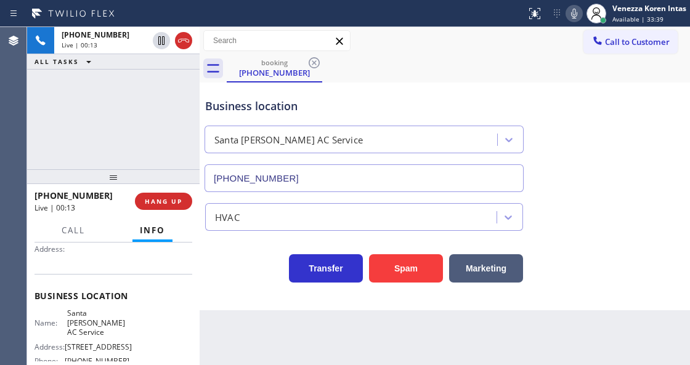
click at [638, 92] on div "Business location Santa [PERSON_NAME] AC Service [PHONE_NUMBER]" at bounding box center [445, 137] width 484 height 112
drag, startPoint x: 641, startPoint y: 136, endPoint x: 635, endPoint y: 143, distance: 9.6
click at [641, 136] on div "Business location Santa [PERSON_NAME] AC Service [PHONE_NUMBER]" at bounding box center [445, 137] width 484 height 112
drag, startPoint x: 62, startPoint y: 309, endPoint x: 97, endPoint y: 325, distance: 39.2
click at [97, 325] on div "Name: Santa [PERSON_NAME] AC Service" at bounding box center [82, 323] width 95 height 28
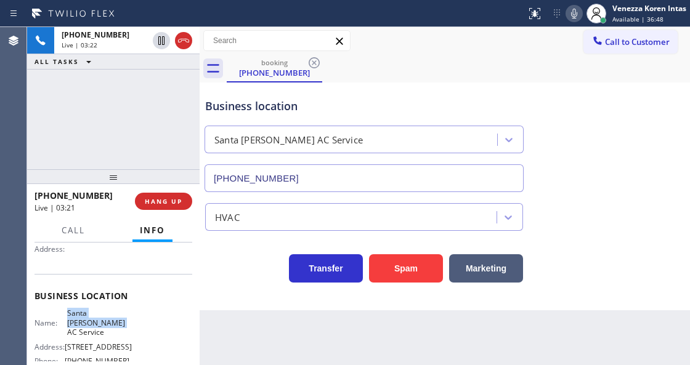
copy span "Santa [PERSON_NAME] AC Service"
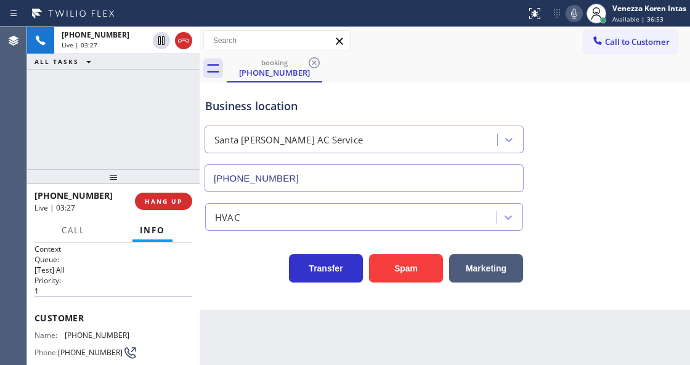
scroll to position [0, 0]
drag, startPoint x: 135, startPoint y: 333, endPoint x: 62, endPoint y: 334, distance: 72.7
click at [62, 334] on div "Name: [PHONE_NUMBER] Phone: [PHONE_NUMBER] Address:" at bounding box center [114, 357] width 158 height 49
click at [568, 14] on div "Status report No issues detected If you experience an issue, please download th…" at bounding box center [605, 13] width 169 height 27
click at [572, 15] on icon at bounding box center [574, 13] width 15 height 15
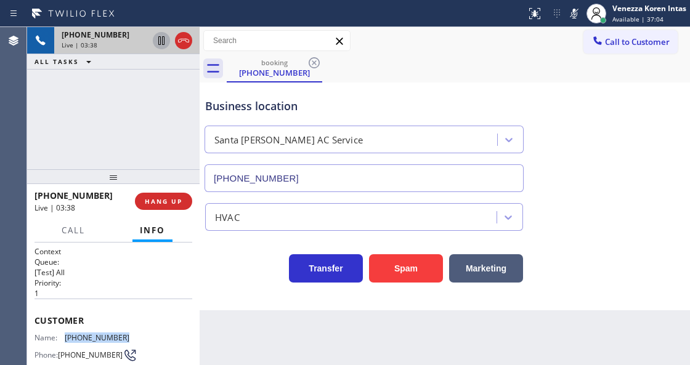
click at [161, 39] on icon at bounding box center [161, 40] width 15 height 15
click at [578, 16] on icon at bounding box center [574, 13] width 15 height 15
click at [163, 42] on icon at bounding box center [161, 40] width 9 height 9
click at [582, 14] on div at bounding box center [574, 13] width 17 height 15
click at [157, 39] on icon at bounding box center [161, 40] width 15 height 15
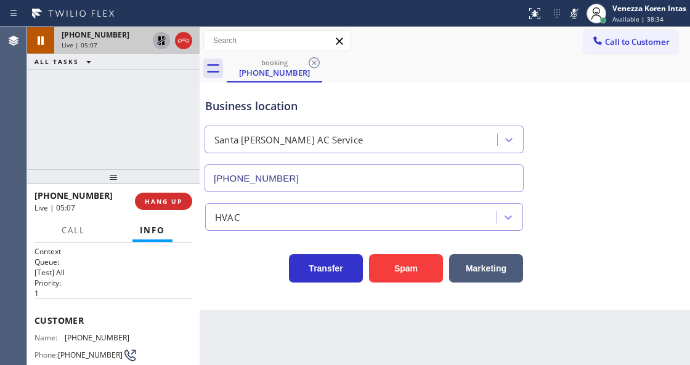
click at [256, 288] on div "Business location Santa [PERSON_NAME] AC Service [PHONE_NUMBER] HVAC Transfer S…" at bounding box center [445, 197] width 491 height 228
click at [571, 18] on icon at bounding box center [574, 13] width 15 height 15
click at [154, 44] on icon at bounding box center [161, 40] width 15 height 15
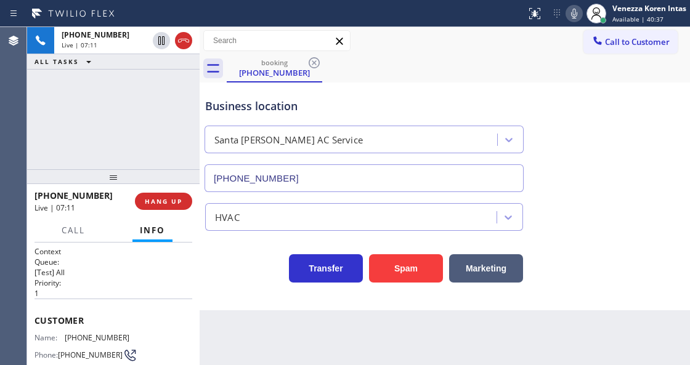
click at [165, 115] on div "[PHONE_NUMBER] Live | 07:11 ALL TASKS ALL TASKS ACTIVE TASKS TASKS IN WRAP UP" at bounding box center [113, 98] width 173 height 142
click at [414, 18] on div at bounding box center [263, 14] width 516 height 20
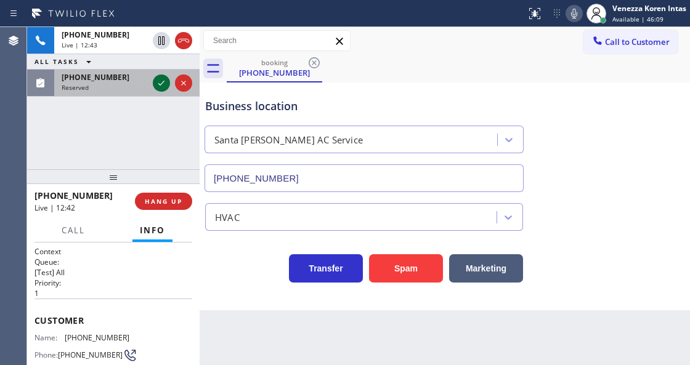
click at [160, 79] on icon at bounding box center [161, 83] width 15 height 15
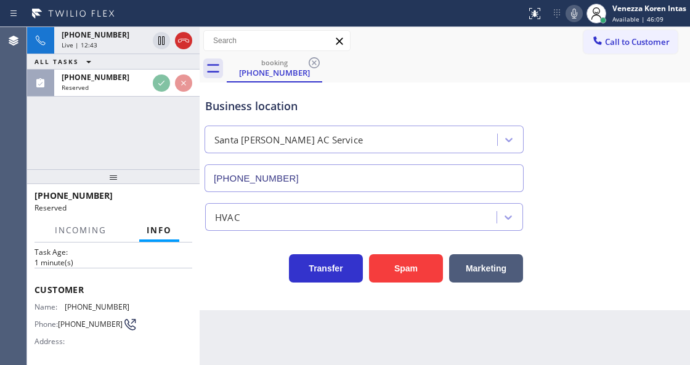
scroll to position [123, 0]
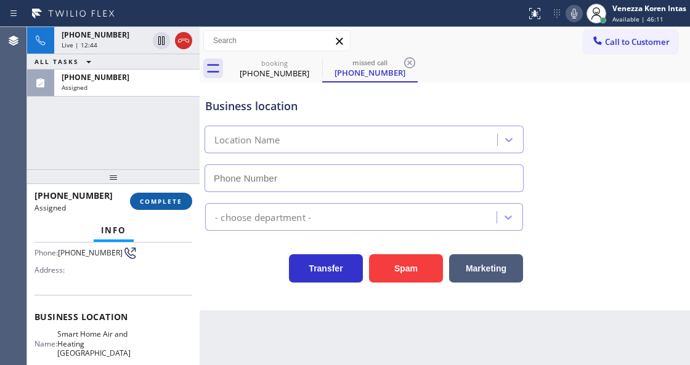
click at [155, 200] on span "COMPLETE" at bounding box center [161, 201] width 43 height 9
type input "[PHONE_NUMBER]"
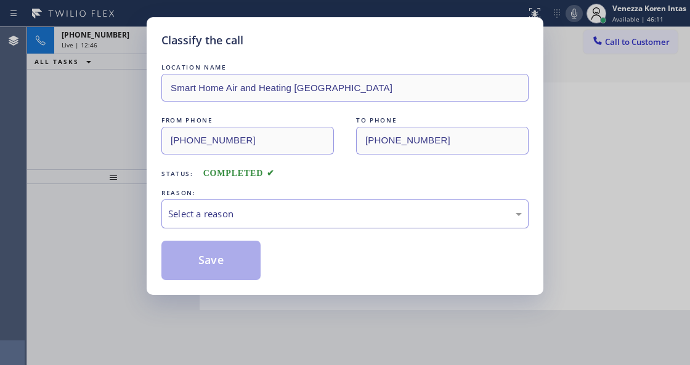
click at [270, 214] on div "Select a reason" at bounding box center [345, 214] width 354 height 14
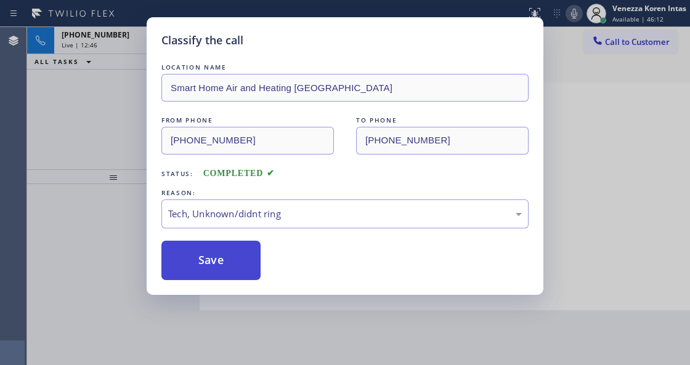
click at [242, 267] on button "Save" at bounding box center [210, 260] width 99 height 39
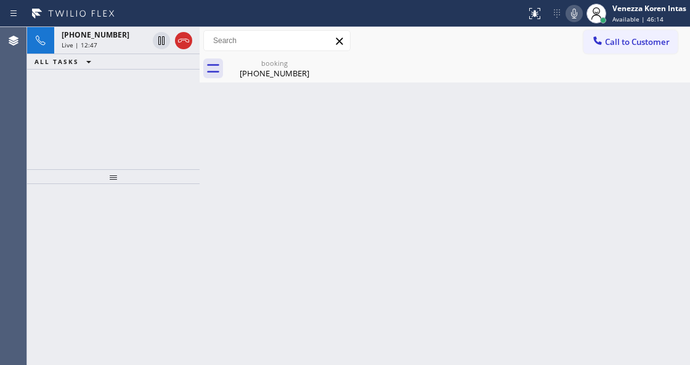
click at [94, 46] on span "Live | 12:47" at bounding box center [80, 45] width 36 height 9
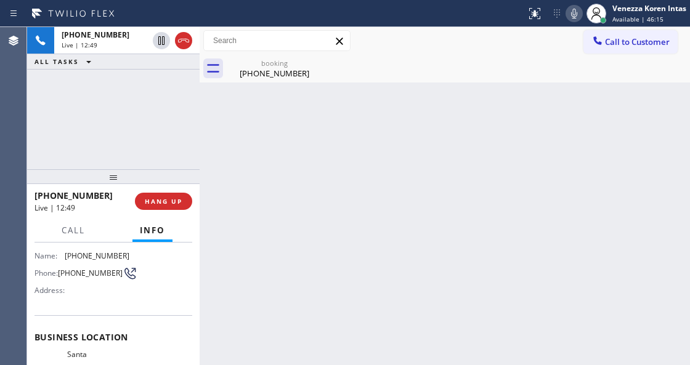
scroll to position [123, 0]
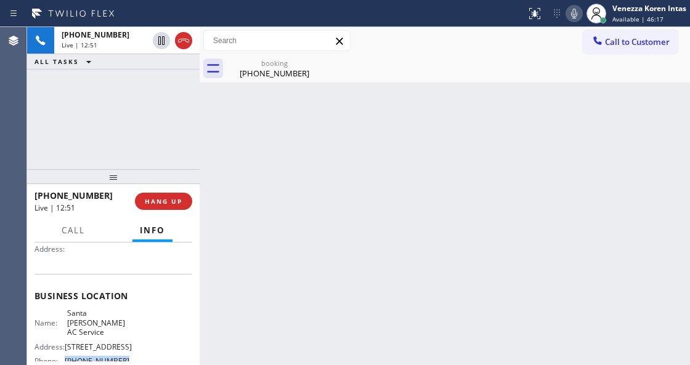
drag, startPoint x: 125, startPoint y: 353, endPoint x: 67, endPoint y: 353, distance: 58.5
click at [67, 357] on span "[PHONE_NUMBER]" at bounding box center [97, 361] width 65 height 9
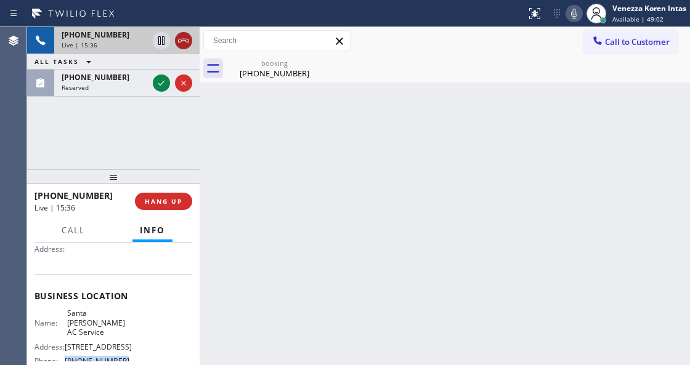
click at [186, 44] on icon at bounding box center [183, 40] width 15 height 15
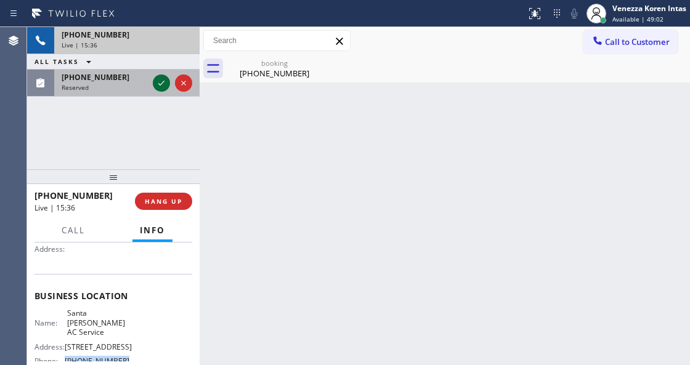
click at [160, 87] on icon at bounding box center [161, 83] width 15 height 15
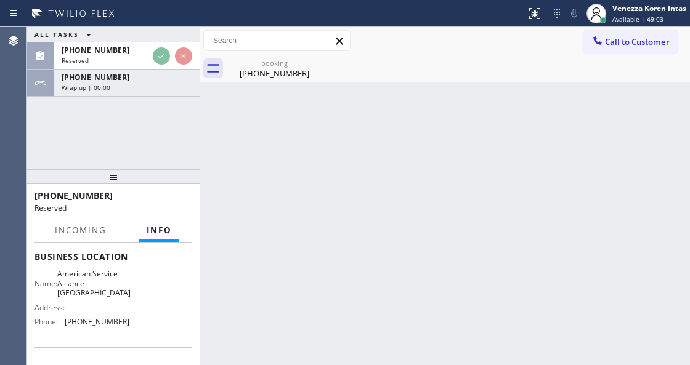
scroll to position [184, 0]
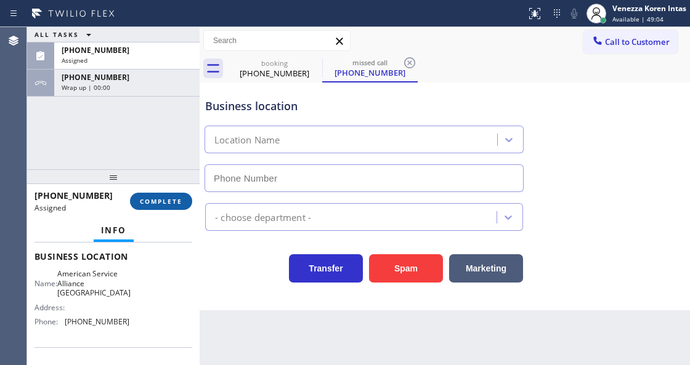
type input "[PHONE_NUMBER]"
click at [169, 198] on span "COMPLETE" at bounding box center [161, 201] width 43 height 9
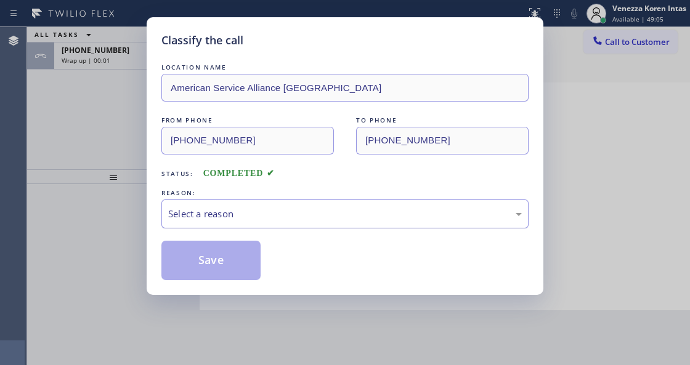
click at [294, 212] on div "Select a reason" at bounding box center [345, 214] width 354 height 14
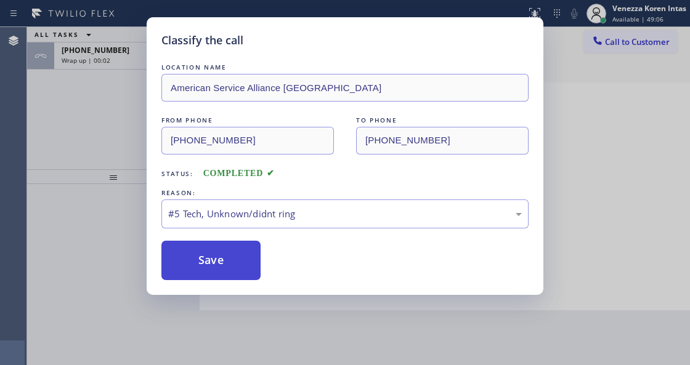
click at [218, 255] on button "Save" at bounding box center [210, 260] width 99 height 39
click at [103, 57] on div "Classify the call LOCATION NAME American Service Alliance Atwater Village FROM …" at bounding box center [345, 182] width 690 height 365
click at [218, 269] on button "Save" at bounding box center [210, 260] width 99 height 39
drag, startPoint x: 222, startPoint y: 263, endPoint x: 227, endPoint y: 269, distance: 8.0
click at [222, 263] on button "Save" at bounding box center [210, 260] width 99 height 39
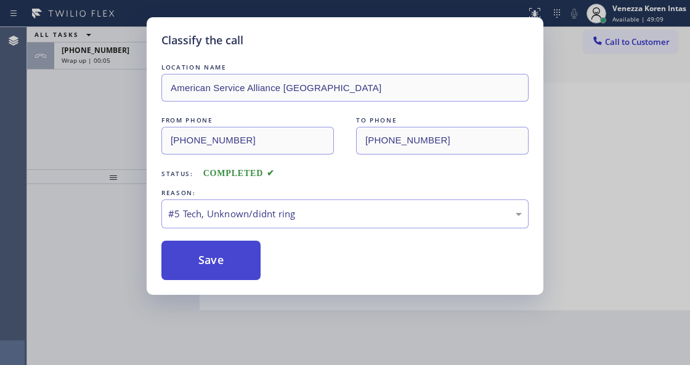
click at [231, 269] on button "Save" at bounding box center [210, 260] width 99 height 39
click at [238, 266] on button "Save" at bounding box center [210, 260] width 99 height 39
click at [240, 264] on button "Save" at bounding box center [210, 260] width 99 height 39
click at [224, 261] on button "Save" at bounding box center [210, 260] width 99 height 39
click at [239, 264] on button "Save" at bounding box center [210, 260] width 99 height 39
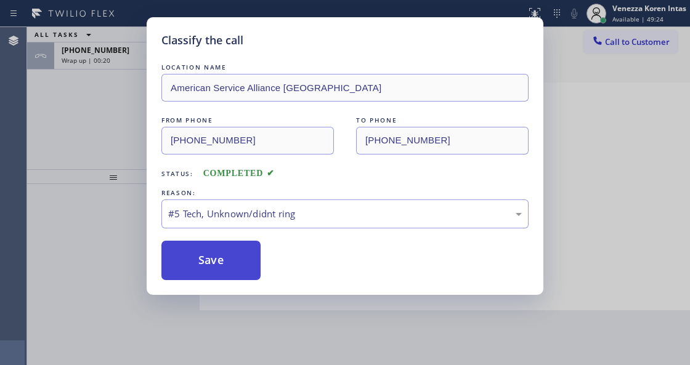
click at [247, 264] on button "Save" at bounding box center [210, 260] width 99 height 39
click at [255, 274] on button "Save" at bounding box center [210, 260] width 99 height 39
click at [256, 274] on button "Save" at bounding box center [210, 260] width 99 height 39
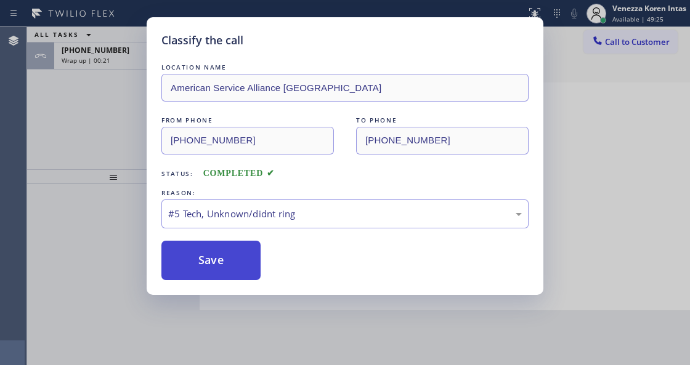
click at [256, 274] on button "Save" at bounding box center [210, 260] width 99 height 39
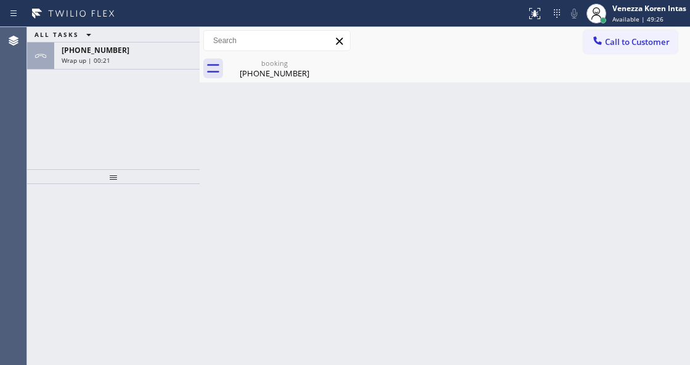
click at [256, 274] on div "Back to Dashboard Change Sender ID Customers Technicians Select a contact Outbo…" at bounding box center [445, 196] width 491 height 338
drag, startPoint x: 256, startPoint y: 266, endPoint x: 251, endPoint y: 251, distance: 15.6
click at [256, 267] on div "Back to Dashboard Change Sender ID Customers Technicians Select a contact Outbo…" at bounding box center [445, 196] width 491 height 338
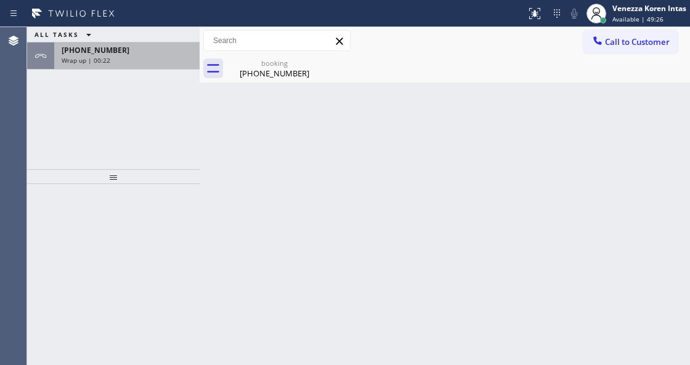
click at [155, 57] on div "Wrap up | 00:22" at bounding box center [127, 60] width 131 height 9
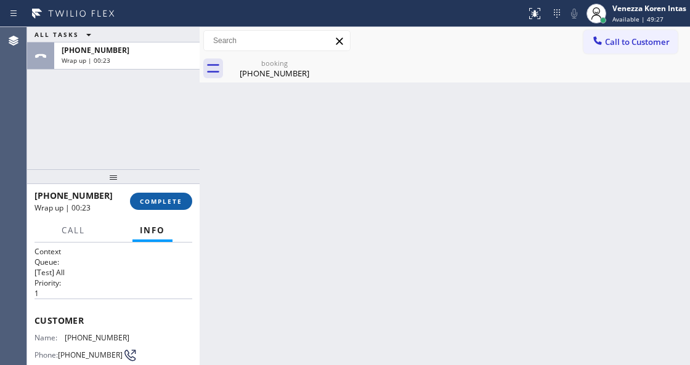
click at [169, 203] on span "COMPLETE" at bounding box center [161, 201] width 43 height 9
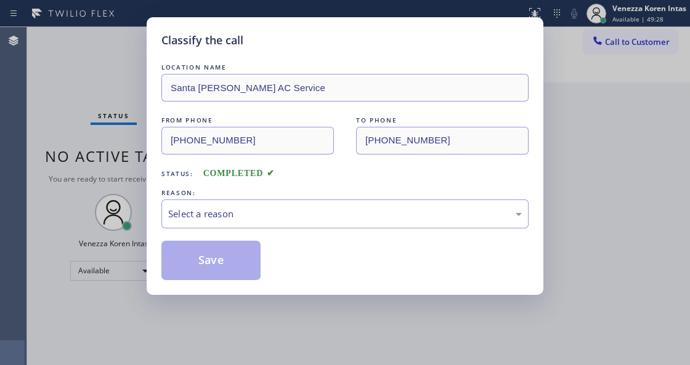
click at [251, 217] on div "Select a reason" at bounding box center [345, 214] width 354 height 14
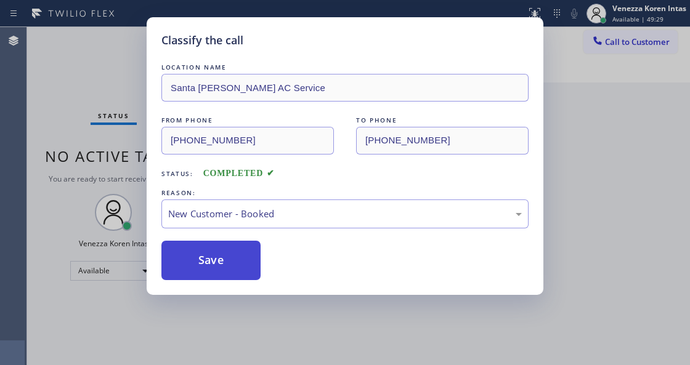
click at [241, 255] on button "Save" at bounding box center [210, 260] width 99 height 39
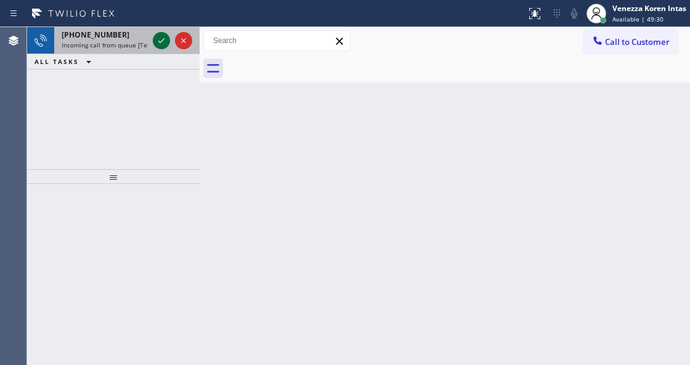
click at [156, 42] on icon at bounding box center [161, 40] width 15 height 15
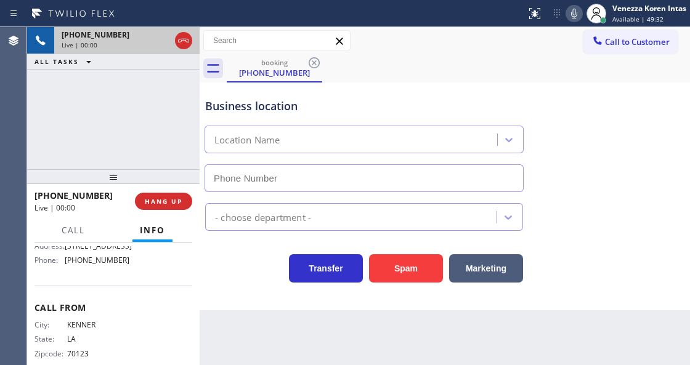
scroll to position [123, 0]
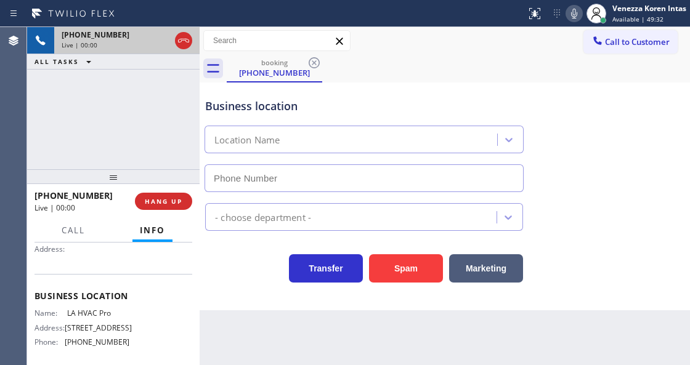
type input "[PHONE_NUMBER]"
click at [576, 17] on icon at bounding box center [574, 13] width 15 height 15
click at [159, 44] on icon at bounding box center [161, 40] width 6 height 9
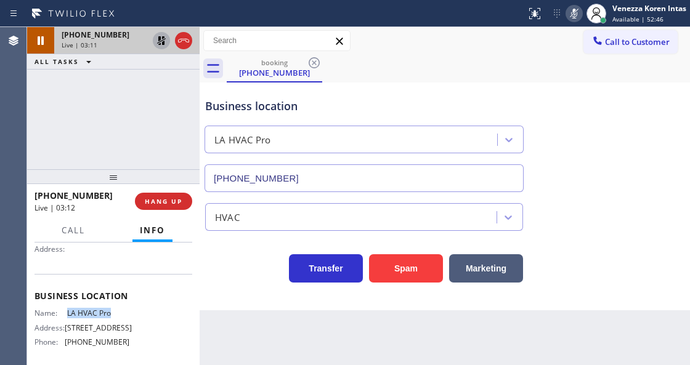
drag, startPoint x: 65, startPoint y: 311, endPoint x: 121, endPoint y: 309, distance: 55.5
click at [121, 309] on div "Name: LA HVAC Pro" at bounding box center [82, 313] width 95 height 9
drag, startPoint x: 571, startPoint y: 15, endPoint x: 435, endPoint y: 41, distance: 137.9
click at [571, 15] on rect at bounding box center [574, 12] width 9 height 9
click at [160, 40] on icon at bounding box center [161, 40] width 9 height 9
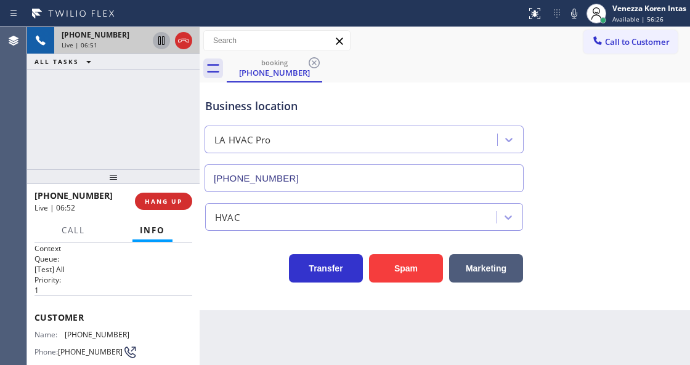
scroll to position [0, 0]
drag, startPoint x: 139, startPoint y: 334, endPoint x: 66, endPoint y: 333, distance: 73.3
click at [66, 333] on div "Name: [PHONE_NUMBER] Phone: [PHONE_NUMBER] Address:" at bounding box center [114, 357] width 158 height 49
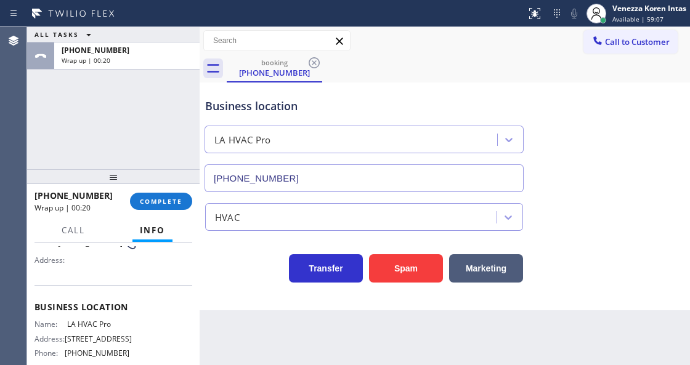
scroll to position [164, 0]
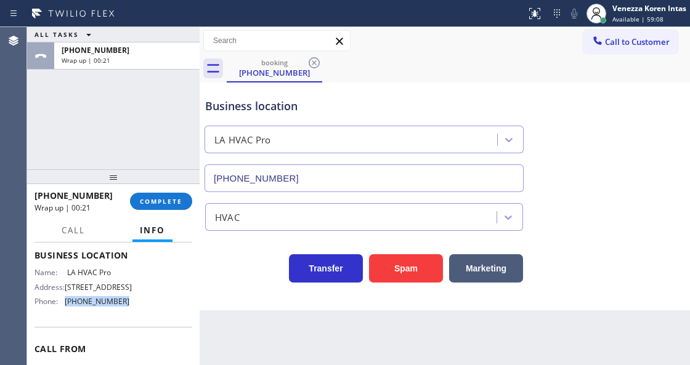
drag, startPoint x: 126, startPoint y: 310, endPoint x: 64, endPoint y: 309, distance: 61.6
click at [64, 309] on div "Name: LA HVAC Pro Address: [STREET_ADDRESS] Phone: [PHONE_NUMBER]" at bounding box center [114, 289] width 158 height 43
click at [175, 213] on div "[PHONE_NUMBER] Wrap up | 00:59 COMPLETE" at bounding box center [114, 201] width 158 height 32
click at [184, 204] on button "COMPLETE" at bounding box center [161, 201] width 62 height 17
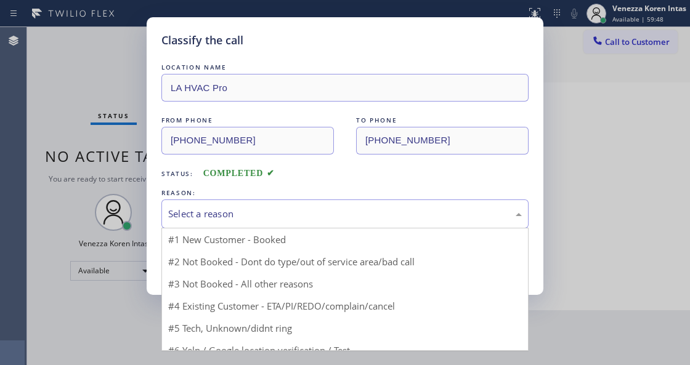
click at [237, 214] on div "Select a reason" at bounding box center [345, 214] width 354 height 14
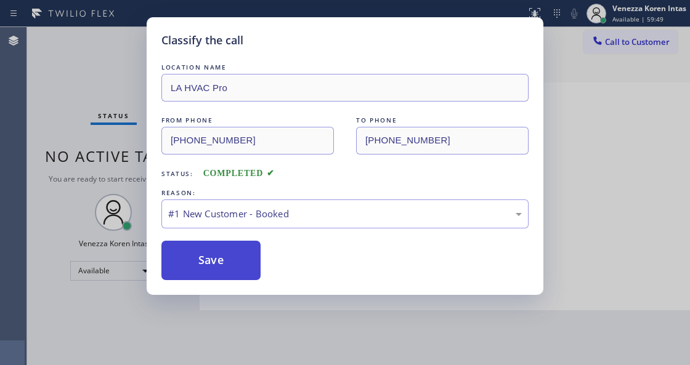
click at [237, 260] on button "Save" at bounding box center [210, 260] width 99 height 39
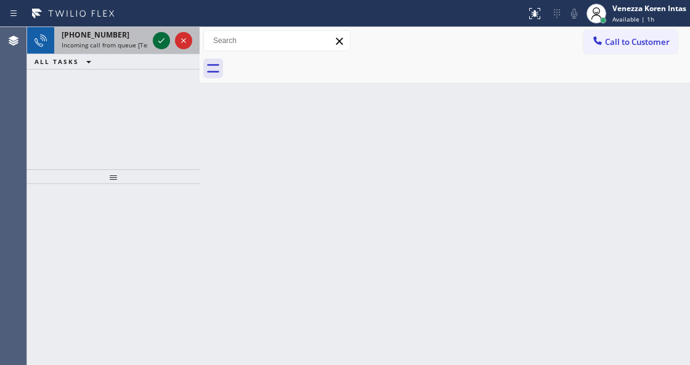
click at [165, 38] on icon at bounding box center [161, 40] width 15 height 15
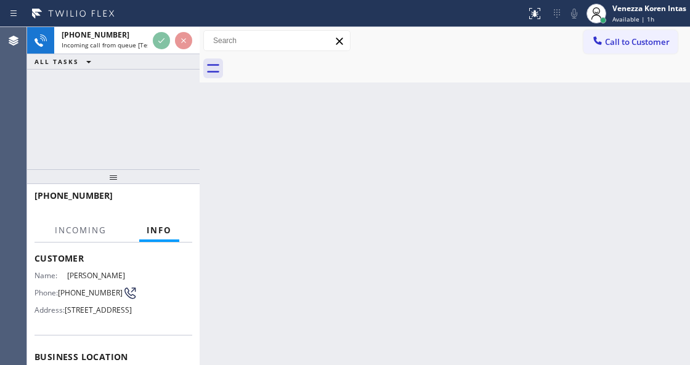
scroll to position [123, 0]
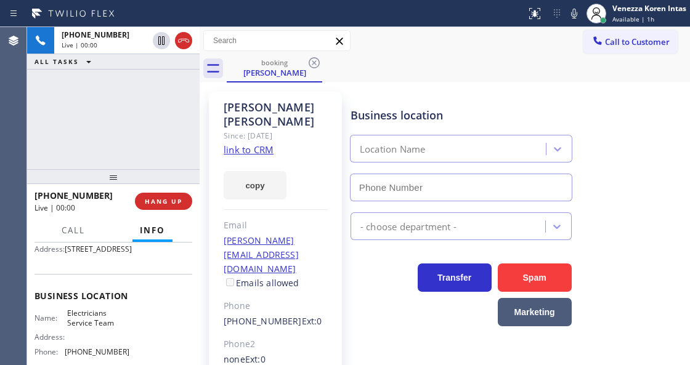
type input "[PHONE_NUMBER]"
click at [245, 144] on link "link to CRM" at bounding box center [249, 150] width 50 height 12
click at [57, 232] on button "Call" at bounding box center [73, 231] width 38 height 24
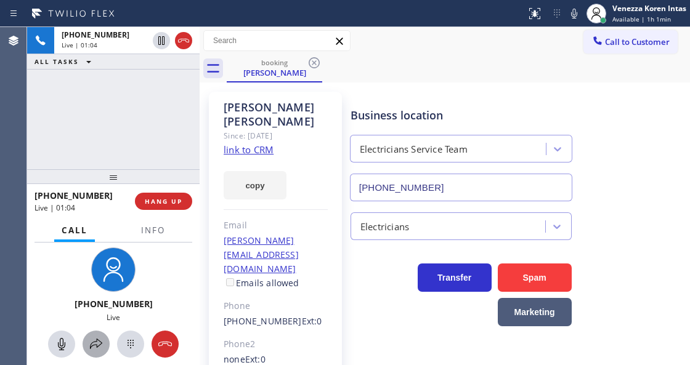
click at [102, 347] on icon at bounding box center [96, 344] width 15 height 15
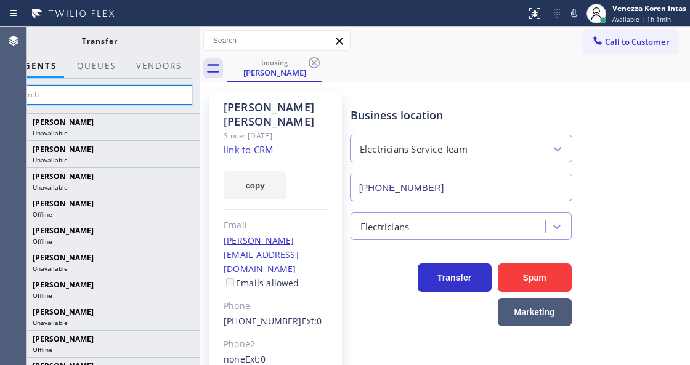
click at [149, 99] on input "text" at bounding box center [99, 95] width 185 height 20
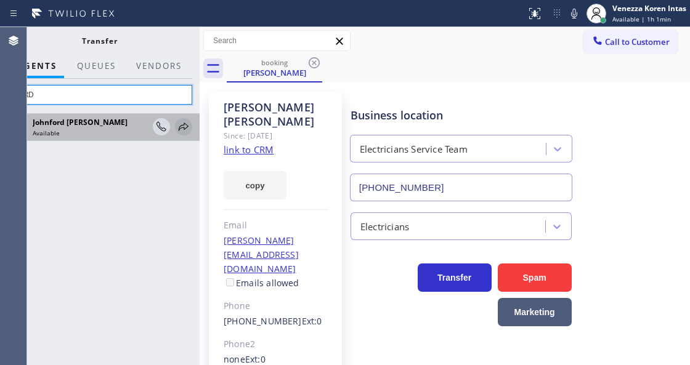
type input "FORD"
click at [184, 121] on icon at bounding box center [183, 127] width 15 height 15
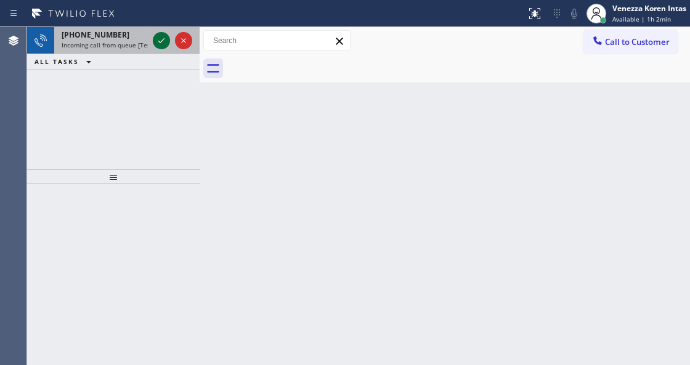
click at [162, 36] on icon at bounding box center [161, 40] width 15 height 15
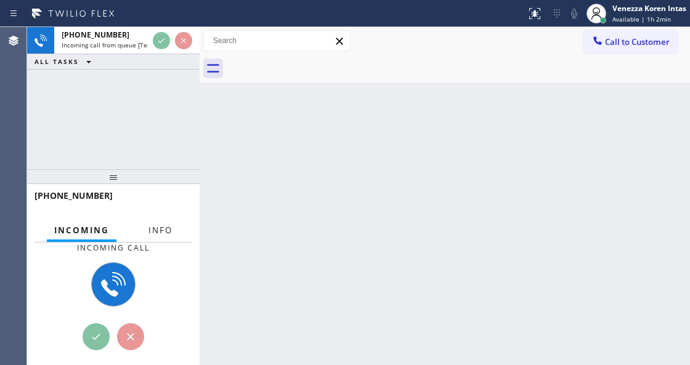
drag, startPoint x: 168, startPoint y: 222, endPoint x: 240, endPoint y: 258, distance: 79.9
click at [169, 224] on button "Info" at bounding box center [160, 231] width 39 height 24
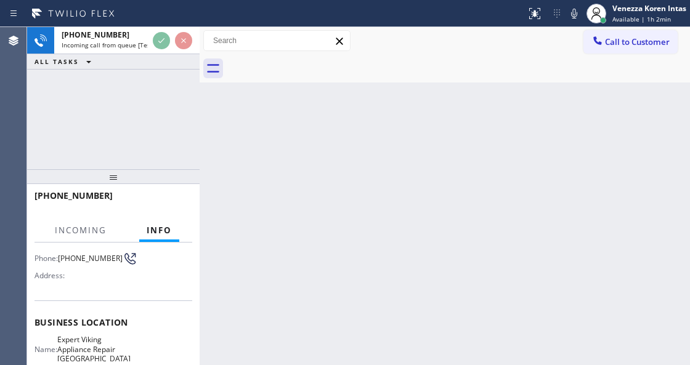
scroll to position [164, 0]
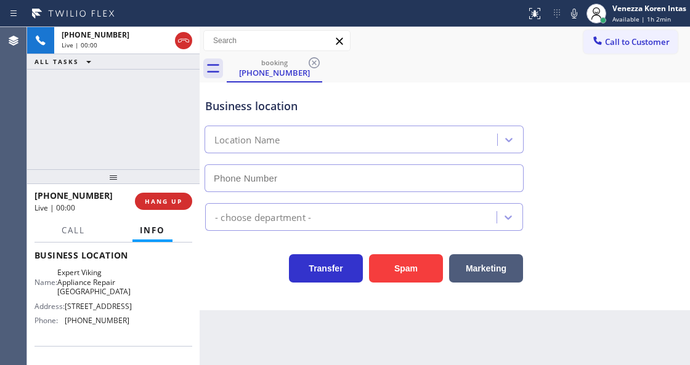
type input "[PHONE_NUMBER]"
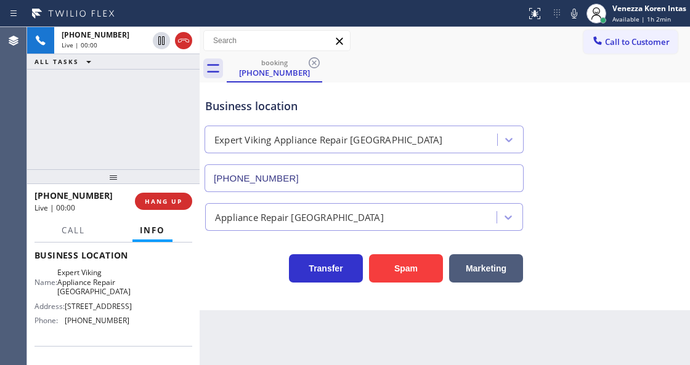
click at [60, 126] on div "[PHONE_NUMBER] Live | 00:00 ALL TASKS ALL TASKS ACTIVE TASKS TASKS IN WRAP UP" at bounding box center [113, 98] width 173 height 142
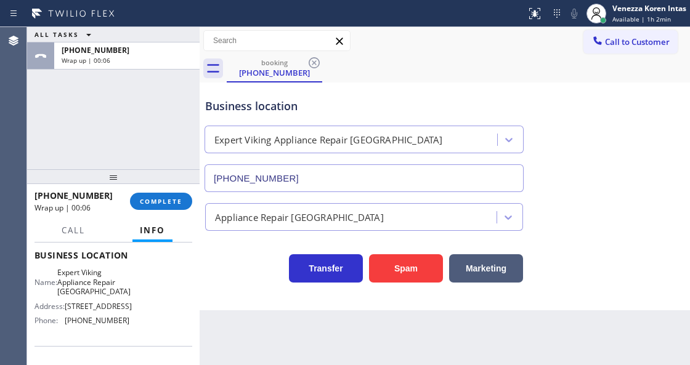
click at [163, 129] on div "ALL TASKS ALL TASKS ACTIVE TASKS TASKS IN WRAP UP [PHONE_NUMBER] Wrap up | 00:06" at bounding box center [113, 98] width 173 height 142
click at [179, 201] on span "COMPLETE" at bounding box center [161, 201] width 43 height 9
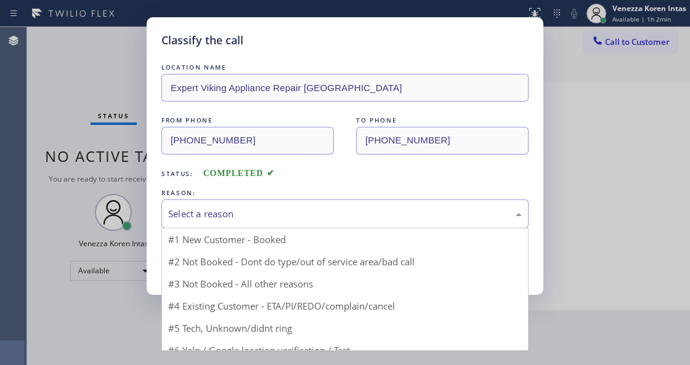
click at [256, 214] on div "Select a reason" at bounding box center [345, 214] width 354 height 14
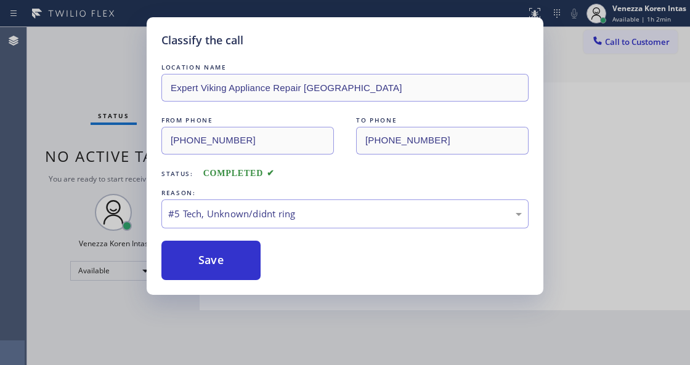
click at [240, 282] on div "Classify the call LOCATION NAME Expert Viking Appliance Repair [GEOGRAPHIC_DATA…" at bounding box center [345, 156] width 397 height 278
click at [250, 253] on button "Save" at bounding box center [210, 260] width 99 height 39
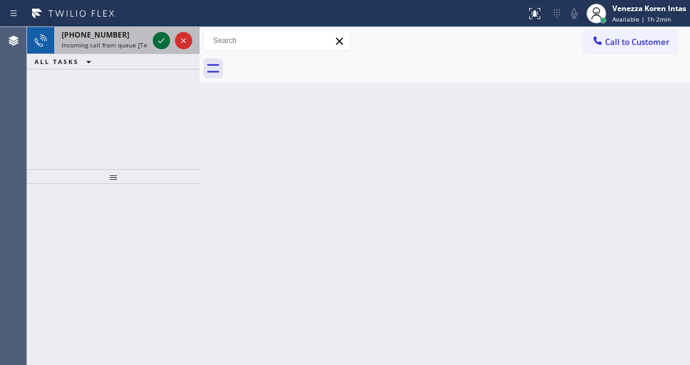
click at [161, 42] on icon at bounding box center [161, 40] width 15 height 15
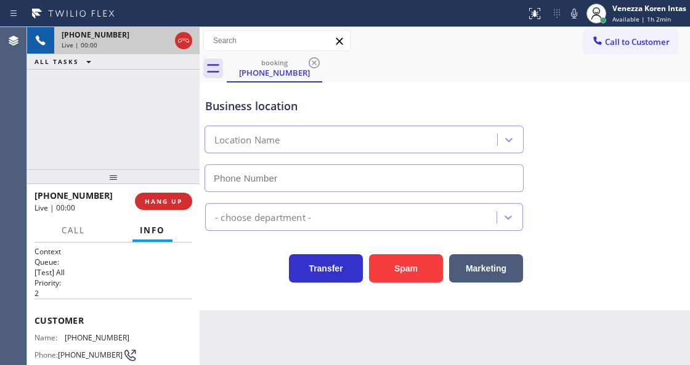
type input "[PHONE_NUMBER]"
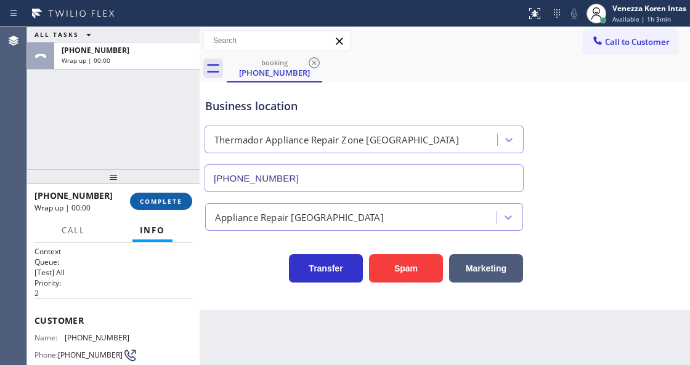
click at [158, 200] on span "COMPLETE" at bounding box center [161, 201] width 43 height 9
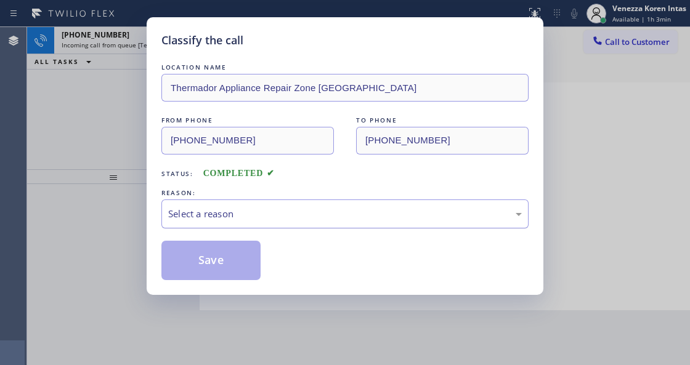
click at [264, 216] on div "Select a reason" at bounding box center [345, 214] width 354 height 14
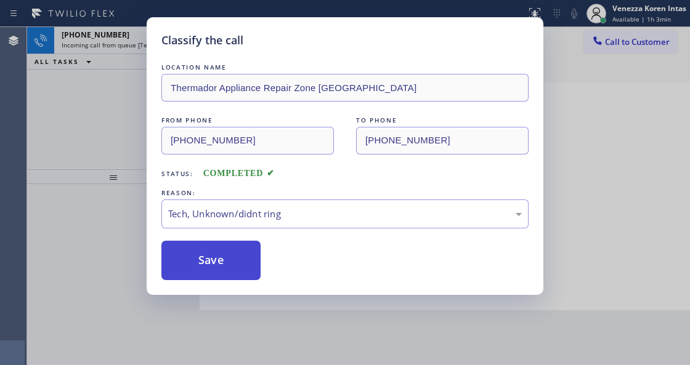
click at [244, 262] on button "Save" at bounding box center [210, 260] width 99 height 39
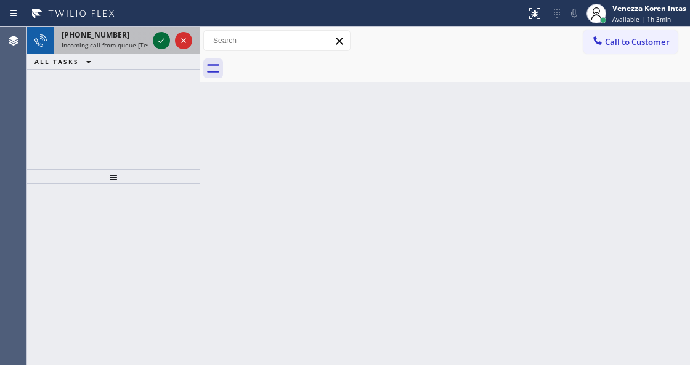
click at [165, 43] on icon at bounding box center [161, 40] width 15 height 15
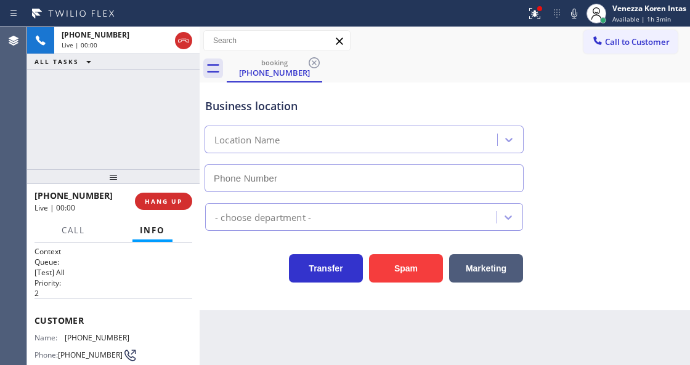
type input "[PHONE_NUMBER]"
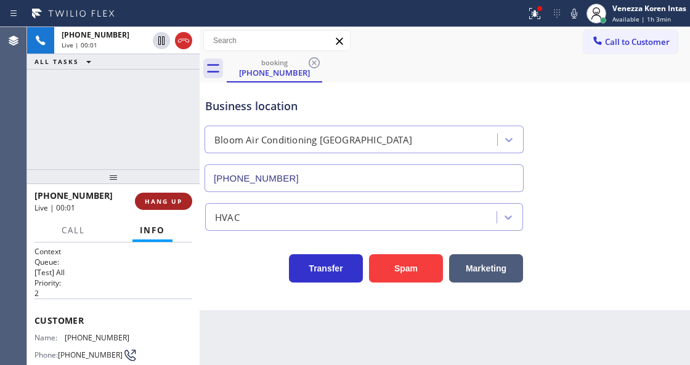
click at [156, 201] on span "HANG UP" at bounding box center [164, 201] width 38 height 9
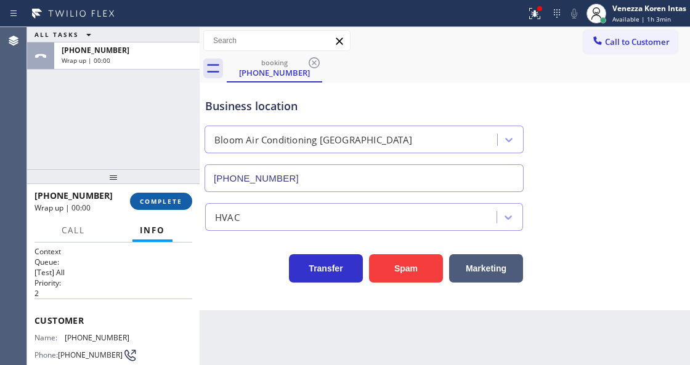
click at [156, 201] on span "COMPLETE" at bounding box center [161, 201] width 43 height 9
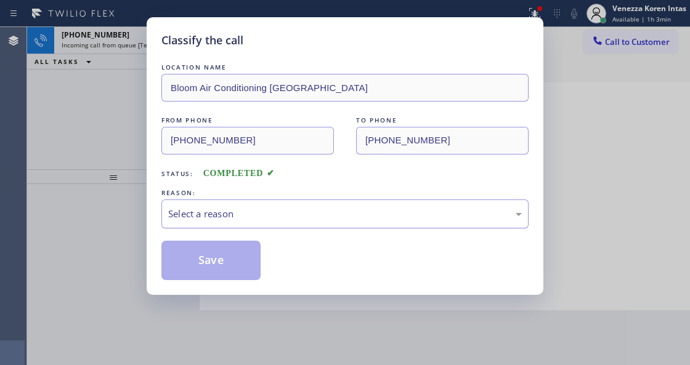
click at [227, 217] on div "Select a reason" at bounding box center [345, 214] width 354 height 14
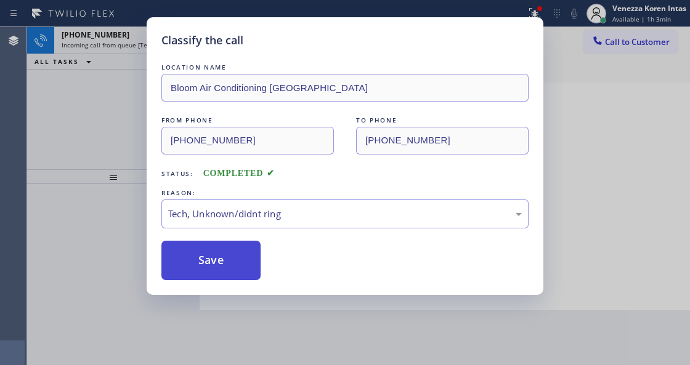
click at [230, 277] on button "Save" at bounding box center [210, 260] width 99 height 39
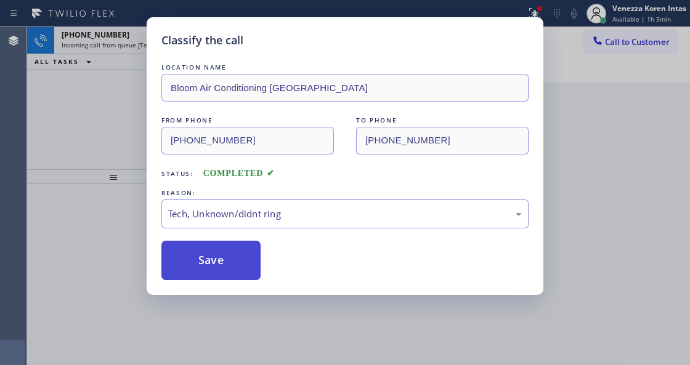
click at [230, 259] on button "Save" at bounding box center [210, 260] width 99 height 39
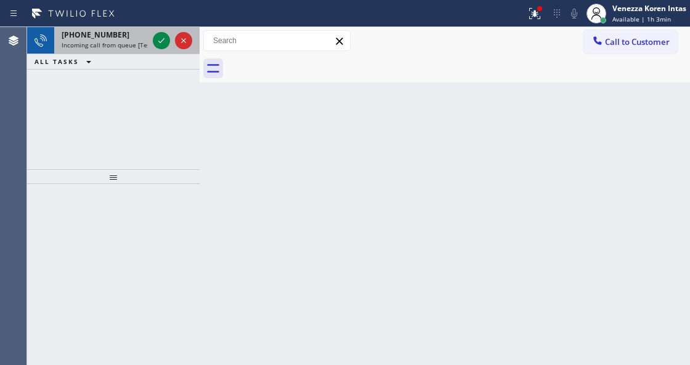
click at [164, 31] on div at bounding box center [172, 40] width 44 height 27
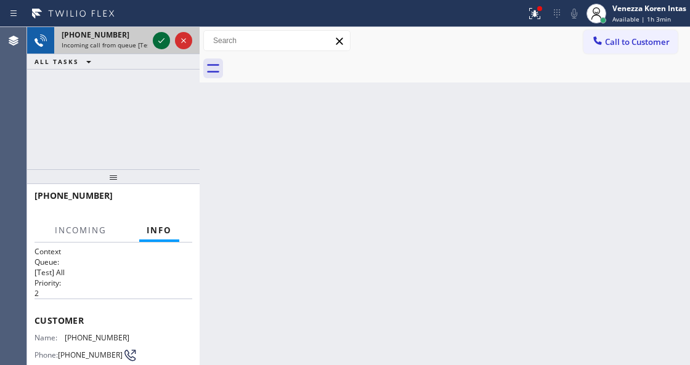
click at [164, 39] on icon at bounding box center [161, 40] width 6 height 5
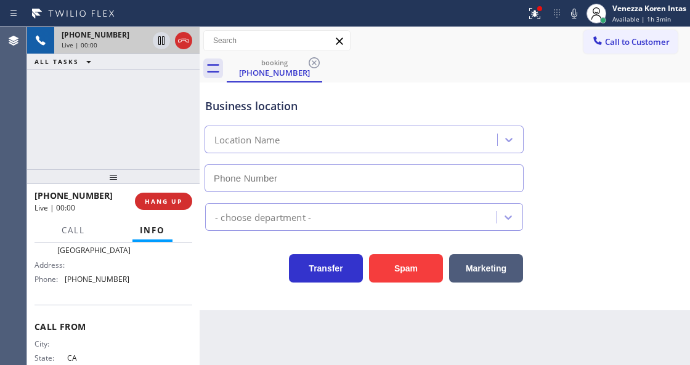
type input "[PHONE_NUMBER]"
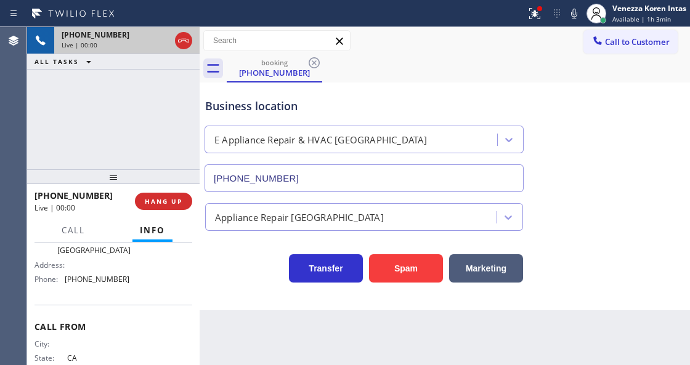
scroll to position [164, 0]
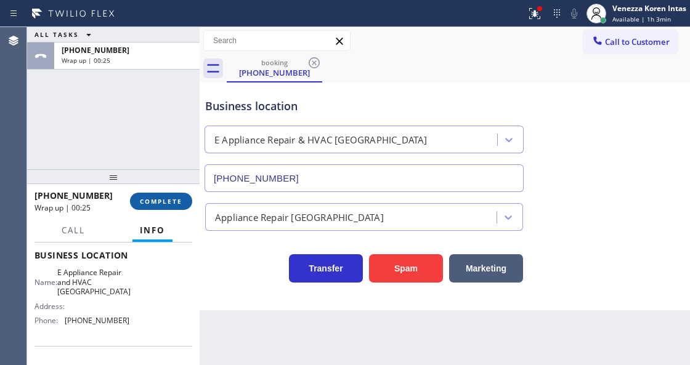
click at [147, 197] on span "COMPLETE" at bounding box center [161, 201] width 43 height 9
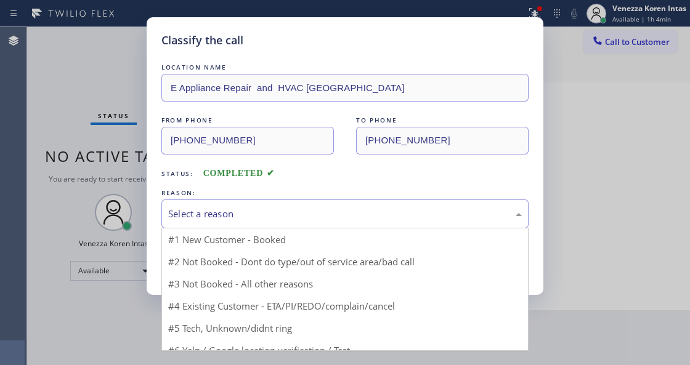
click at [261, 214] on div "Select a reason" at bounding box center [345, 214] width 354 height 14
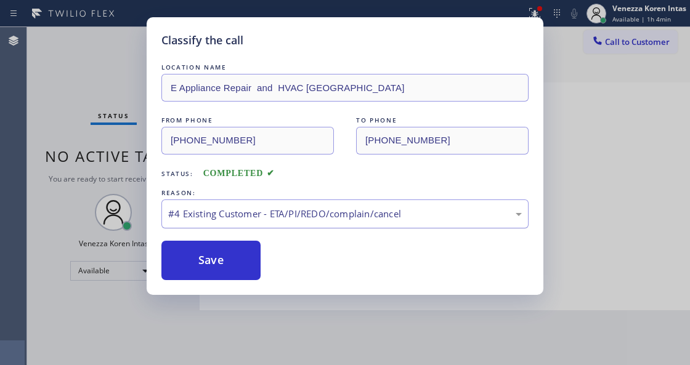
click at [243, 219] on div "#4 Existing Customer - ETA/PI/REDO/complain/cancel" at bounding box center [345, 214] width 354 height 14
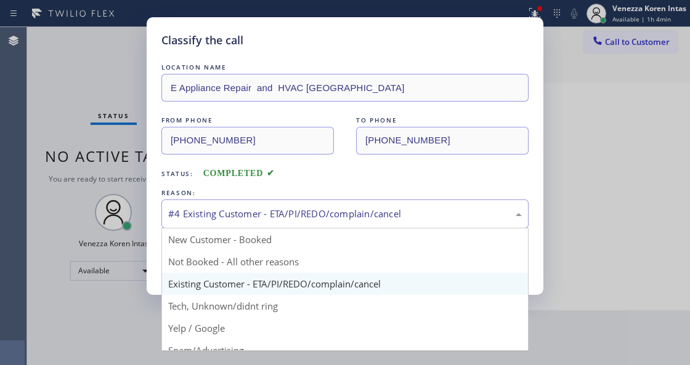
drag, startPoint x: 227, startPoint y: 302, endPoint x: 226, endPoint y: 282, distance: 19.7
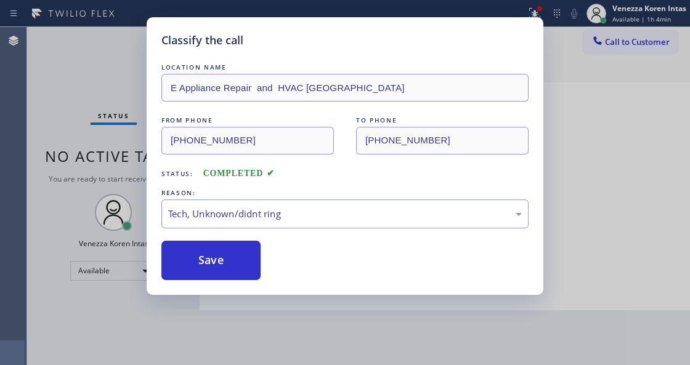
click at [226, 282] on div "Classify the call LOCATION NAME E Appliance Repair and HVAC [GEOGRAPHIC_DATA] F…" at bounding box center [345, 156] width 397 height 278
click at [226, 272] on button "Save" at bounding box center [210, 260] width 99 height 39
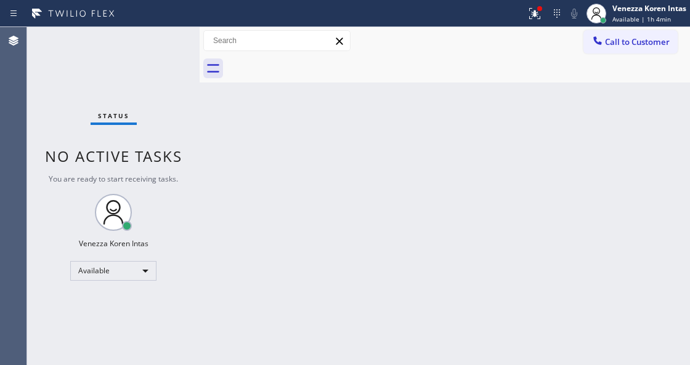
click at [316, 212] on div "Back to Dashboard Change Sender ID Customers Technicians Select a contact Outbo…" at bounding box center [445, 196] width 491 height 338
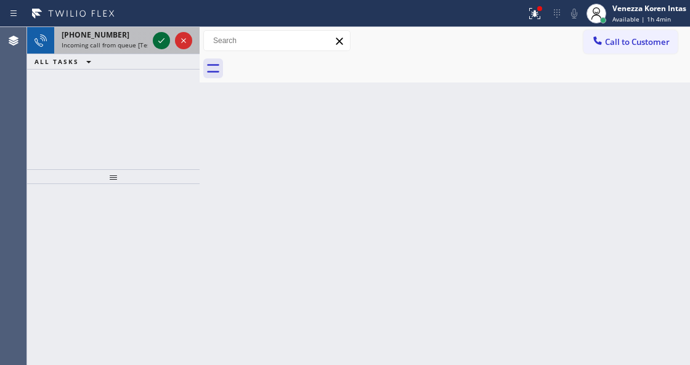
click at [161, 41] on icon at bounding box center [161, 40] width 6 height 5
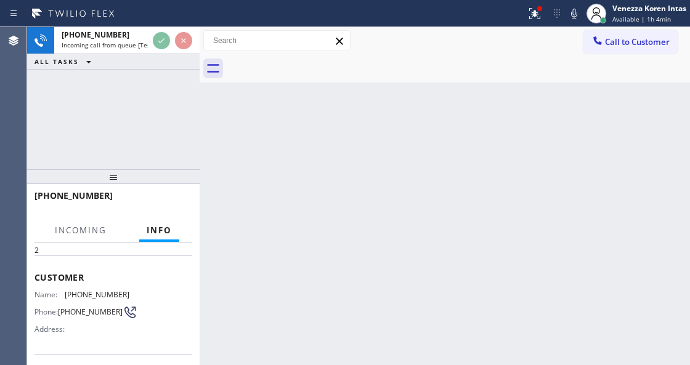
scroll to position [123, 0]
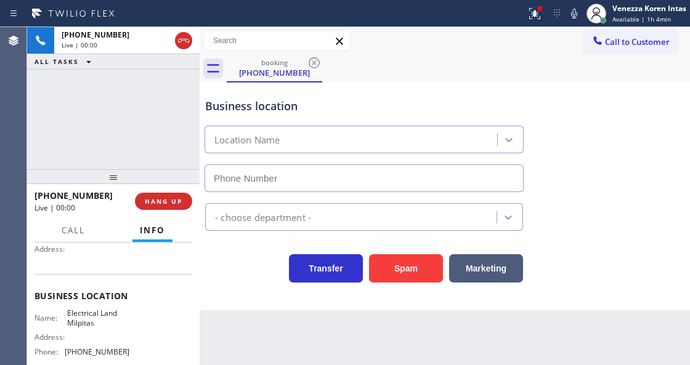
type input "[PHONE_NUMBER]"
click at [620, 73] on div "booking [PHONE_NUMBER]" at bounding box center [458, 69] width 463 height 28
click at [537, 1] on button at bounding box center [534, 13] width 27 height 27
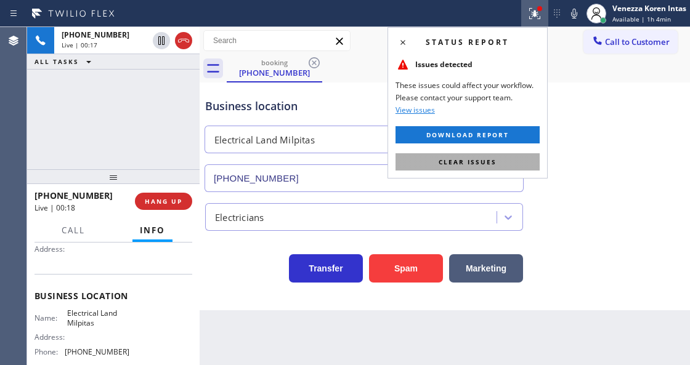
click at [523, 160] on button "Clear issues" at bounding box center [468, 161] width 144 height 17
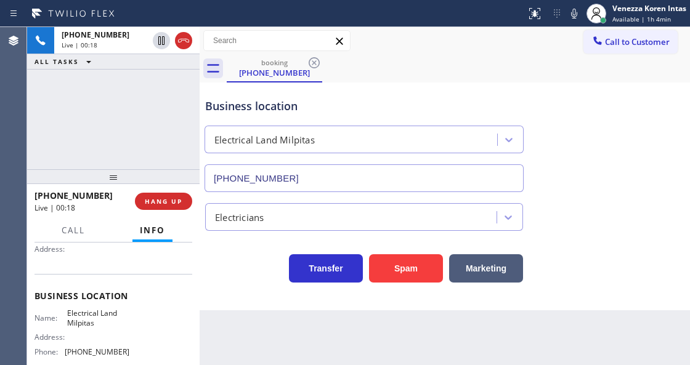
click at [551, 163] on div "Business location Electrical Land Milpitas [PHONE_NUMBER]" at bounding box center [445, 137] width 484 height 112
click at [488, 55] on div "booking [PHONE_NUMBER]" at bounding box center [458, 69] width 463 height 28
click at [463, 59] on div "booking [PHONE_NUMBER]" at bounding box center [458, 69] width 463 height 28
click at [258, 361] on div "Back to Dashboard Change Sender ID Customers Technicians Select a contact Outbo…" at bounding box center [445, 196] width 491 height 338
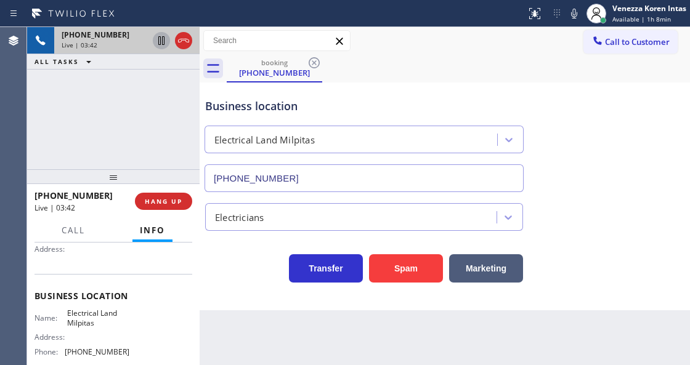
click at [162, 45] on icon at bounding box center [161, 40] width 15 height 15
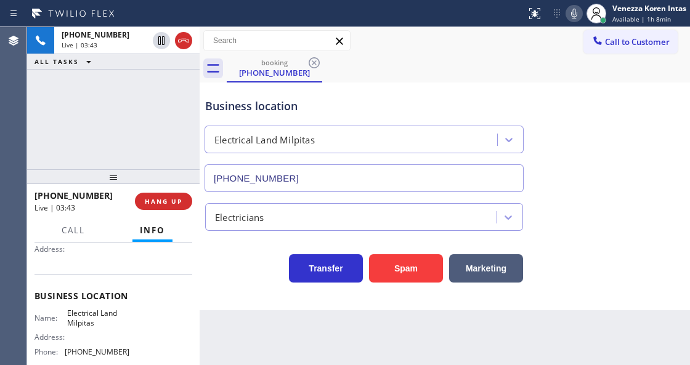
click at [577, 17] on icon at bounding box center [574, 13] width 15 height 15
click at [569, 24] on div "Status report No issues detected If you experience an issue, please download th…" at bounding box center [605, 13] width 169 height 27
drag, startPoint x: 569, startPoint y: 24, endPoint x: 569, endPoint y: 14, distance: 10.5
click at [569, 21] on div "Status report No issues detected If you experience an issue, please download th…" at bounding box center [605, 13] width 169 height 27
click at [569, 14] on icon at bounding box center [574, 13] width 15 height 15
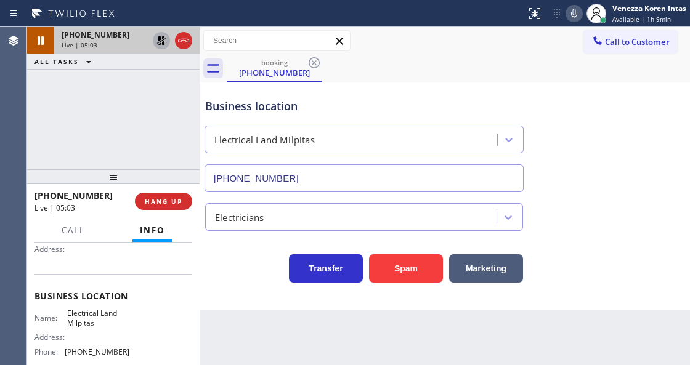
click at [159, 41] on icon at bounding box center [161, 40] width 15 height 15
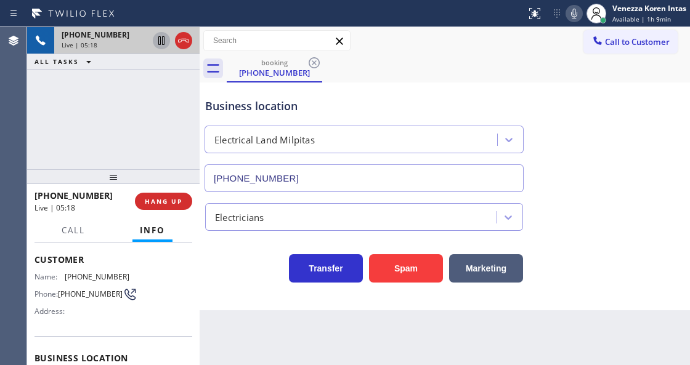
scroll to position [41, 0]
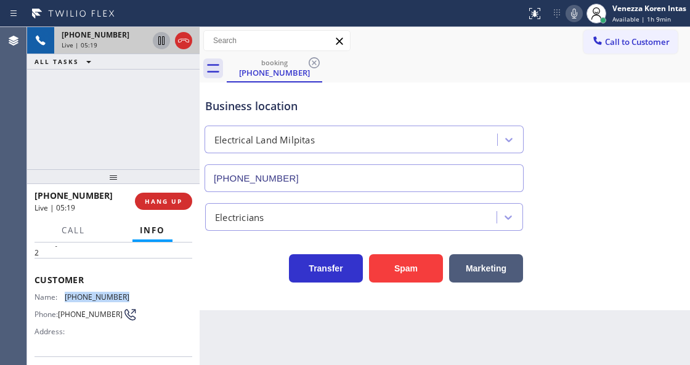
drag, startPoint x: 134, startPoint y: 295, endPoint x: 60, endPoint y: 290, distance: 74.2
click at [60, 293] on div "Name: [PHONE_NUMBER] Phone: [PHONE_NUMBER] Address:" at bounding box center [114, 317] width 158 height 49
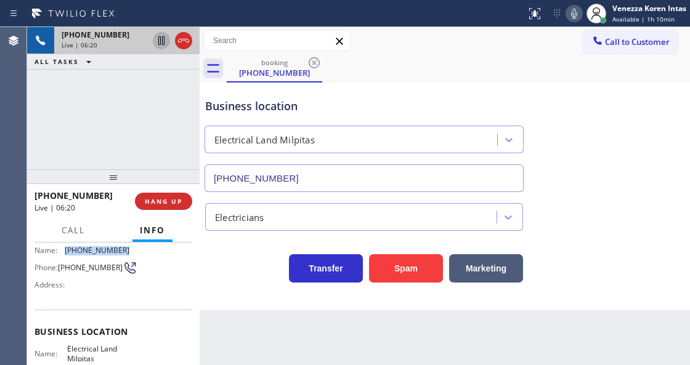
scroll to position [123, 0]
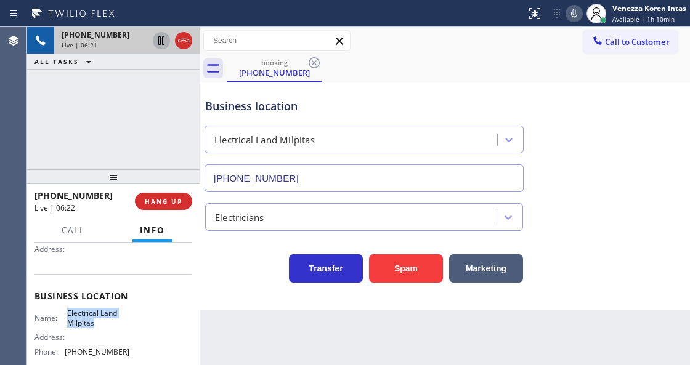
drag, startPoint x: 63, startPoint y: 311, endPoint x: 104, endPoint y: 325, distance: 42.7
click at [104, 325] on div "Name: Electrical Land Milpitas" at bounding box center [82, 318] width 95 height 19
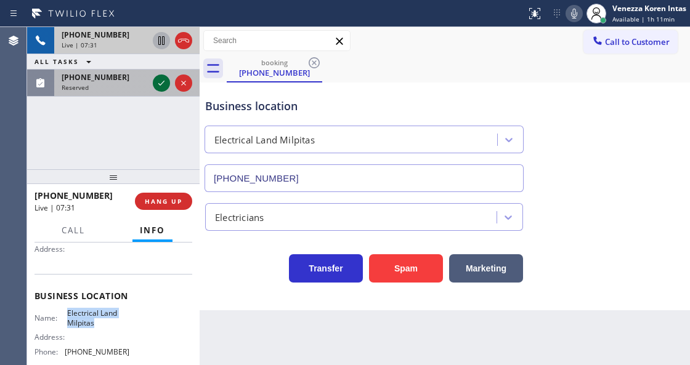
click at [159, 87] on icon at bounding box center [161, 83] width 15 height 15
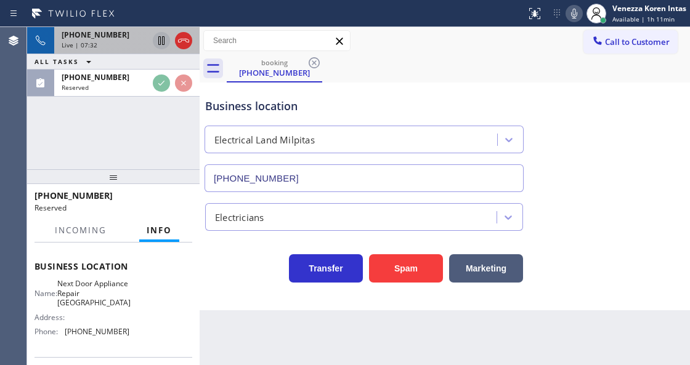
scroll to position [215, 0]
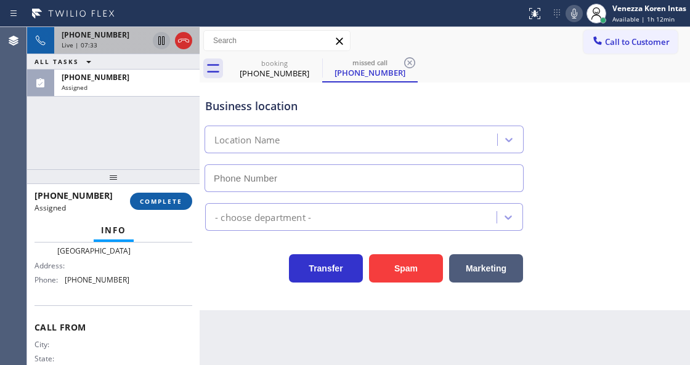
click at [161, 196] on button "COMPLETE" at bounding box center [161, 201] width 62 height 17
type input "[PHONE_NUMBER]"
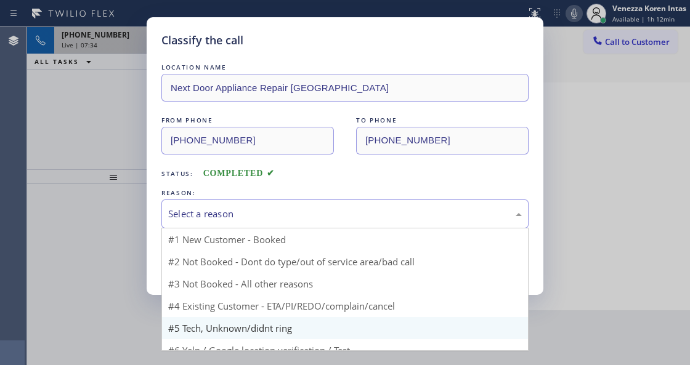
drag, startPoint x: 279, startPoint y: 218, endPoint x: 263, endPoint y: 301, distance: 84.1
click at [277, 227] on div "Select a reason" at bounding box center [344, 214] width 367 height 29
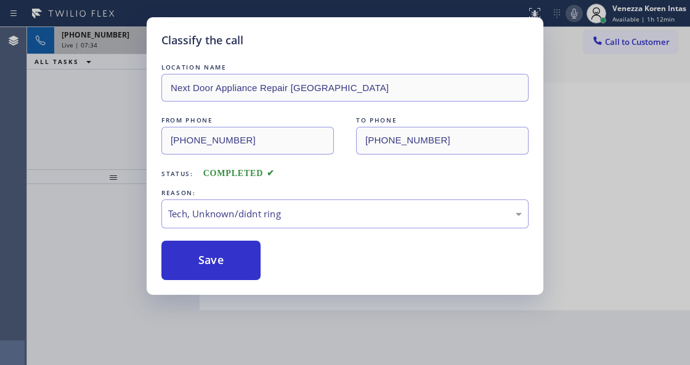
drag, startPoint x: 264, startPoint y: 314, endPoint x: 234, endPoint y: 258, distance: 63.4
click at [234, 258] on button "Save" at bounding box center [210, 260] width 99 height 39
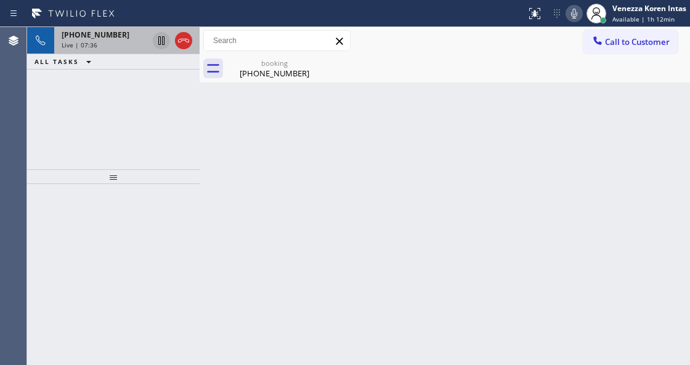
click at [76, 43] on span "Live | 07:36" at bounding box center [80, 45] width 36 height 9
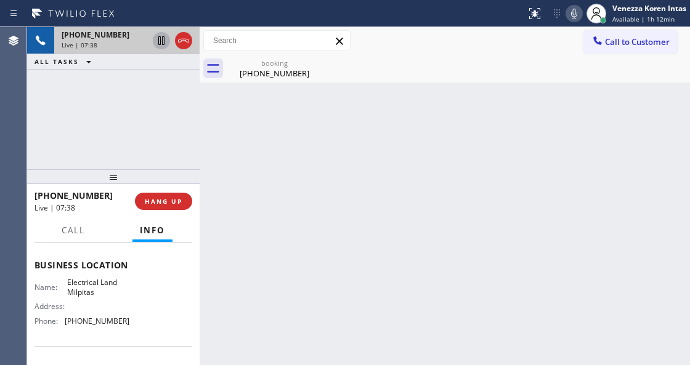
scroll to position [166, 0]
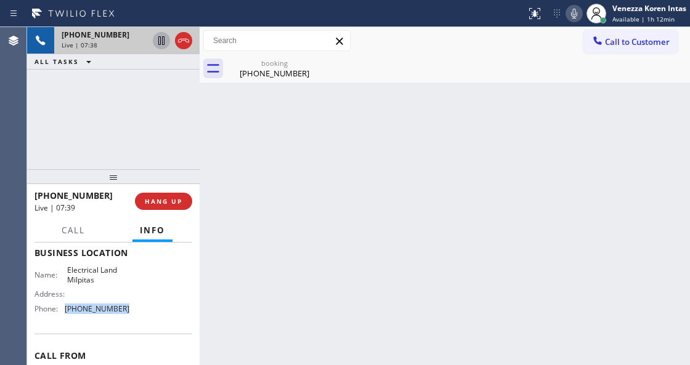
drag, startPoint x: 128, startPoint y: 352, endPoint x: 64, endPoint y: 311, distance: 75.7
click at [64, 311] on div "Name: Electrical Land Milpitas Address: Phone: [PHONE_NUMBER]" at bounding box center [114, 292] width 158 height 53
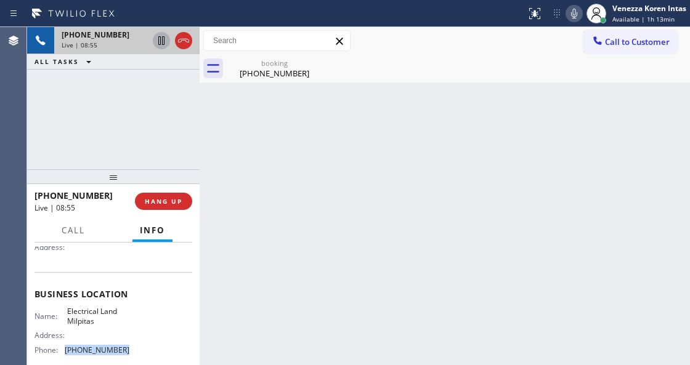
scroll to position [2, 0]
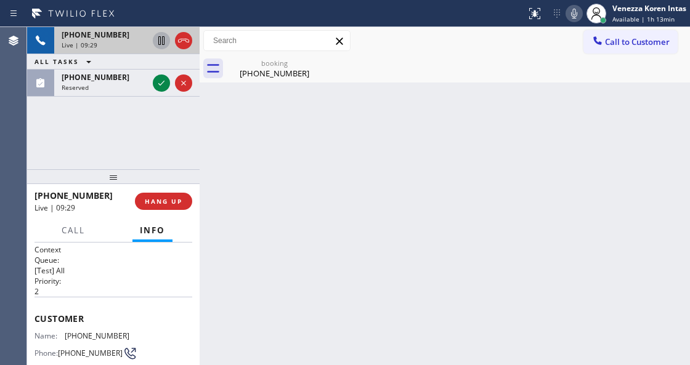
click at [636, 123] on div "Back to Dashboard Change Sender ID Customers Technicians Select a contact Outbo…" at bounding box center [445, 196] width 491 height 338
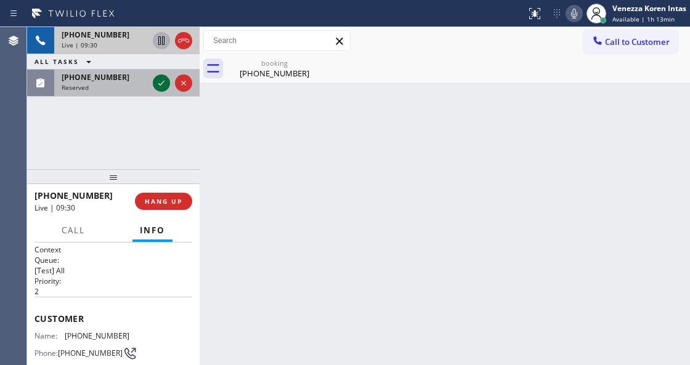
click at [161, 91] on button at bounding box center [161, 83] width 17 height 17
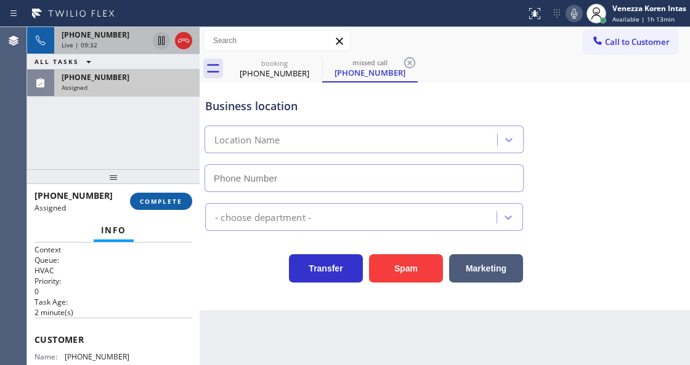
type input "[PHONE_NUMBER]"
click at [163, 205] on span "COMPLETE" at bounding box center [161, 201] width 43 height 9
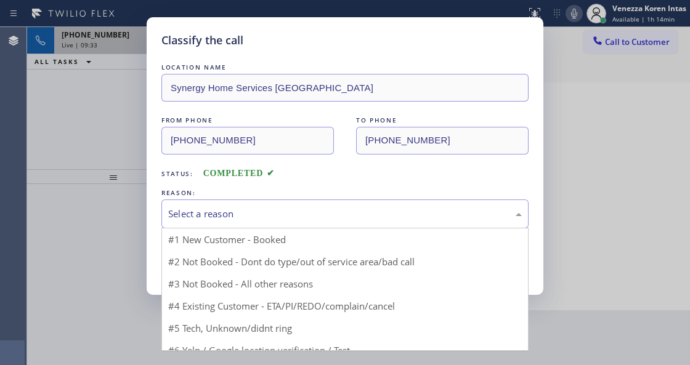
click at [269, 213] on div "Select a reason" at bounding box center [345, 214] width 354 height 14
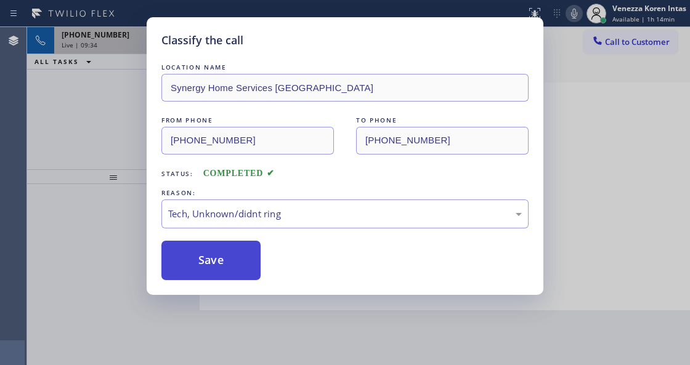
click at [250, 265] on button "Save" at bounding box center [210, 260] width 99 height 39
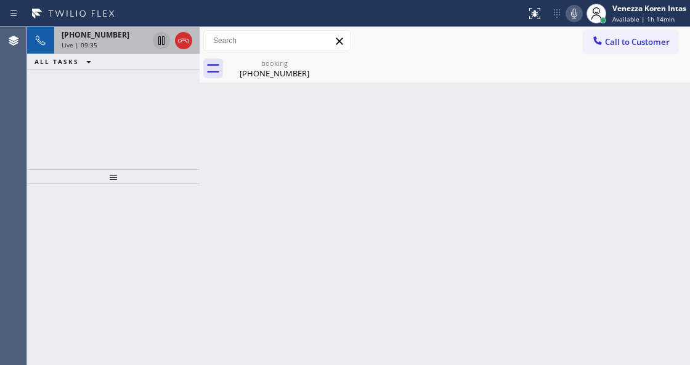
click at [81, 50] on div "[PHONE_NUMBER] Live | 09:35" at bounding box center [102, 40] width 96 height 27
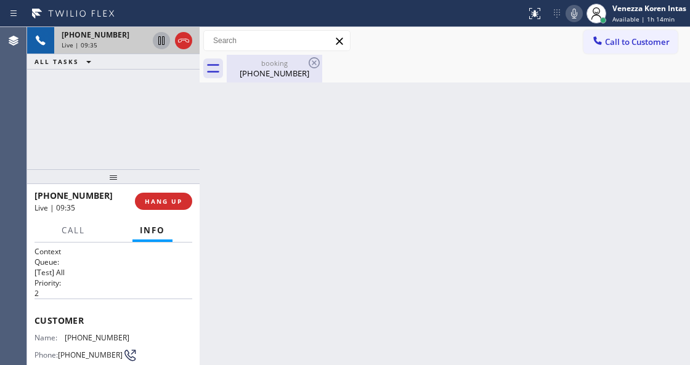
click at [246, 64] on div "booking" at bounding box center [274, 63] width 93 height 9
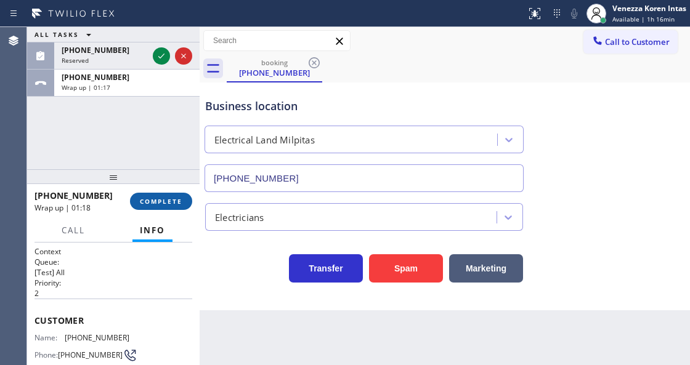
click at [171, 202] on span "COMPLETE" at bounding box center [161, 201] width 43 height 9
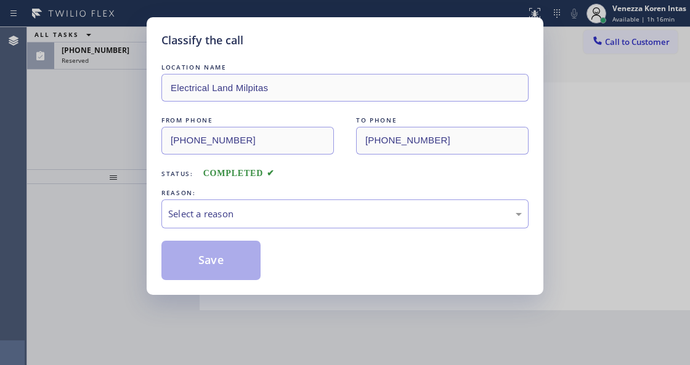
click at [271, 223] on div "Select a reason" at bounding box center [344, 214] width 367 height 29
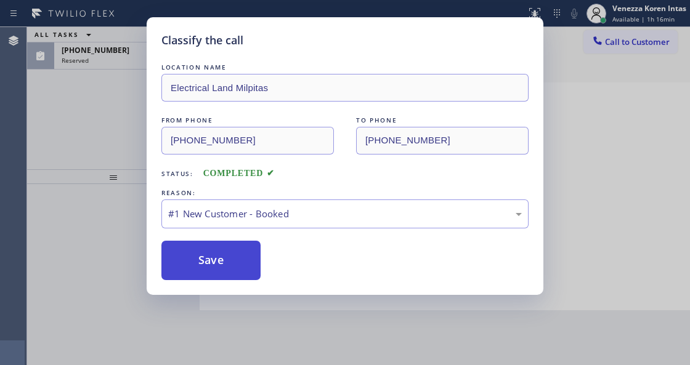
click at [245, 263] on button "Save" at bounding box center [210, 260] width 99 height 39
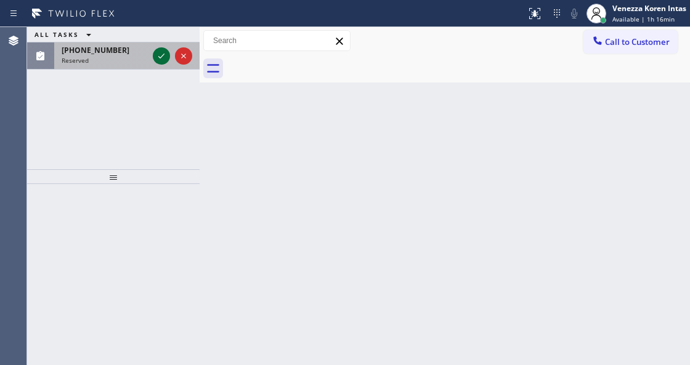
click at [158, 58] on icon at bounding box center [161, 56] width 15 height 15
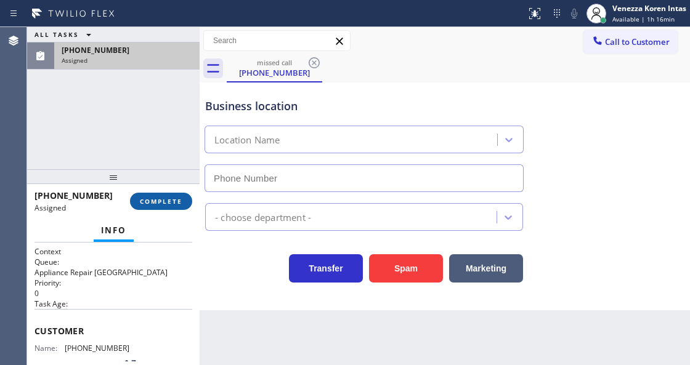
type input "[PHONE_NUMBER]"
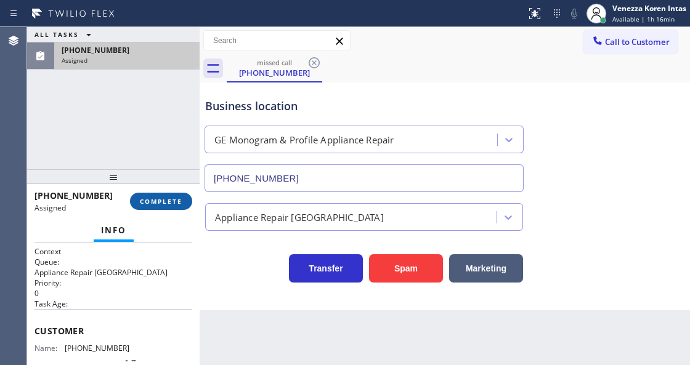
click at [171, 195] on button "COMPLETE" at bounding box center [161, 201] width 62 height 17
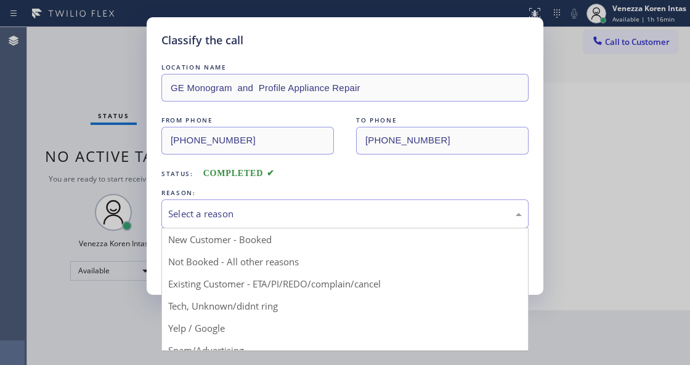
click at [281, 218] on div "Select a reason" at bounding box center [345, 214] width 354 height 14
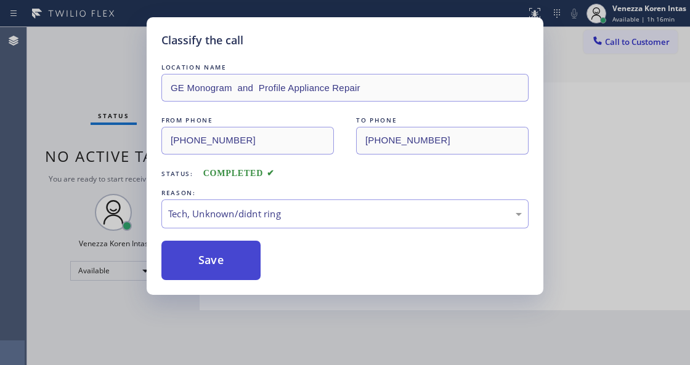
click at [233, 258] on button "Save" at bounding box center [210, 260] width 99 height 39
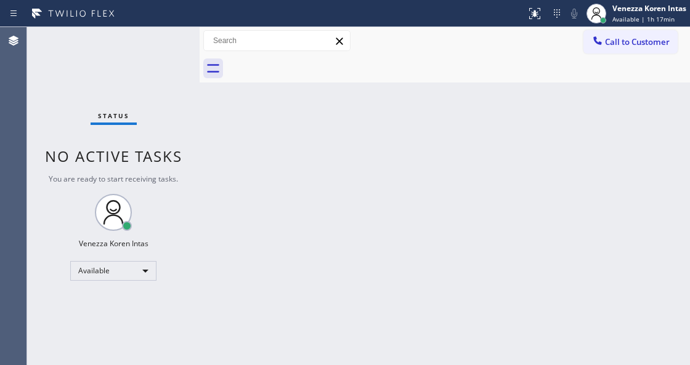
drag, startPoint x: 299, startPoint y: 311, endPoint x: 35, endPoint y: 113, distance: 329.8
click at [295, 308] on div "Back to Dashboard Change Sender ID Customers Technicians Select a contact Outbo…" at bounding box center [445, 196] width 491 height 338
click at [172, 128] on div "Status No active tasks You are ready to start receiving tasks. Venezza Koren In…" at bounding box center [113, 196] width 173 height 338
click at [370, 110] on div "Back to Dashboard Change Sender ID Customers Technicians Select a contact Outbo…" at bounding box center [445, 196] width 491 height 338
drag, startPoint x: 164, startPoint y: 108, endPoint x: 240, endPoint y: 316, distance: 220.7
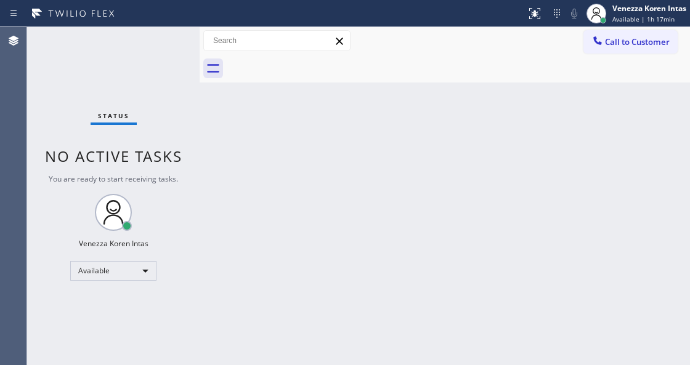
click at [168, 147] on div "Status No active tasks You are ready to start receiving tasks. Venezza Koren In…" at bounding box center [113, 196] width 173 height 338
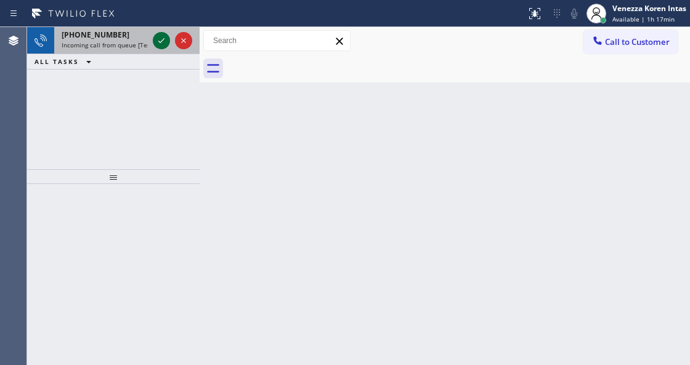
click at [164, 44] on icon at bounding box center [161, 40] width 15 height 15
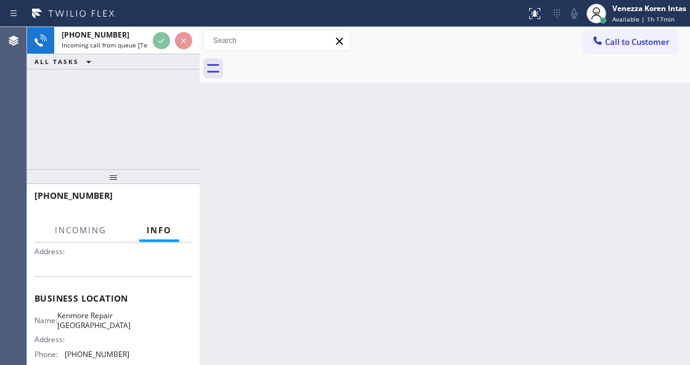
scroll to position [164, 0]
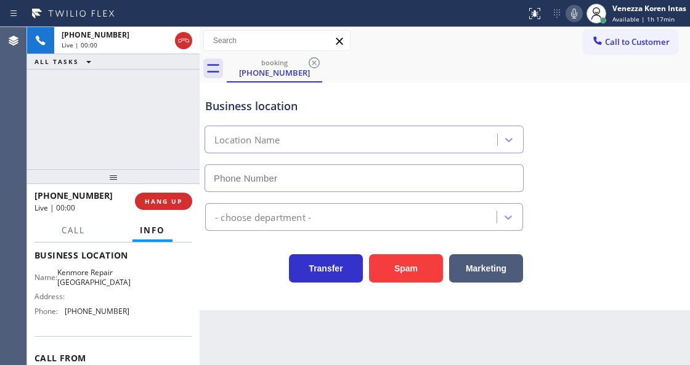
type input "[PHONE_NUMBER]"
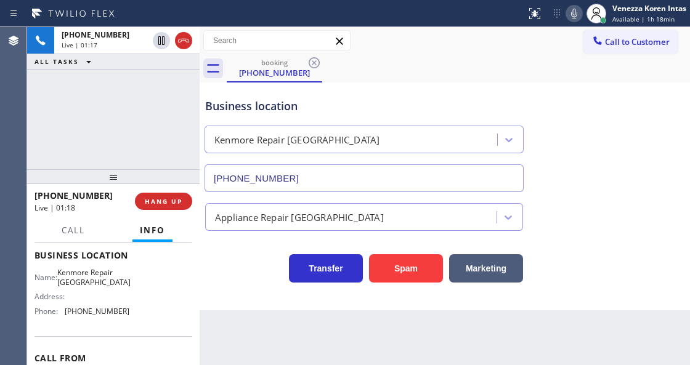
click at [401, 80] on div "booking [PHONE_NUMBER]" at bounding box center [458, 69] width 463 height 28
click at [459, 75] on div "booking [PHONE_NUMBER]" at bounding box center [458, 69] width 463 height 28
click at [567, 12] on icon at bounding box center [574, 13] width 15 height 15
click at [580, 7] on icon at bounding box center [574, 13] width 15 height 15
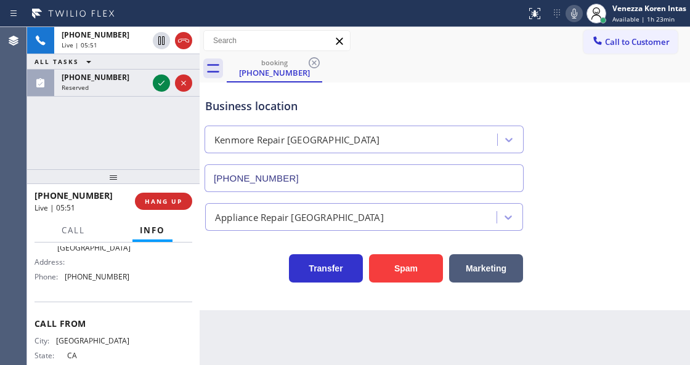
scroll to position [232, 0]
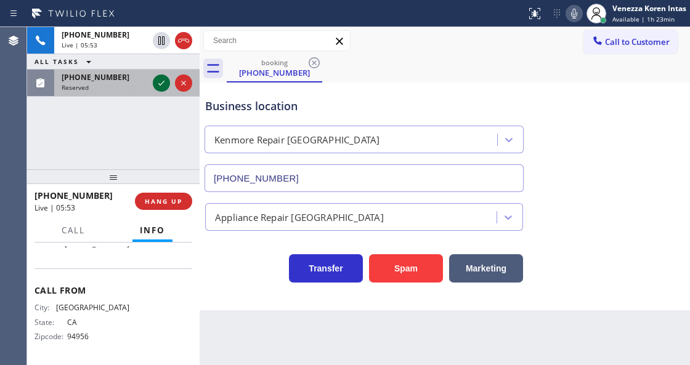
click at [160, 83] on icon at bounding box center [161, 83] width 15 height 15
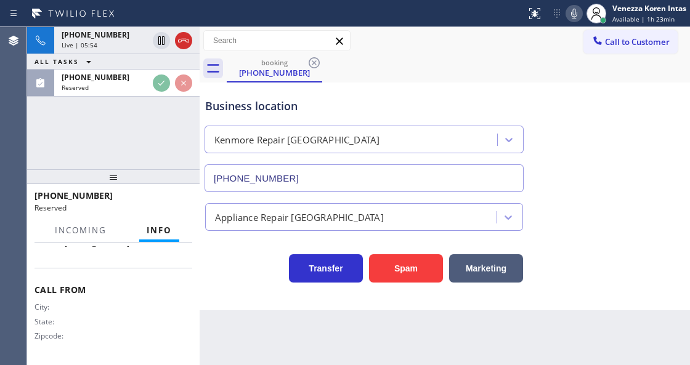
scroll to position [242, 0]
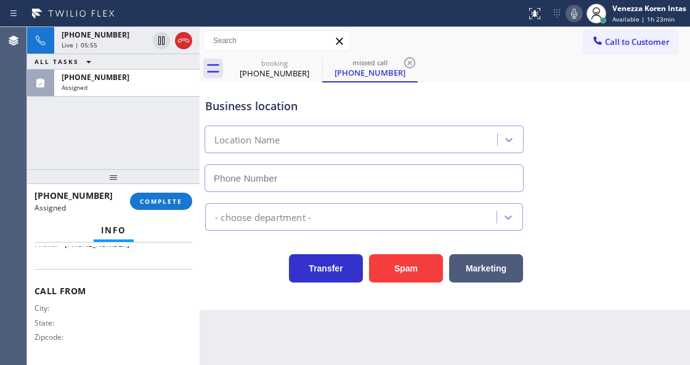
type input "[PHONE_NUMBER]"
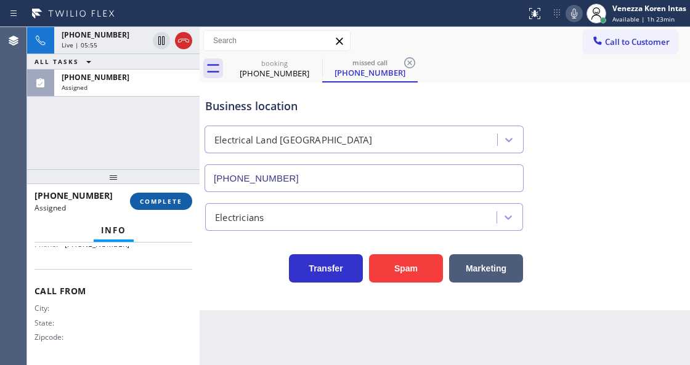
click at [163, 205] on span "COMPLETE" at bounding box center [161, 201] width 43 height 9
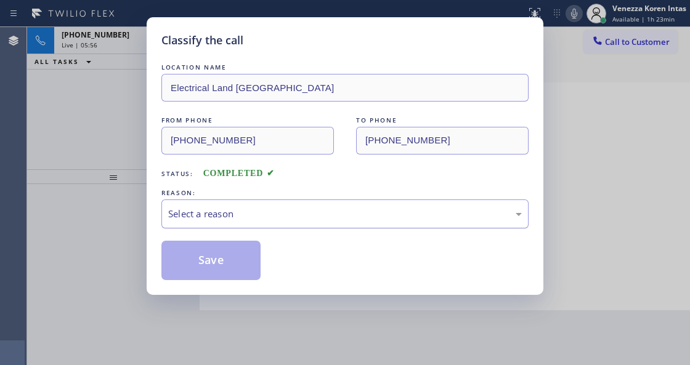
click at [258, 213] on div "Select a reason" at bounding box center [345, 214] width 354 height 14
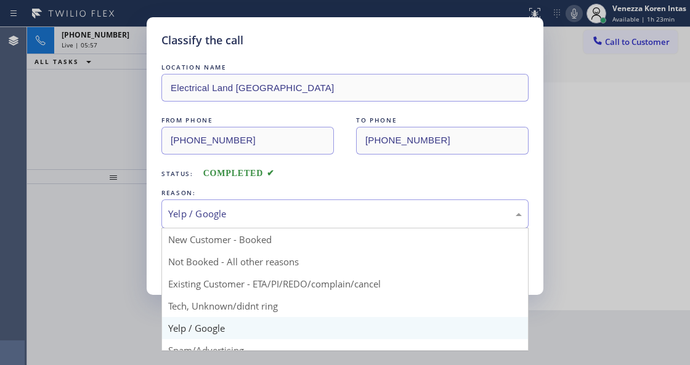
click at [252, 212] on div "Yelp / Google" at bounding box center [345, 214] width 354 height 14
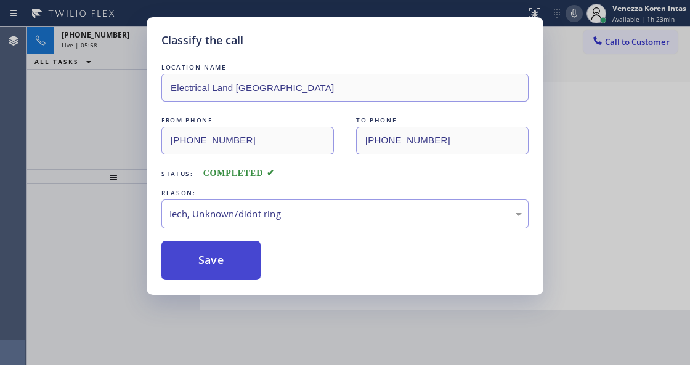
click at [238, 261] on button "Save" at bounding box center [210, 260] width 99 height 39
click at [115, 49] on div "Classify the call LOCATION NAME Electrical Land [GEOGRAPHIC_DATA] FROM PHONE [P…" at bounding box center [345, 182] width 690 height 365
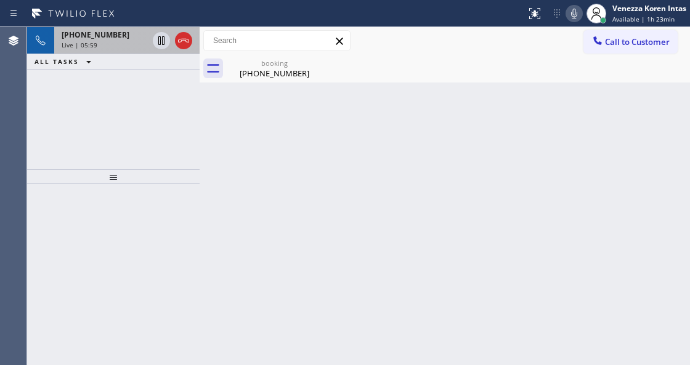
click at [115, 46] on div "Live | 05:59" at bounding box center [105, 45] width 86 height 9
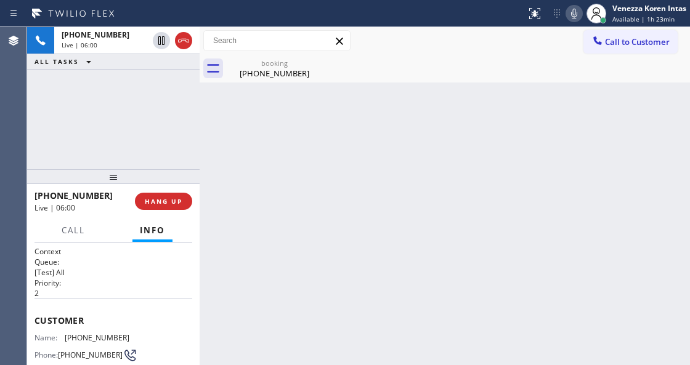
click at [232, 53] on div "Call to Customer Outbound call Location Appliance Repair [GEOGRAPHIC_DATA] Your…" at bounding box center [445, 41] width 491 height 28
click at [242, 62] on div "booking" at bounding box center [274, 63] width 93 height 9
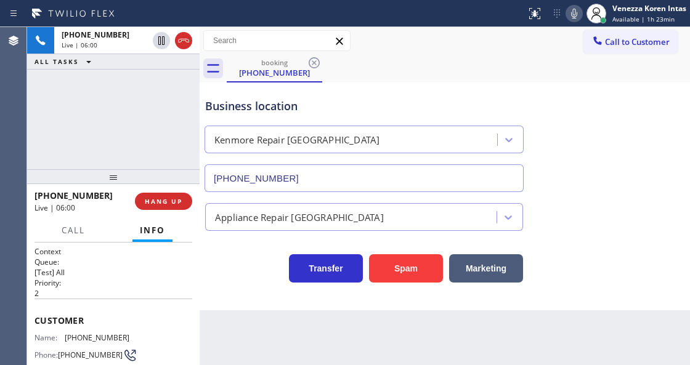
click at [447, 108] on div "Business location" at bounding box center [364, 106] width 318 height 17
drag, startPoint x: 434, startPoint y: 68, endPoint x: 434, endPoint y: 1, distance: 67.2
click at [434, 64] on div "booking [PHONE_NUMBER]" at bounding box center [458, 69] width 463 height 28
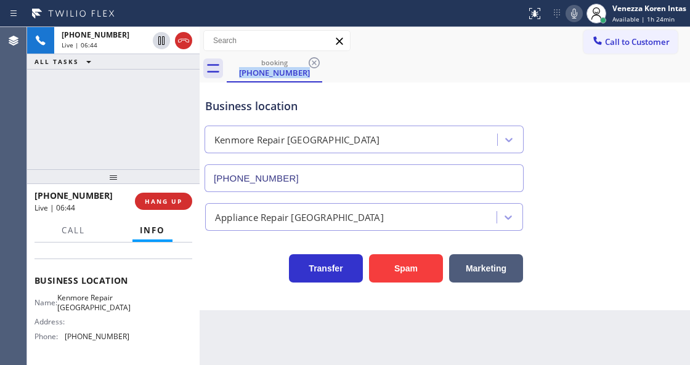
scroll to position [164, 0]
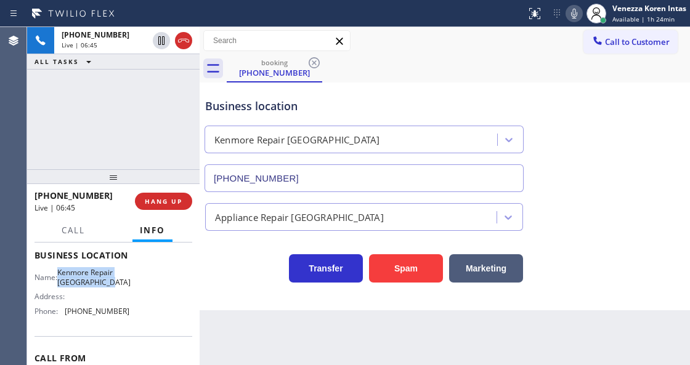
drag, startPoint x: 63, startPoint y: 267, endPoint x: 120, endPoint y: 279, distance: 57.3
click at [120, 279] on div "Name: [PERSON_NAME] Repair [GEOGRAPHIC_DATA]" at bounding box center [82, 277] width 95 height 19
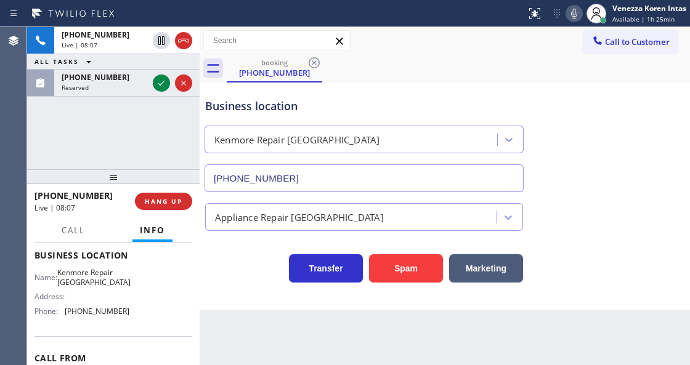
click at [398, 69] on div "booking [PHONE_NUMBER]" at bounding box center [458, 69] width 463 height 28
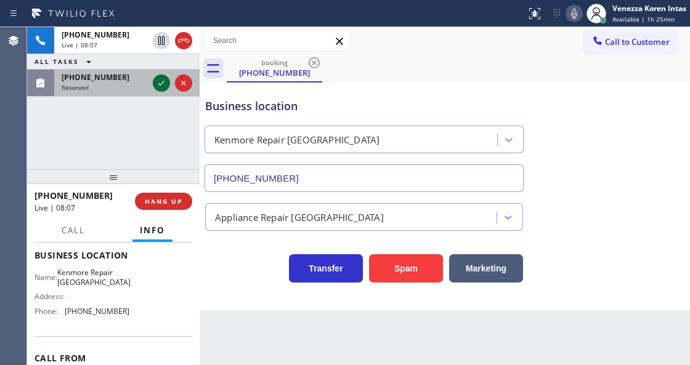
click at [162, 88] on icon at bounding box center [161, 83] width 15 height 15
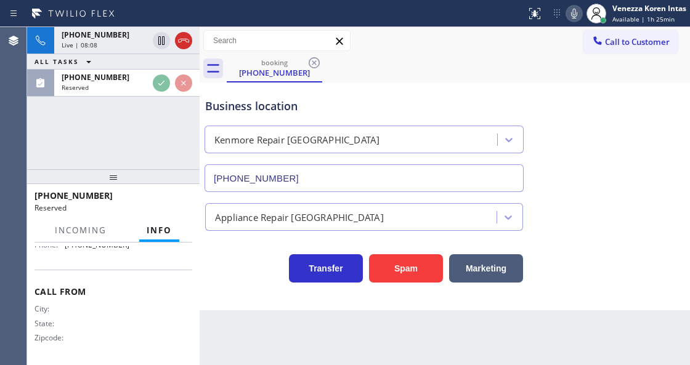
scroll to position [242, 0]
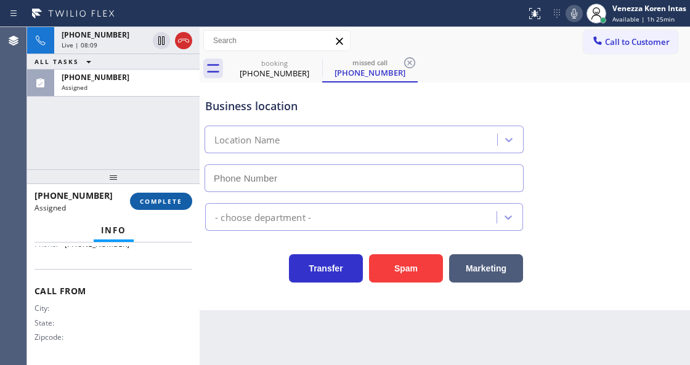
click at [163, 199] on span "COMPLETE" at bounding box center [161, 201] width 43 height 9
type input "[PHONE_NUMBER]"
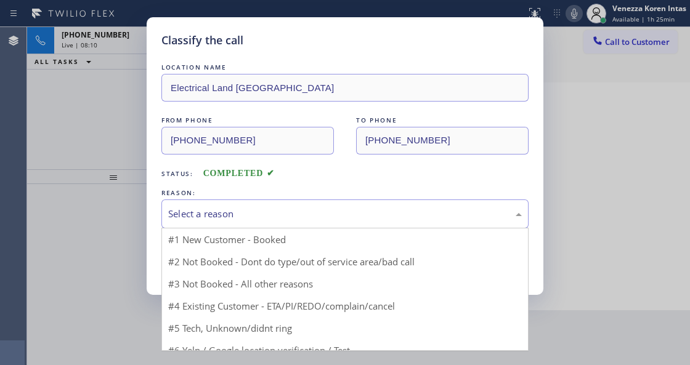
click at [286, 219] on div "Select a reason" at bounding box center [345, 214] width 354 height 14
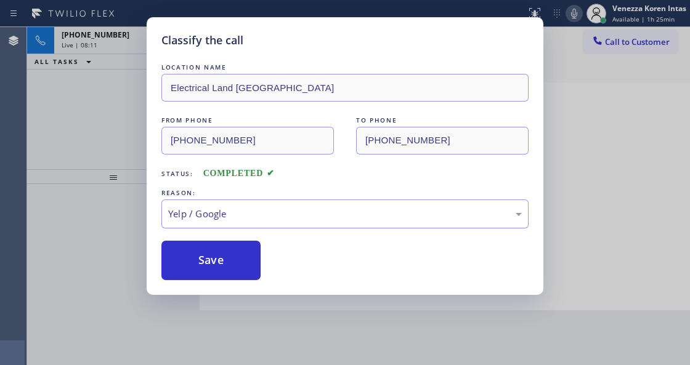
click at [271, 221] on div "Yelp / Google" at bounding box center [345, 214] width 354 height 14
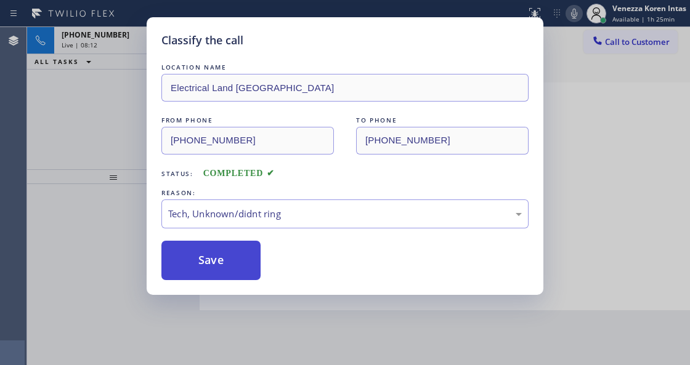
click at [239, 254] on button "Save" at bounding box center [210, 260] width 99 height 39
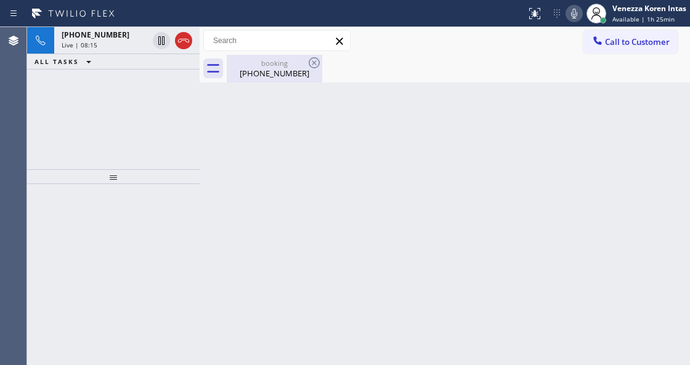
click at [283, 64] on div "booking" at bounding box center [274, 63] width 93 height 9
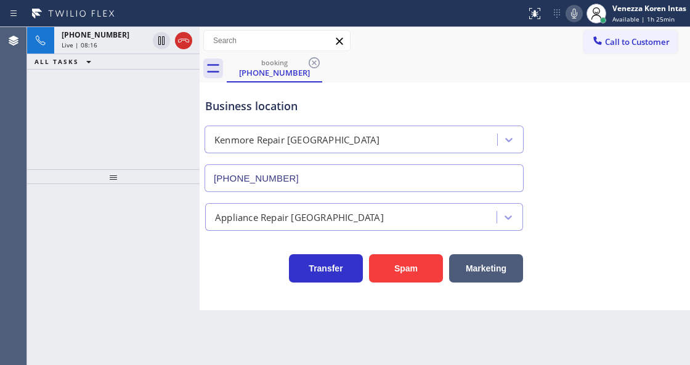
drag, startPoint x: 398, startPoint y: 69, endPoint x: 172, endPoint y: 88, distance: 226.9
click at [394, 69] on div "booking [PHONE_NUMBER]" at bounding box center [458, 69] width 463 height 28
click at [96, 59] on button "ALL TASKS" at bounding box center [65, 61] width 76 height 15
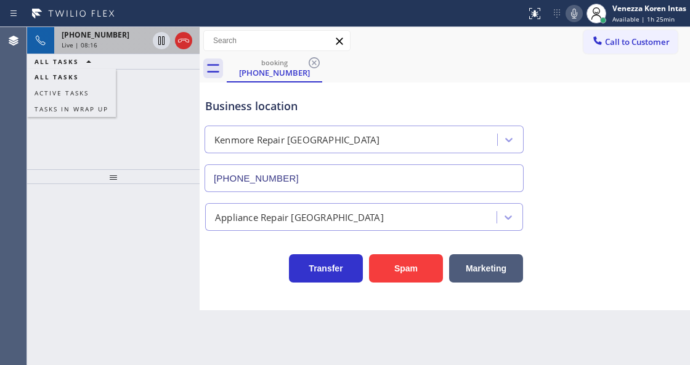
click at [105, 46] on div "Live | 08:16" at bounding box center [105, 45] width 86 height 9
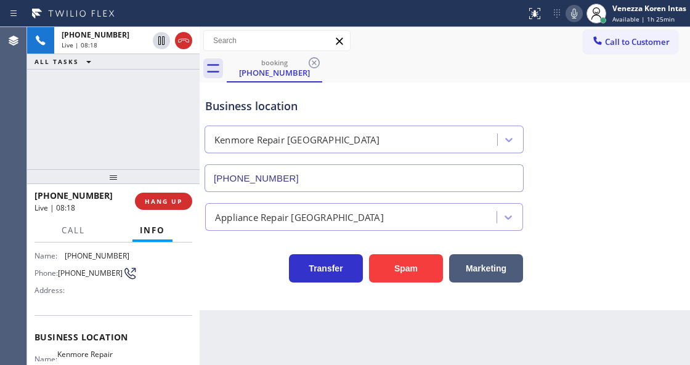
scroll to position [123, 0]
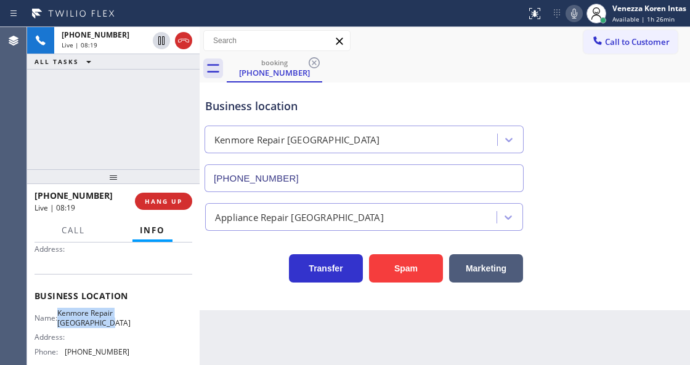
drag, startPoint x: 67, startPoint y: 312, endPoint x: 116, endPoint y: 325, distance: 50.5
click at [116, 325] on span "Kenmore Repair [GEOGRAPHIC_DATA]" at bounding box center [93, 318] width 73 height 19
drag, startPoint x: 573, startPoint y: 7, endPoint x: 592, endPoint y: 67, distance: 62.6
click at [573, 7] on icon at bounding box center [574, 13] width 15 height 15
click at [572, 17] on icon at bounding box center [574, 13] width 15 height 15
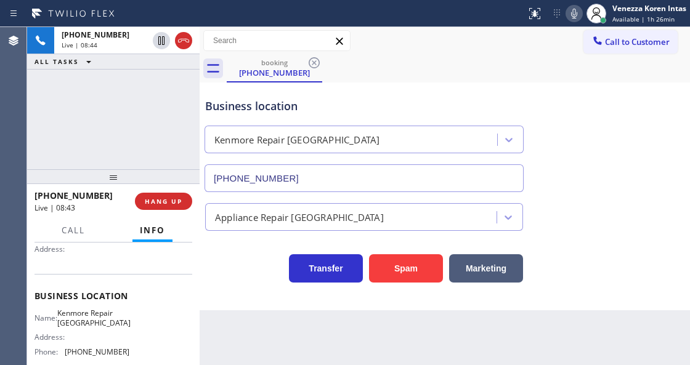
click at [556, 105] on div "Business location [GEOGRAPHIC_DATA] Repair [GEOGRAPHIC_DATA] [PHONE_NUMBER]" at bounding box center [445, 137] width 484 height 112
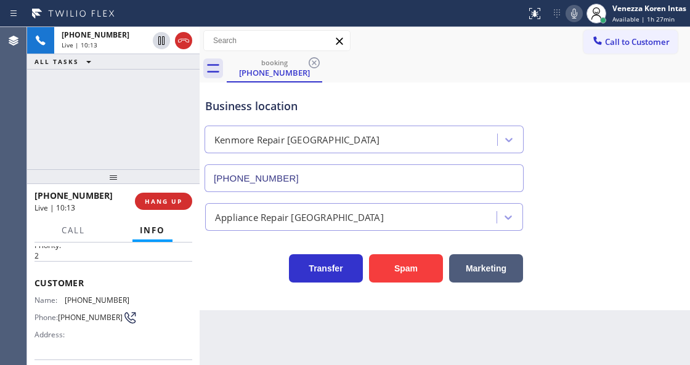
scroll to position [0, 0]
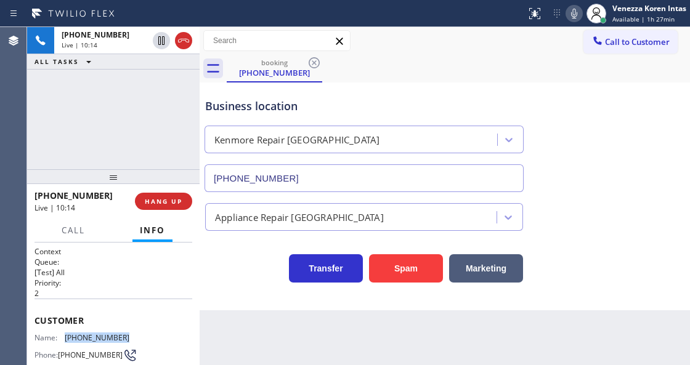
drag, startPoint x: 91, startPoint y: 335, endPoint x: 62, endPoint y: 333, distance: 29.6
click at [62, 333] on div "Name: [PHONE_NUMBER] Phone: [PHONE_NUMBER] Address:" at bounding box center [114, 357] width 158 height 49
click at [402, 26] on div "Status report No issues detected If you experience an issue, please download th…" at bounding box center [345, 13] width 690 height 27
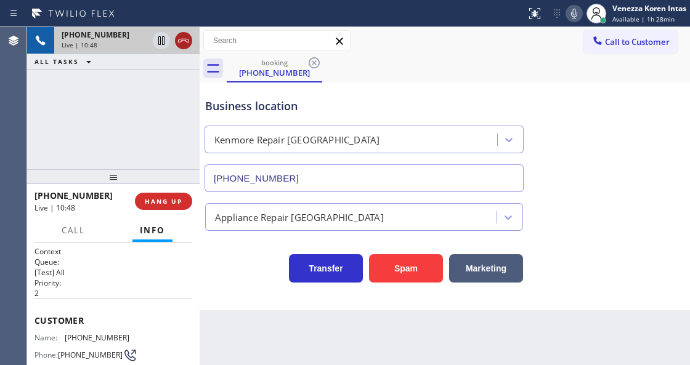
click at [181, 38] on icon at bounding box center [183, 40] width 15 height 15
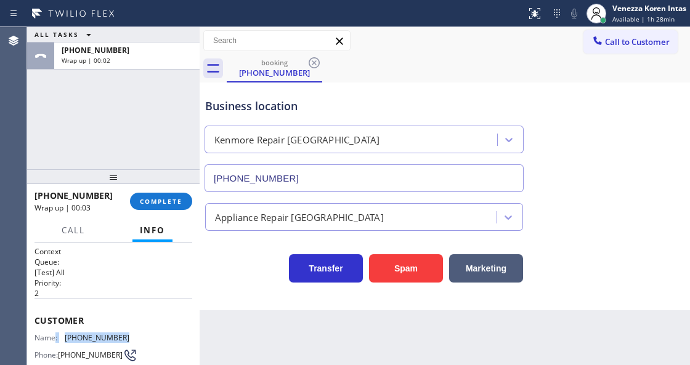
drag, startPoint x: 128, startPoint y: 336, endPoint x: 55, endPoint y: 334, distance: 72.1
click at [55, 334] on div "Name: [PHONE_NUMBER] Phone: [PHONE_NUMBER] Address:" at bounding box center [114, 357] width 158 height 49
click at [124, 338] on span "[PHONE_NUMBER]" at bounding box center [97, 337] width 65 height 9
drag, startPoint x: 134, startPoint y: 333, endPoint x: 65, endPoint y: 336, distance: 69.7
click at [65, 336] on div "Name: [PHONE_NUMBER] Phone: [PHONE_NUMBER] Address:" at bounding box center [114, 357] width 158 height 49
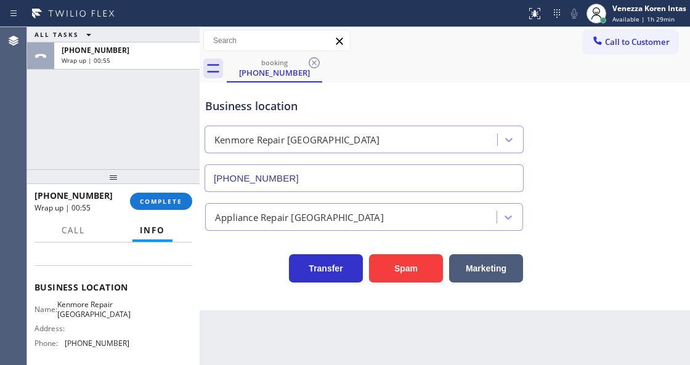
scroll to position [205, 0]
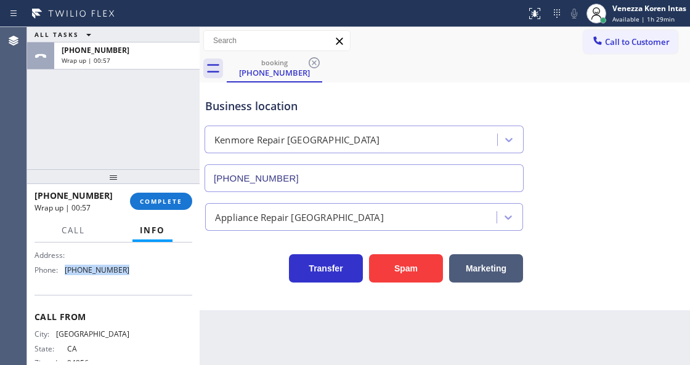
drag, startPoint x: 123, startPoint y: 272, endPoint x: 67, endPoint y: 270, distance: 56.1
click at [67, 270] on span "[PHONE_NUMBER]" at bounding box center [97, 270] width 65 height 9
drag, startPoint x: 166, startPoint y: 202, endPoint x: 256, endPoint y: 207, distance: 89.5
click at [168, 202] on span "COMPLETE" at bounding box center [161, 201] width 43 height 9
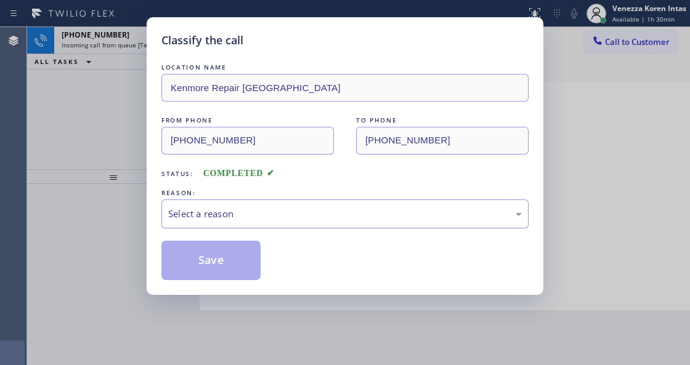
click at [279, 217] on div "Select a reason" at bounding box center [345, 214] width 354 height 14
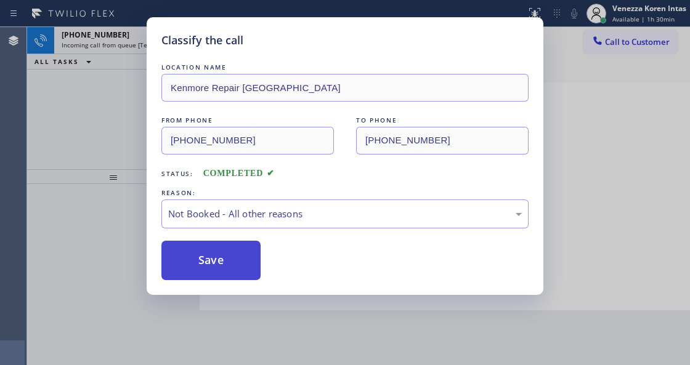
click at [232, 263] on button "Save" at bounding box center [210, 260] width 99 height 39
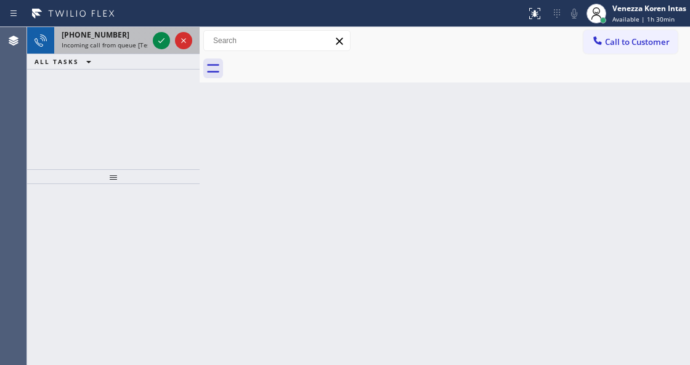
click at [106, 41] on div "[PHONE_NUMBER] Incoming call from queue [Test] All" at bounding box center [102, 40] width 96 height 27
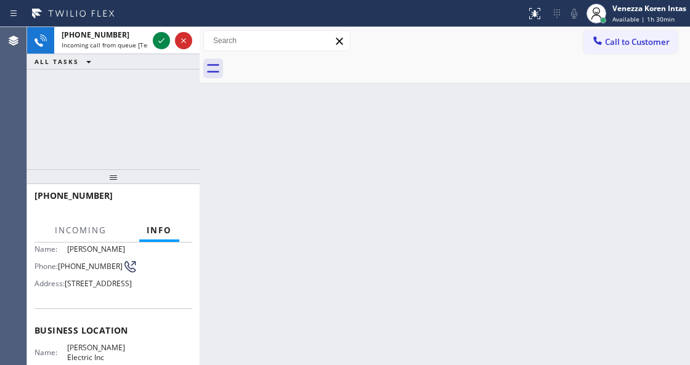
scroll to position [164, 0]
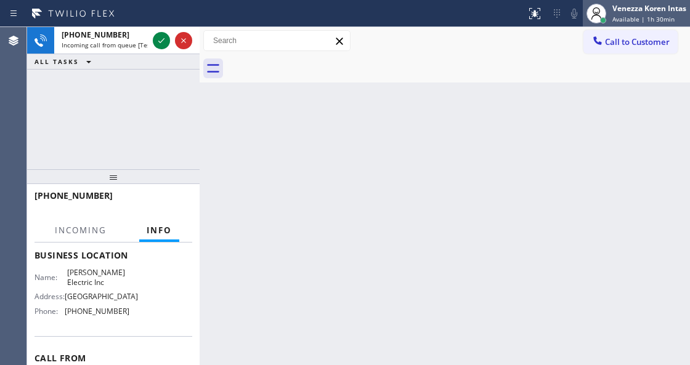
click at [630, 15] on span "Available | 1h 30min" at bounding box center [644, 19] width 62 height 9
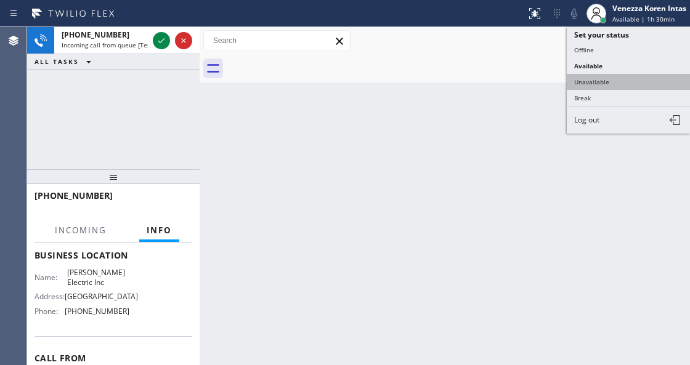
click at [618, 74] on button "Unavailable" at bounding box center [628, 82] width 123 height 16
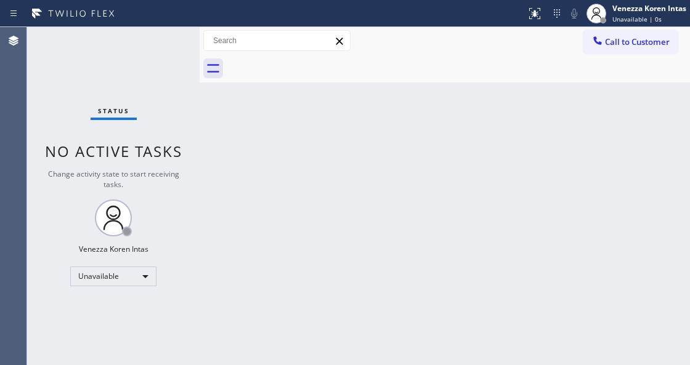
click at [430, 242] on div "Back to Dashboard Change Sender ID Customers Technicians Select a contact Outbo…" at bounding box center [445, 196] width 491 height 338
click at [624, 16] on span "Unavailable | 2s" at bounding box center [637, 19] width 49 height 9
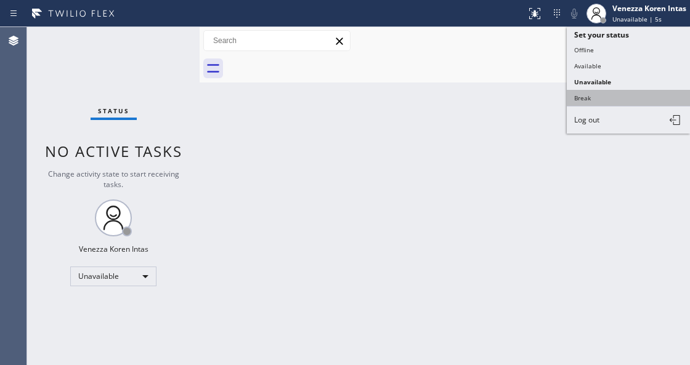
click at [593, 97] on button "Break" at bounding box center [628, 98] width 123 height 16
